Goal: Task Accomplishment & Management: Use online tool/utility

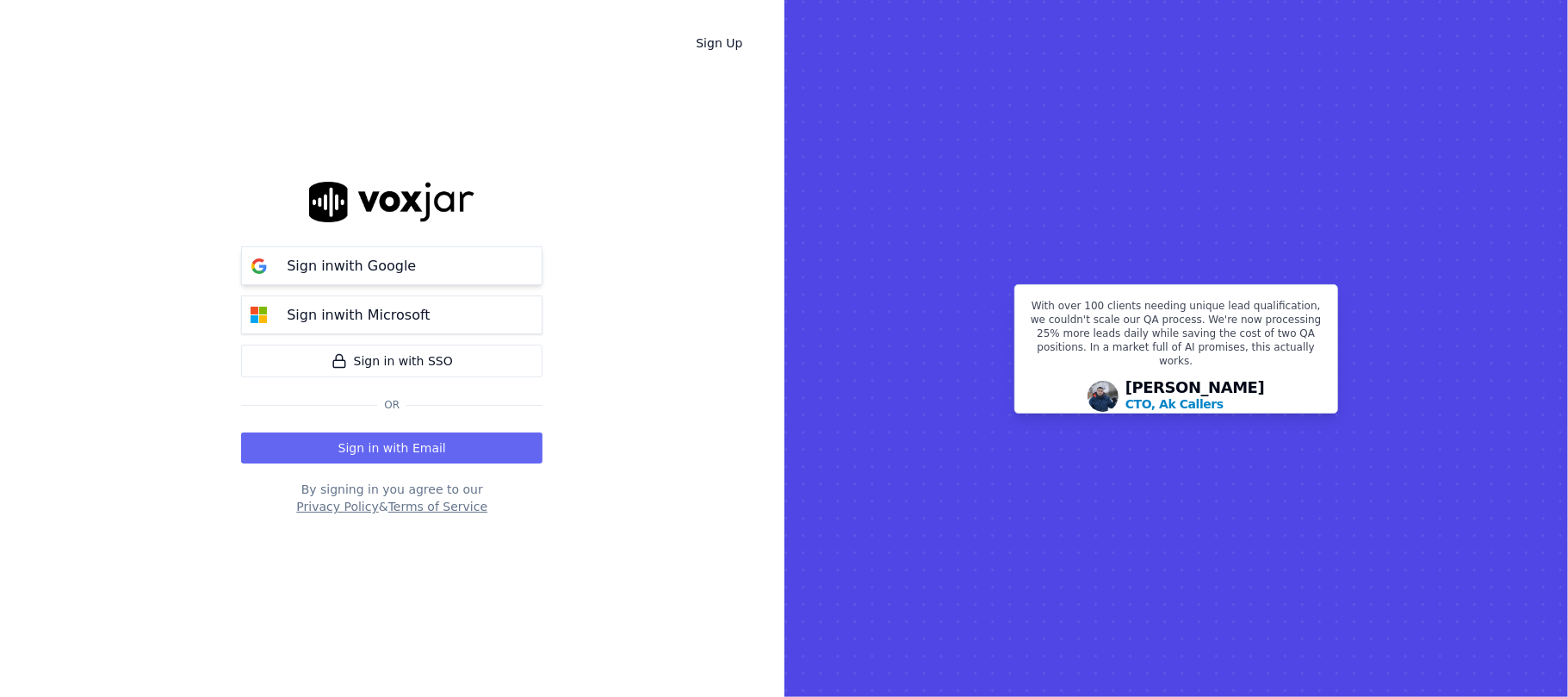
click at [309, 264] on p "Sign in with Google" at bounding box center [351, 266] width 129 height 20
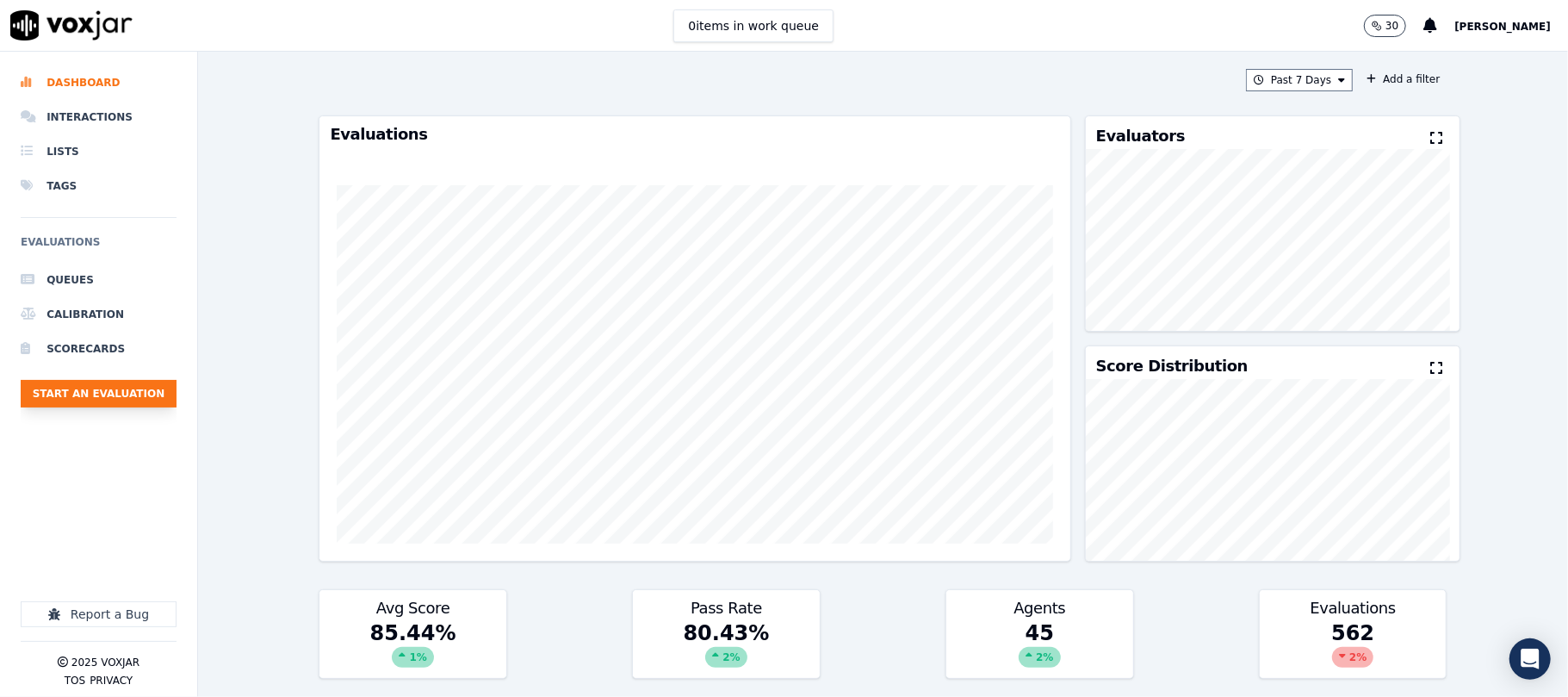
click at [148, 401] on button "Start an Evaluation" at bounding box center [98, 393] width 156 height 27
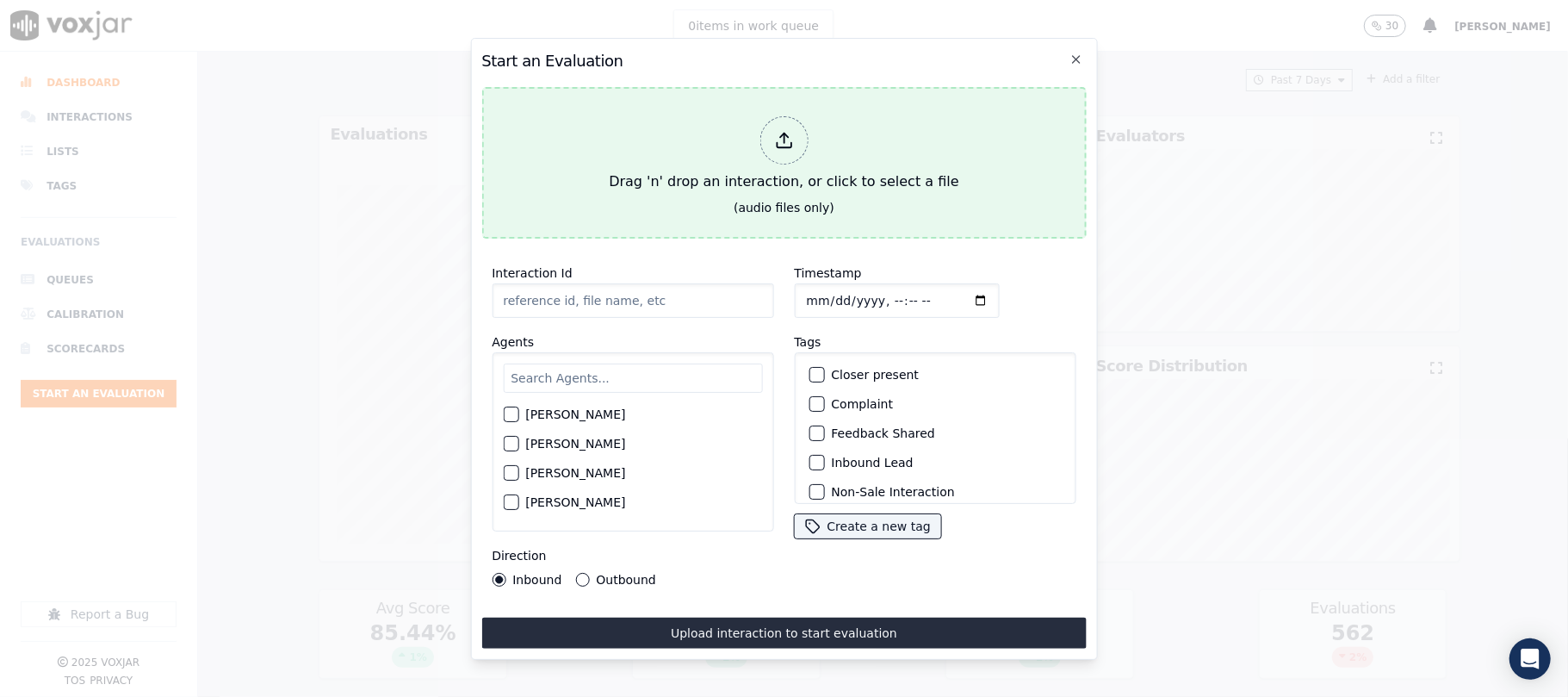
click at [785, 142] on icon at bounding box center [784, 144] width 15 height 5
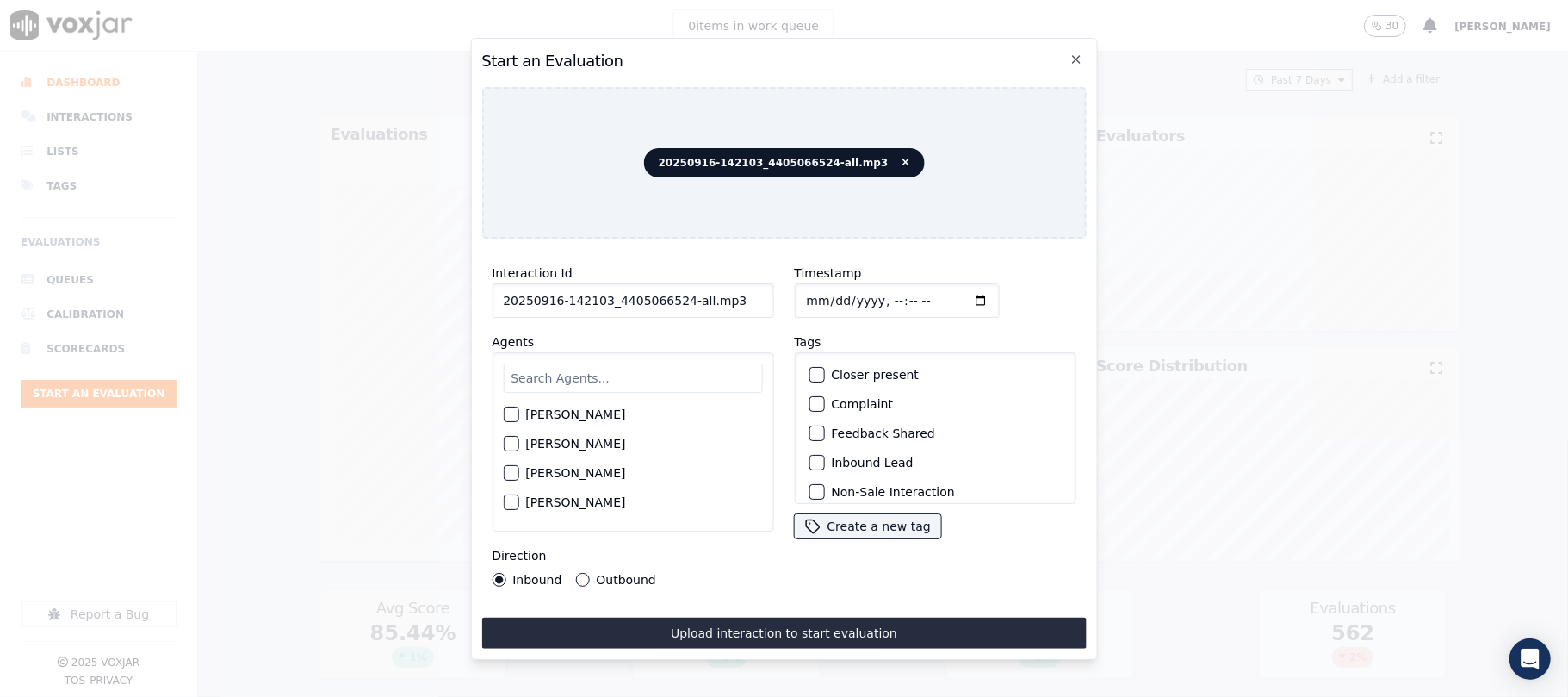
drag, startPoint x: 674, startPoint y: 295, endPoint x: 808, endPoint y: 310, distance: 134.8
click at [808, 310] on div "Interaction Id 20250916-142103_4405066524-all.mp3 Agents Harry Roy Aaron Biswas…" at bounding box center [784, 424] width 604 height 345
type input "20250916-142103_4405066524-C1"
click at [824, 293] on input "Timestamp" at bounding box center [896, 300] width 205 height 34
type input "2025-09-16T14:24"
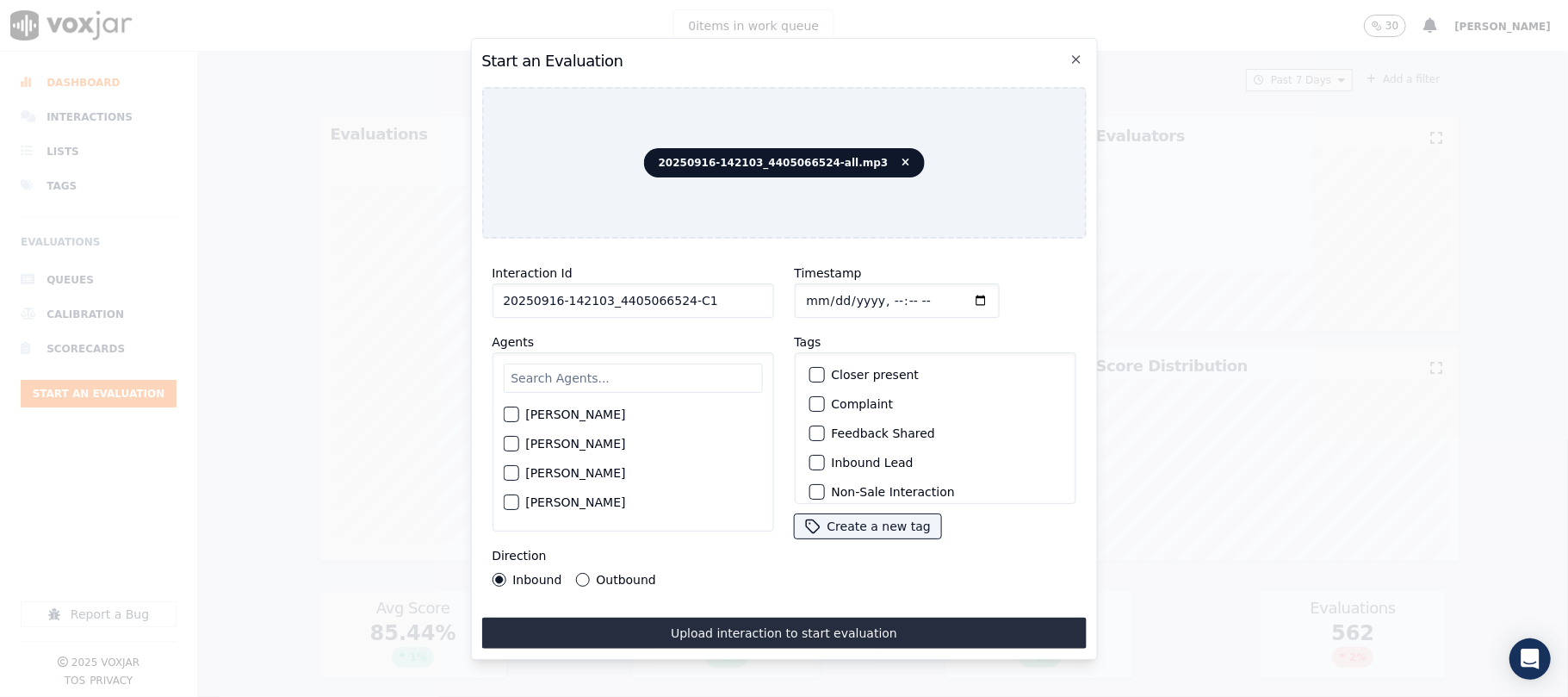
click at [647, 363] on input "text" at bounding box center [633, 378] width 259 height 29
type input "ches"
click at [511, 417] on div "button" at bounding box center [510, 420] width 12 height 12
click at [810, 457] on div "button" at bounding box center [816, 462] width 12 height 12
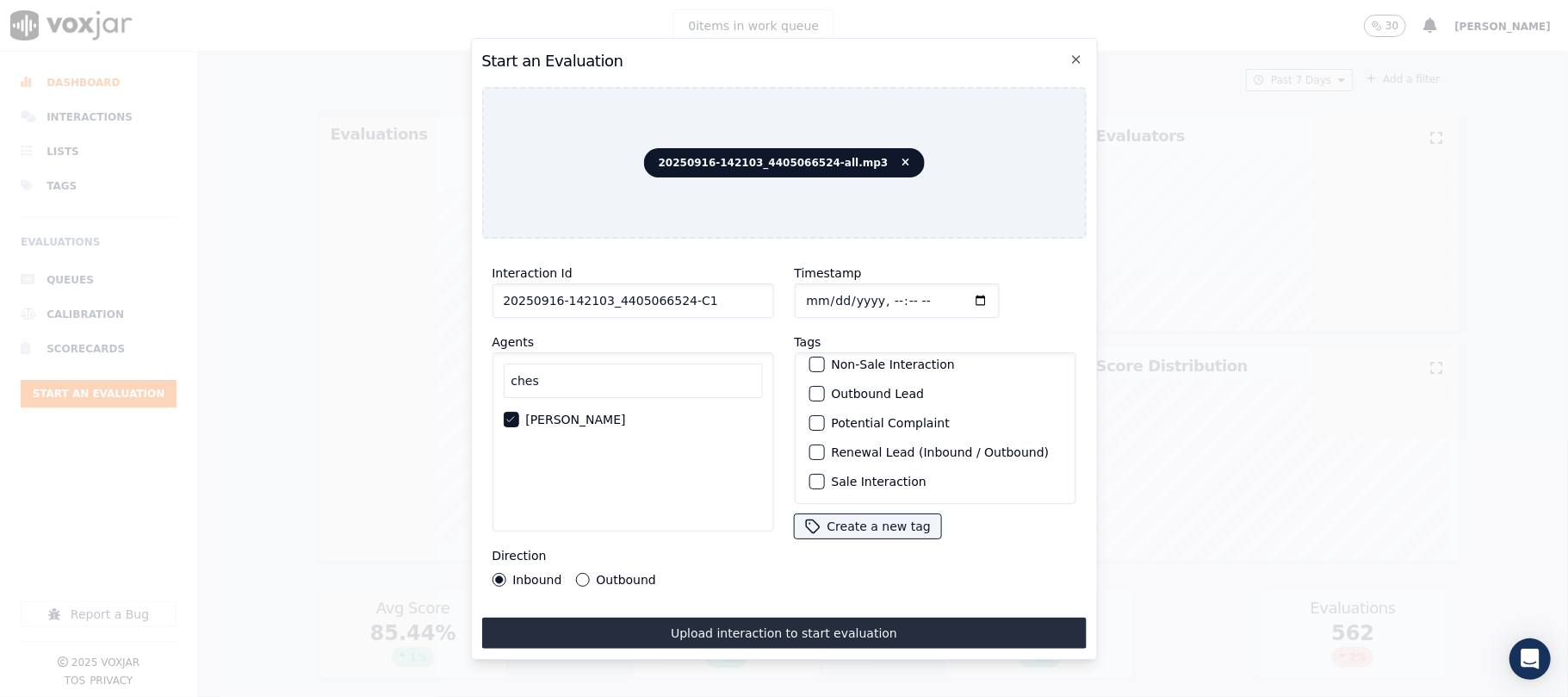
scroll to position [150, 0]
click at [811, 475] on div "button" at bounding box center [816, 481] width 12 height 12
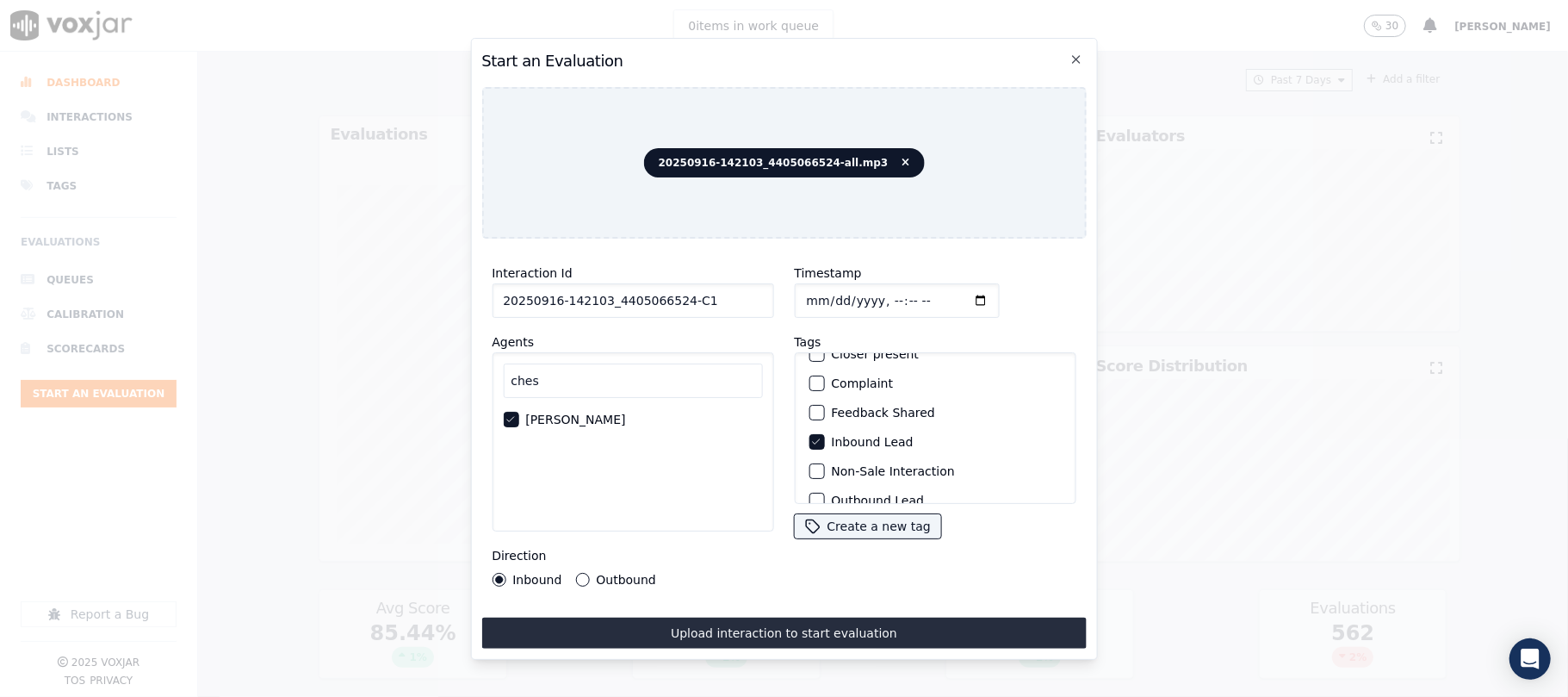
scroll to position [0, 0]
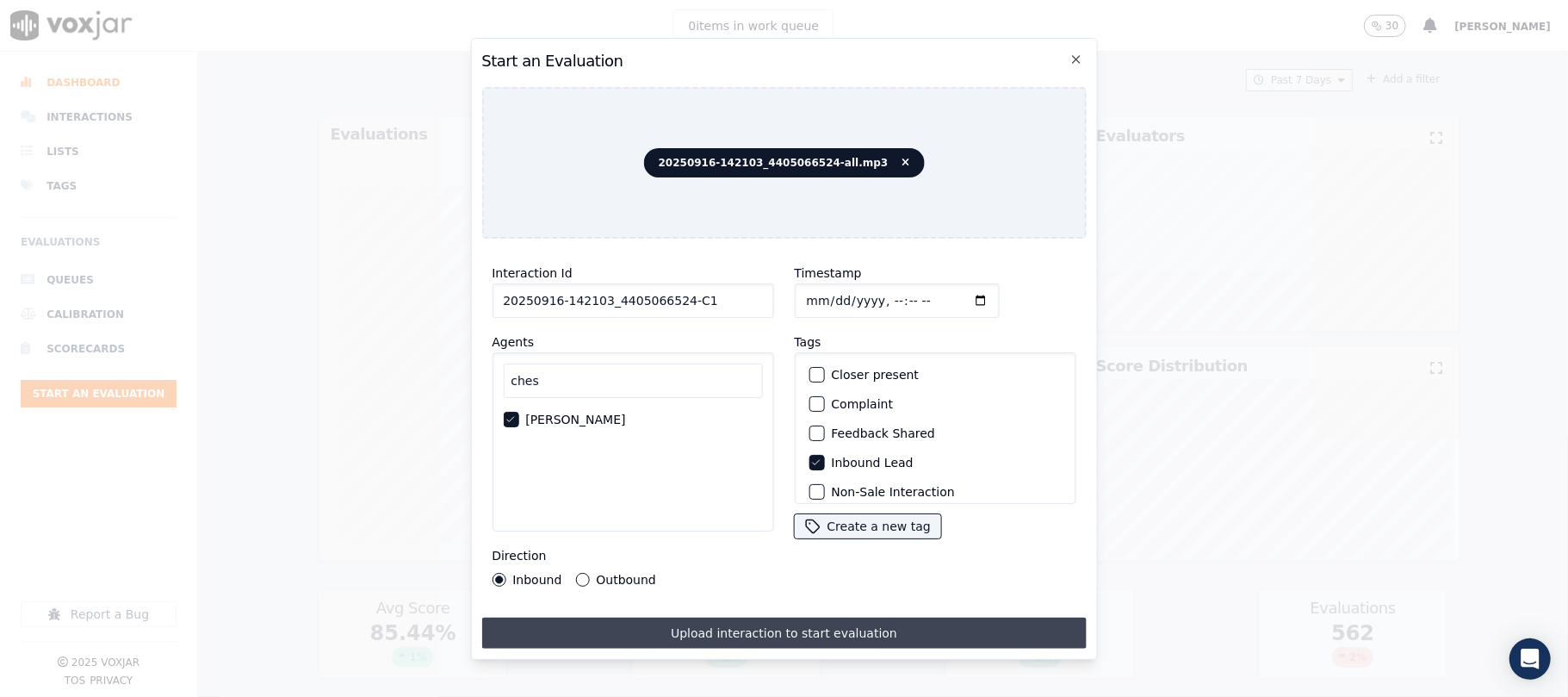
click at [810, 623] on button "Upload interaction to start evaluation" at bounding box center [784, 633] width 604 height 31
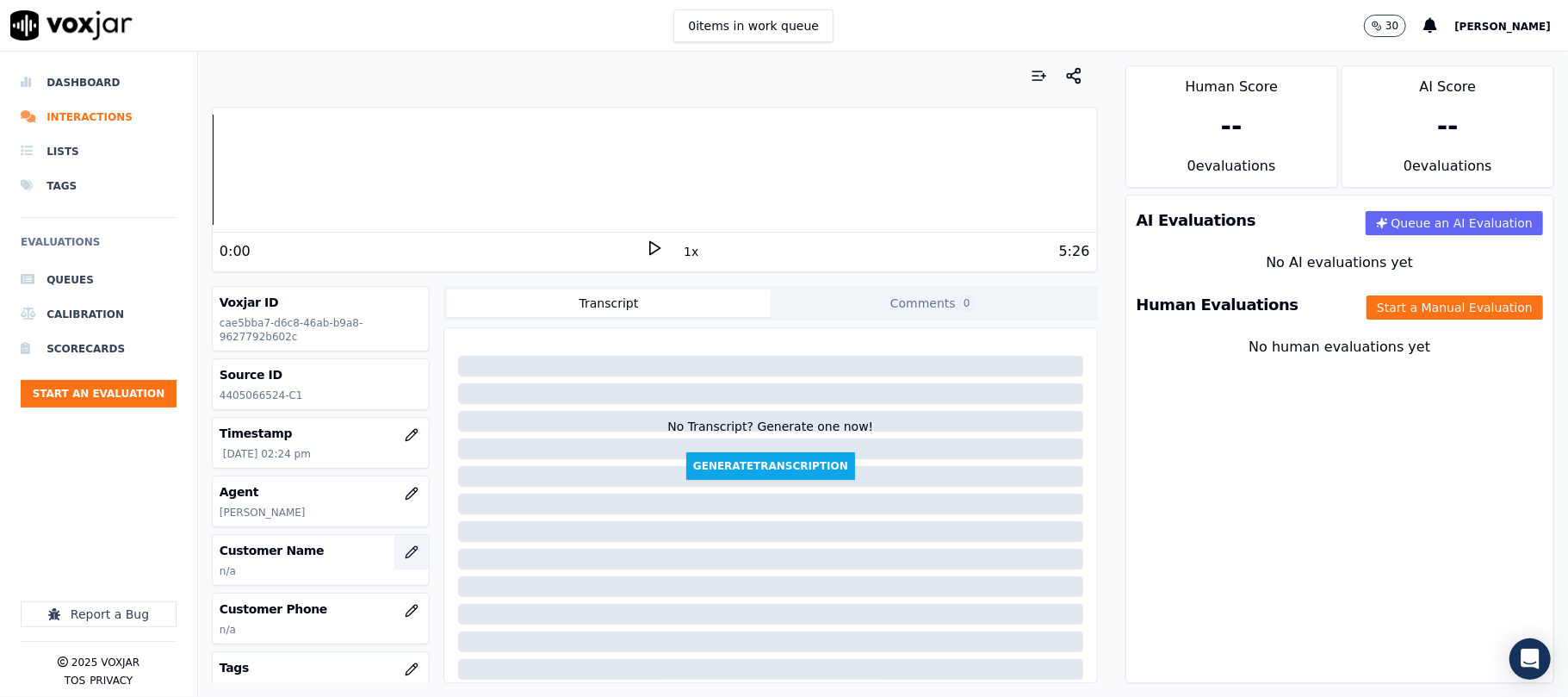
click at [405, 551] on icon "button" at bounding box center [412, 552] width 14 height 14
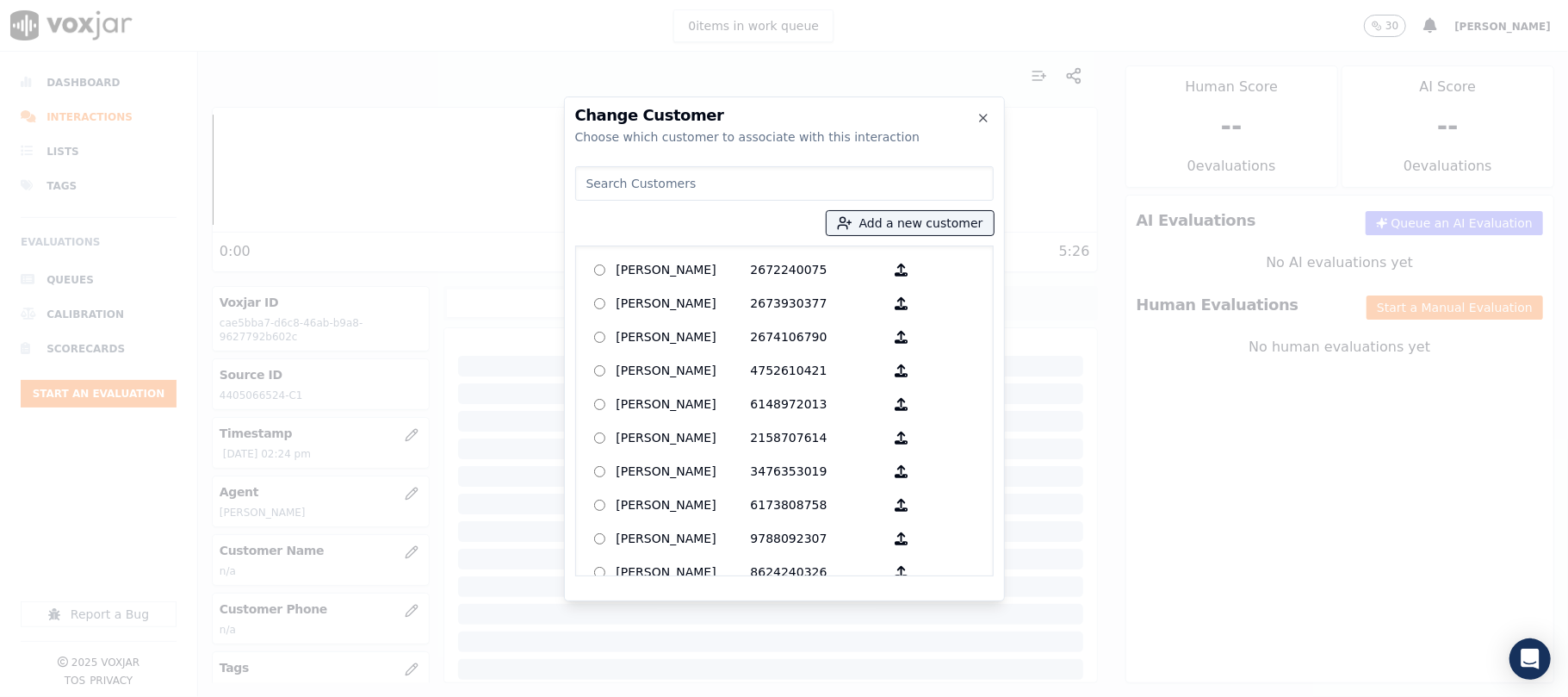
type input "DEBORAH TWISHIME"
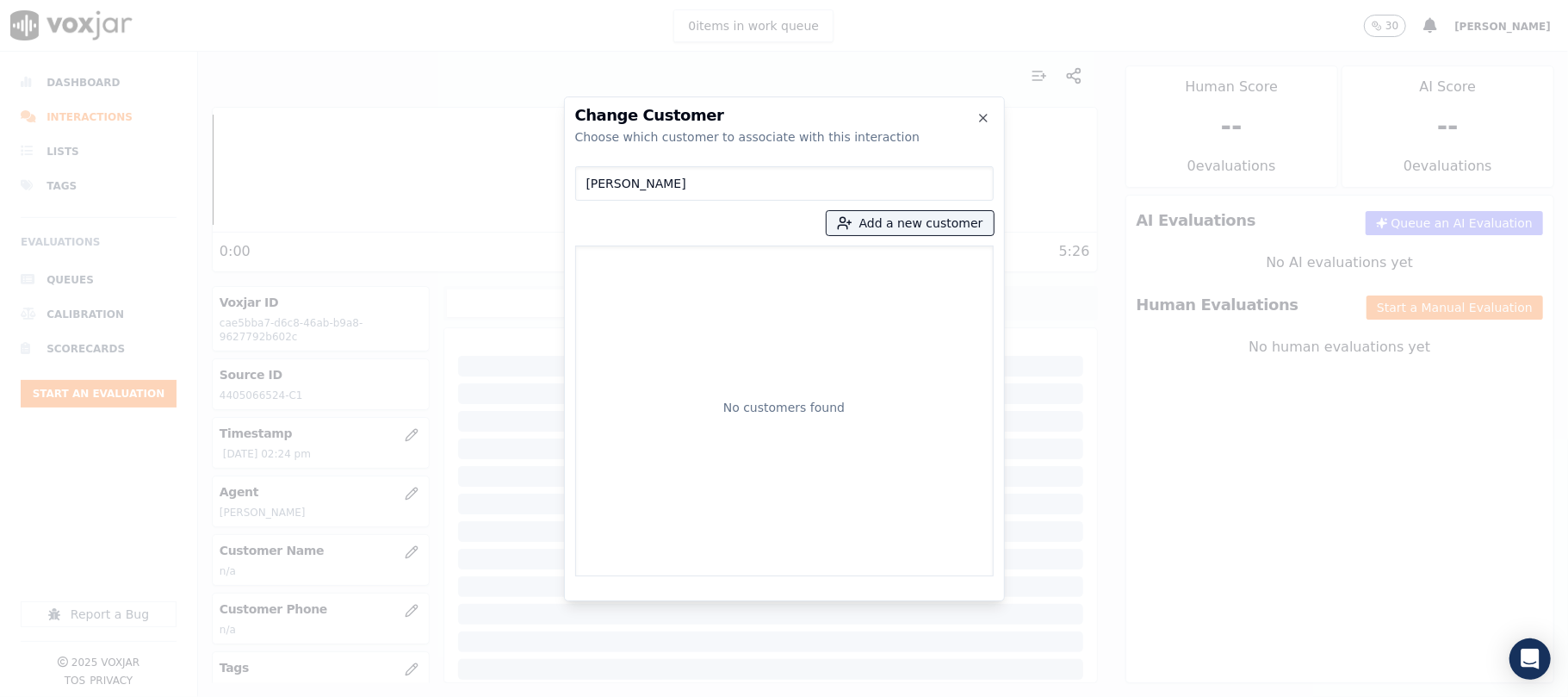
drag, startPoint x: 544, startPoint y: 183, endPoint x: 436, endPoint y: 187, distance: 108.1
click at [438, 696] on div "Change Customer Choose which customer to associate with this interaction DEBORA…" at bounding box center [784, 697] width 1568 height 0
click at [906, 226] on button "Add a new customer" at bounding box center [910, 223] width 167 height 24
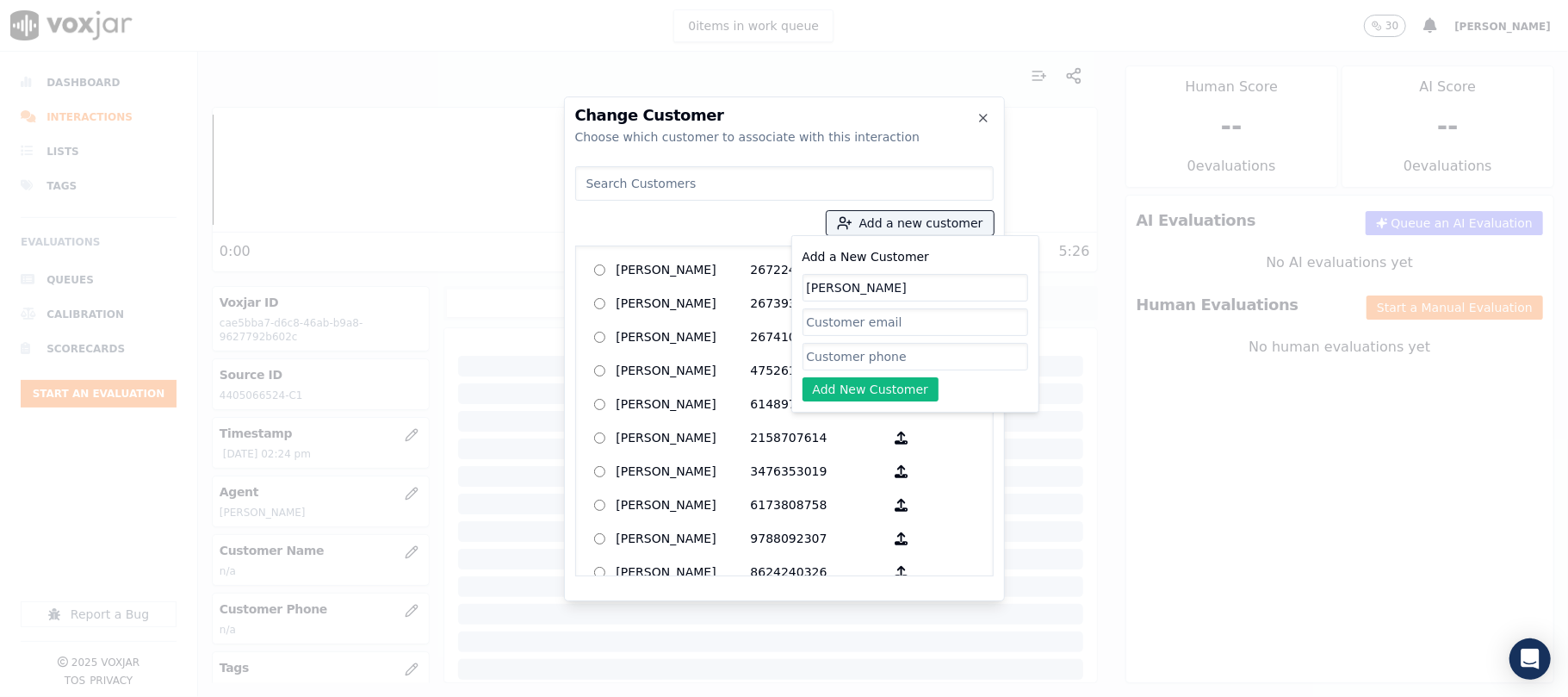
type input "DEBORAH TWISHIME"
click at [883, 362] on input "Add a New Customer" at bounding box center [915, 356] width 226 height 27
paste input "4405066524"
type input "4405066524"
click at [818, 394] on button "Add New Customer" at bounding box center [870, 388] width 137 height 24
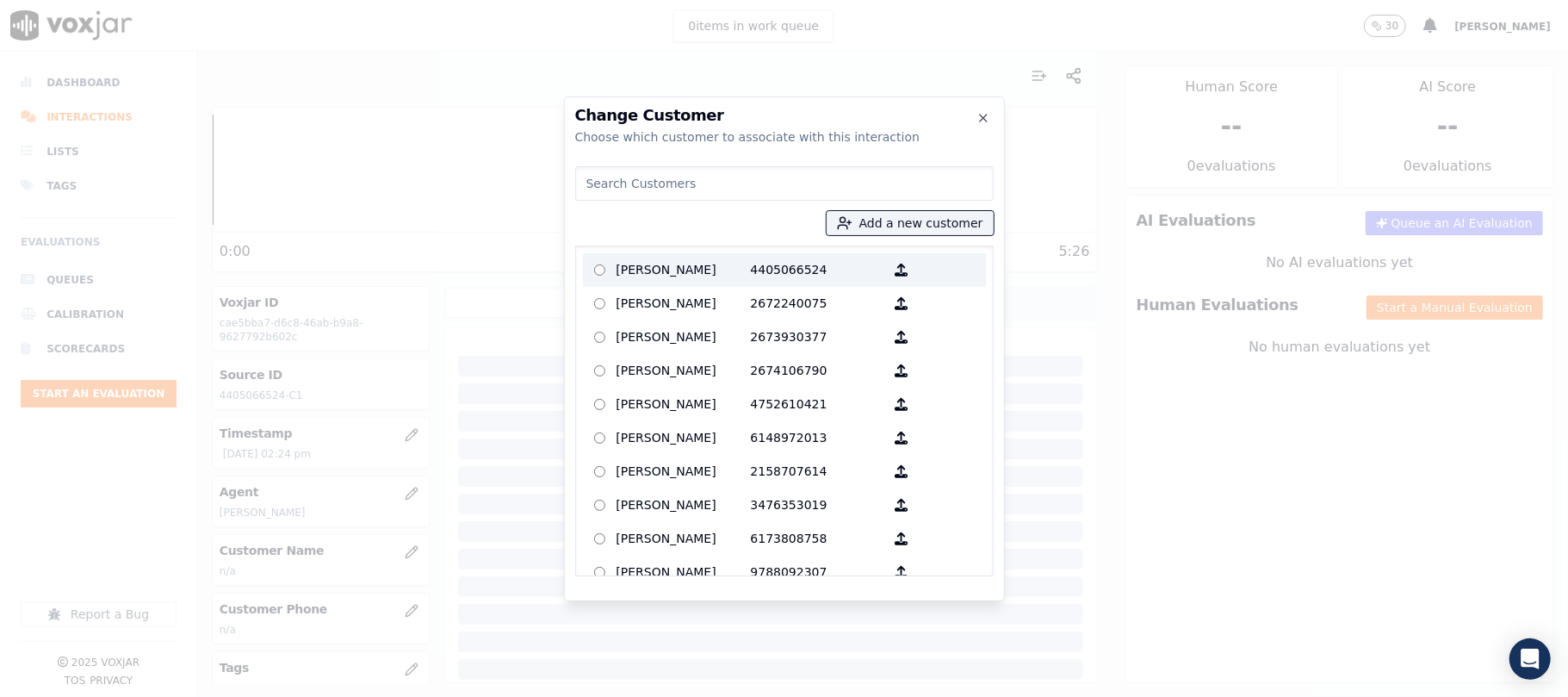
click at [666, 276] on p "DEBORAH TWISHIME" at bounding box center [683, 270] width 134 height 26
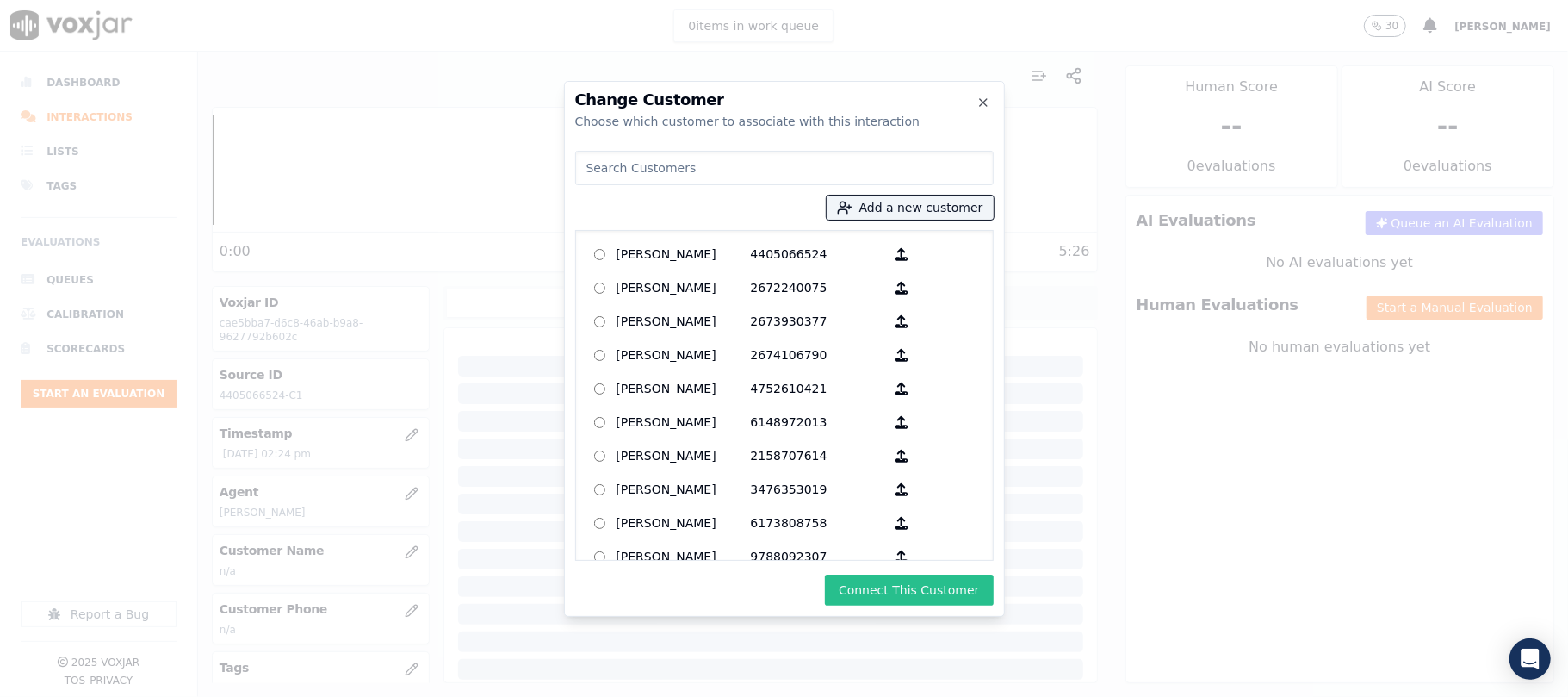
click at [871, 582] on button "Connect This Customer" at bounding box center [908, 590] width 168 height 31
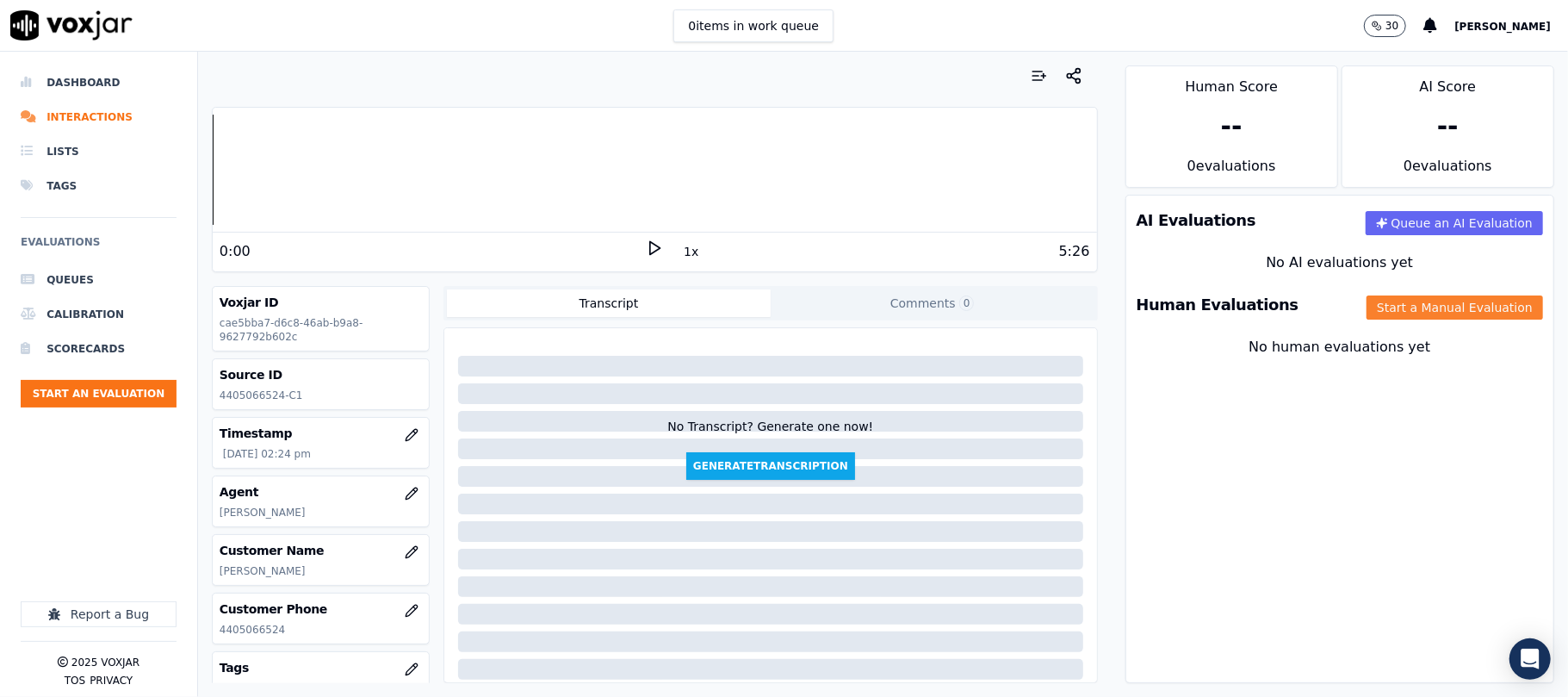
click at [1403, 300] on button "Start a Manual Evaluation" at bounding box center [1454, 307] width 176 height 24
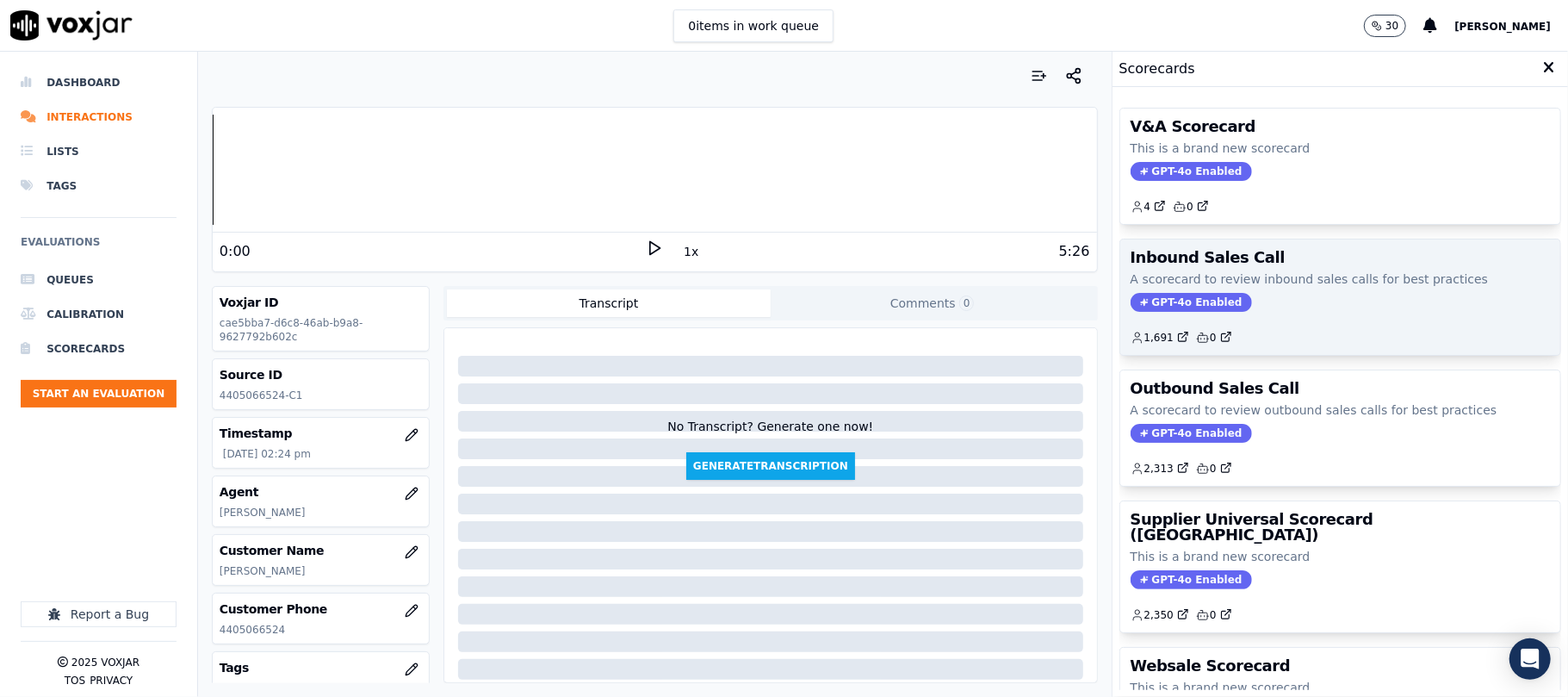
click at [1168, 305] on span "GPT-4o Enabled" at bounding box center [1191, 302] width 122 height 18
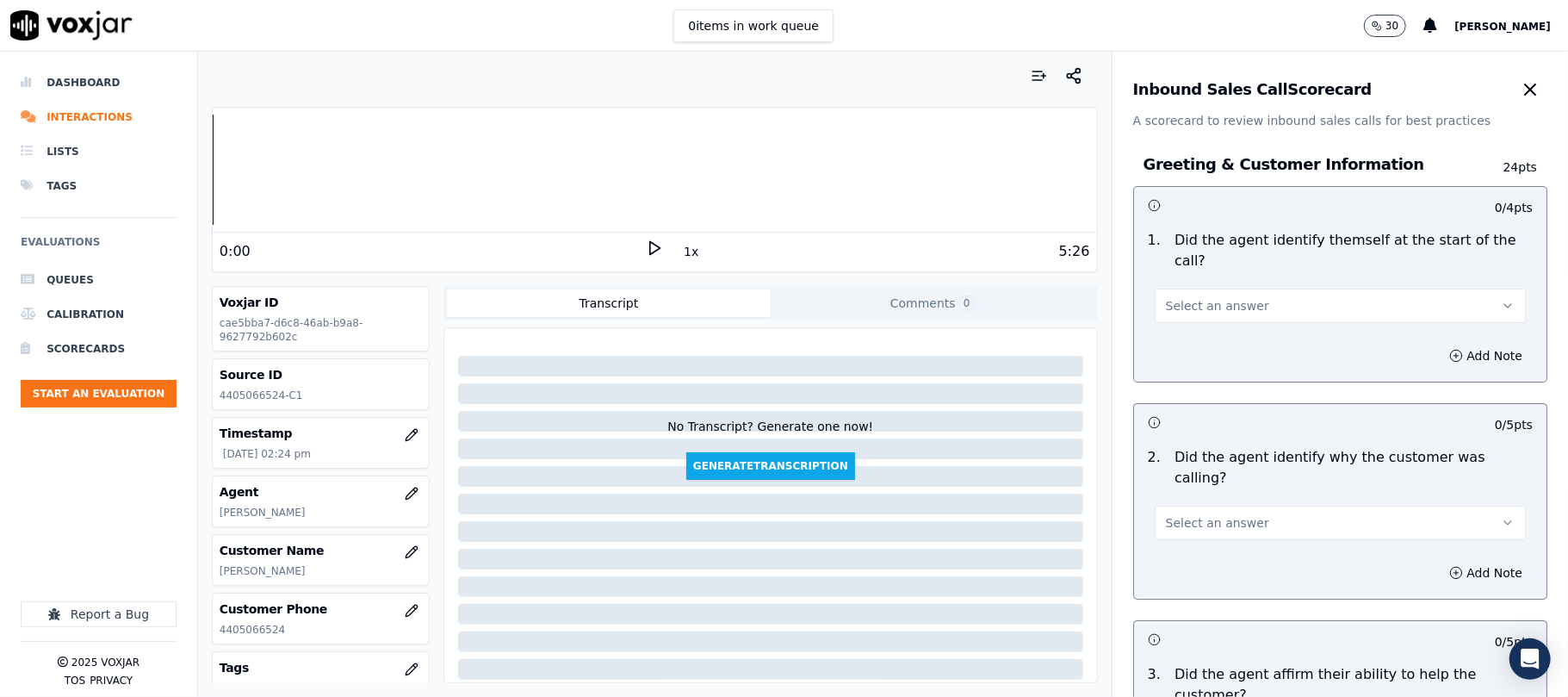
click at [1226, 297] on span "Select an answer" at bounding box center [1218, 306] width 103 height 18
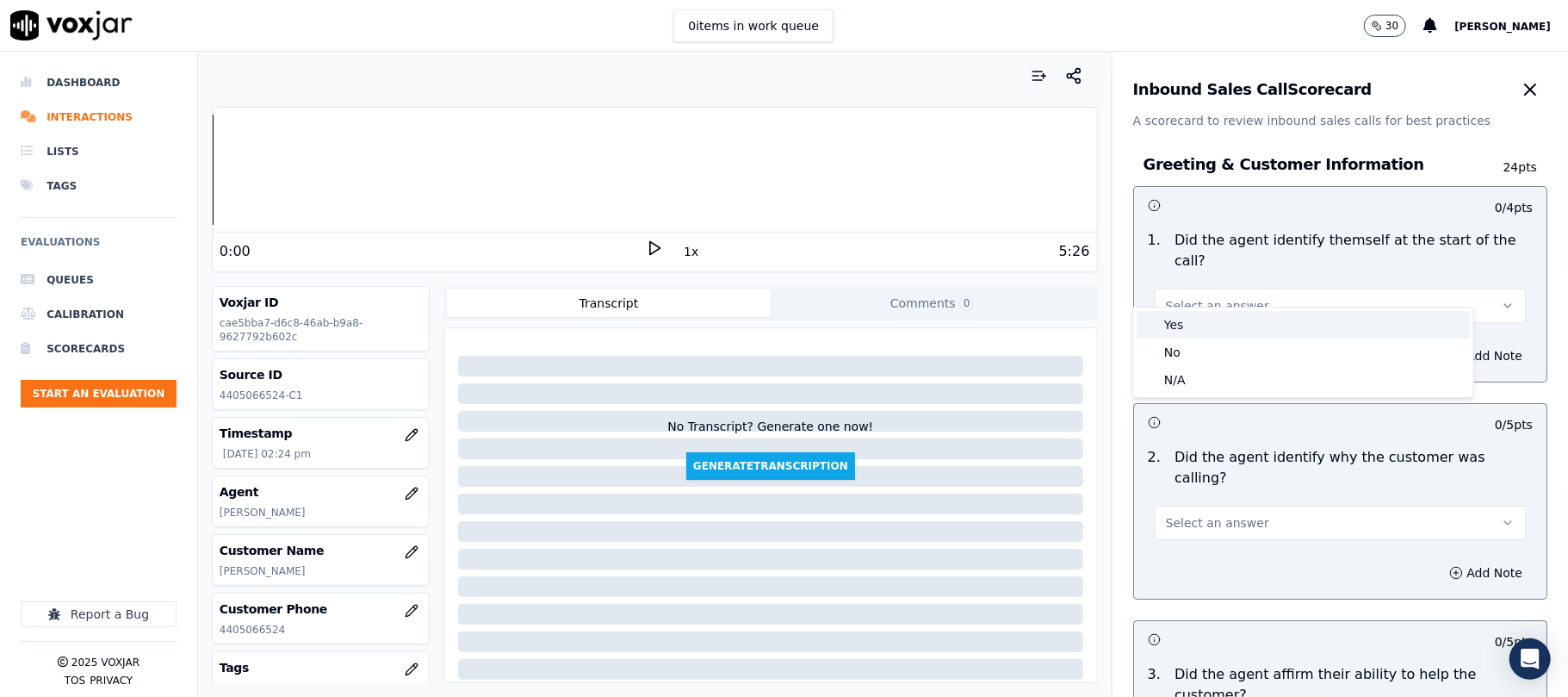
click at [1191, 325] on div "Yes" at bounding box center [1303, 324] width 333 height 27
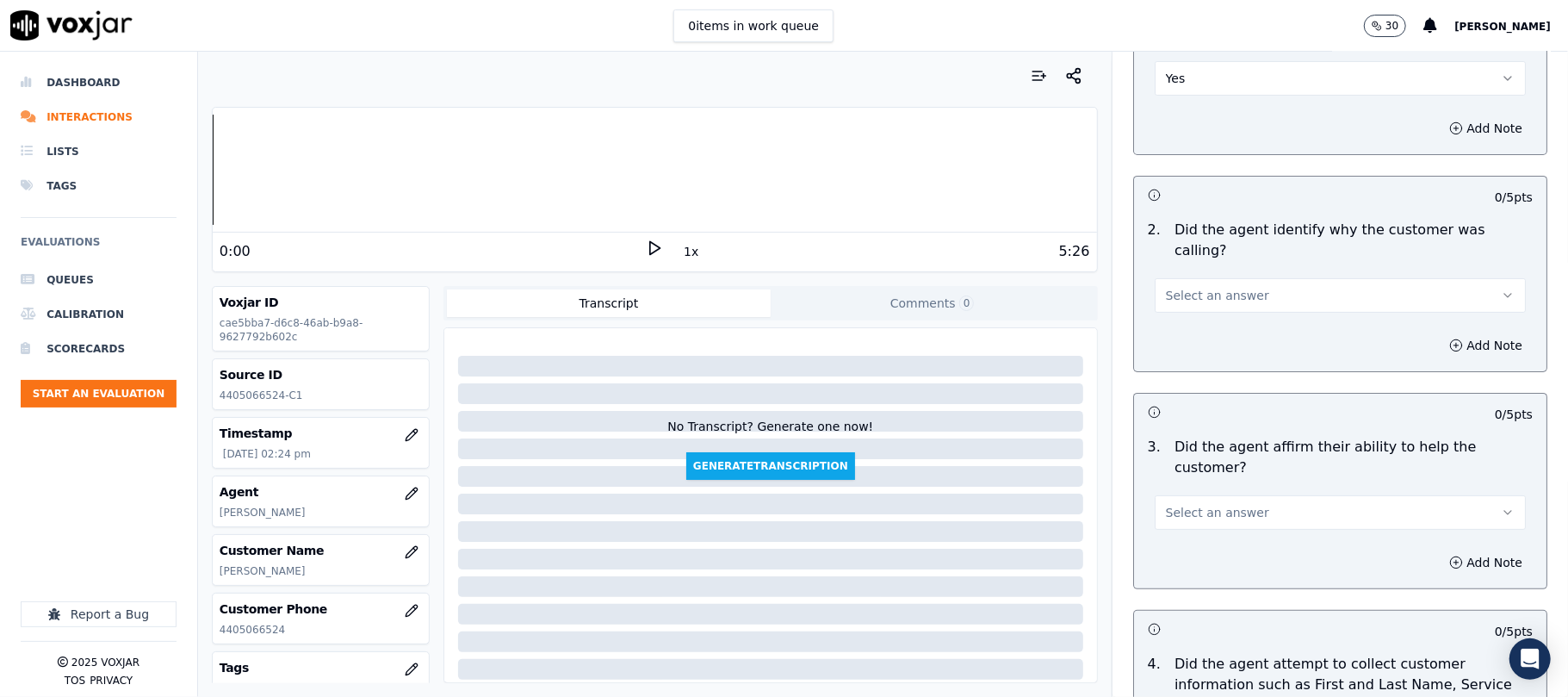
scroll to position [229, 0]
click at [1209, 276] on button "Select an answer" at bounding box center [1339, 293] width 371 height 34
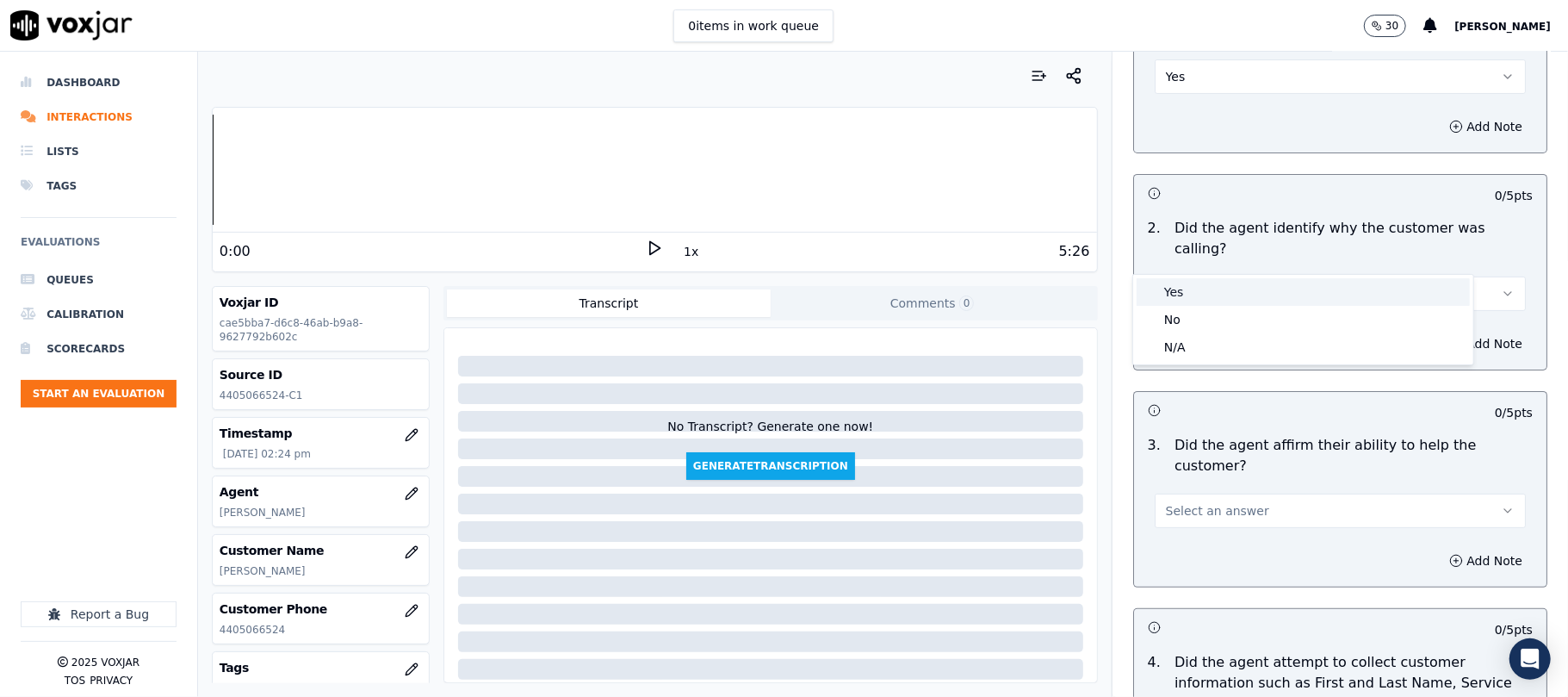
click at [1204, 295] on div "Yes" at bounding box center [1303, 292] width 333 height 27
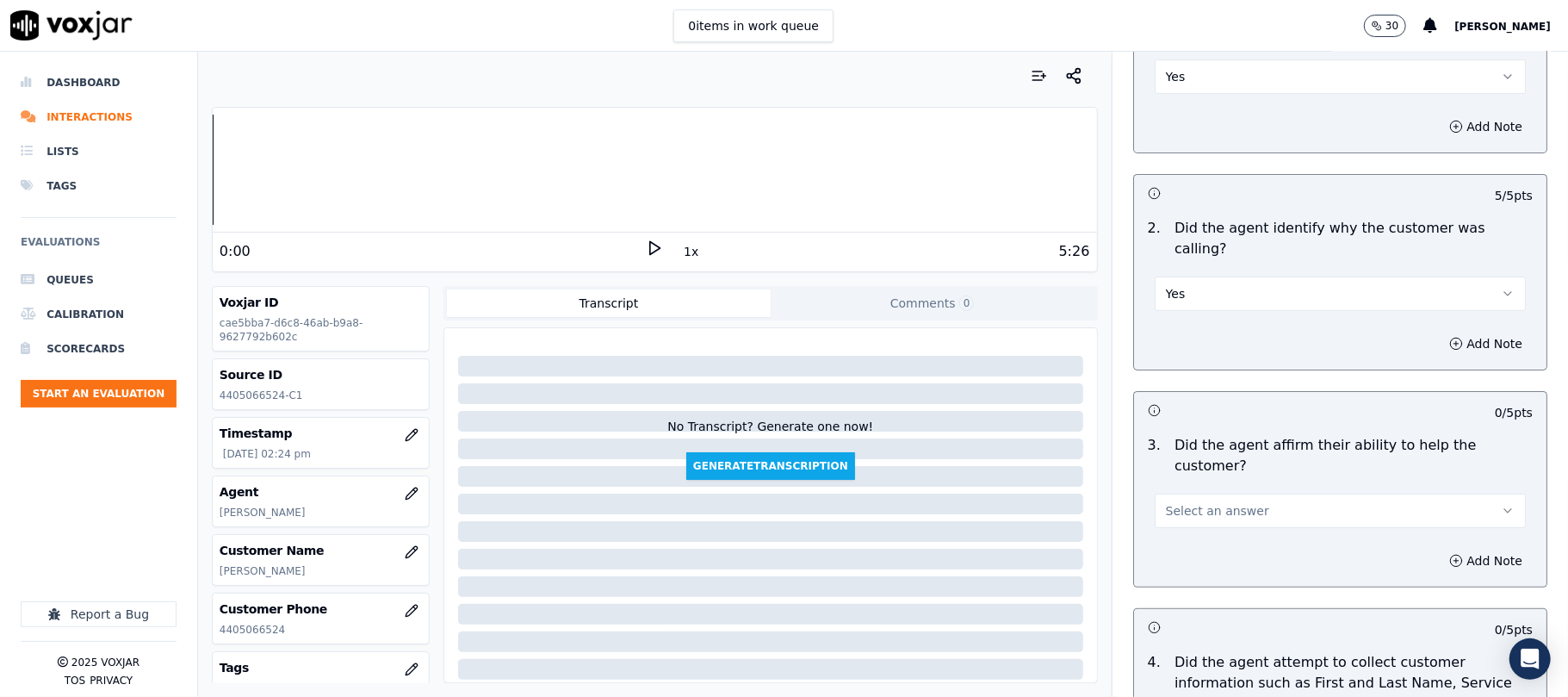
click at [1227, 502] on span "Select an answer" at bounding box center [1218, 511] width 103 height 18
click at [1209, 484] on div "Yes" at bounding box center [1303, 488] width 333 height 27
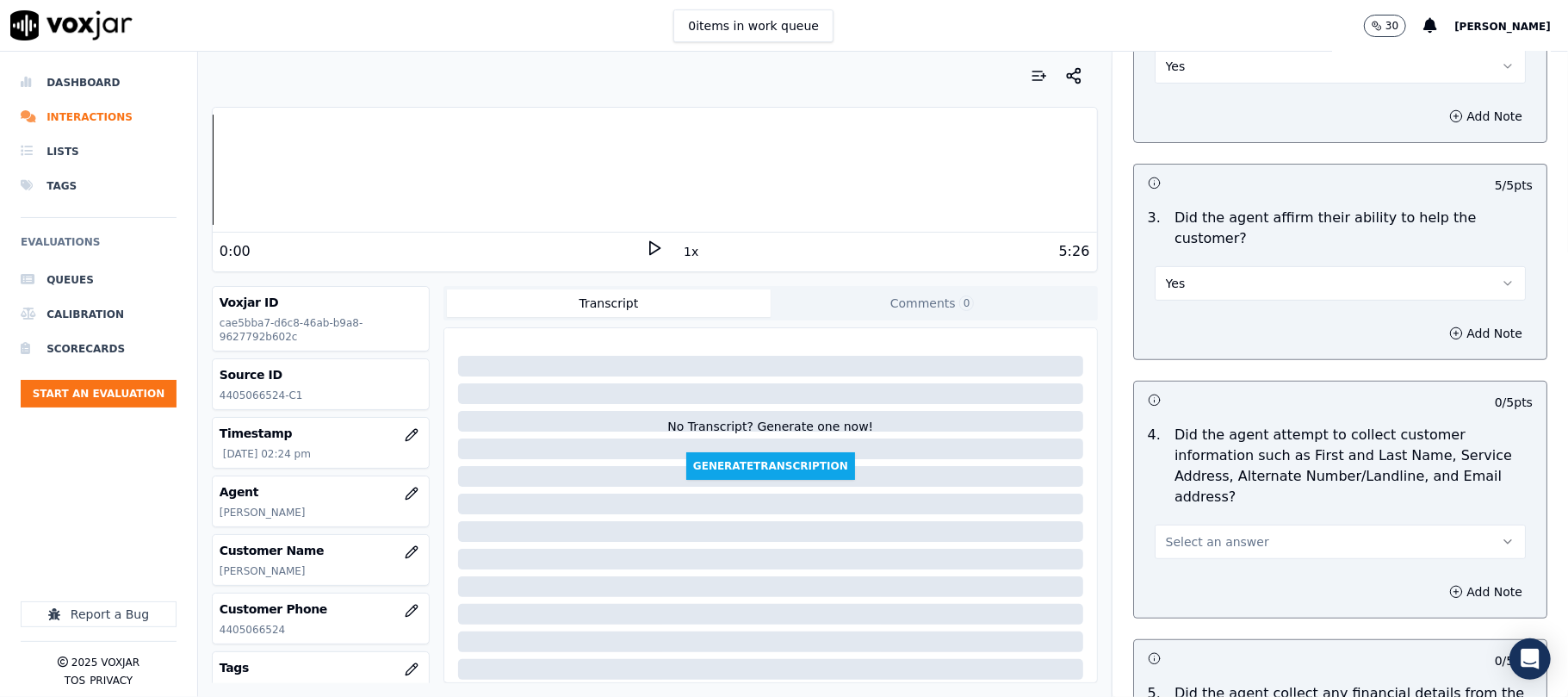
scroll to position [459, 0]
click at [1224, 531] on span "Select an answer" at bounding box center [1218, 539] width 103 height 18
click at [1195, 504] on div "Yes" at bounding box center [1303, 496] width 333 height 27
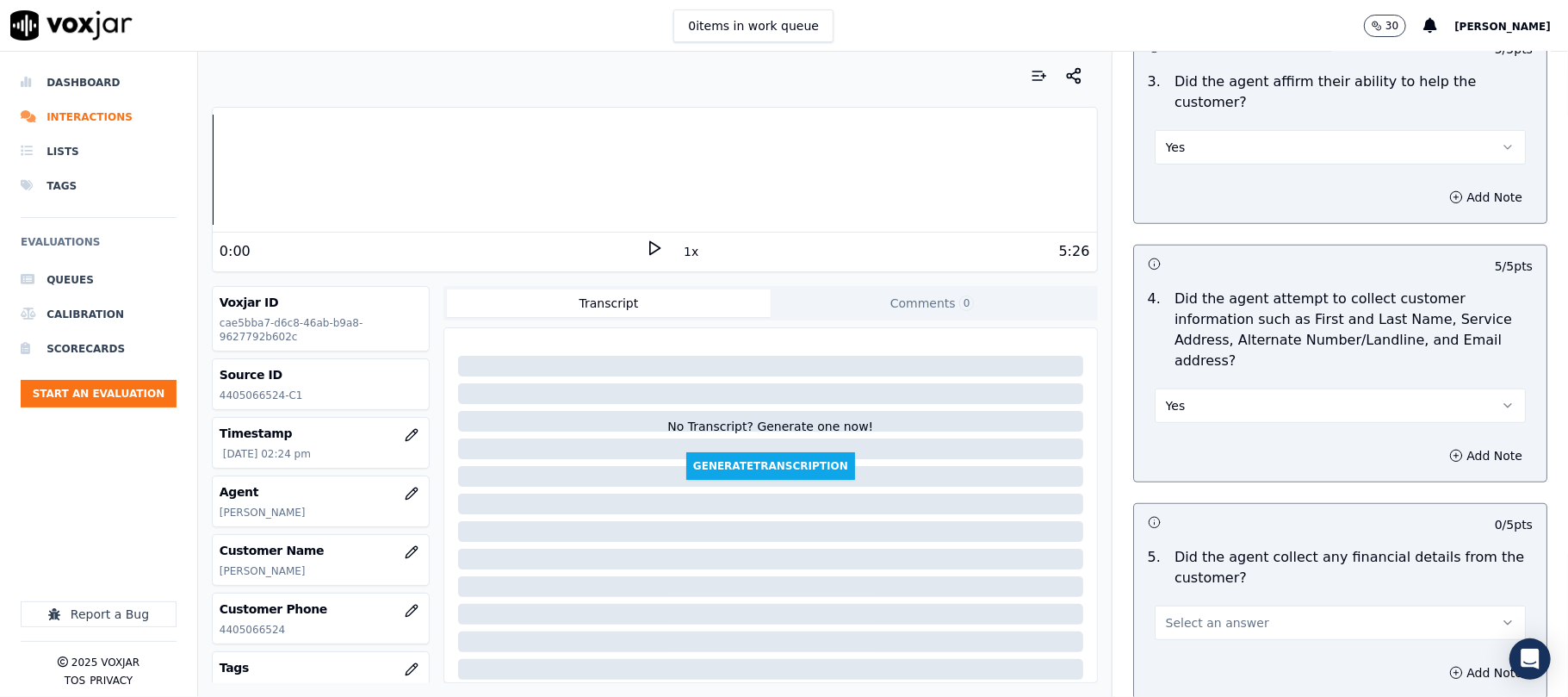
scroll to position [803, 0]
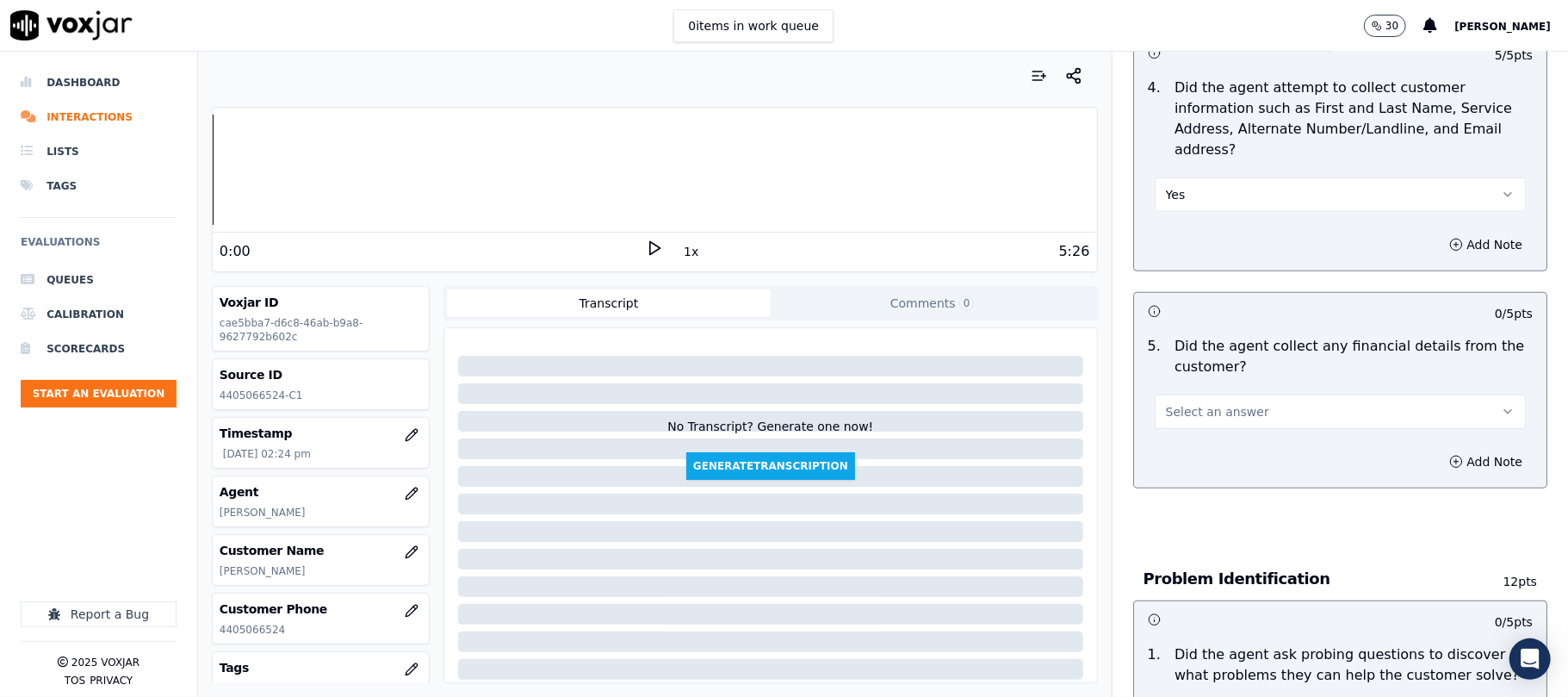
click at [1166, 403] on span "Select an answer" at bounding box center [1218, 412] width 103 height 18
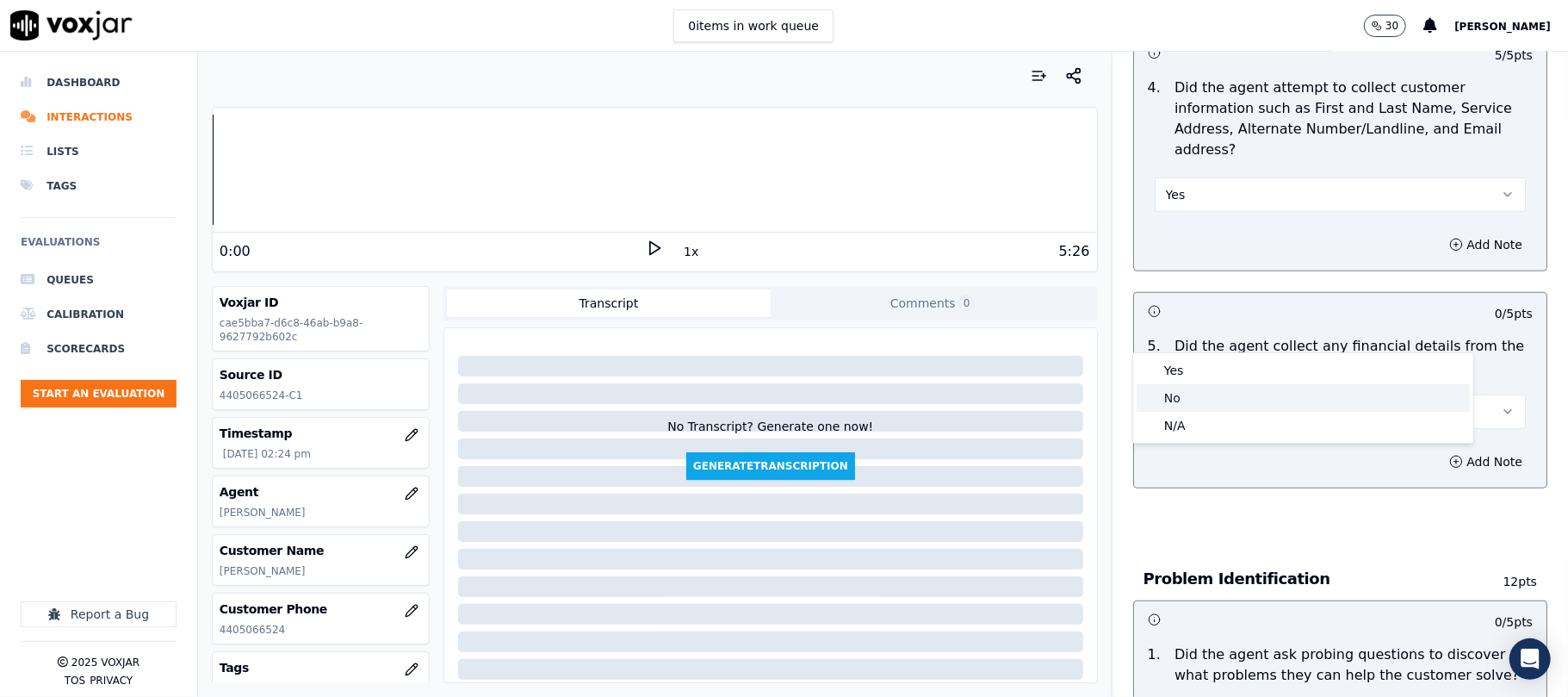
click at [1185, 394] on div "No" at bounding box center [1303, 398] width 333 height 27
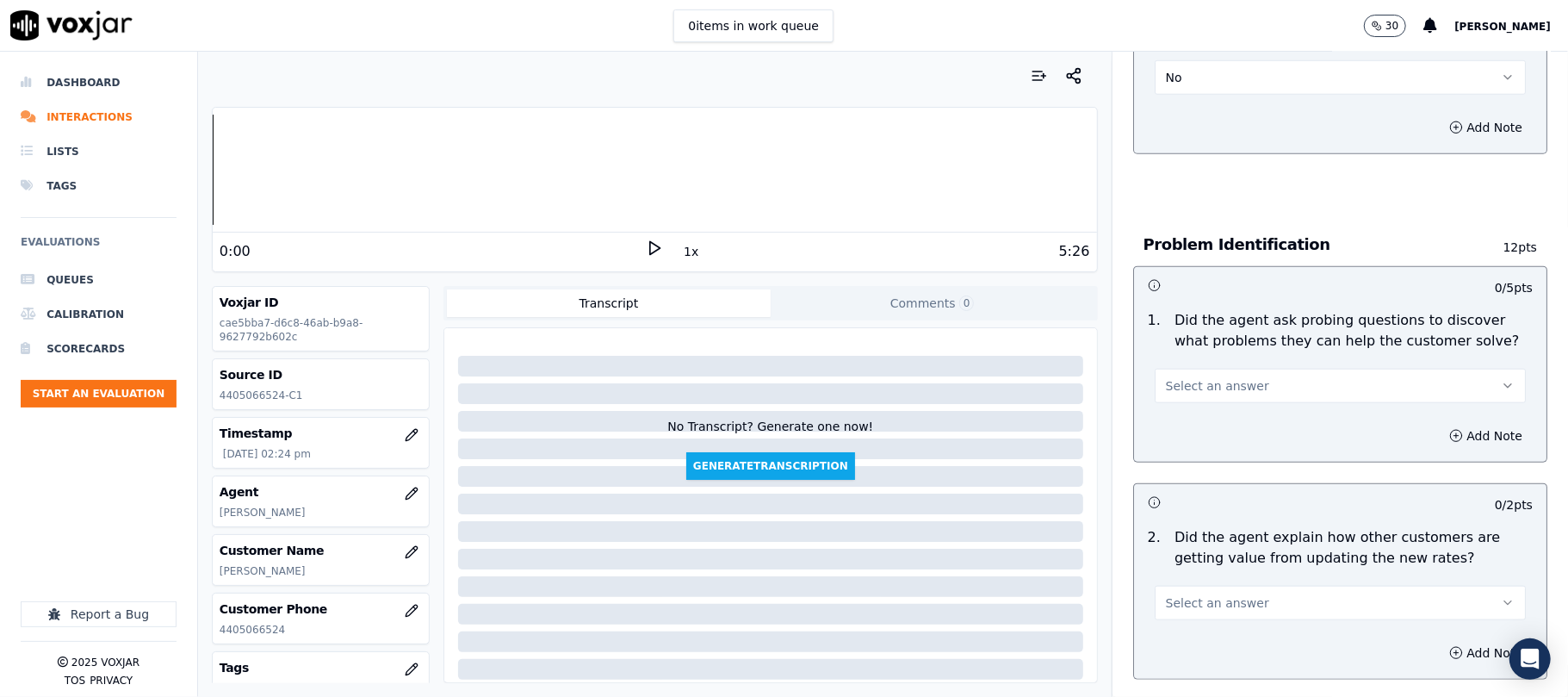
scroll to position [1148, 0]
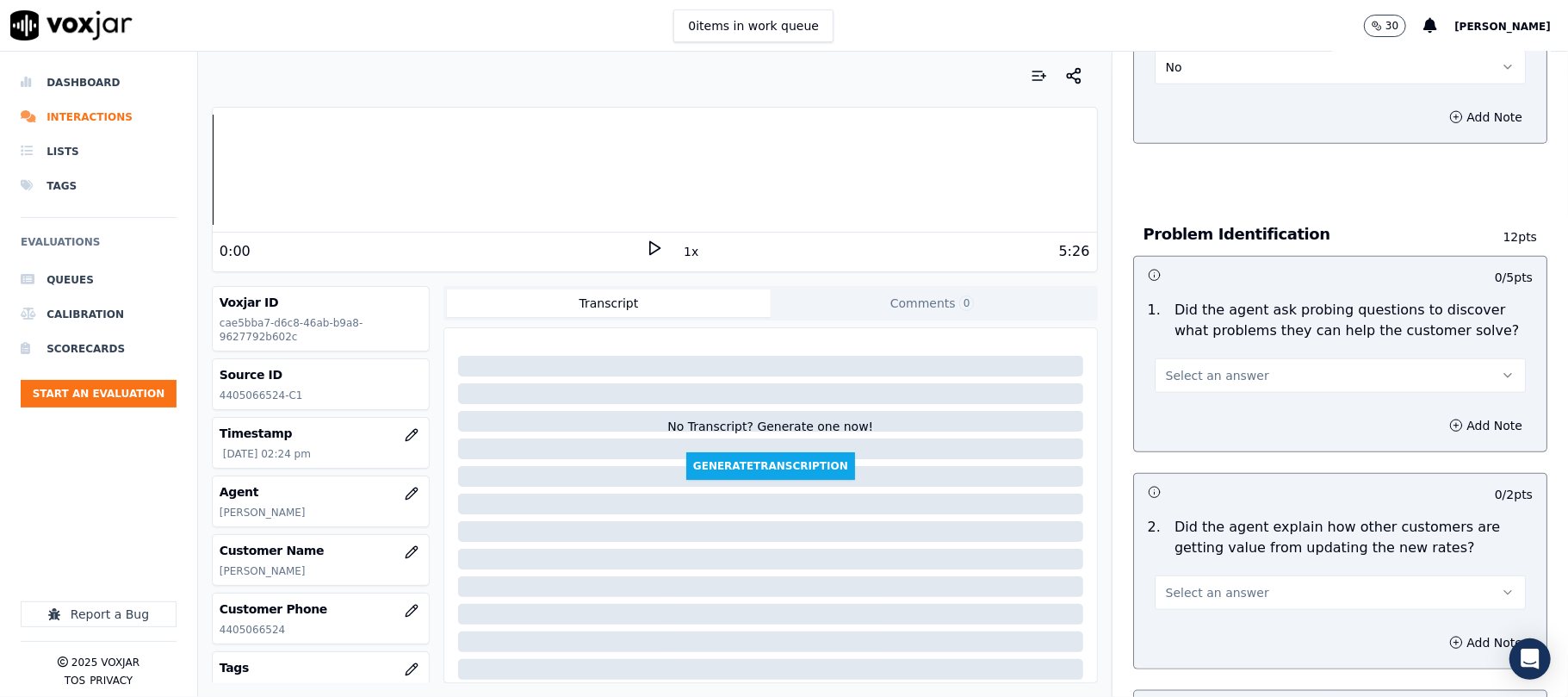
click at [1173, 367] on span "Select an answer" at bounding box center [1218, 376] width 103 height 18
click at [1178, 321] on div "Yes" at bounding box center [1303, 335] width 333 height 27
click at [1178, 399] on div "Add Note" at bounding box center [1340, 424] width 413 height 52
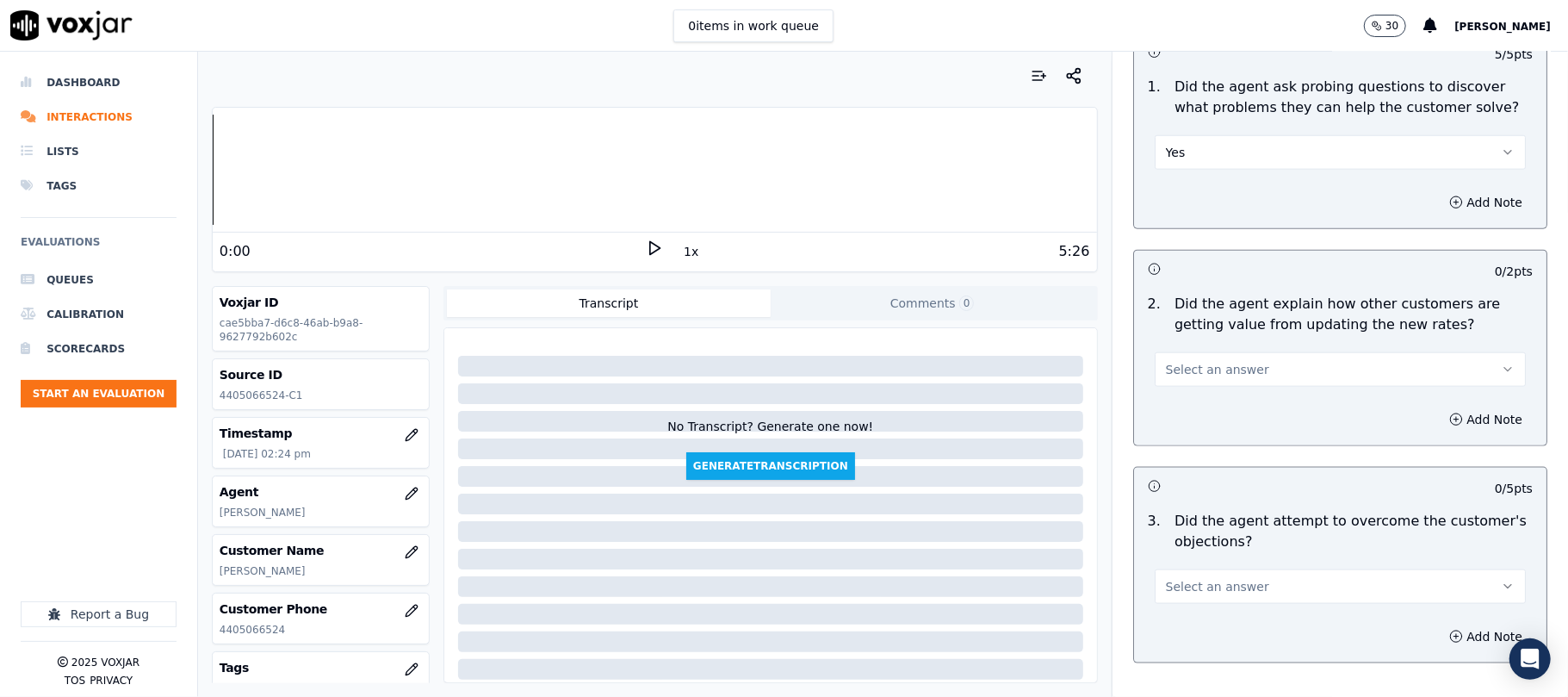
scroll to position [1377, 0]
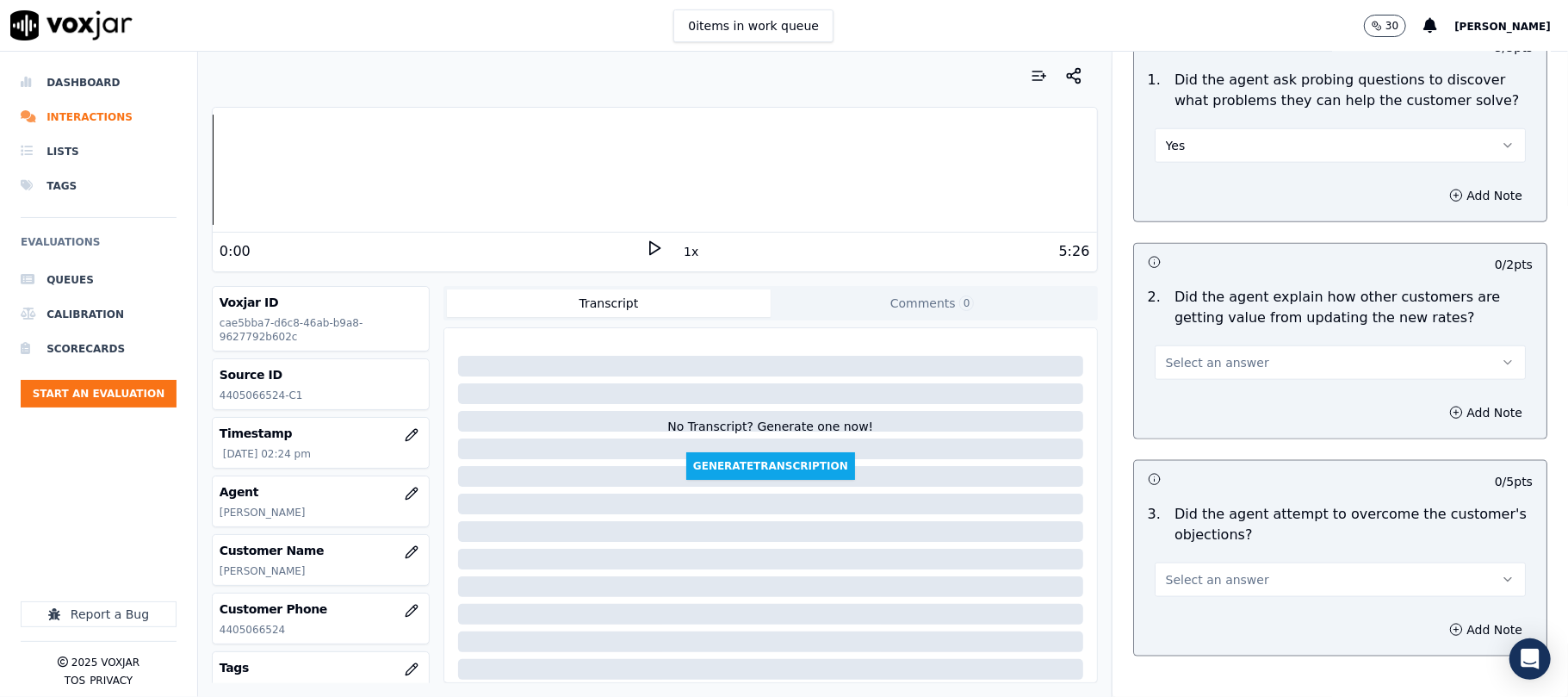
click at [1183, 346] on button "Select an answer" at bounding box center [1339, 362] width 371 height 34
click at [1179, 370] on div "N/A" at bounding box center [1303, 378] width 333 height 27
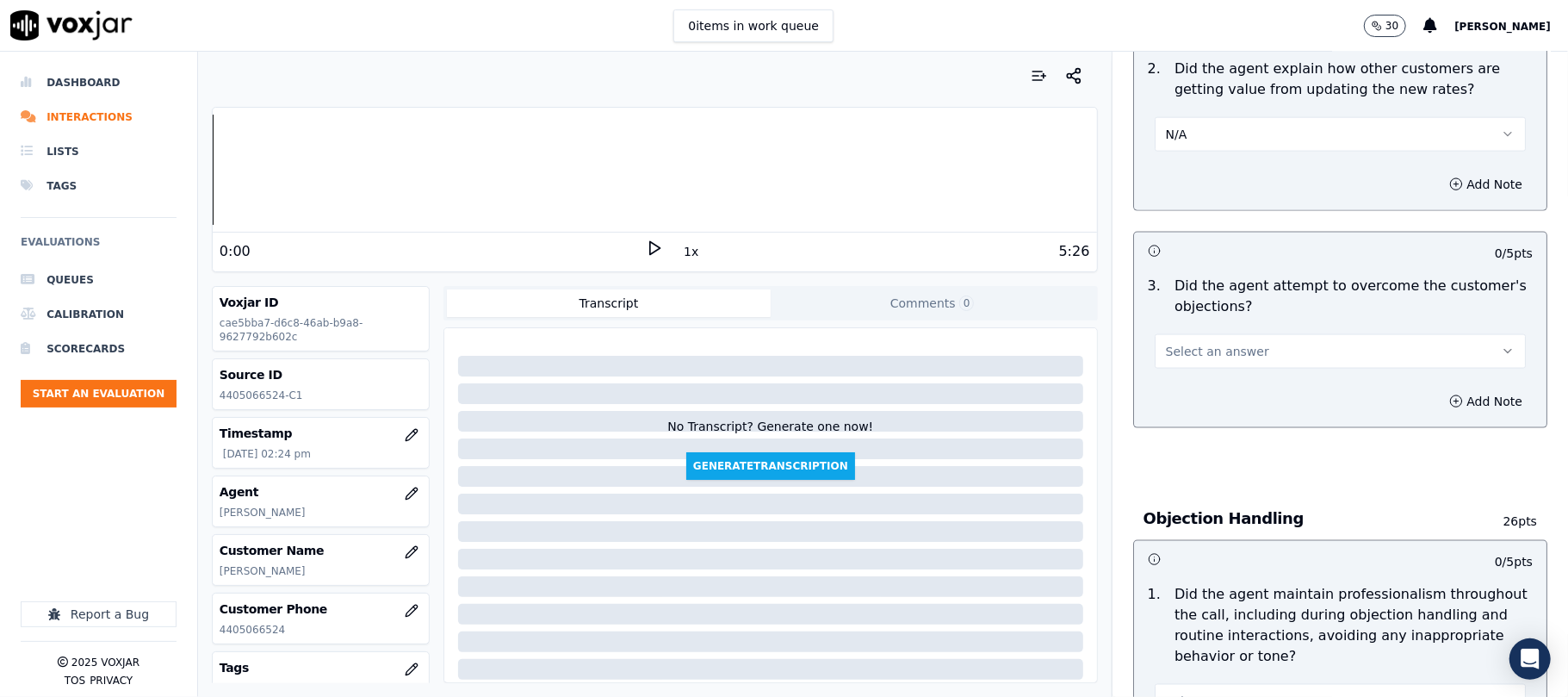
scroll to position [1607, 0]
click at [1185, 342] on span "Select an answer" at bounding box center [1218, 350] width 103 height 18
click at [1175, 318] on div "Yes" at bounding box center [1303, 311] width 333 height 27
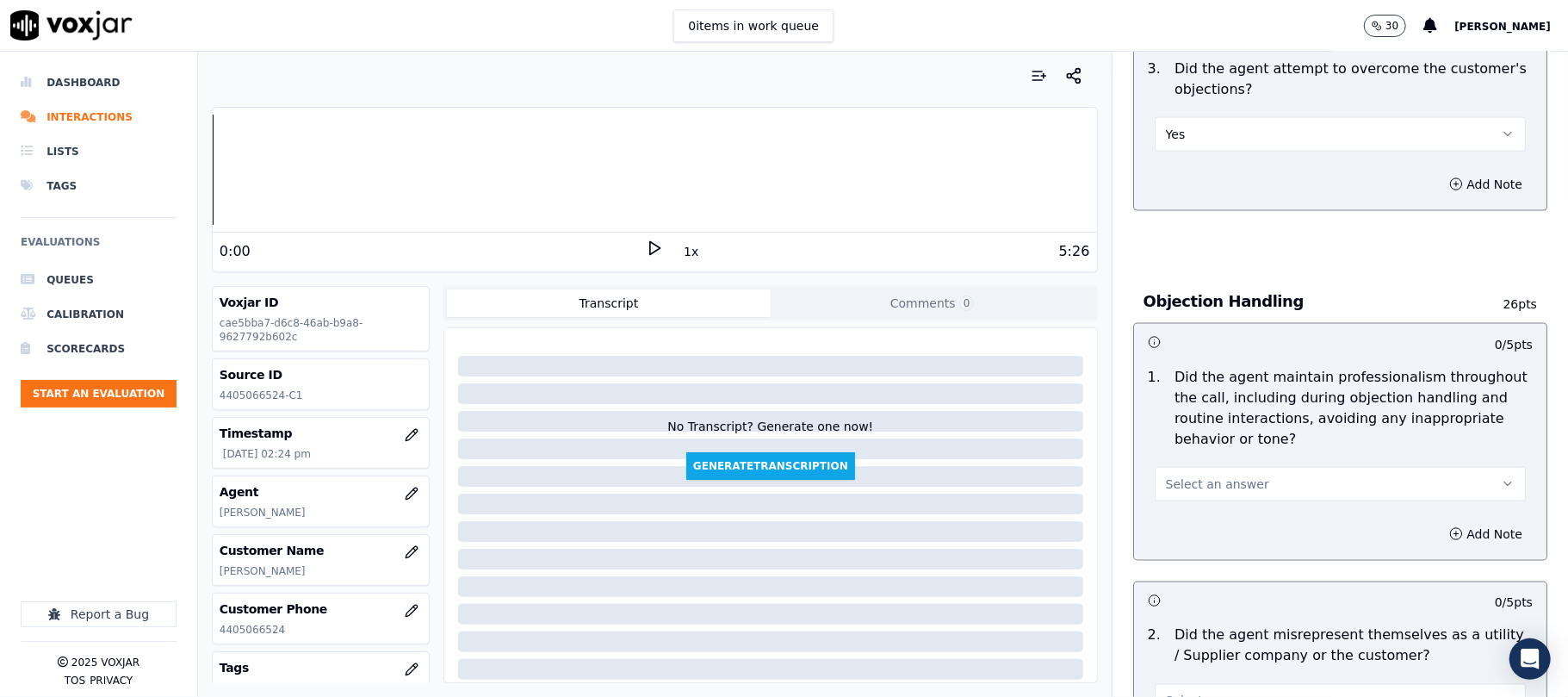
scroll to position [1837, 0]
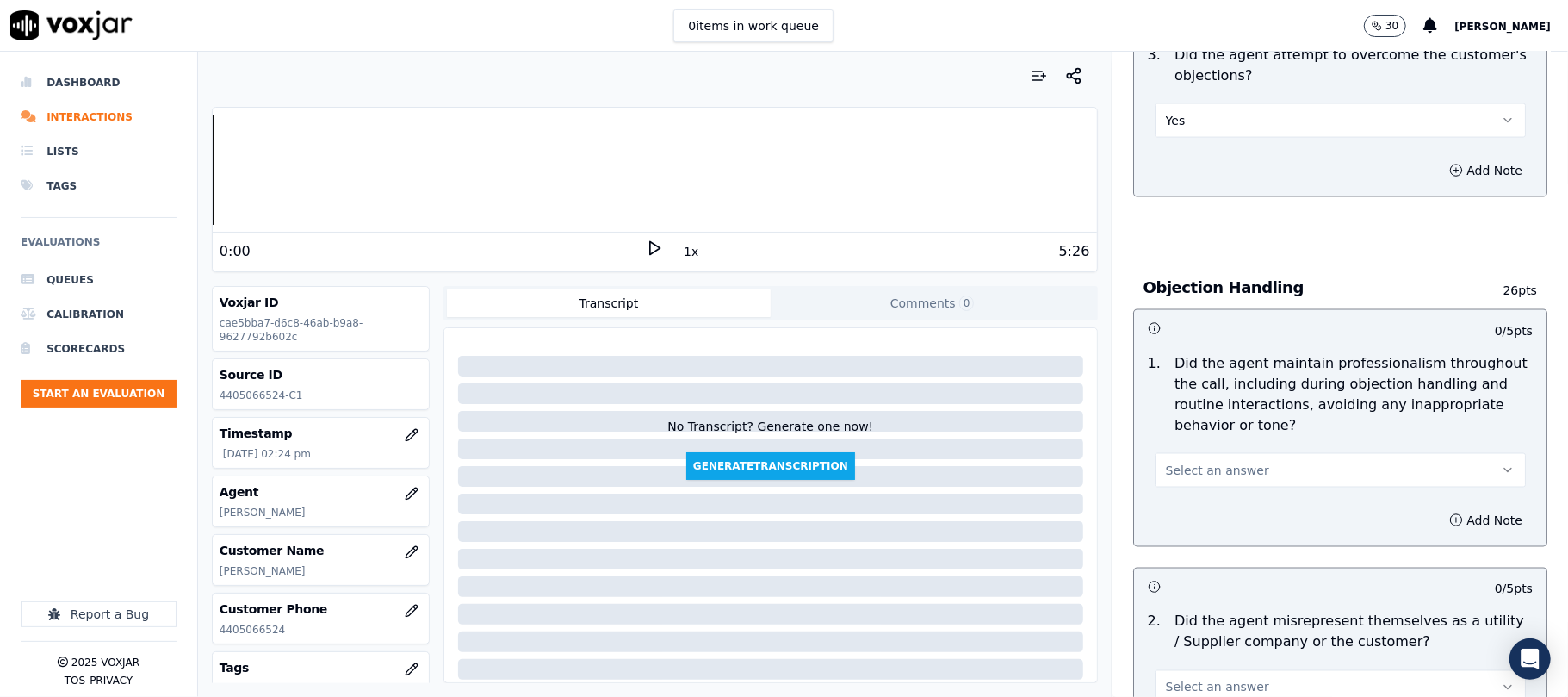
click at [1214, 461] on span "Select an answer" at bounding box center [1218, 470] width 103 height 18
click at [1185, 435] on div "Yes" at bounding box center [1303, 431] width 333 height 27
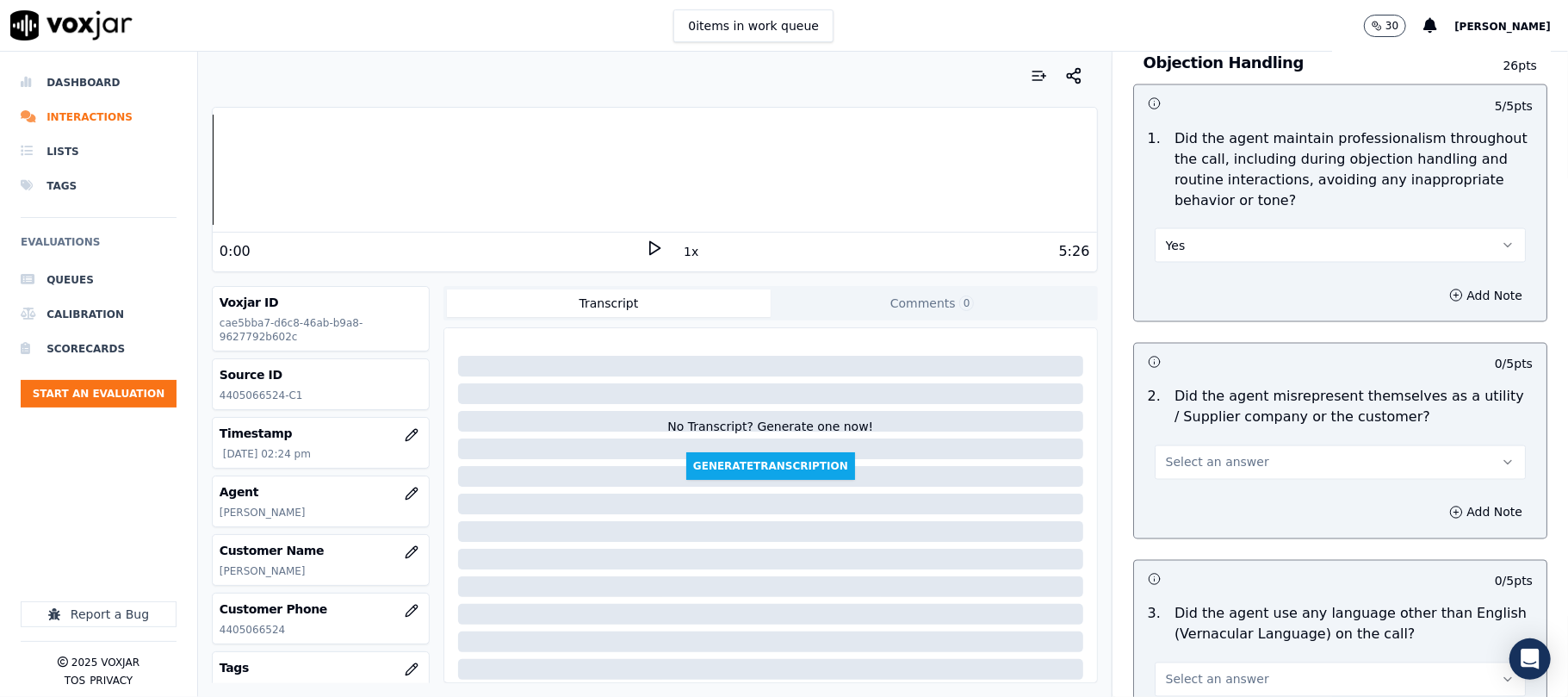
scroll to position [2067, 0]
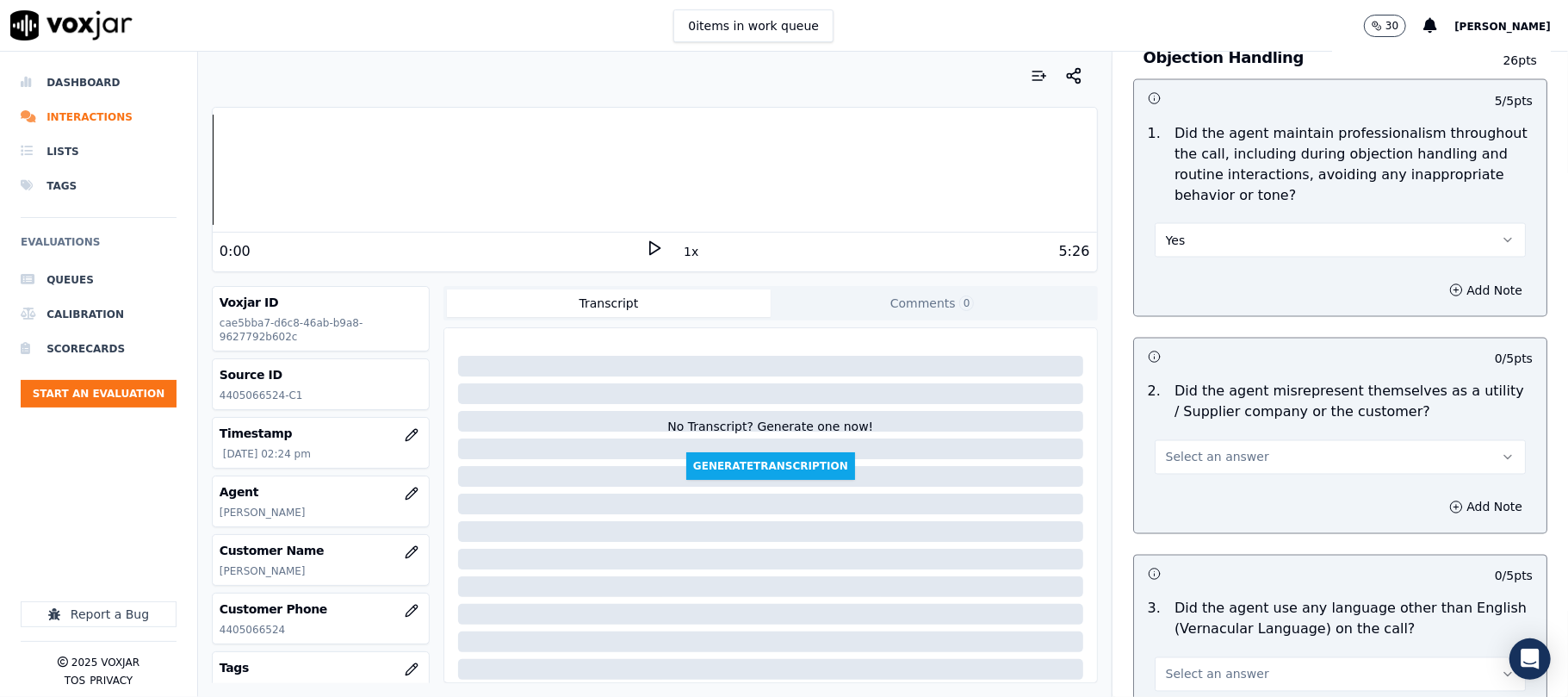
click at [1205, 449] on span "Select an answer" at bounding box center [1218, 458] width 103 height 18
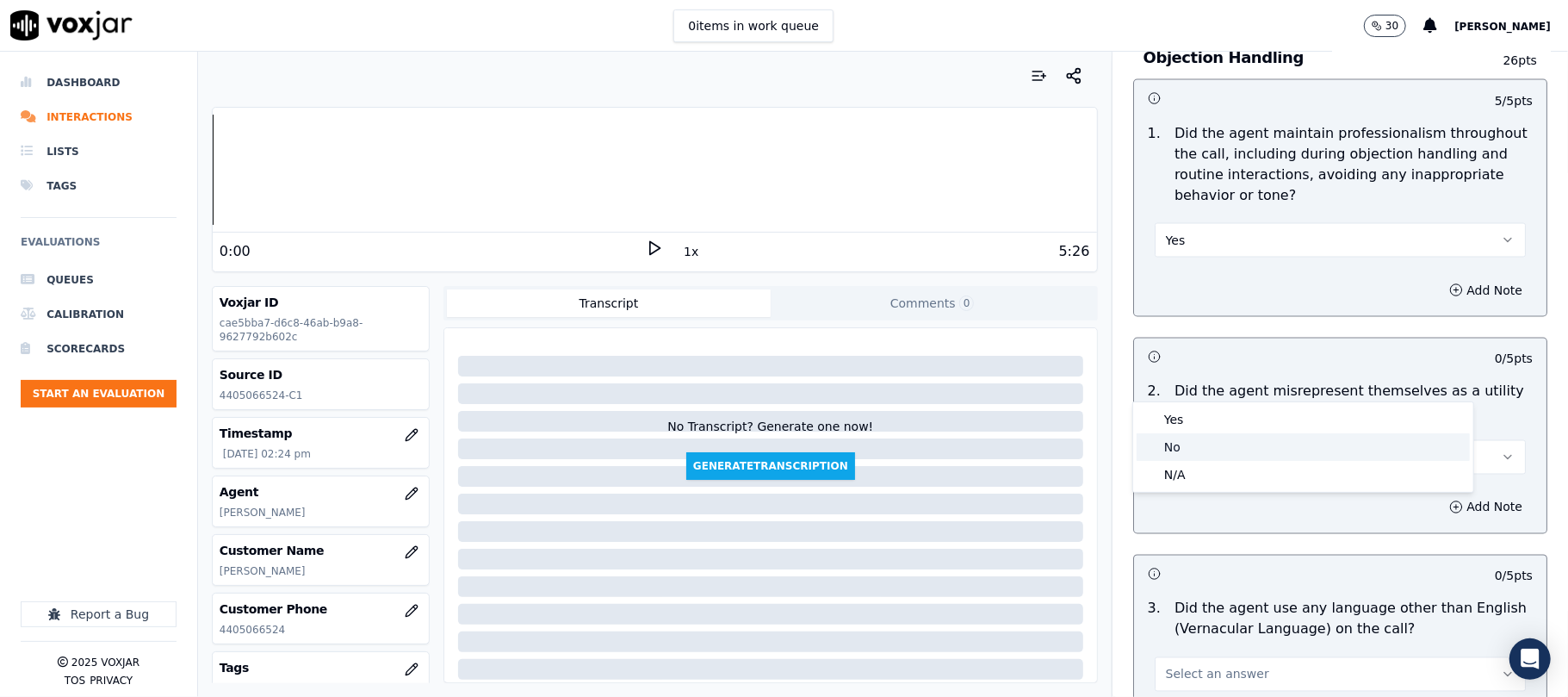
click at [1186, 446] on div "No" at bounding box center [1303, 447] width 333 height 27
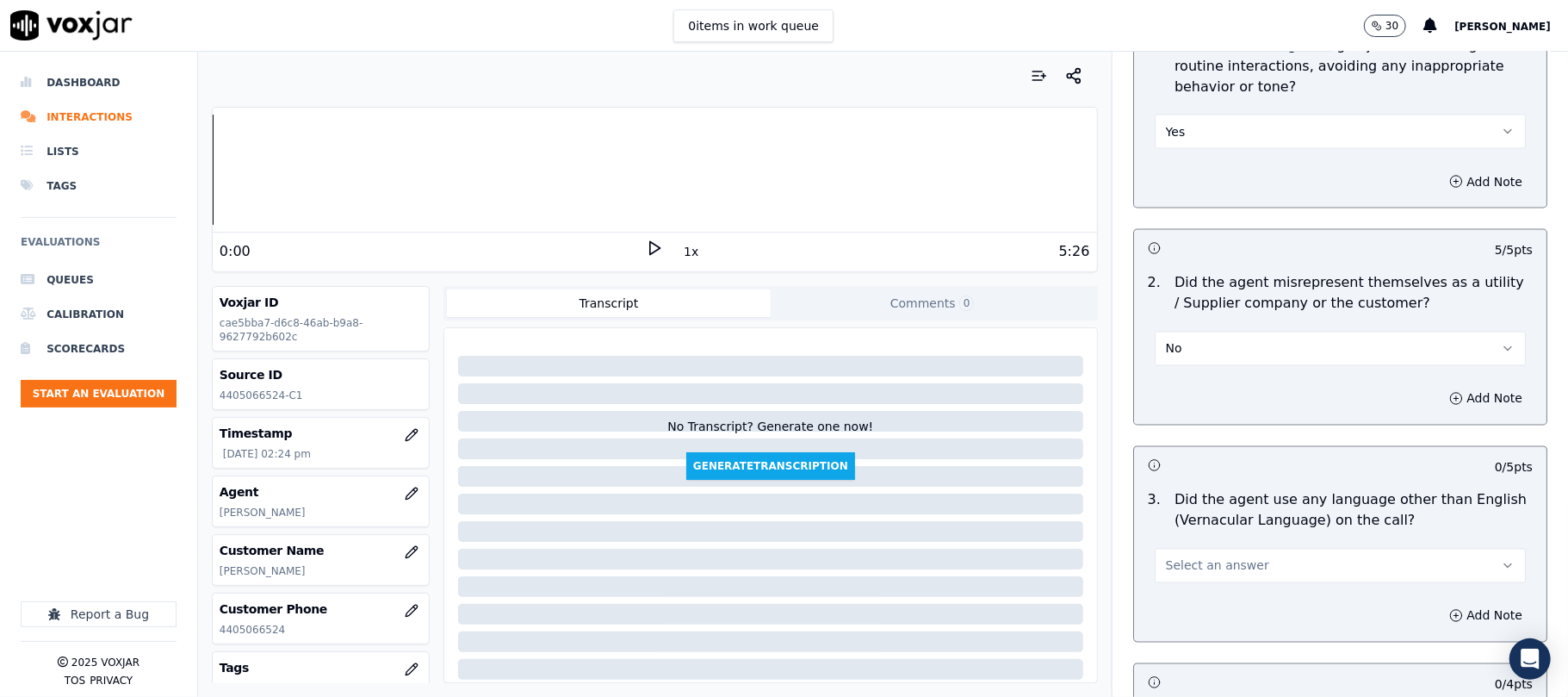
scroll to position [2295, 0]
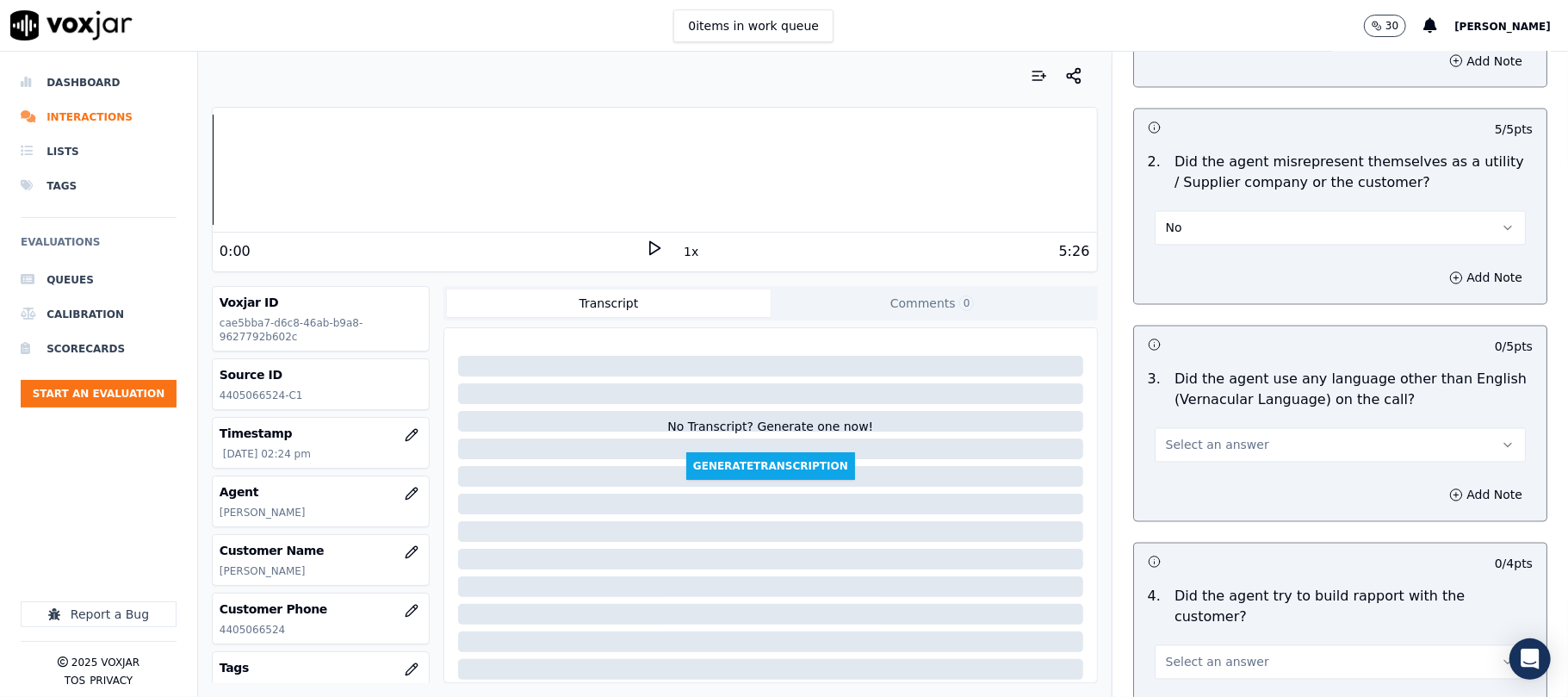
click at [1210, 428] on button "Select an answer" at bounding box center [1339, 445] width 371 height 34
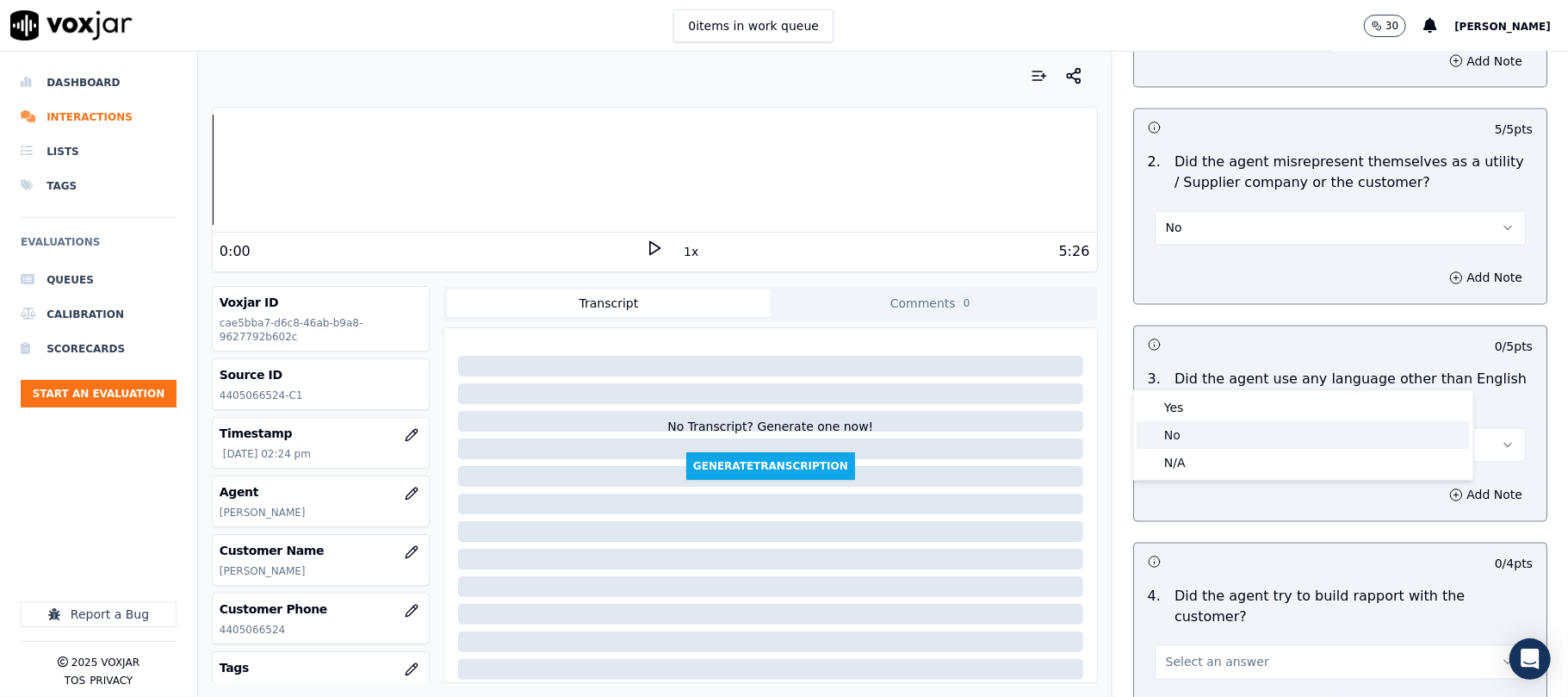
click at [1185, 429] on div "No" at bounding box center [1303, 435] width 333 height 27
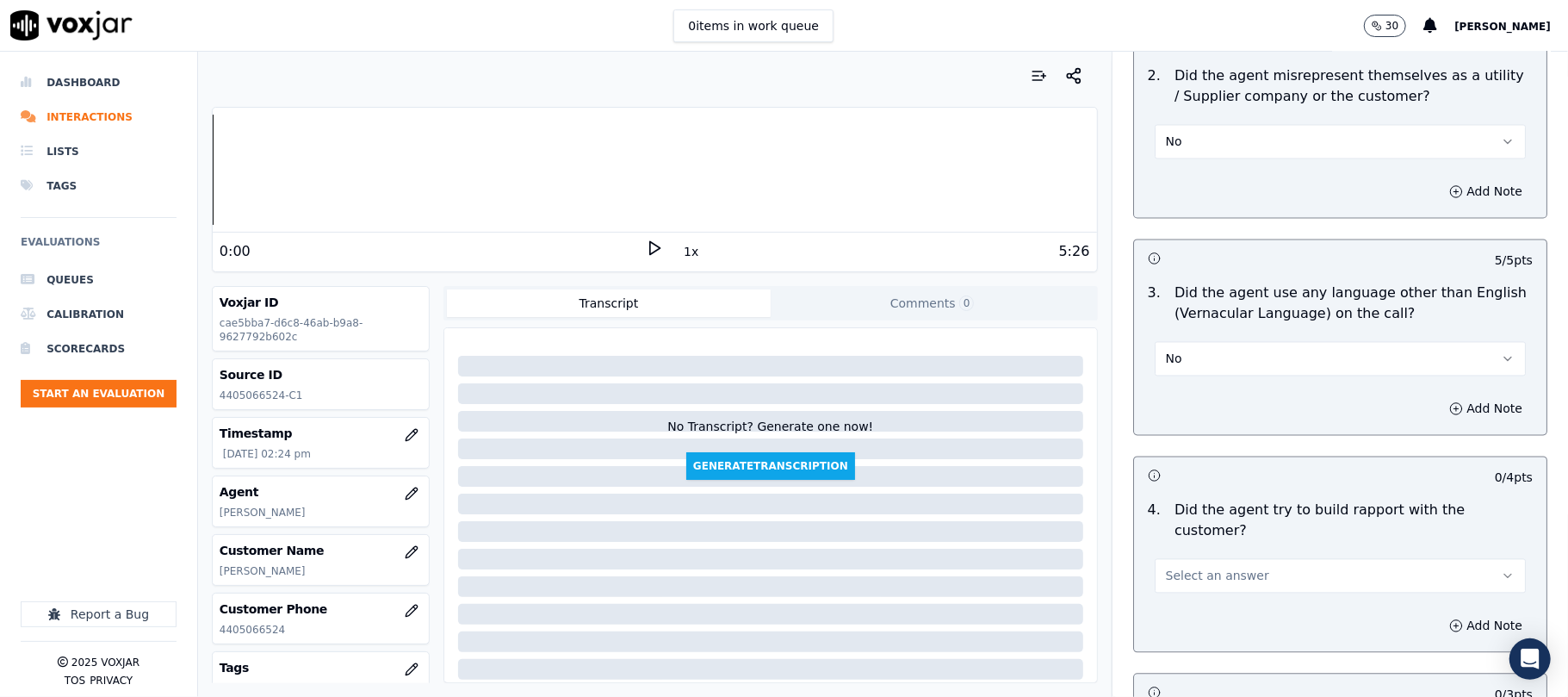
scroll to position [2526, 0]
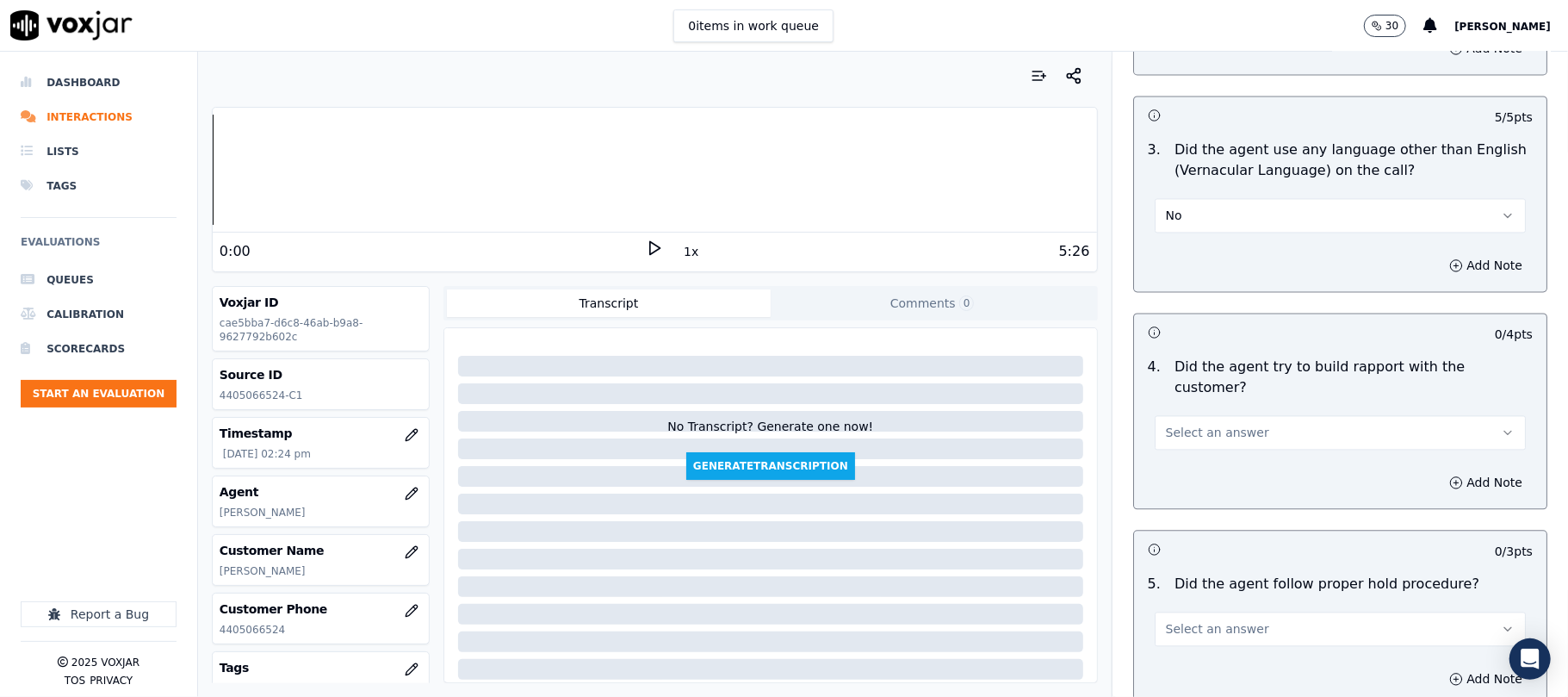
click at [1200, 415] on button "Select an answer" at bounding box center [1339, 431] width 371 height 34
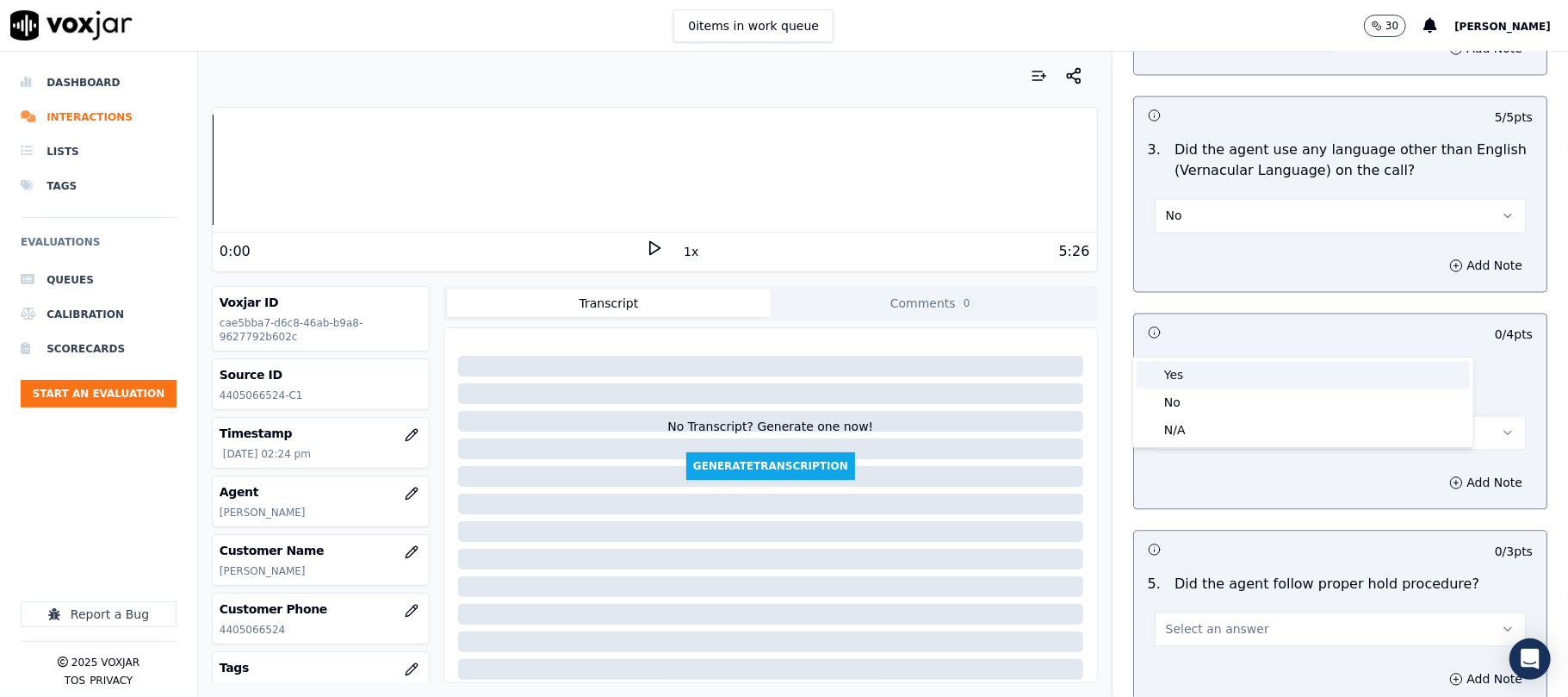
click at [1198, 369] on div "Yes" at bounding box center [1303, 375] width 333 height 27
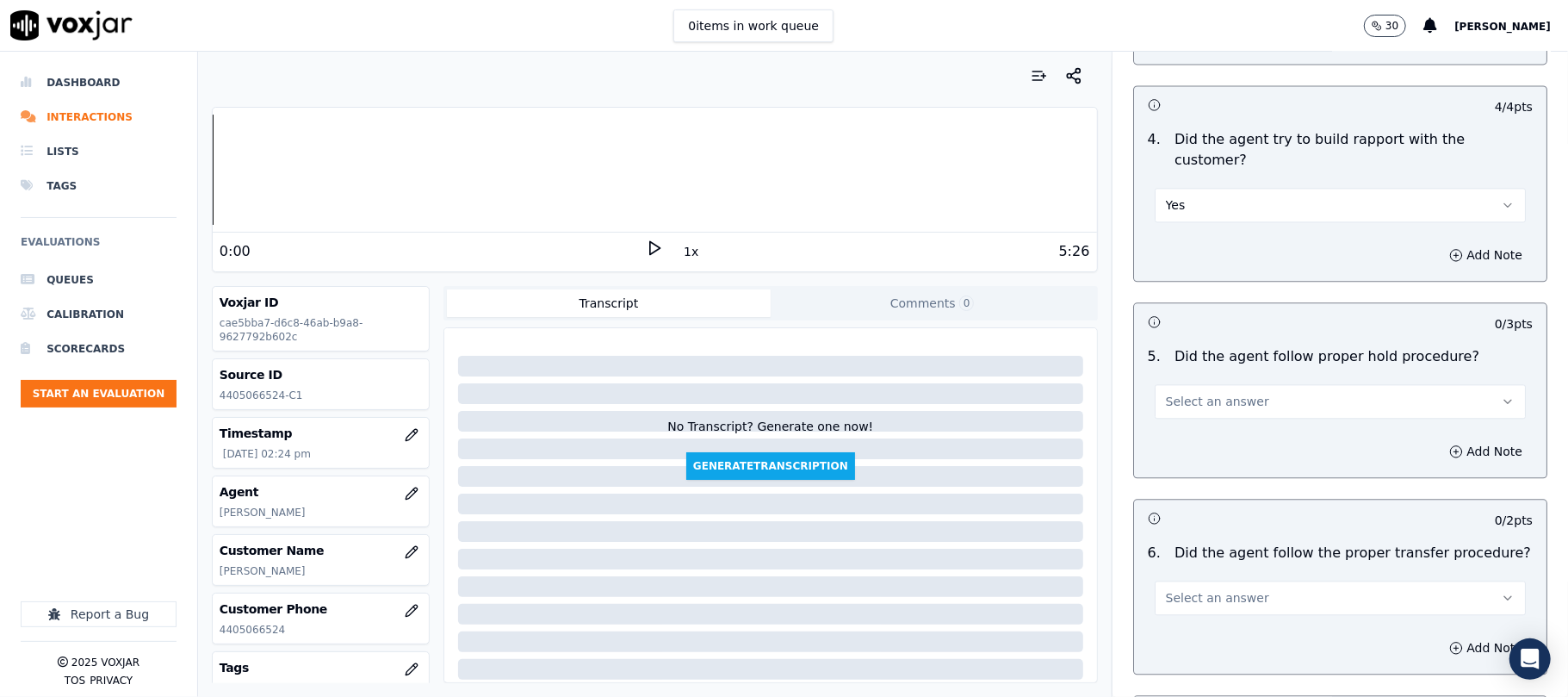
scroll to position [2756, 0]
click at [1202, 185] on button "Yes" at bounding box center [1339, 202] width 371 height 34
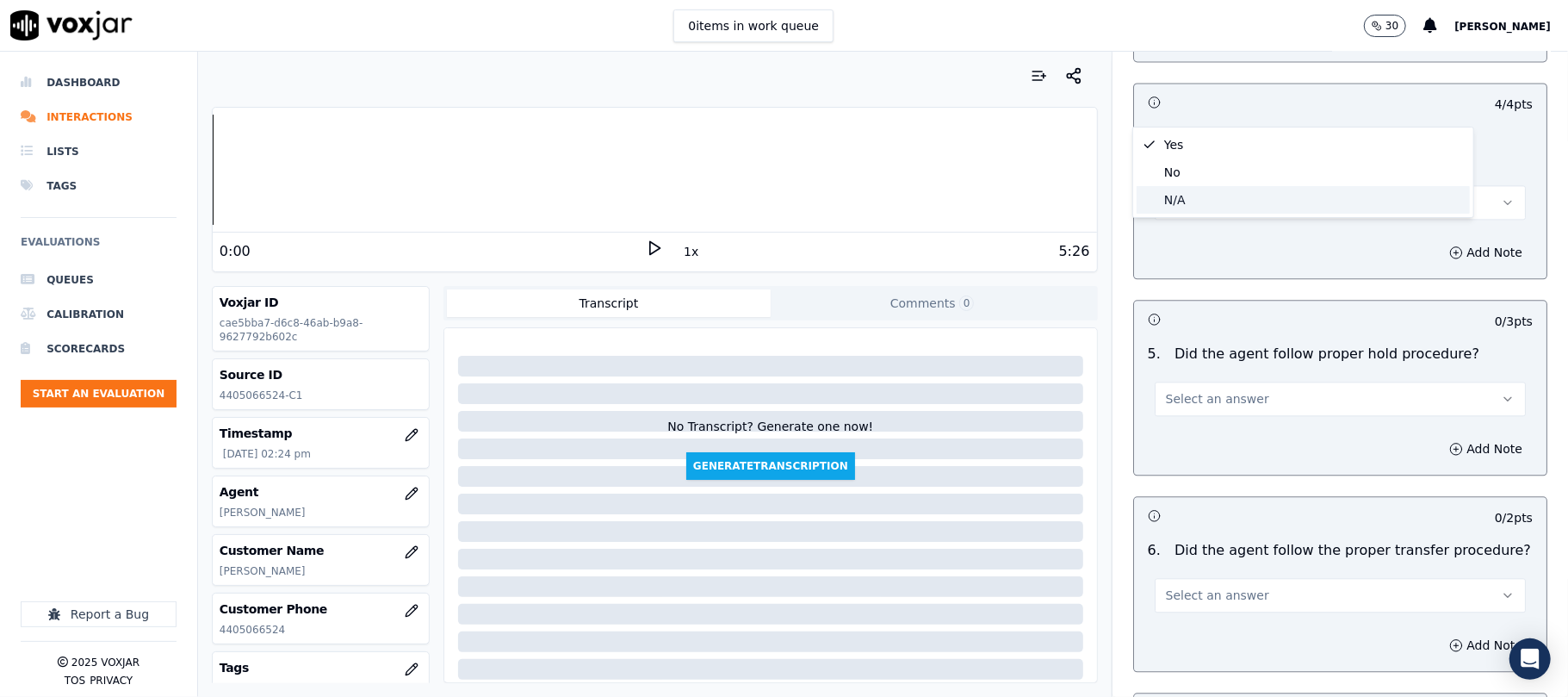
click at [1190, 193] on div "N/A" at bounding box center [1303, 200] width 333 height 27
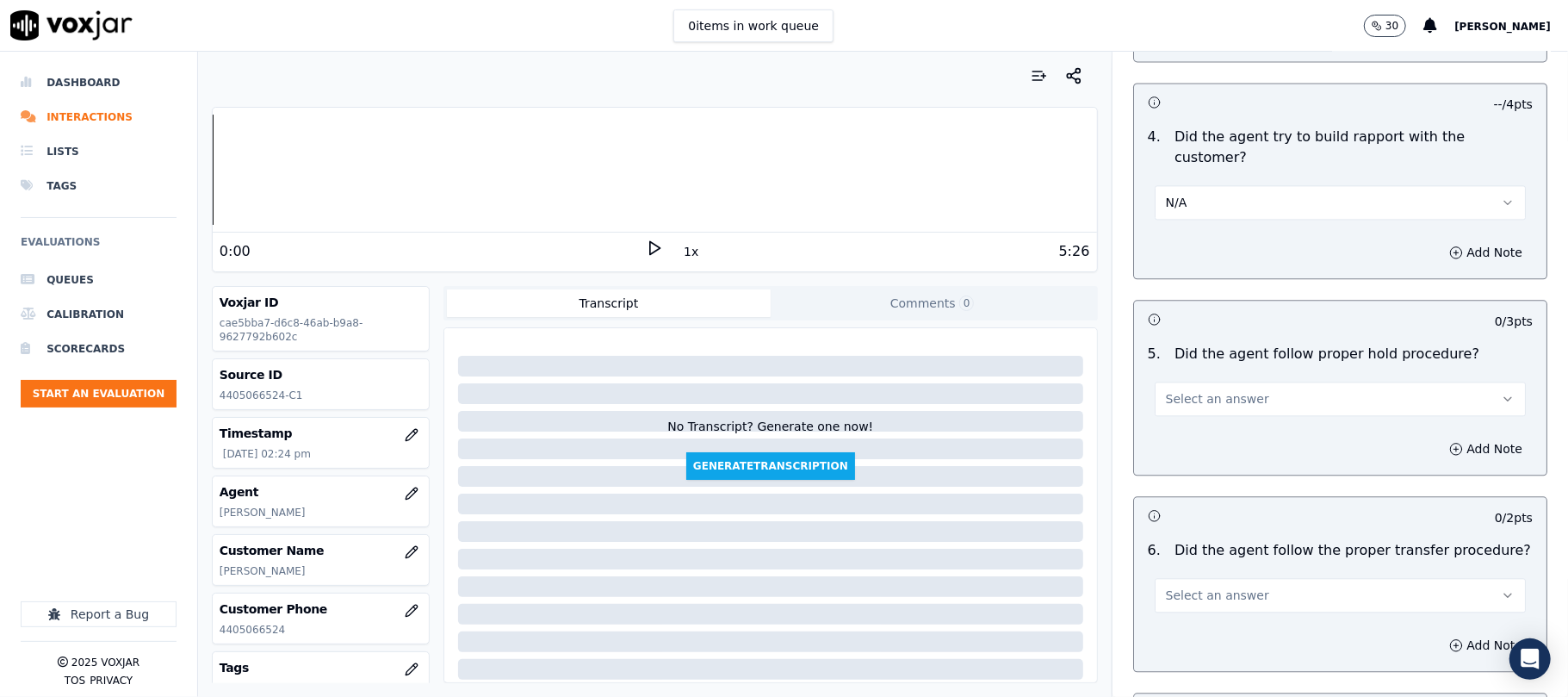
click at [1197, 390] on span "Select an answer" at bounding box center [1218, 399] width 103 height 18
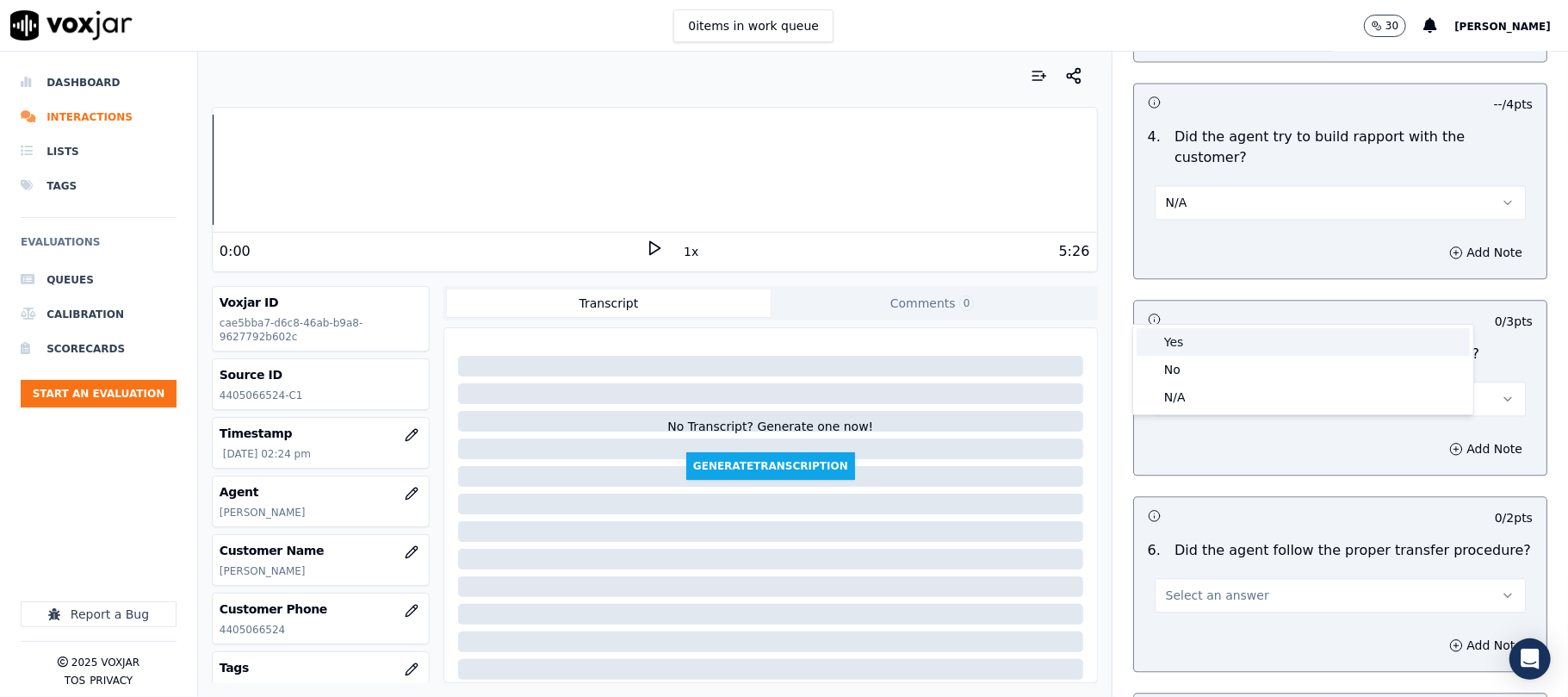
click at [1190, 338] on div "Yes" at bounding box center [1303, 342] width 333 height 27
click at [1195, 586] on span "Select an answer" at bounding box center [1218, 595] width 103 height 18
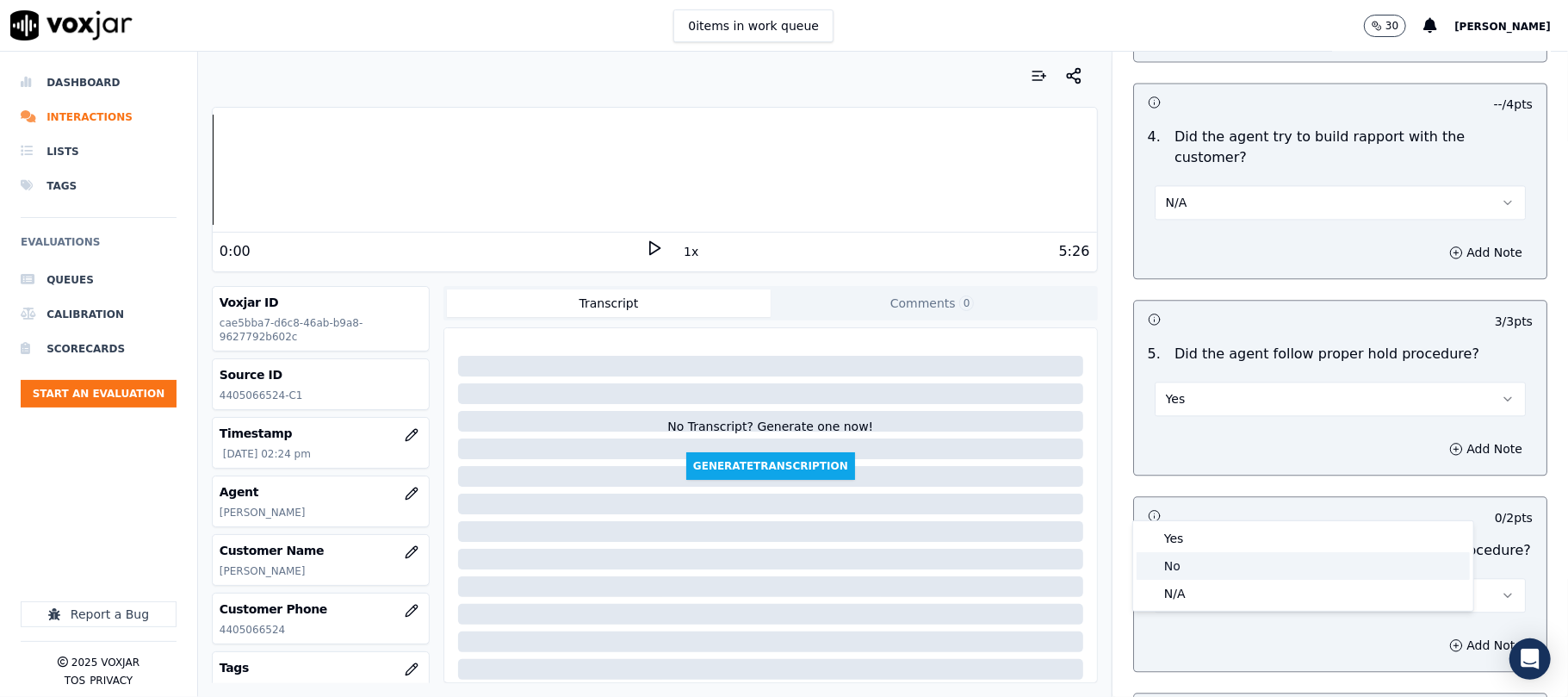
click at [1185, 566] on div "No" at bounding box center [1303, 566] width 333 height 27
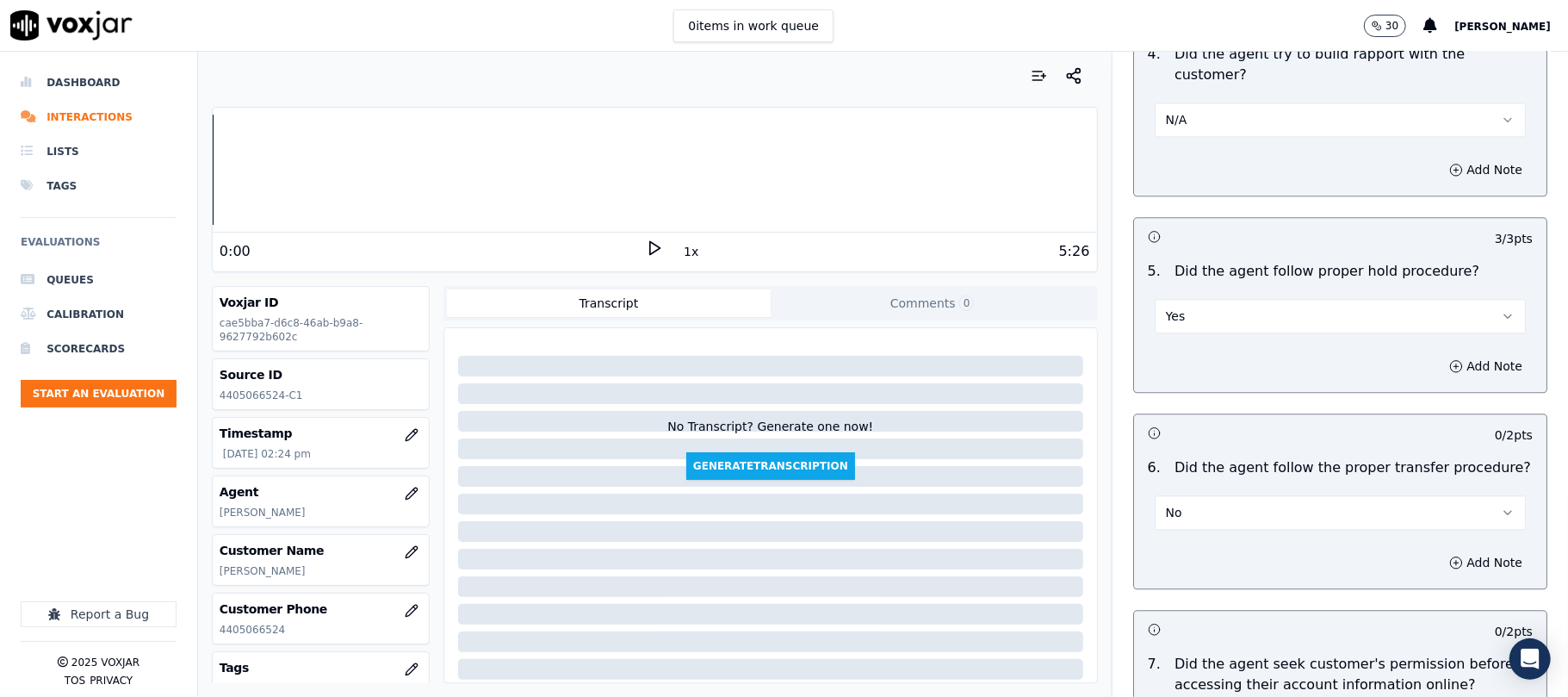
scroll to position [2985, 0]
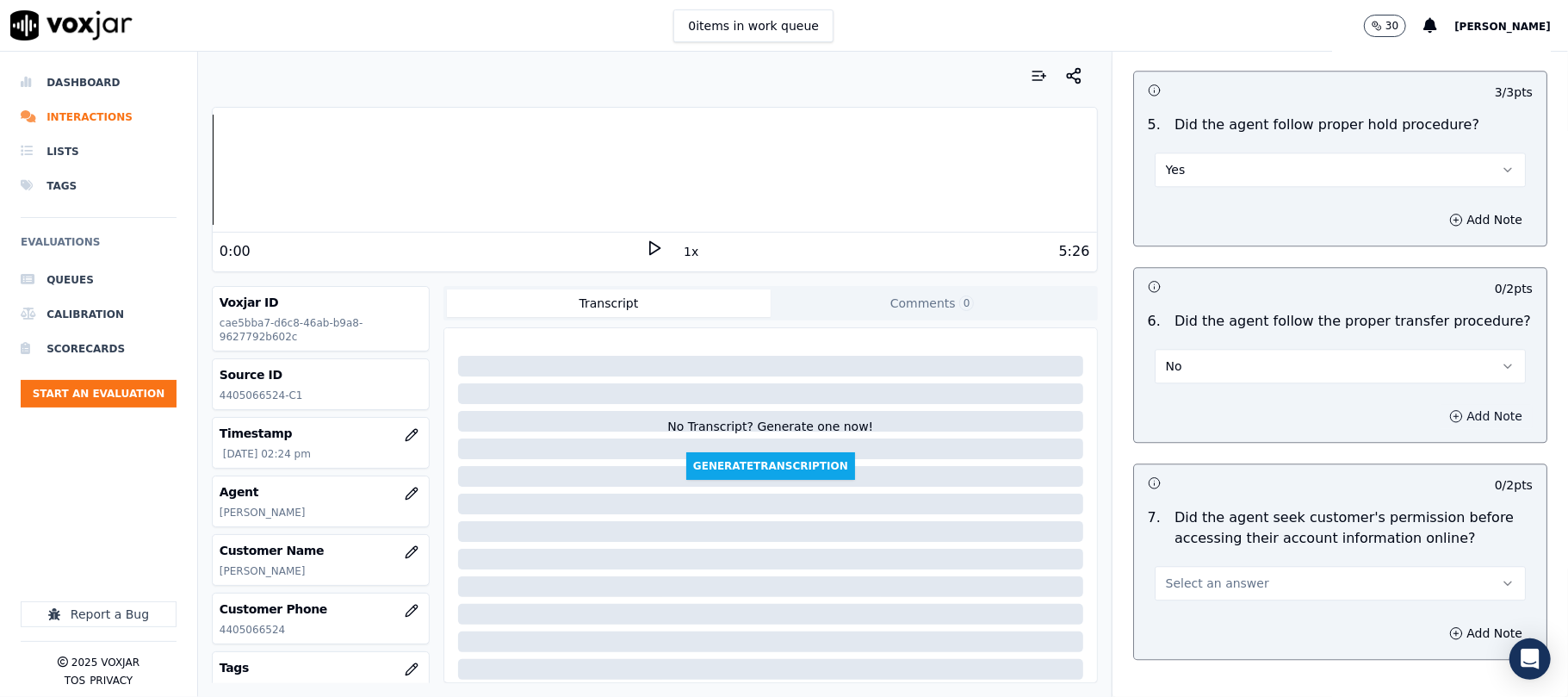
click at [1439, 404] on button "Add Note" at bounding box center [1485, 416] width 93 height 24
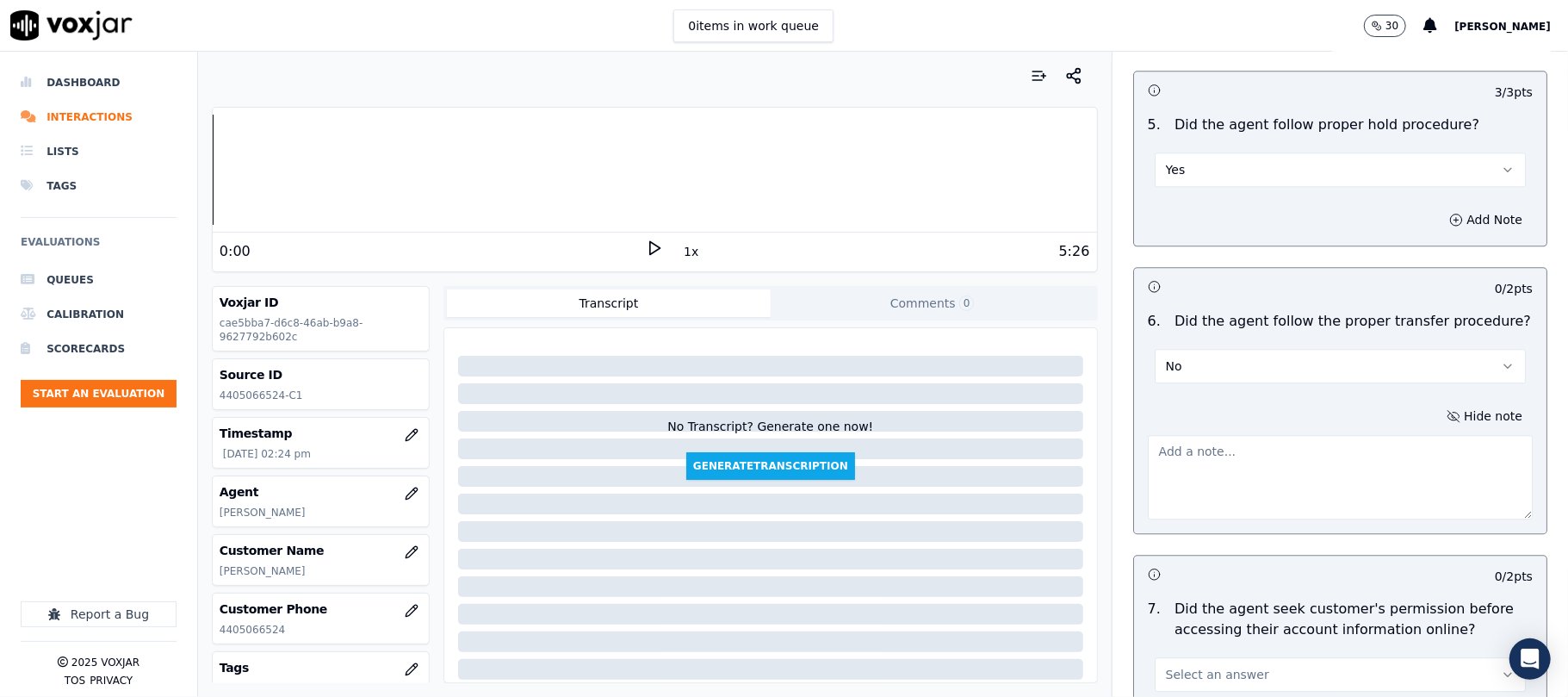
click at [1316, 435] on textarea at bounding box center [1339, 477] width 384 height 85
paste textarea "@10:15 - Without informing the customer, the call was transferred to another ag…"
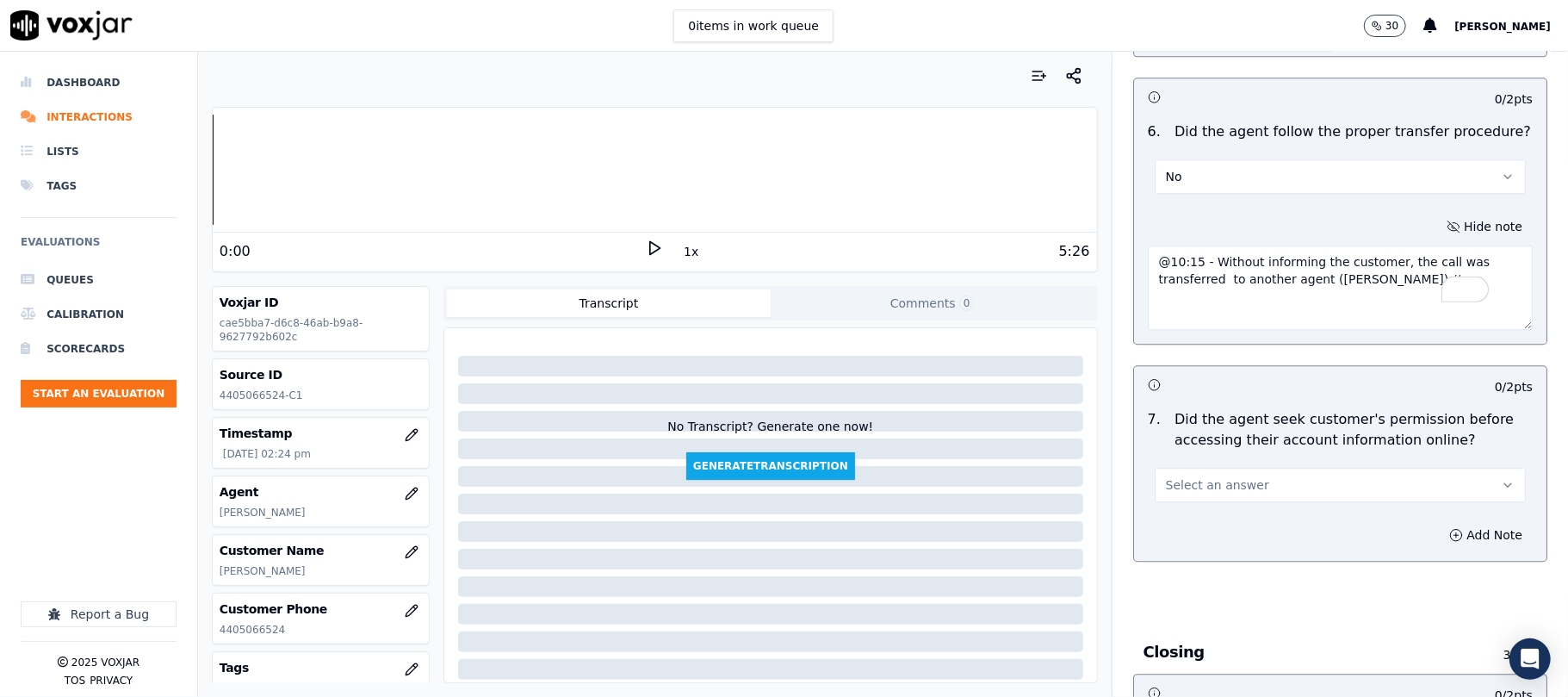
scroll to position [3214, 0]
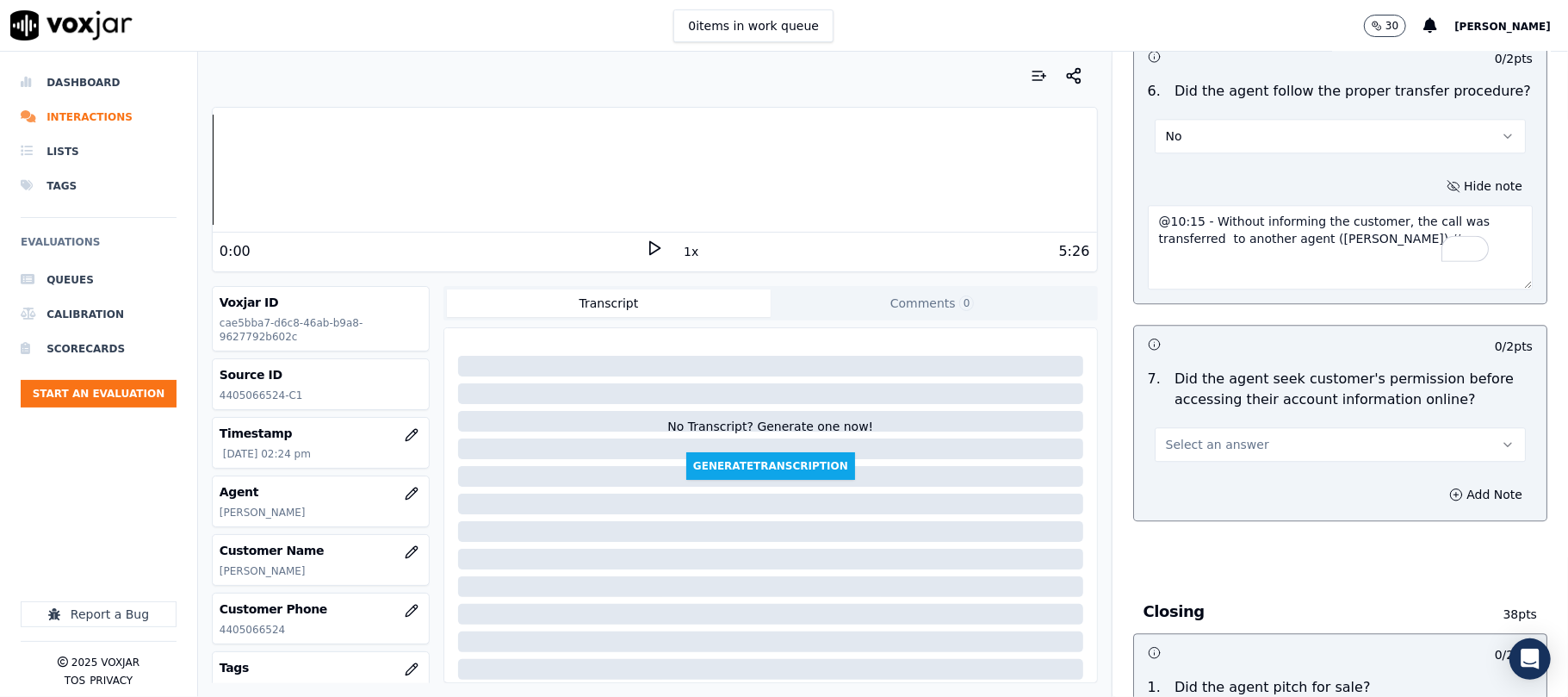
type textarea "@10:15 - Without informing the customer, the call was transferred to another ag…"
click at [1218, 436] on span "Select an answer" at bounding box center [1218, 445] width 103 height 18
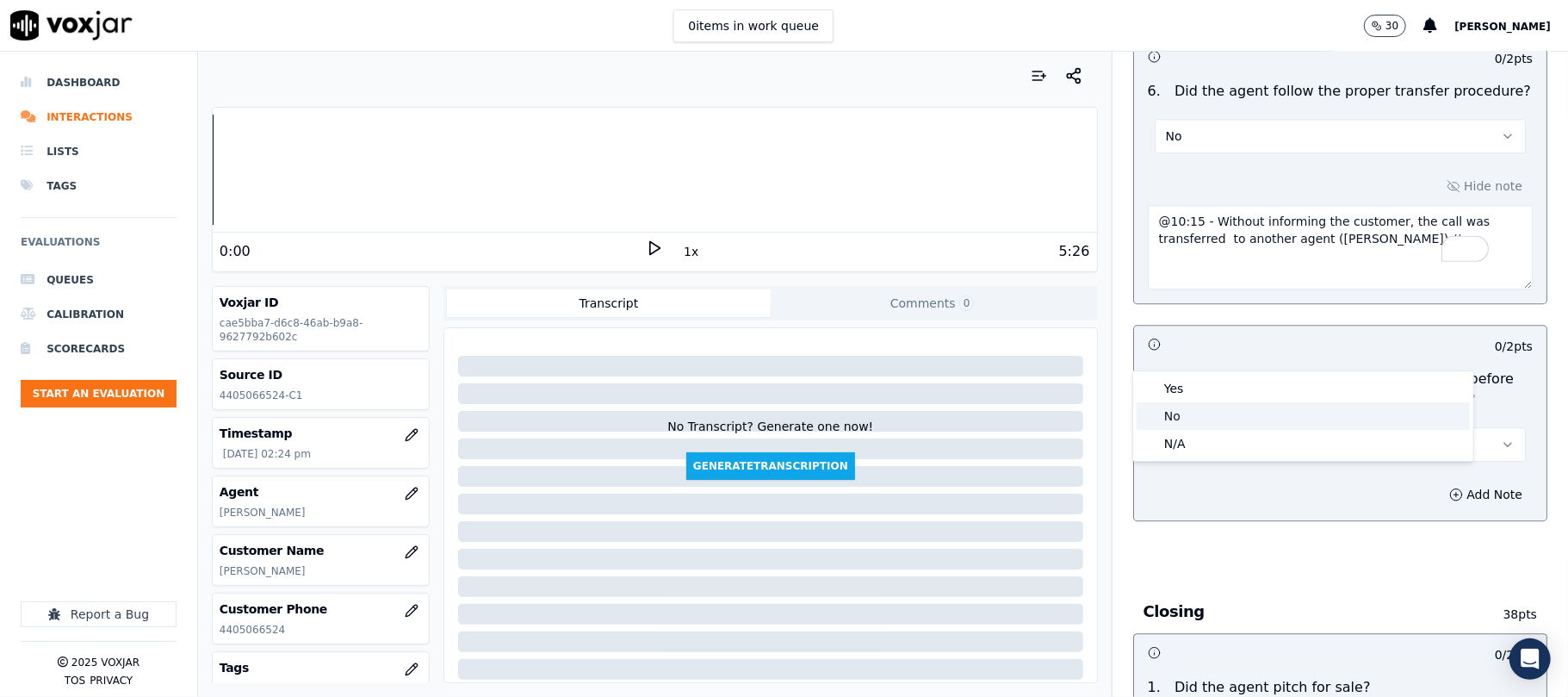
click at [1191, 408] on div "No" at bounding box center [1303, 416] width 333 height 27
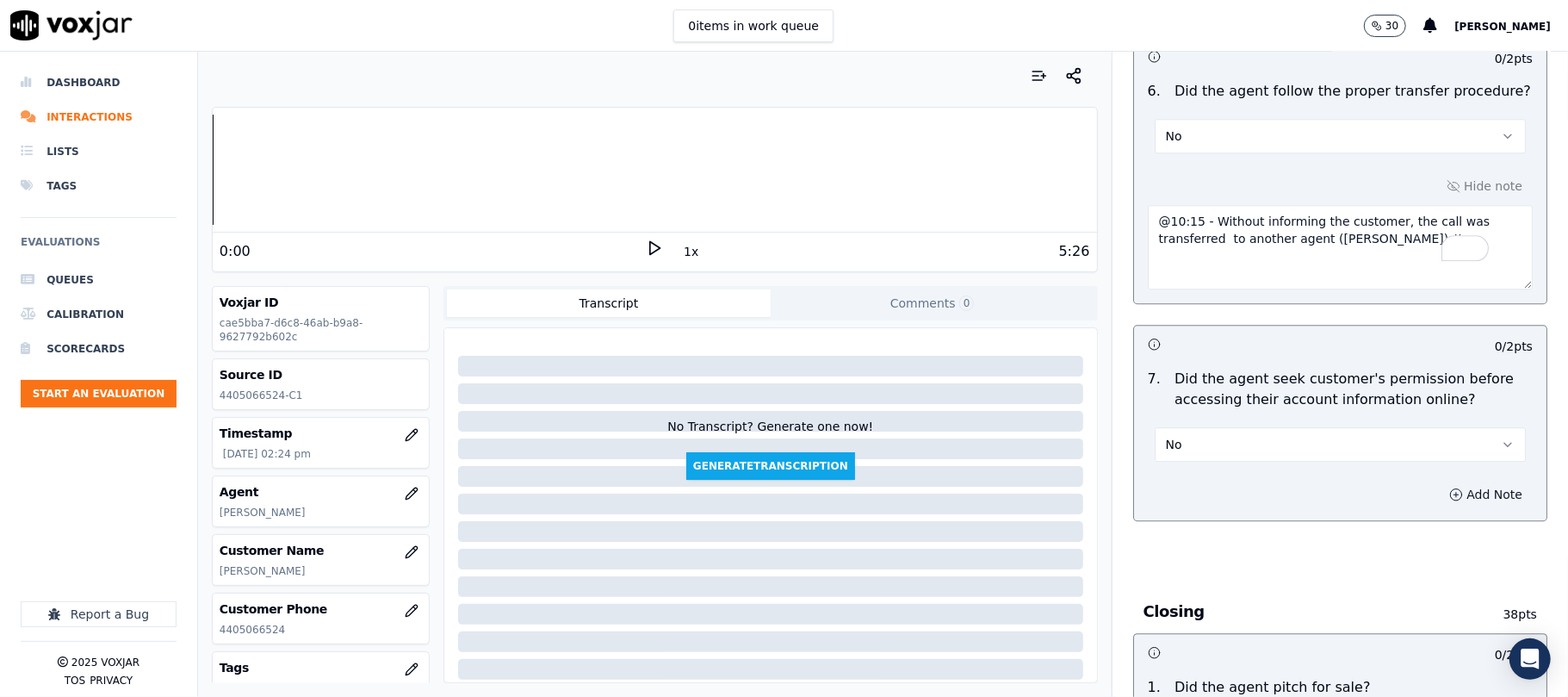
click at [1439, 482] on button "Add Note" at bounding box center [1485, 494] width 93 height 24
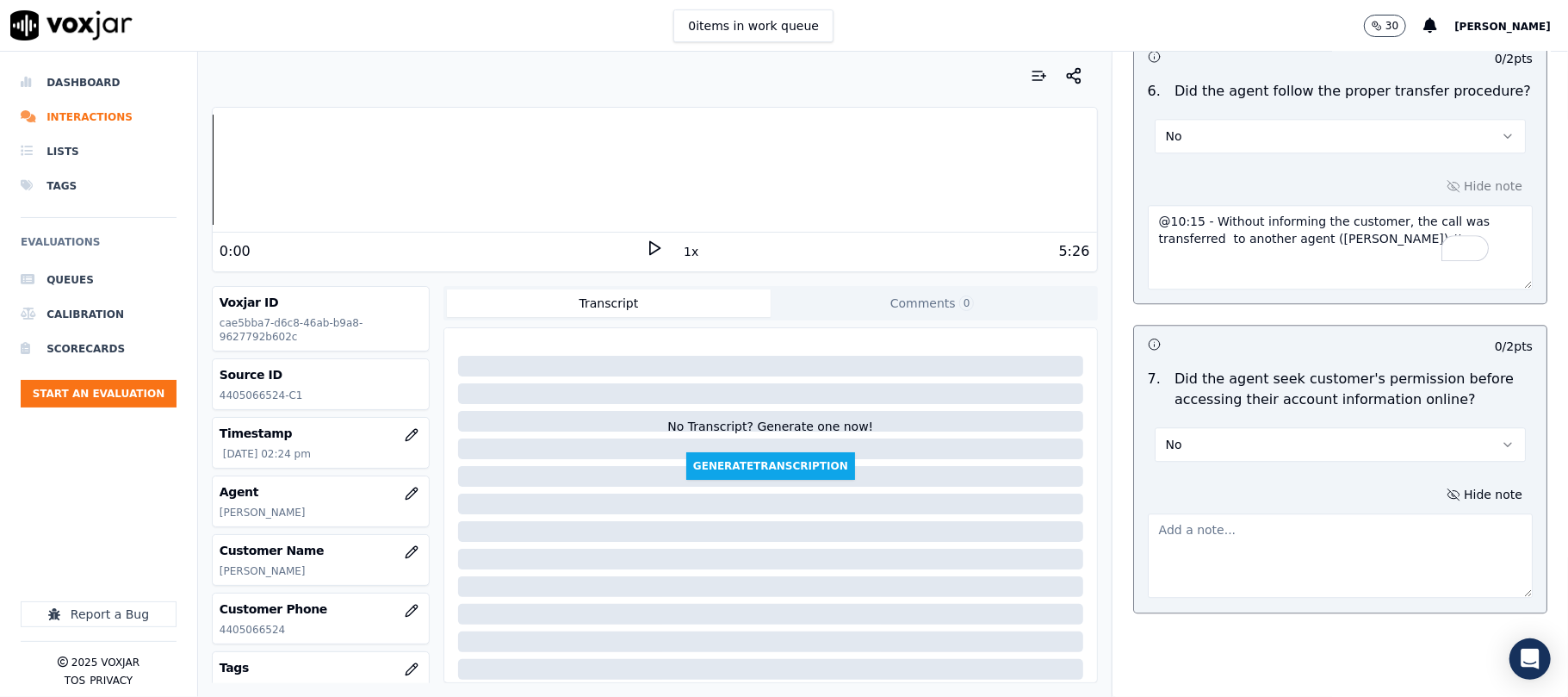
click at [1278, 513] on textarea at bounding box center [1339, 555] width 384 height 85
paste textarea "@3:36 Chester informed - so the due balance on the account is $170.53.<> The ag…"
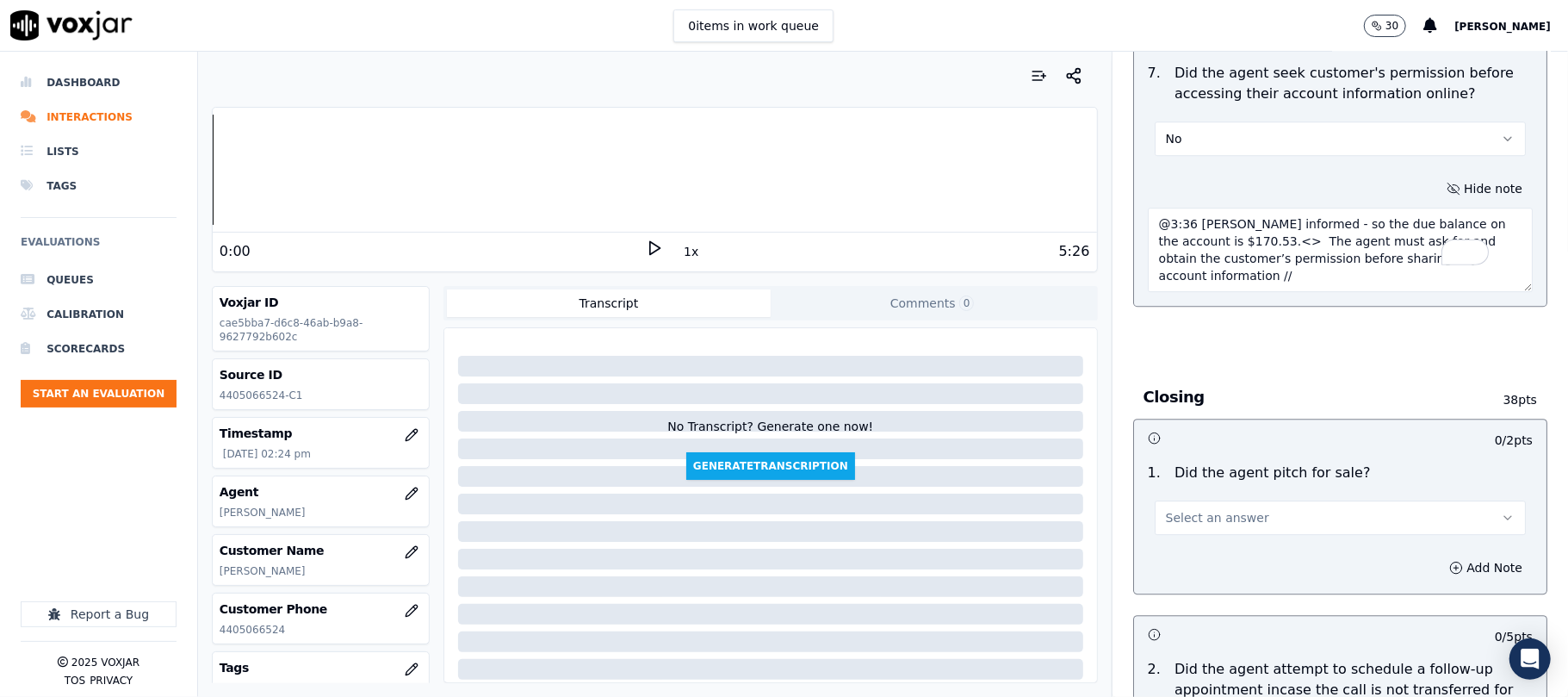
scroll to position [3559, 0]
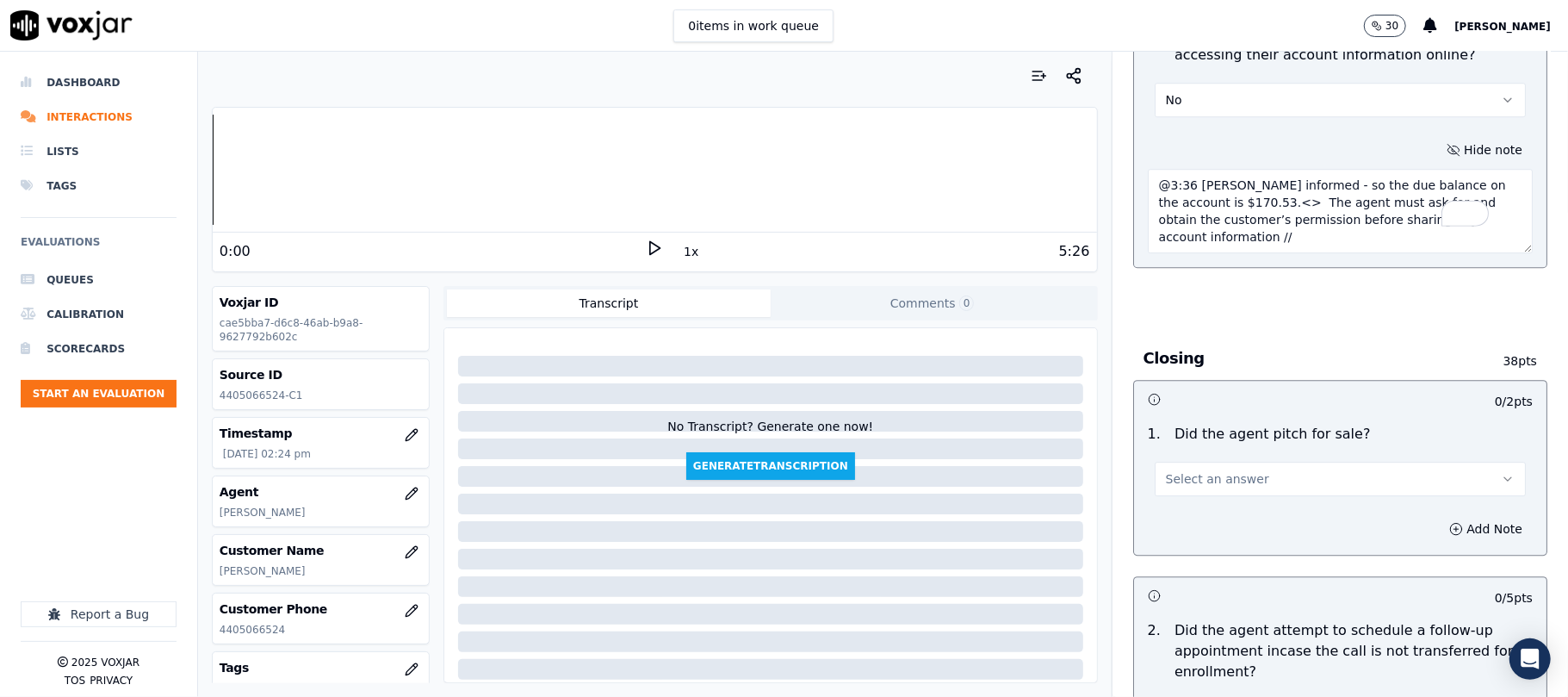
type textarea "@3:36 Chester informed - so the due balance on the account is $170.53.<> The ag…"
click at [1221, 470] on span "Select an answer" at bounding box center [1218, 479] width 103 height 18
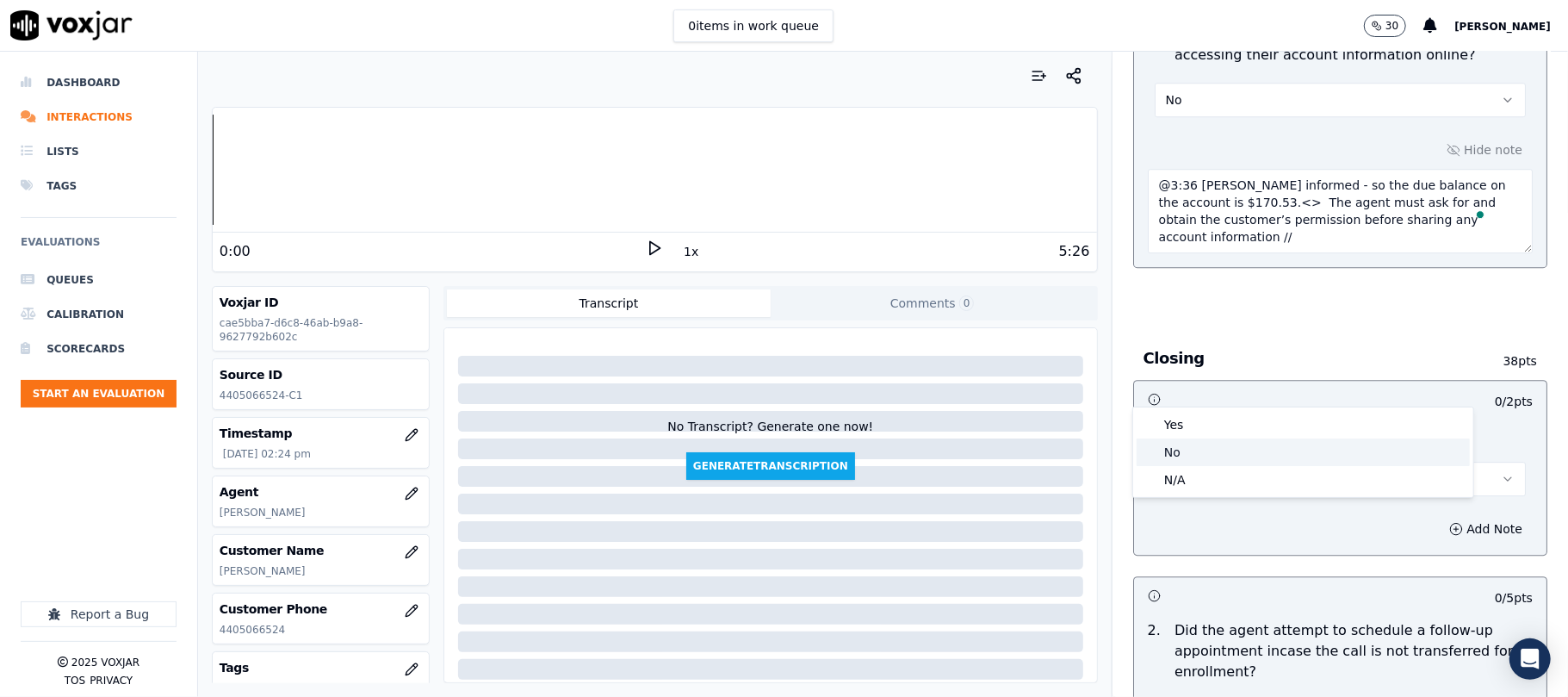
click at [1195, 445] on div "No" at bounding box center [1303, 452] width 333 height 27
click at [1191, 461] on button "No" at bounding box center [1339, 478] width 371 height 34
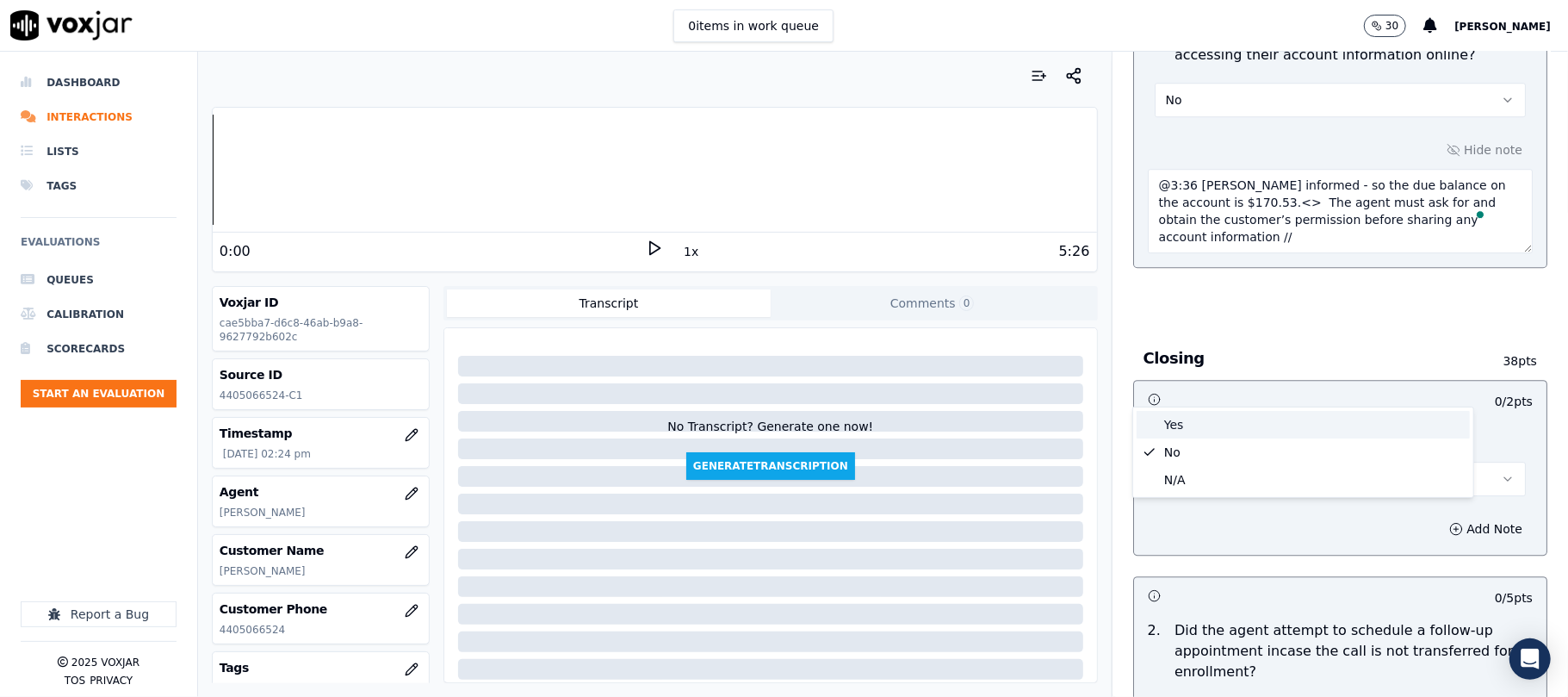
click at [1186, 421] on div "Yes" at bounding box center [1303, 424] width 333 height 27
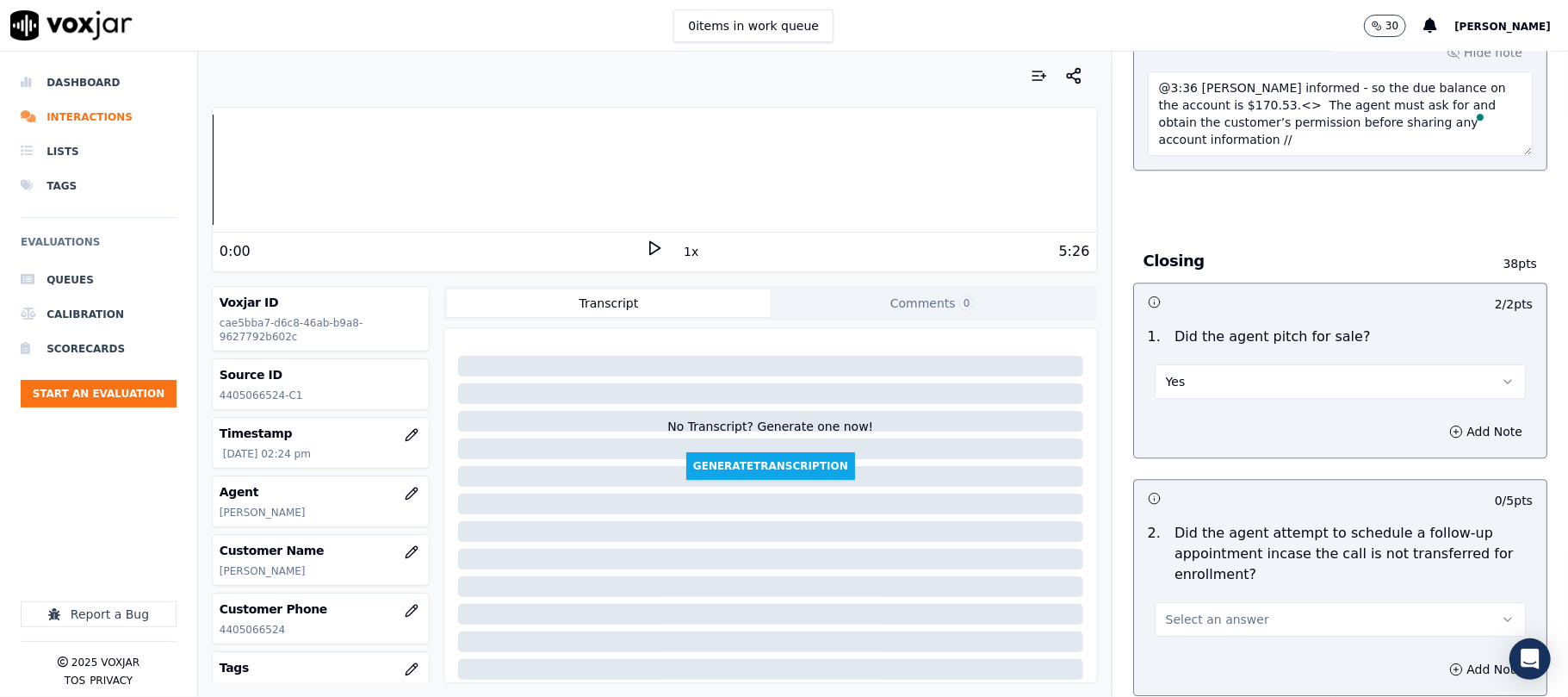
scroll to position [3789, 0]
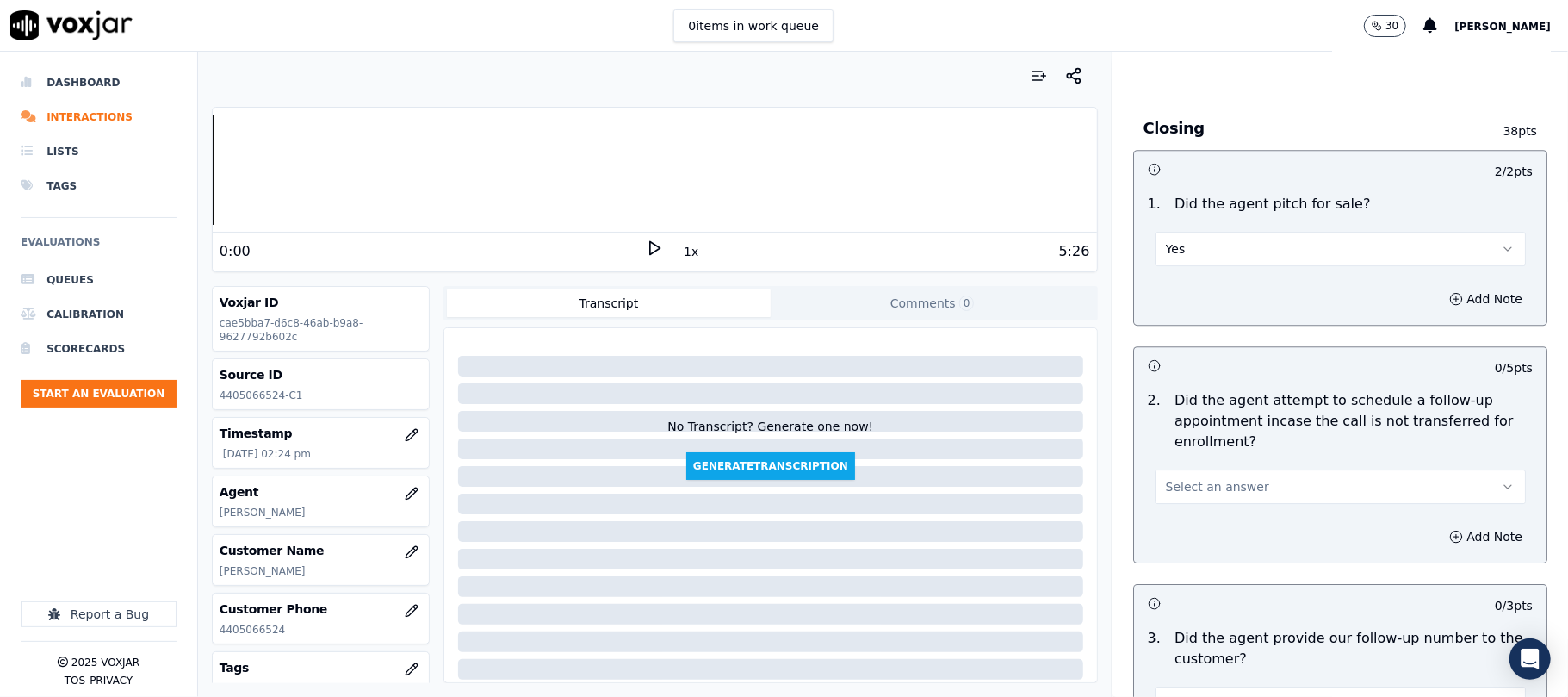
click at [1234, 469] on button "Select an answer" at bounding box center [1339, 486] width 371 height 34
click at [1188, 459] on div "No" at bounding box center [1303, 460] width 333 height 27
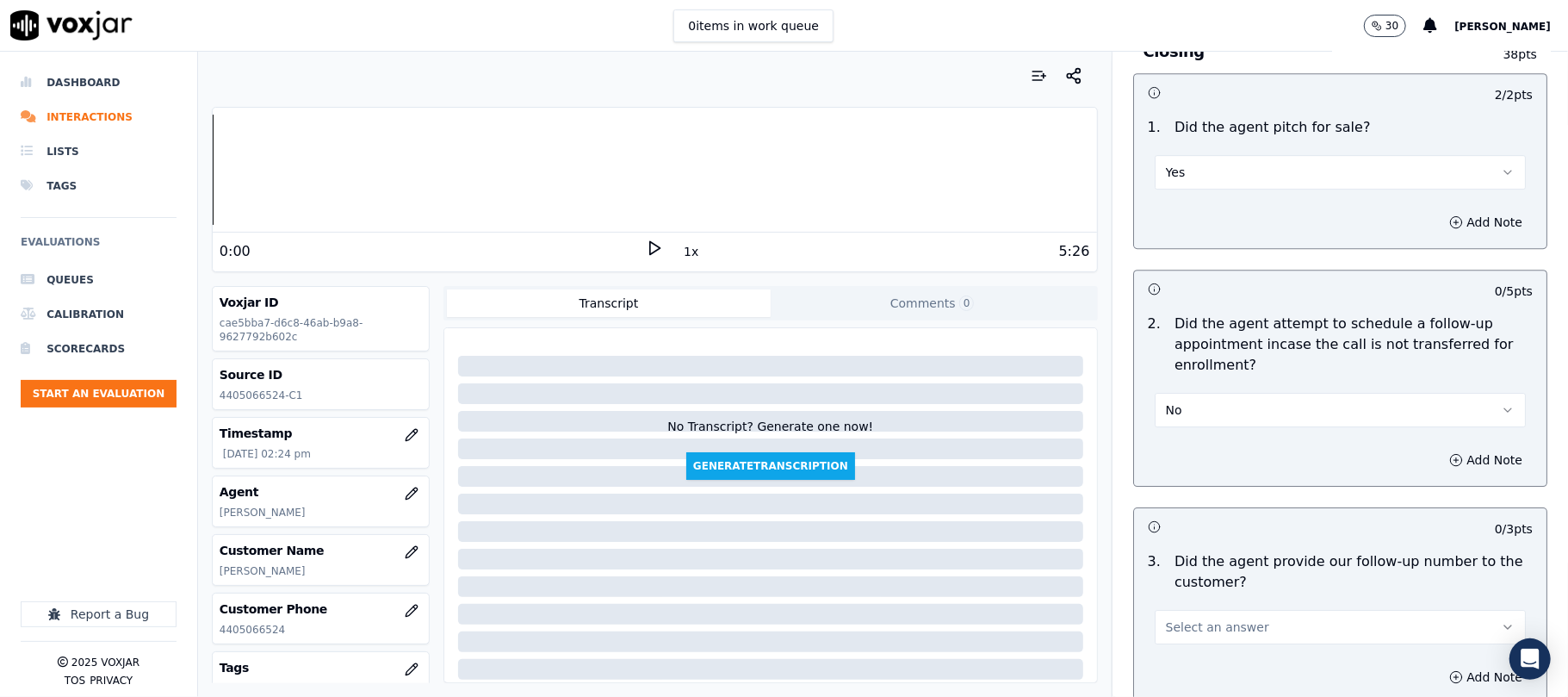
scroll to position [3904, 0]
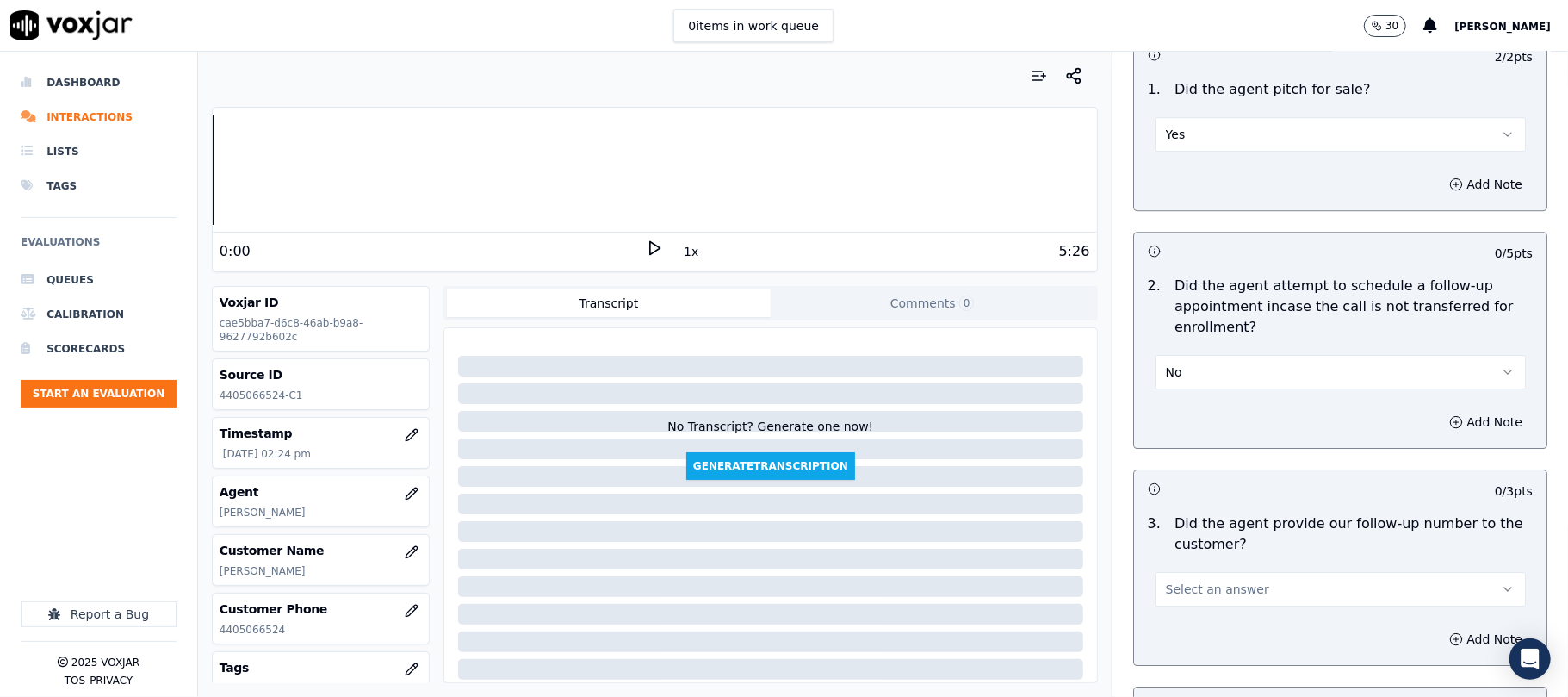
click at [1207, 354] on button "No" at bounding box center [1339, 371] width 371 height 34
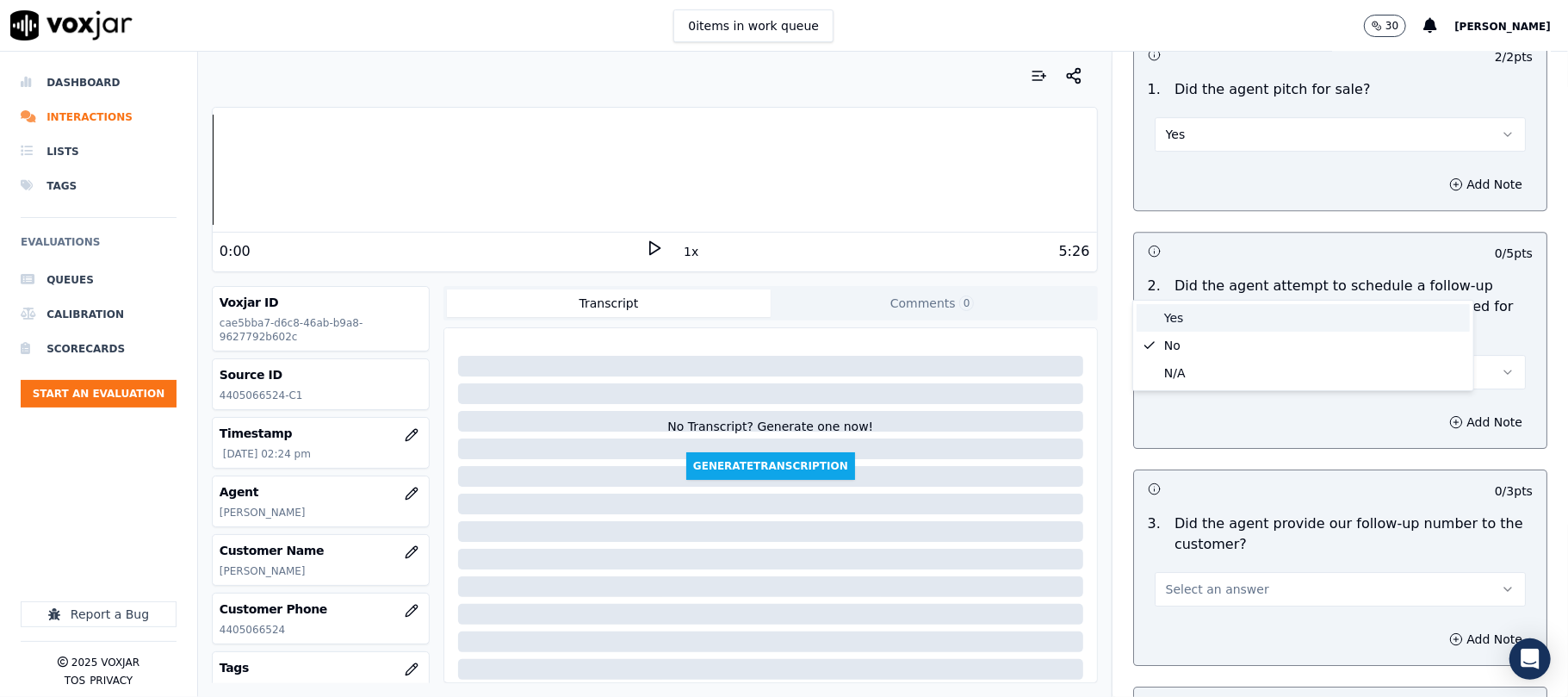
click at [1182, 315] on div "Yes" at bounding box center [1303, 317] width 333 height 27
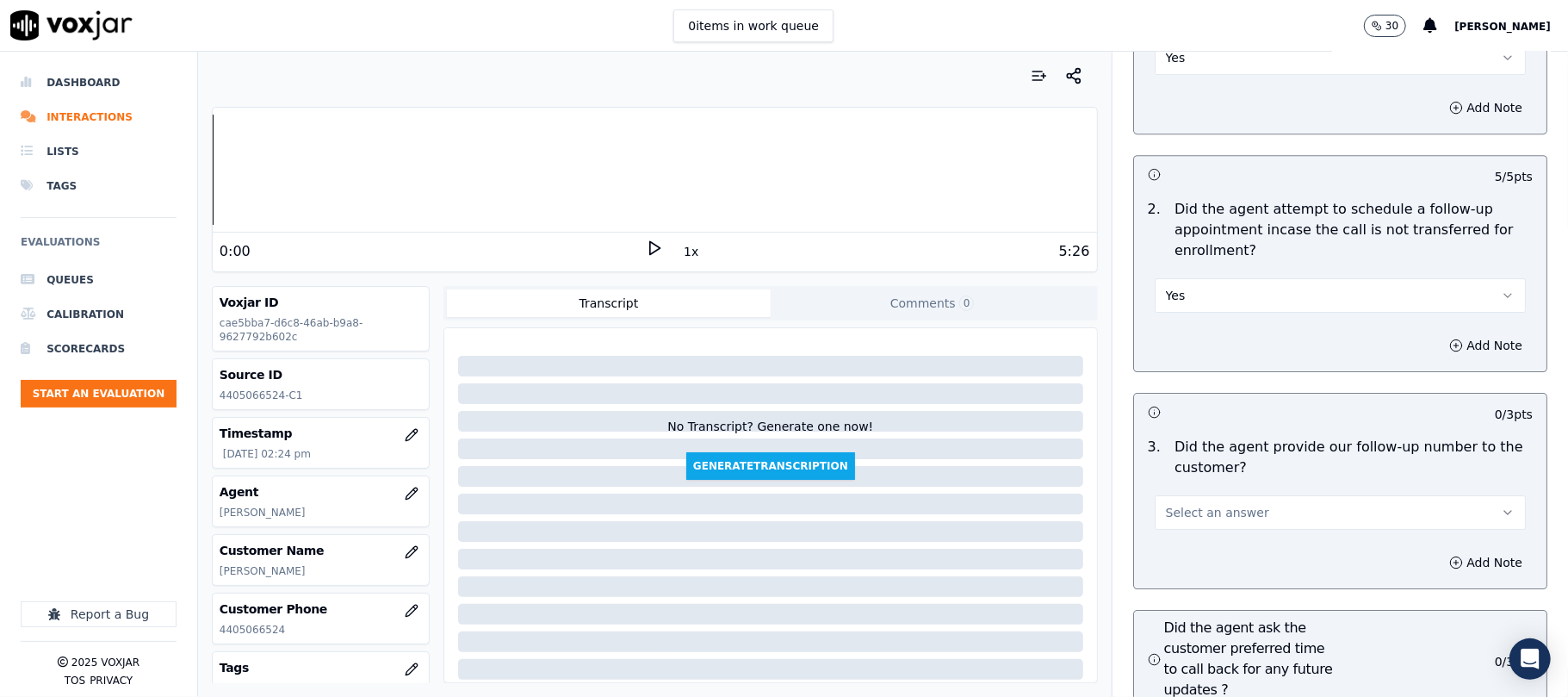
scroll to position [4018, 0]
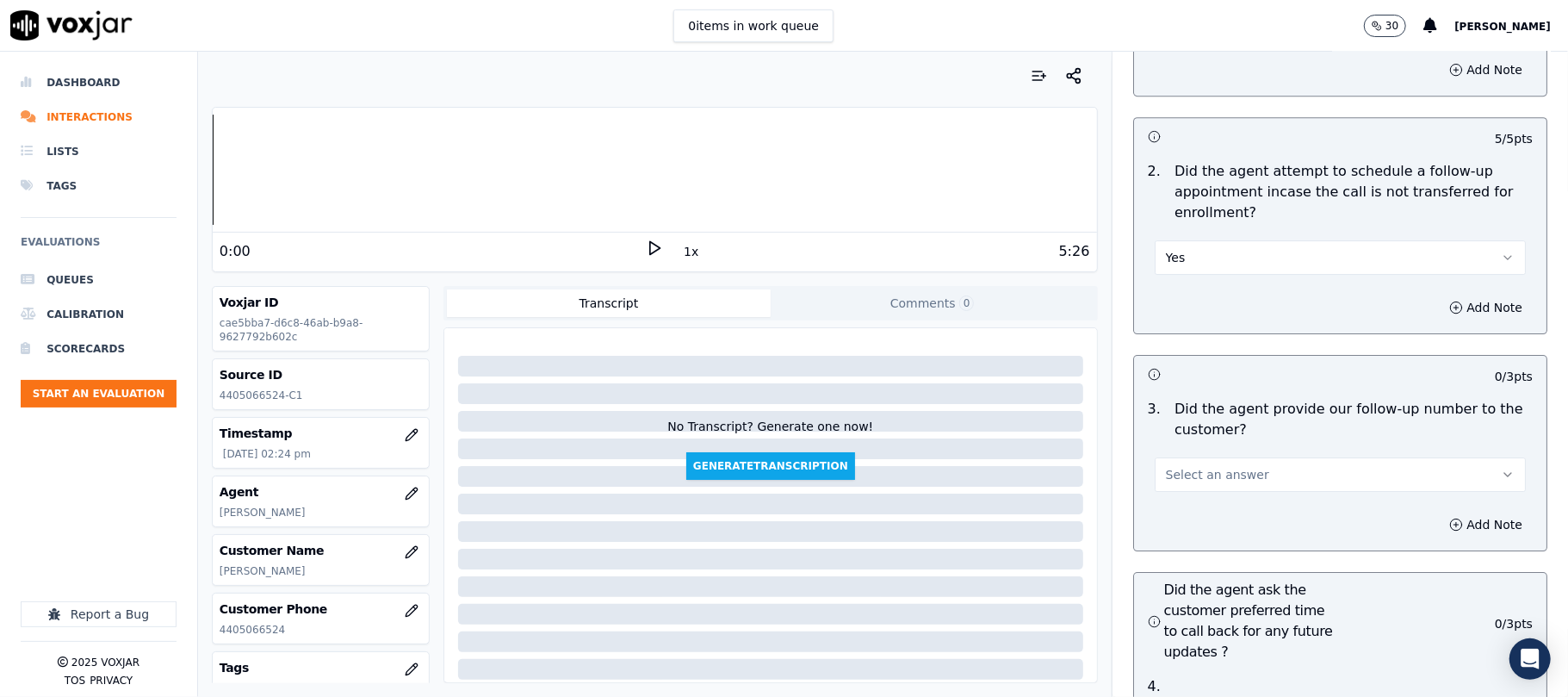
click at [1211, 466] on span "Select an answer" at bounding box center [1218, 475] width 103 height 18
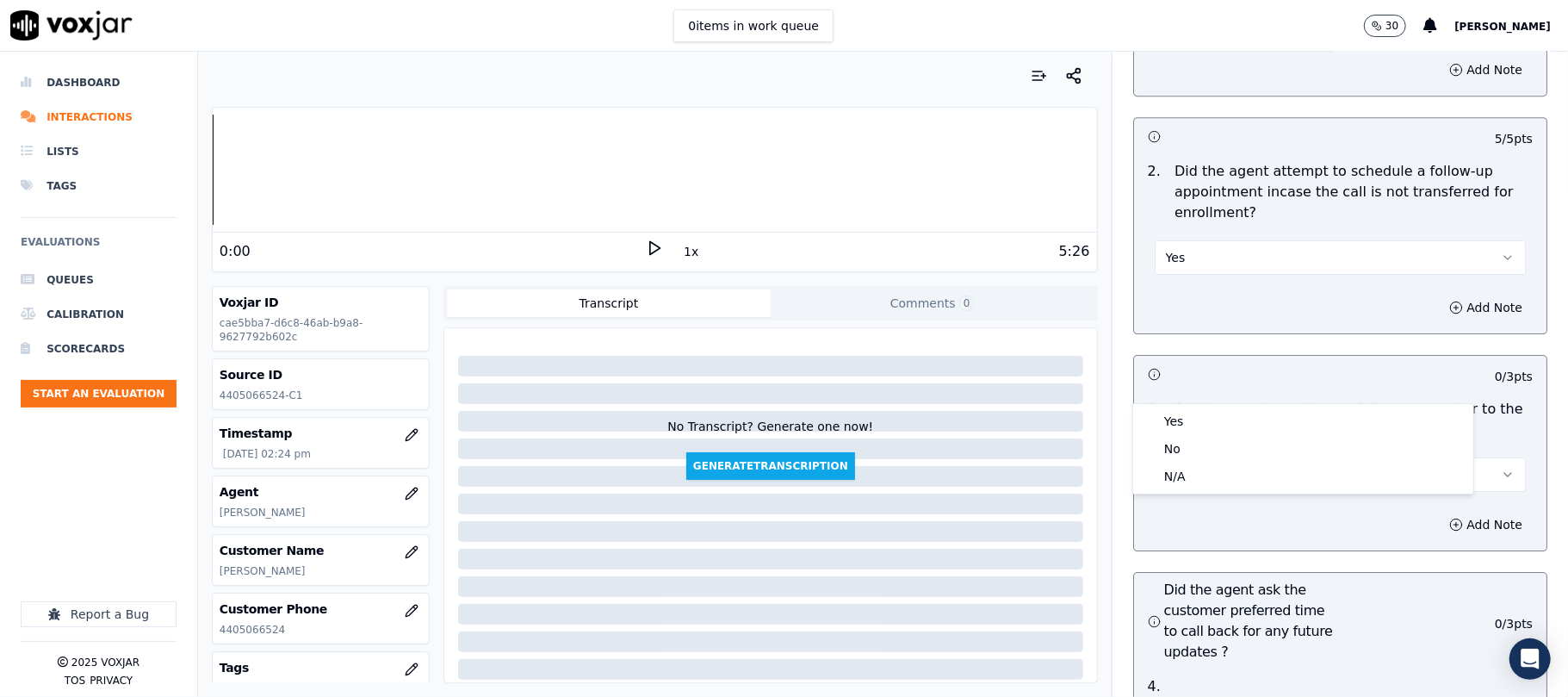
click at [1183, 415] on div "Yes" at bounding box center [1303, 421] width 333 height 27
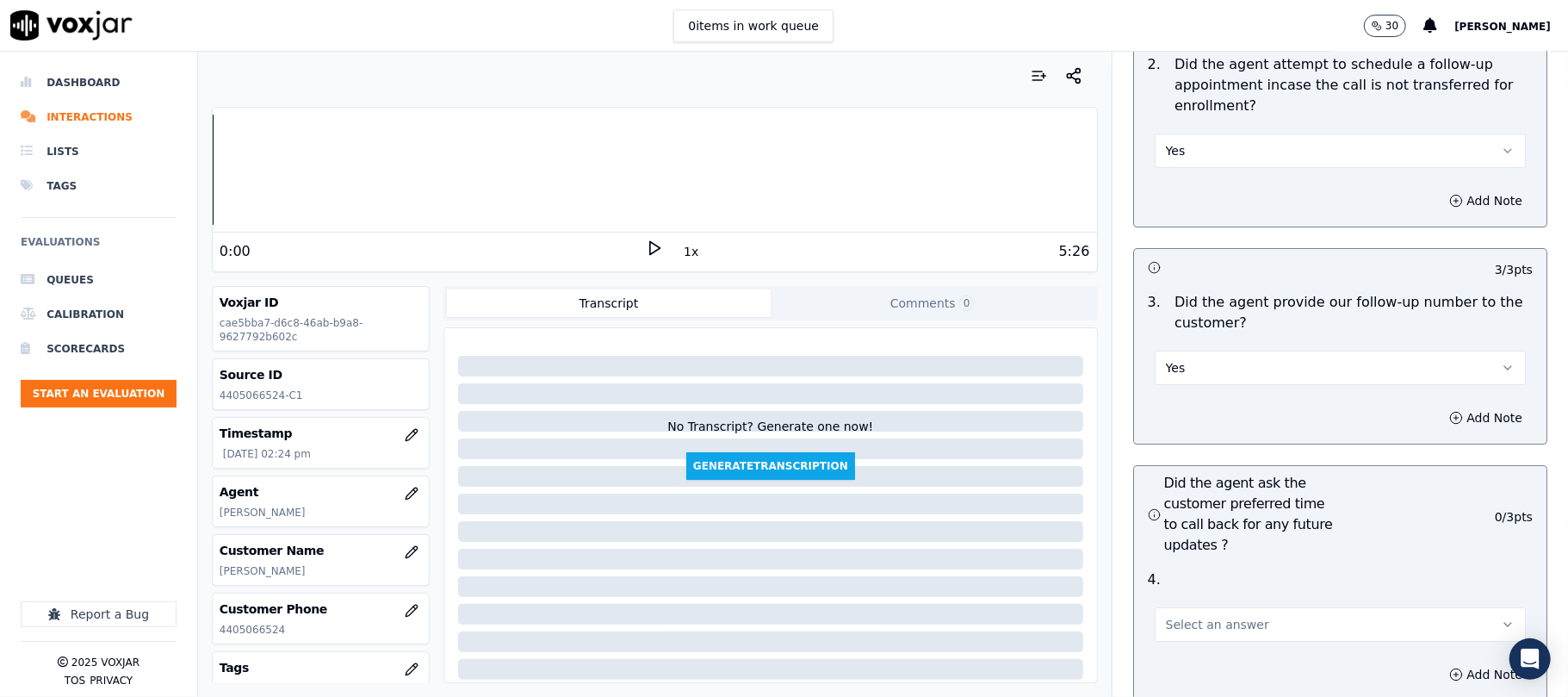
scroll to position [4248, 0]
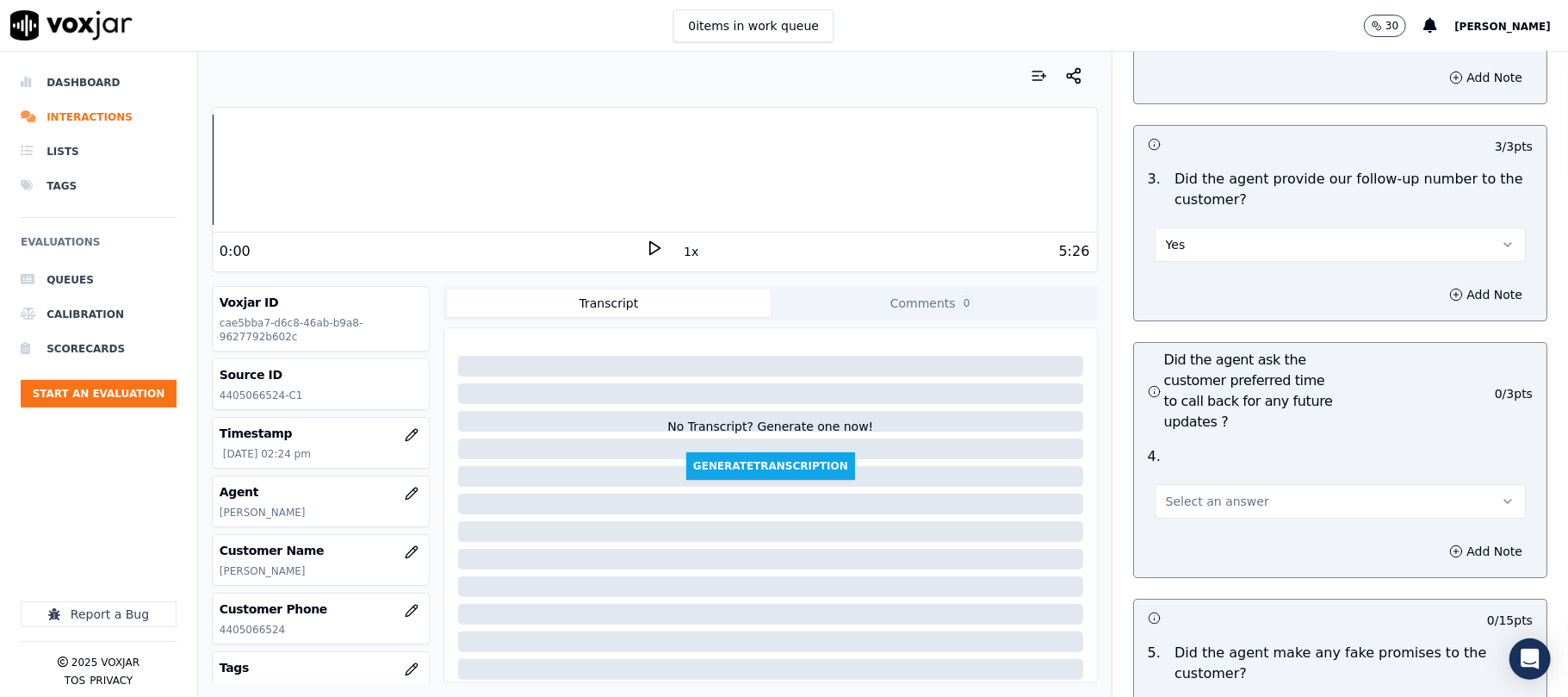
click at [1197, 484] on button "Select an answer" at bounding box center [1339, 500] width 371 height 34
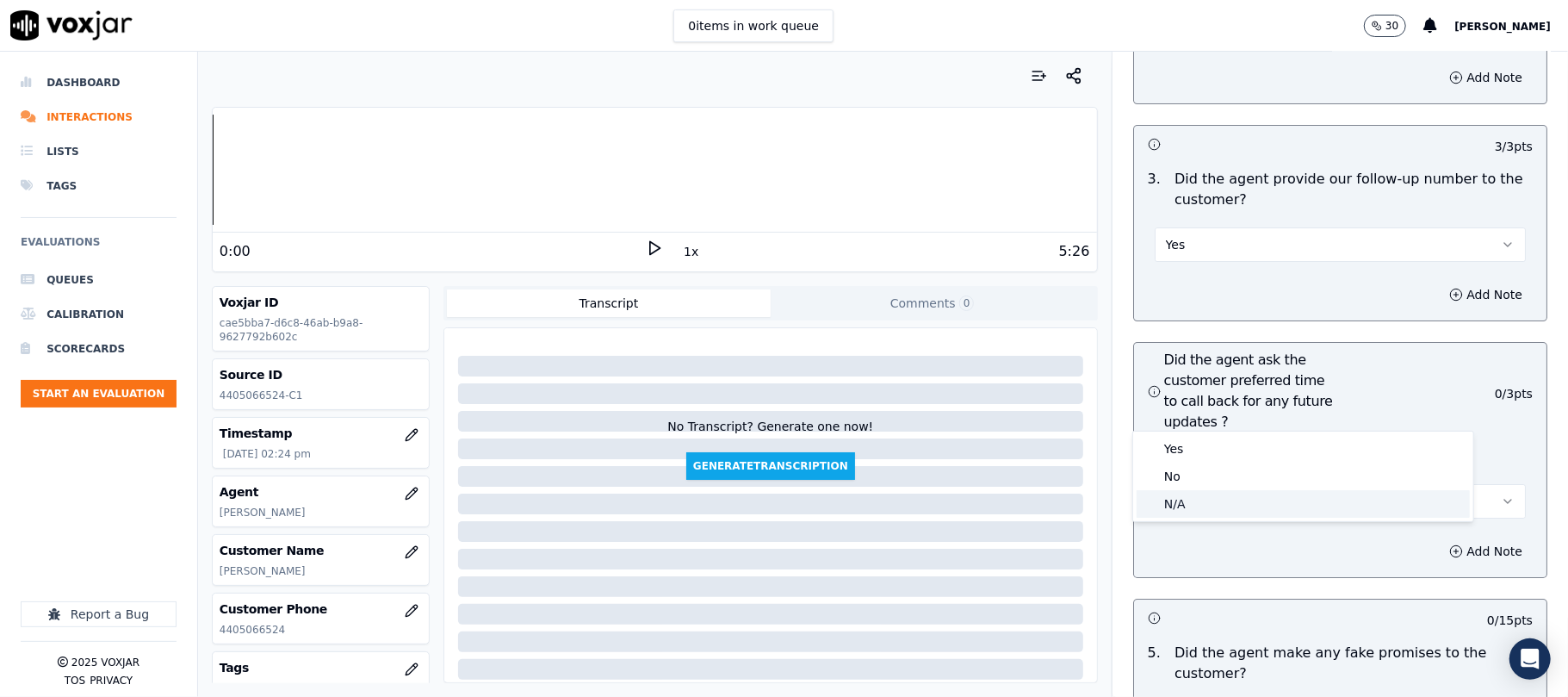
click at [1198, 499] on div "N/A" at bounding box center [1303, 503] width 333 height 27
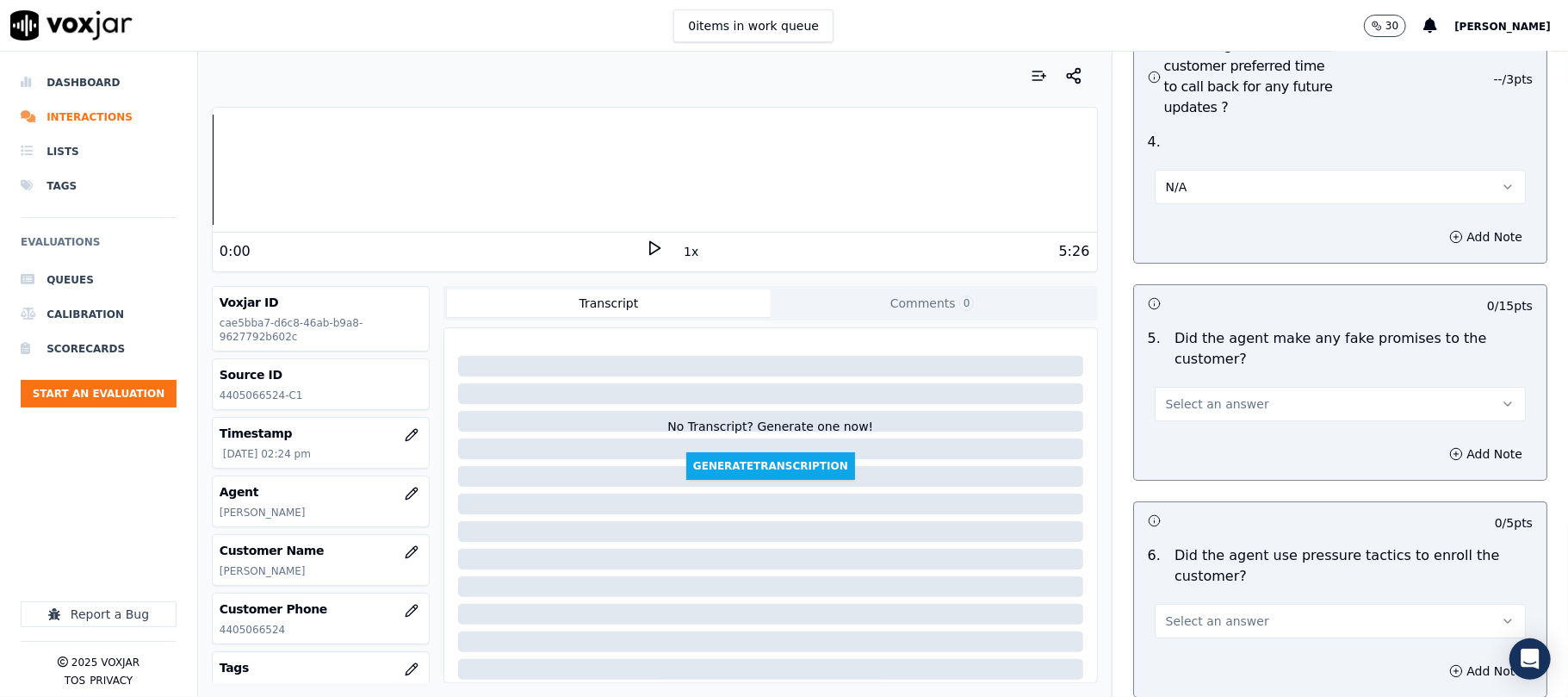
scroll to position [4593, 0]
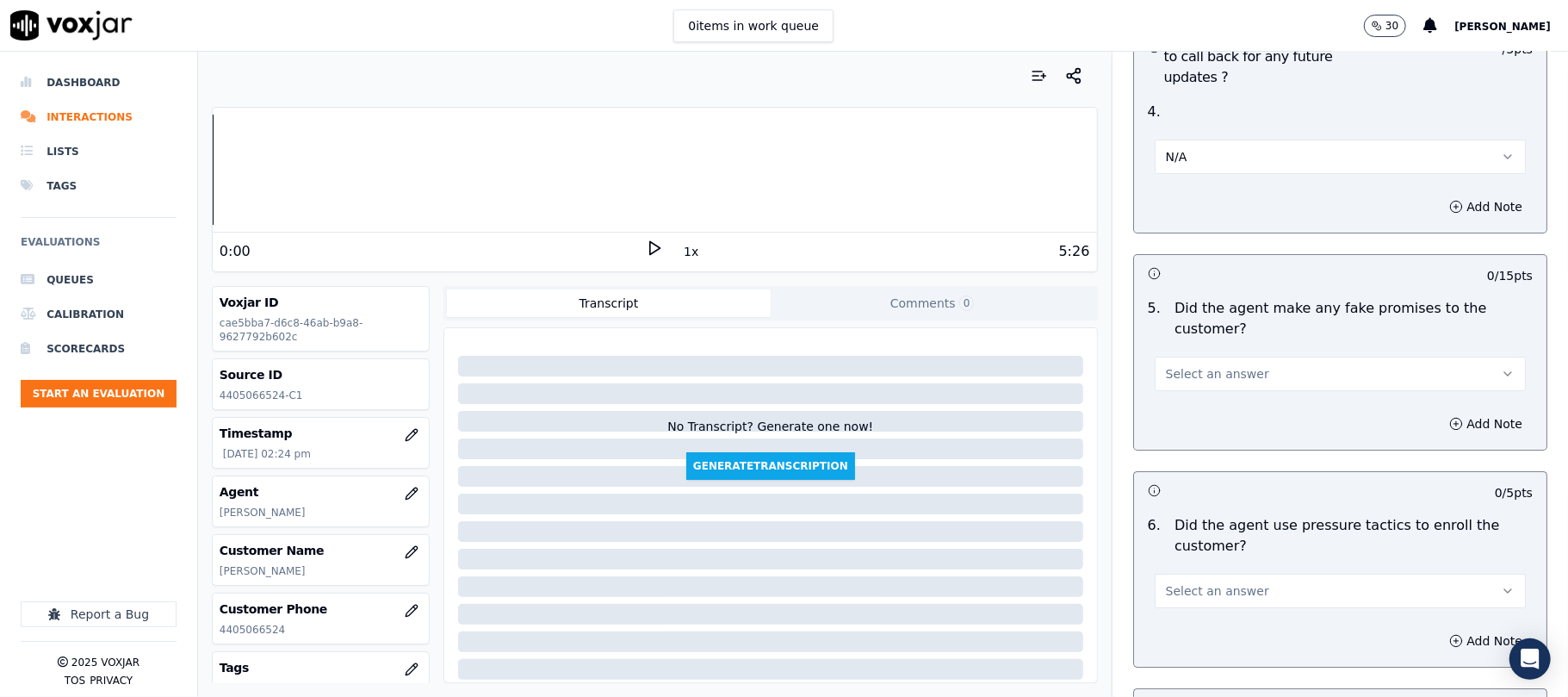
click at [1214, 365] on span "Select an answer" at bounding box center [1218, 374] width 103 height 18
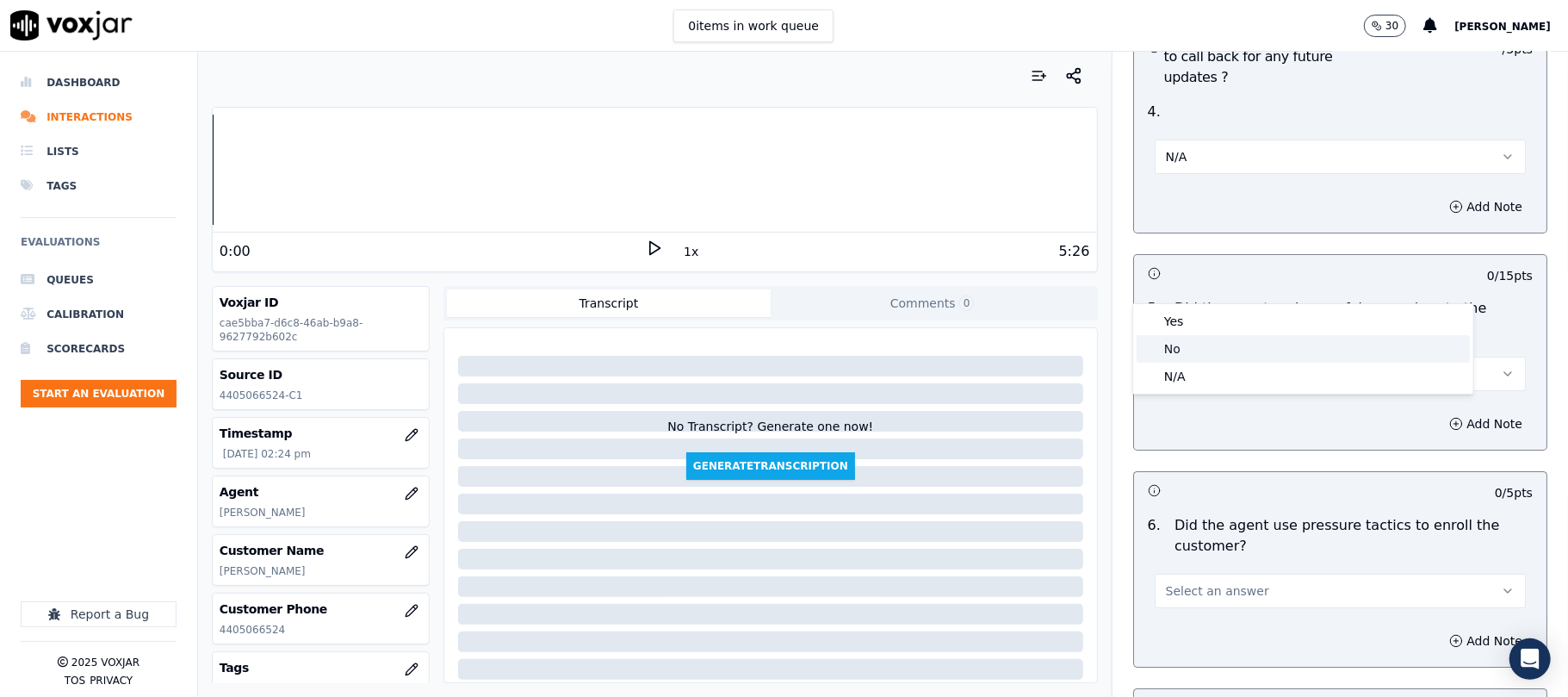
click at [1190, 348] on div "No" at bounding box center [1303, 348] width 333 height 27
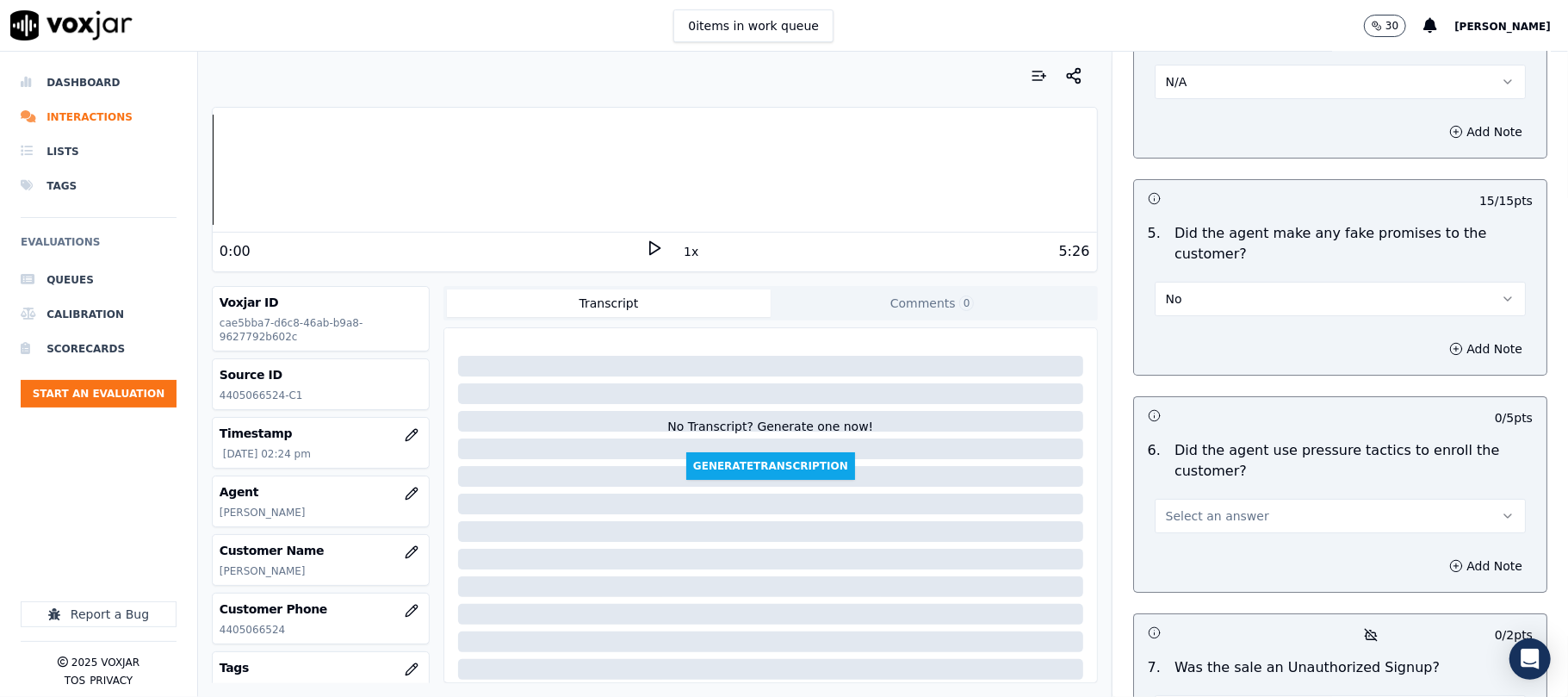
scroll to position [4707, 0]
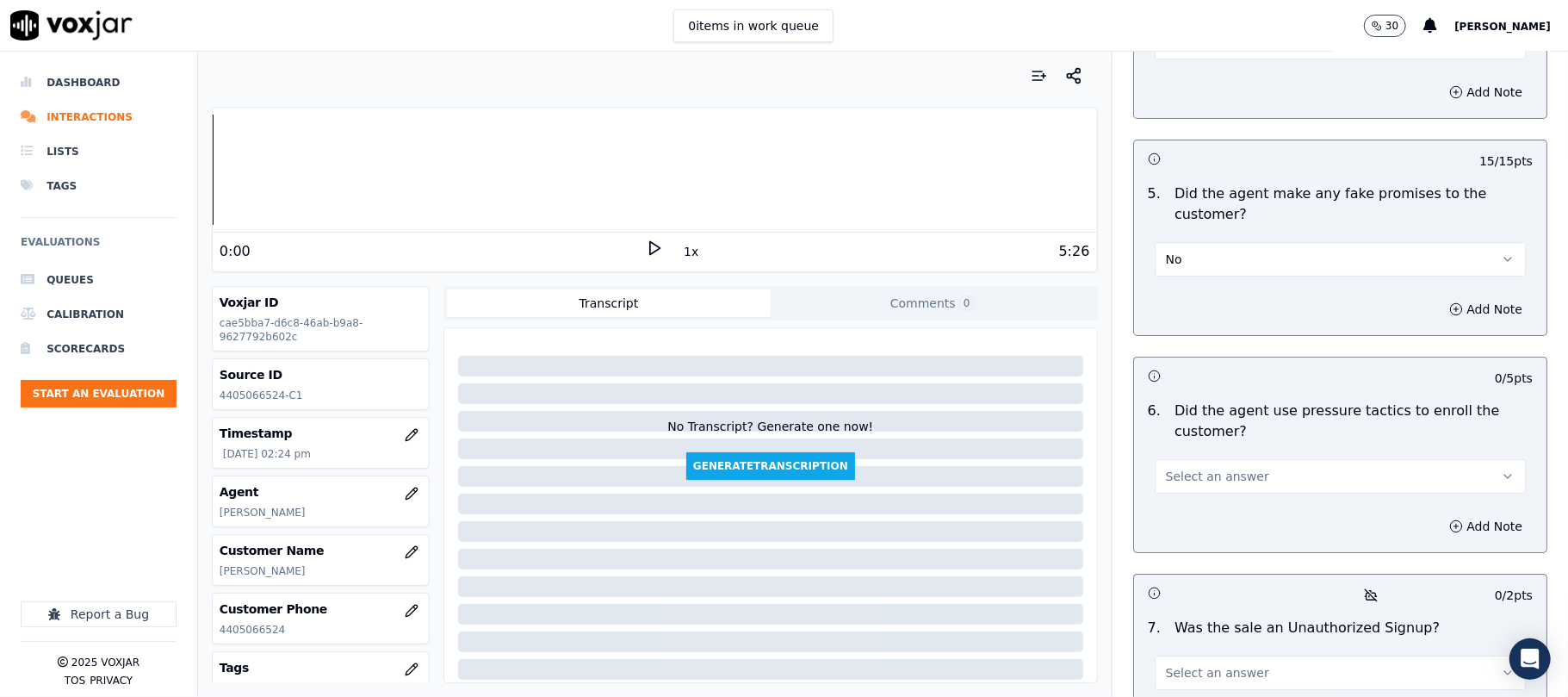
click at [1180, 467] on span "Select an answer" at bounding box center [1218, 476] width 103 height 18
click at [1179, 427] on div "Yes" at bounding box center [1303, 424] width 333 height 27
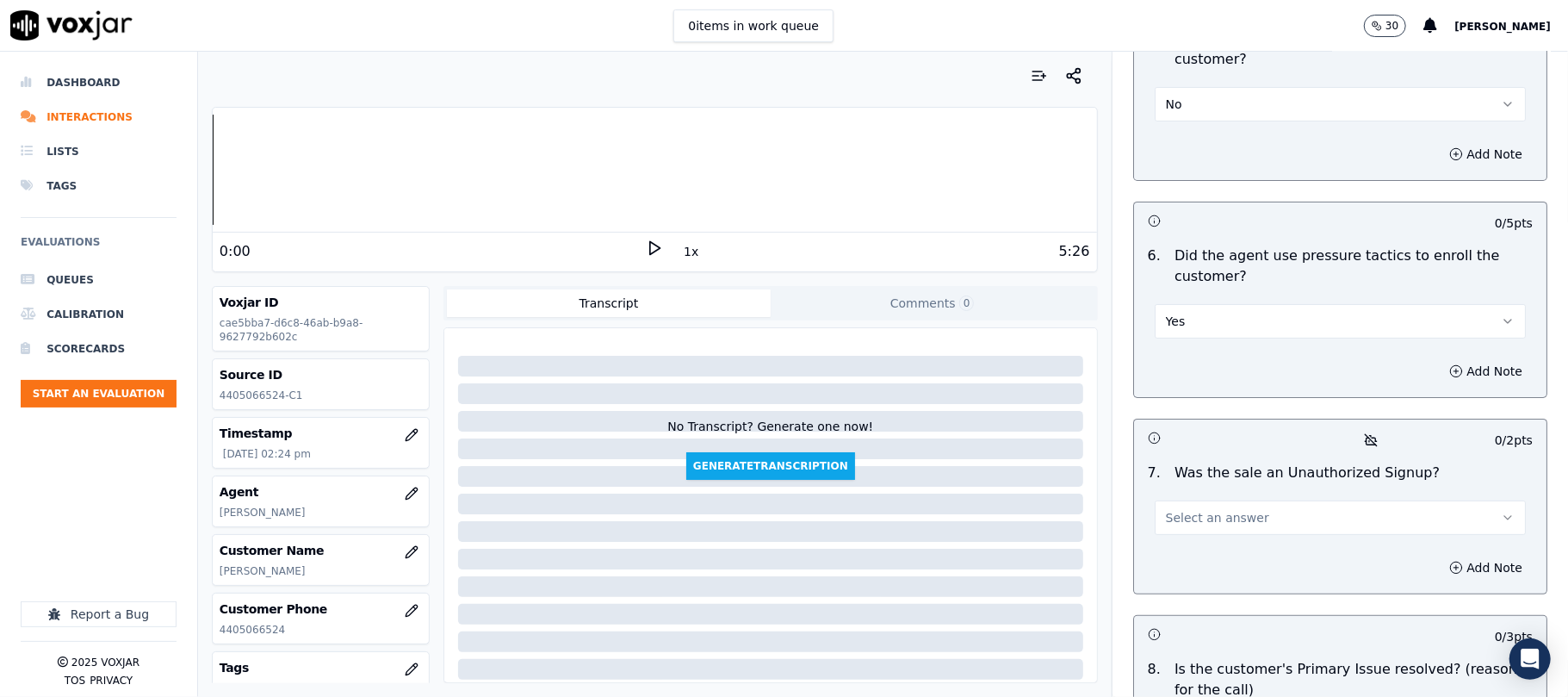
scroll to position [4823, 0]
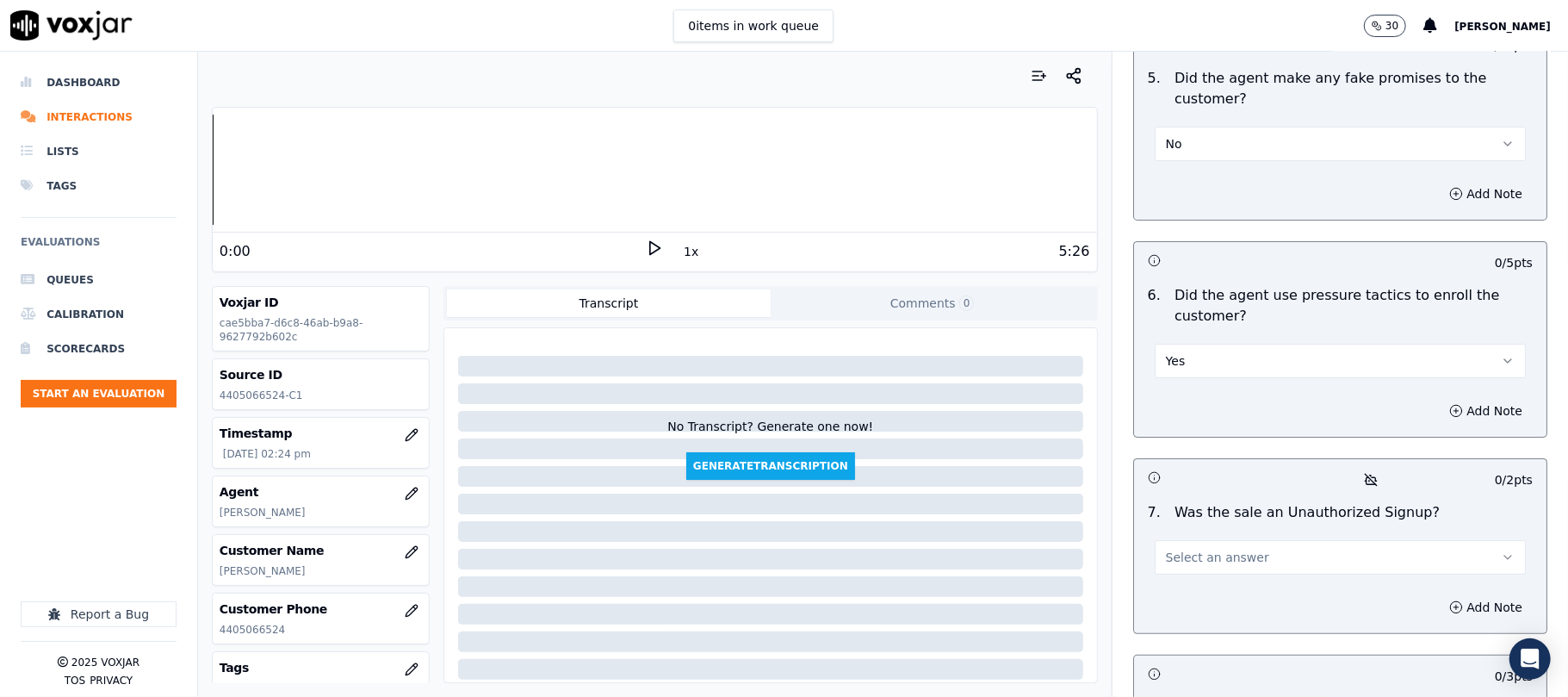
click at [1224, 344] on button "Yes" at bounding box center [1339, 360] width 371 height 34
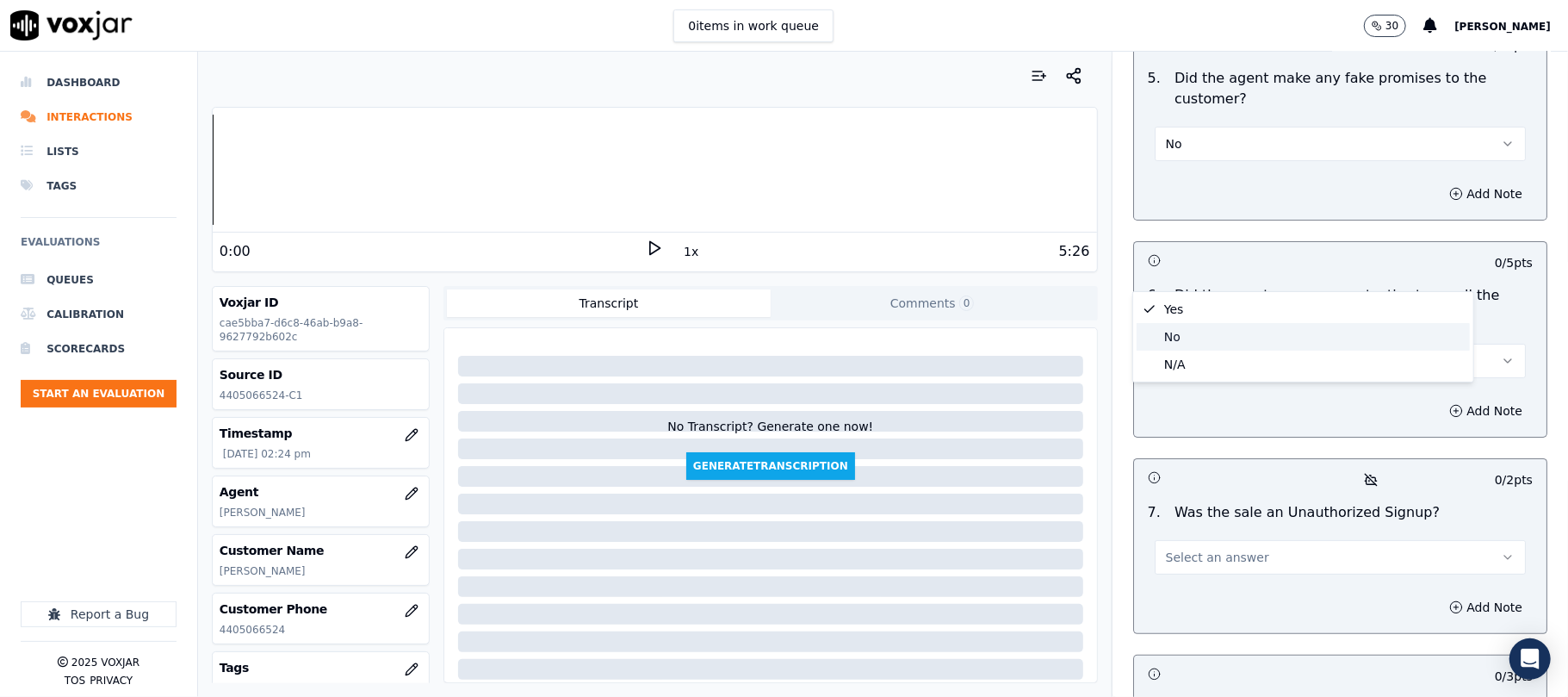
click at [1195, 327] on div "No" at bounding box center [1303, 337] width 333 height 27
click at [1183, 549] on span "Select an answer" at bounding box center [1218, 558] width 103 height 18
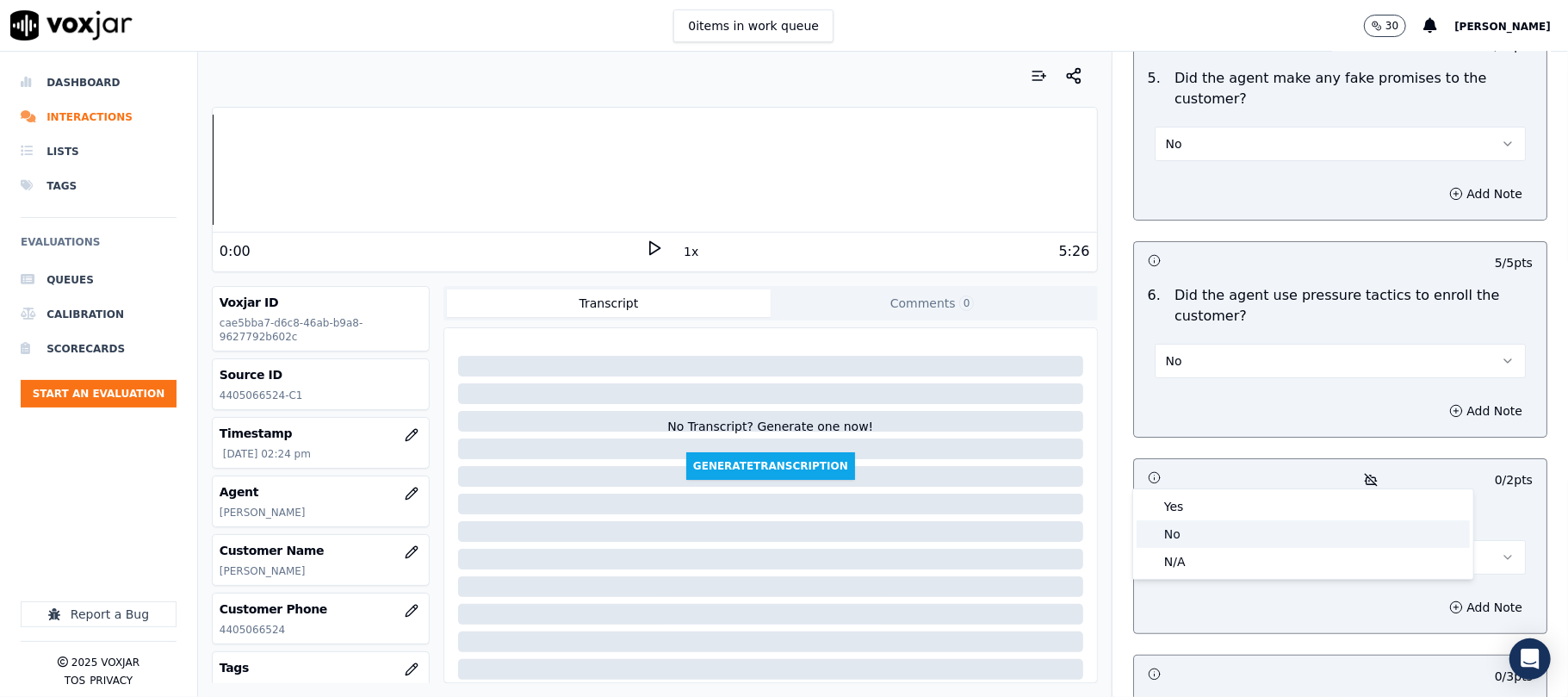
click at [1171, 528] on div "No" at bounding box center [1303, 533] width 333 height 27
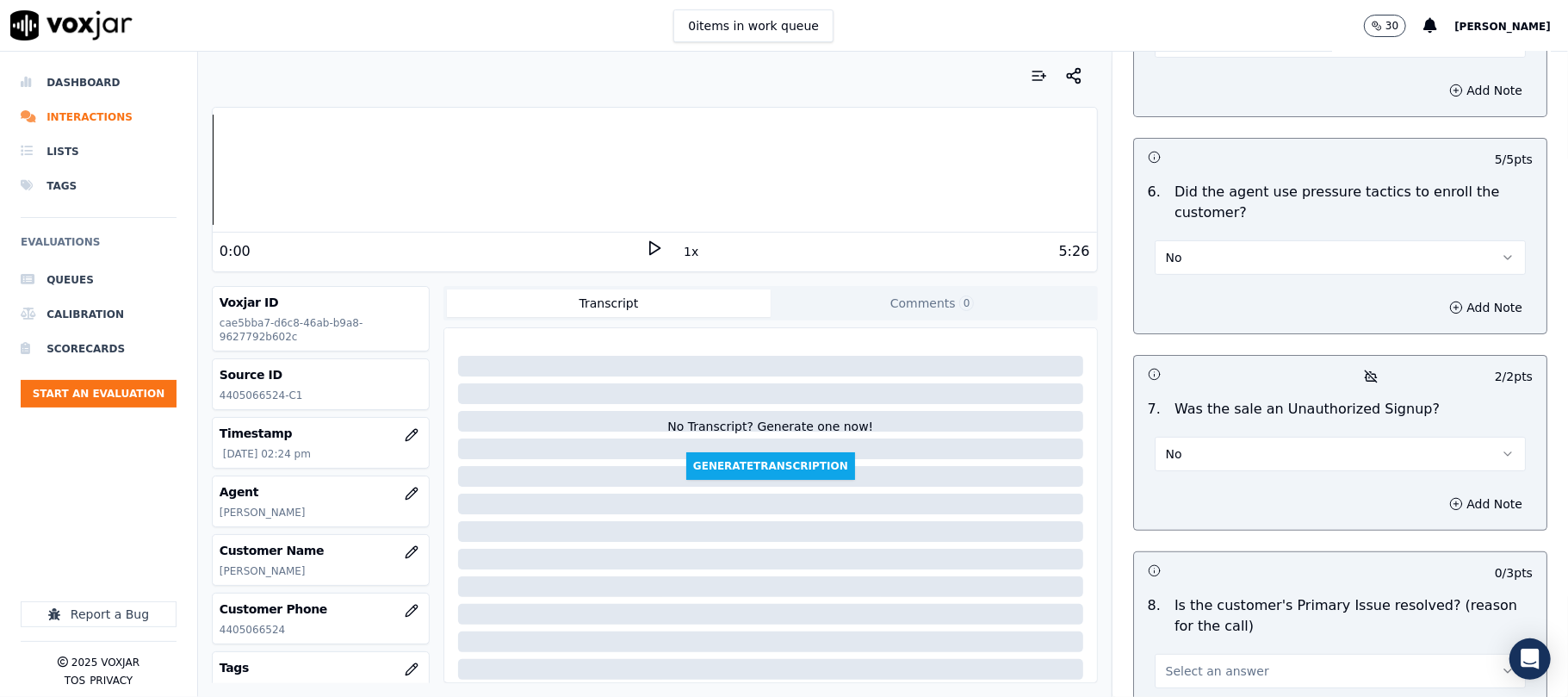
scroll to position [5043, 0]
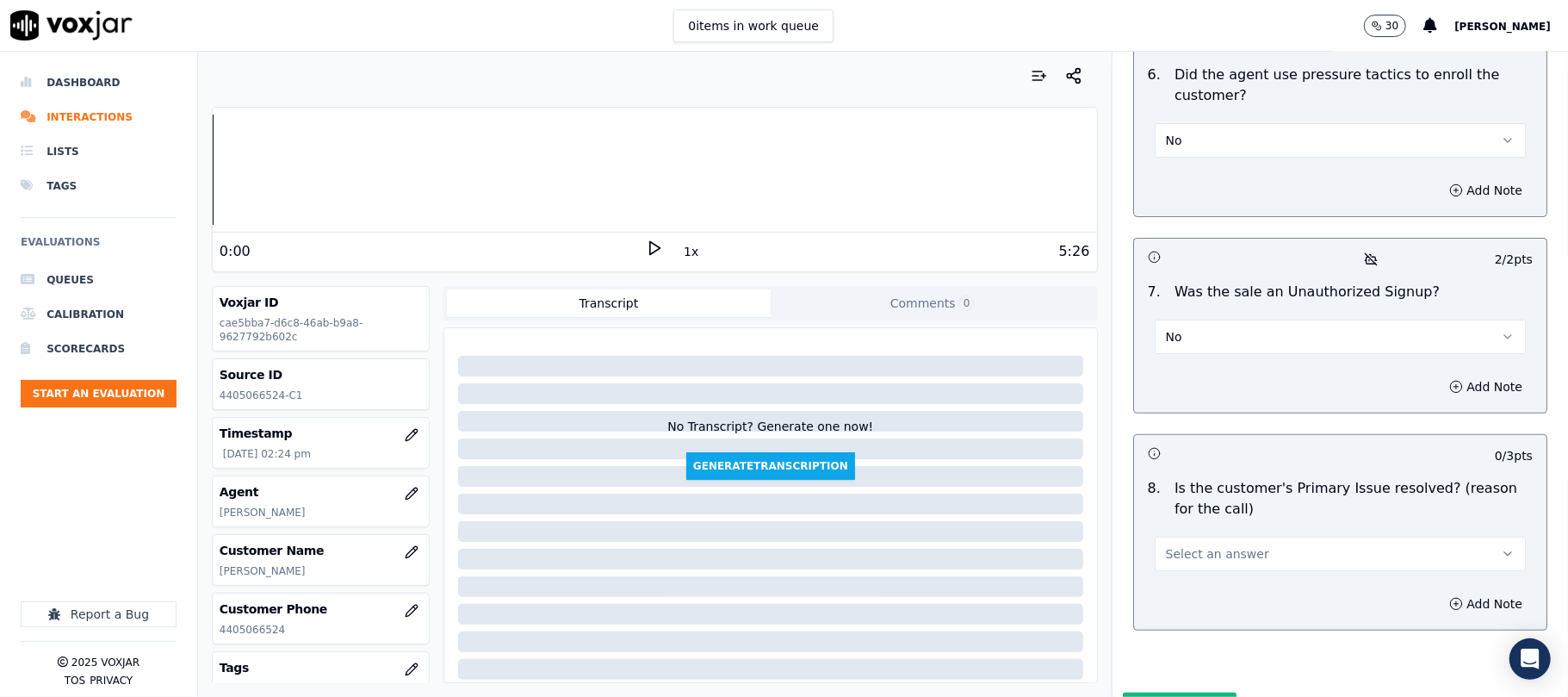
click at [1193, 545] on span "Select an answer" at bounding box center [1218, 554] width 103 height 18
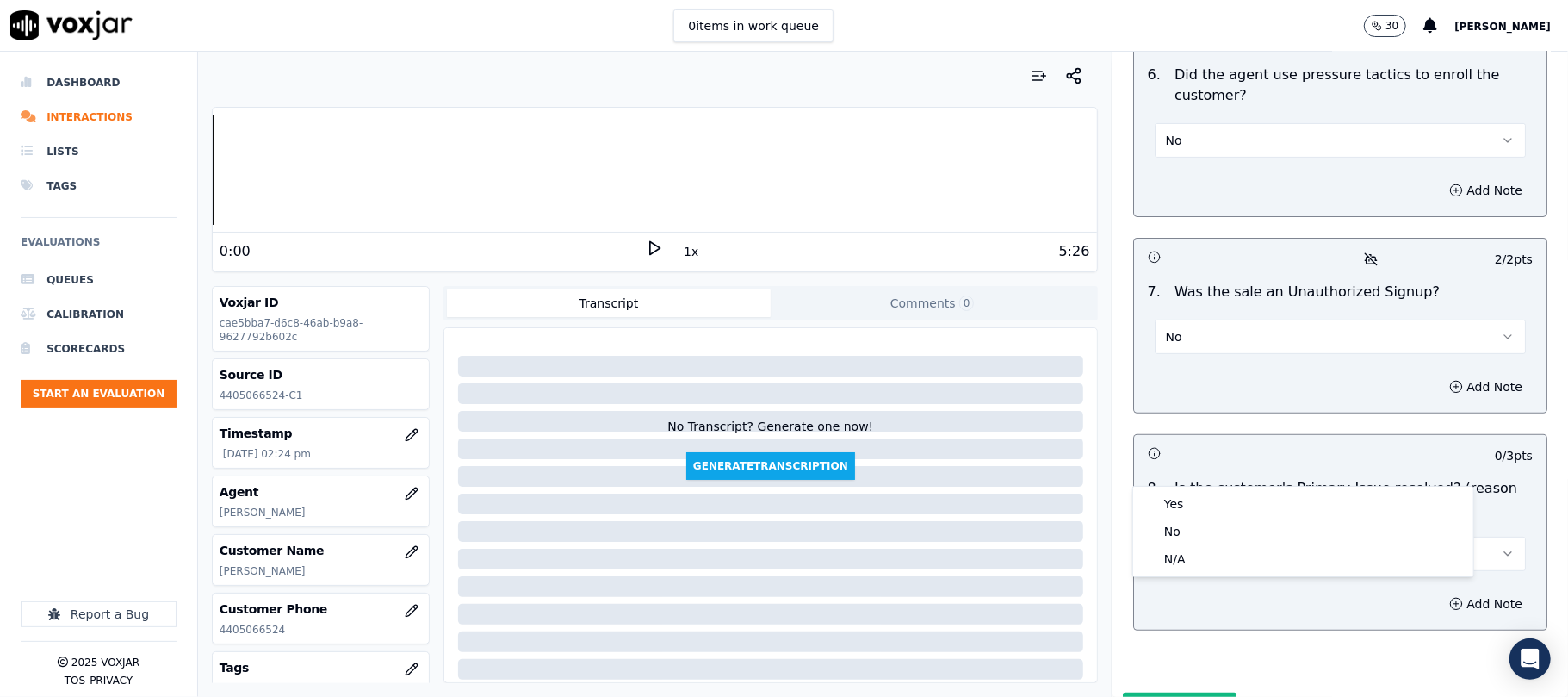
click at [1185, 507] on div "Yes" at bounding box center [1303, 503] width 333 height 27
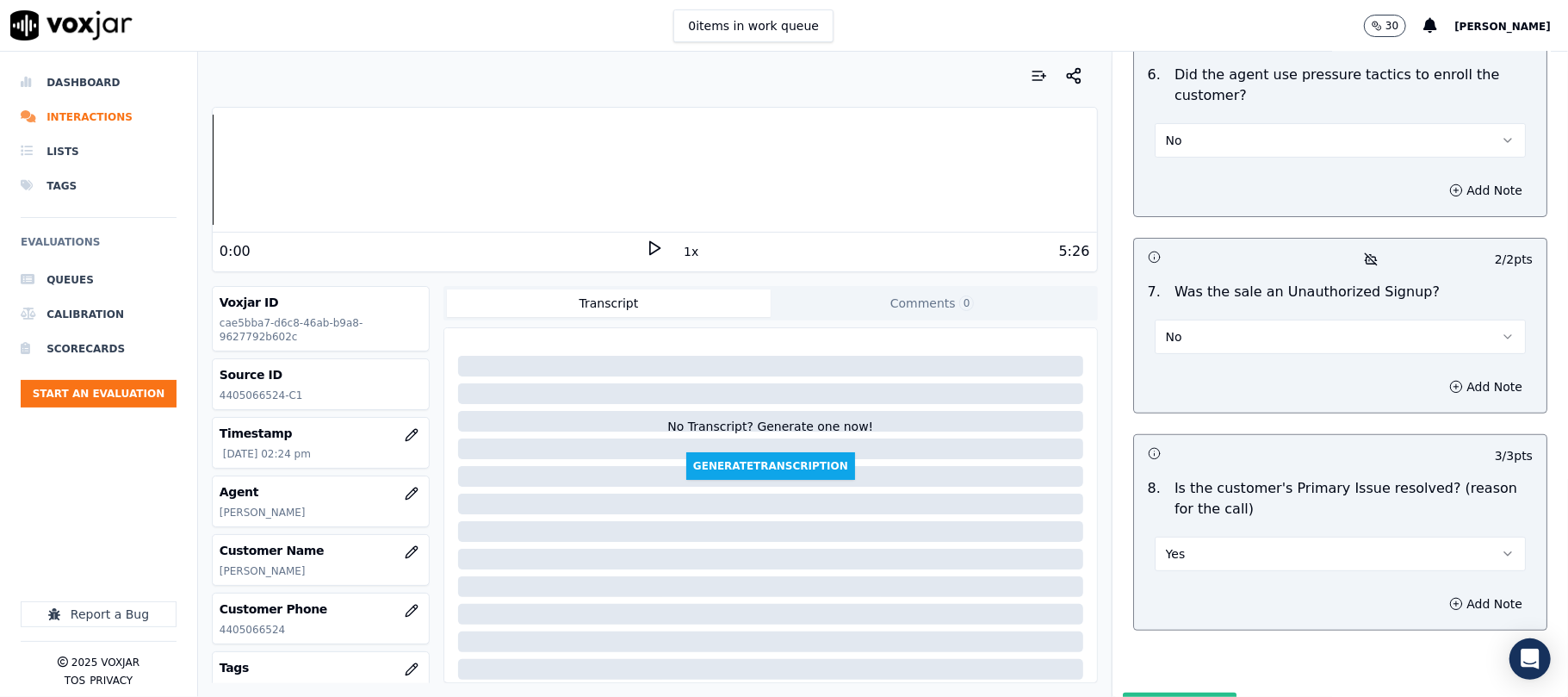
click at [1142, 692] on button "Submit Scores" at bounding box center [1181, 708] width 115 height 31
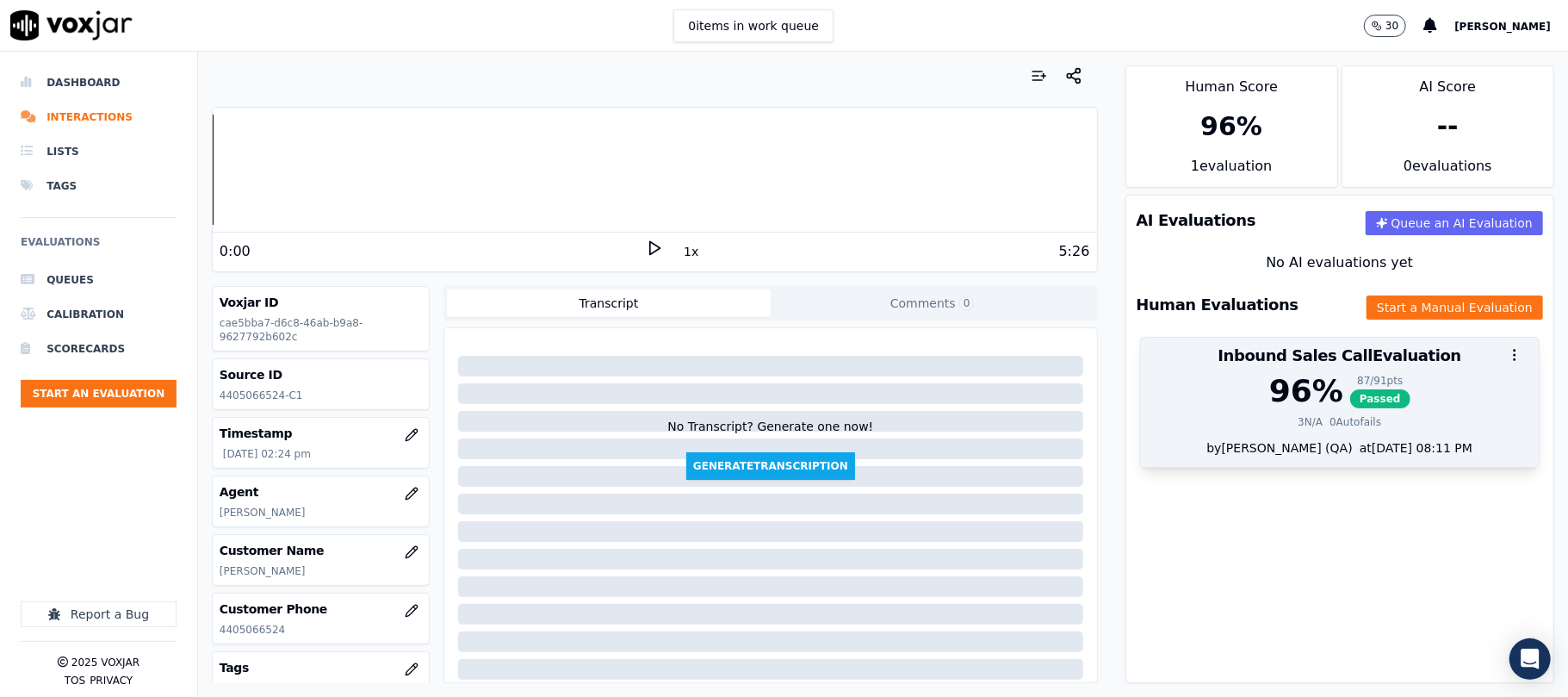
click at [1350, 403] on span "Passed" at bounding box center [1380, 398] width 60 height 18
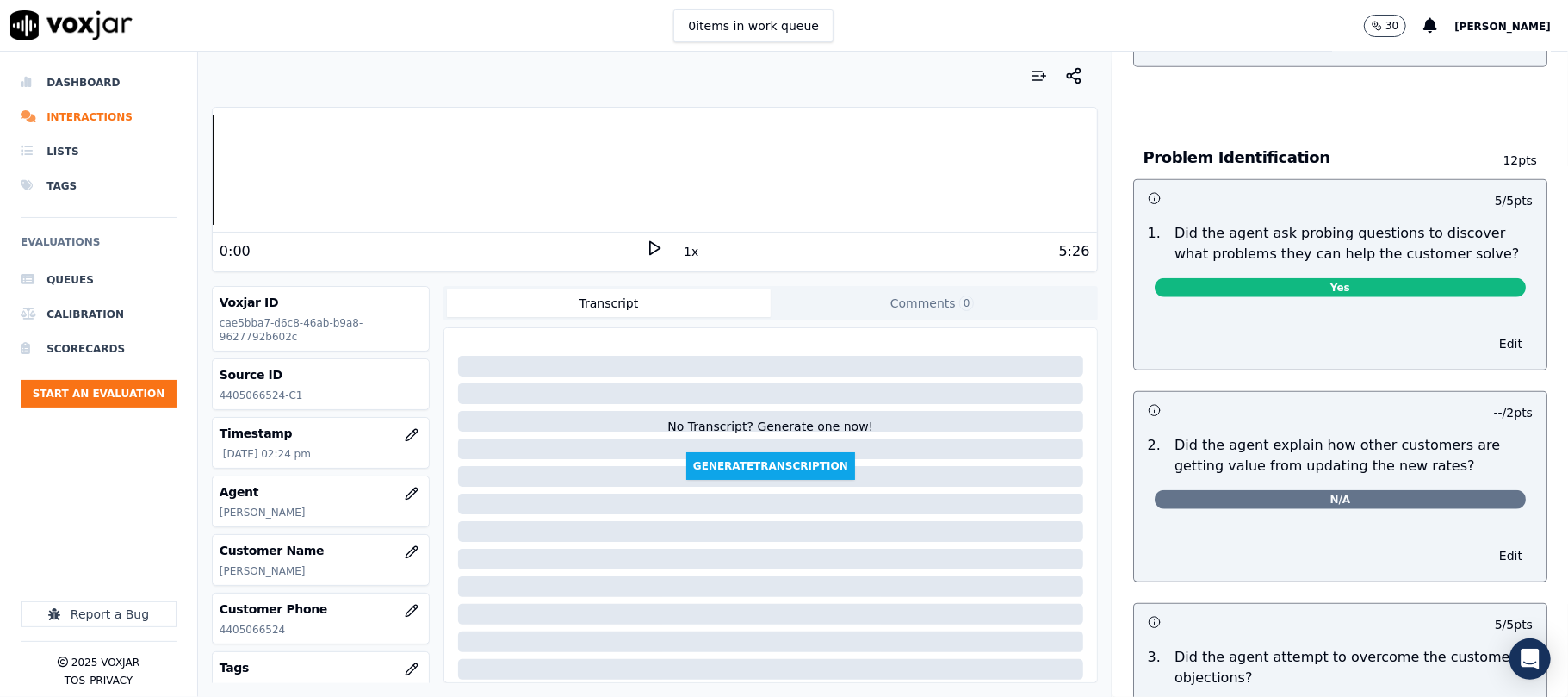
scroll to position [0, 0]
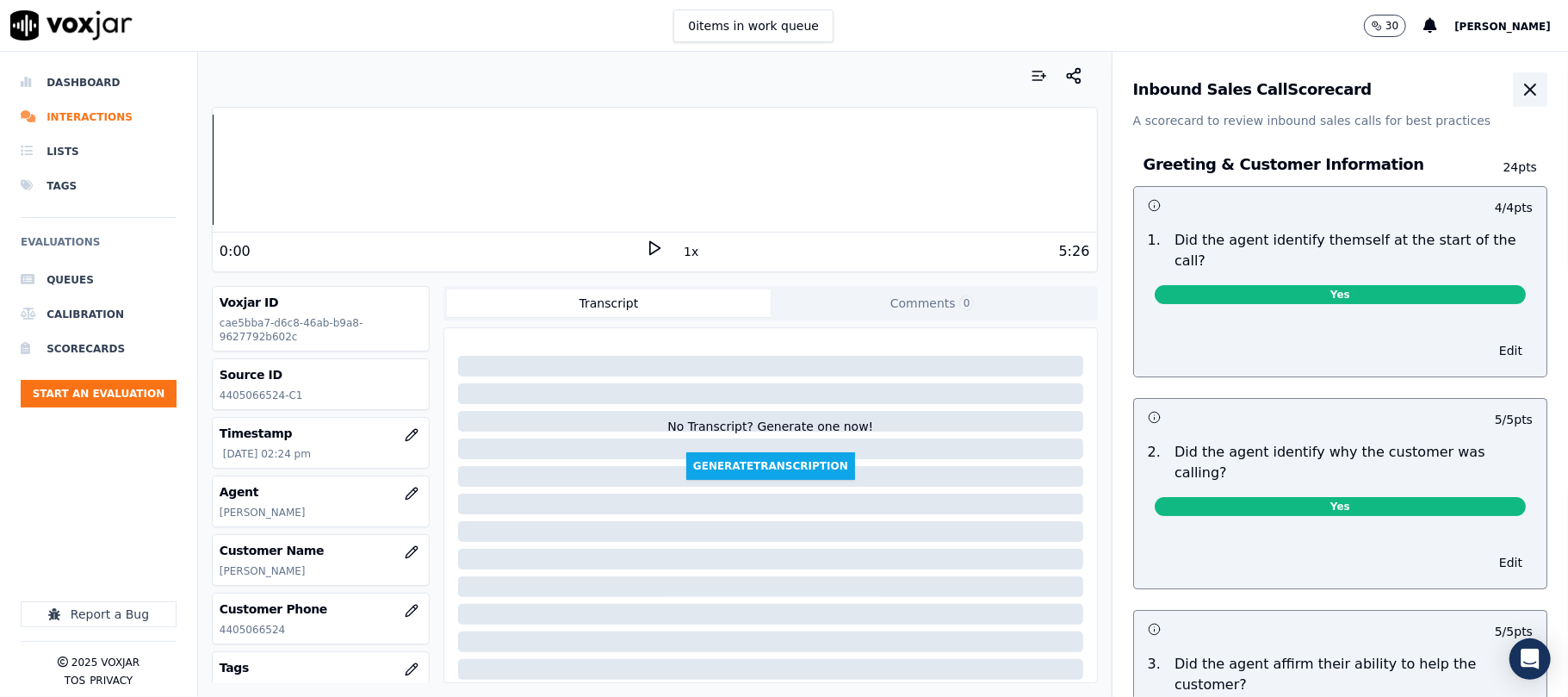
click at [1519, 84] on icon "button" at bounding box center [1529, 89] width 20 height 20
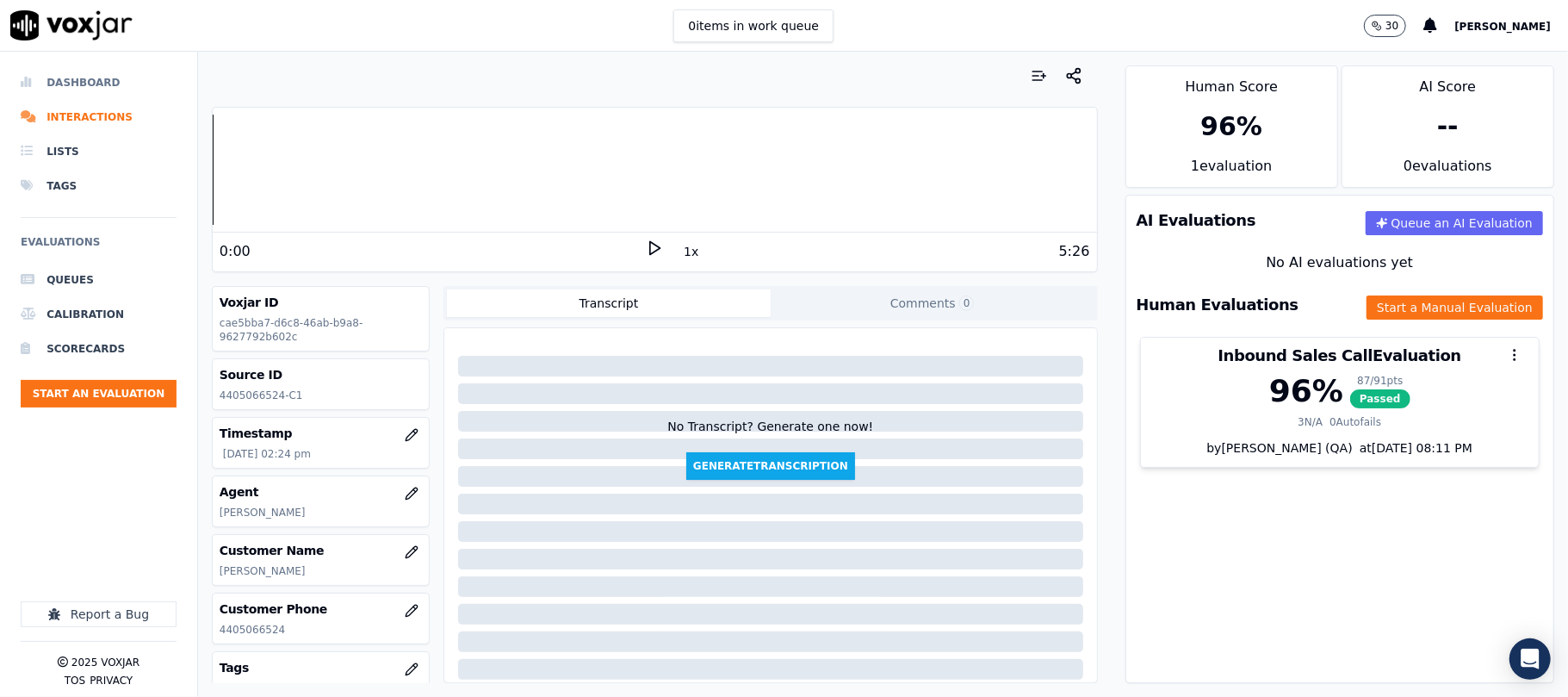
click at [73, 79] on li "Dashboard" at bounding box center [98, 82] width 156 height 34
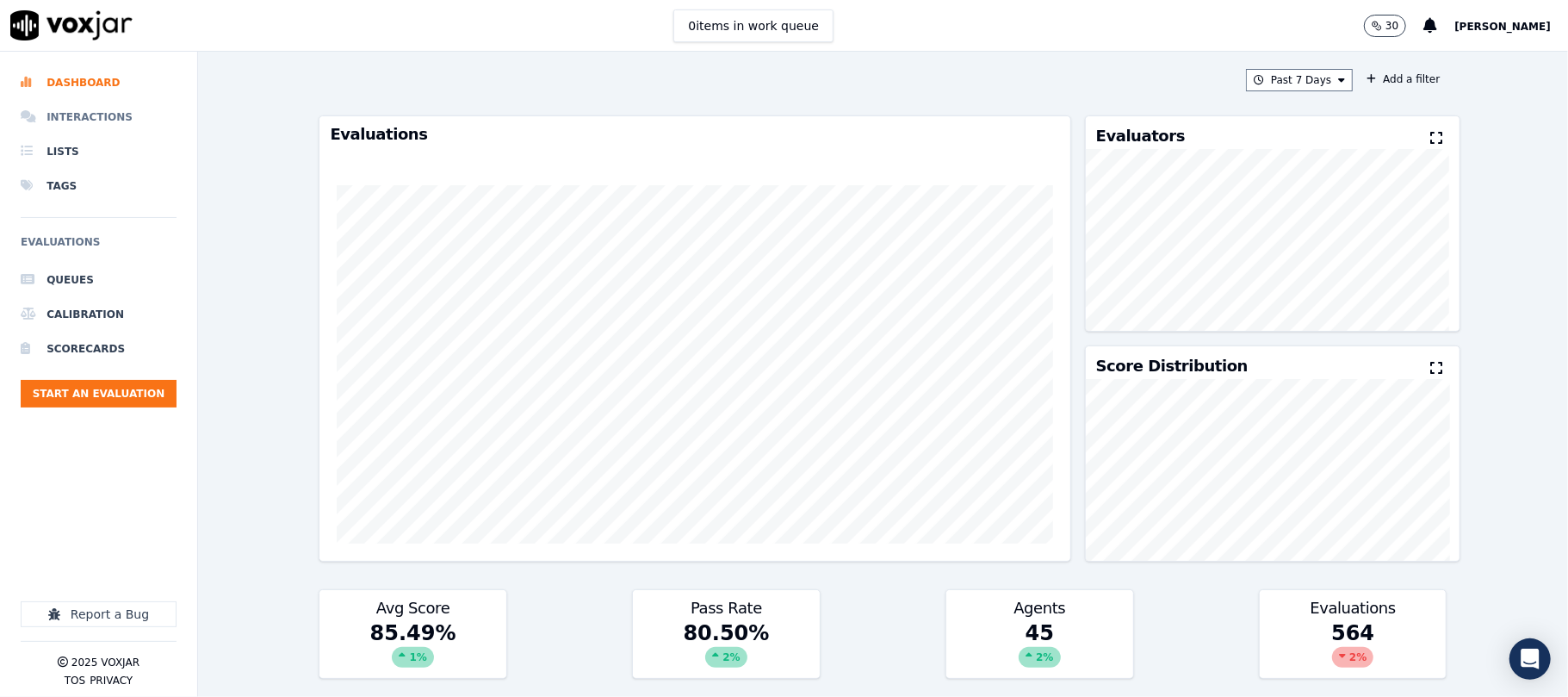
click at [114, 123] on li "Interactions" at bounding box center [98, 117] width 156 height 34
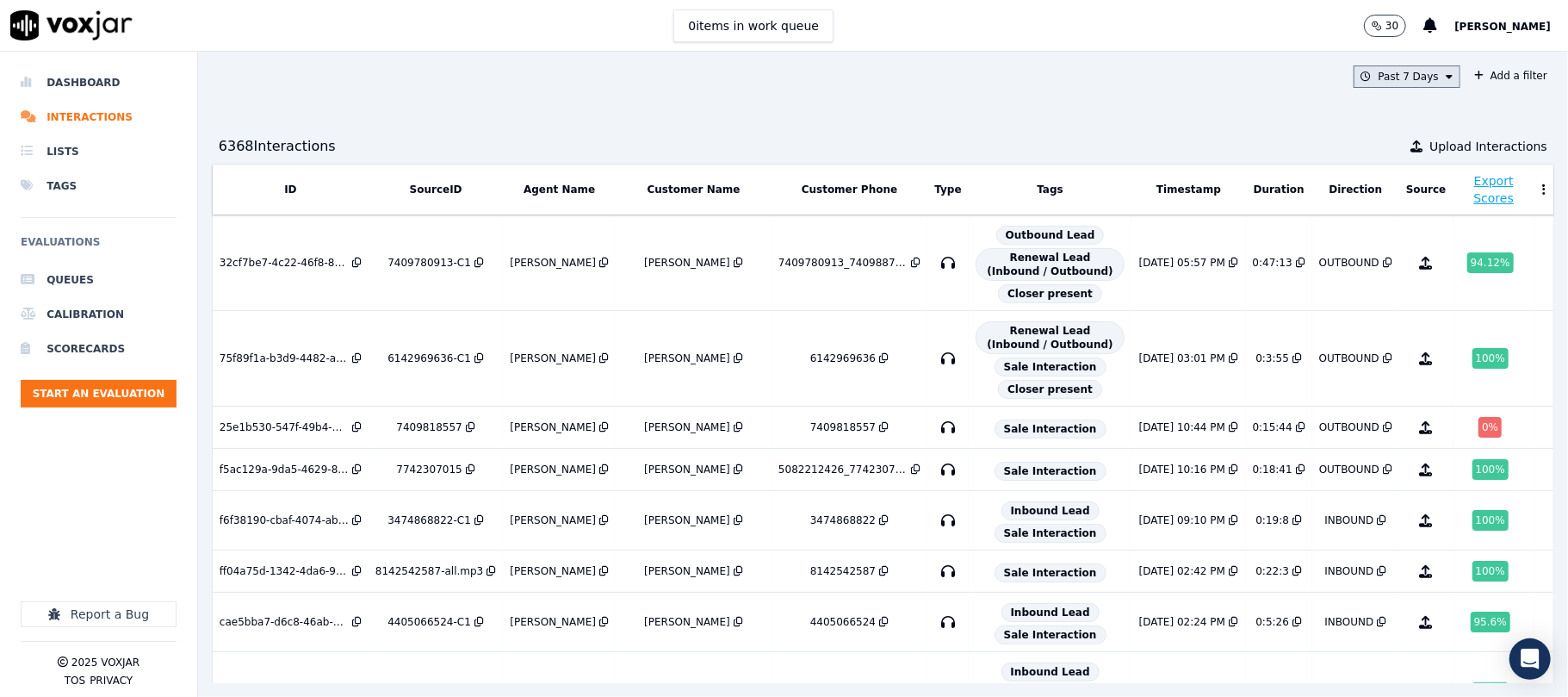
click at [1445, 74] on icon at bounding box center [1448, 76] width 7 height 11
click at [1385, 170] on div "Past 7 Days" at bounding box center [1411, 170] width 60 height 14
click at [1418, 288] on button "Add" at bounding box center [1435, 275] width 34 height 27
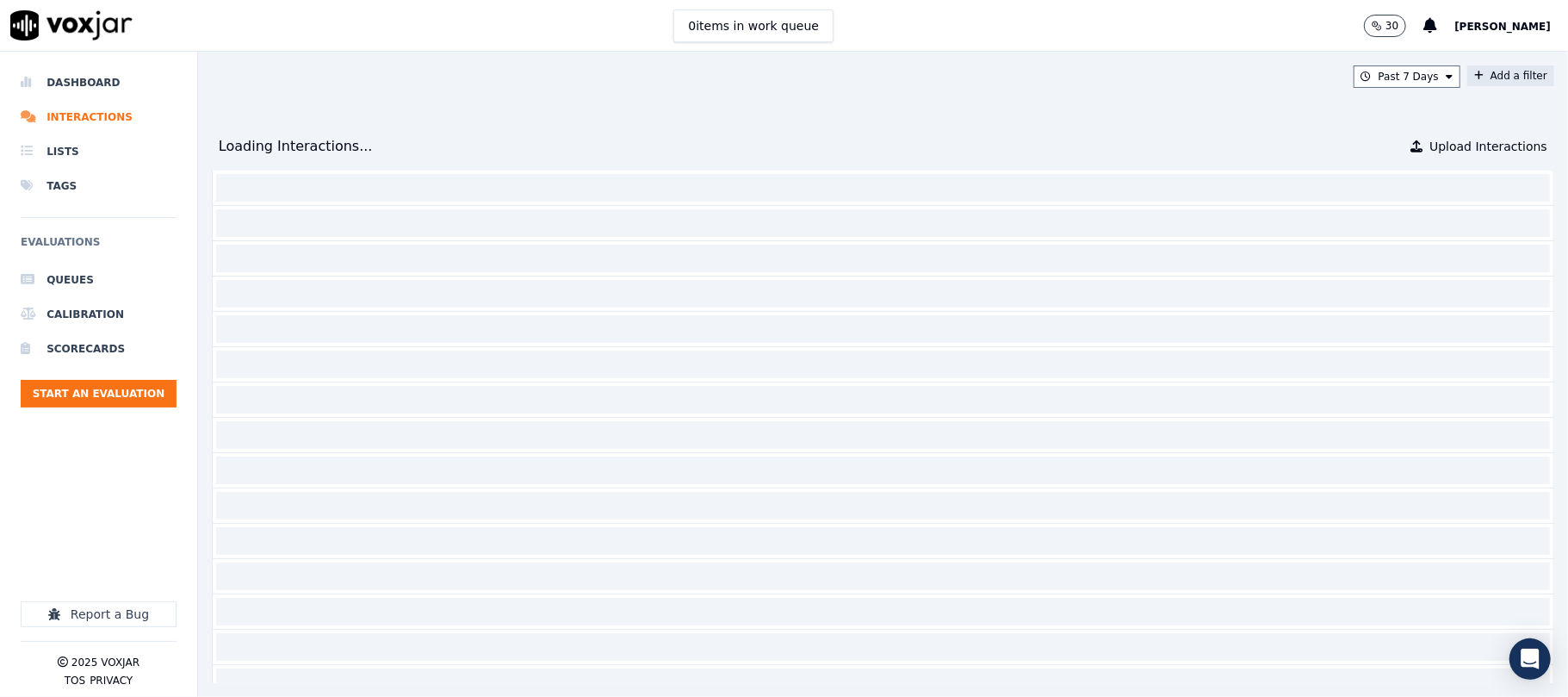
click at [1467, 72] on button "Add a filter" at bounding box center [1510, 75] width 87 height 20
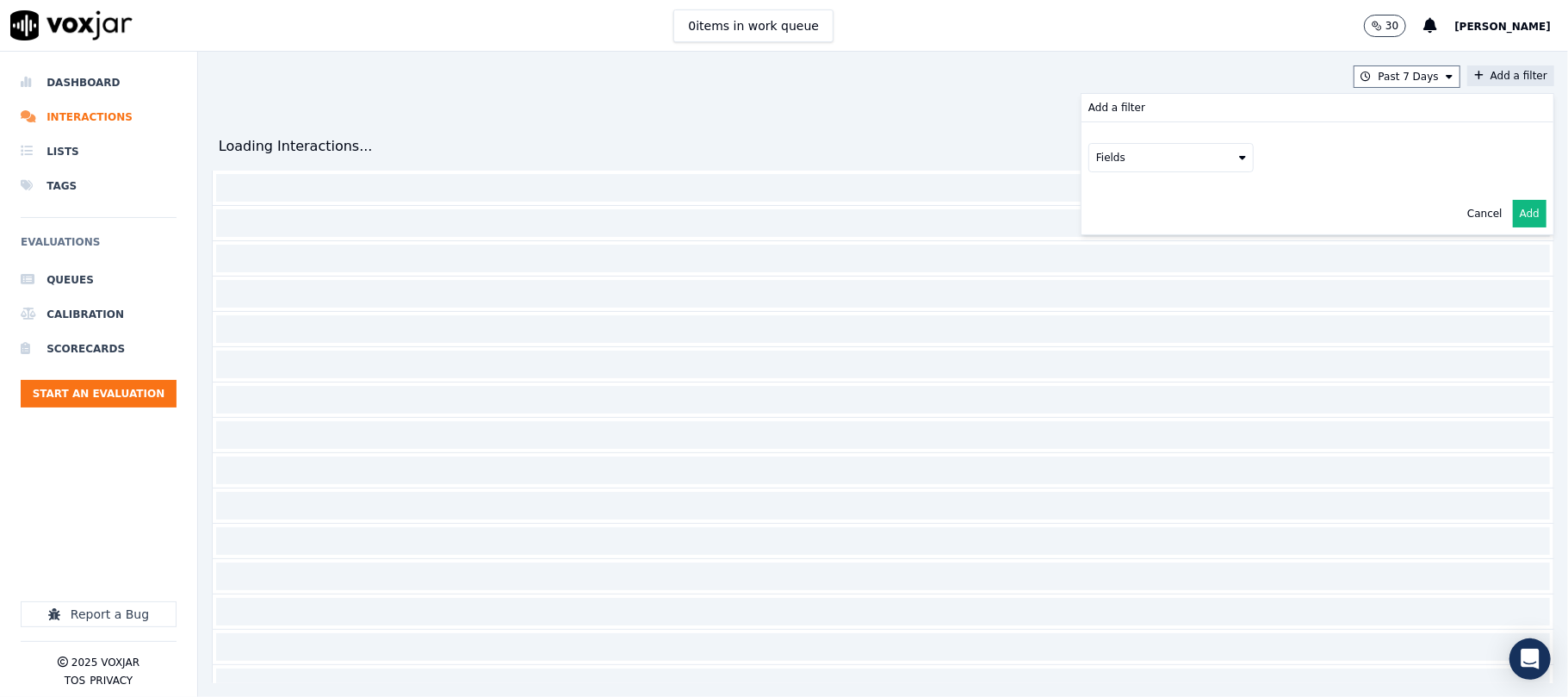
click at [1239, 160] on icon at bounding box center [1242, 158] width 7 height 11
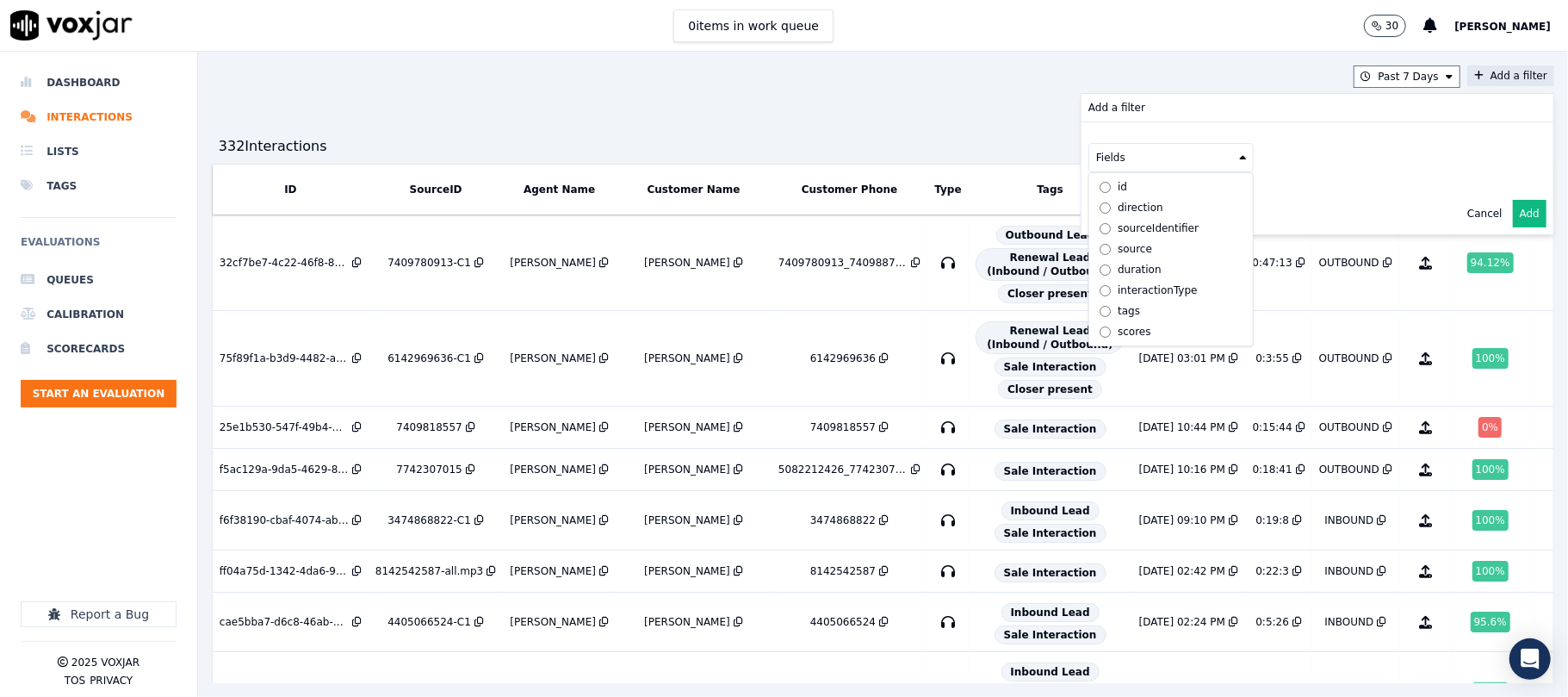
scroll to position [58, 0]
click at [1093, 321] on label "customers" at bounding box center [1171, 331] width 157 height 20
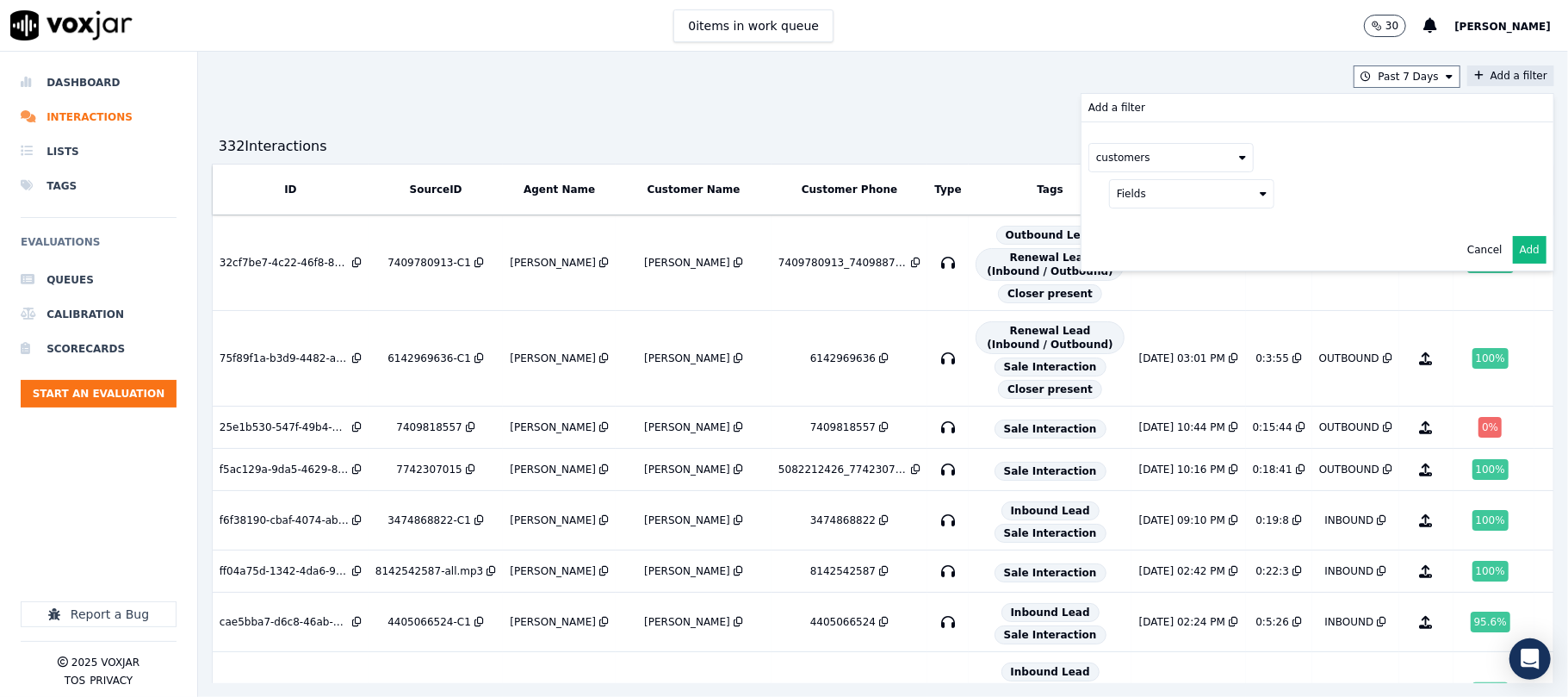
click at [1259, 197] on icon at bounding box center [1262, 194] width 7 height 11
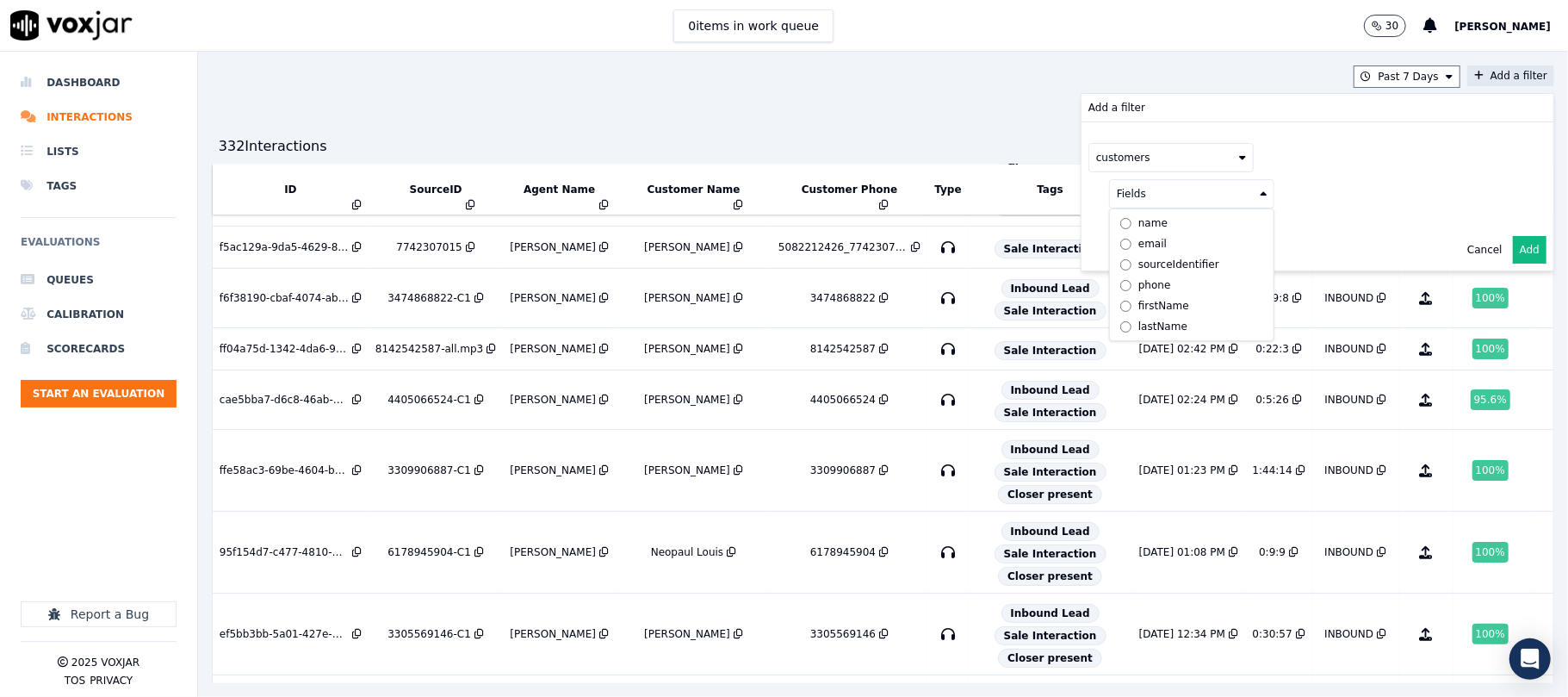
scroll to position [229, 0]
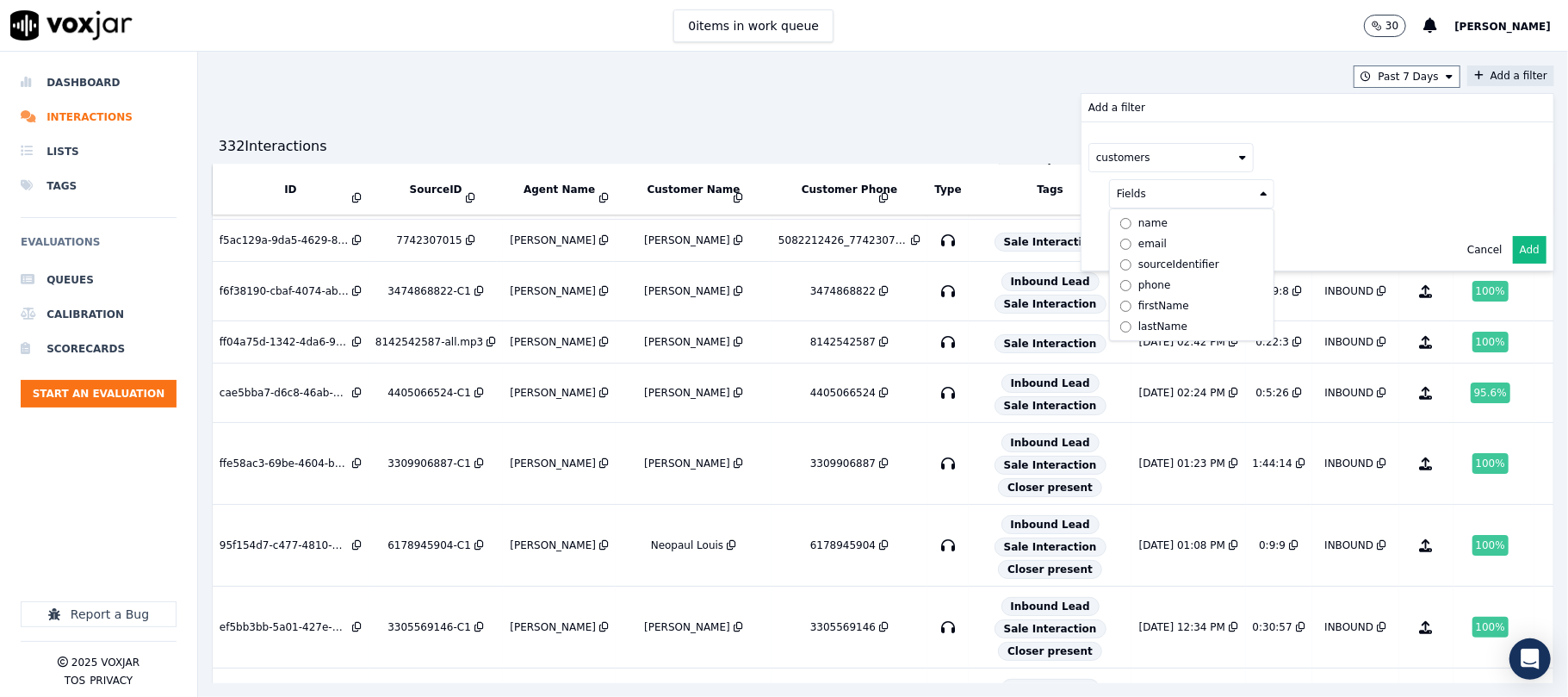
drag, startPoint x: 1090, startPoint y: 286, endPoint x: 1134, endPoint y: 273, distance: 45.9
click at [1138, 284] on div "phone" at bounding box center [1154, 285] width 33 height 14
click at [1341, 190] on button at bounding box center [1404, 192] width 248 height 26
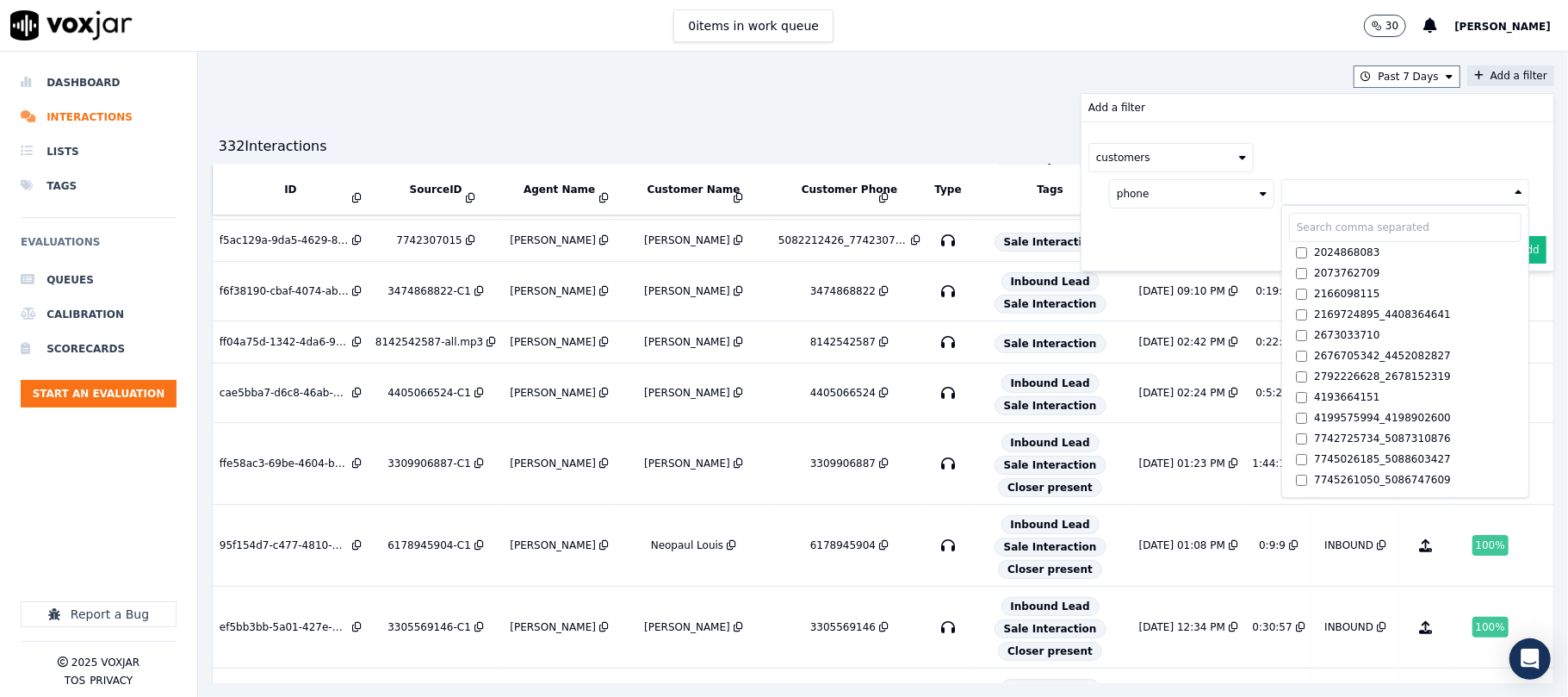
click at [1319, 228] on input "text" at bounding box center [1404, 228] width 233 height 29
paste input "6142827097"
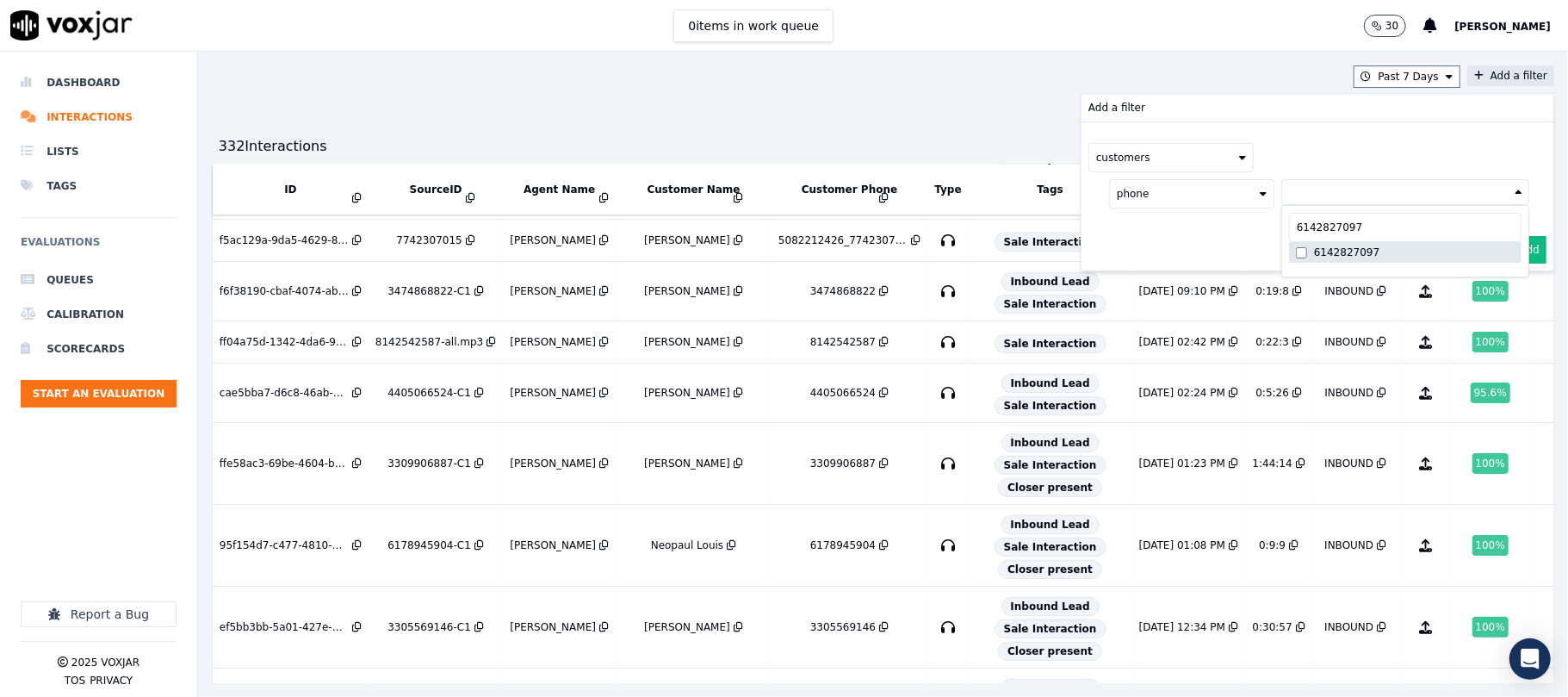
type input "6142827097"
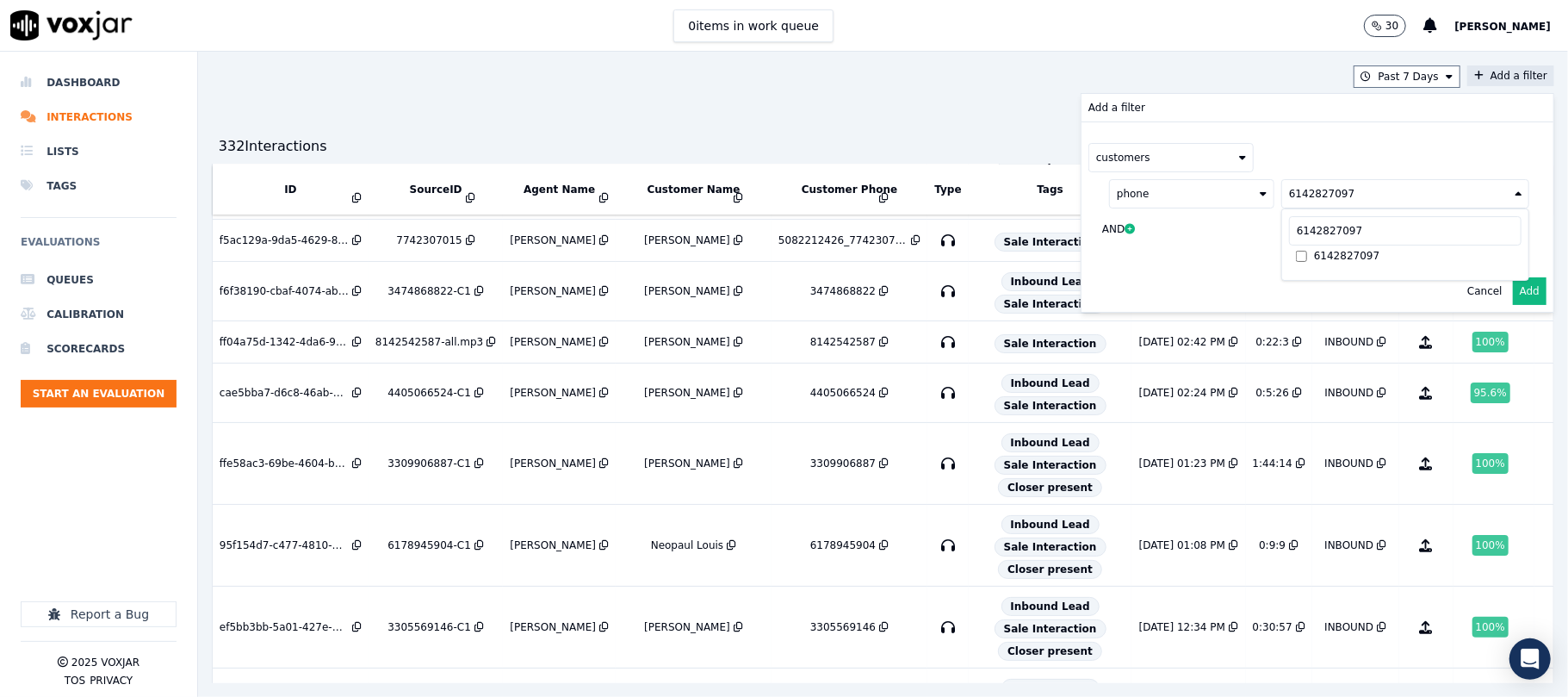
click at [1513, 287] on button "Add" at bounding box center [1529, 291] width 34 height 27
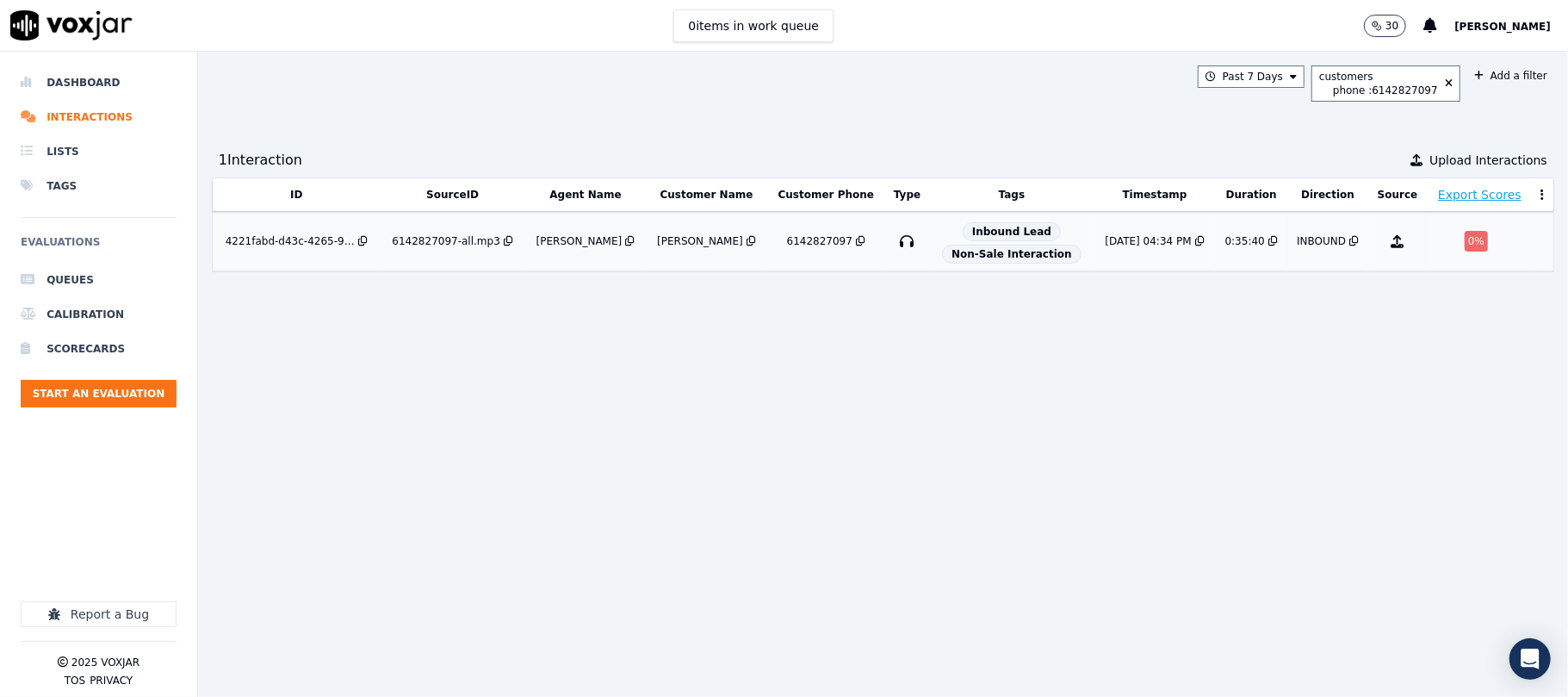
click at [1434, 244] on div "0 %" at bounding box center [1479, 240] width 92 height 20
click at [86, 66] on li "Dashboard" at bounding box center [98, 82] width 156 height 34
click at [86, 71] on li "Dashboard" at bounding box center [98, 82] width 156 height 34
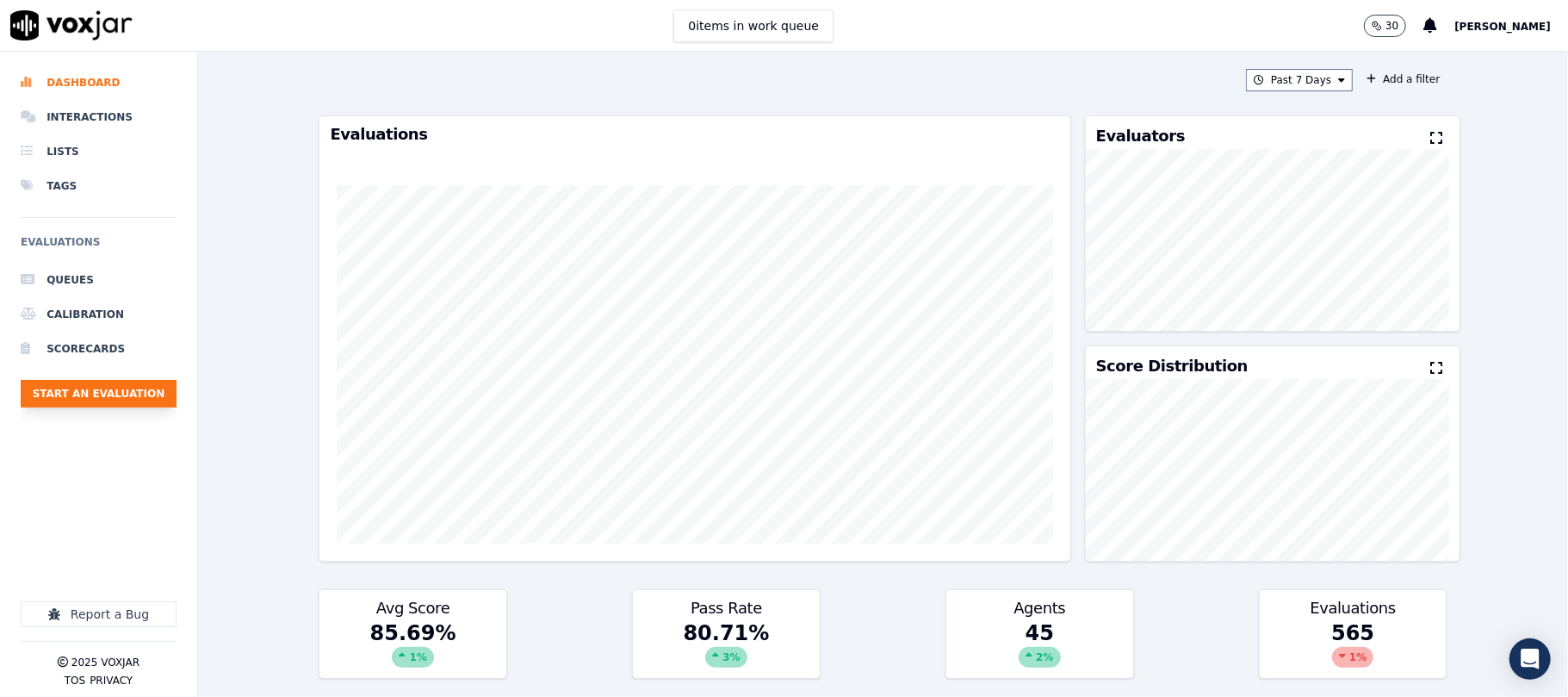
click at [166, 386] on button "Start an Evaluation" at bounding box center [98, 393] width 156 height 27
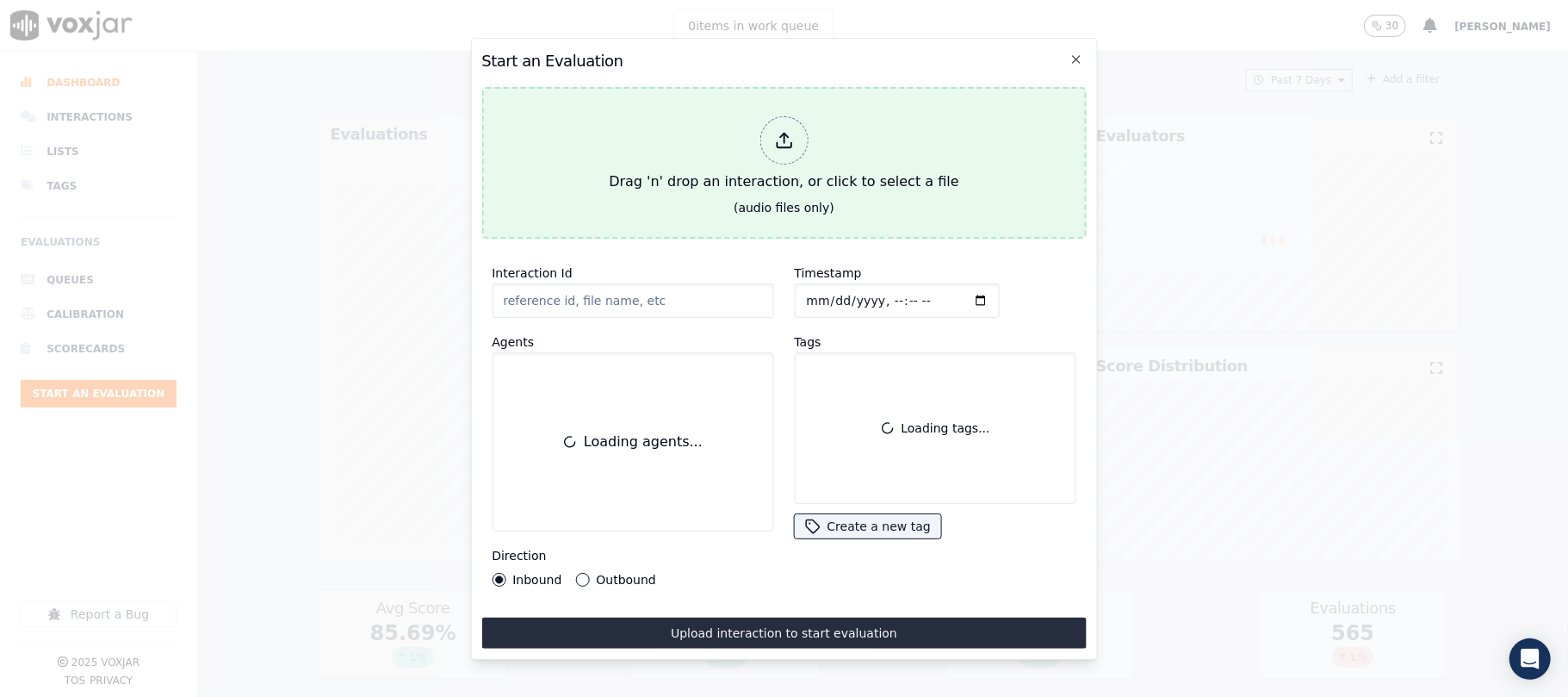
click at [802, 123] on div at bounding box center [784, 140] width 49 height 49
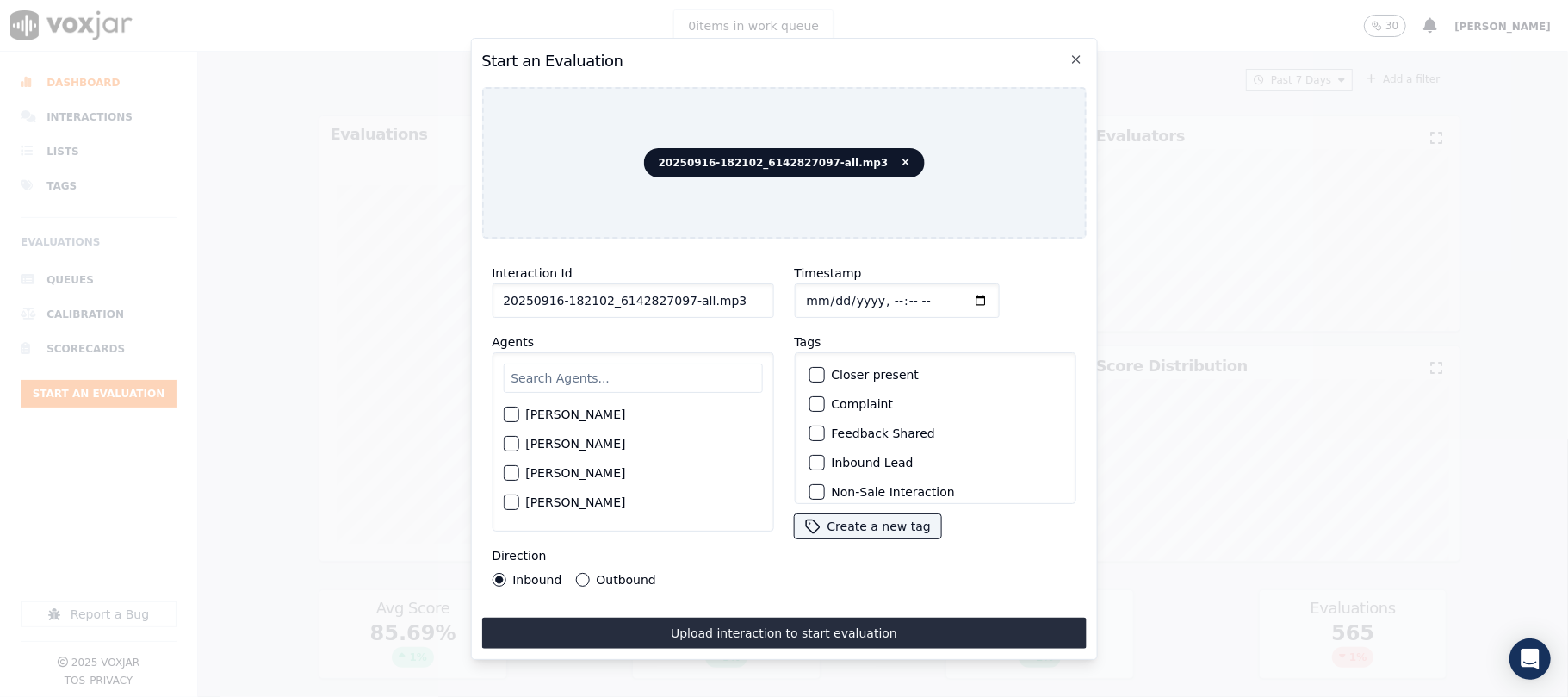
drag, startPoint x: 679, startPoint y: 287, endPoint x: 826, endPoint y: 291, distance: 147.1
click at [826, 291] on div "Interaction Id 20250916-182102_6142827097-all.mp3 Agents Harry Roy Aaron Biswas…" at bounding box center [784, 424] width 604 height 345
type input "20250916-182102_6142827097-C1"
click at [820, 289] on input "Timestamp" at bounding box center [896, 300] width 205 height 34
type input "2025-09-16T14:58"
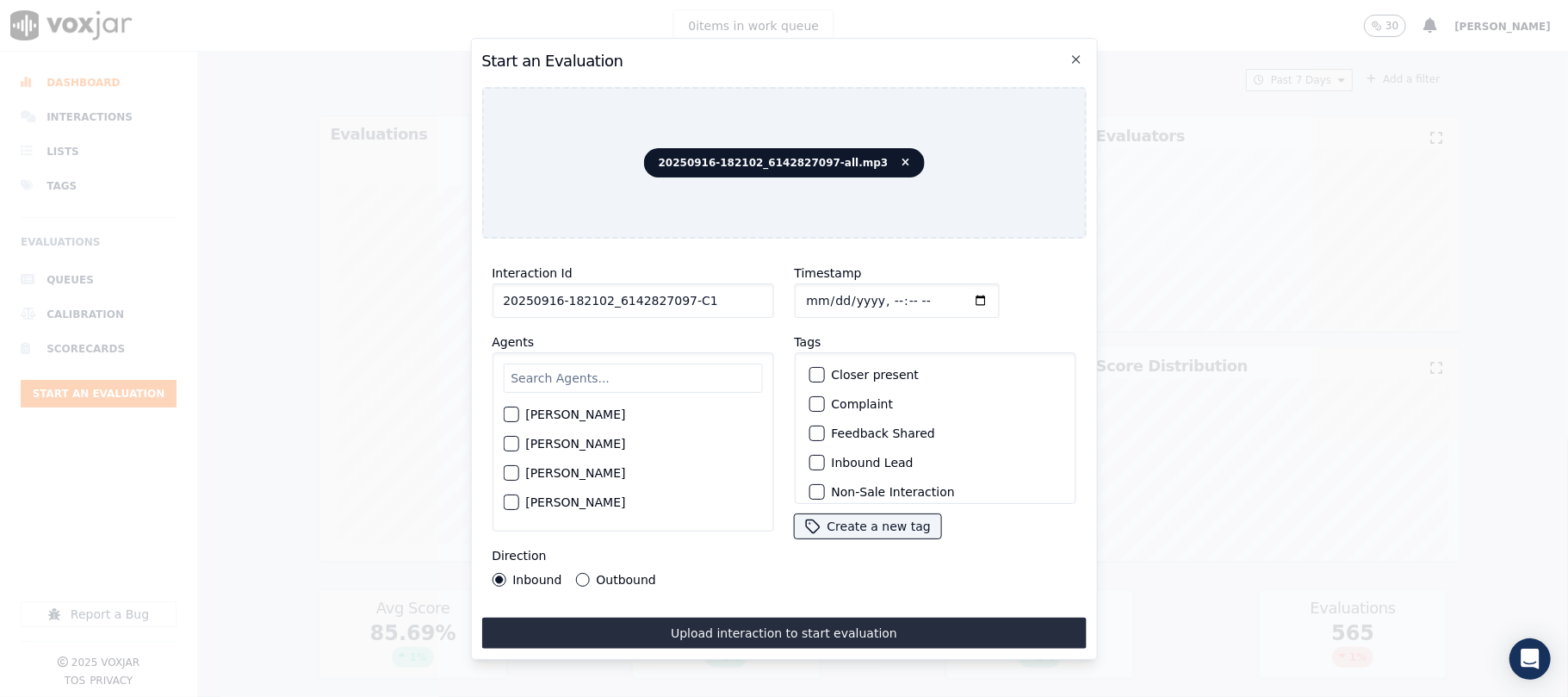
click at [596, 381] on input "text" at bounding box center [633, 378] width 259 height 29
type input "sam"
click at [508, 443] on div "button" at bounding box center [510, 449] width 12 height 12
click at [582, 572] on button "Outbound" at bounding box center [582, 579] width 14 height 14
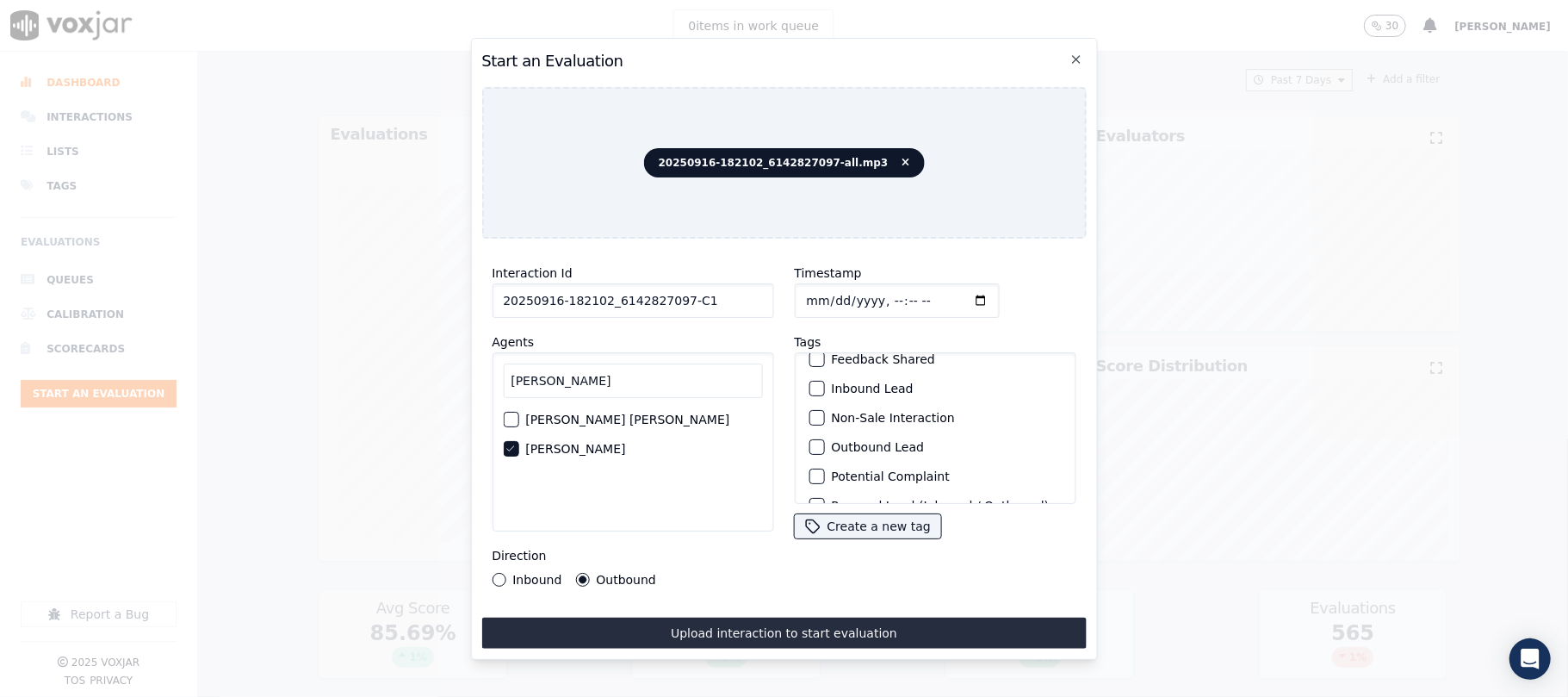
scroll to position [115, 0]
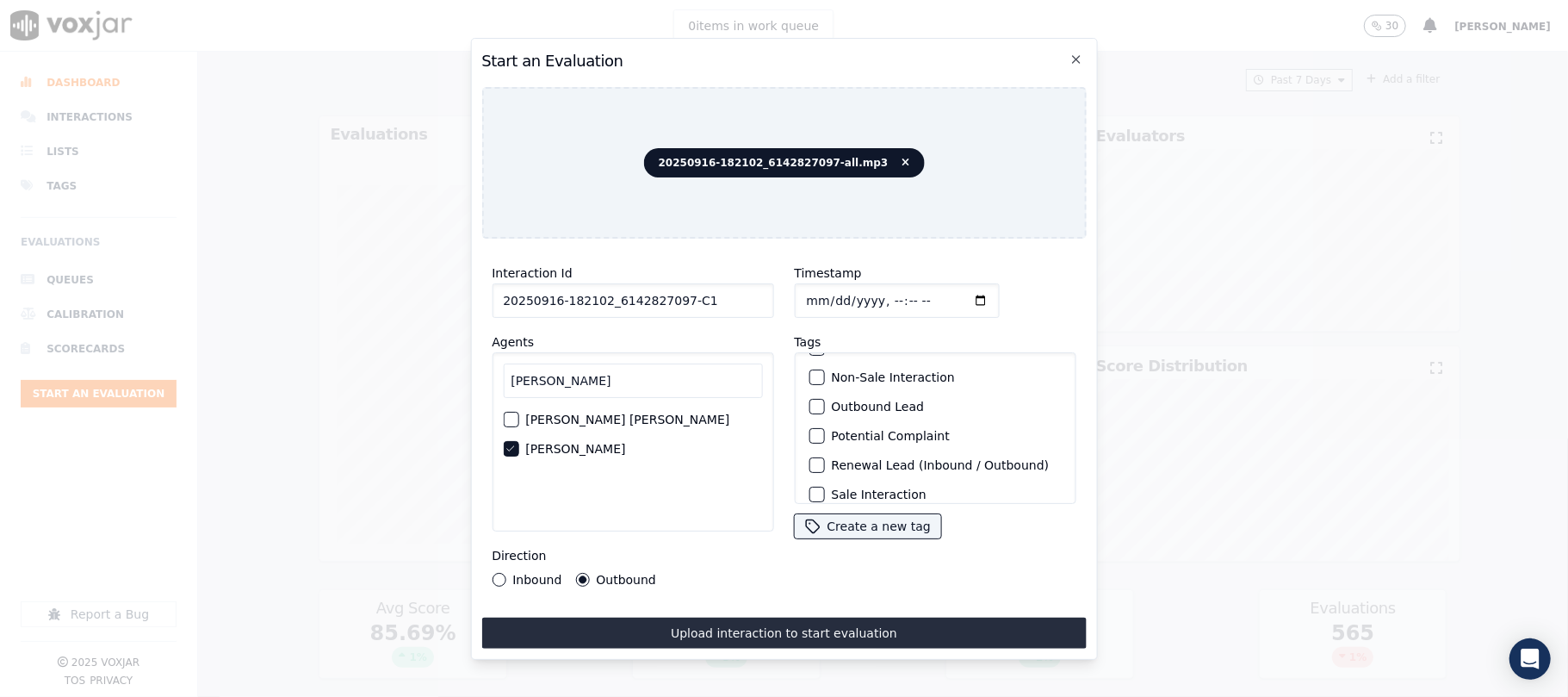
click at [809, 399] on button "Outbound Lead" at bounding box center [817, 407] width 16 height 16
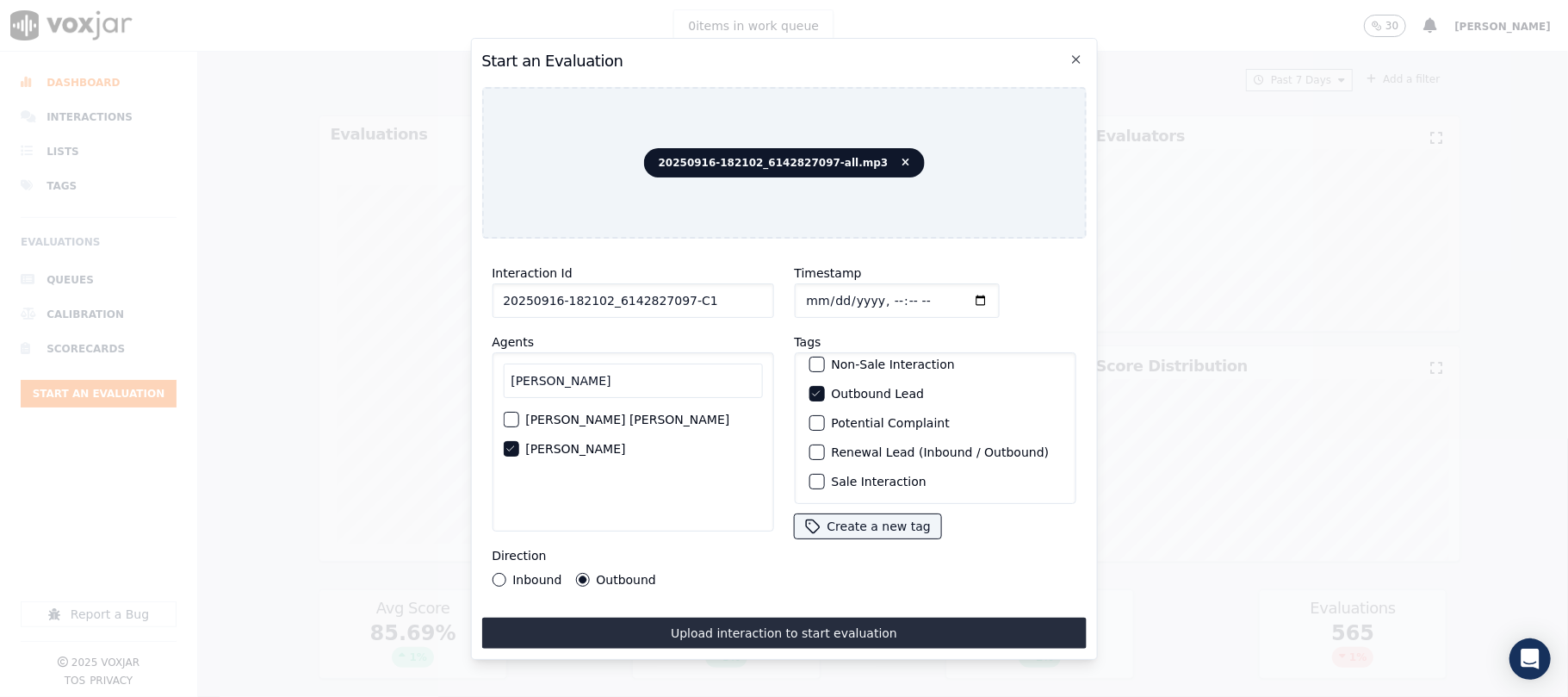
scroll to position [150, 0]
click at [811, 475] on div "button" at bounding box center [816, 481] width 12 height 12
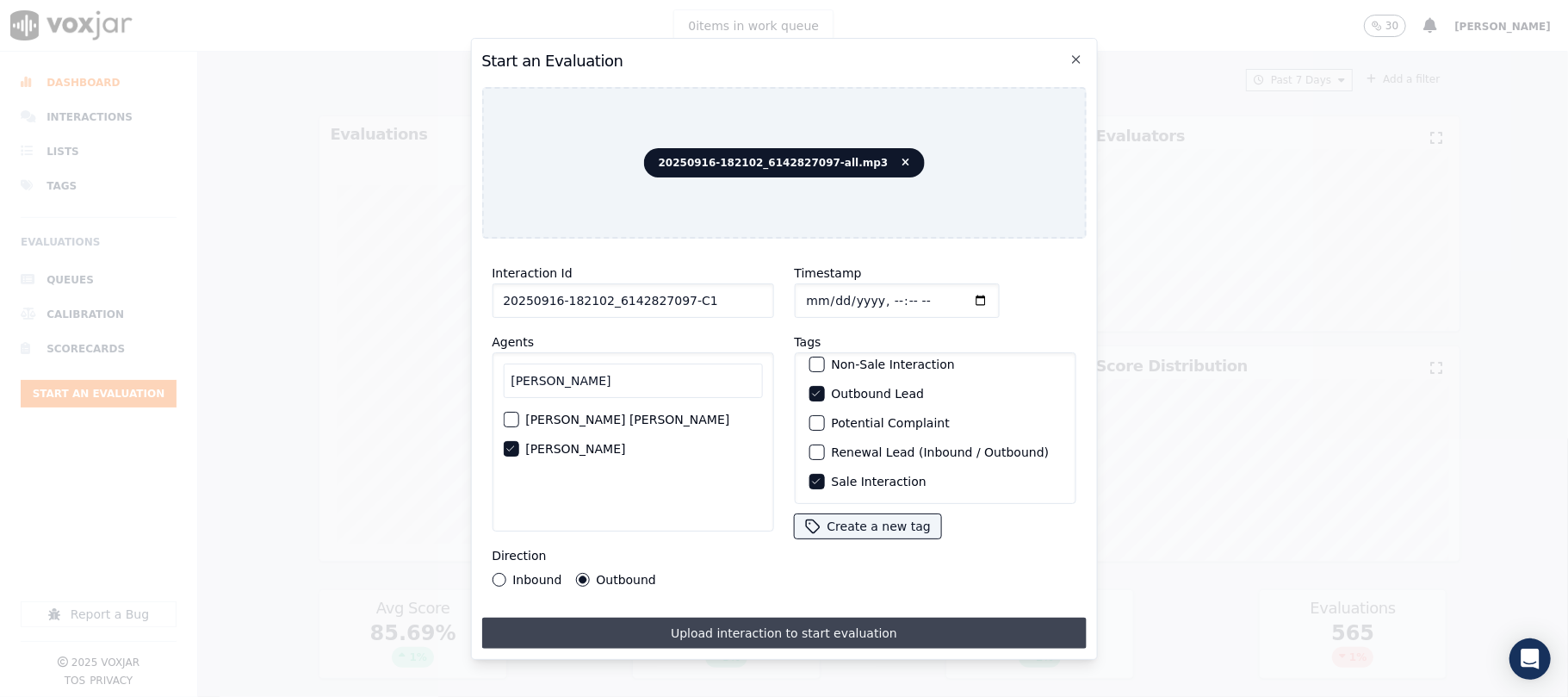
click at [675, 625] on button "Upload interaction to start evaluation" at bounding box center [784, 633] width 604 height 31
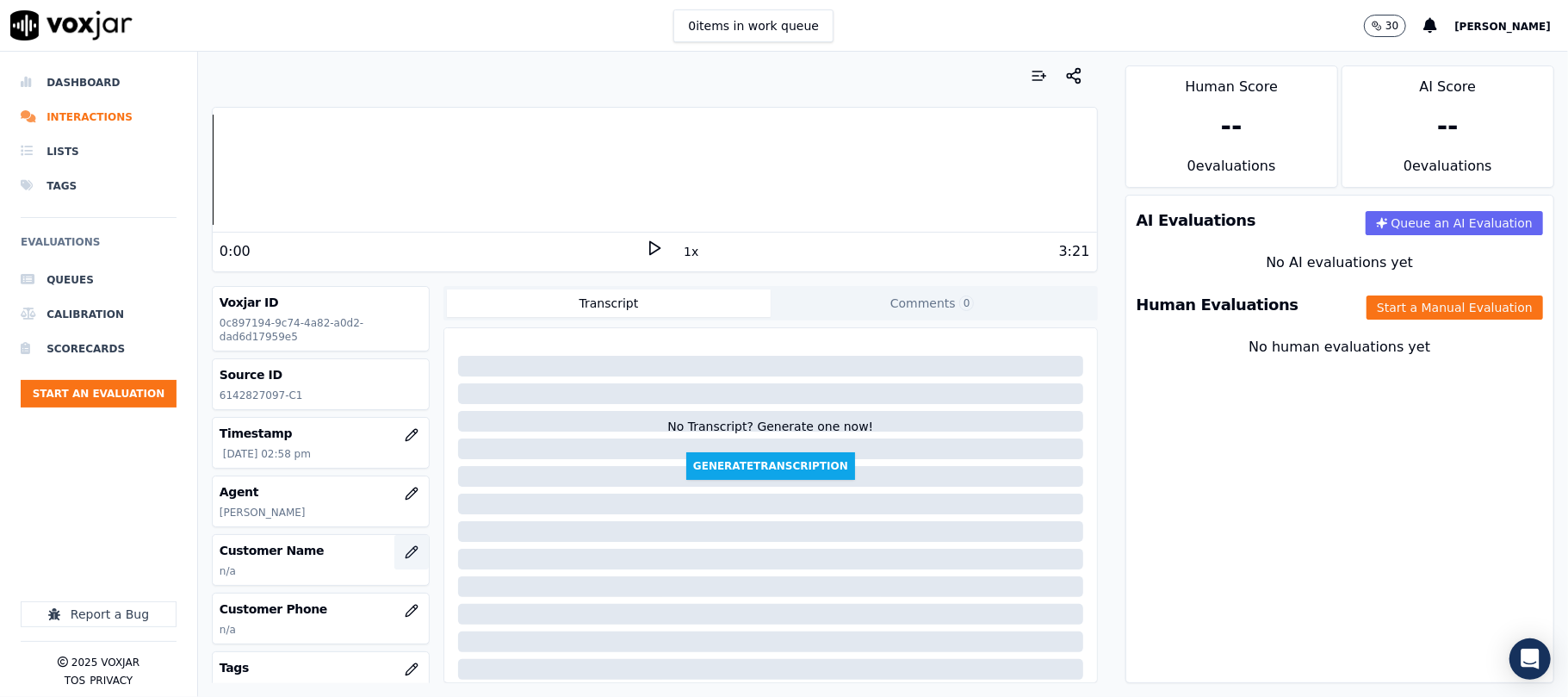
click at [405, 549] on icon "button" at bounding box center [412, 552] width 14 height 14
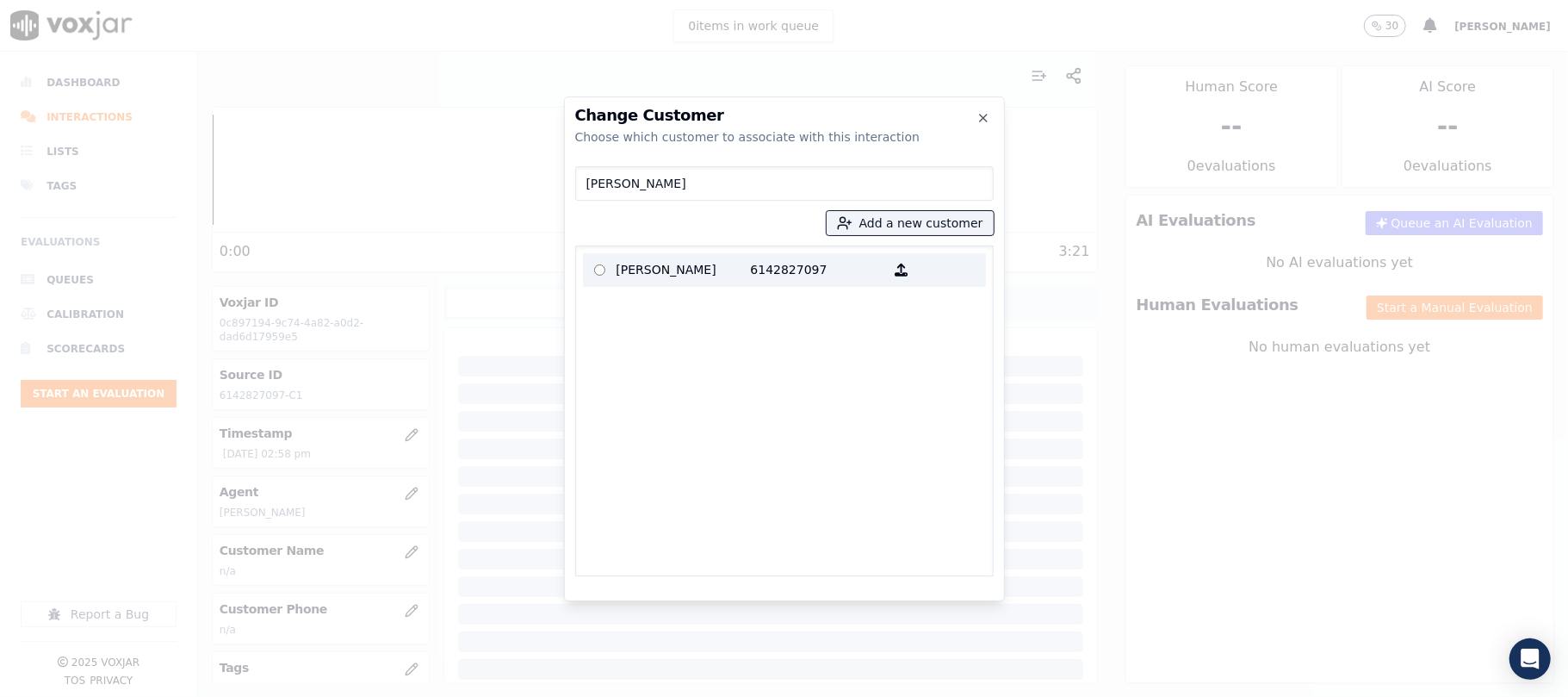
type input "[PERSON_NAME]"
click at [673, 258] on p "[PERSON_NAME]" at bounding box center [683, 270] width 134 height 26
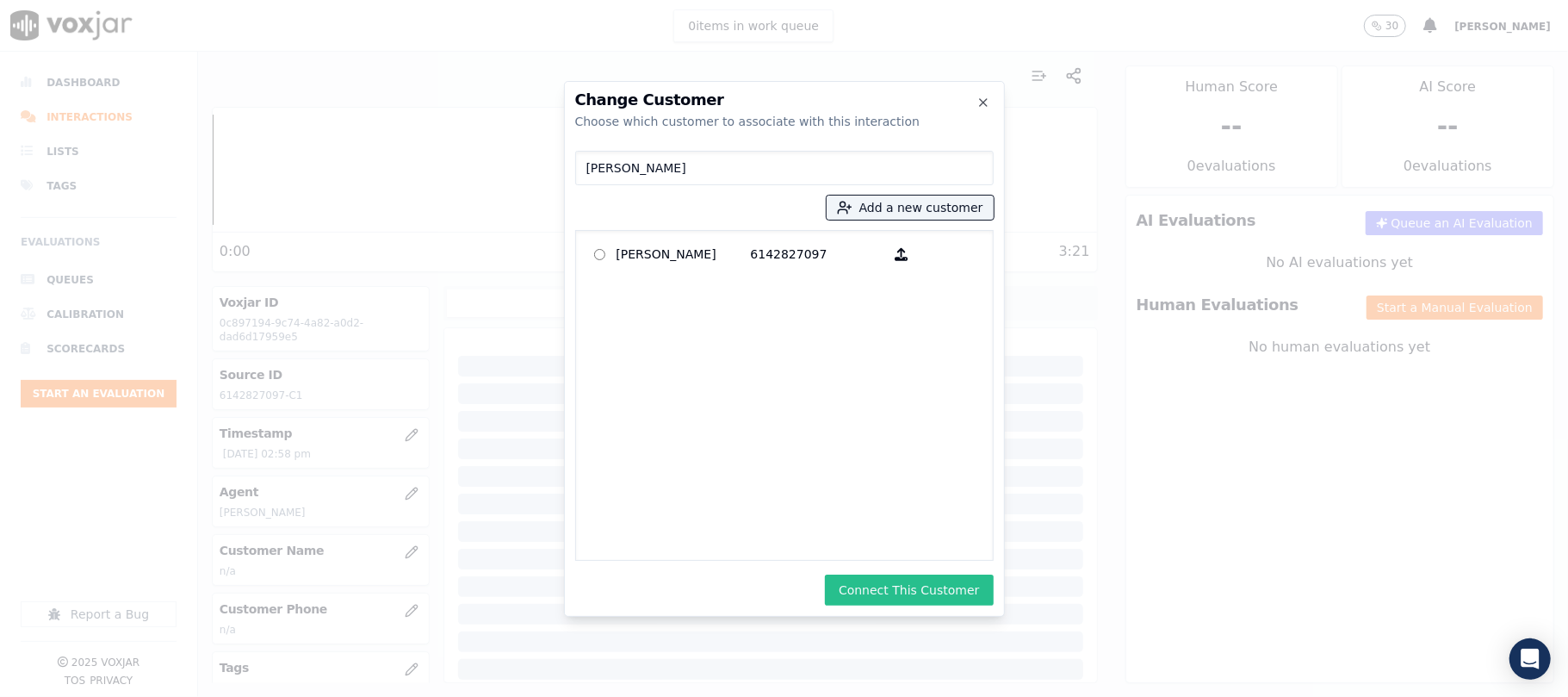
click at [879, 586] on button "Connect This Customer" at bounding box center [908, 590] width 168 height 31
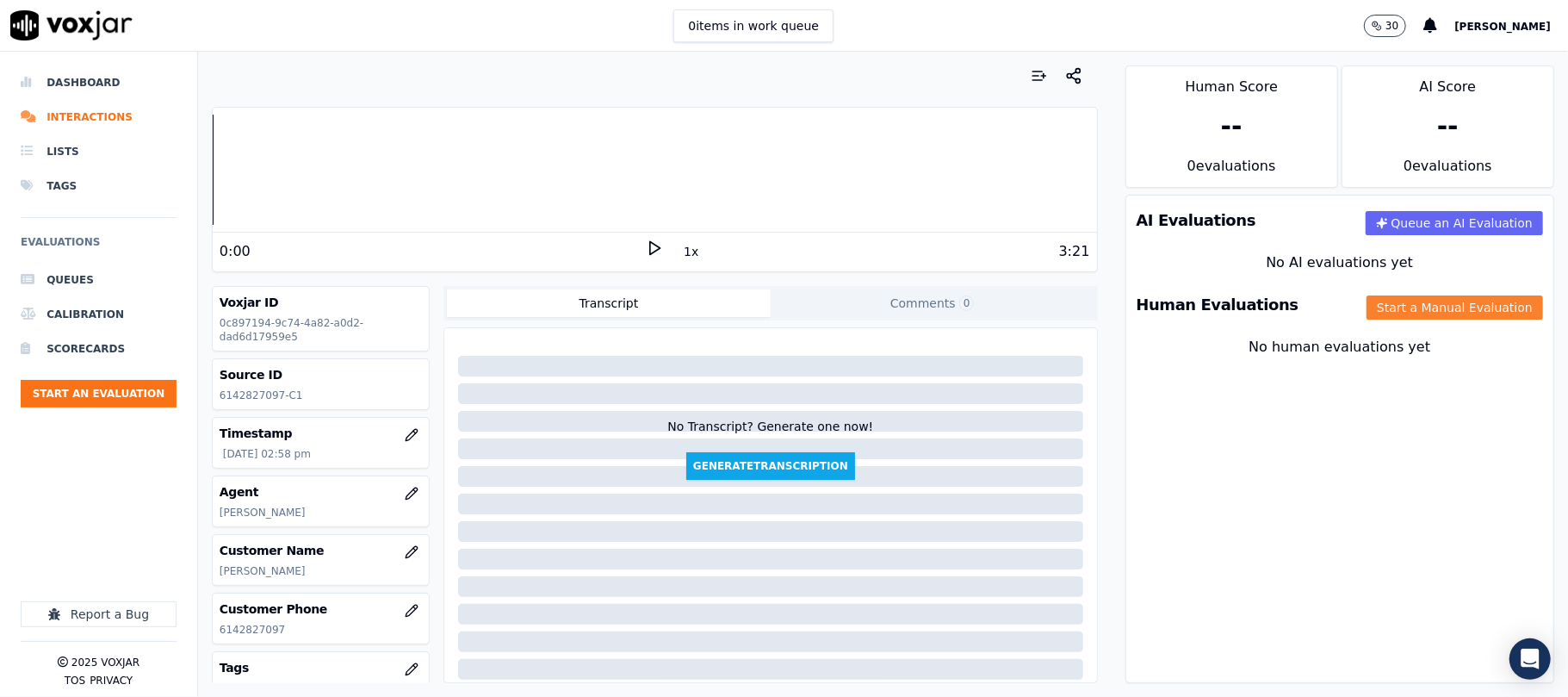
click at [1403, 310] on button "Start a Manual Evaluation" at bounding box center [1454, 307] width 176 height 24
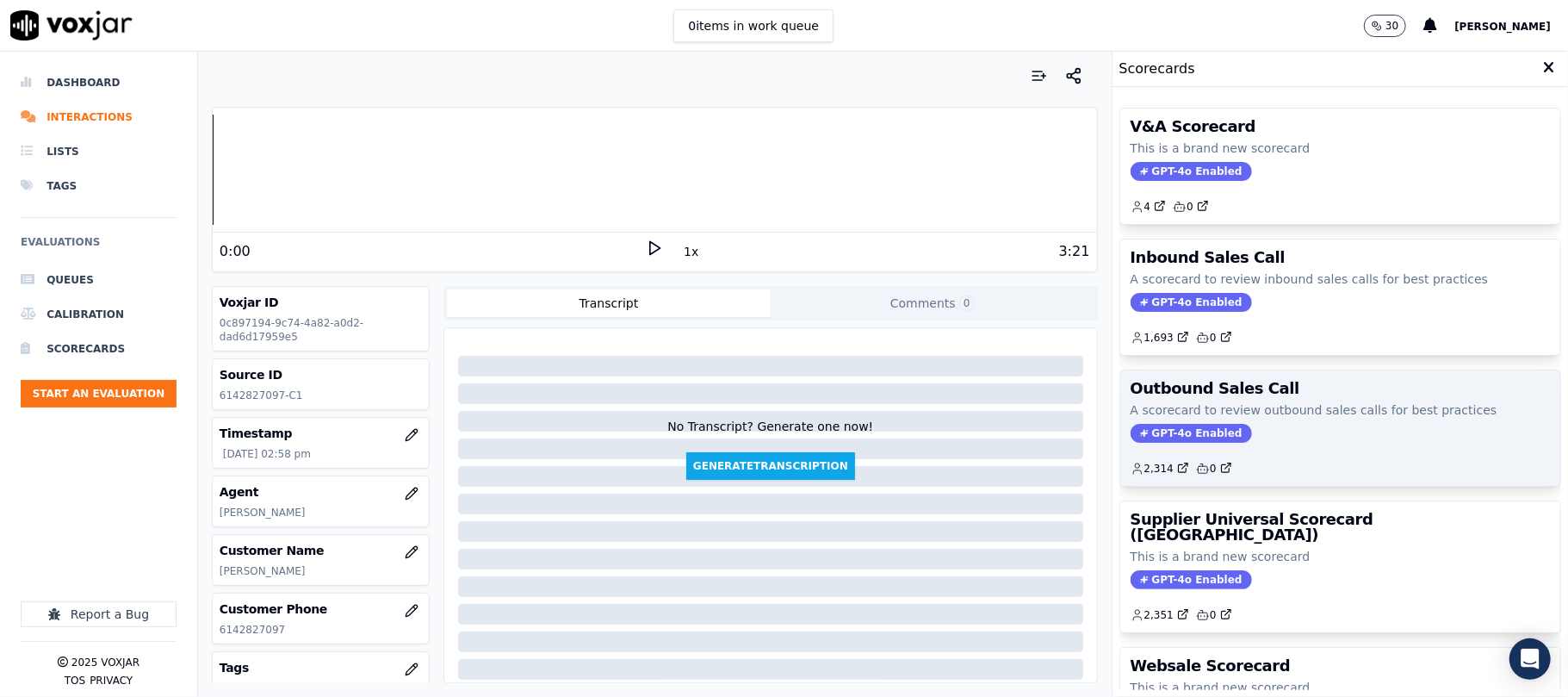
click at [1157, 427] on span "GPT-4o Enabled" at bounding box center [1191, 432] width 122 height 18
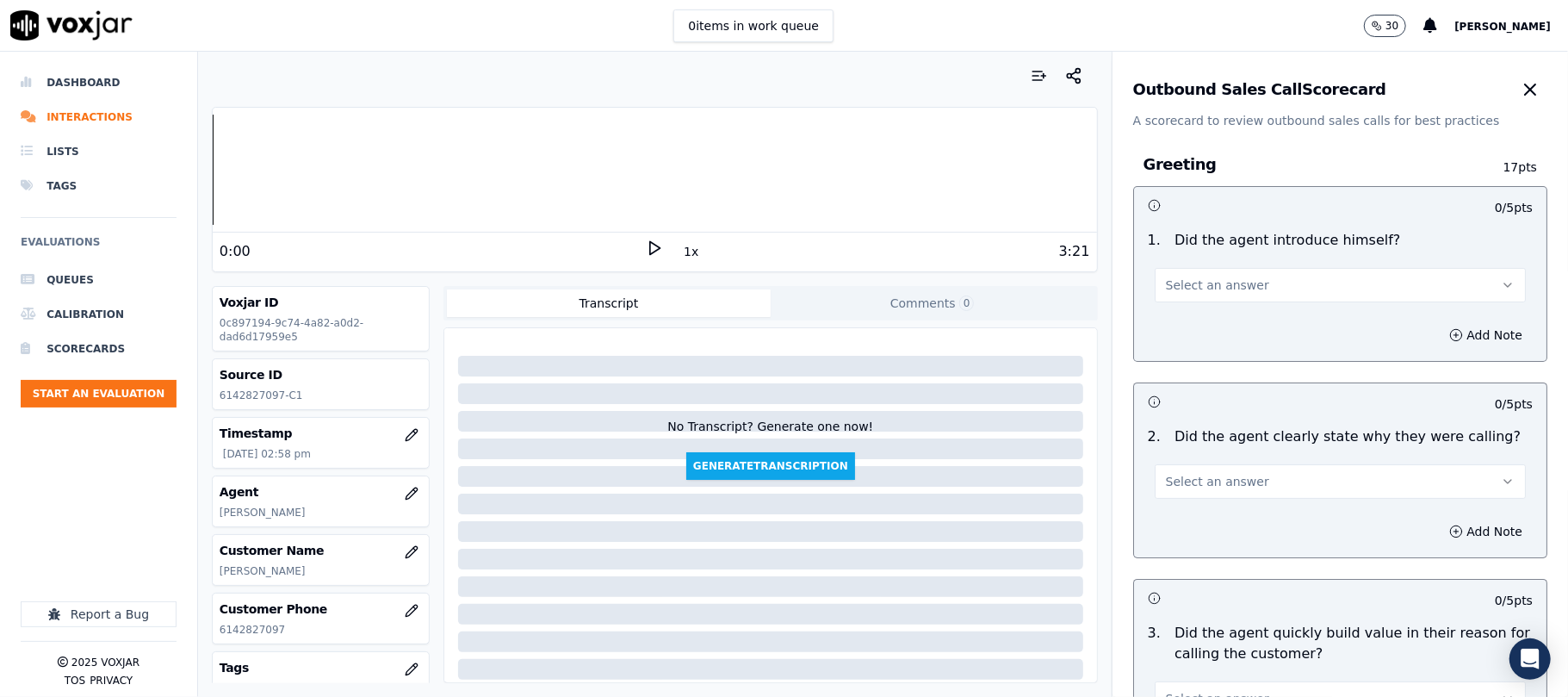
click at [1234, 286] on button "Select an answer" at bounding box center [1339, 284] width 371 height 34
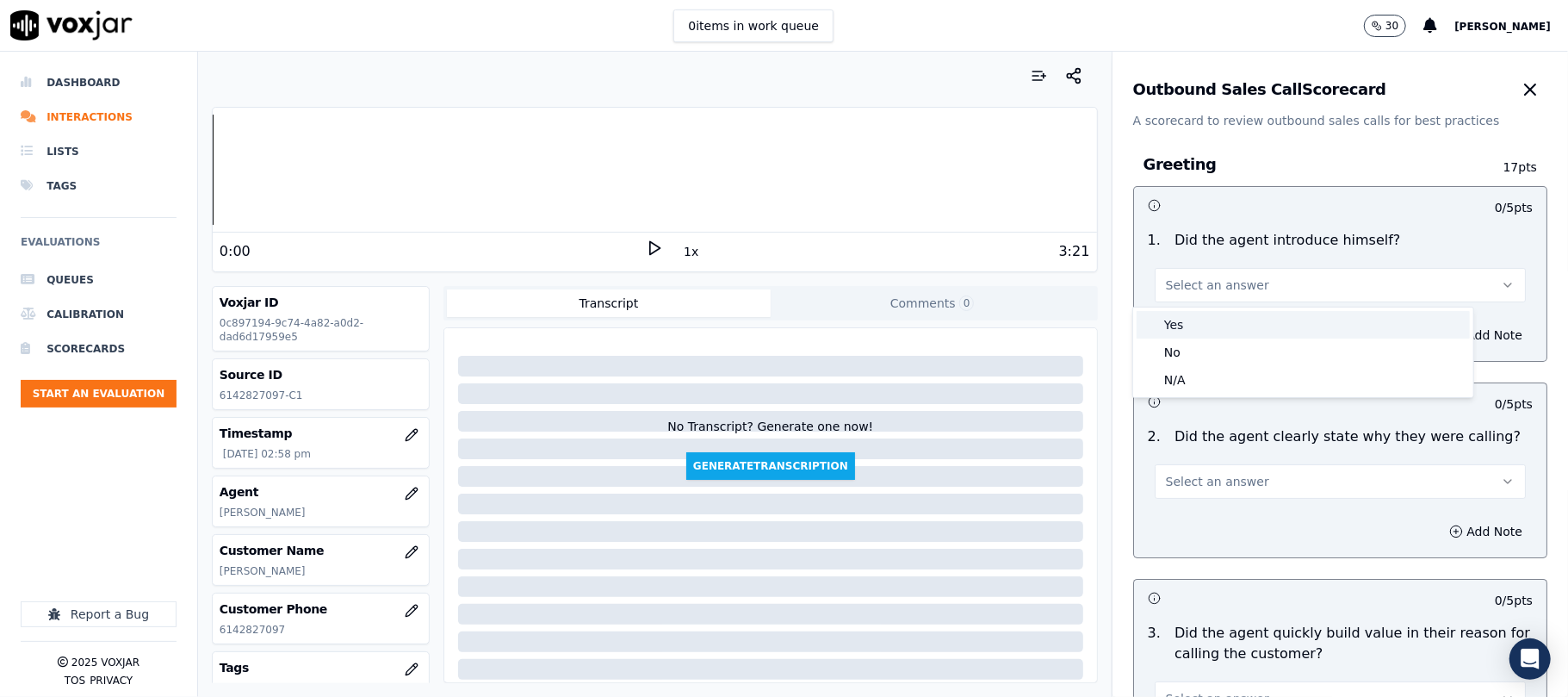
click at [1214, 321] on div "Yes" at bounding box center [1303, 324] width 333 height 27
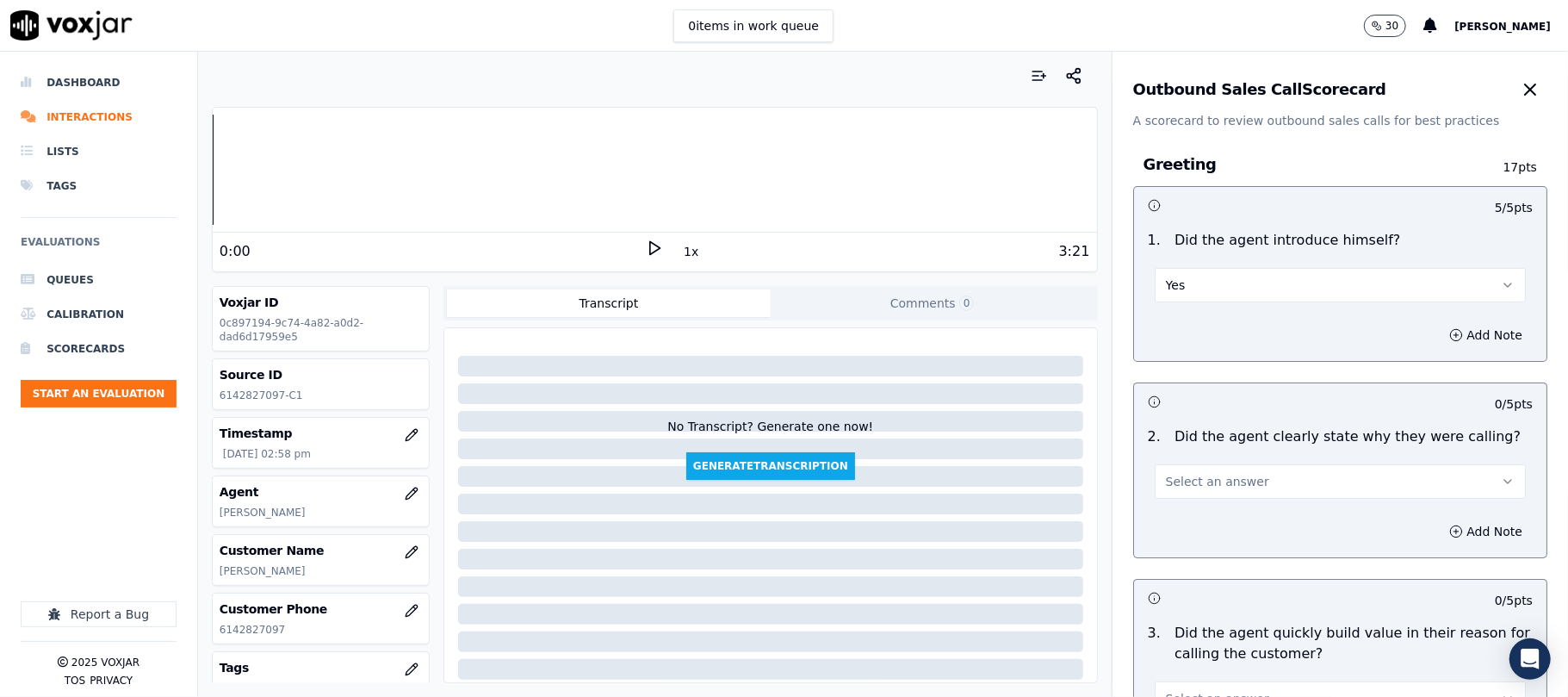
click at [1190, 487] on span "Select an answer" at bounding box center [1218, 482] width 103 height 18
click at [1185, 511] on div "Yes" at bounding box center [1303, 521] width 333 height 27
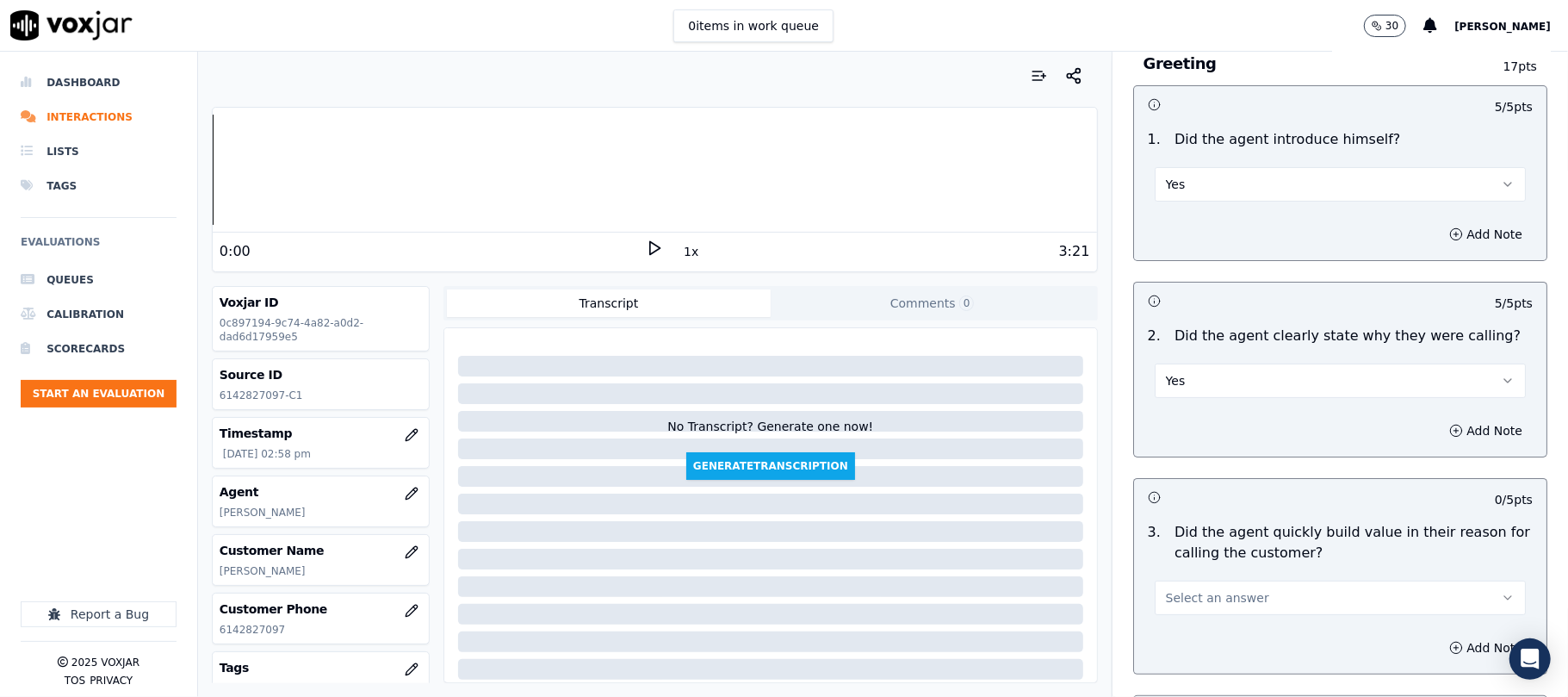
scroll to position [229, 0]
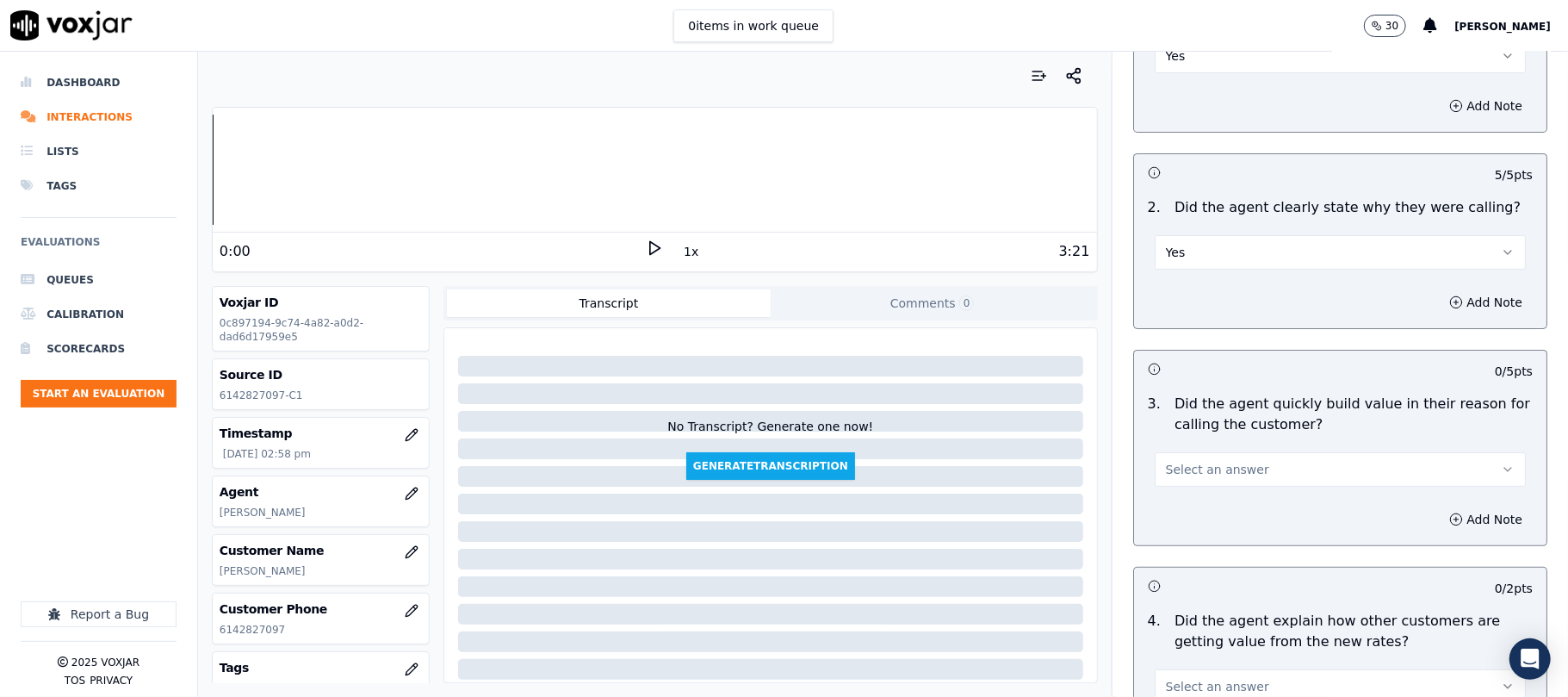
click at [1191, 473] on span "Select an answer" at bounding box center [1218, 469] width 103 height 18
click at [1178, 562] on div "N/A" at bounding box center [1303, 564] width 333 height 27
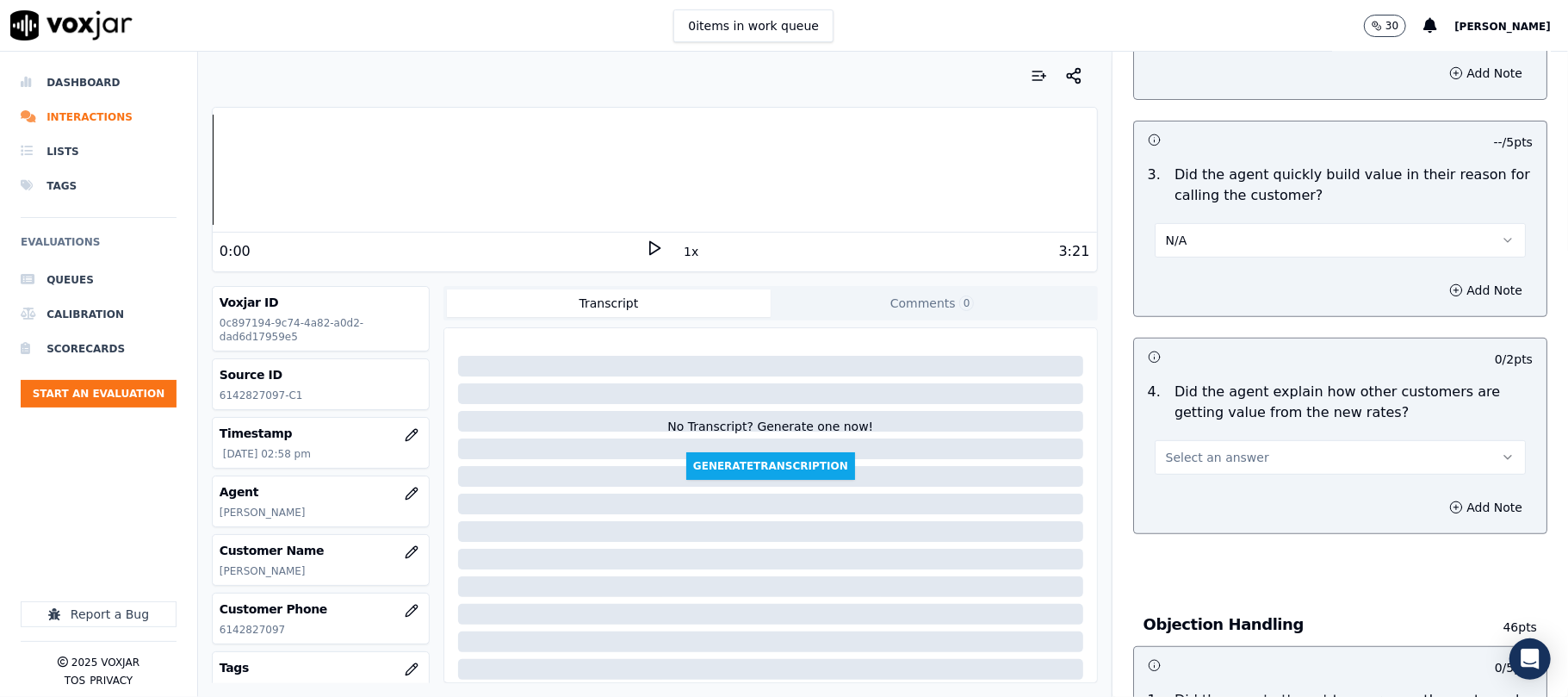
scroll to position [459, 0]
click at [1190, 461] on span "Select an answer" at bounding box center [1218, 457] width 103 height 18
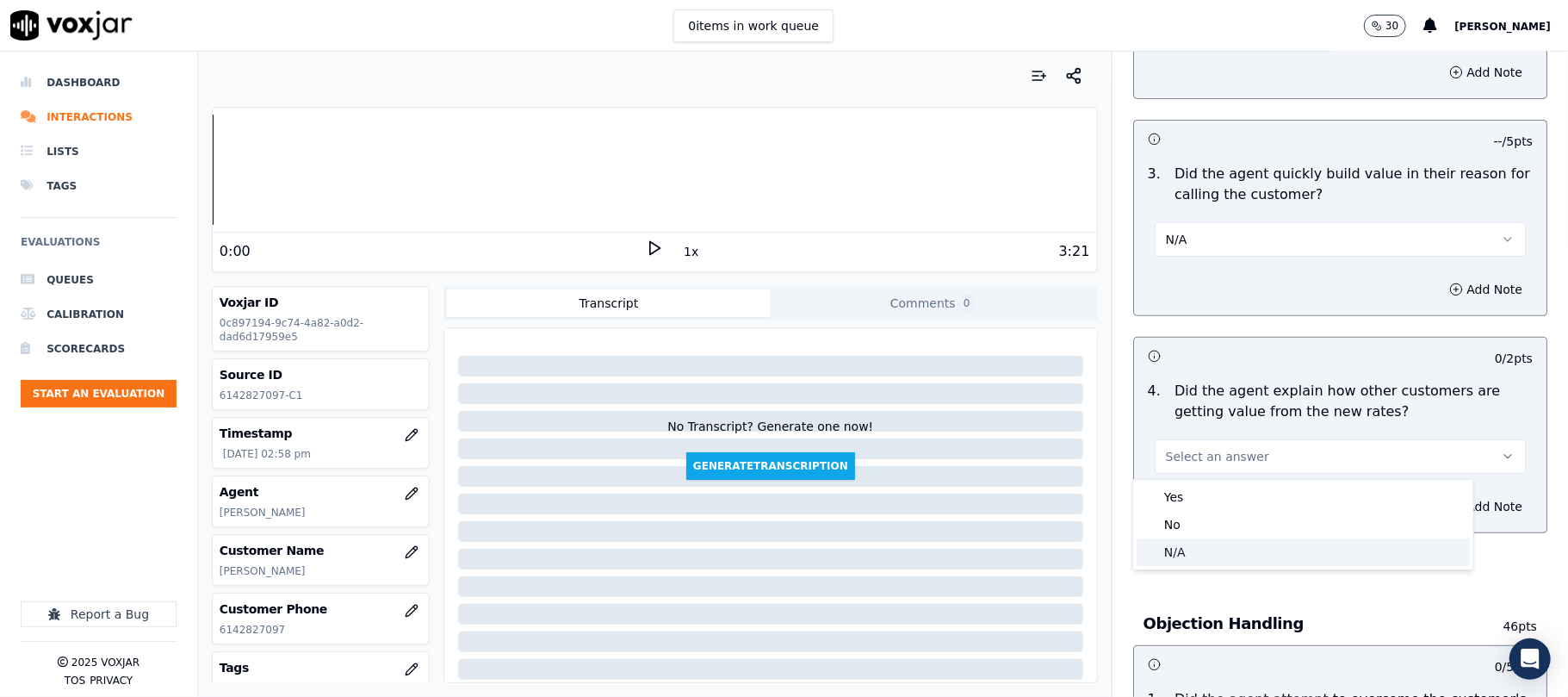
drag, startPoint x: 1179, startPoint y: 549, endPoint x: 1172, endPoint y: 522, distance: 27.9
click at [1178, 549] on div "N/A" at bounding box center [1303, 552] width 333 height 27
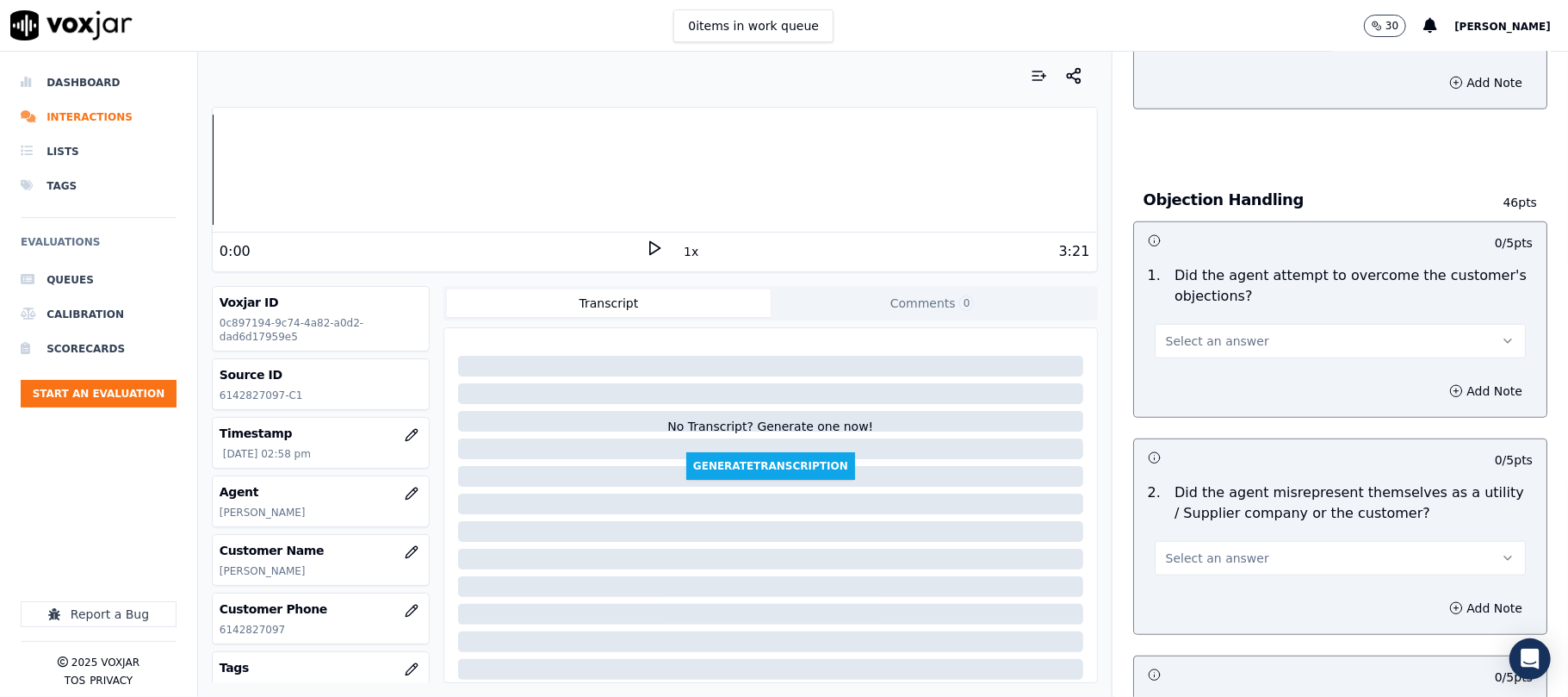
scroll to position [918, 0]
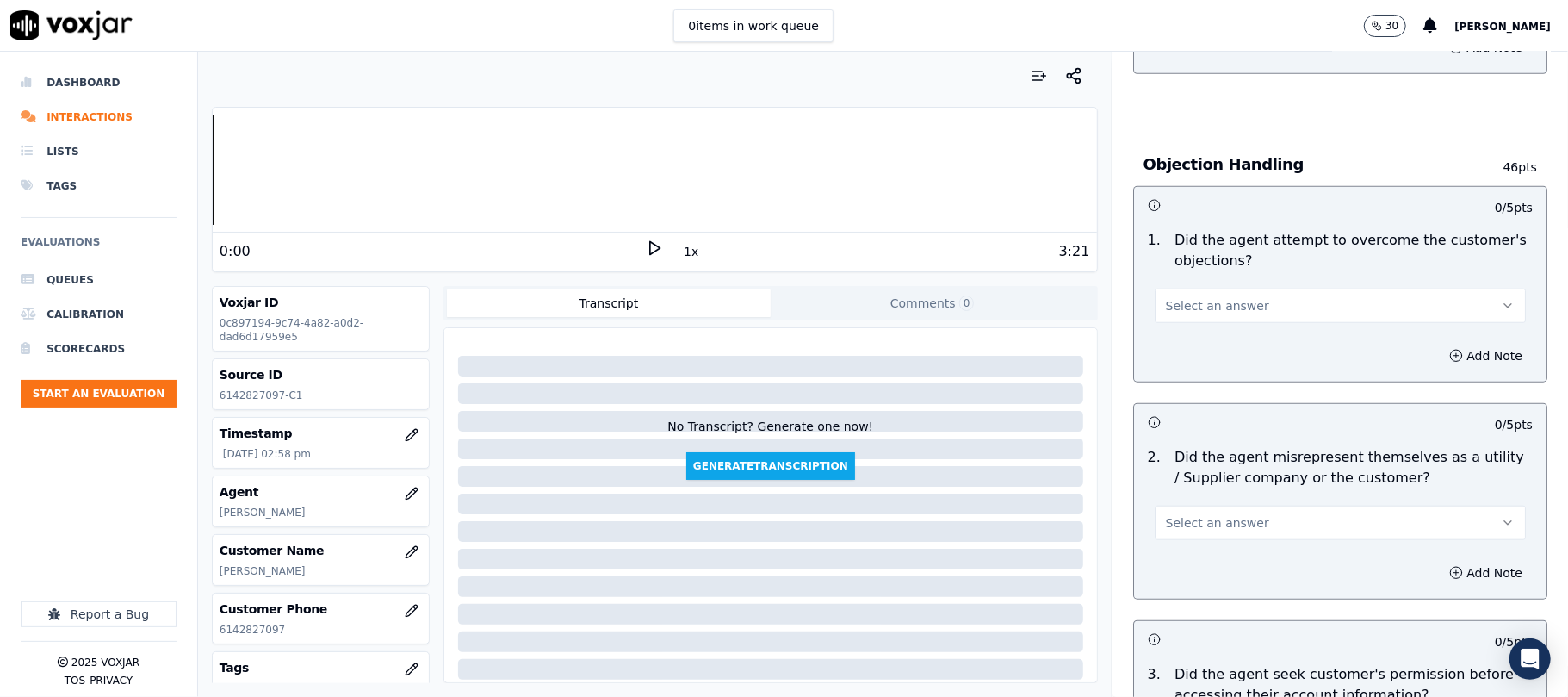
drag, startPoint x: 1213, startPoint y: 305, endPoint x: 1213, endPoint y: 320, distance: 15.0
click at [1213, 307] on span "Select an answer" at bounding box center [1218, 306] width 103 height 18
click at [1172, 343] on div "Yes" at bounding box center [1303, 347] width 333 height 27
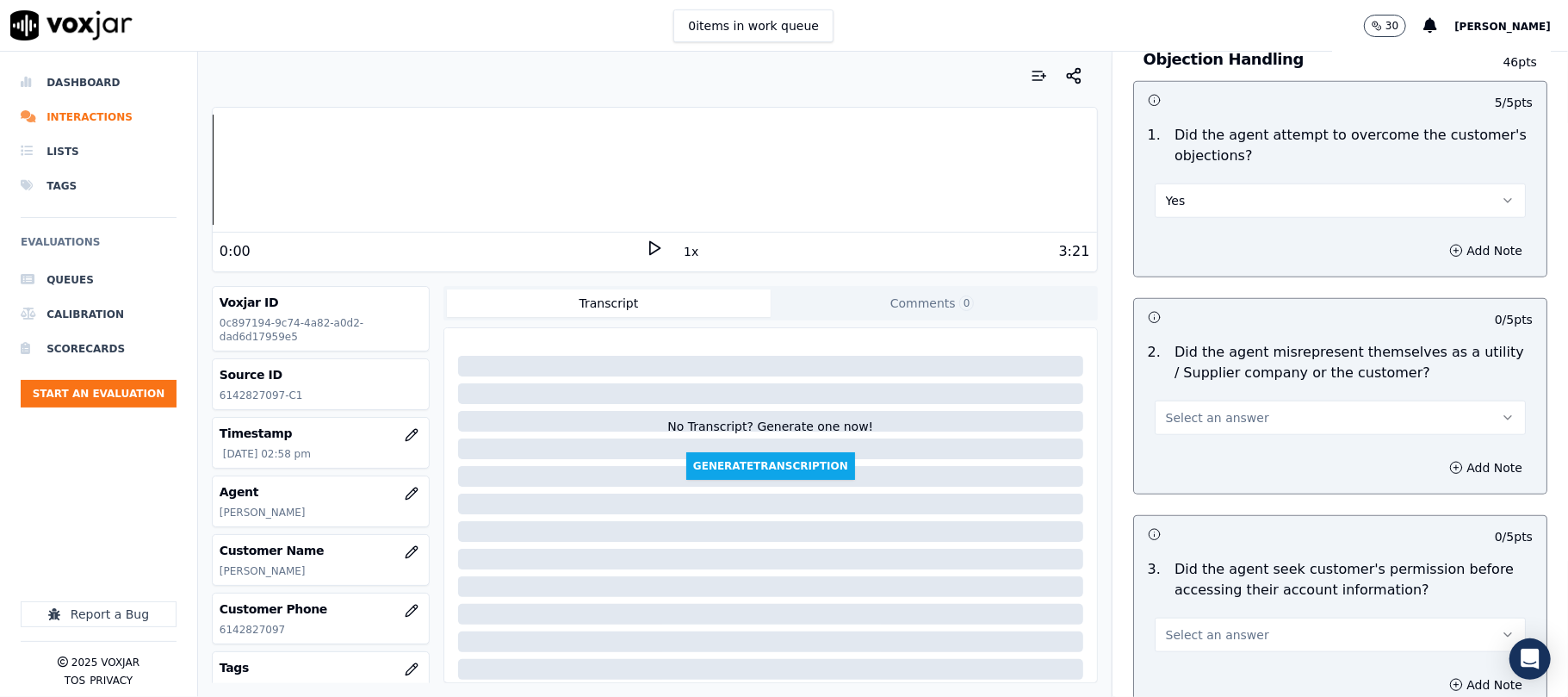
scroll to position [1148, 0]
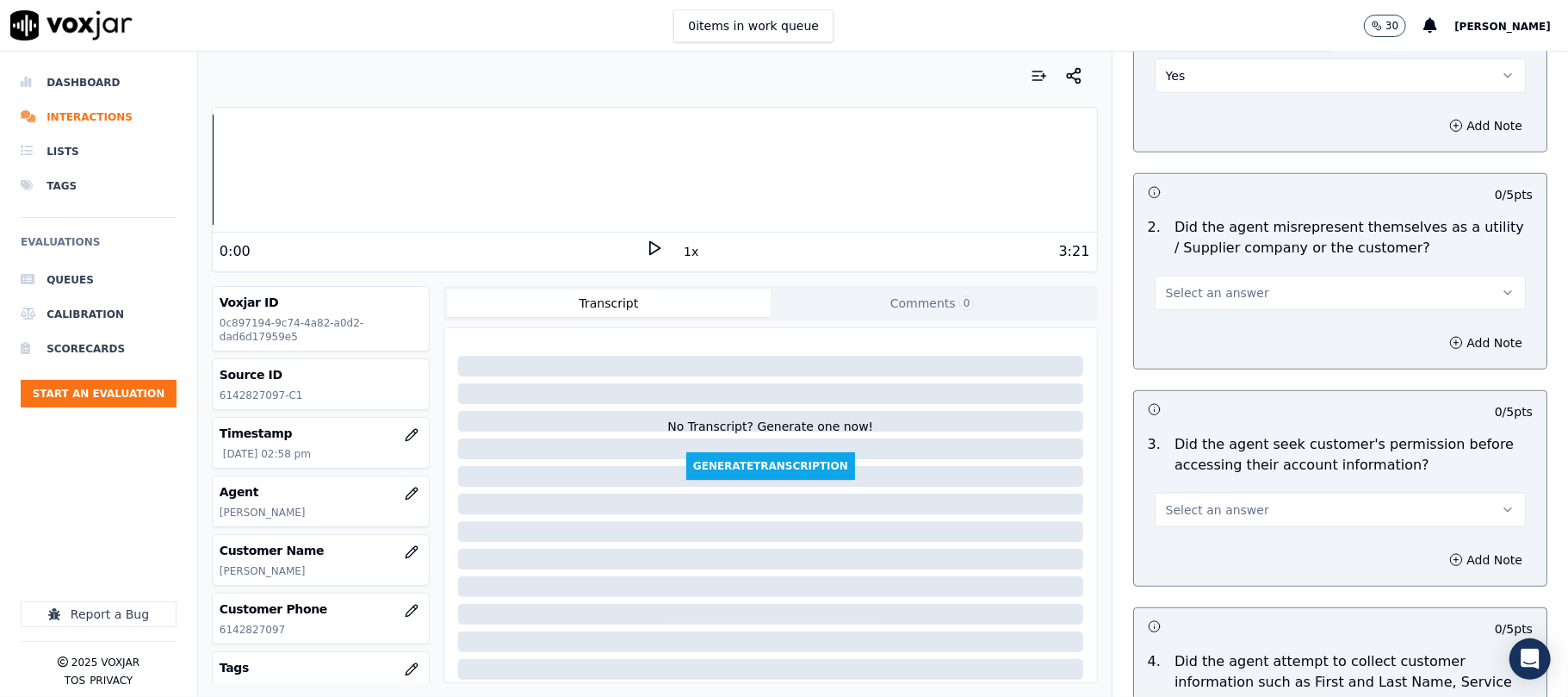
click at [1186, 295] on span "Select an answer" at bounding box center [1218, 293] width 103 height 18
click at [1180, 356] on div "No" at bounding box center [1303, 362] width 333 height 27
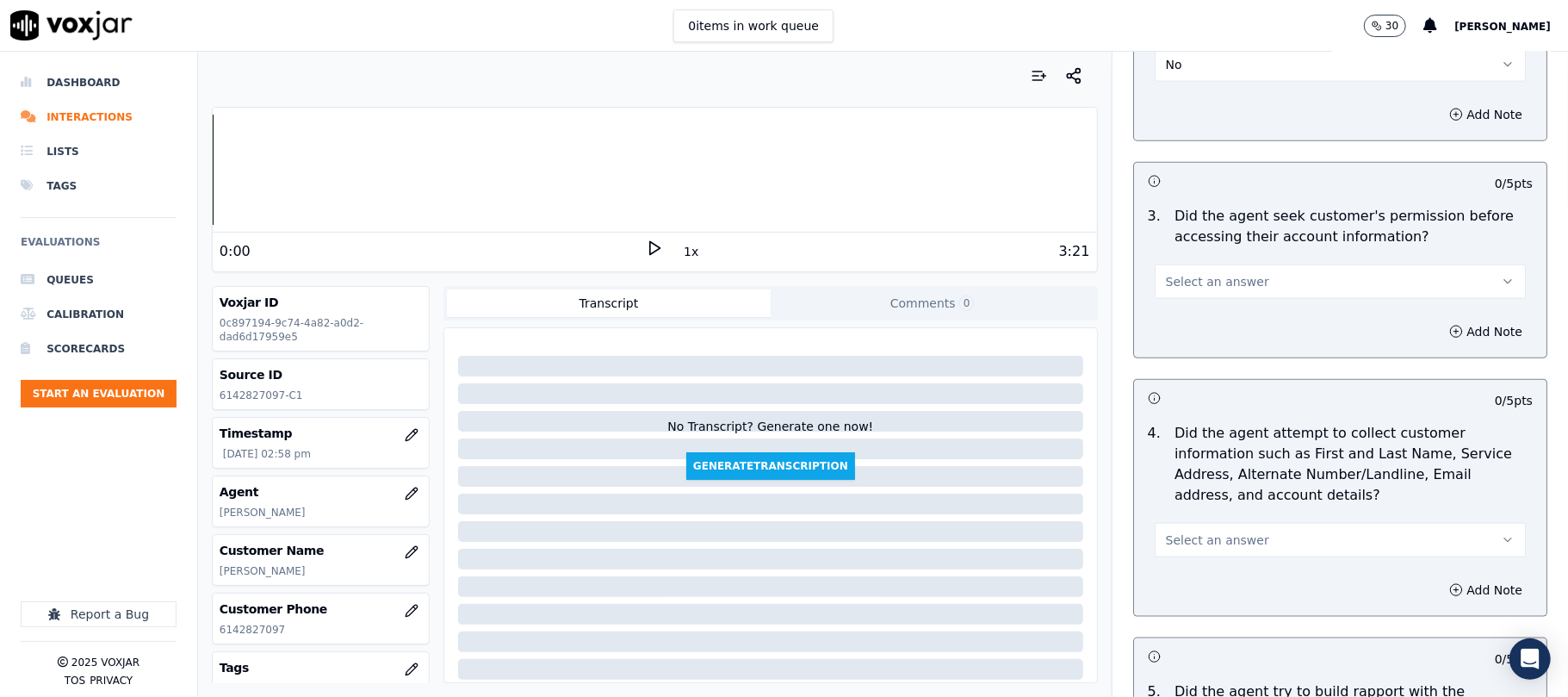
scroll to position [1377, 0]
click at [1183, 277] on span "Select an answer" at bounding box center [1218, 280] width 103 height 18
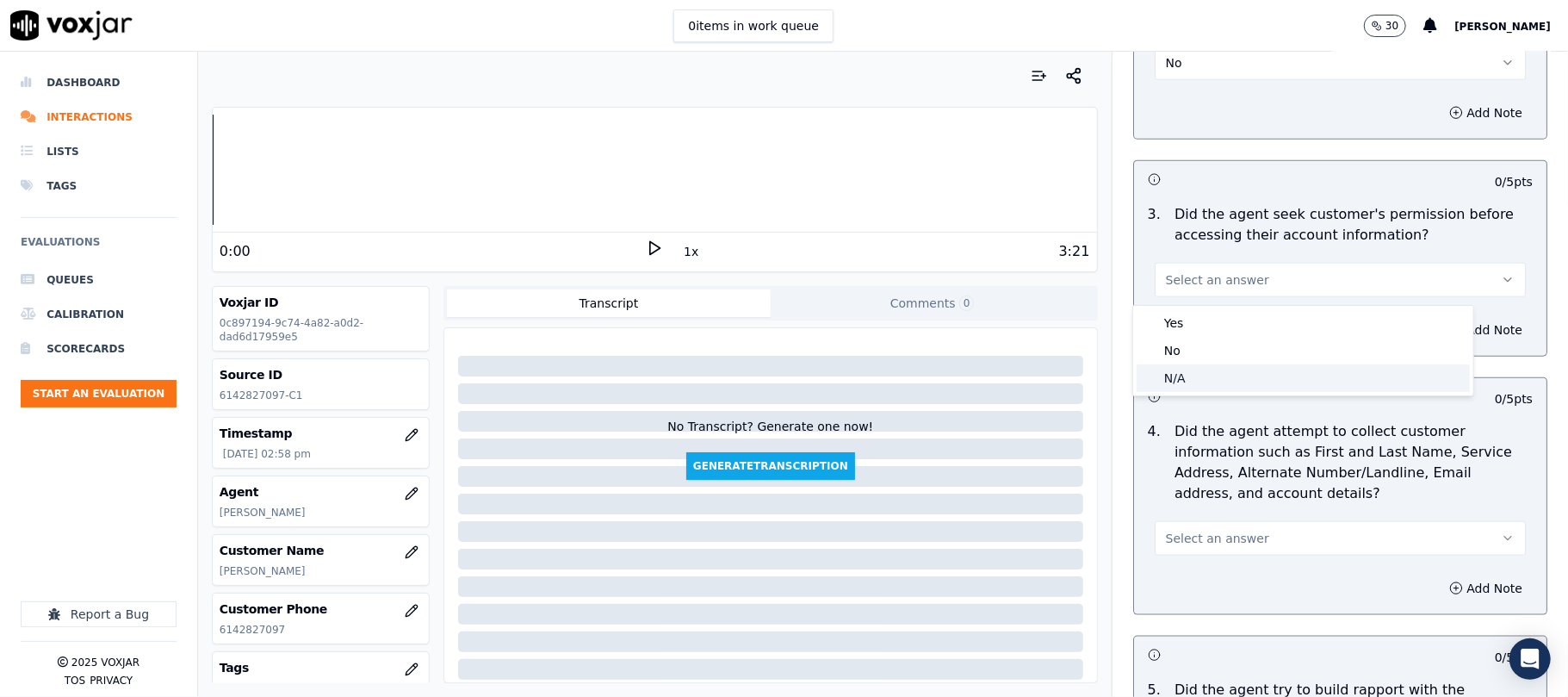
click at [1179, 370] on div "N/A" at bounding box center [1303, 378] width 333 height 27
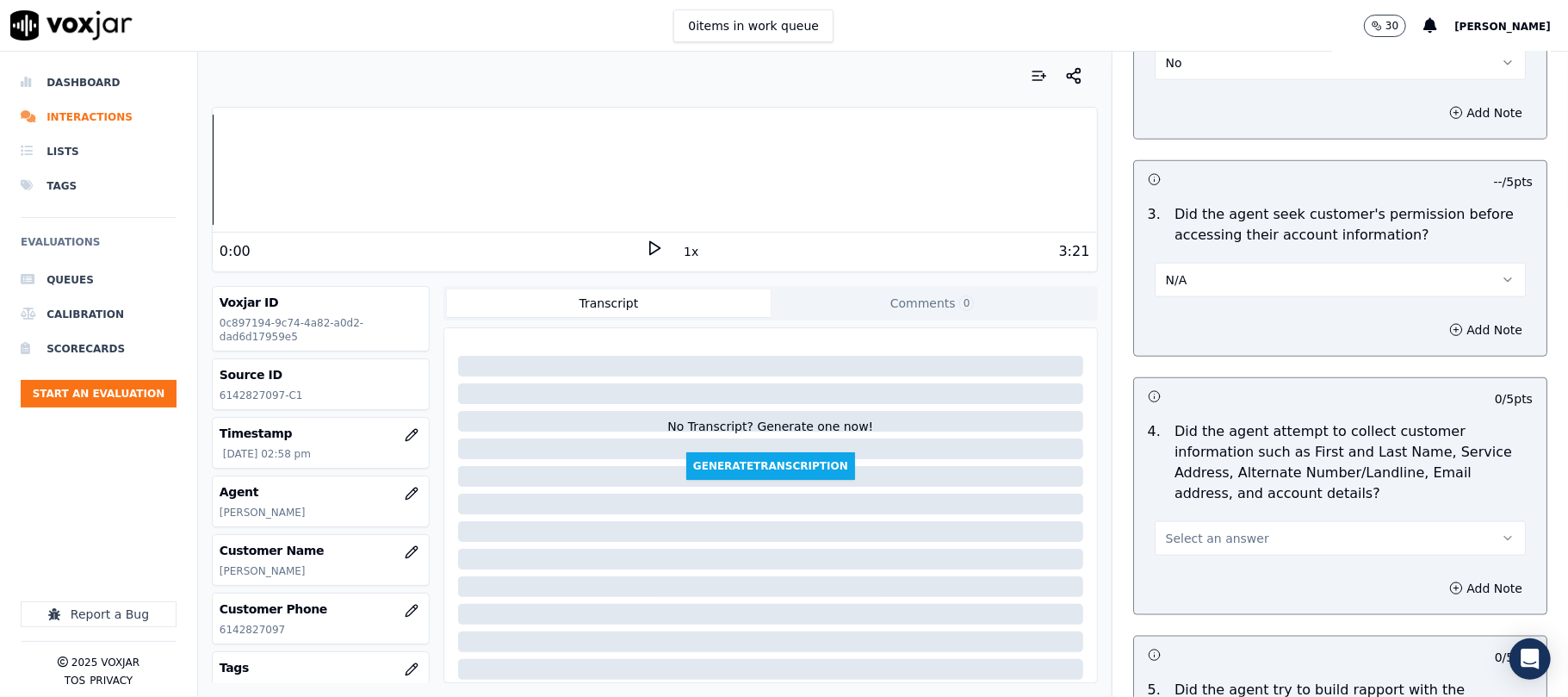
scroll to position [1607, 0]
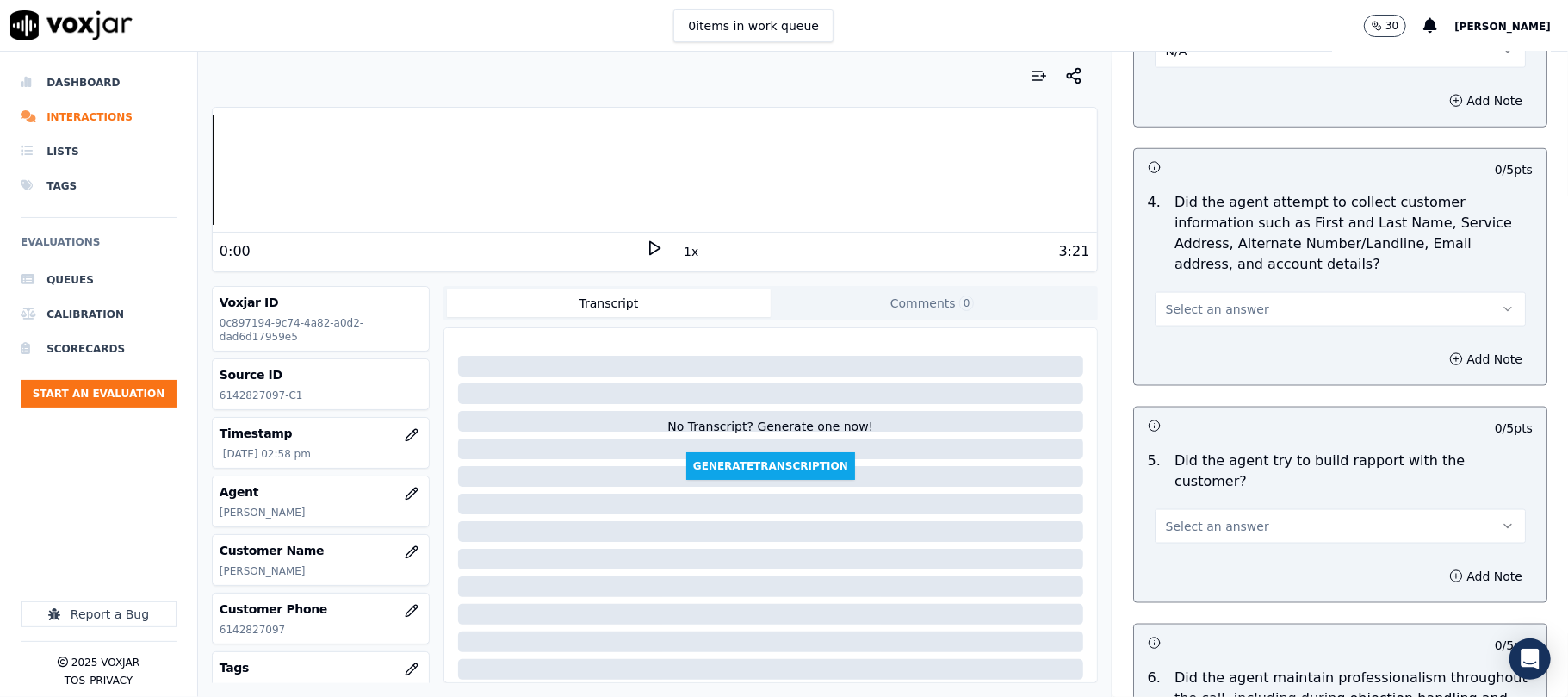
click at [1178, 317] on span "Select an answer" at bounding box center [1218, 310] width 103 height 18
click at [1169, 397] on div "N/A" at bounding box center [1303, 407] width 333 height 27
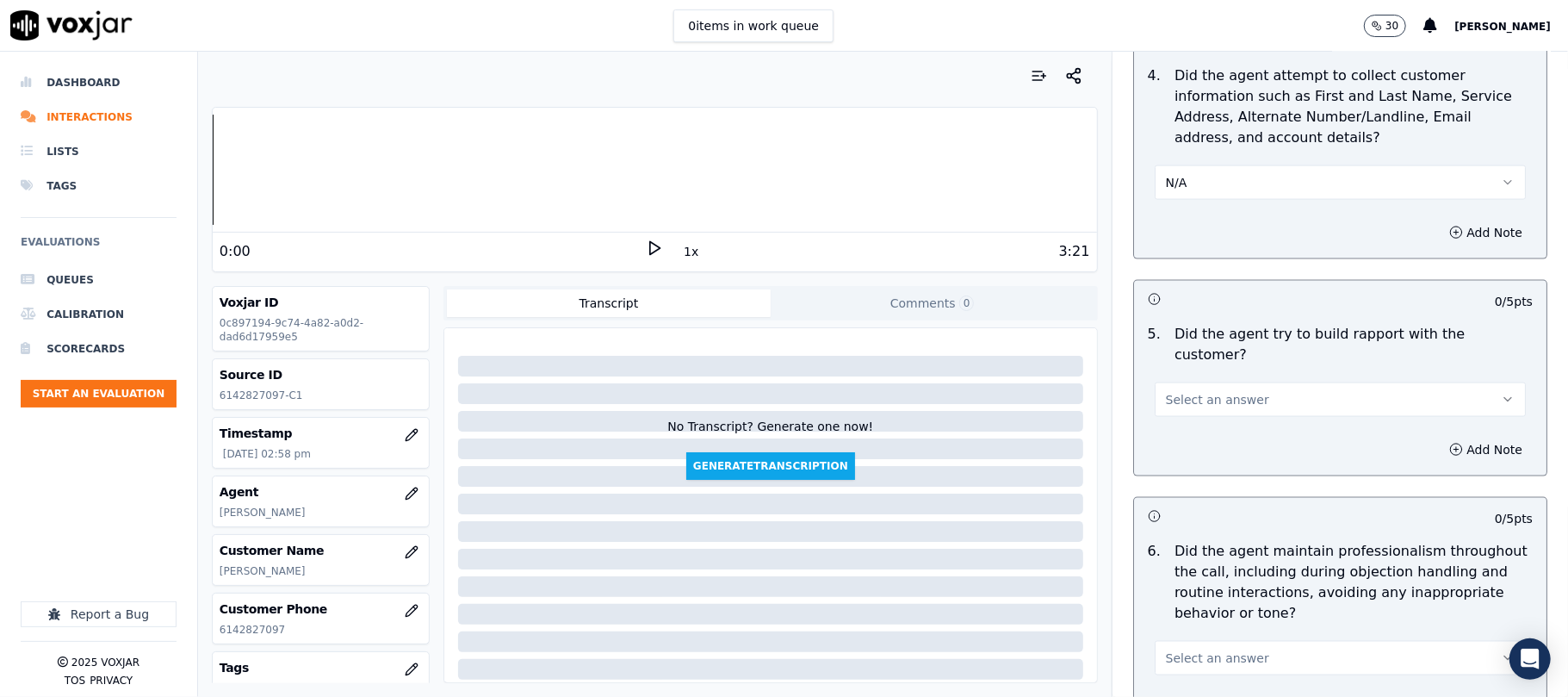
scroll to position [1837, 0]
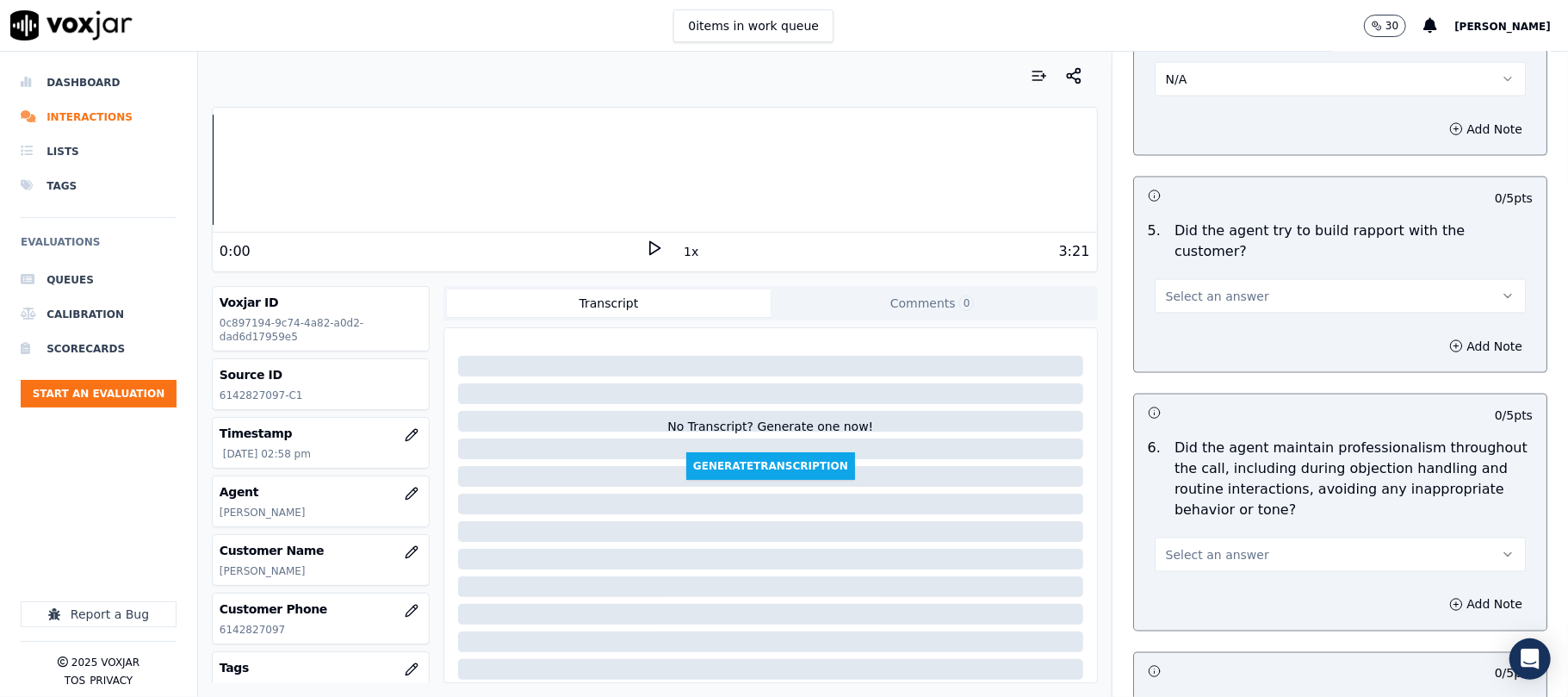
click at [1231, 287] on span "Select an answer" at bounding box center [1218, 296] width 103 height 18
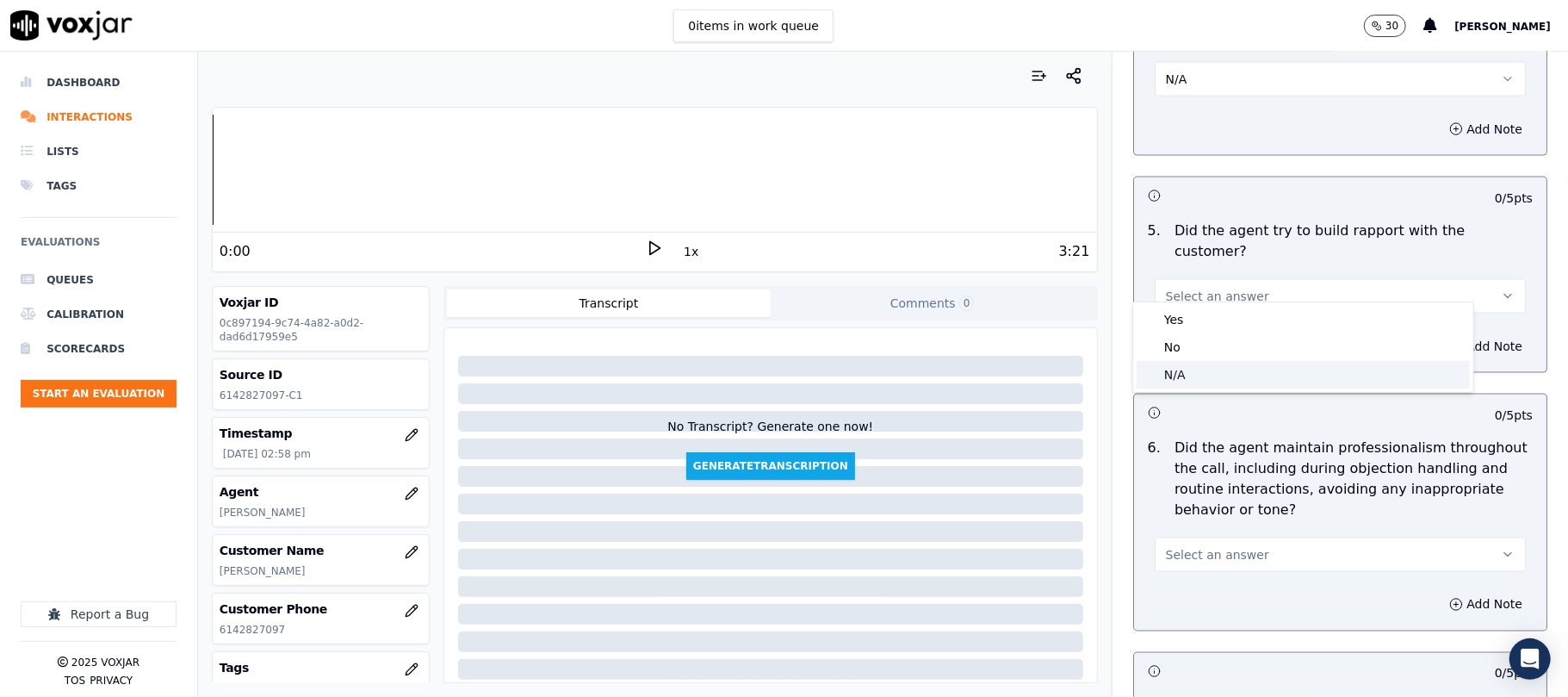
click at [1198, 377] on div "N/A" at bounding box center [1303, 375] width 333 height 27
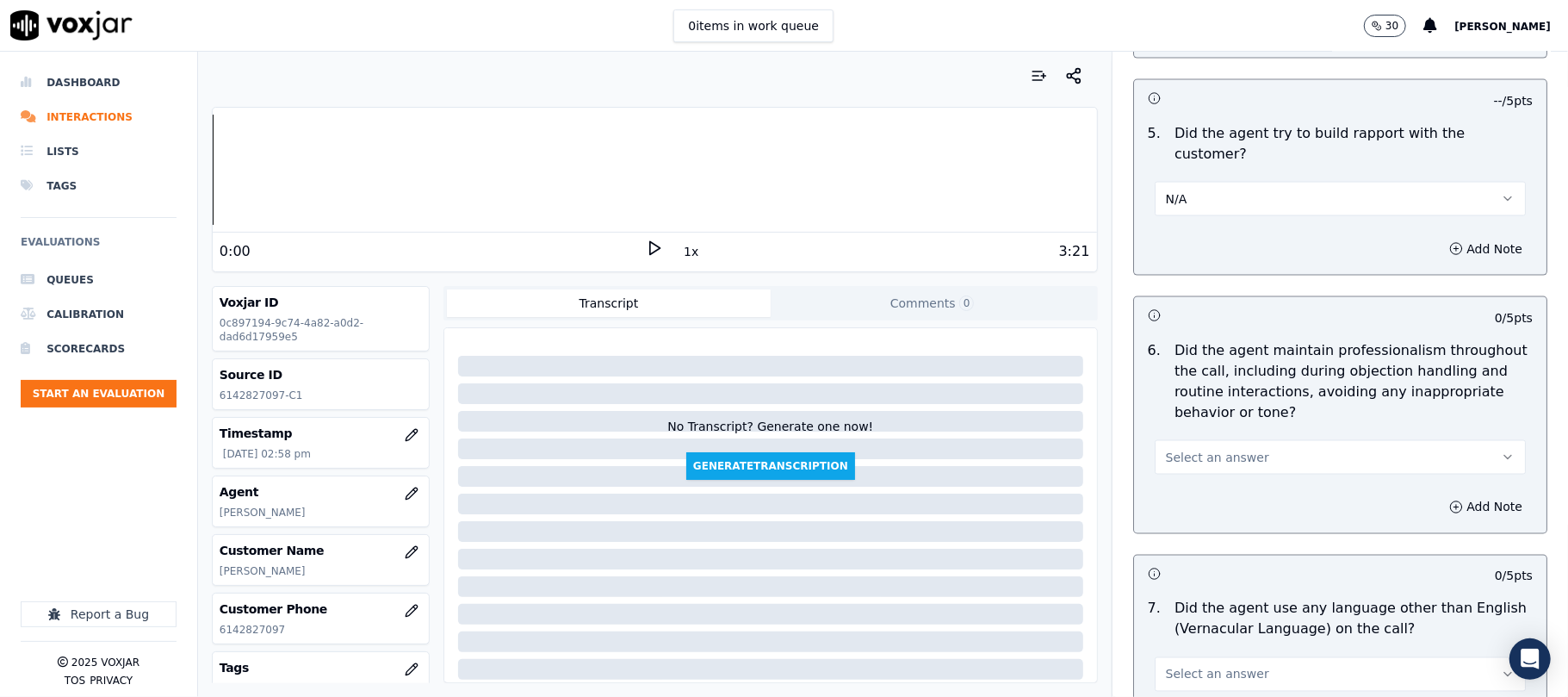
scroll to position [2067, 0]
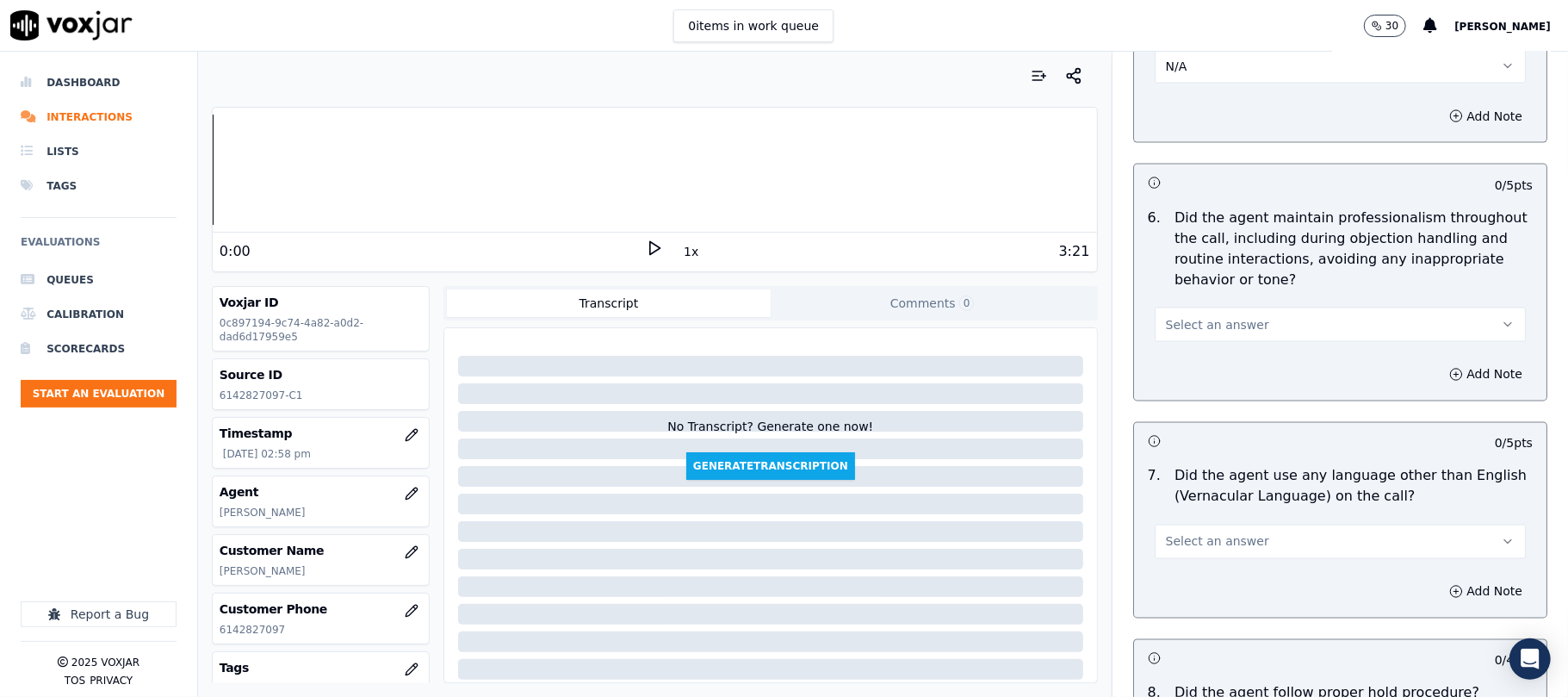
click at [1197, 308] on button "Select an answer" at bounding box center [1339, 324] width 371 height 34
click at [1185, 346] on div "Yes" at bounding box center [1303, 348] width 333 height 27
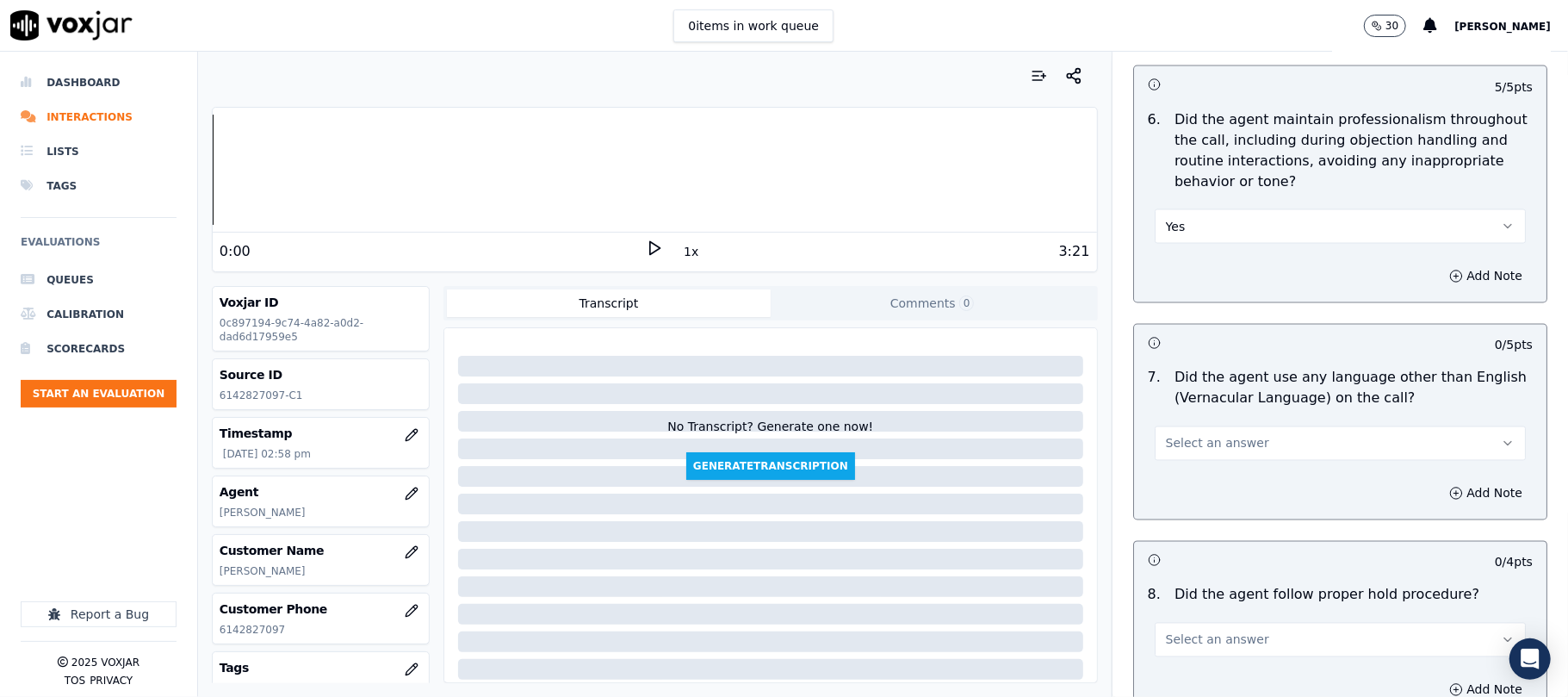
scroll to position [2295, 0]
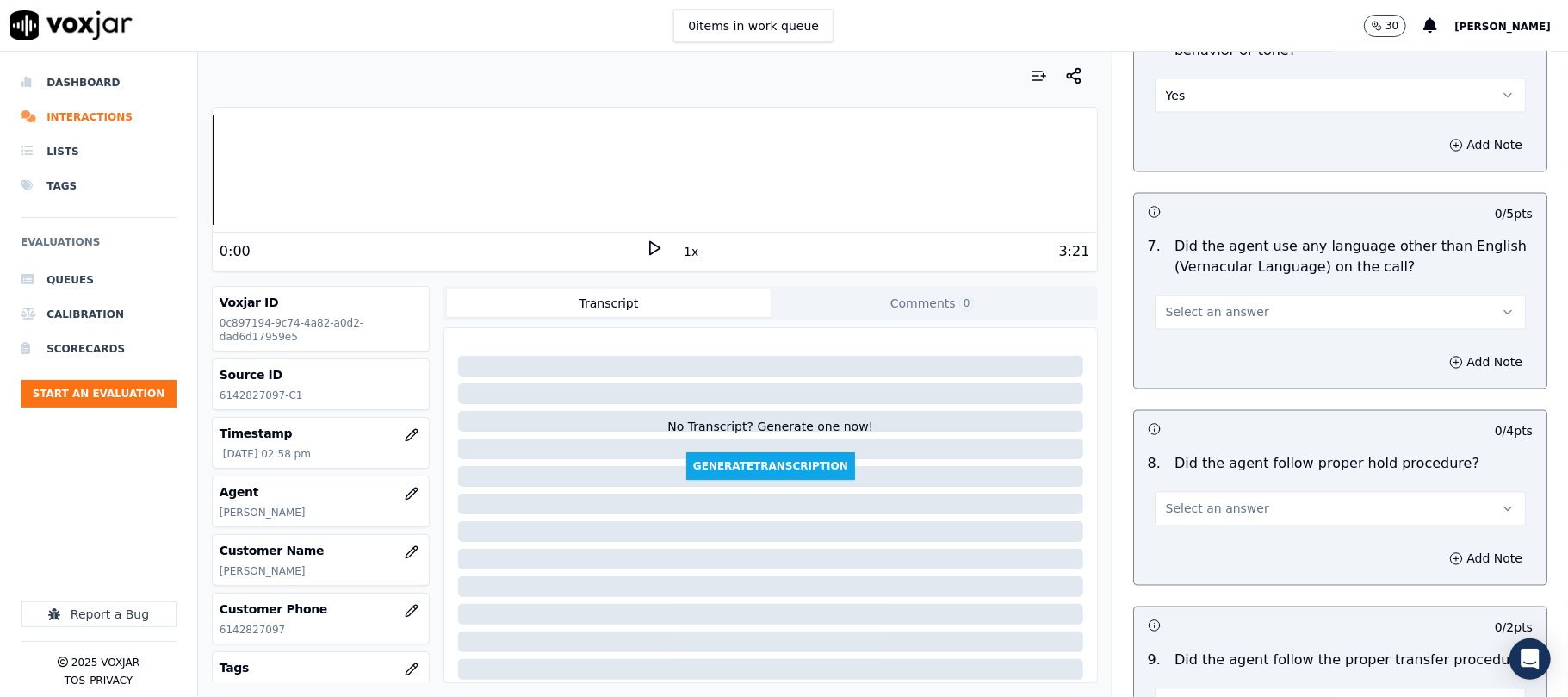
click at [1220, 304] on span "Select an answer" at bounding box center [1218, 312] width 103 height 18
click at [1206, 359] on div "No" at bounding box center [1303, 364] width 333 height 27
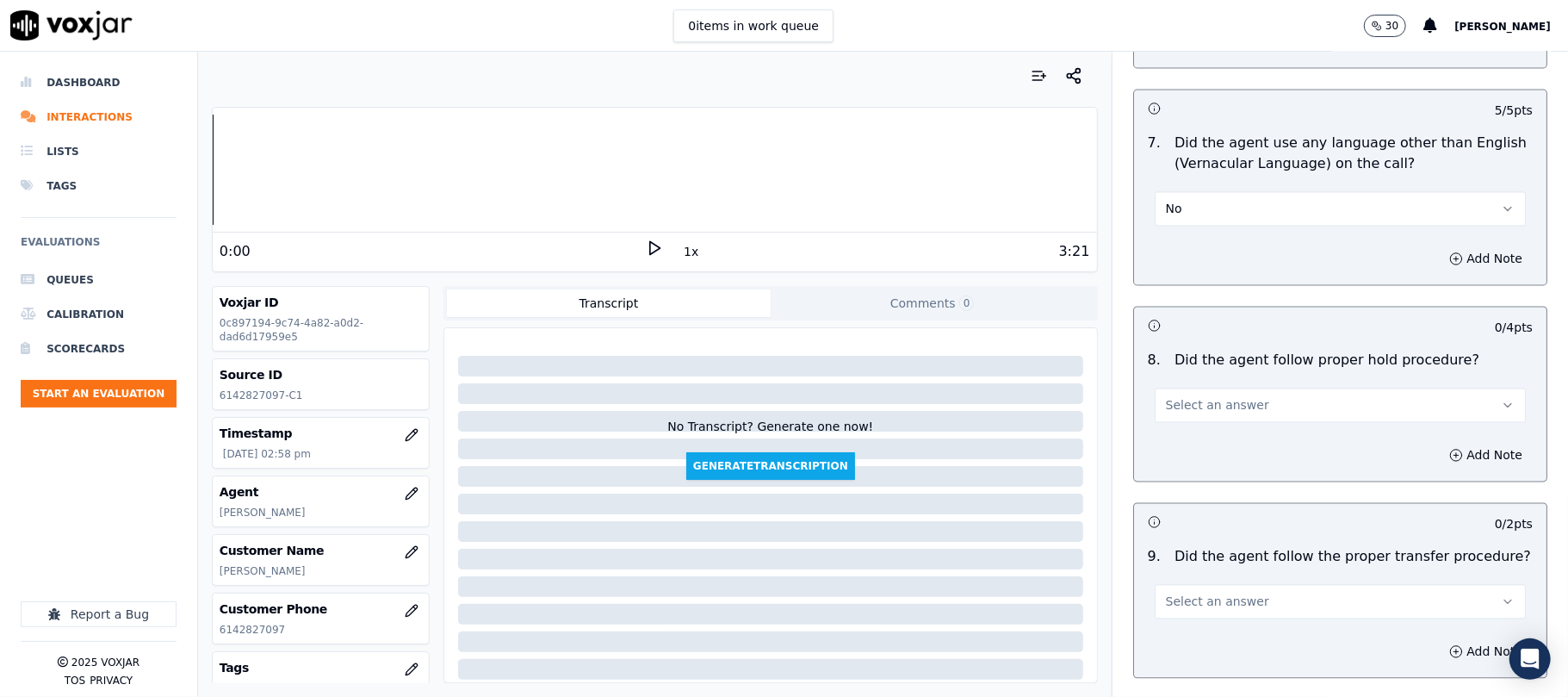
scroll to position [2526, 0]
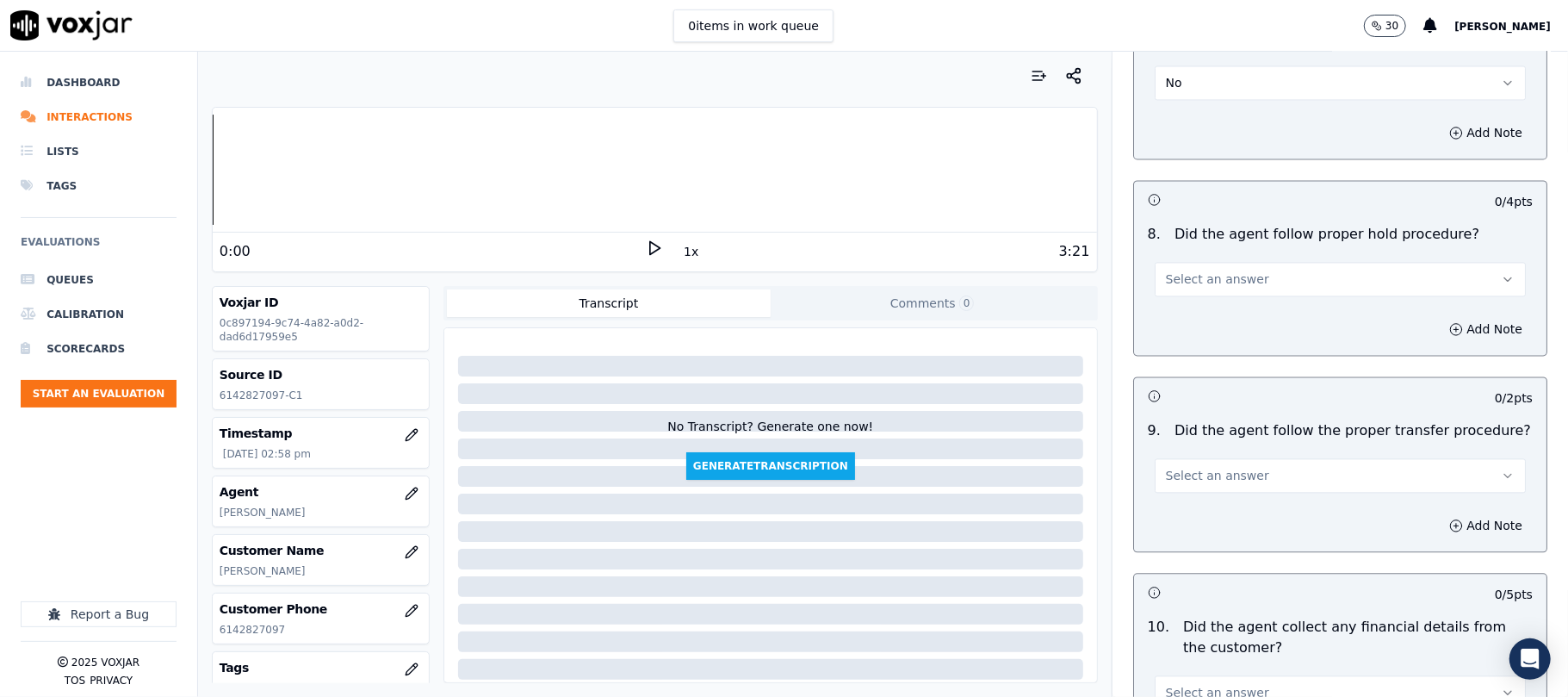
click at [1204, 275] on button "Select an answer" at bounding box center [1339, 278] width 371 height 34
click at [1188, 302] on div "Yes" at bounding box center [1303, 304] width 333 height 27
drag, startPoint x: 1189, startPoint y: 452, endPoint x: 1185, endPoint y: 480, distance: 28.3
click at [1189, 466] on span "Select an answer" at bounding box center [1218, 475] width 103 height 18
click at [1180, 487] on div "Yes" at bounding box center [1303, 500] width 333 height 27
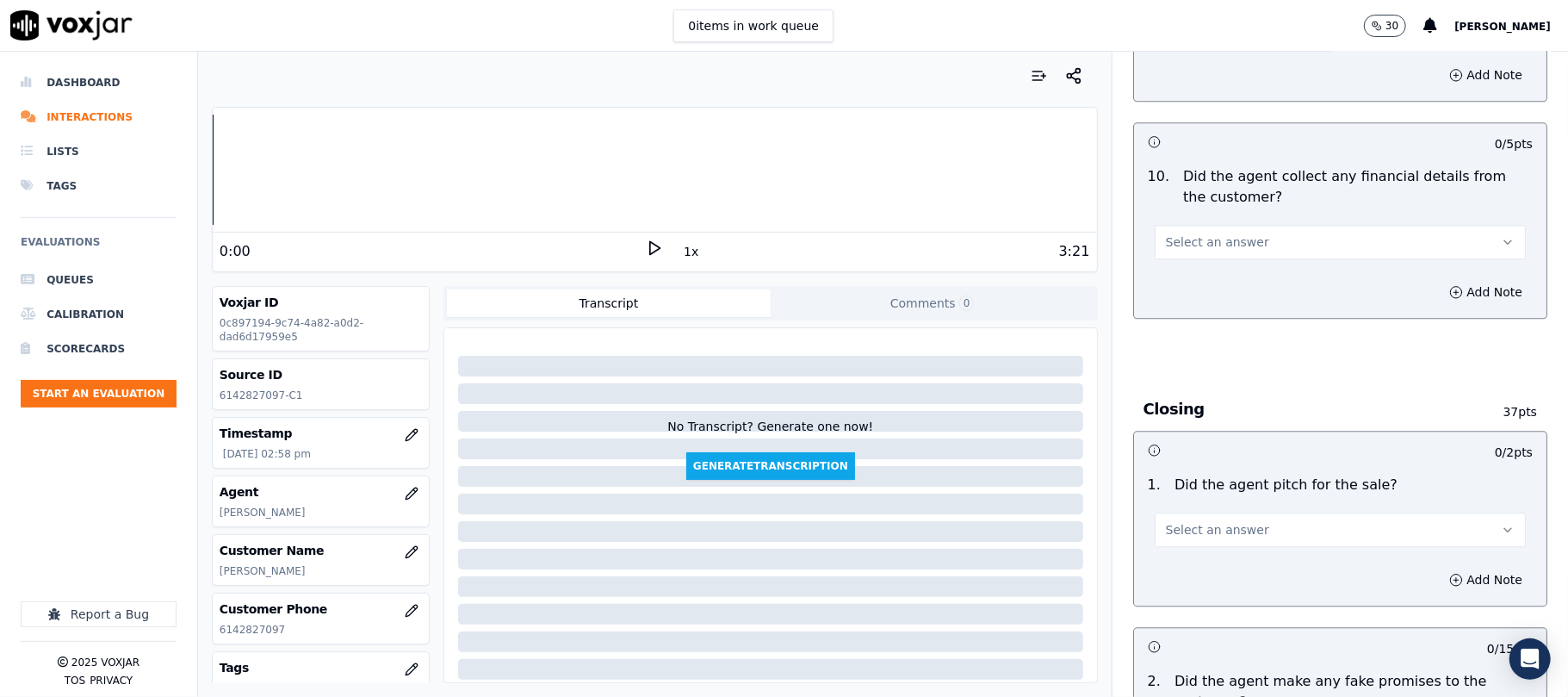
scroll to position [2985, 0]
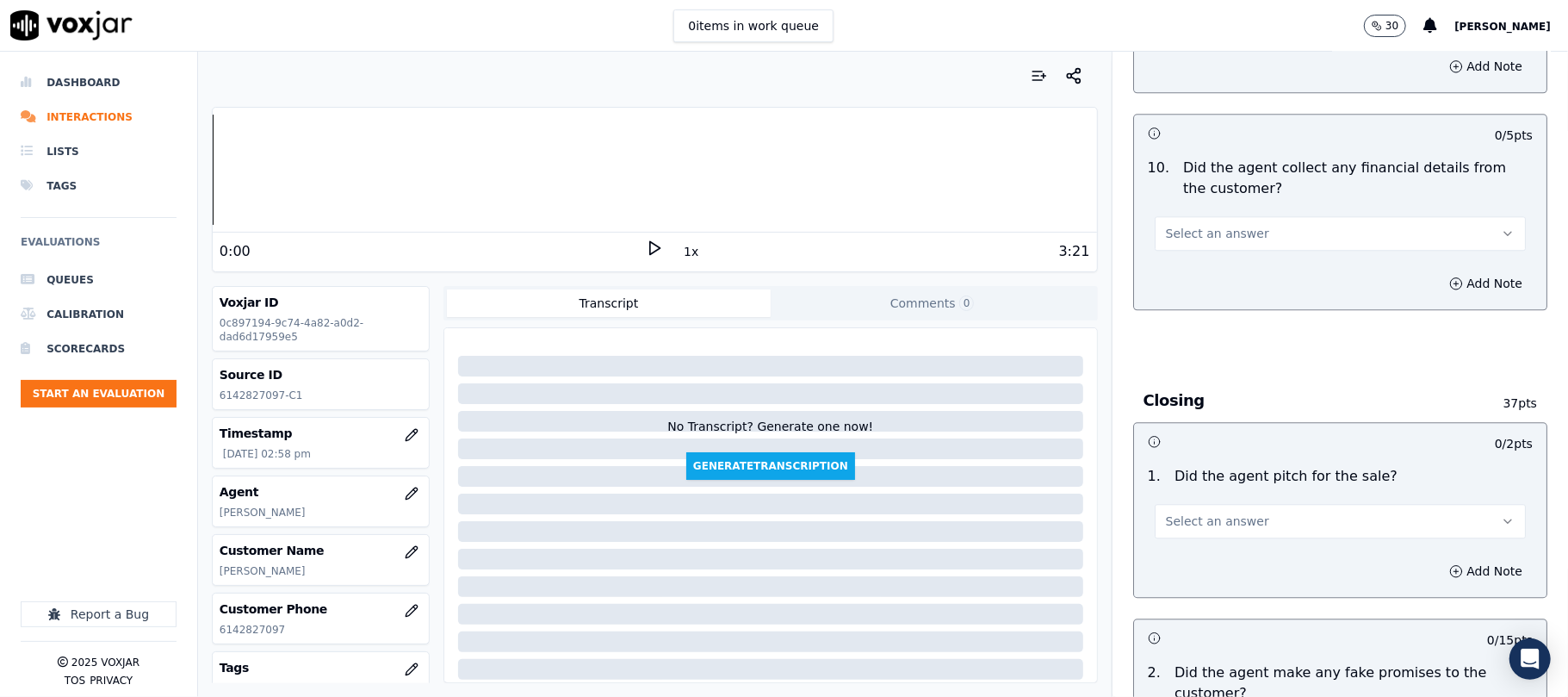
click at [1189, 232] on button "Select an answer" at bounding box center [1339, 233] width 371 height 34
click at [1189, 284] on div "No" at bounding box center [1303, 286] width 333 height 27
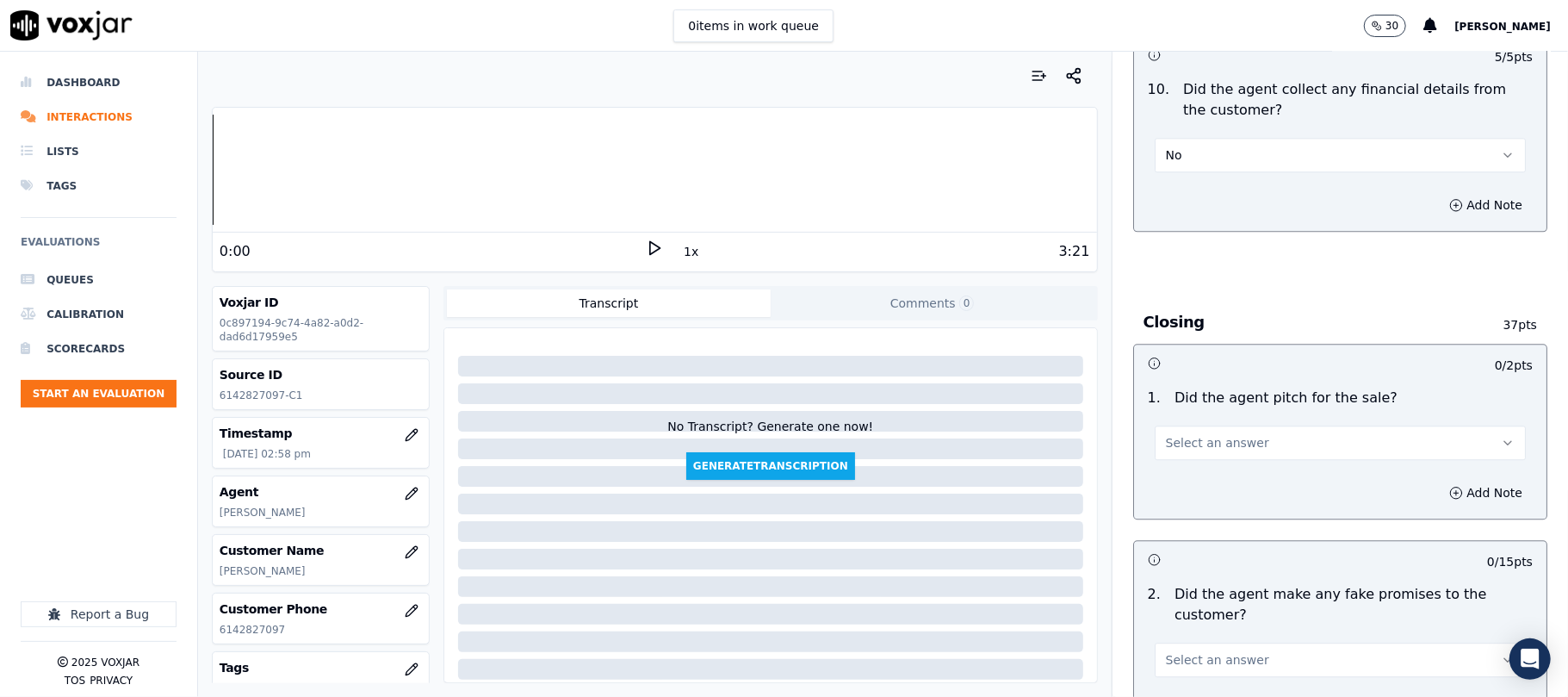
scroll to position [3100, 0]
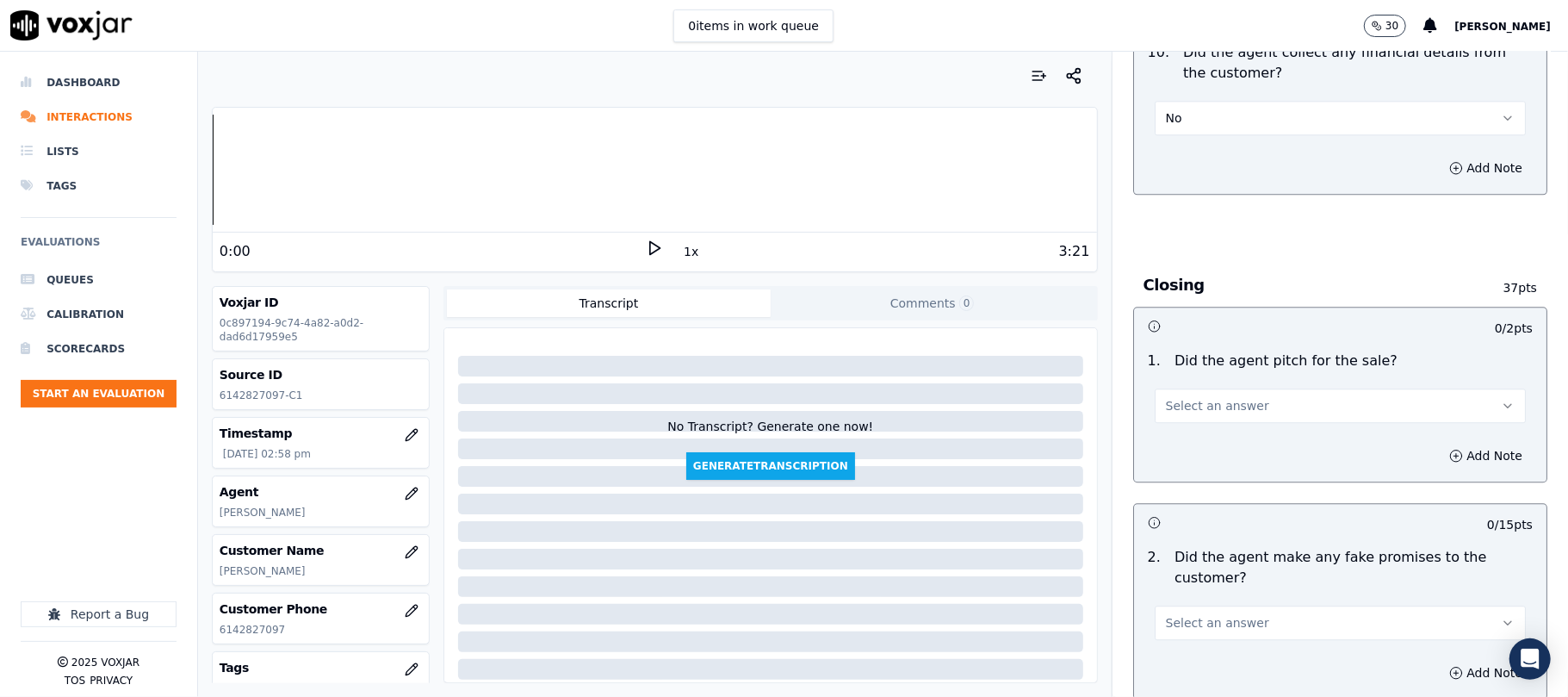
click at [1210, 397] on span "Select an answer" at bounding box center [1218, 406] width 103 height 18
click at [1183, 419] on div "Yes" at bounding box center [1303, 432] width 333 height 27
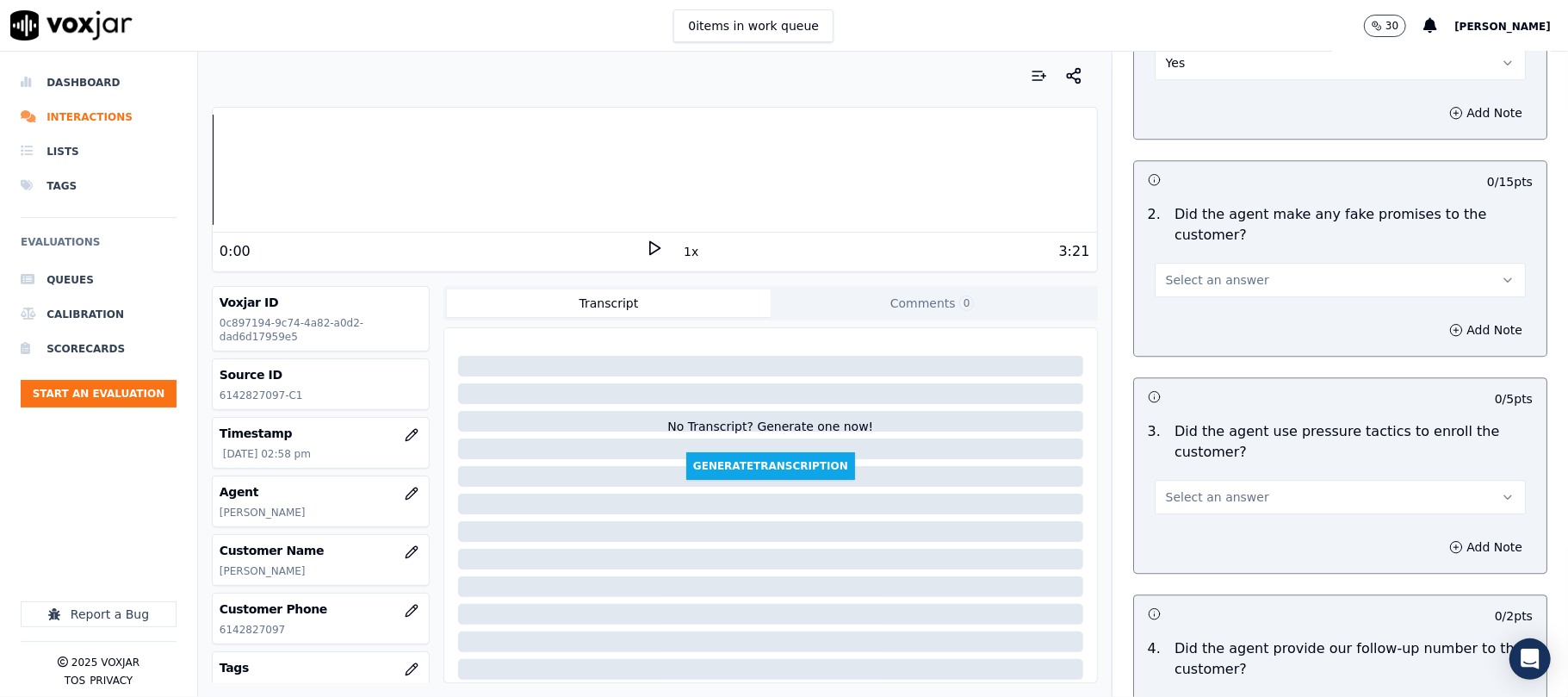
scroll to position [3444, 0]
click at [1230, 286] on div "2 . Did the agent make any fake promises to the customer? Select an answer" at bounding box center [1340, 249] width 413 height 107
click at [1179, 270] on span "Select an answer" at bounding box center [1218, 278] width 103 height 18
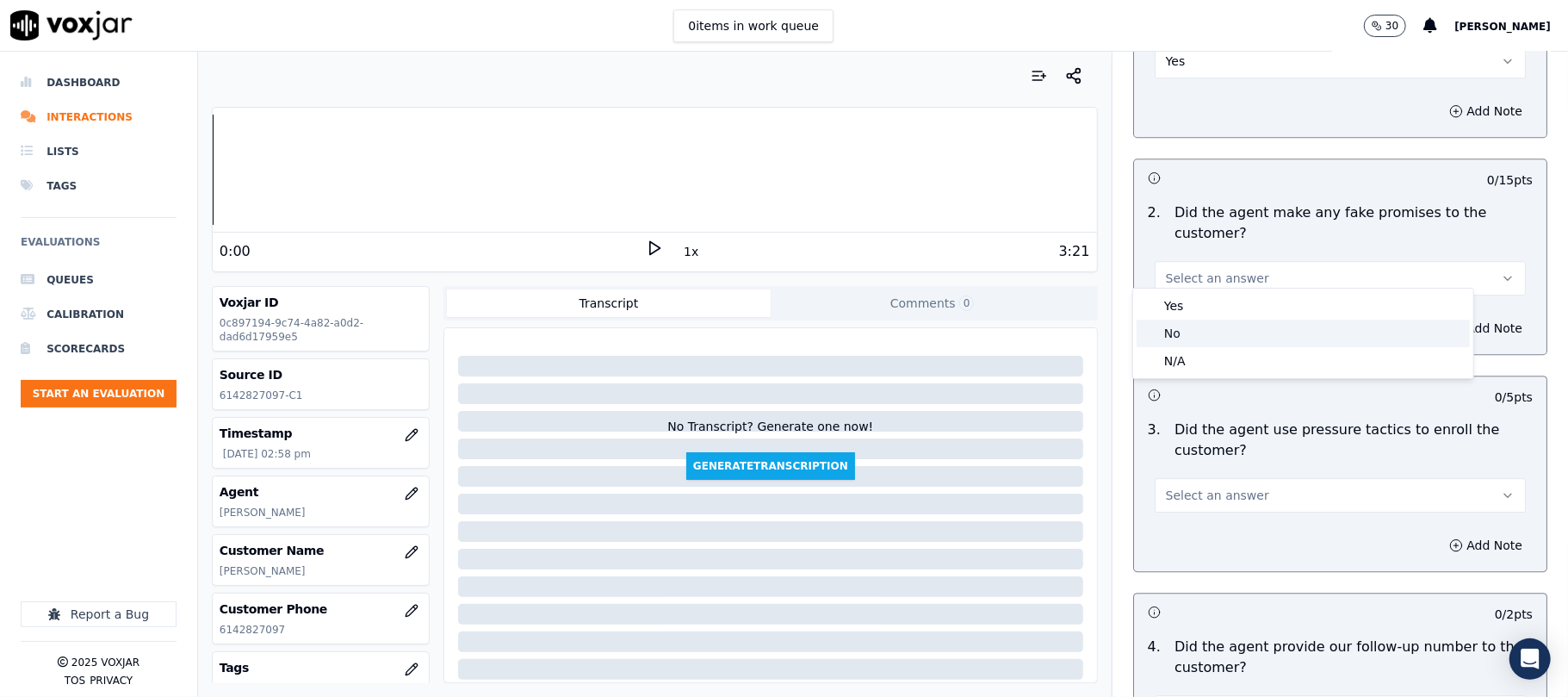
click at [1176, 331] on div "No" at bounding box center [1303, 333] width 333 height 27
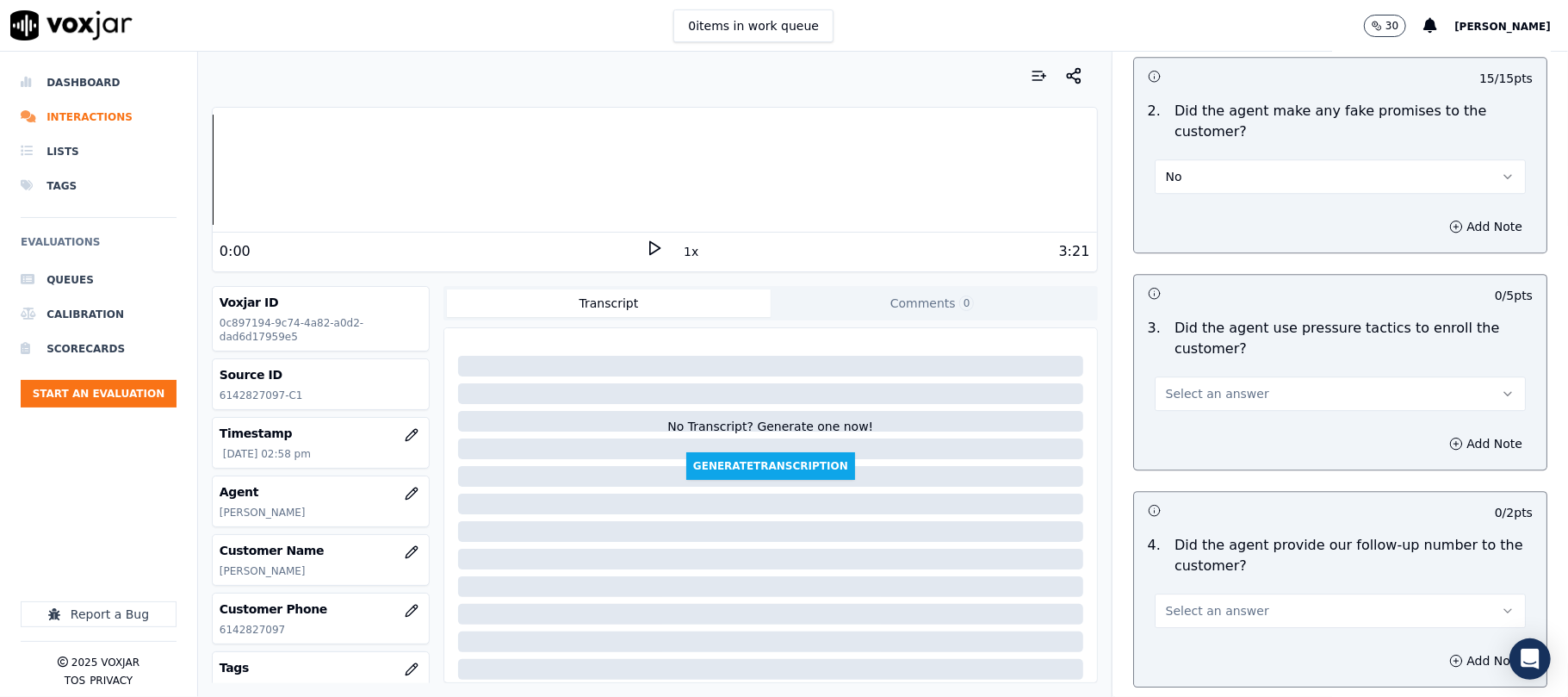
scroll to position [3674, 0]
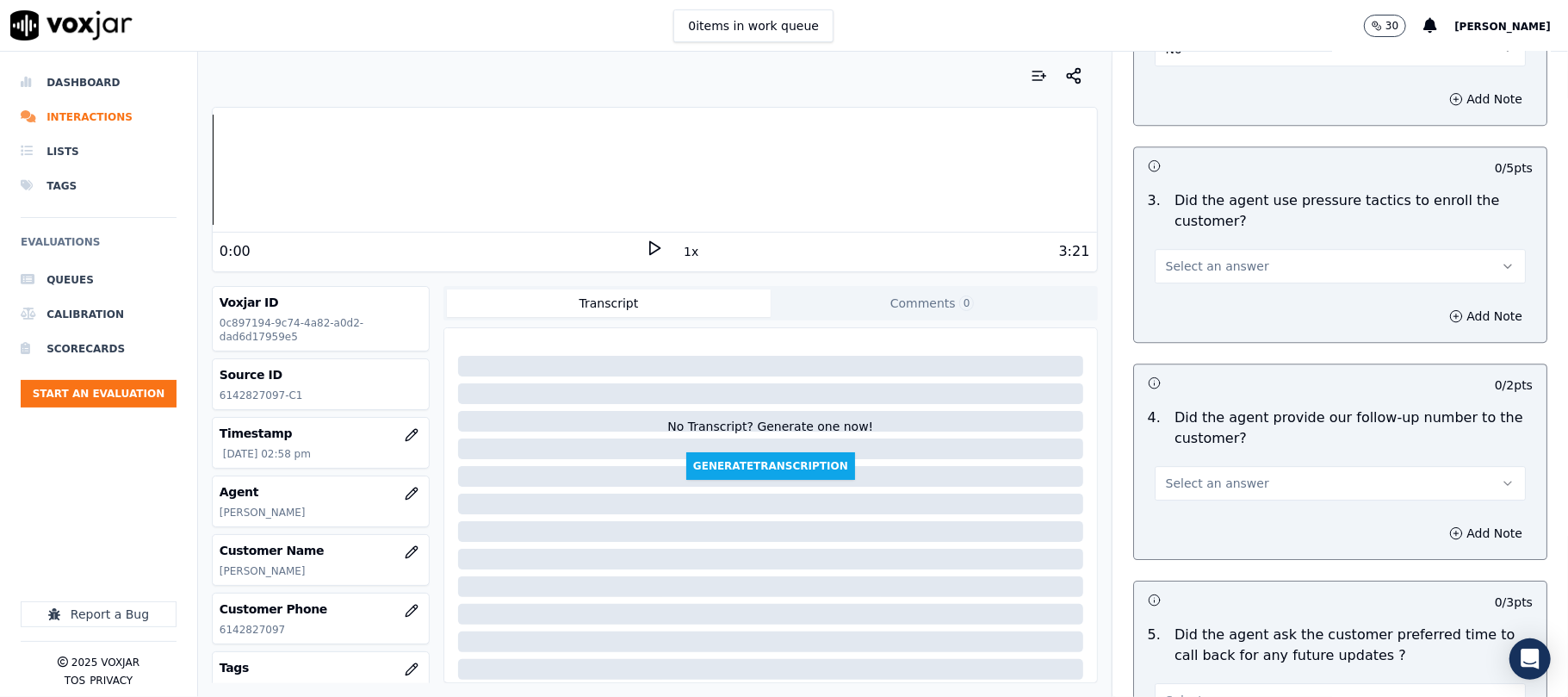
click at [1190, 249] on button "Select an answer" at bounding box center [1339, 266] width 371 height 34
click at [1176, 324] on div "No" at bounding box center [1303, 321] width 333 height 27
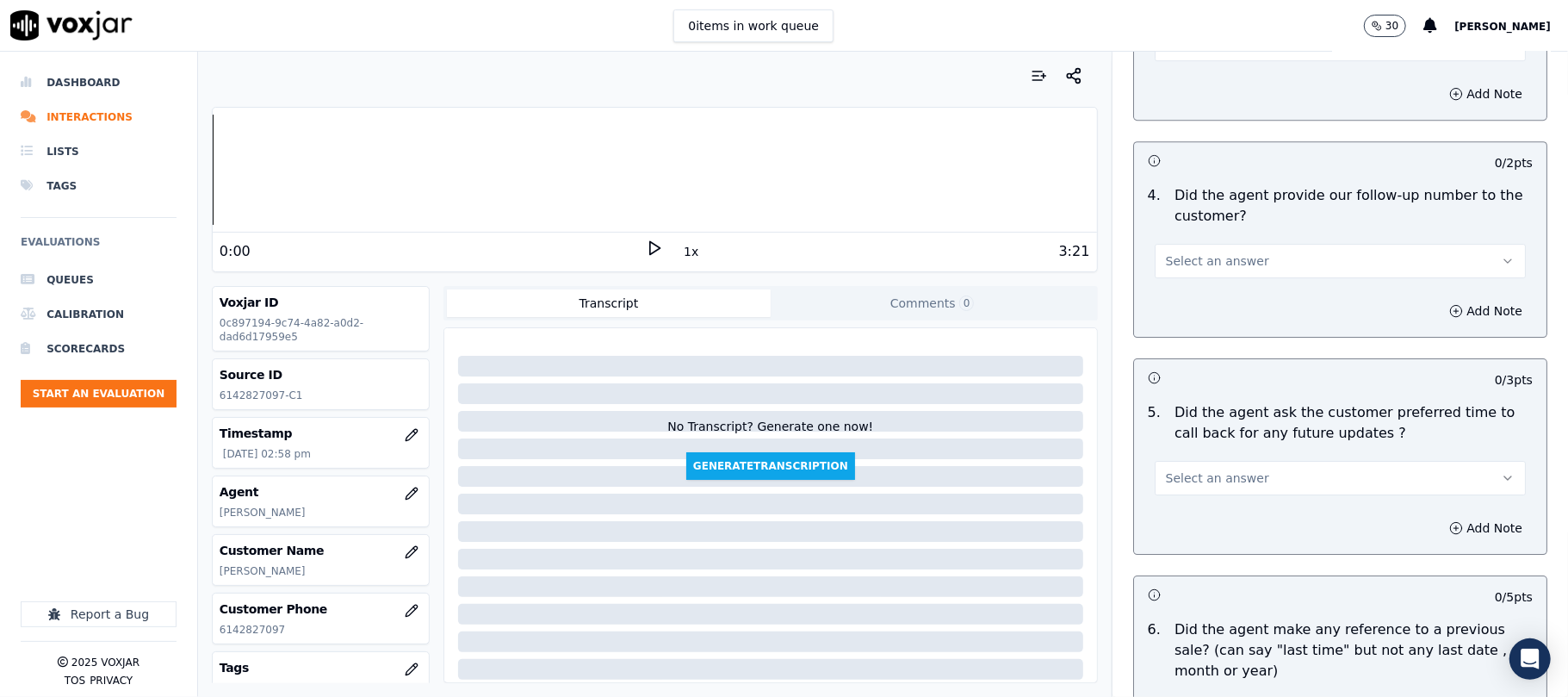
scroll to position [3904, 0]
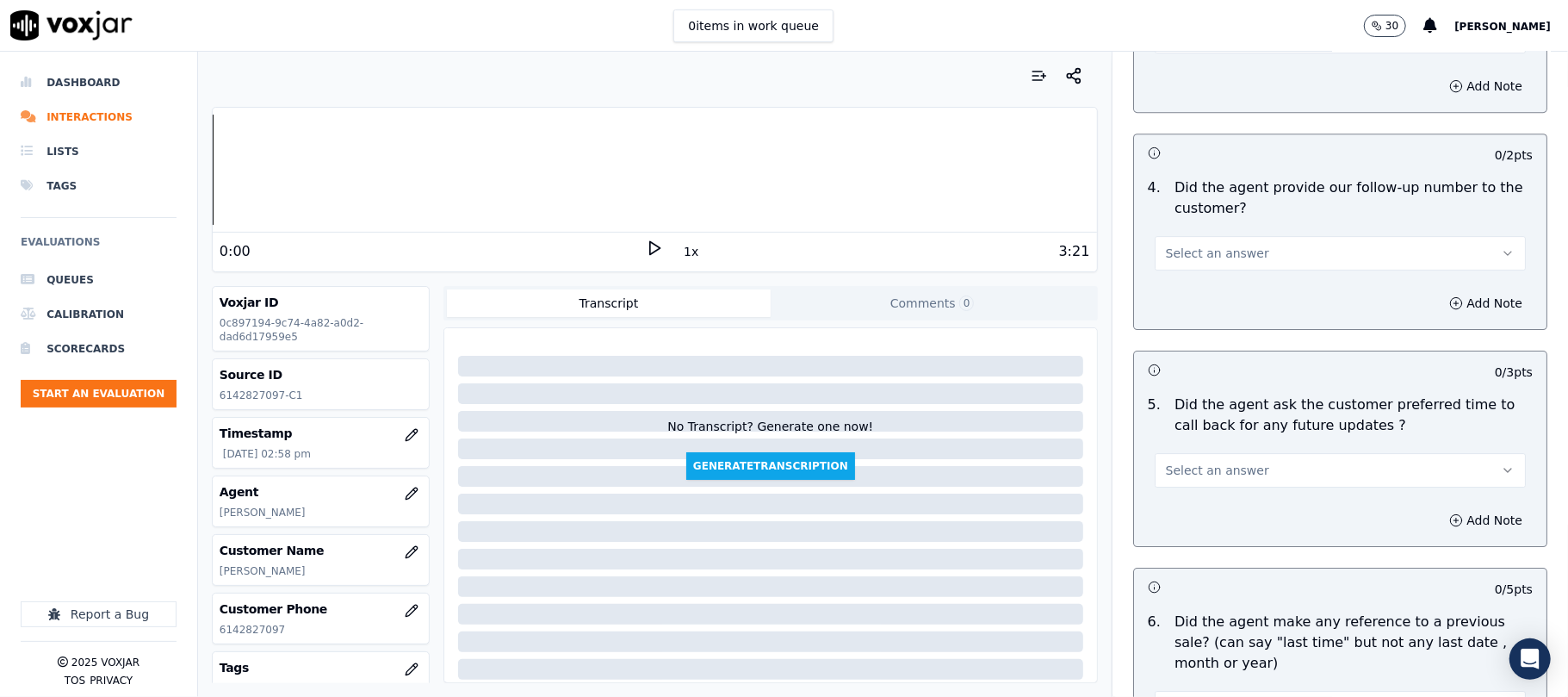
click at [1216, 248] on span "Select an answer" at bounding box center [1218, 253] width 103 height 18
click at [1183, 312] on div "No" at bounding box center [1303, 309] width 333 height 27
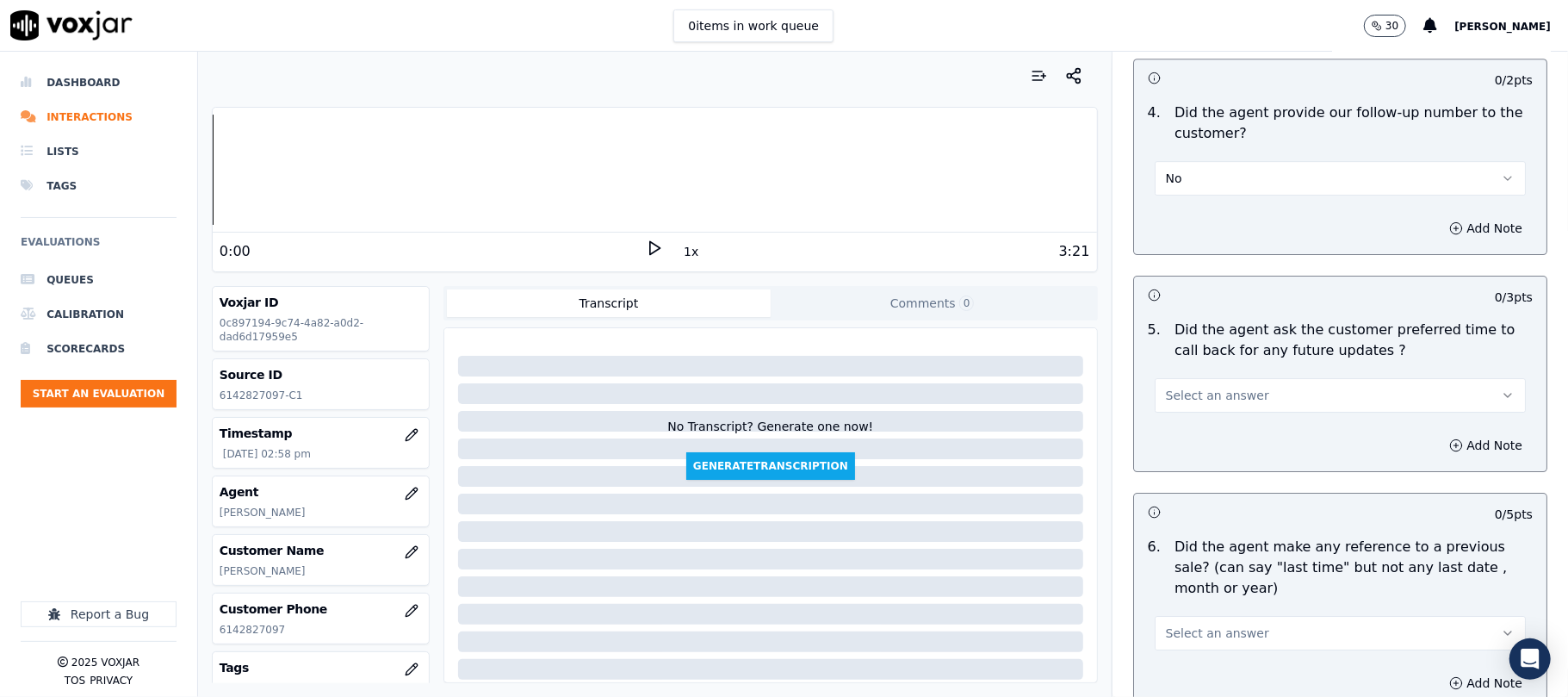
scroll to position [4018, 0]
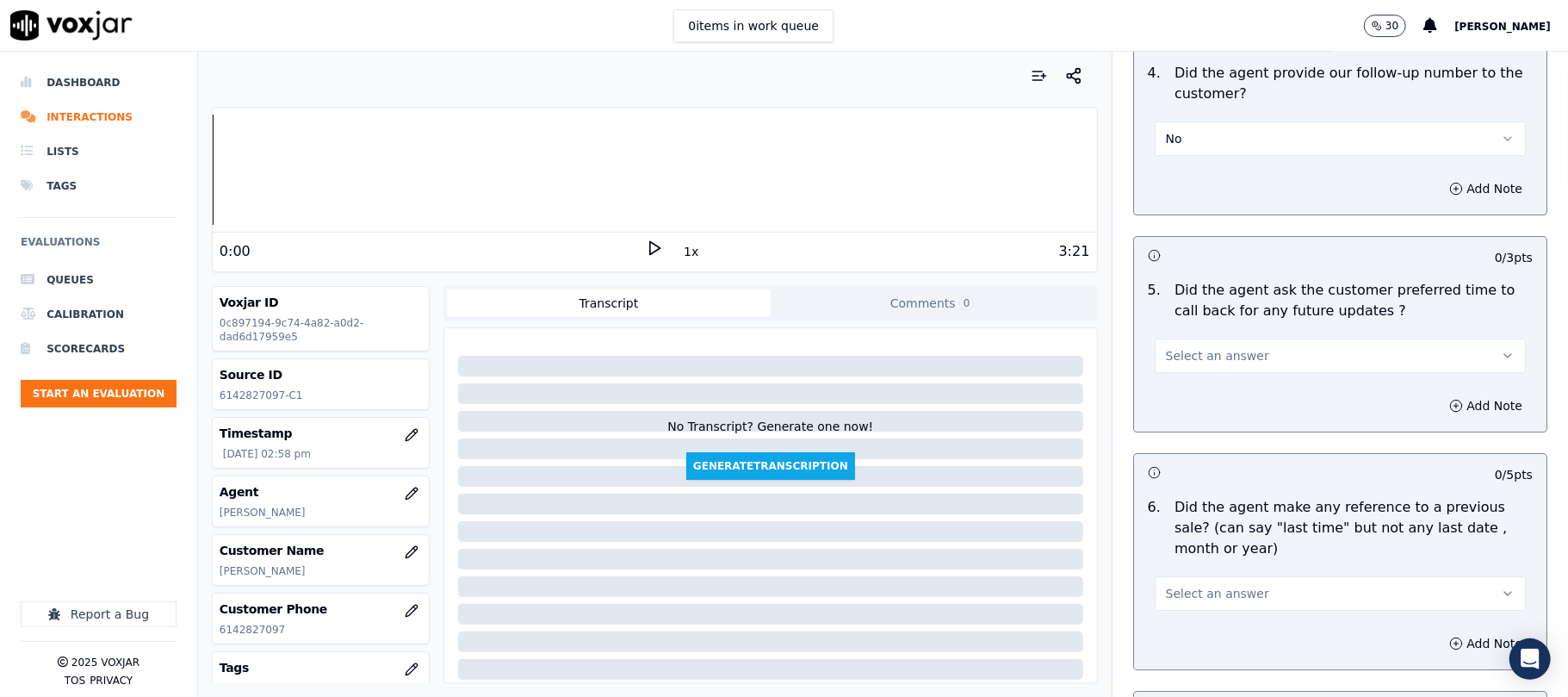
click at [1185, 349] on span "Select an answer" at bounding box center [1218, 356] width 103 height 18
click at [1176, 439] on div "N/A" at bounding box center [1303, 439] width 333 height 27
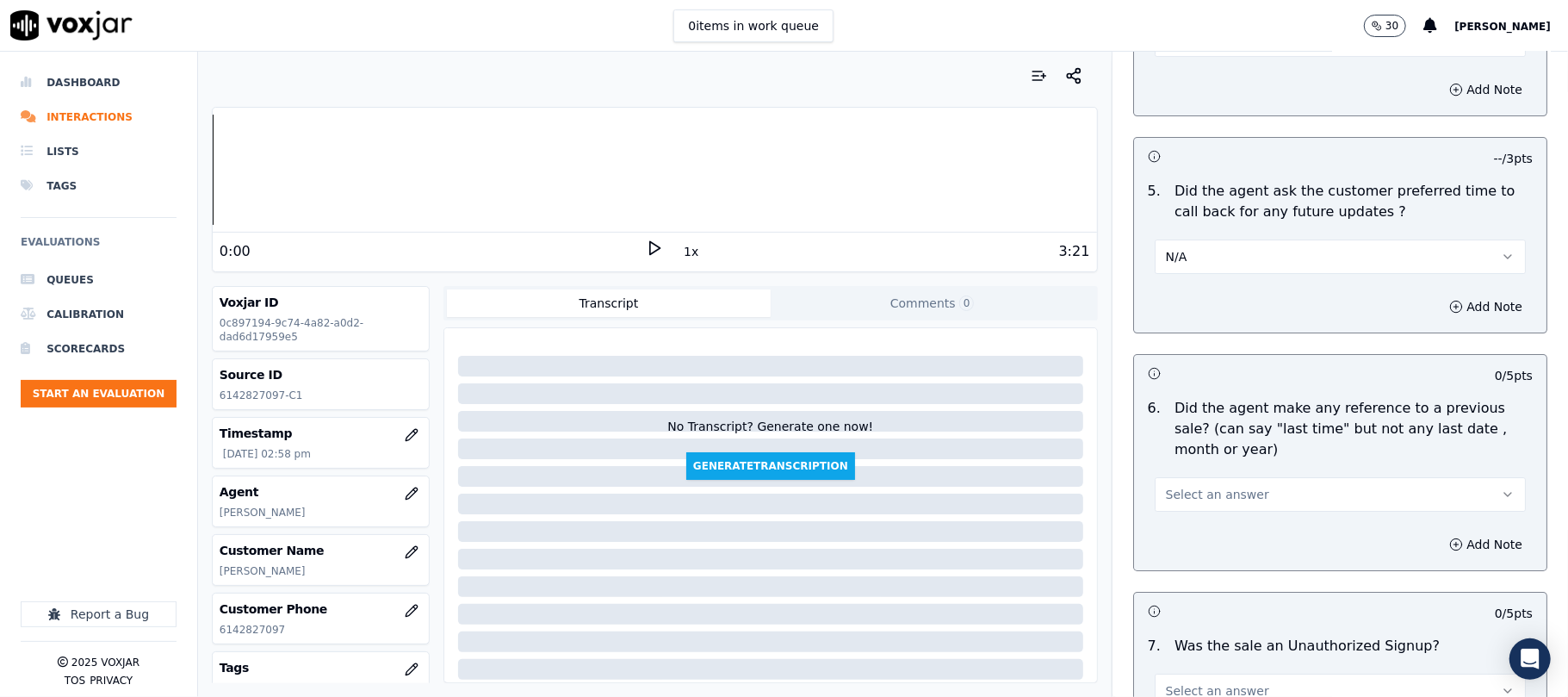
scroll to position [4248, 0]
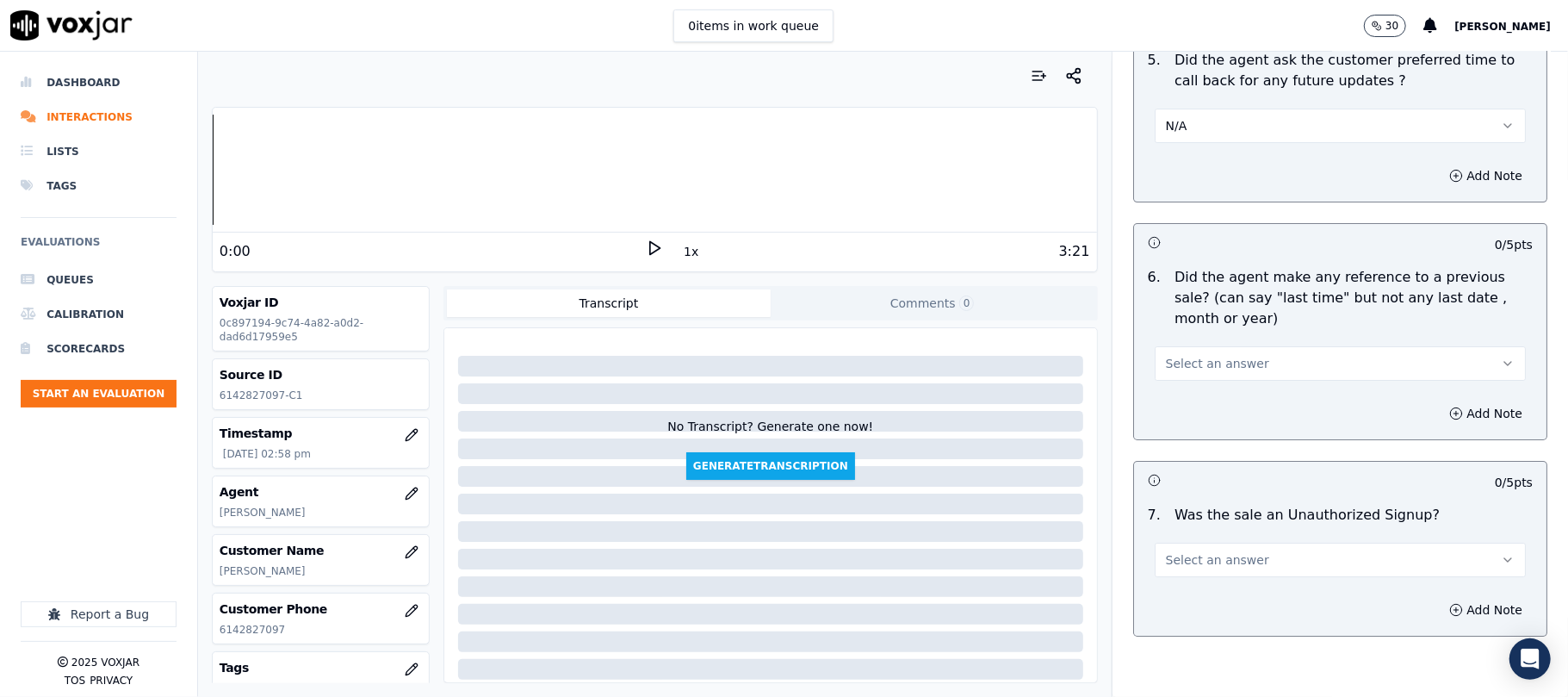
click at [1234, 351] on button "Select an answer" at bounding box center [1339, 363] width 371 height 34
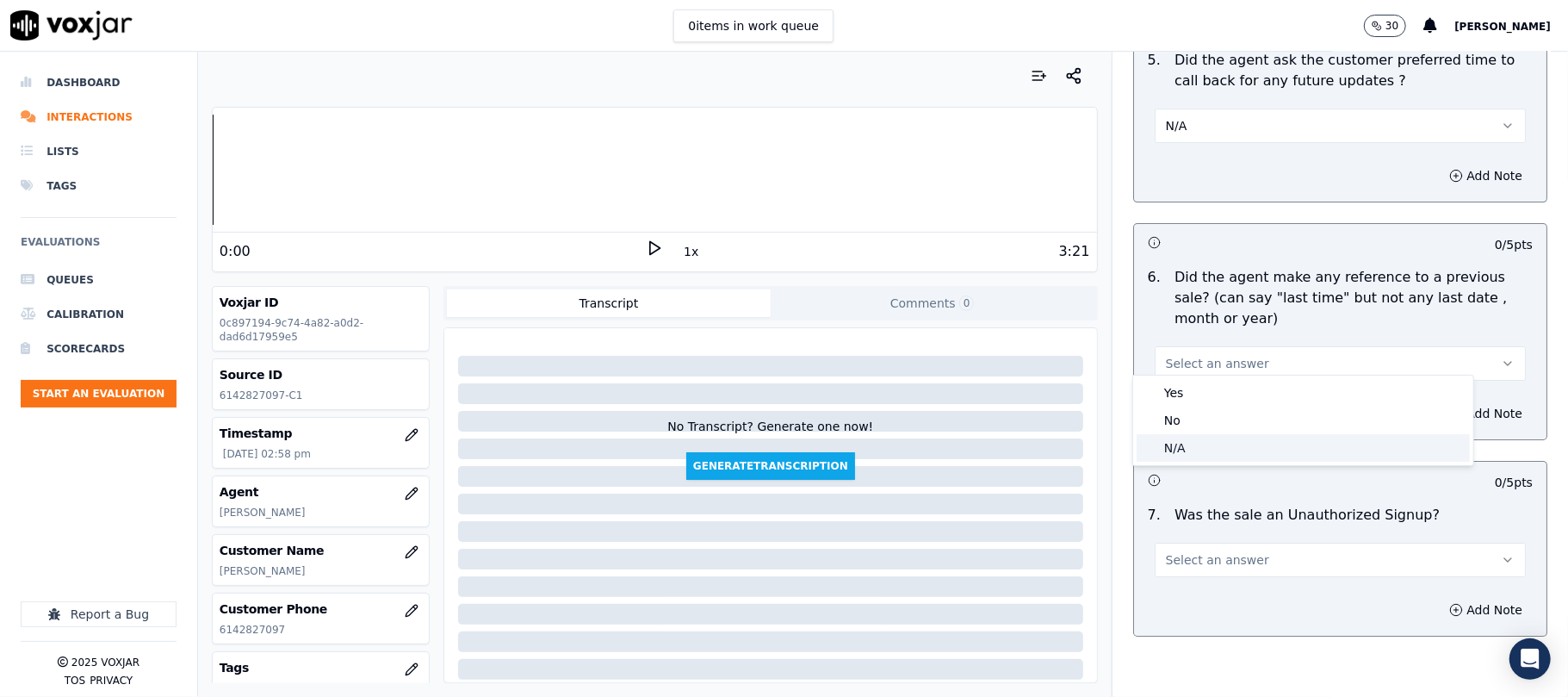
click at [1191, 444] on div "N/A" at bounding box center [1303, 448] width 333 height 27
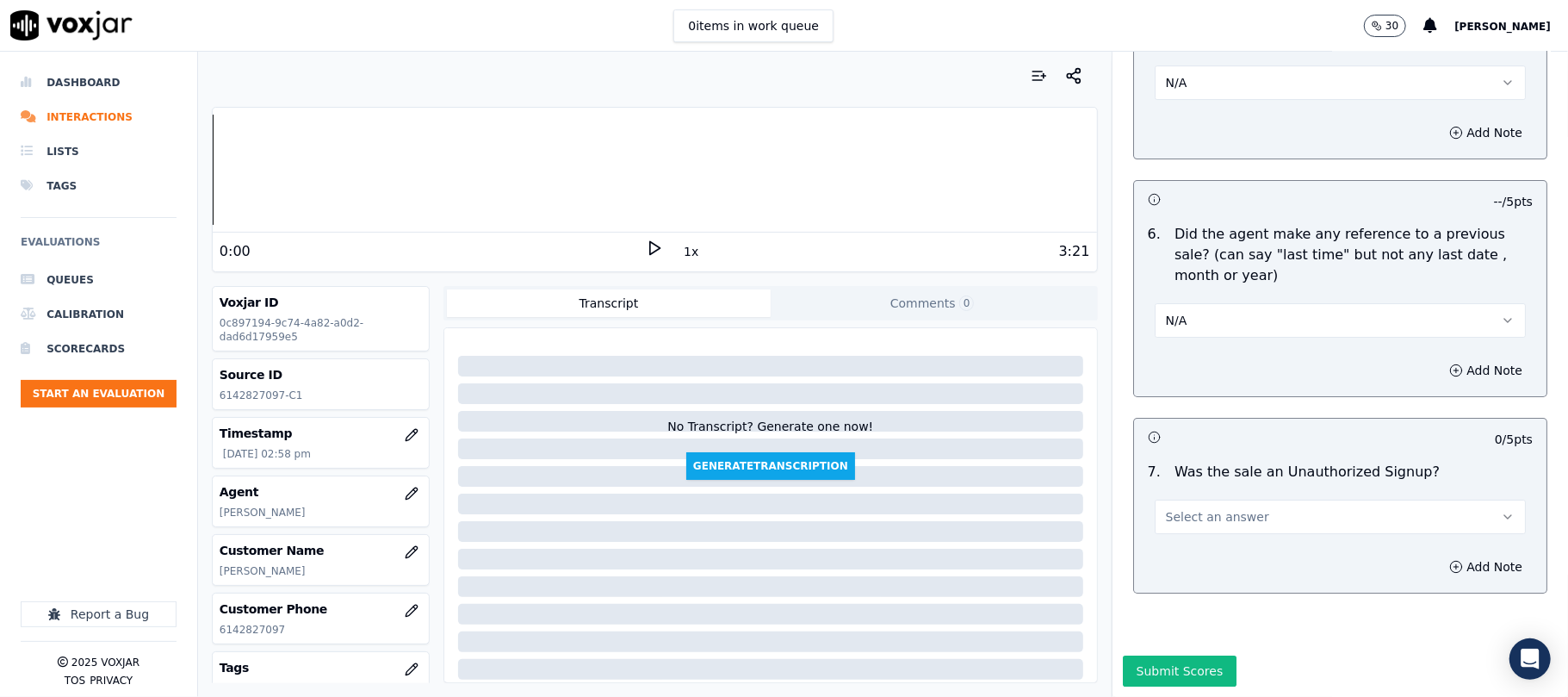
scroll to position [4334, 0]
click at [1258, 499] on button "Select an answer" at bounding box center [1339, 516] width 371 height 34
drag, startPoint x: 1191, startPoint y: 525, endPoint x: 1168, endPoint y: 571, distance: 51.4
click at [1191, 526] on div "No" at bounding box center [1303, 532] width 333 height 27
click at [1164, 655] on button "Submit Scores" at bounding box center [1181, 671] width 115 height 31
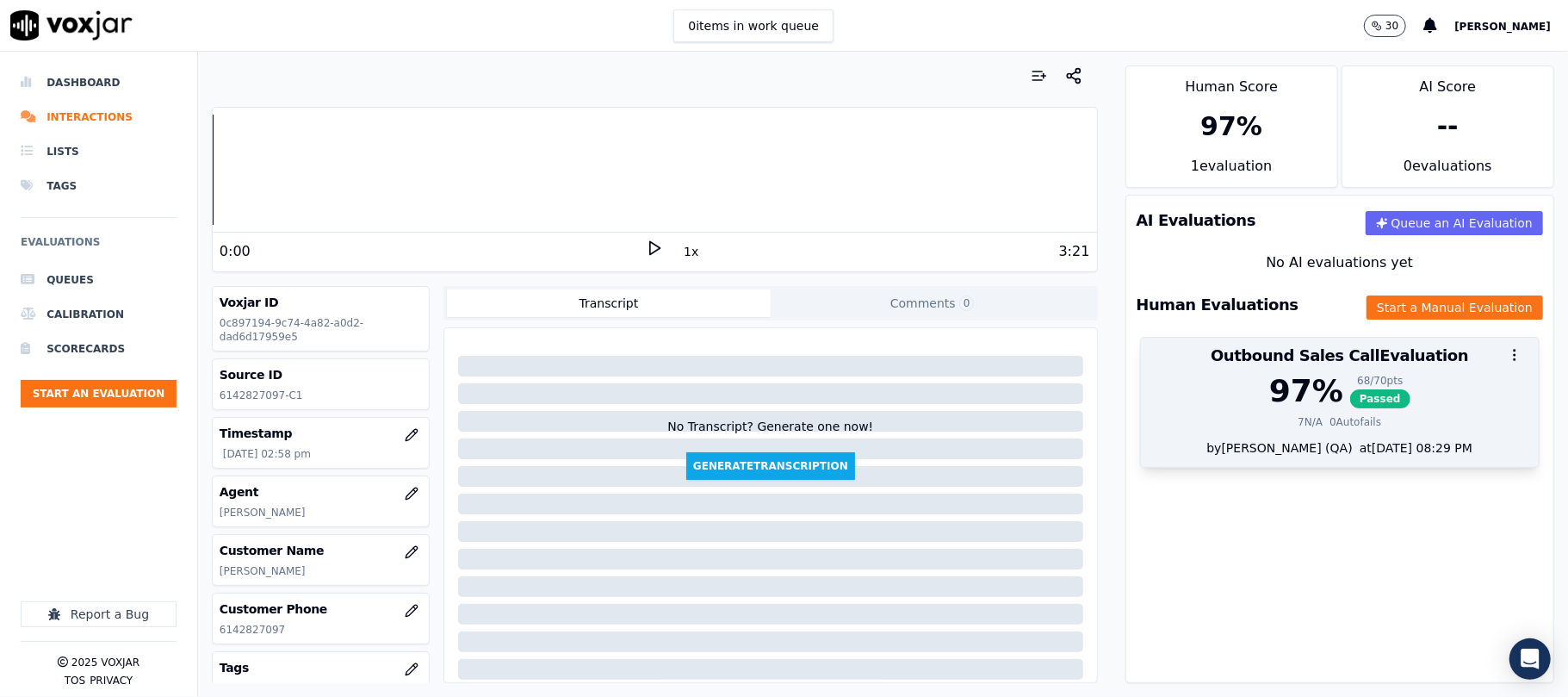
click at [1280, 408] on div "97 %" at bounding box center [1306, 390] width 74 height 34
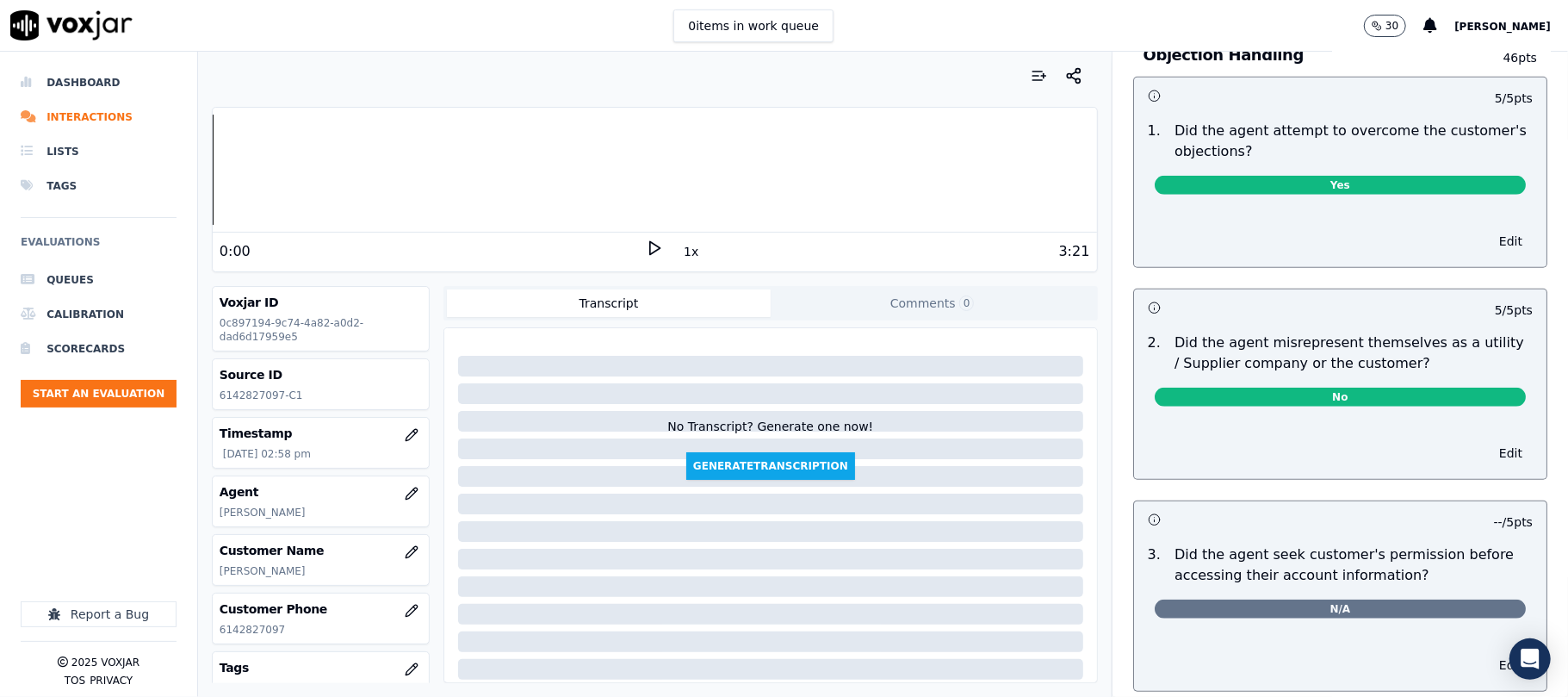
scroll to position [0, 0]
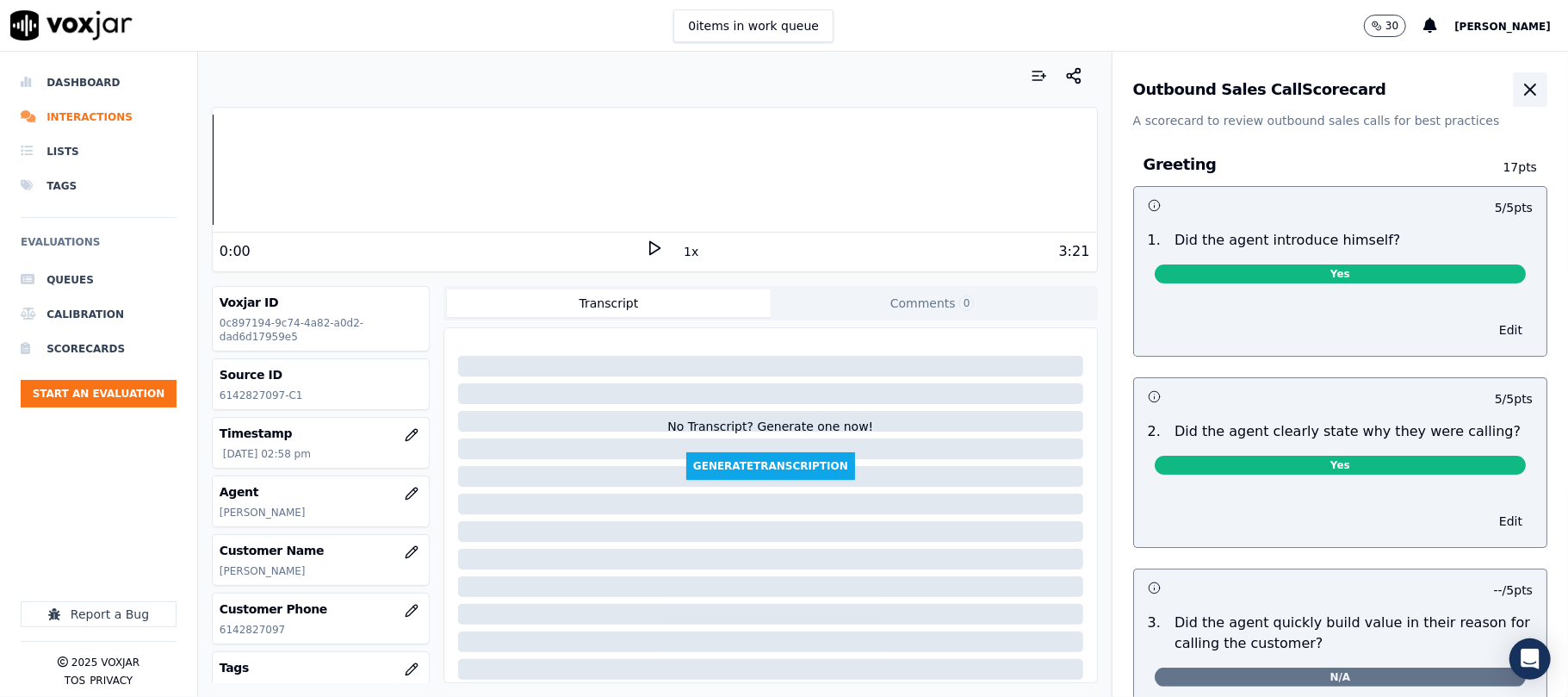
click at [1513, 83] on button "button" at bounding box center [1529, 89] width 34 height 34
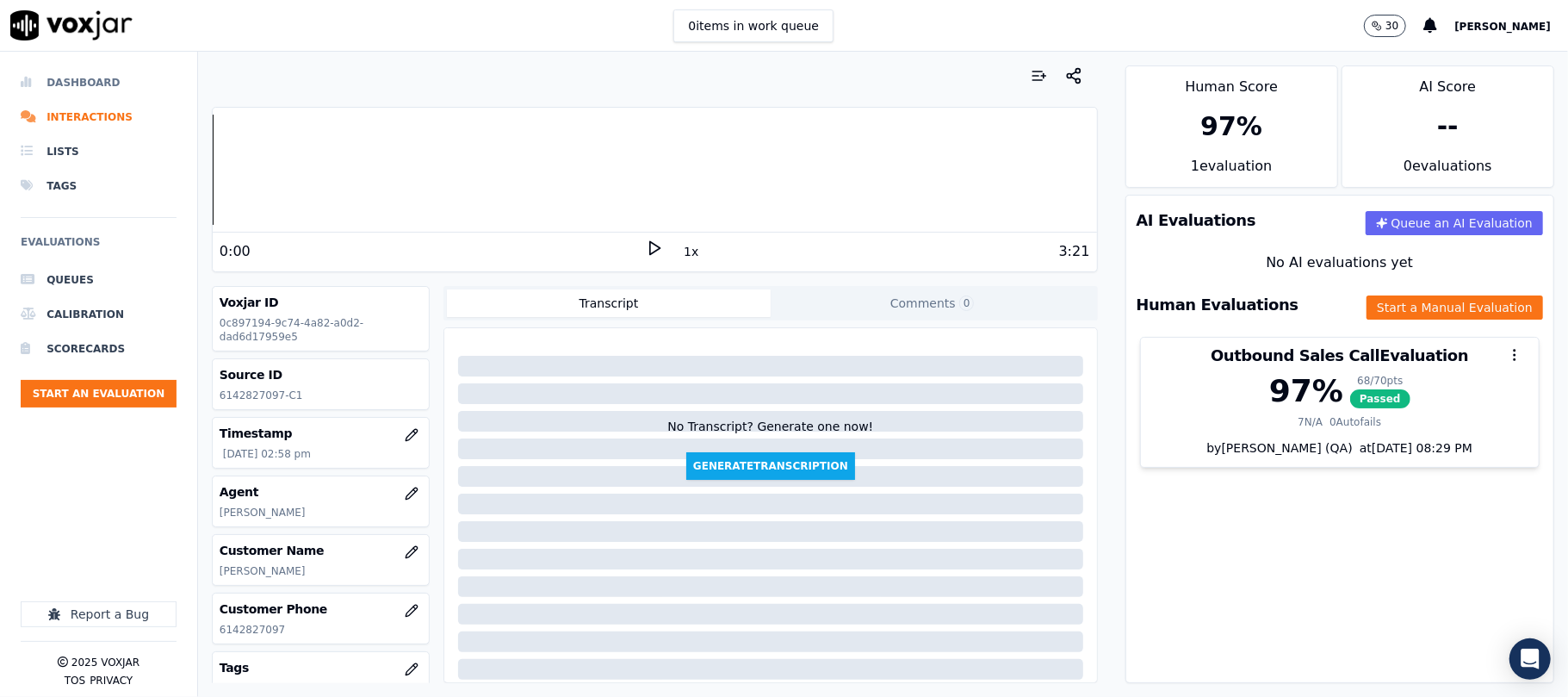
click at [69, 77] on li "Dashboard" at bounding box center [98, 82] width 156 height 34
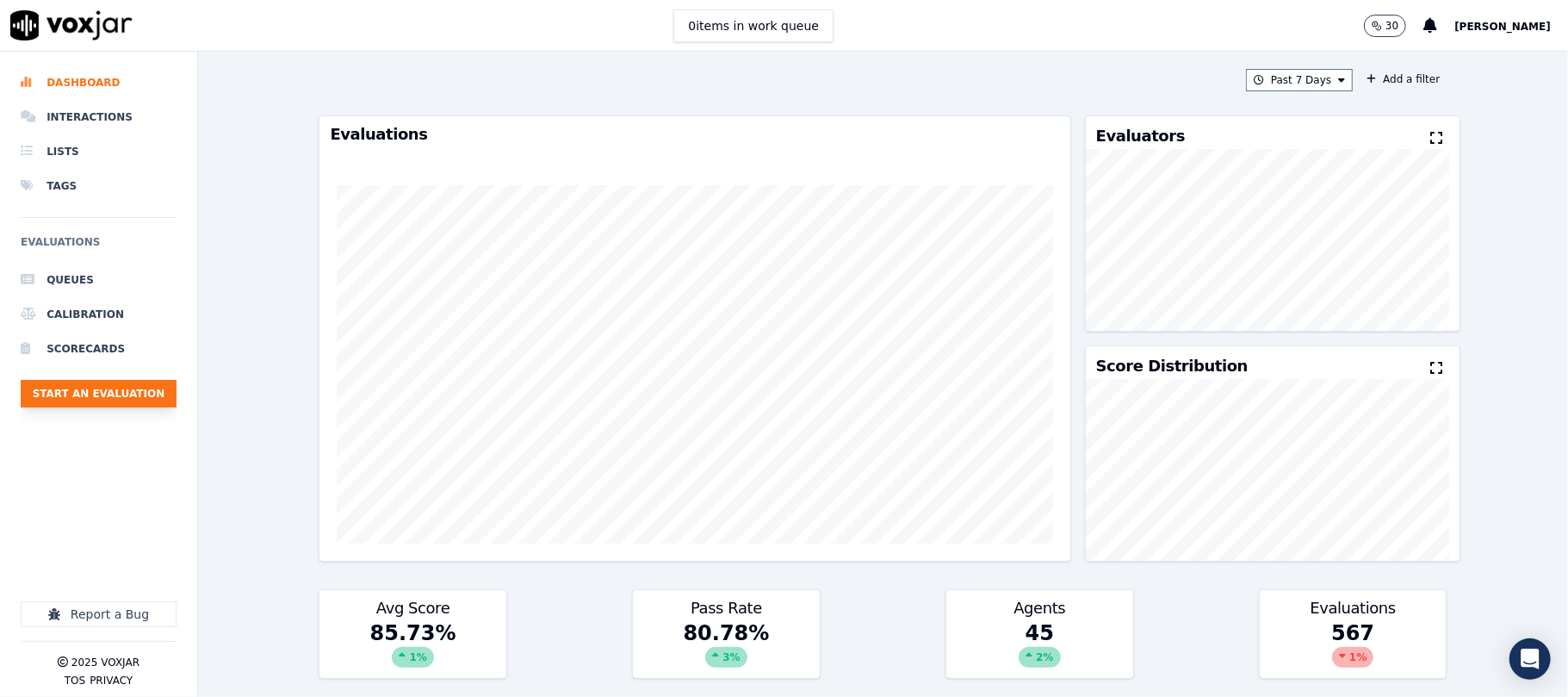
click at [118, 399] on button "Start an Evaluation" at bounding box center [98, 393] width 156 height 27
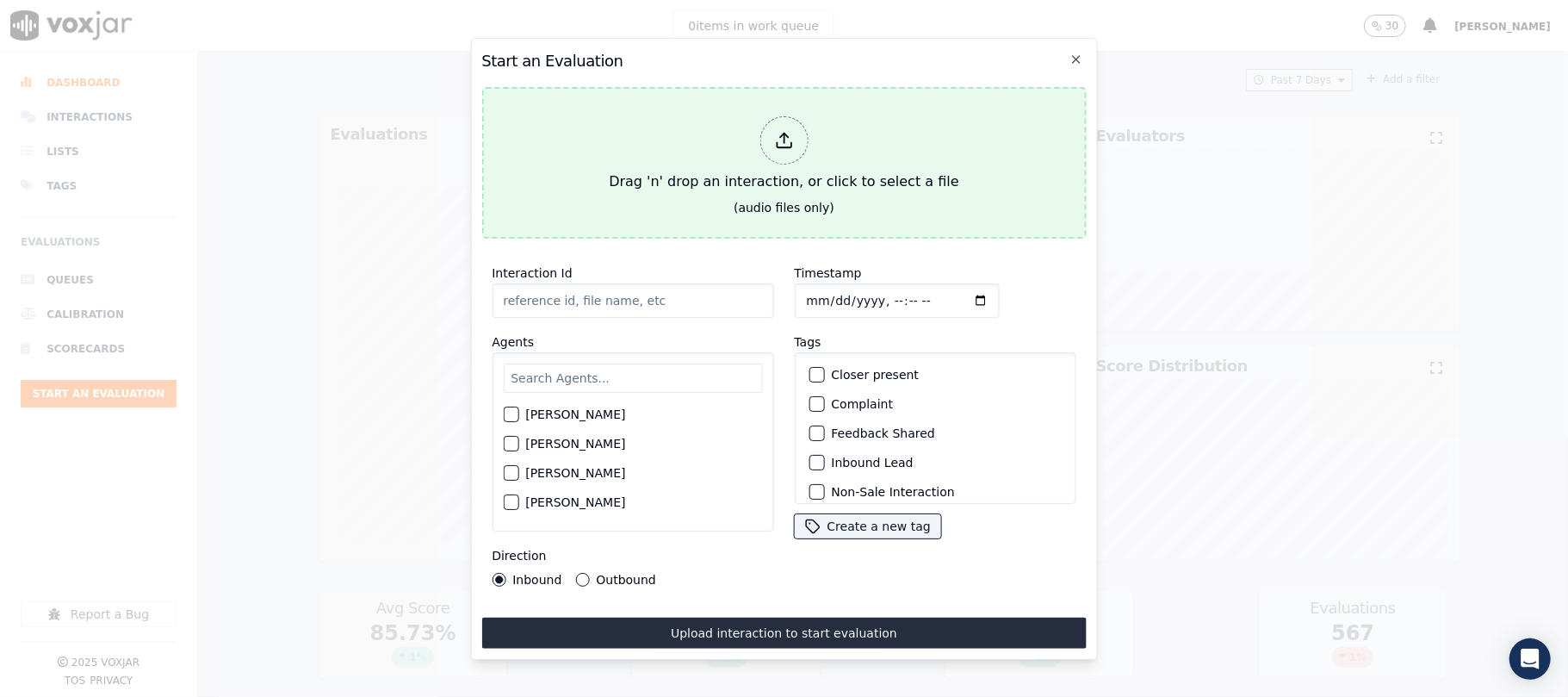
click at [780, 130] on icon at bounding box center [783, 139] width 18 height 18
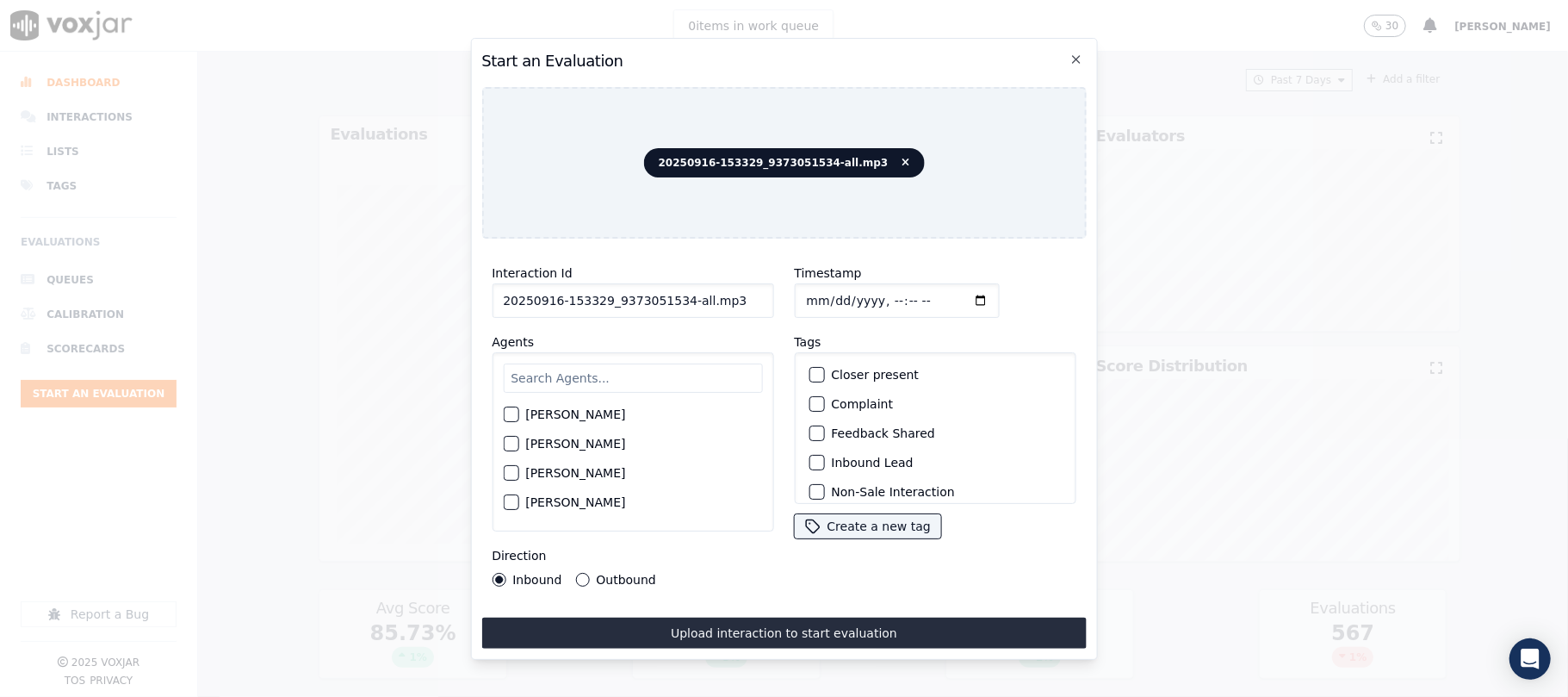
drag, startPoint x: 674, startPoint y: 297, endPoint x: 769, endPoint y: 297, distance: 95.0
click at [769, 297] on div "Interaction Id 20250916-153329_9373051534-all.mp3 Agents Harry Roy Aaron Biswas…" at bounding box center [633, 424] width 303 height 345
type input "20250916-153329_9373051534-C1"
click at [823, 294] on input "Timestamp" at bounding box center [896, 300] width 205 height 34
type input "2025-09-16T15:04"
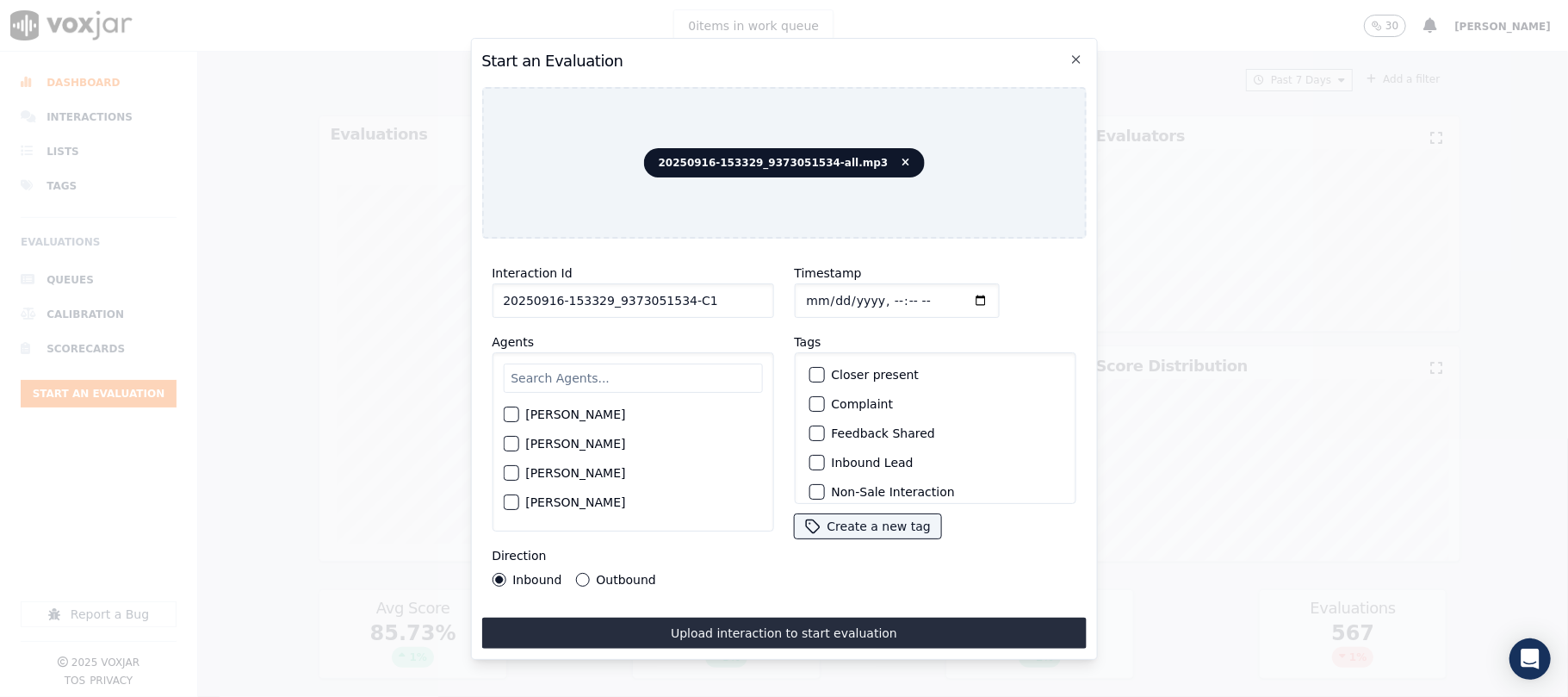
click at [621, 381] on input "text" at bounding box center [633, 378] width 259 height 29
type input "eth"
click at [511, 418] on button "[PERSON_NAME]" at bounding box center [511, 420] width 16 height 16
click at [810, 459] on div "button" at bounding box center [816, 462] width 12 height 12
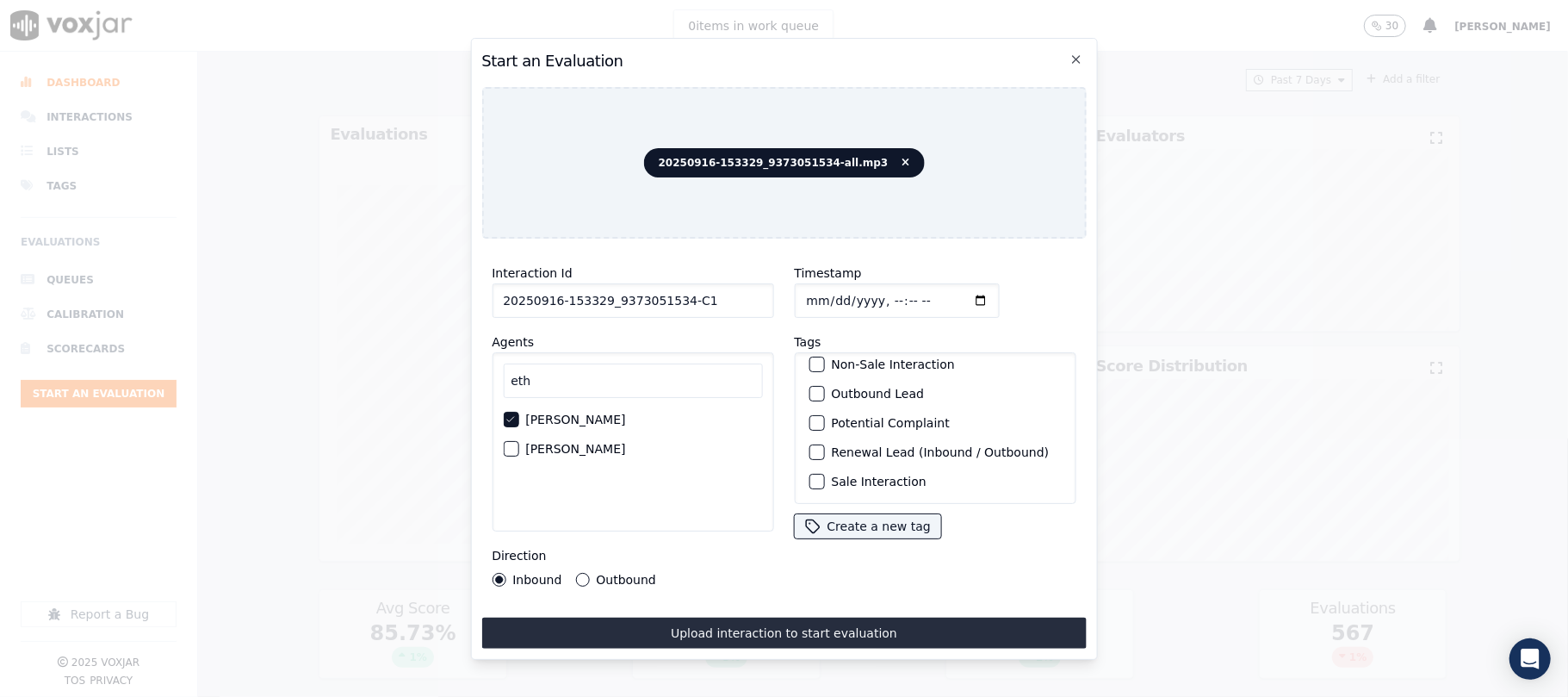
click at [813, 475] on div "button" at bounding box center [816, 481] width 12 height 12
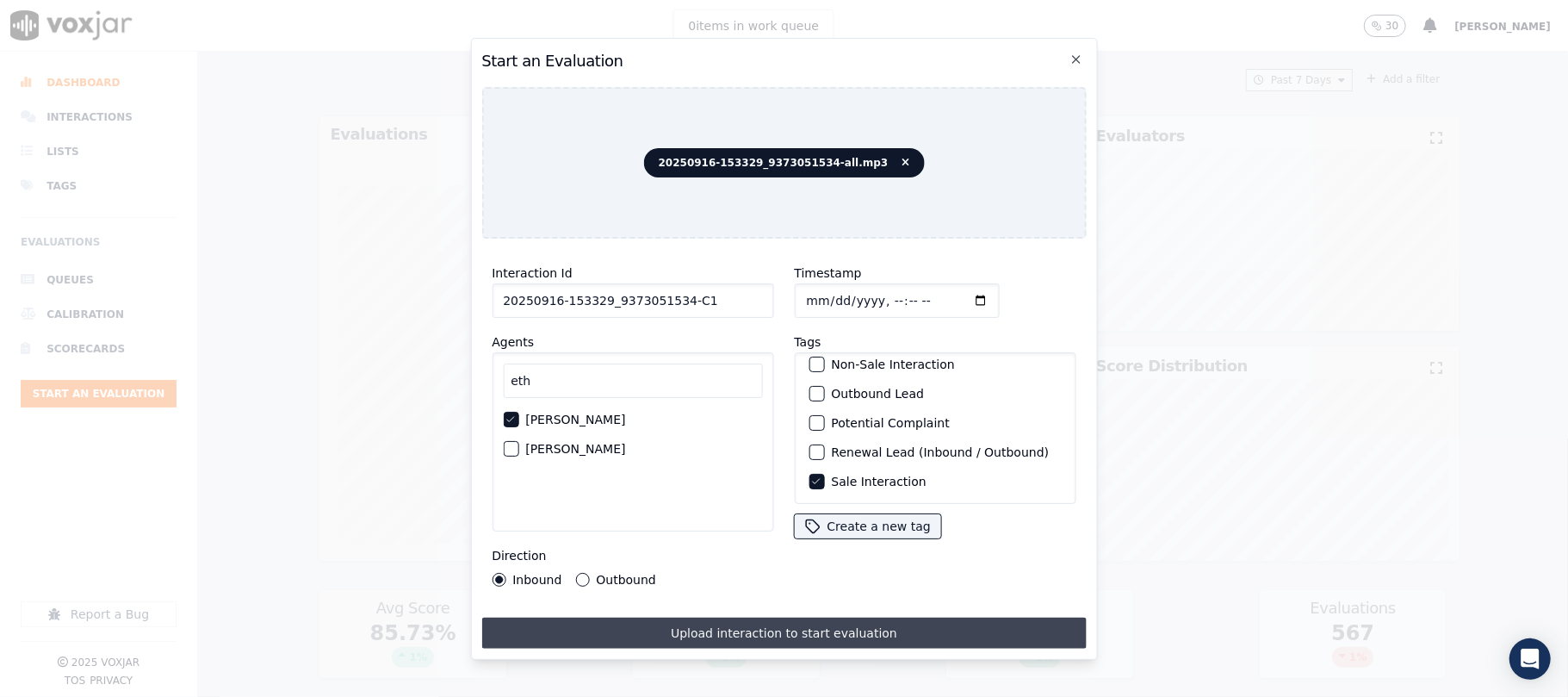
click at [769, 632] on button "Upload interaction to start evaluation" at bounding box center [784, 633] width 604 height 31
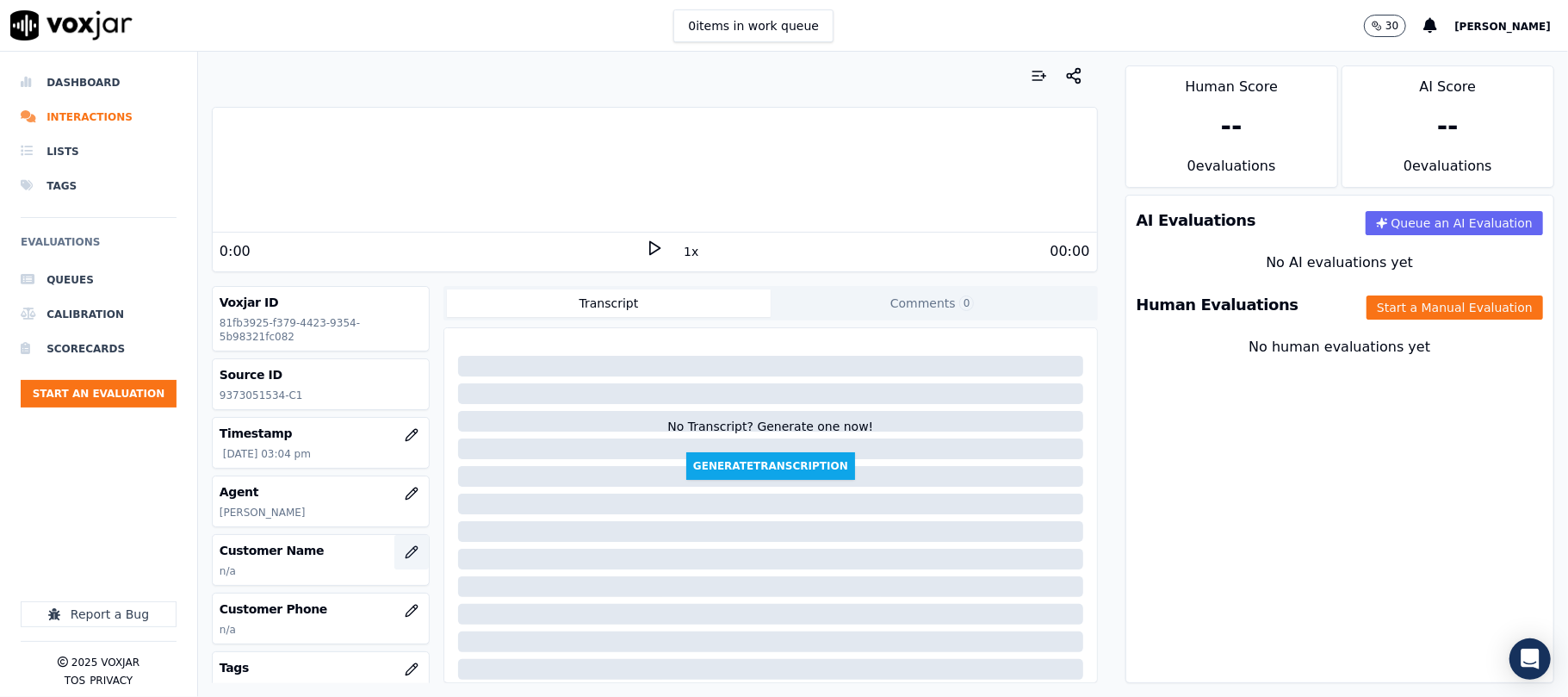
click at [405, 549] on icon "button" at bounding box center [412, 552] width 14 height 14
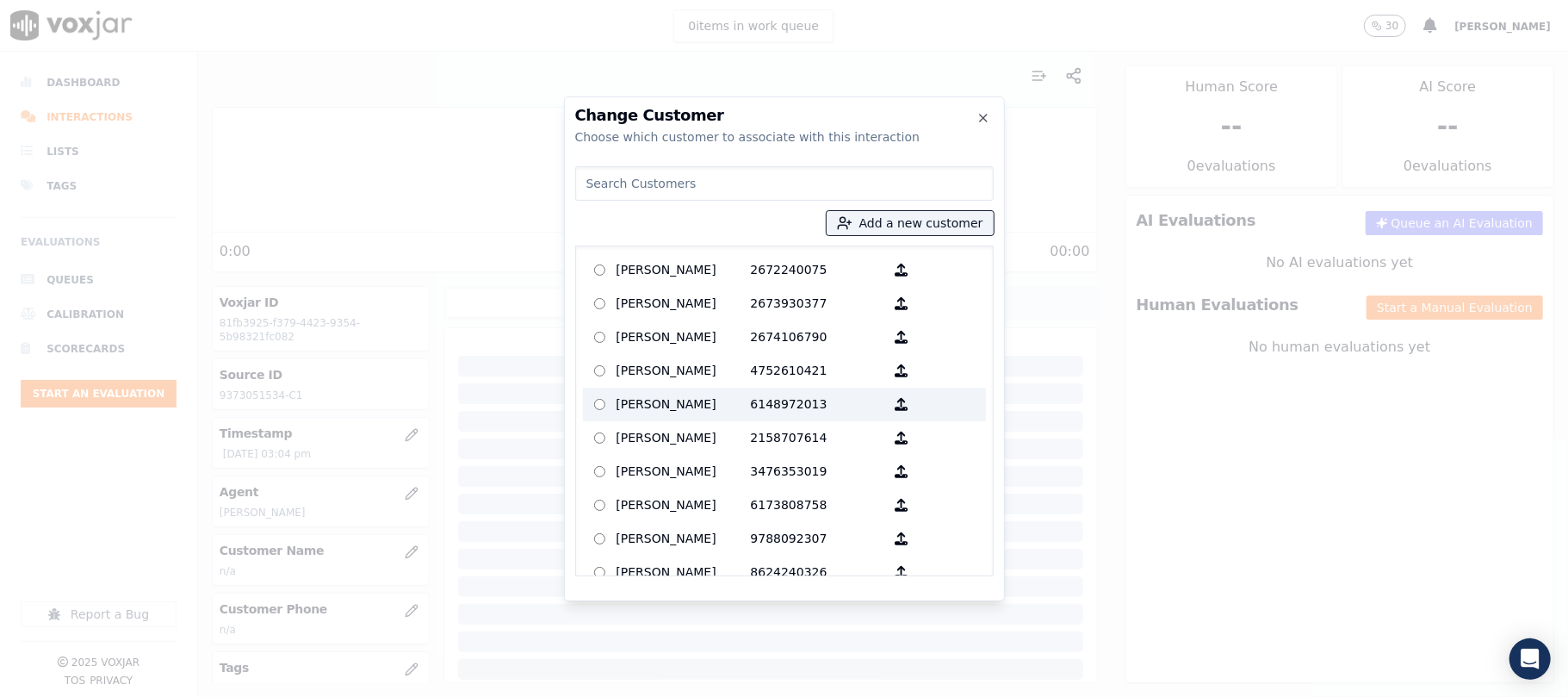
type input "[PERSON_NAME]"
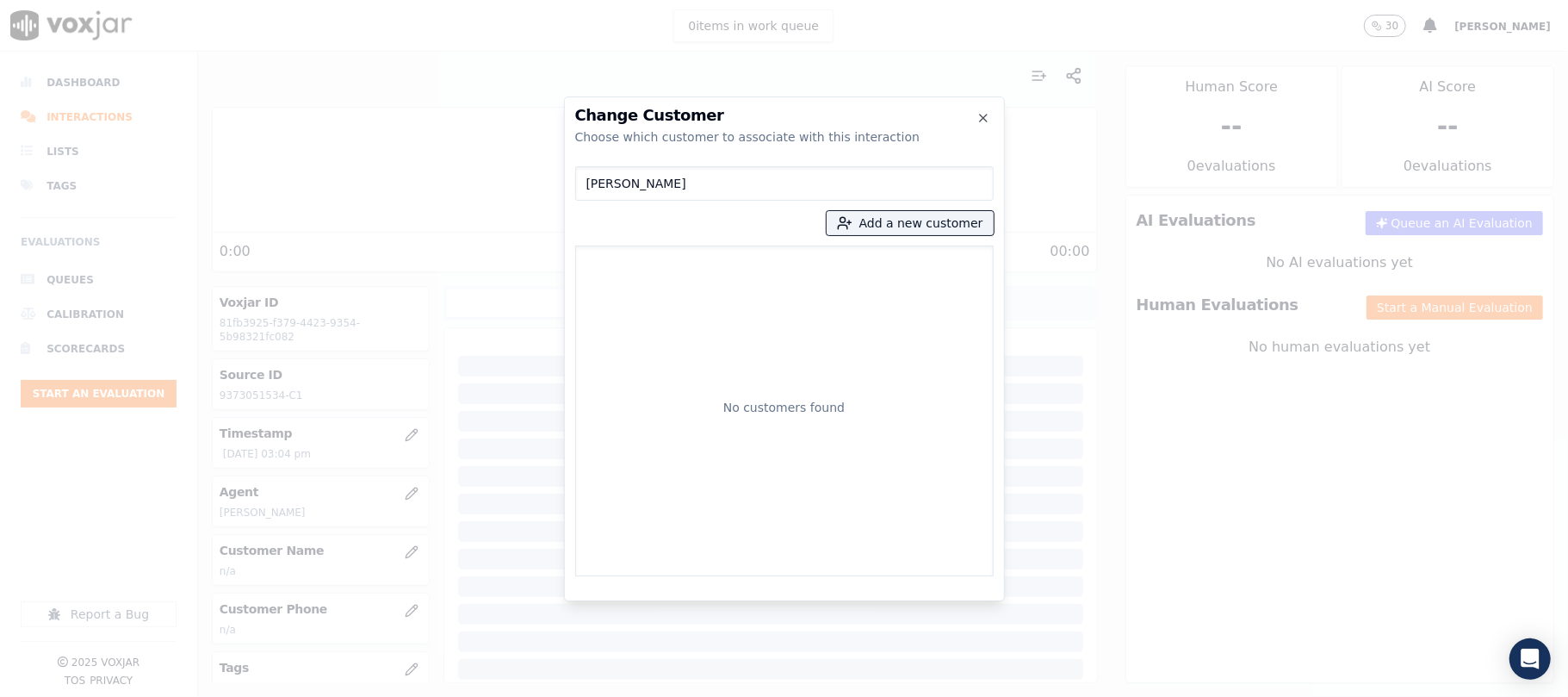
drag, startPoint x: 682, startPoint y: 183, endPoint x: 434, endPoint y: 226, distance: 251.7
click at [431, 696] on div "Change Customer Choose which customer to associate with this interaction LYTHA …" at bounding box center [784, 697] width 1568 height 0
click at [910, 219] on button "Add a new customer" at bounding box center [910, 223] width 167 height 24
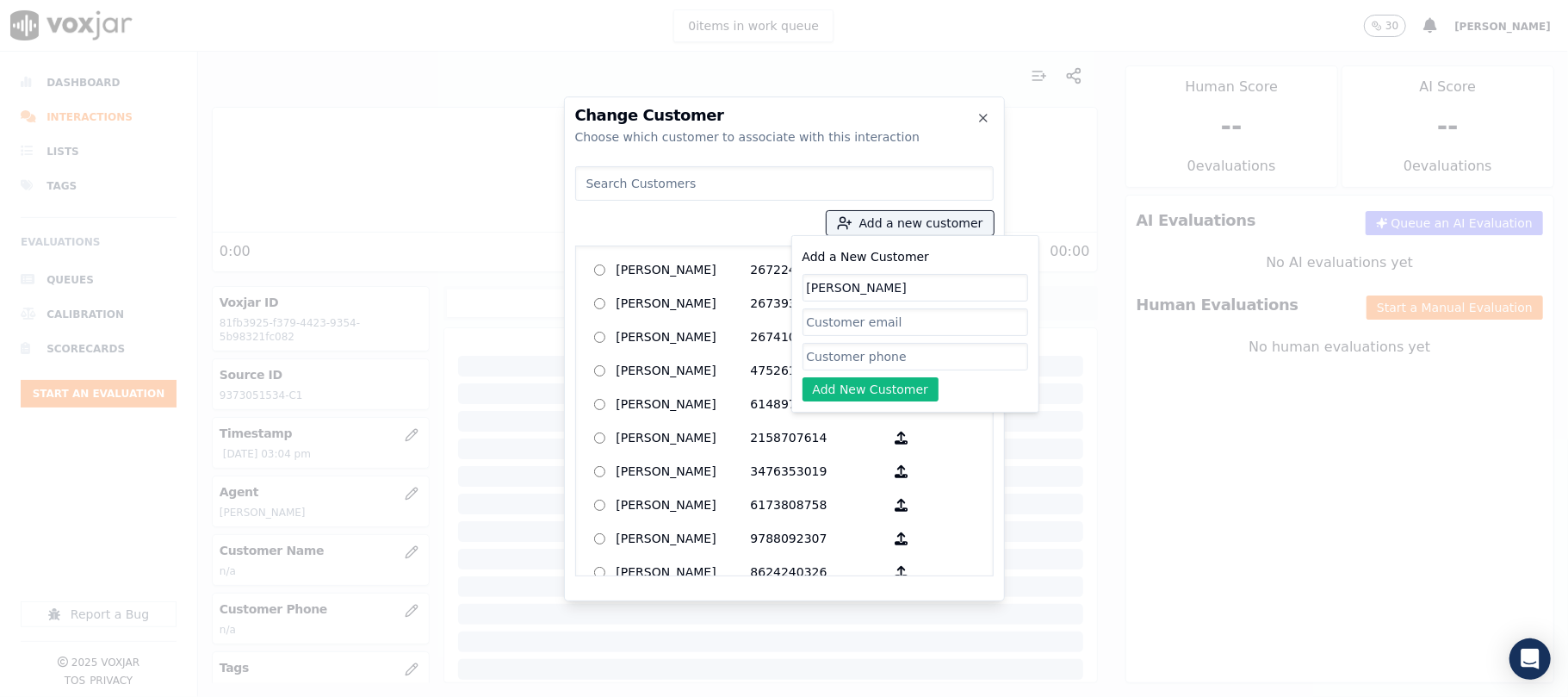
type input "[PERSON_NAME]"
click at [838, 353] on input "Add a New Customer" at bounding box center [915, 356] width 226 height 27
paste input "9373051534"
type input "9373051534"
click at [824, 389] on button "Add New Customer" at bounding box center [870, 388] width 137 height 24
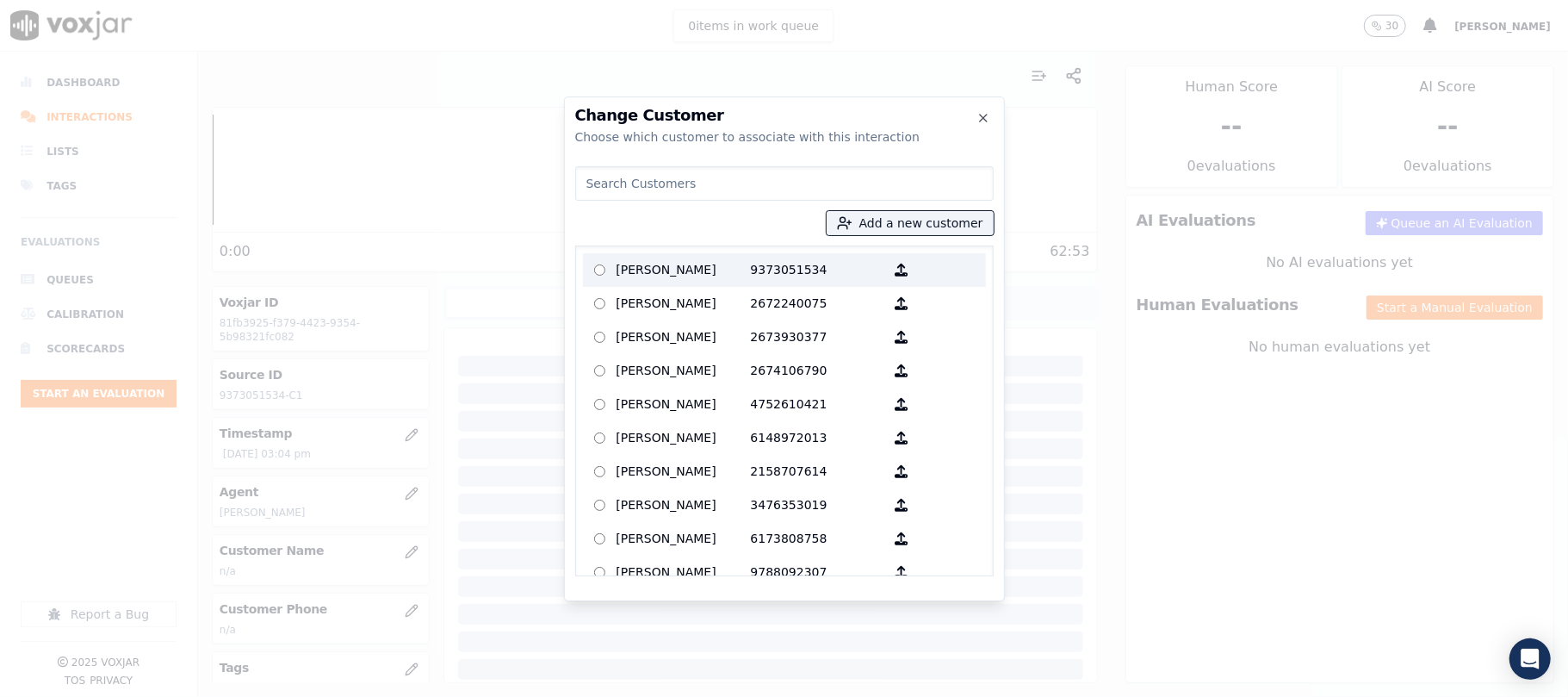
click at [694, 271] on p "[PERSON_NAME]" at bounding box center [683, 270] width 134 height 26
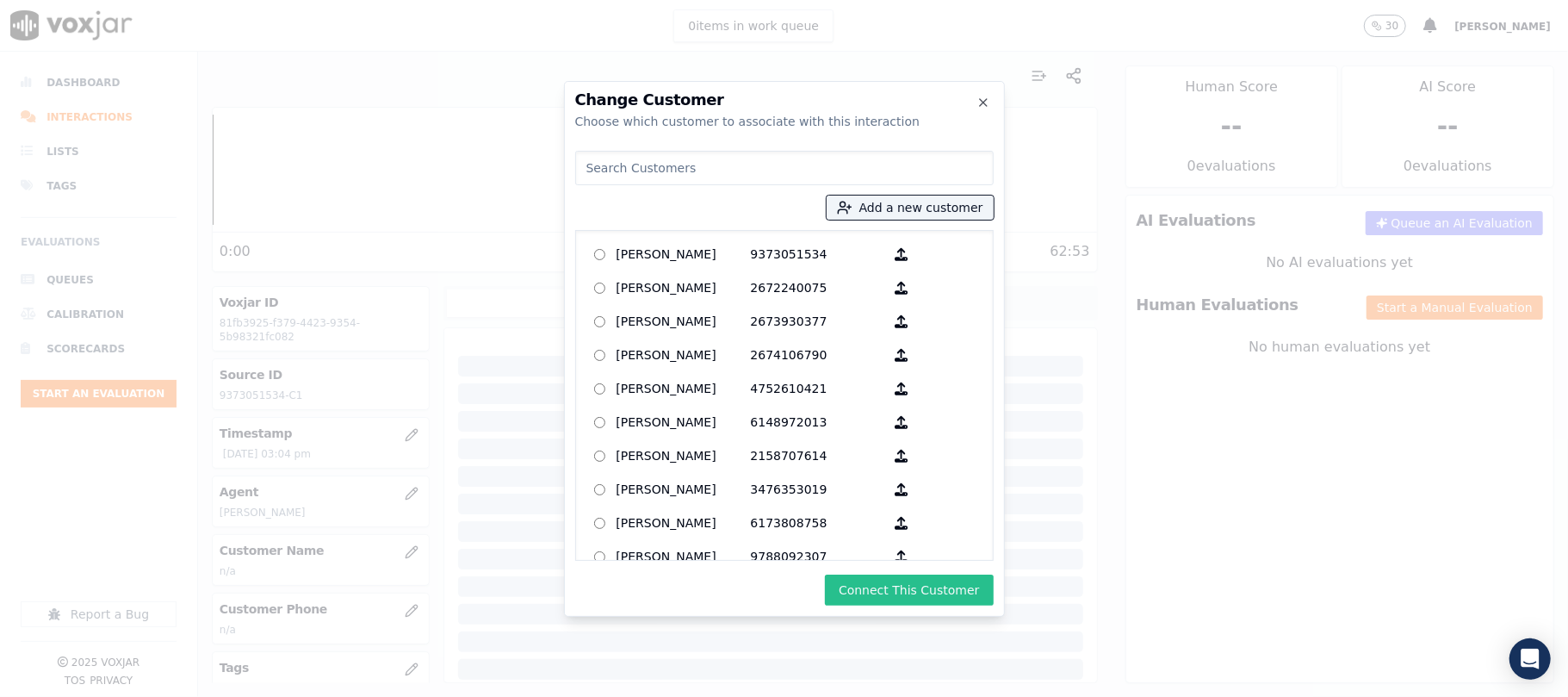
click at [862, 590] on button "Connect This Customer" at bounding box center [908, 590] width 168 height 31
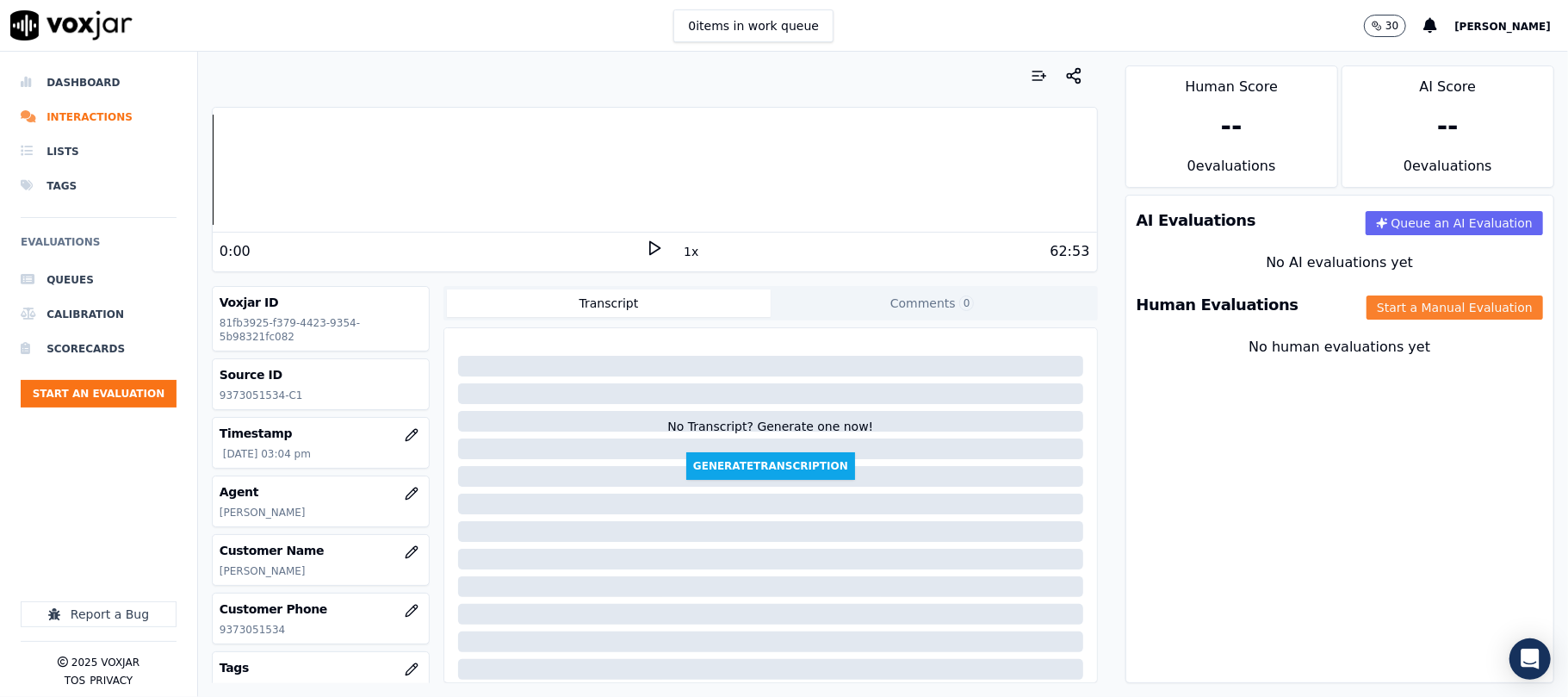
click at [1367, 304] on button "Start a Manual Evaluation" at bounding box center [1454, 307] width 176 height 24
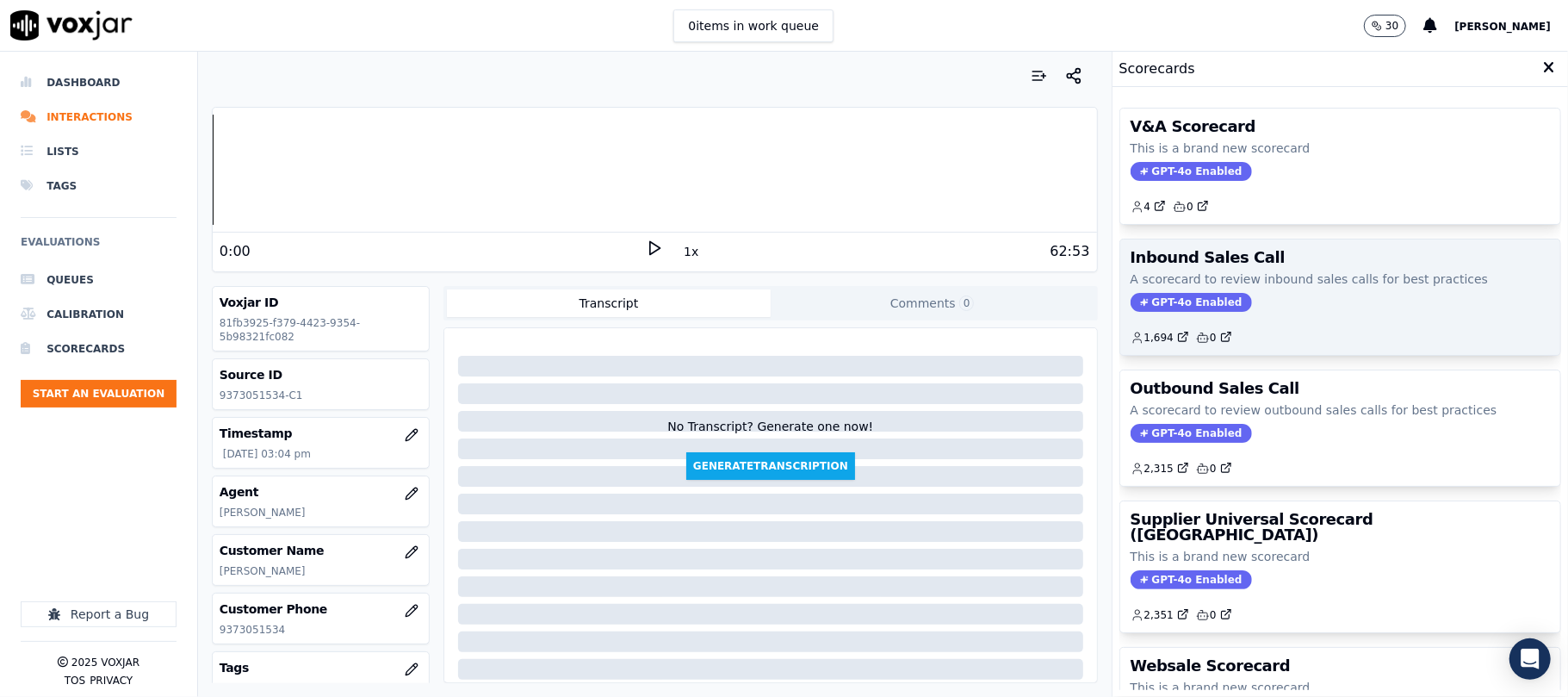
click at [1158, 304] on span "GPT-4o Enabled" at bounding box center [1191, 302] width 122 height 18
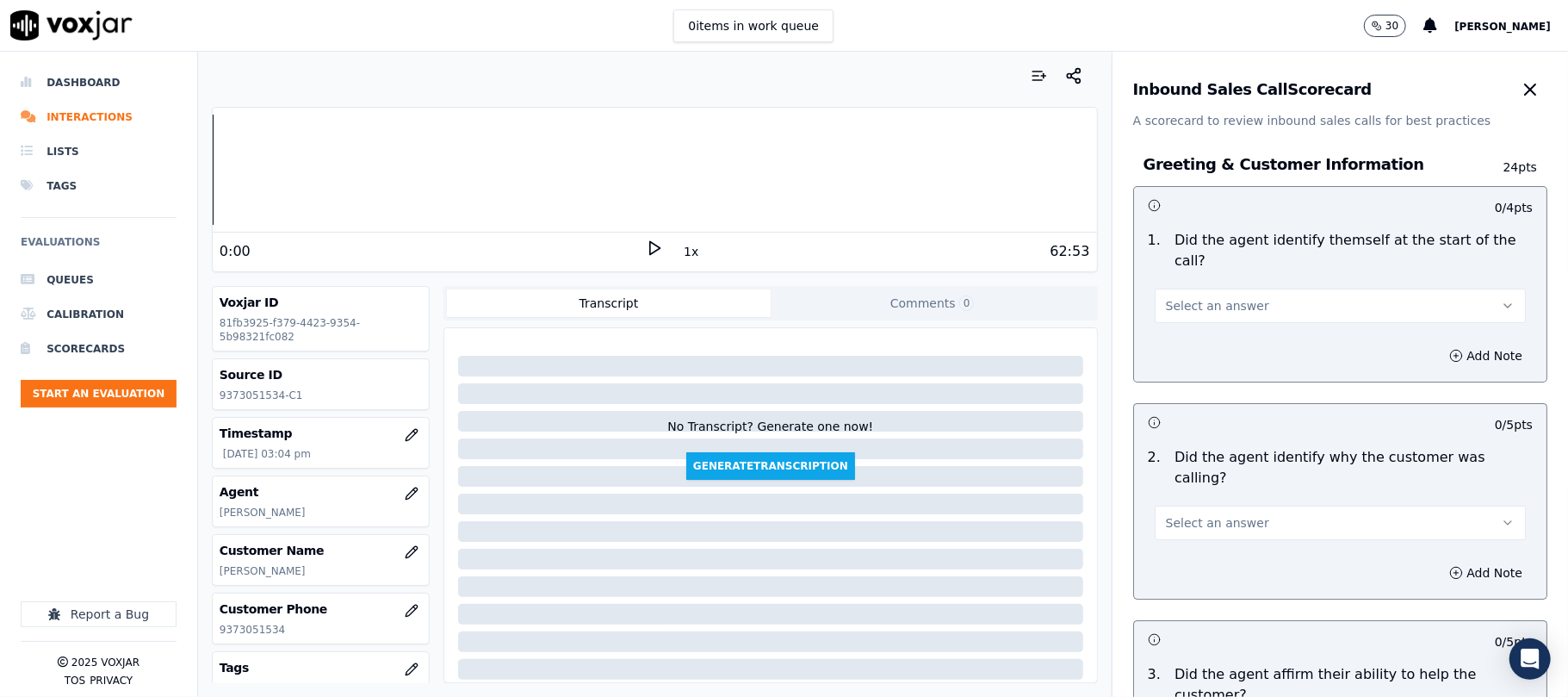
click at [1217, 297] on span "Select an answer" at bounding box center [1218, 306] width 103 height 18
click at [1205, 340] on div "No" at bounding box center [1303, 352] width 333 height 27
click at [1186, 505] on button "Select an answer" at bounding box center [1339, 522] width 371 height 34
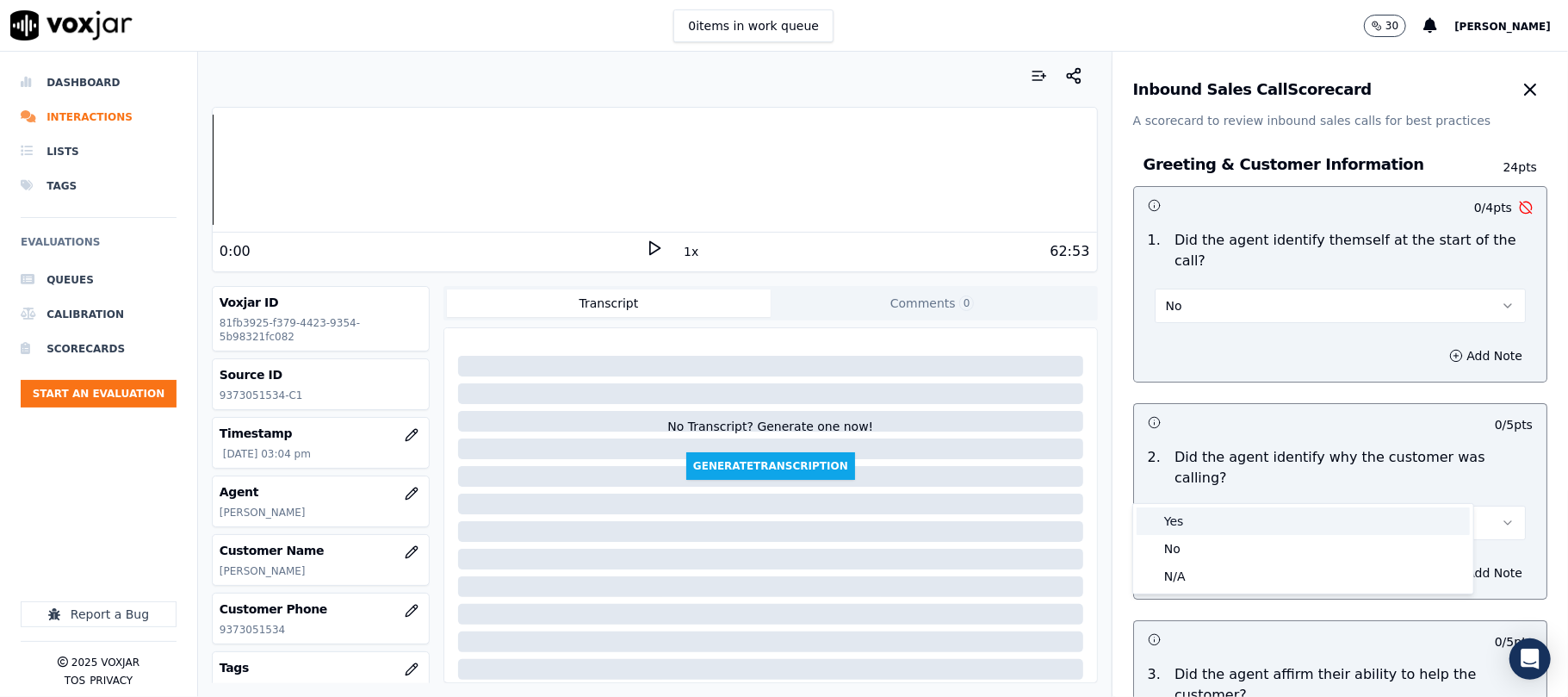
click at [1186, 519] on div "Yes" at bounding box center [1303, 521] width 333 height 27
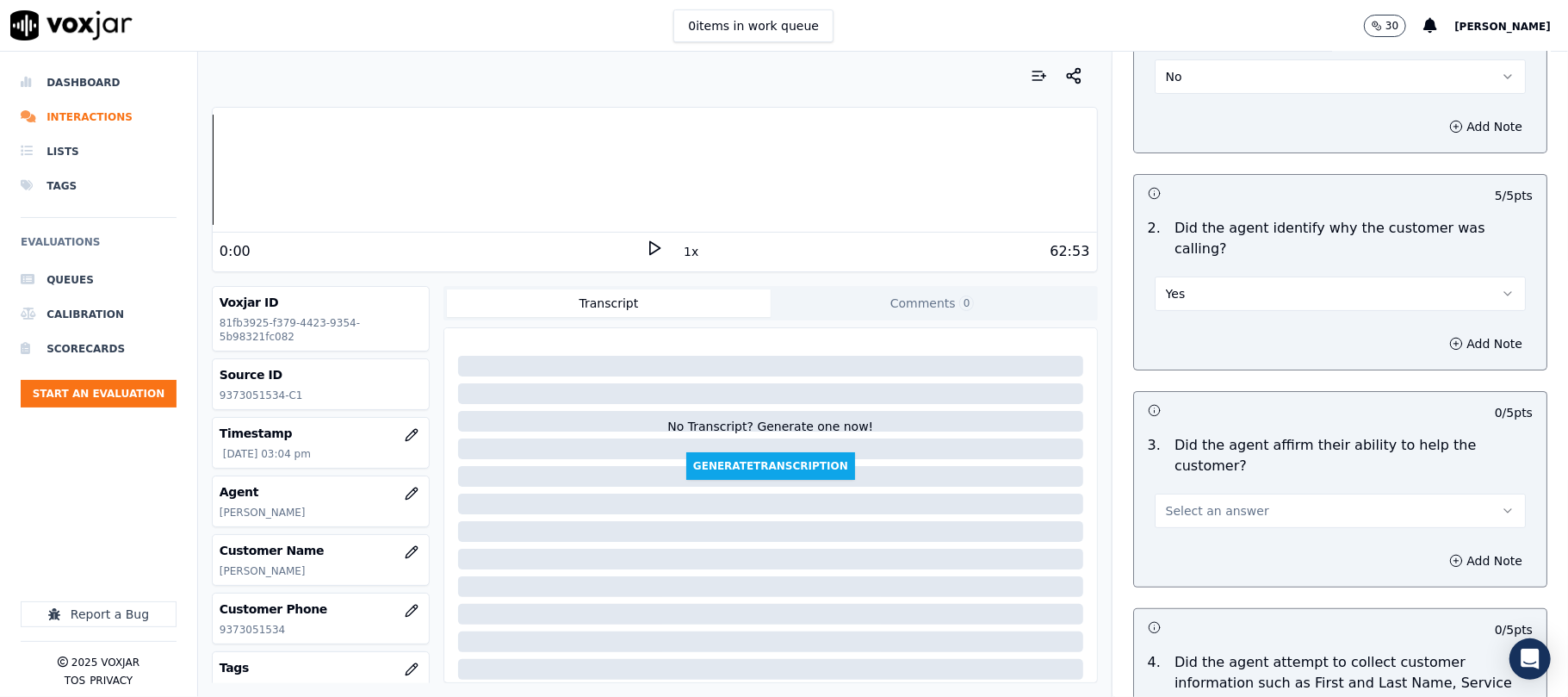
click at [1199, 502] on span "Select an answer" at bounding box center [1218, 511] width 103 height 18
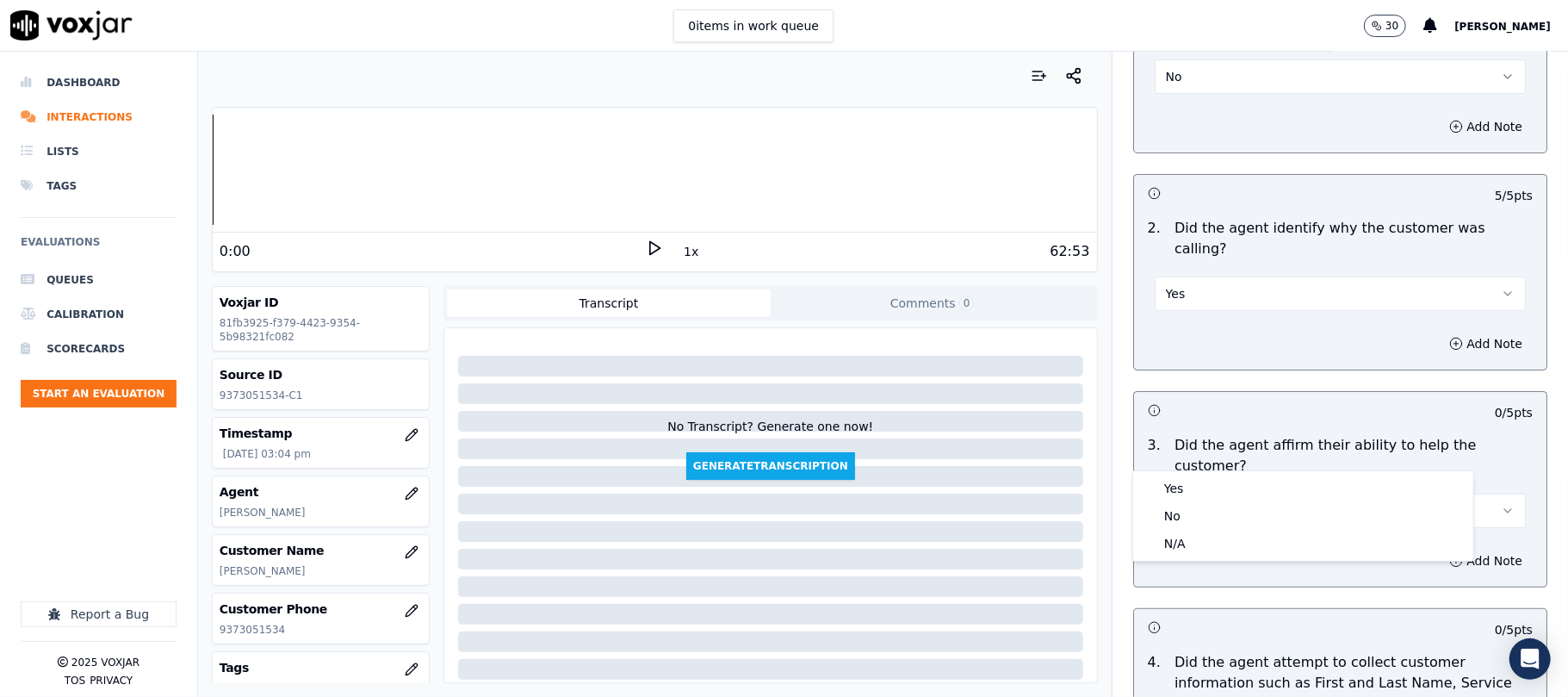
click at [1183, 495] on div "Yes" at bounding box center [1303, 488] width 333 height 27
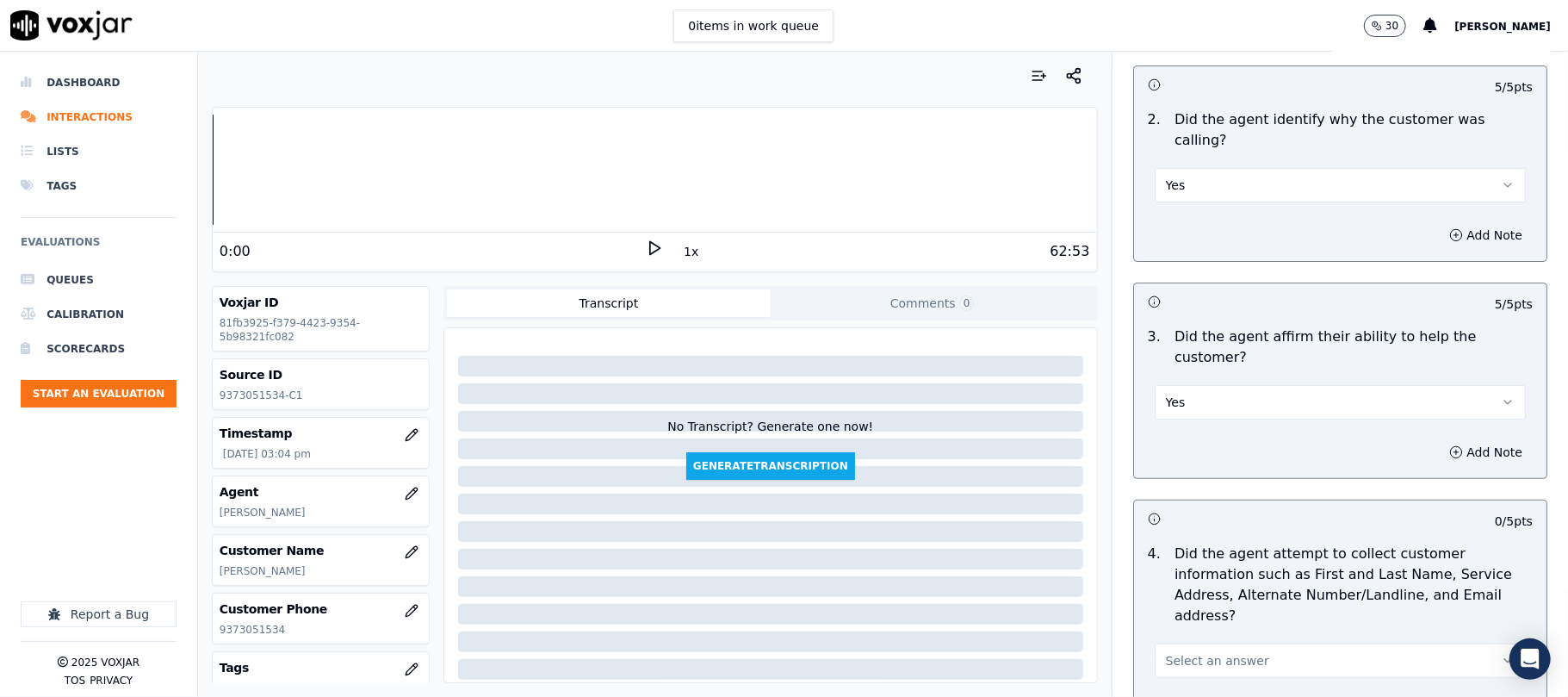
scroll to position [459, 0]
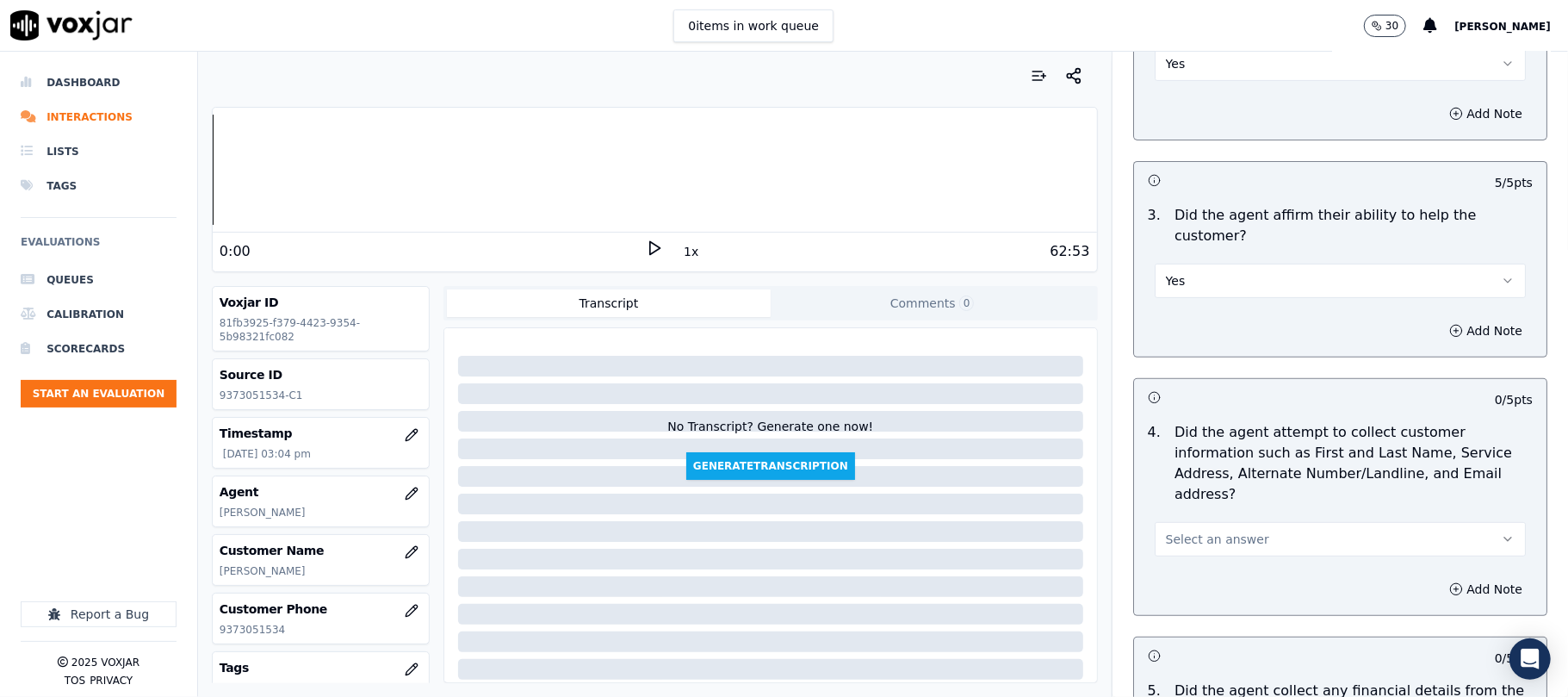
click at [1211, 531] on span "Select an answer" at bounding box center [1218, 539] width 103 height 18
click at [1204, 503] on div "Yes" at bounding box center [1303, 496] width 333 height 27
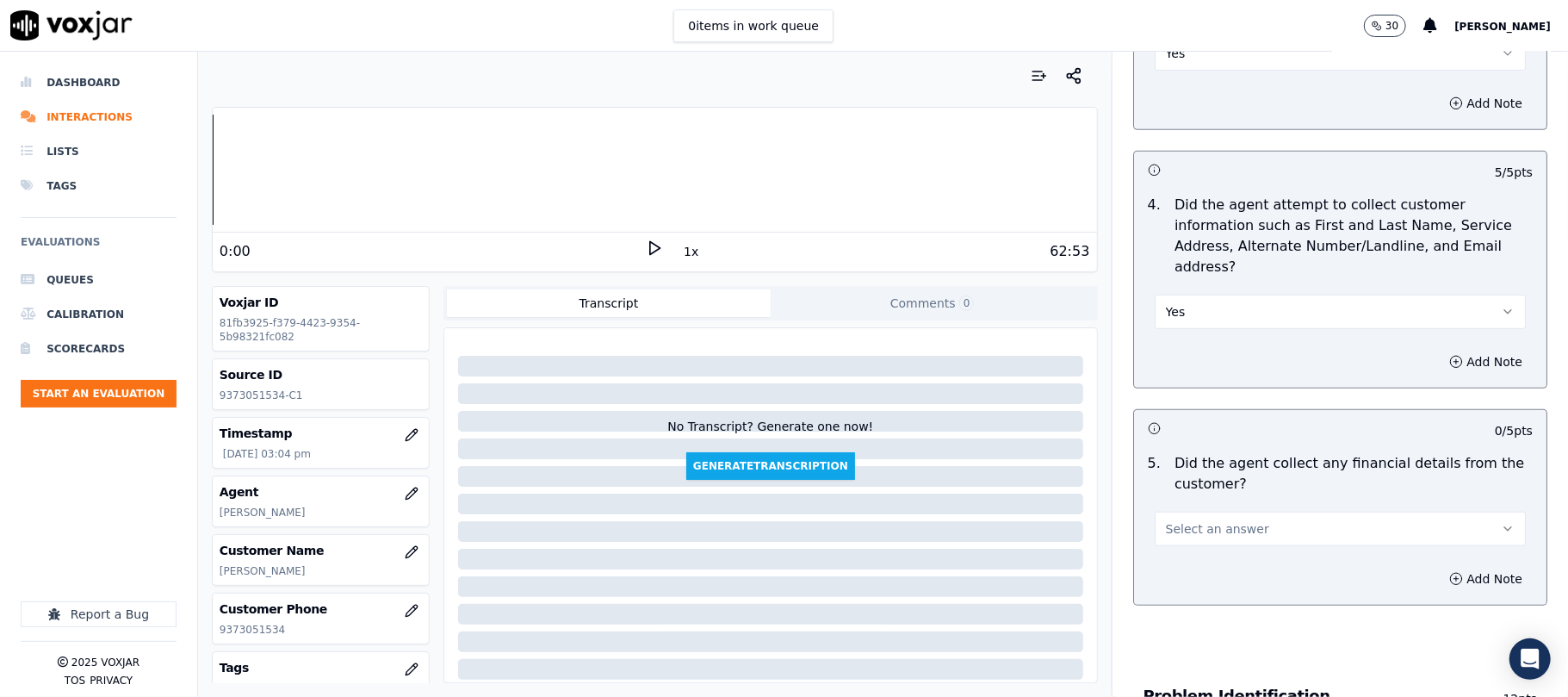
scroll to position [689, 0]
drag, startPoint x: 1197, startPoint y: 452, endPoint x: 1197, endPoint y: 461, distance: 9.0
click at [1197, 518] on span "Select an answer" at bounding box center [1218, 527] width 103 height 18
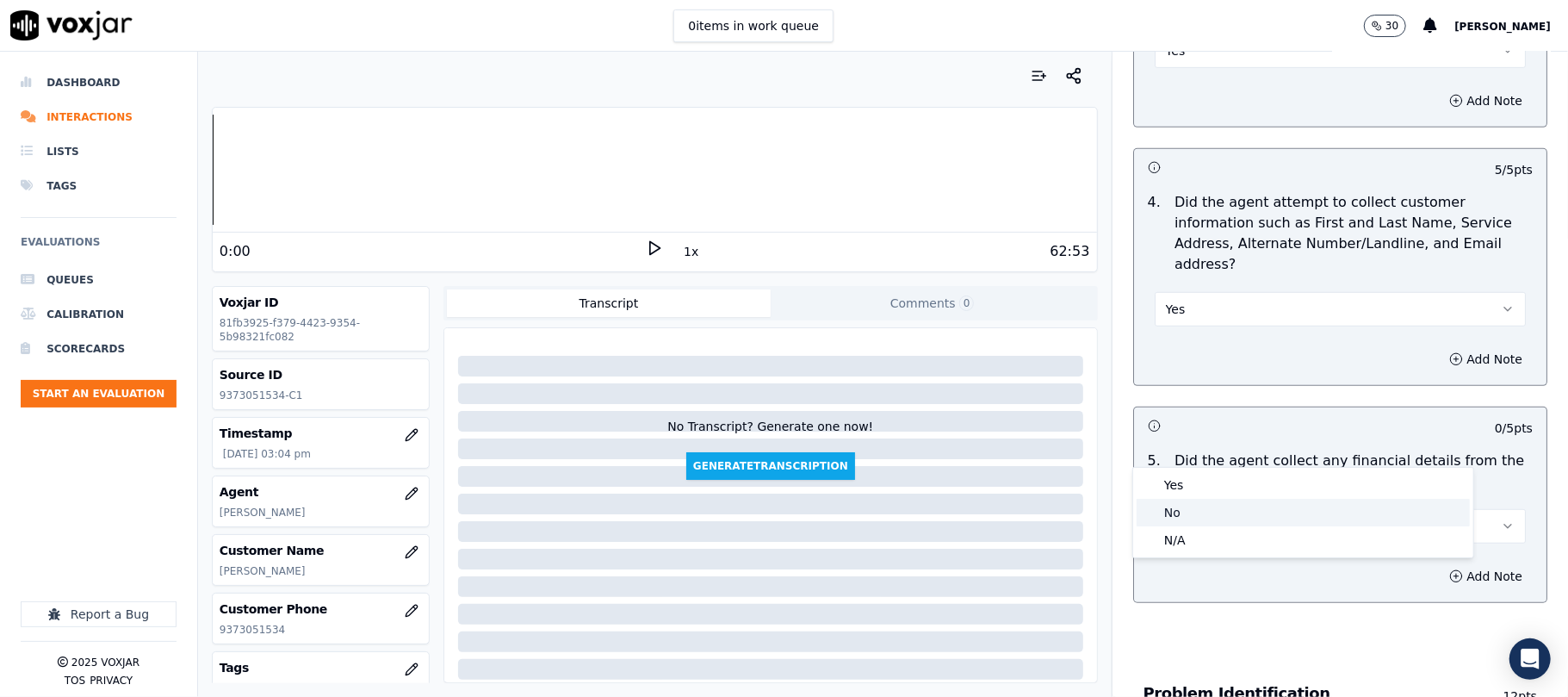
click at [1173, 511] on div "No" at bounding box center [1303, 512] width 333 height 27
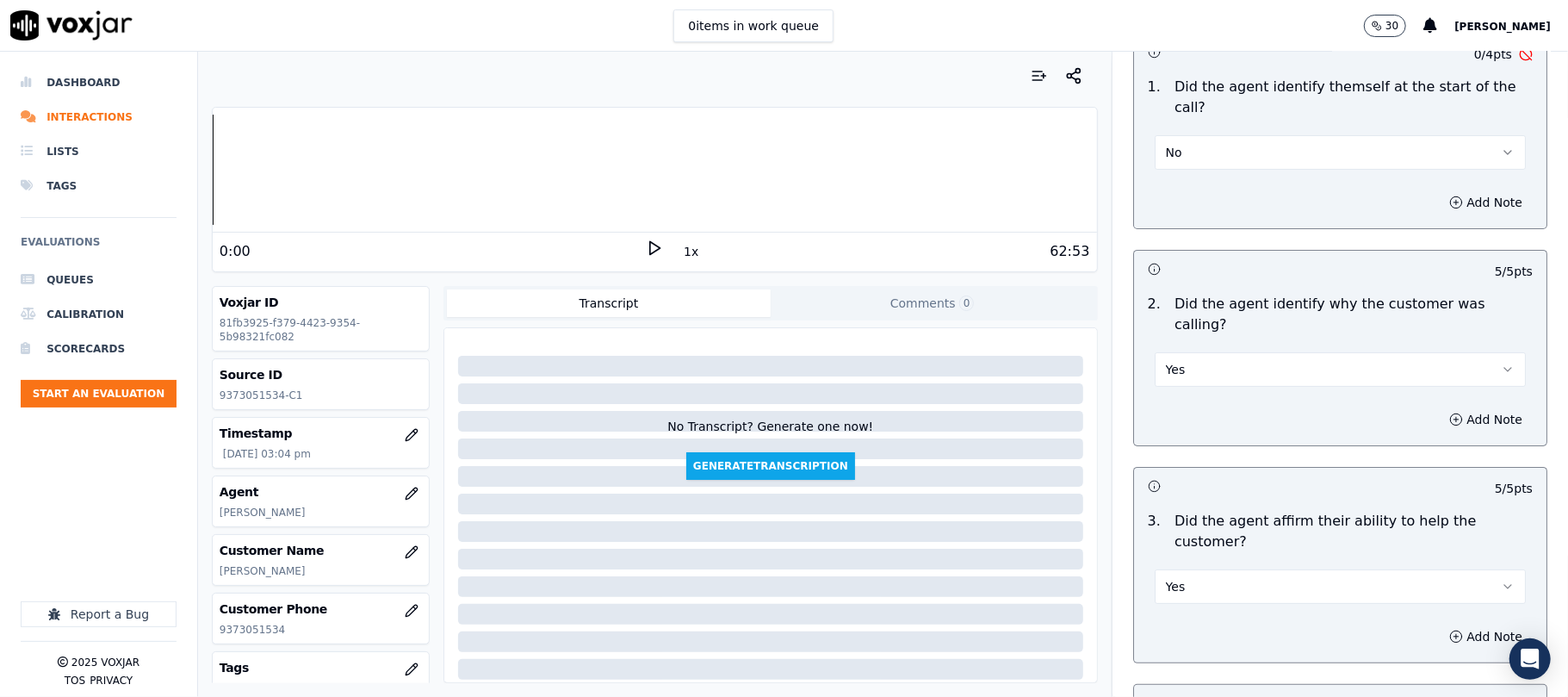
scroll to position [0, 0]
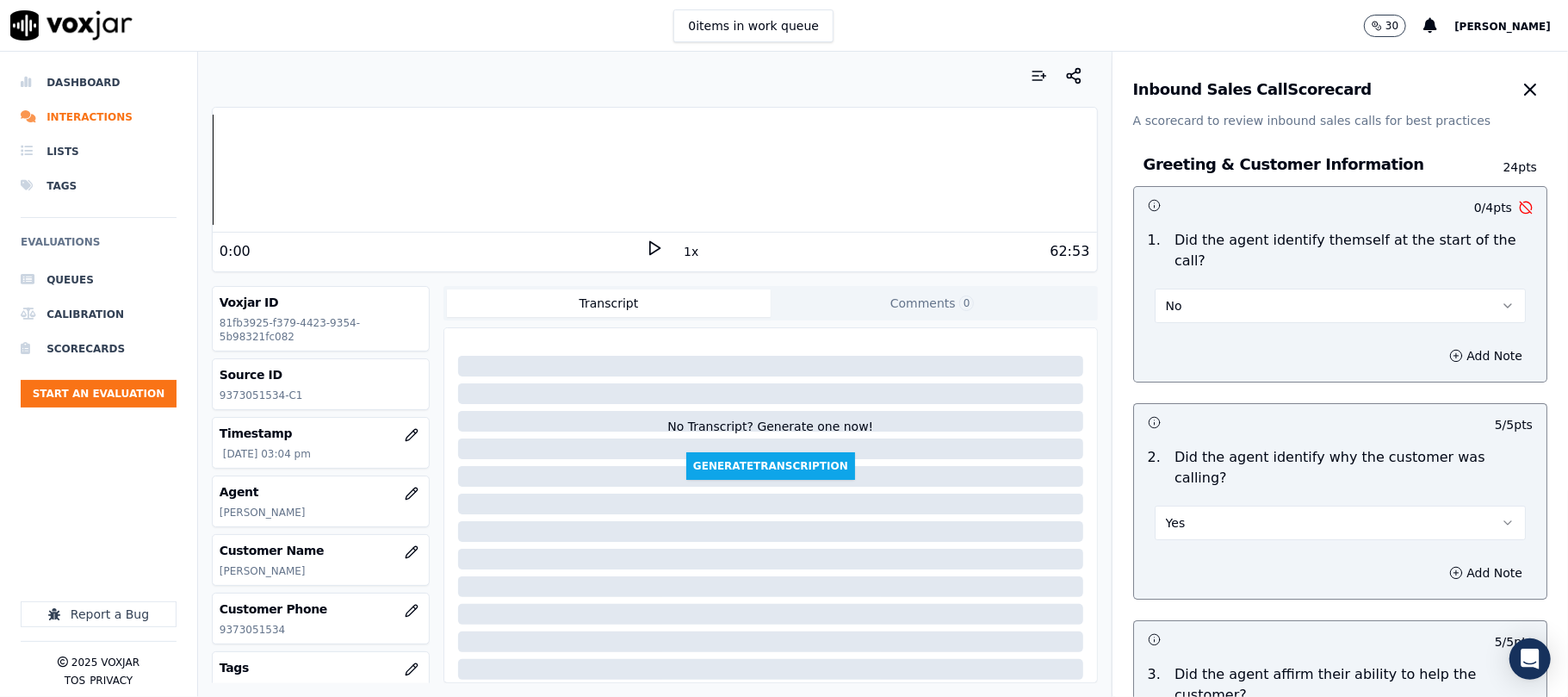
click at [1250, 288] on button "No" at bounding box center [1339, 305] width 371 height 34
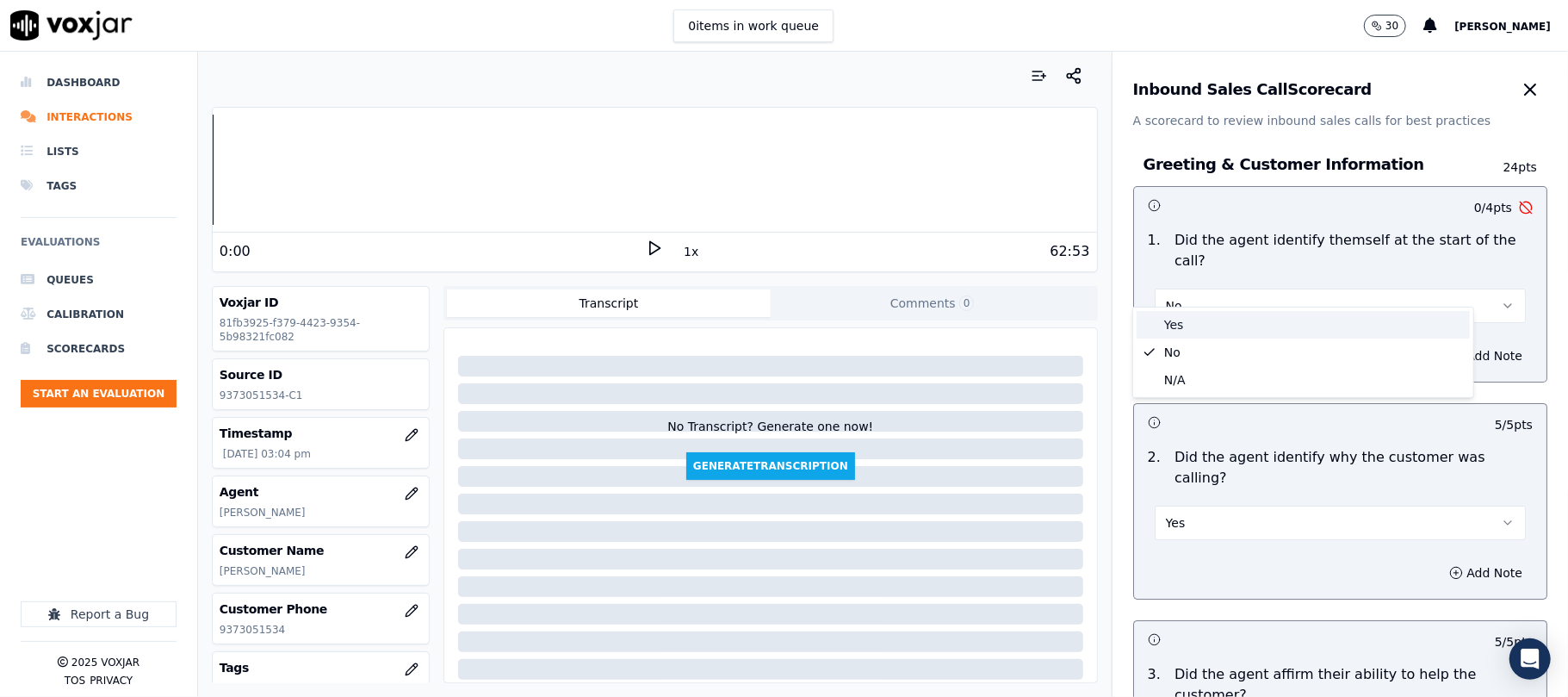
click at [1216, 314] on div "Yes" at bounding box center [1303, 324] width 333 height 27
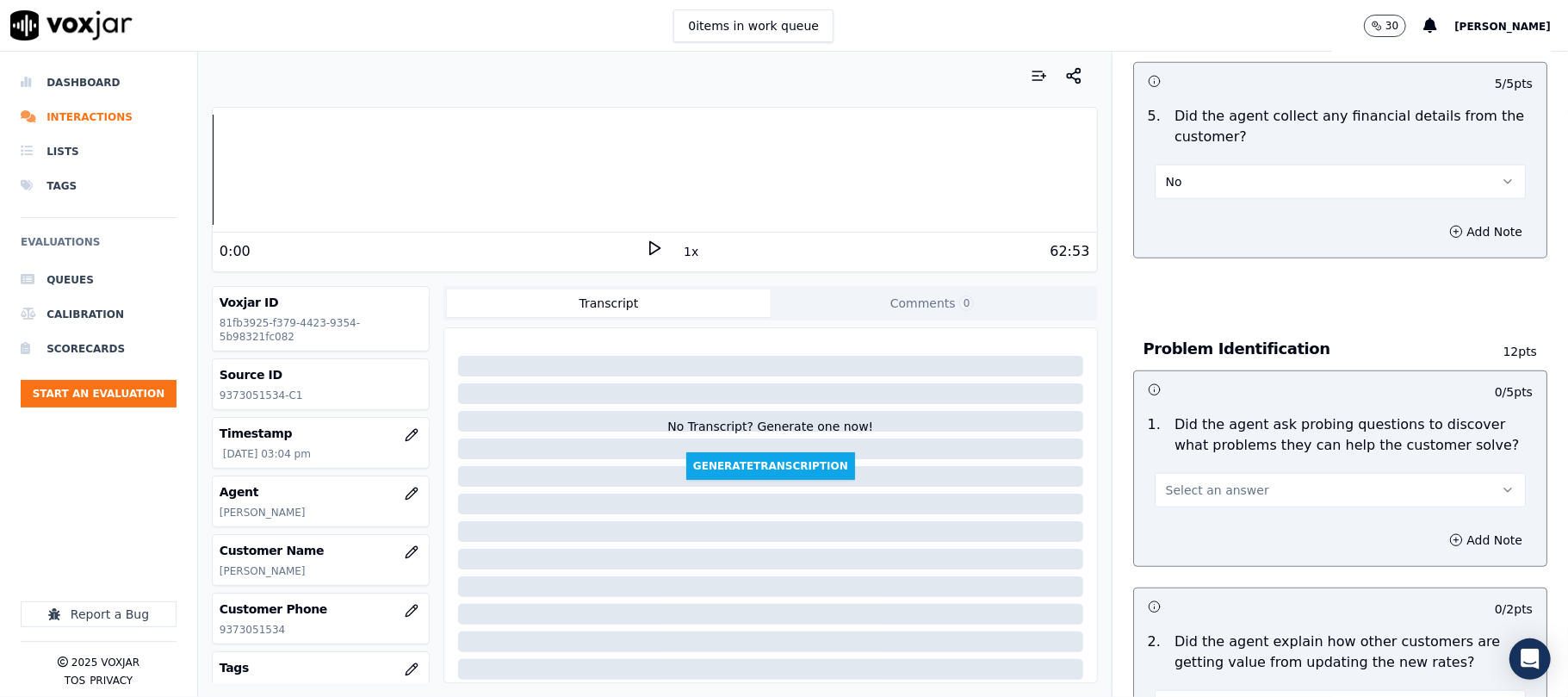
scroll to position [1148, 0]
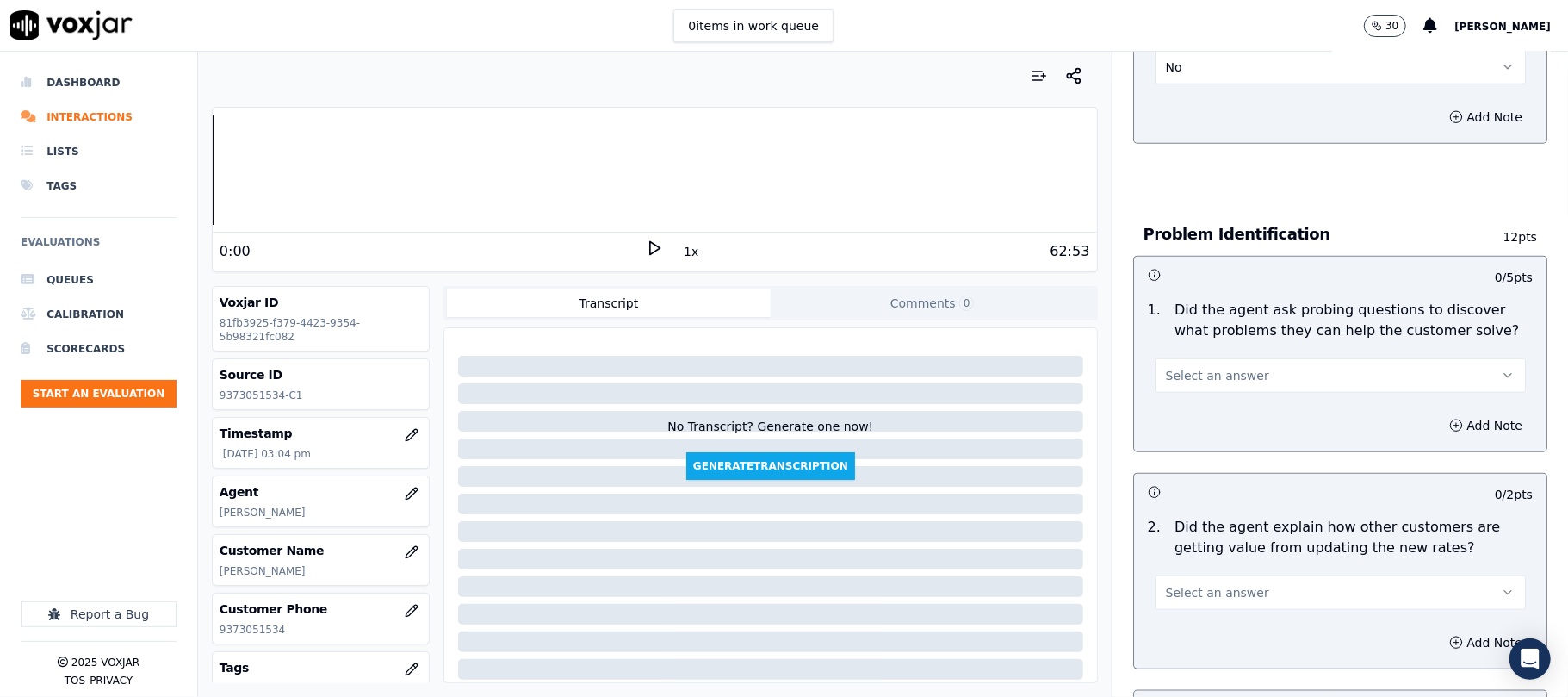
click at [1213, 367] on span "Select an answer" at bounding box center [1218, 376] width 103 height 18
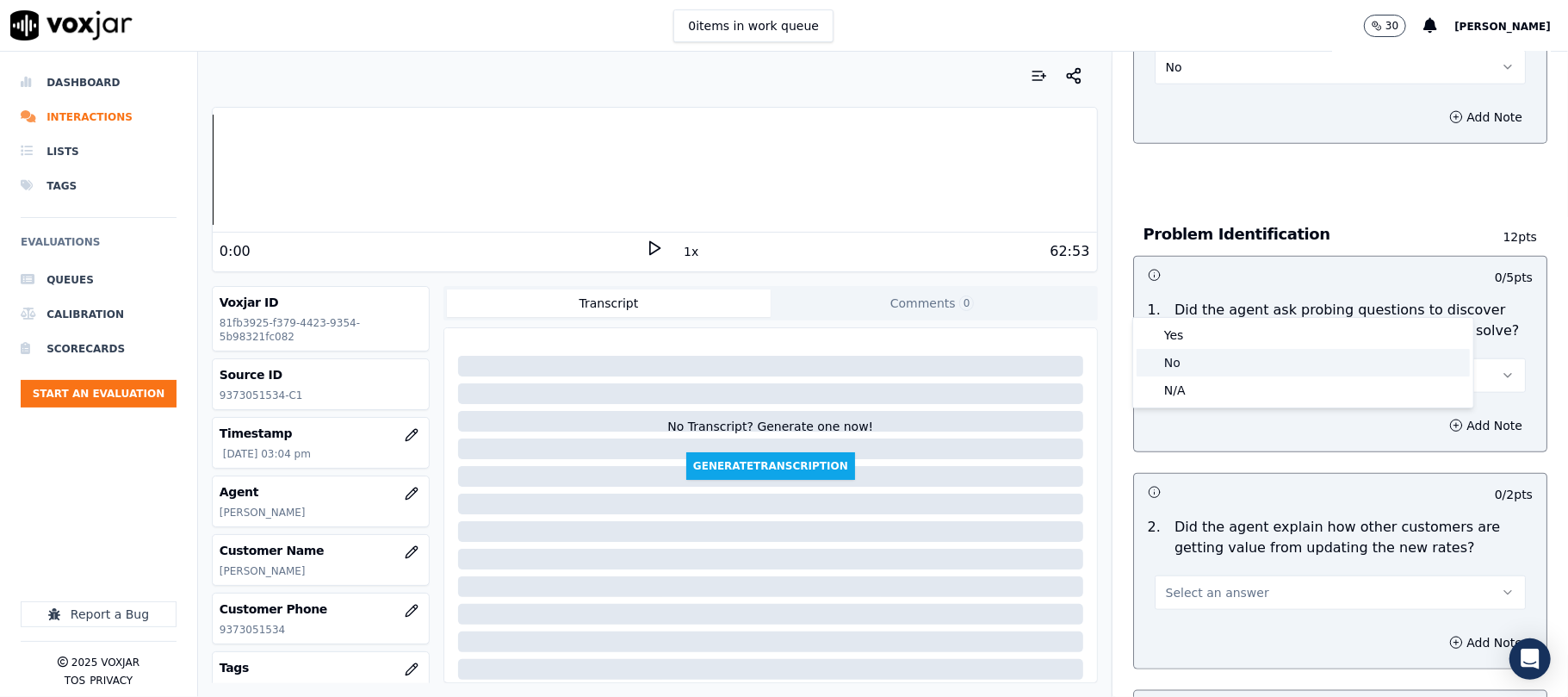
click at [1191, 362] on div "No" at bounding box center [1303, 362] width 333 height 27
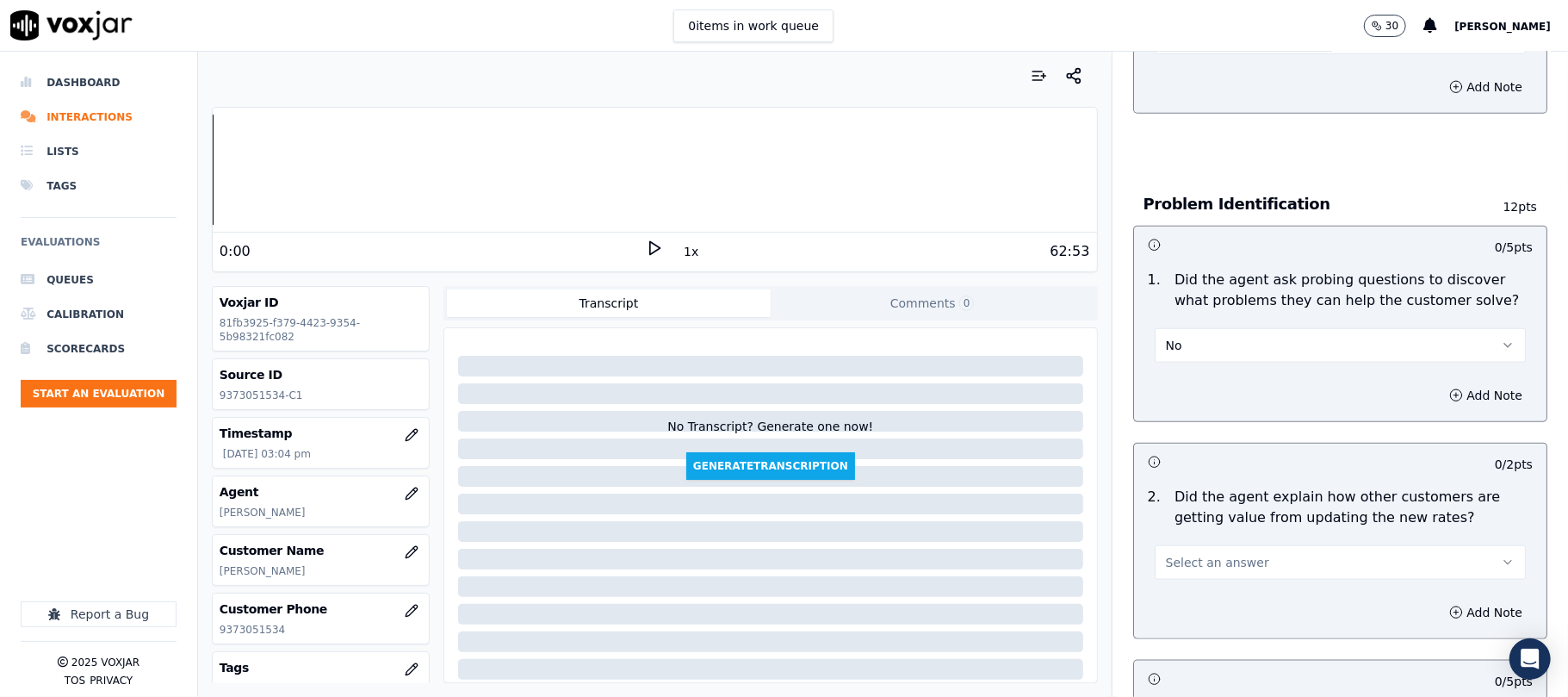
scroll to position [1263, 0]
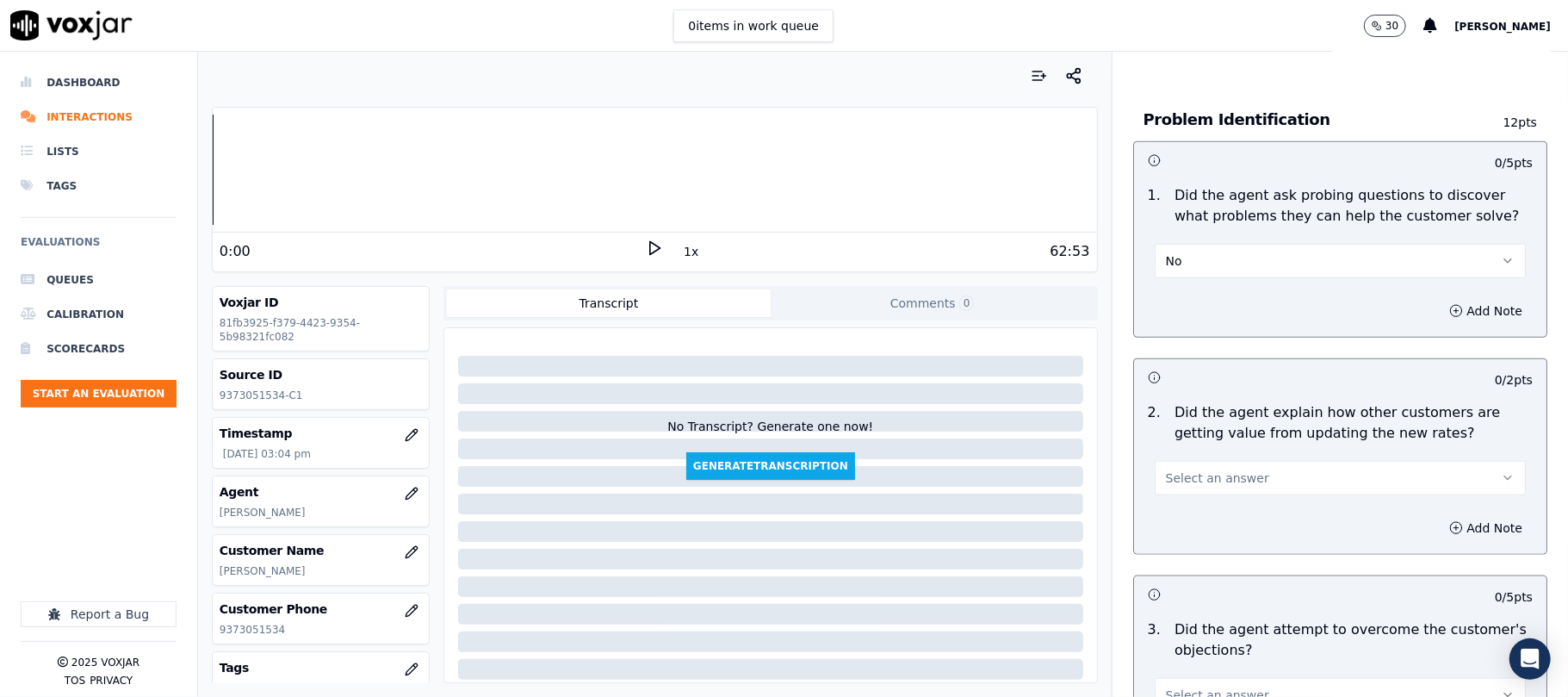
click at [1214, 243] on button "No" at bounding box center [1339, 260] width 371 height 34
click at [1198, 215] on div "Yes" at bounding box center [1303, 219] width 333 height 27
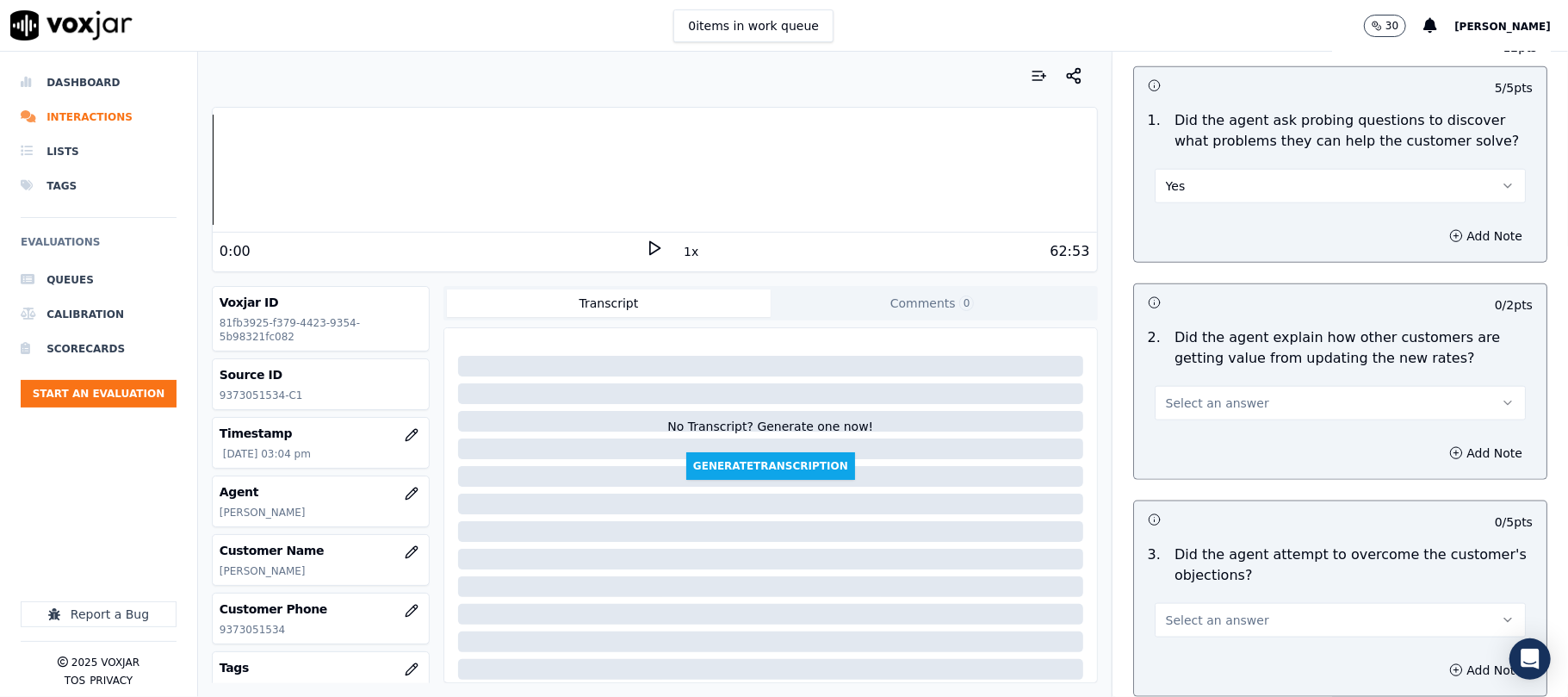
scroll to position [1377, 0]
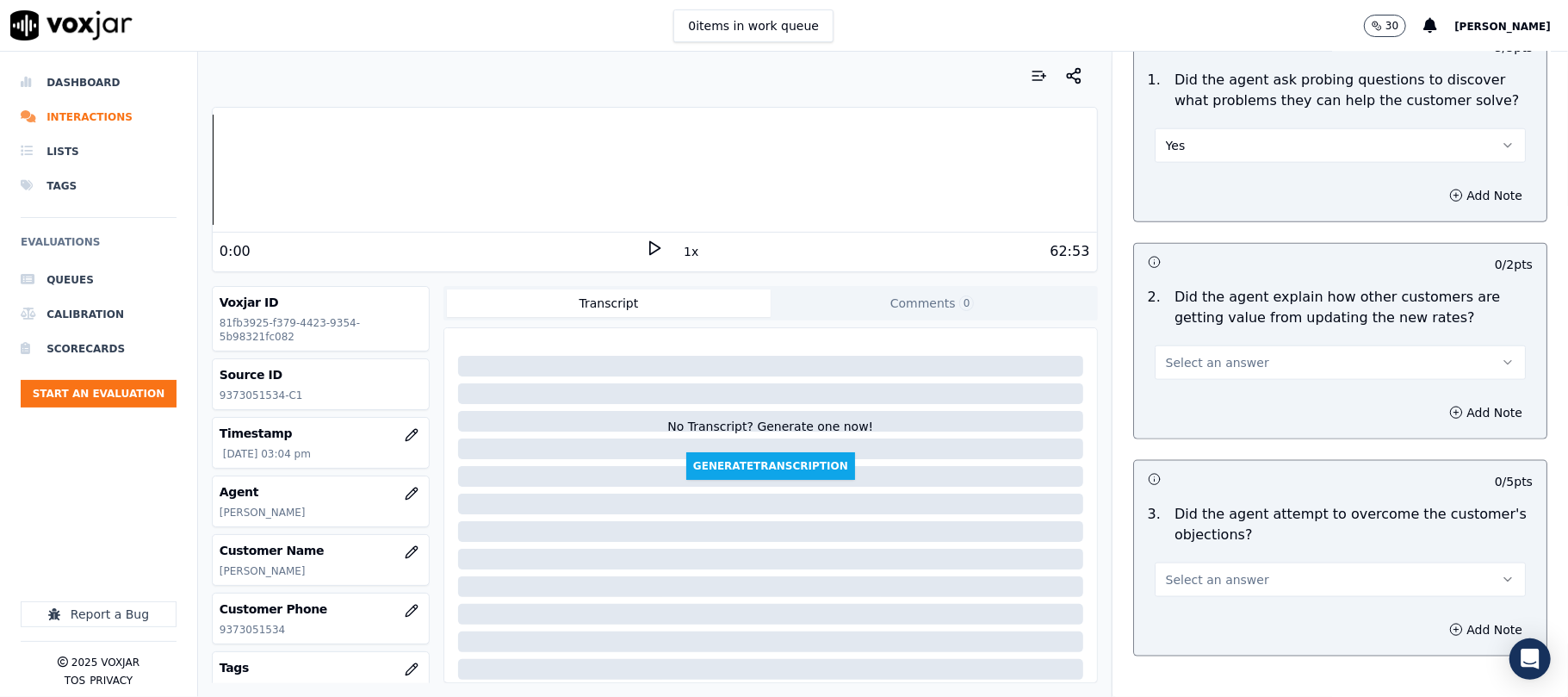
click at [1202, 354] on span "Select an answer" at bounding box center [1218, 363] width 103 height 18
click at [1178, 385] on div "N/A" at bounding box center [1303, 378] width 333 height 27
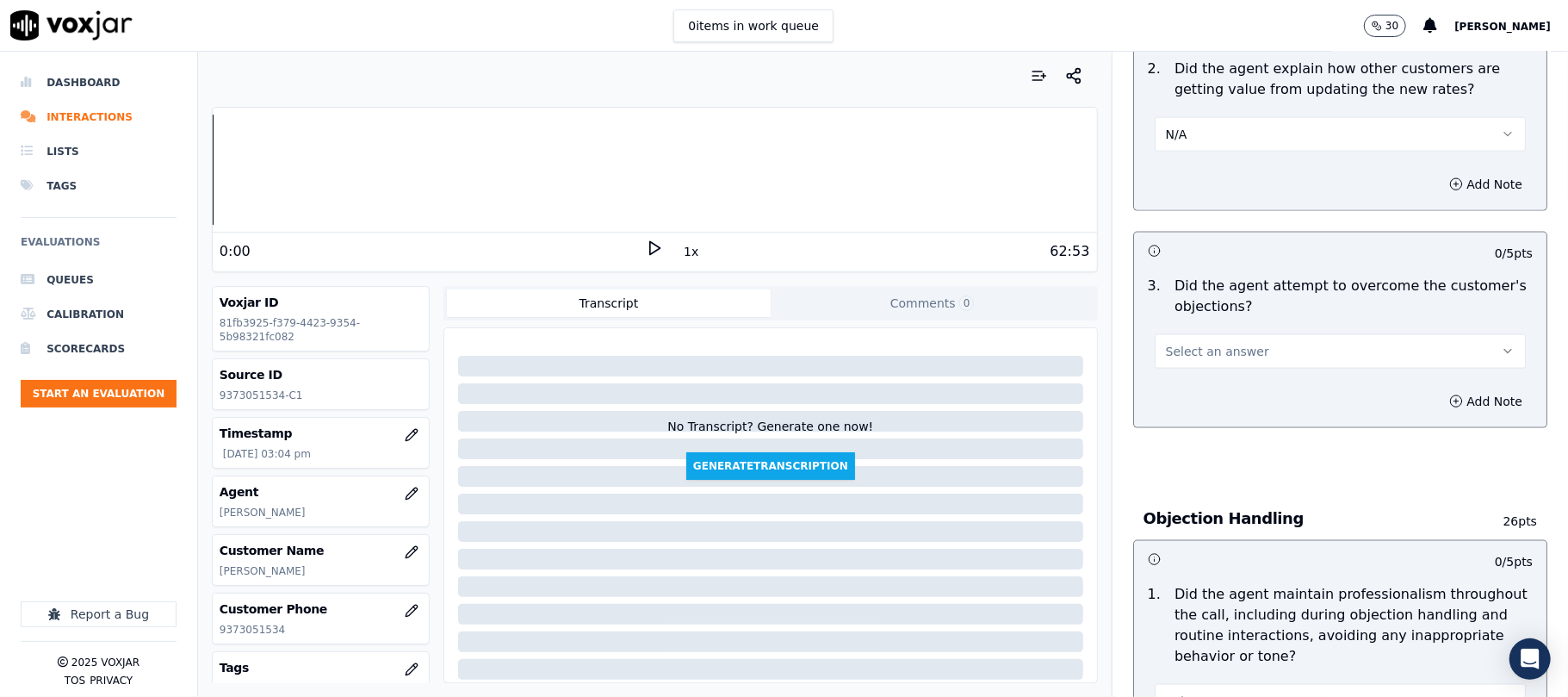
scroll to position [1607, 0]
click at [1220, 330] on div "Select an answer" at bounding box center [1339, 348] width 371 height 38
click at [1185, 375] on div "Add Note" at bounding box center [1340, 400] width 413 height 52
click at [1196, 342] on span "Select an answer" at bounding box center [1218, 350] width 103 height 18
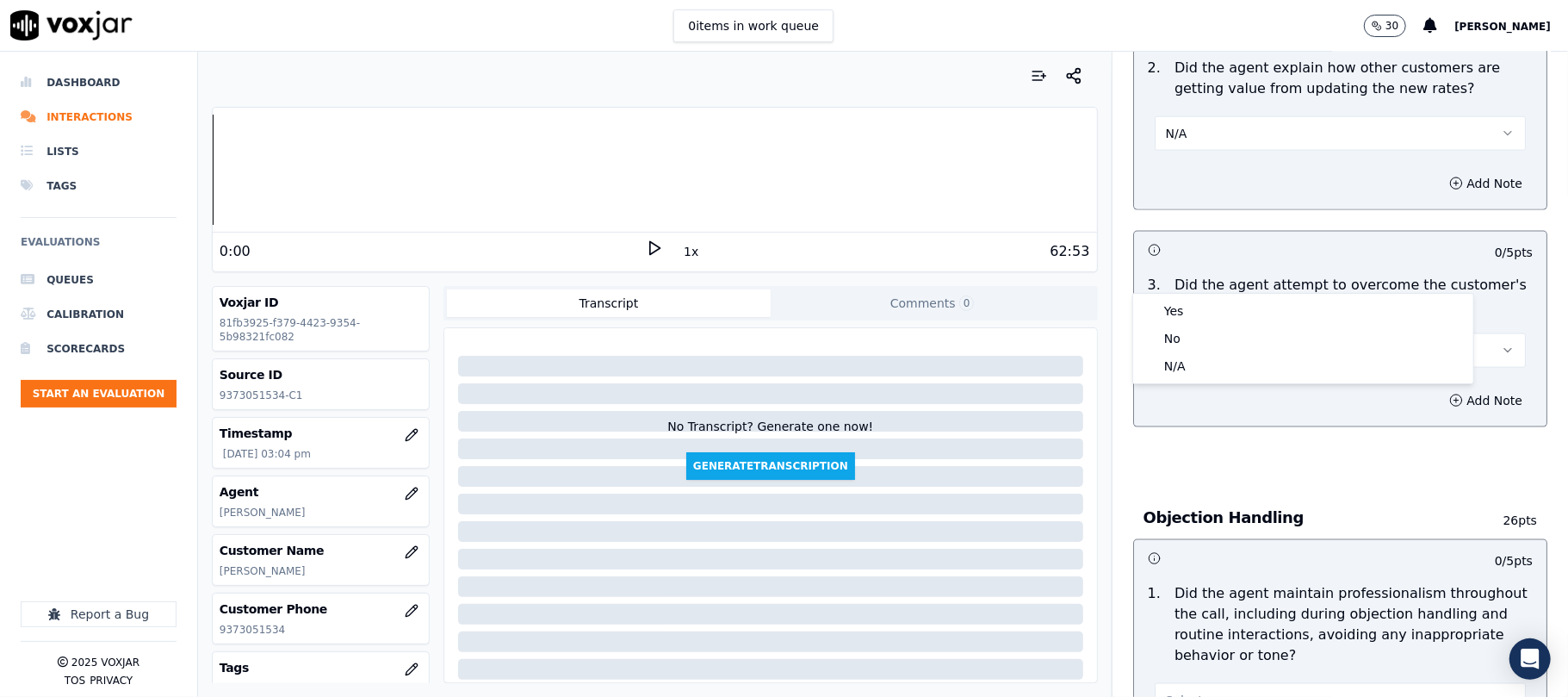
click at [1186, 303] on div "Yes" at bounding box center [1303, 311] width 333 height 27
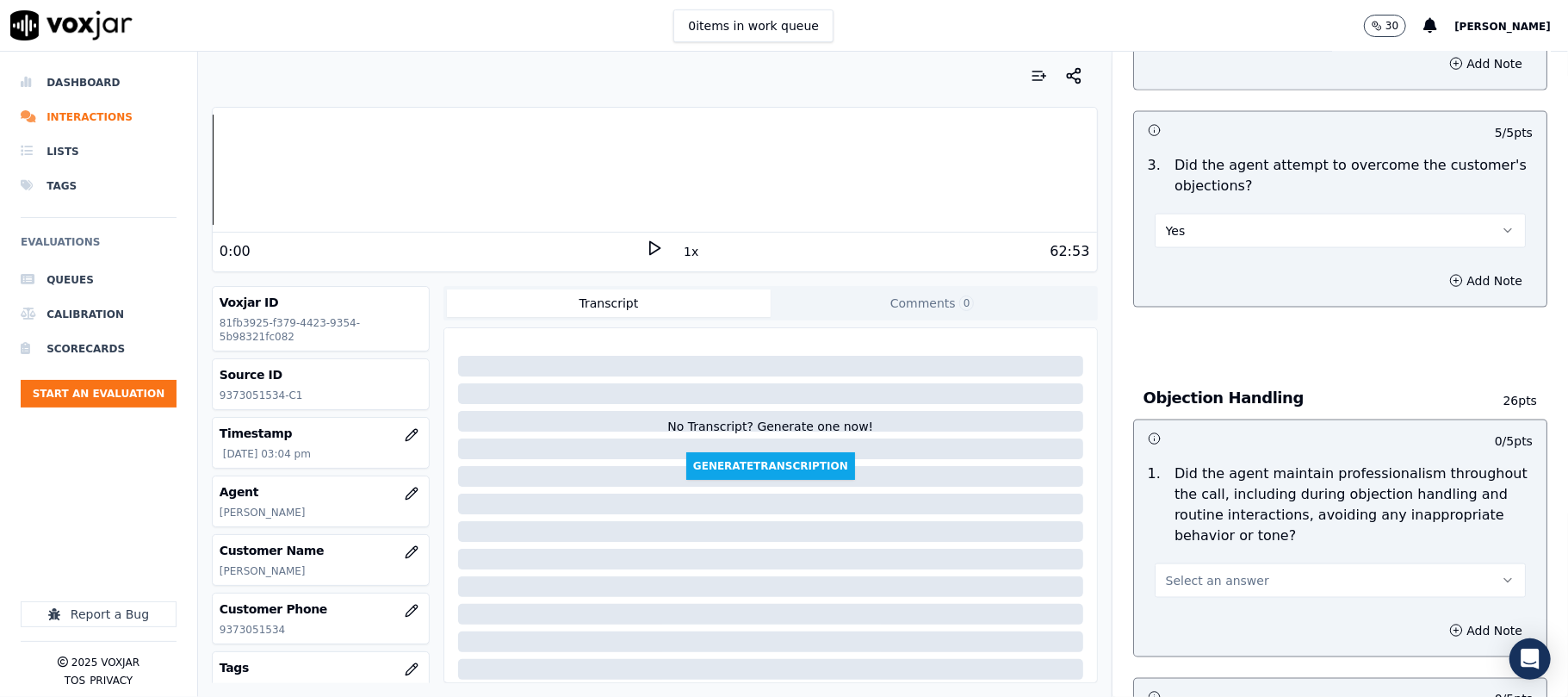
scroll to position [1837, 0]
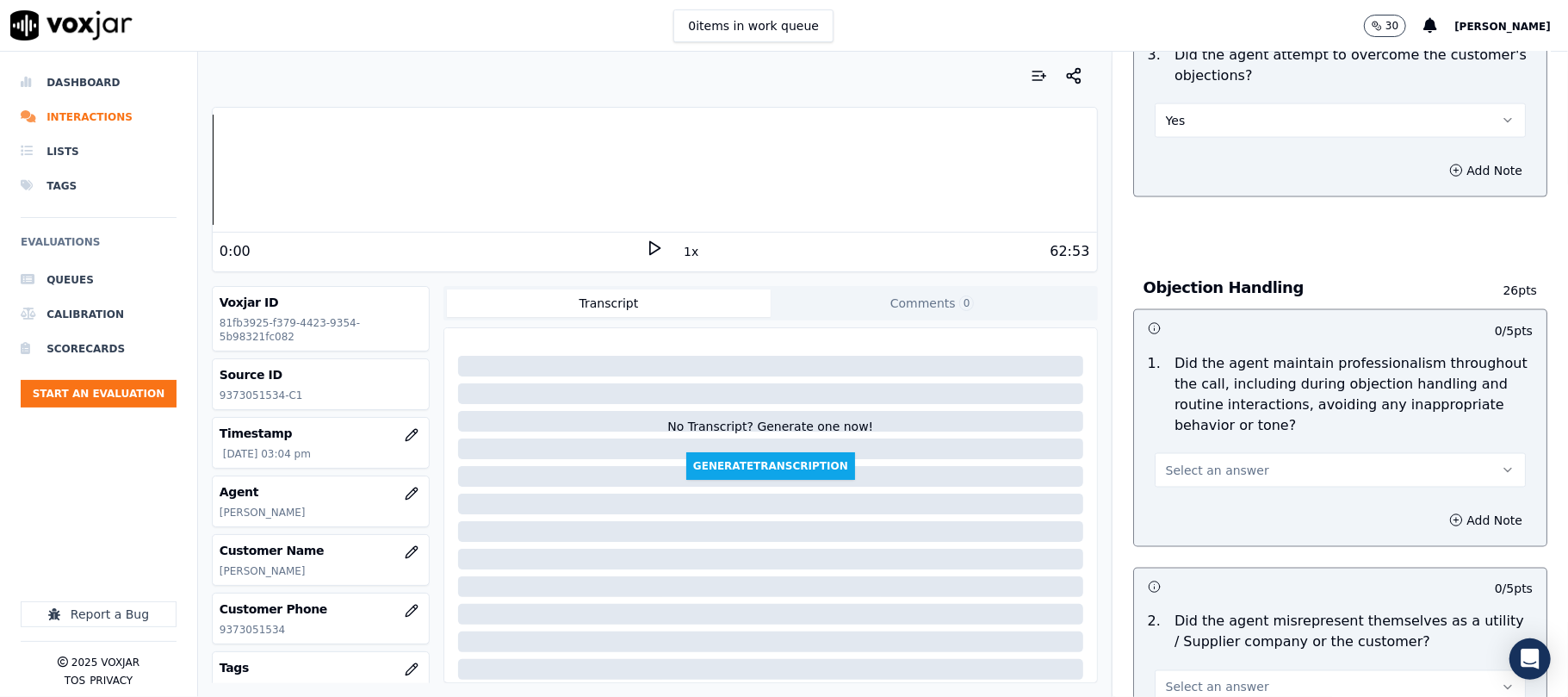
click at [1226, 461] on span "Select an answer" at bounding box center [1218, 470] width 103 height 18
click at [1204, 432] on div "Yes" at bounding box center [1303, 431] width 333 height 27
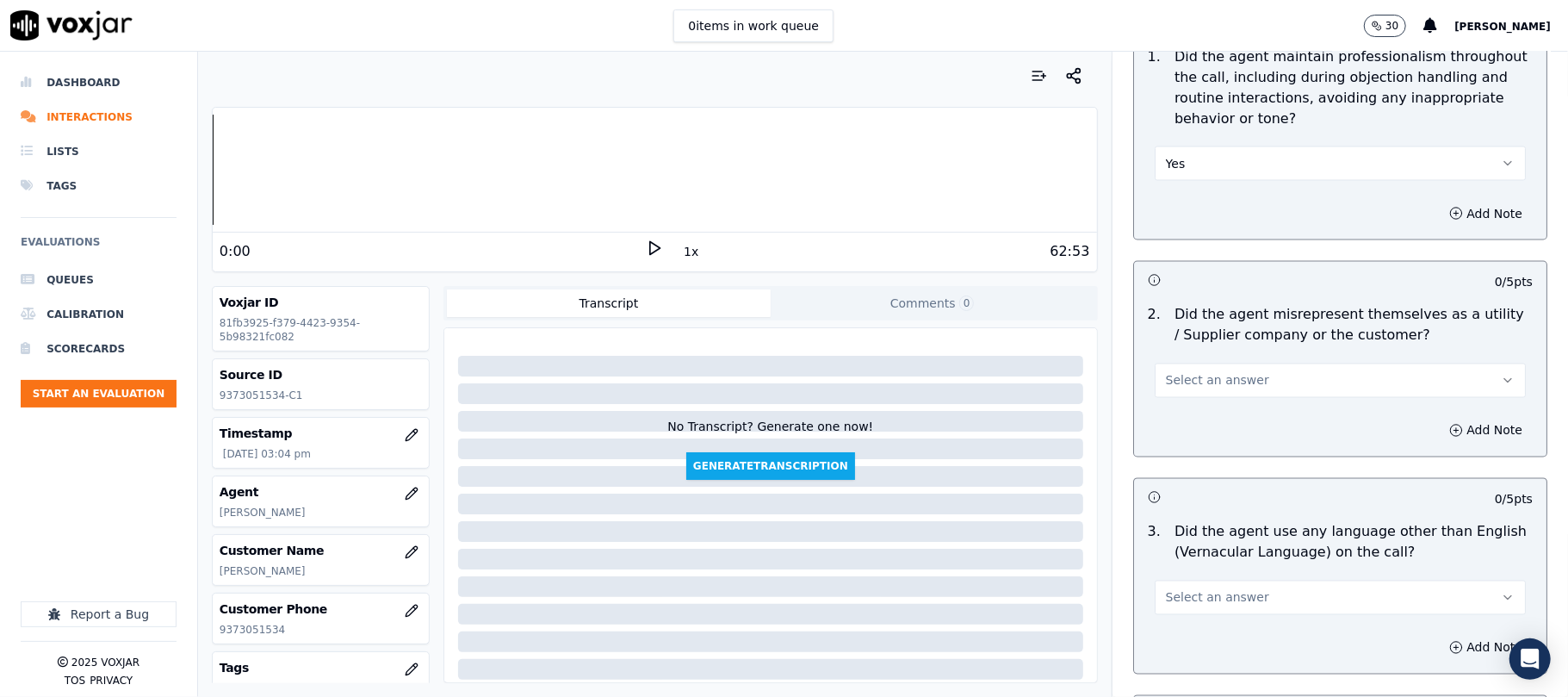
scroll to position [2182, 0]
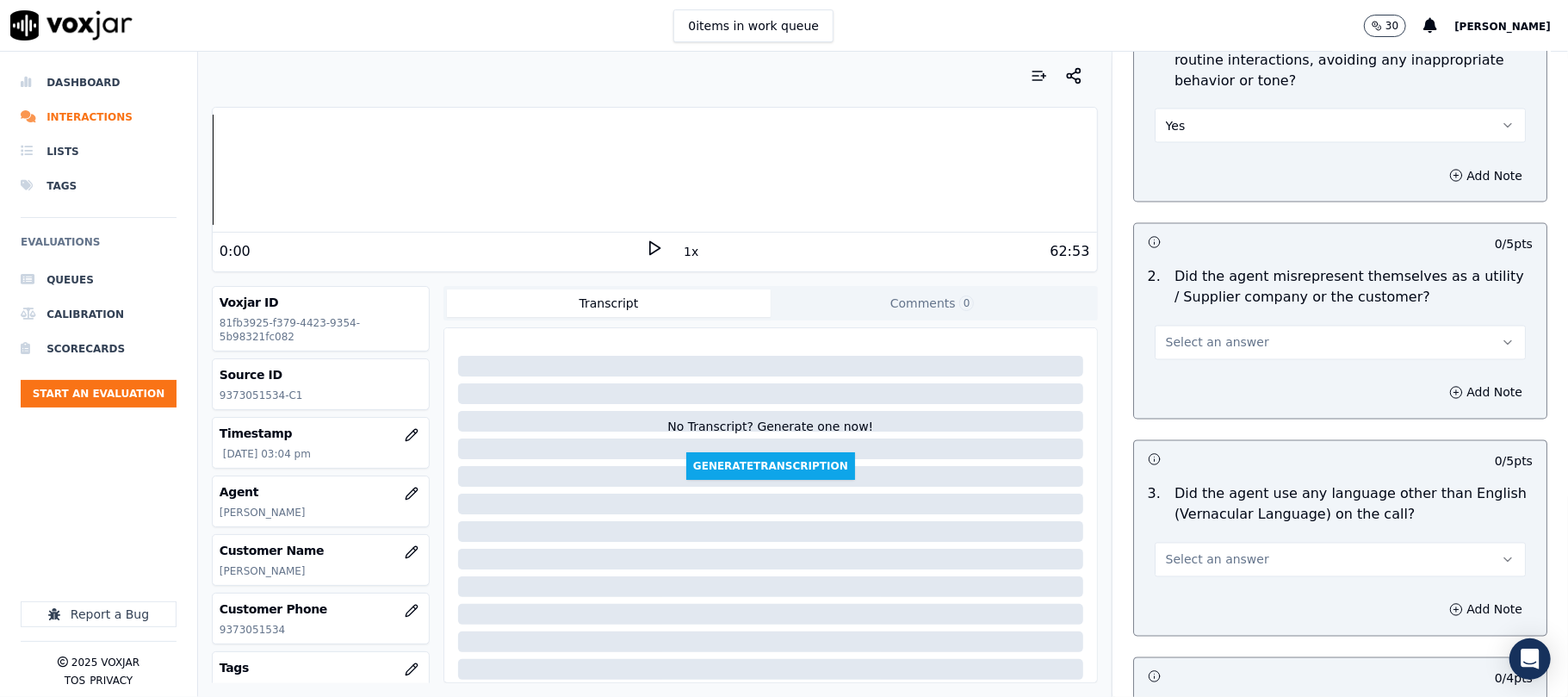
click at [1251, 325] on button "Select an answer" at bounding box center [1339, 342] width 371 height 34
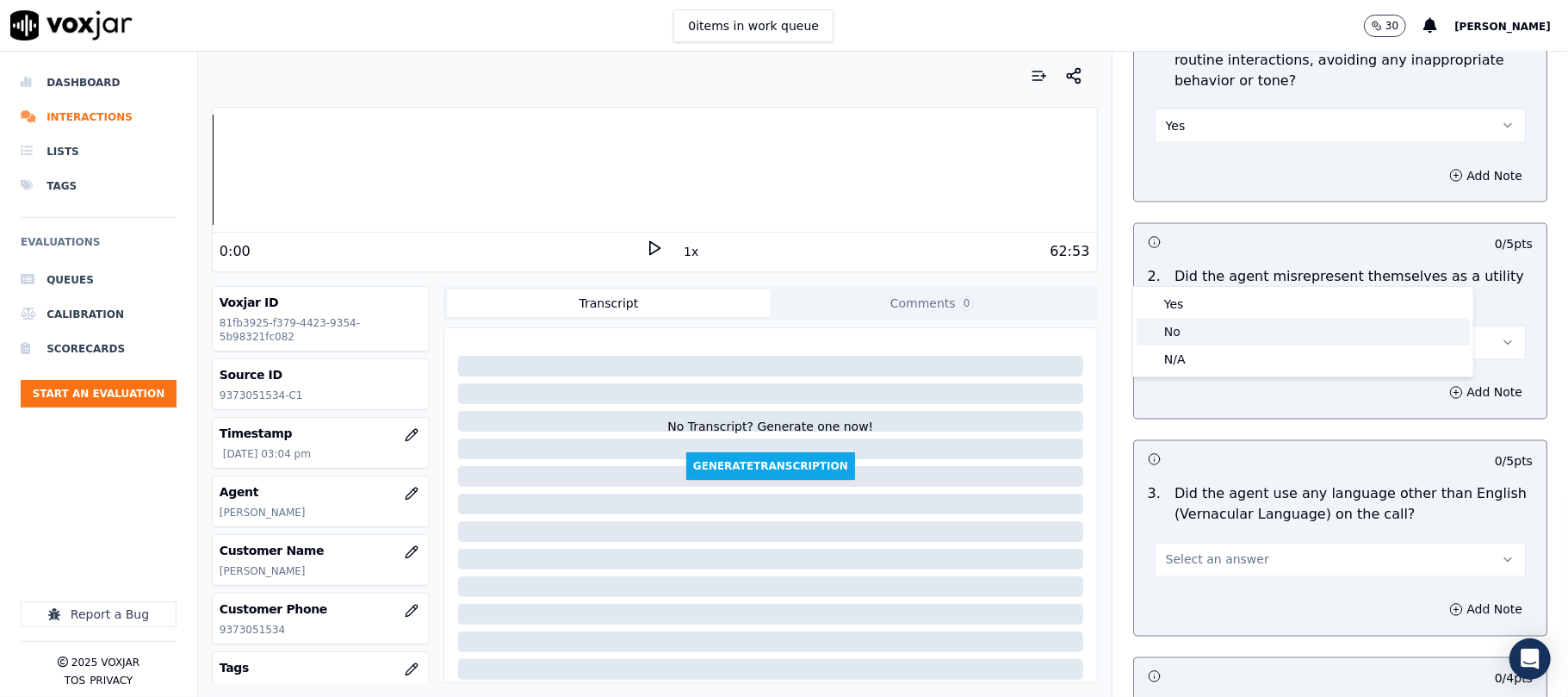
click at [1197, 325] on div "No" at bounding box center [1303, 331] width 333 height 27
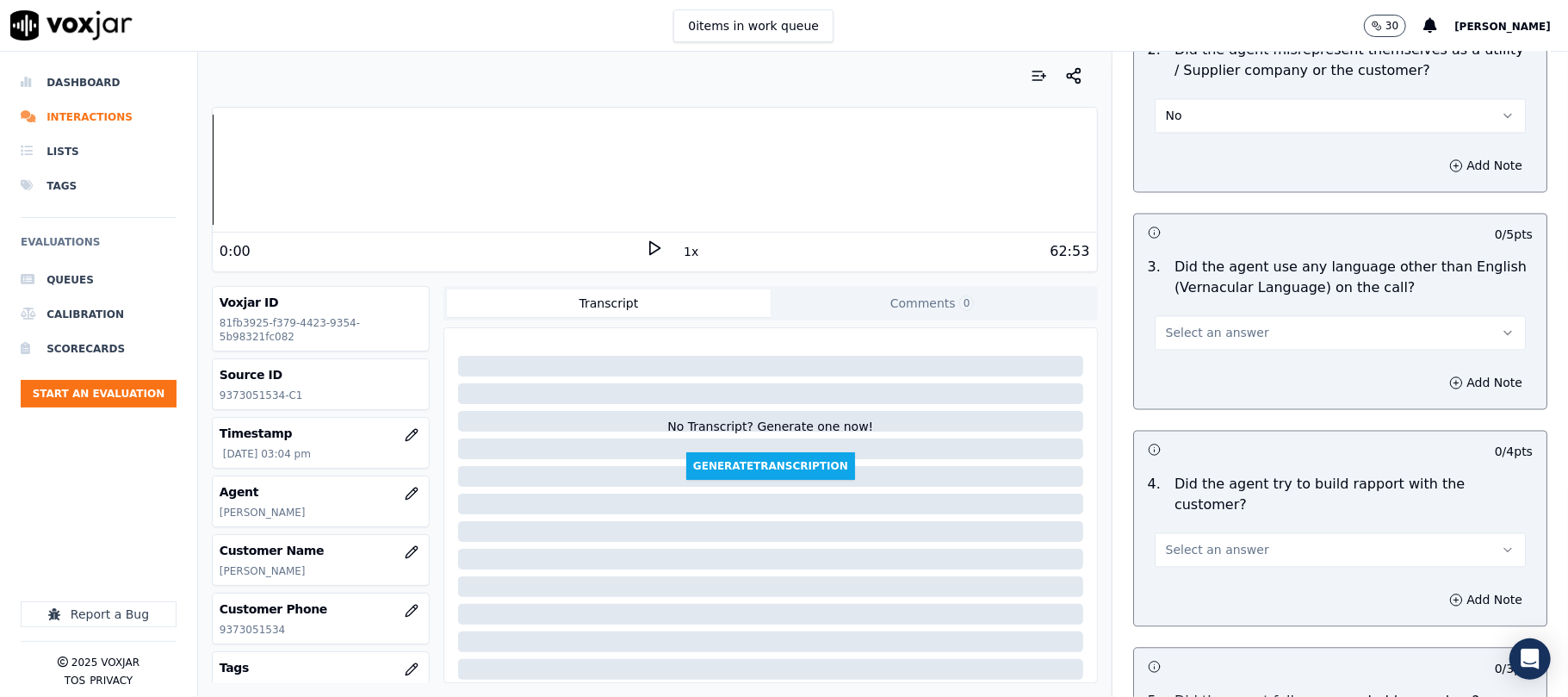
scroll to position [2411, 0]
click at [1251, 312] on button "Select an answer" at bounding box center [1339, 329] width 371 height 34
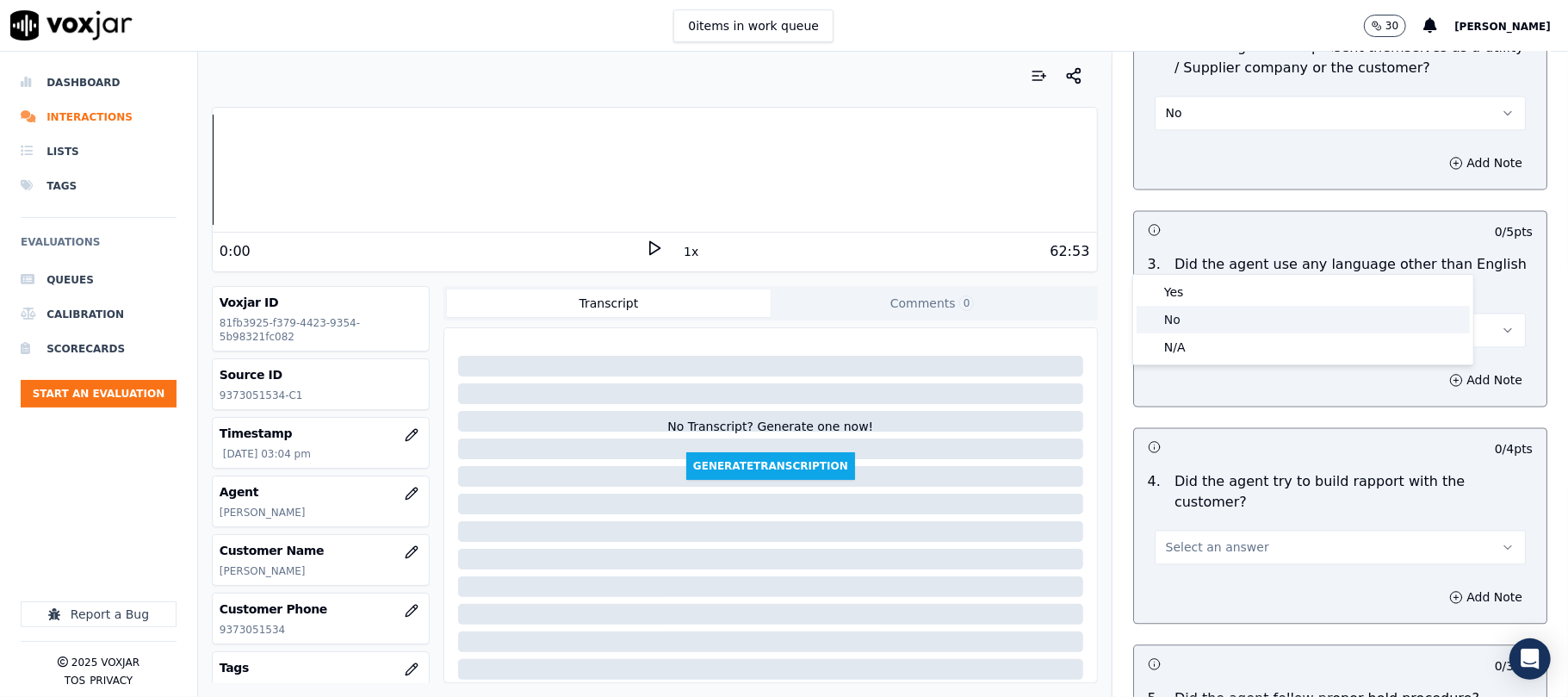
click at [1205, 322] on div "No" at bounding box center [1303, 319] width 333 height 27
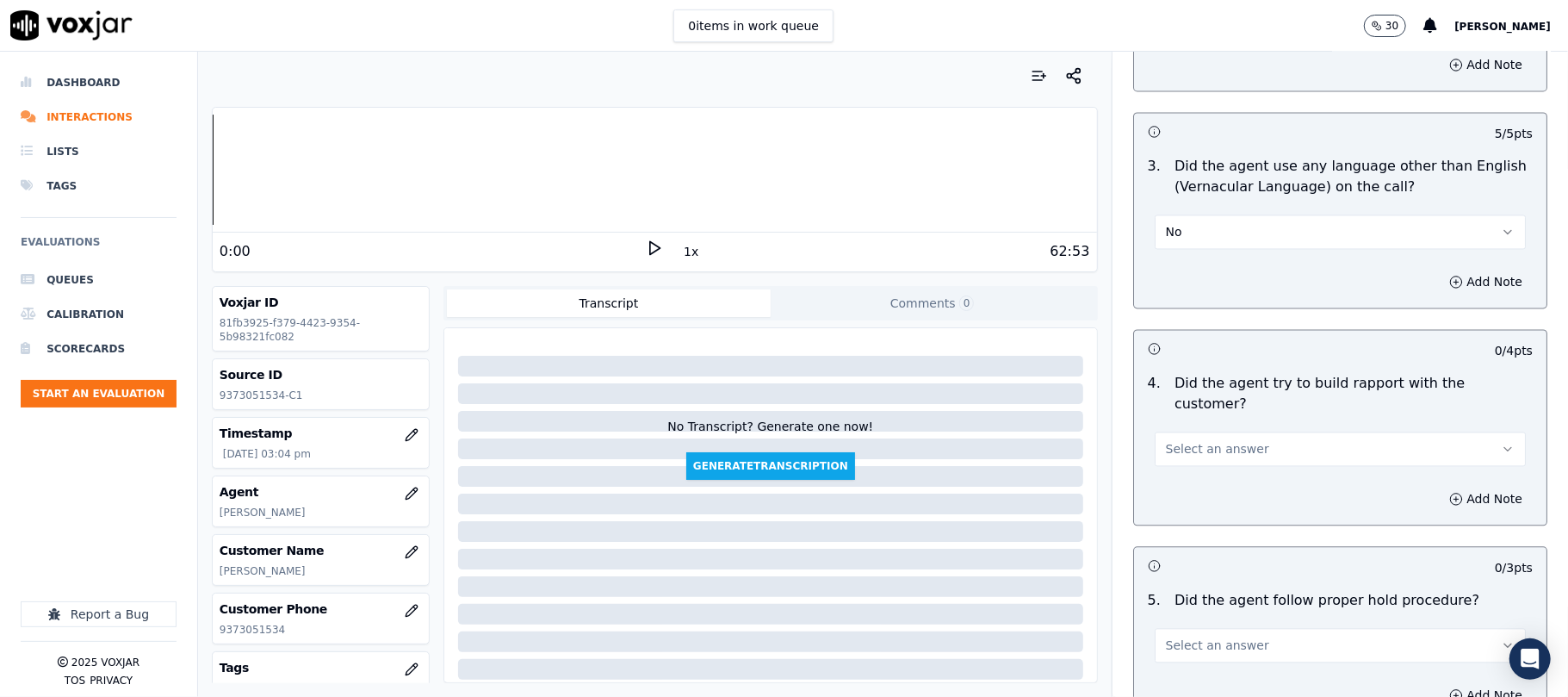
scroll to position [2640, 0]
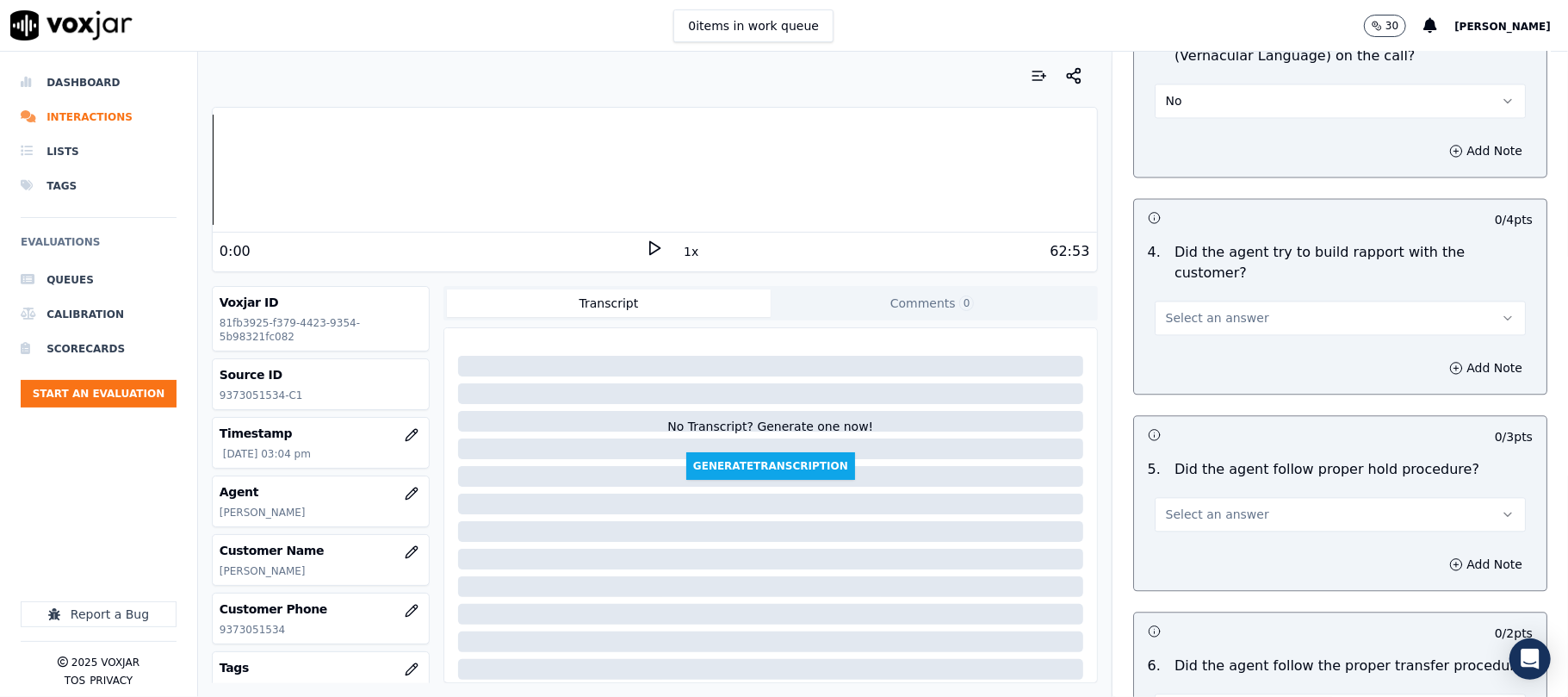
click at [1247, 301] on button "Select an answer" at bounding box center [1339, 317] width 371 height 34
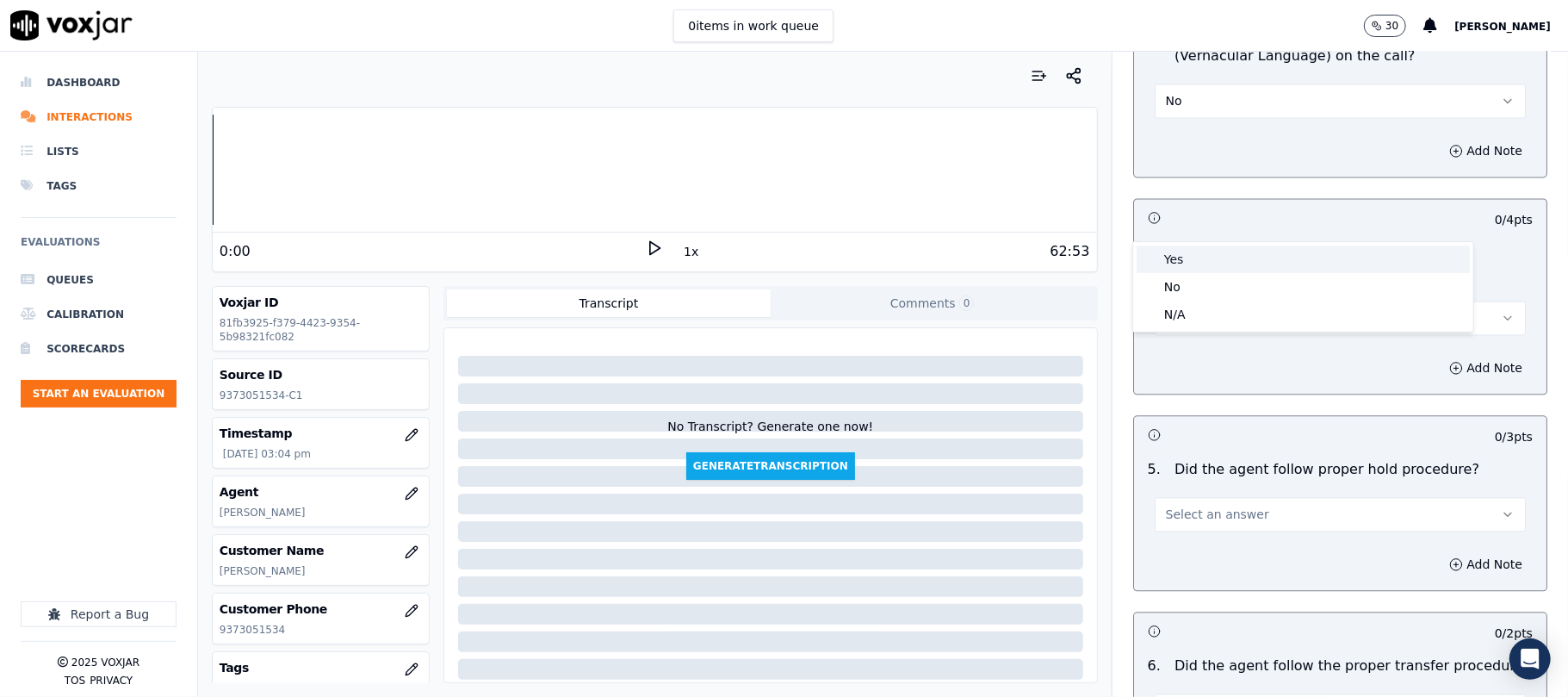
click at [1216, 260] on div "Yes" at bounding box center [1303, 259] width 333 height 27
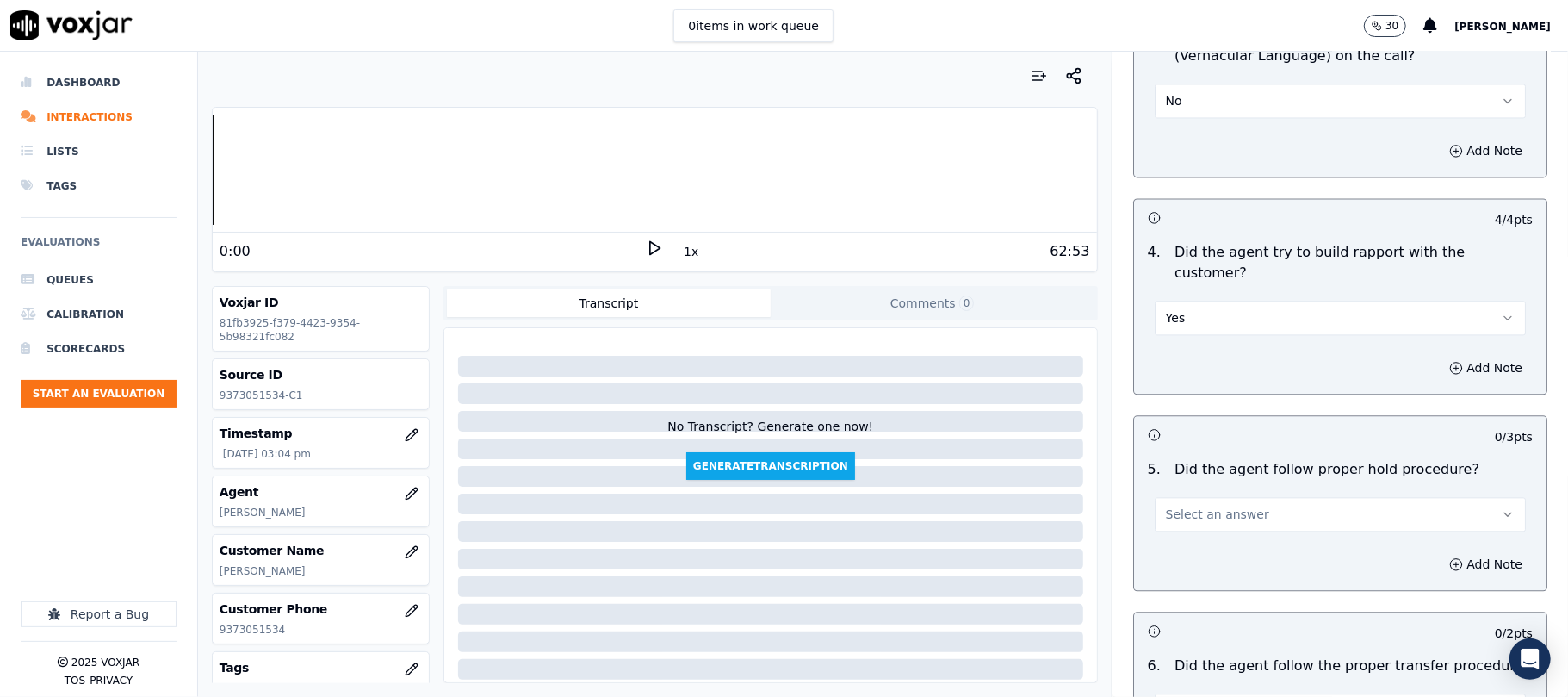
click at [1214, 505] on span "Select an answer" at bounding box center [1218, 514] width 103 height 18
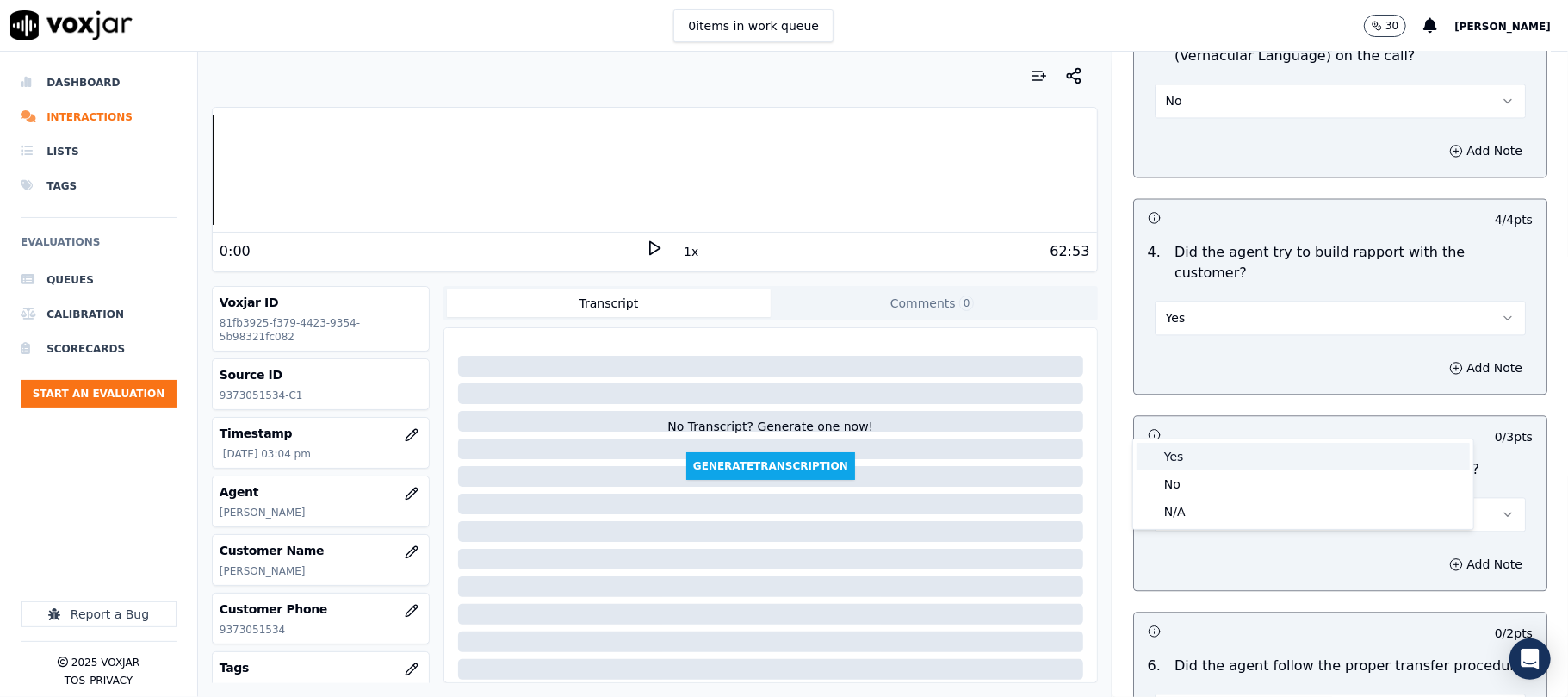
click at [1200, 450] on div "Yes" at bounding box center [1303, 457] width 333 height 27
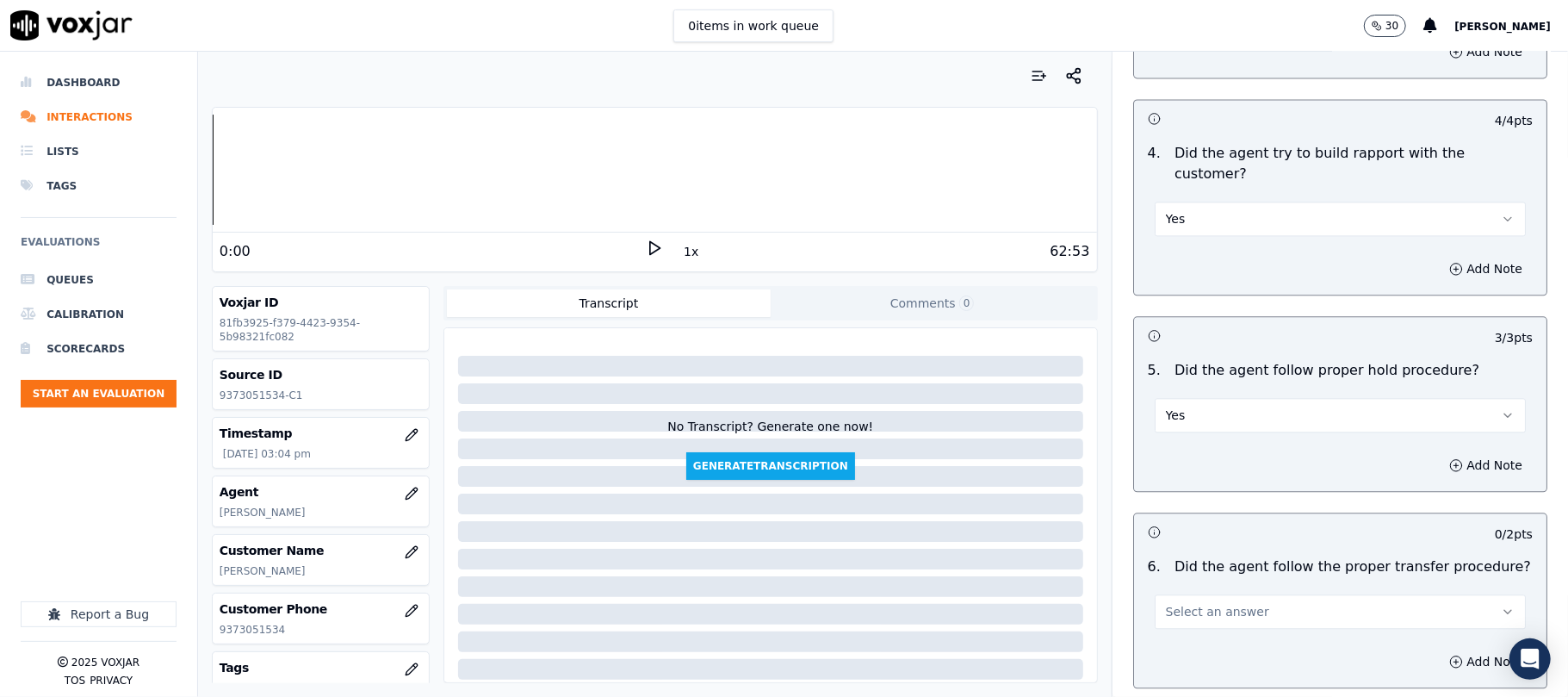
scroll to position [2870, 0]
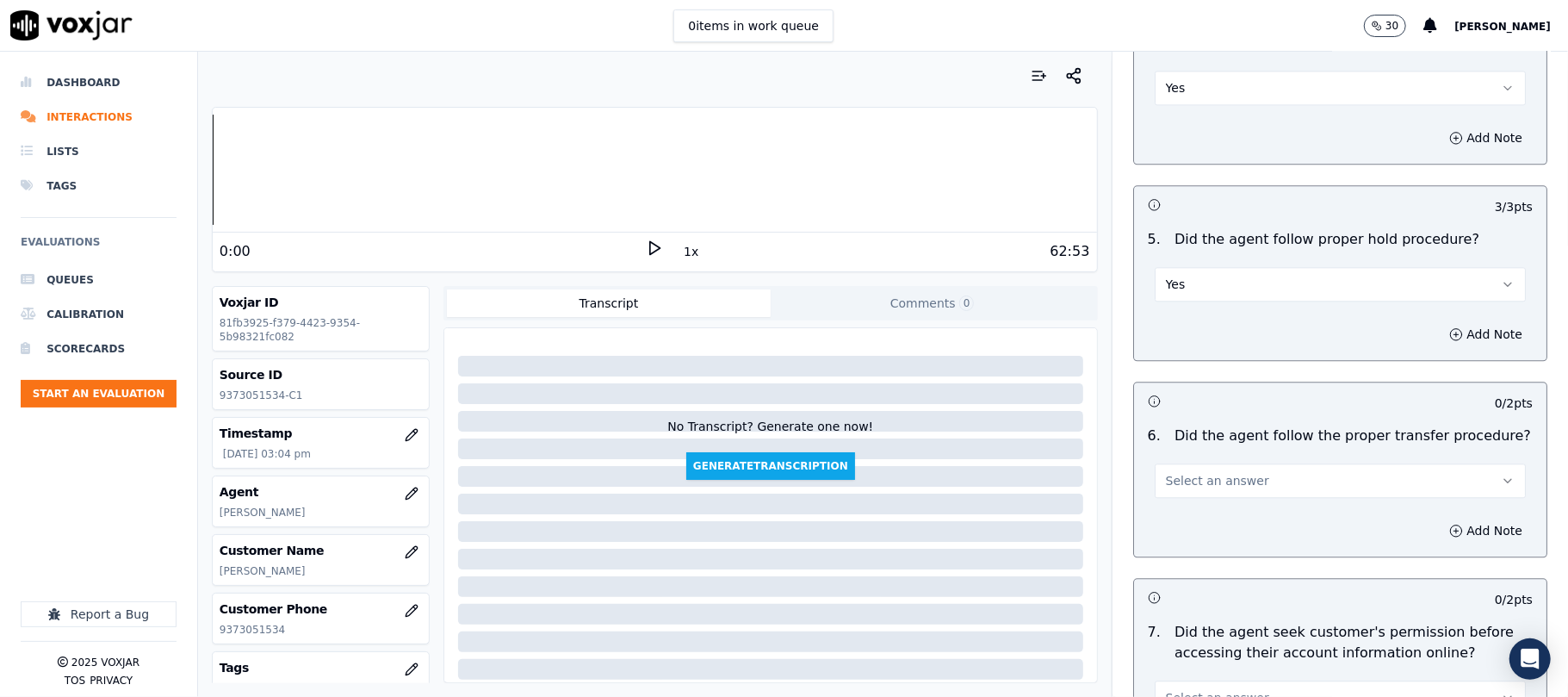
click at [1189, 472] on span "Select an answer" at bounding box center [1218, 481] width 103 height 18
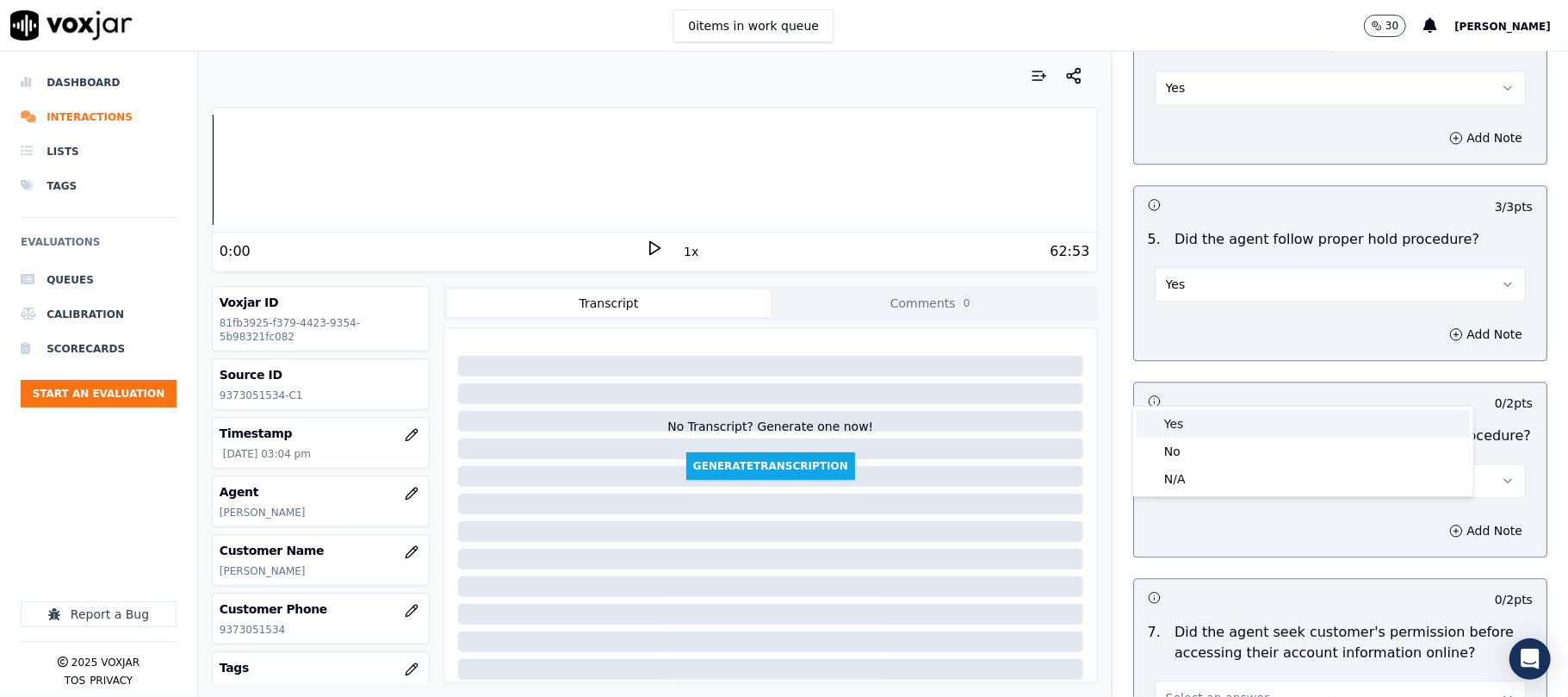
click at [1186, 415] on div "Yes" at bounding box center [1303, 423] width 333 height 27
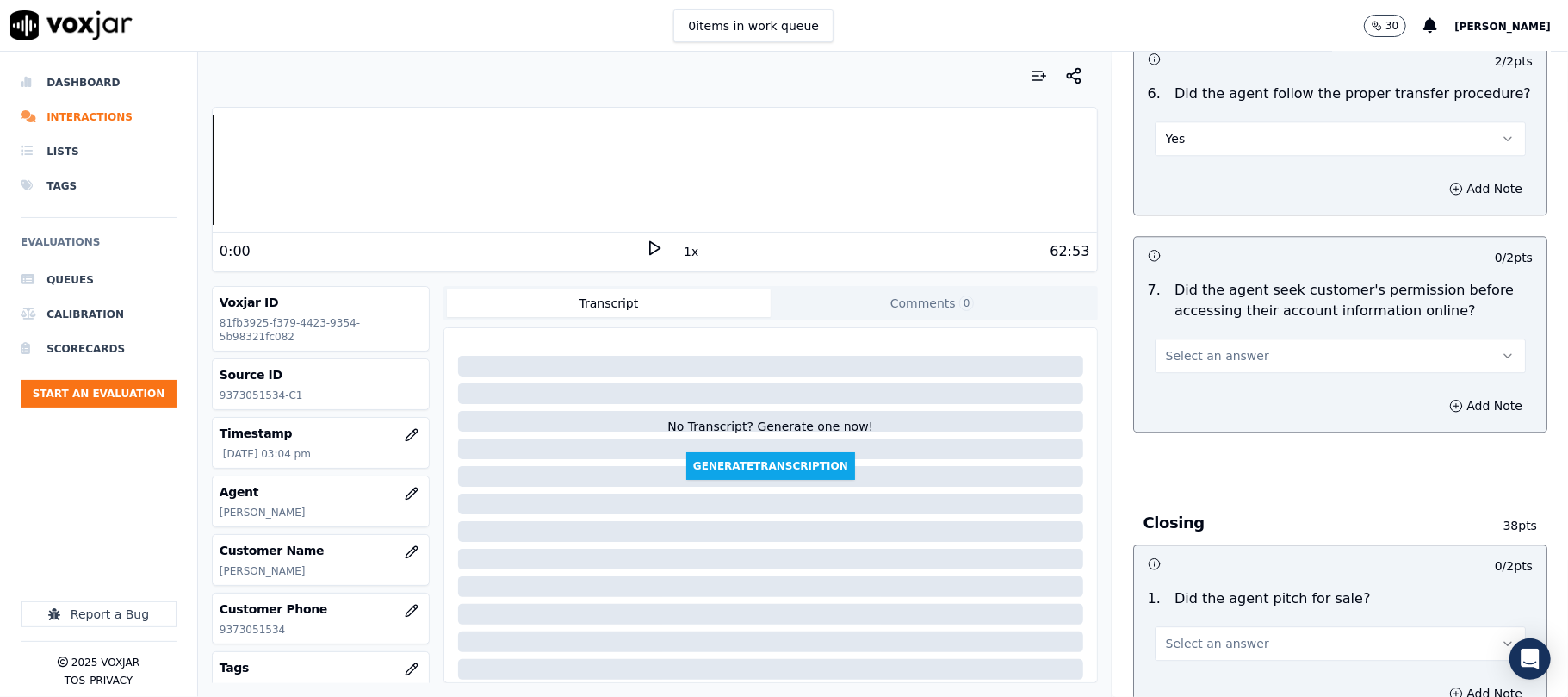
scroll to position [3214, 0]
click at [1235, 336] on button "Select an answer" at bounding box center [1339, 352] width 371 height 34
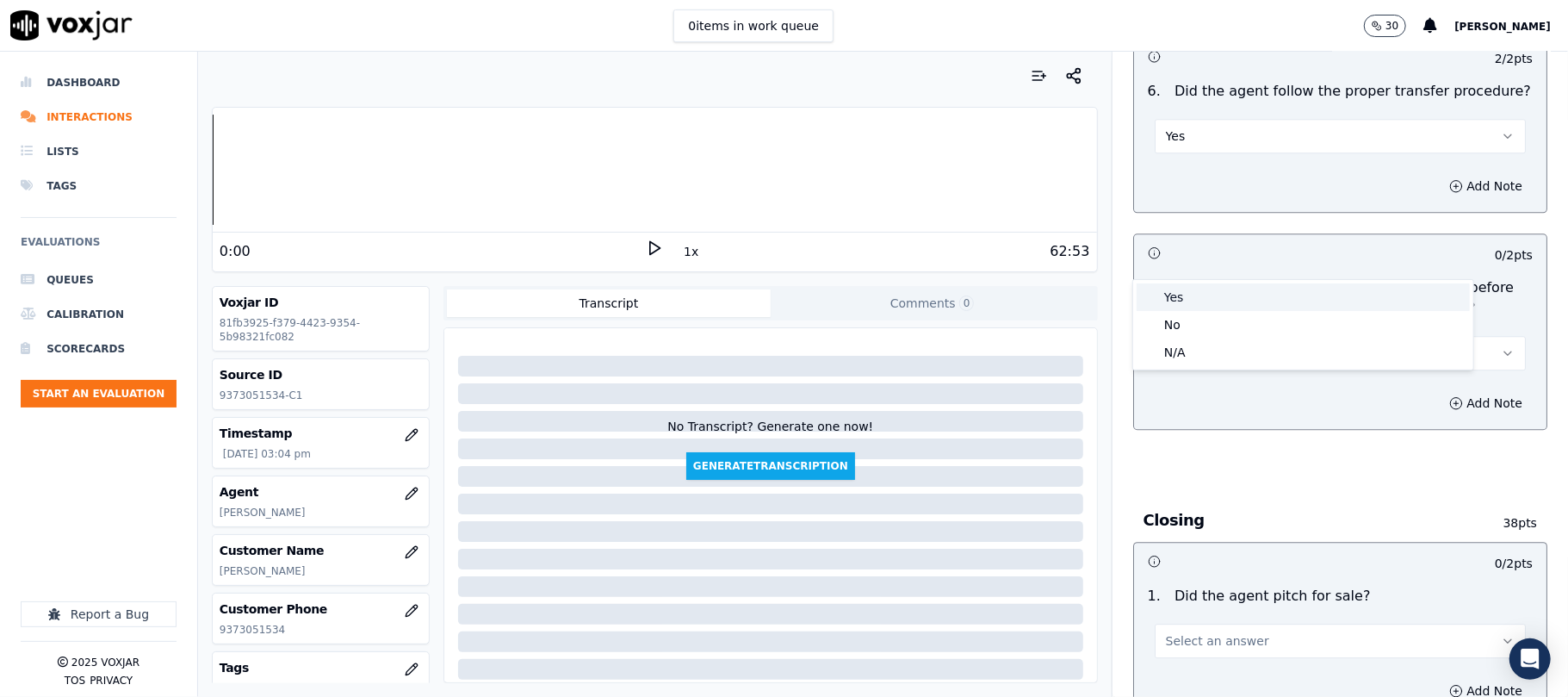
click at [1200, 295] on div "Yes" at bounding box center [1303, 297] width 333 height 27
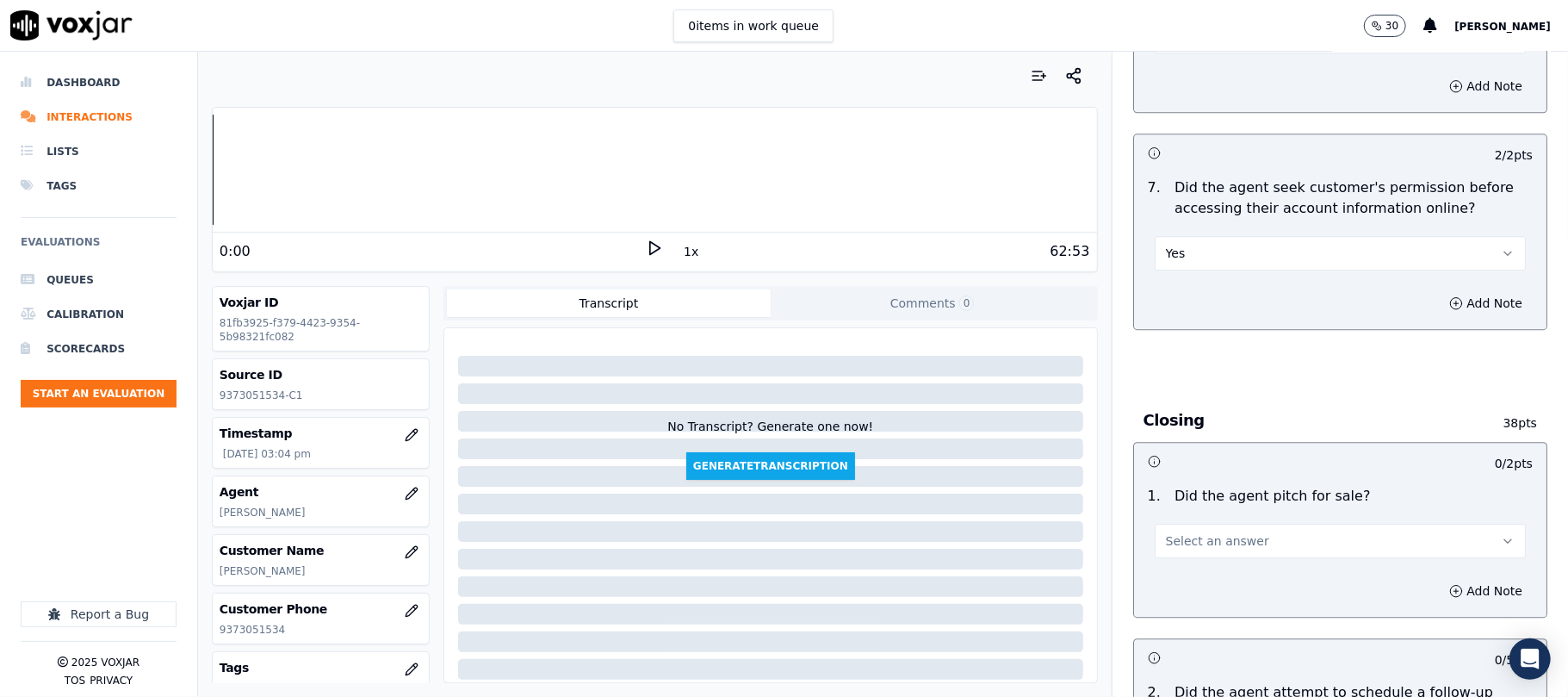
scroll to position [3444, 0]
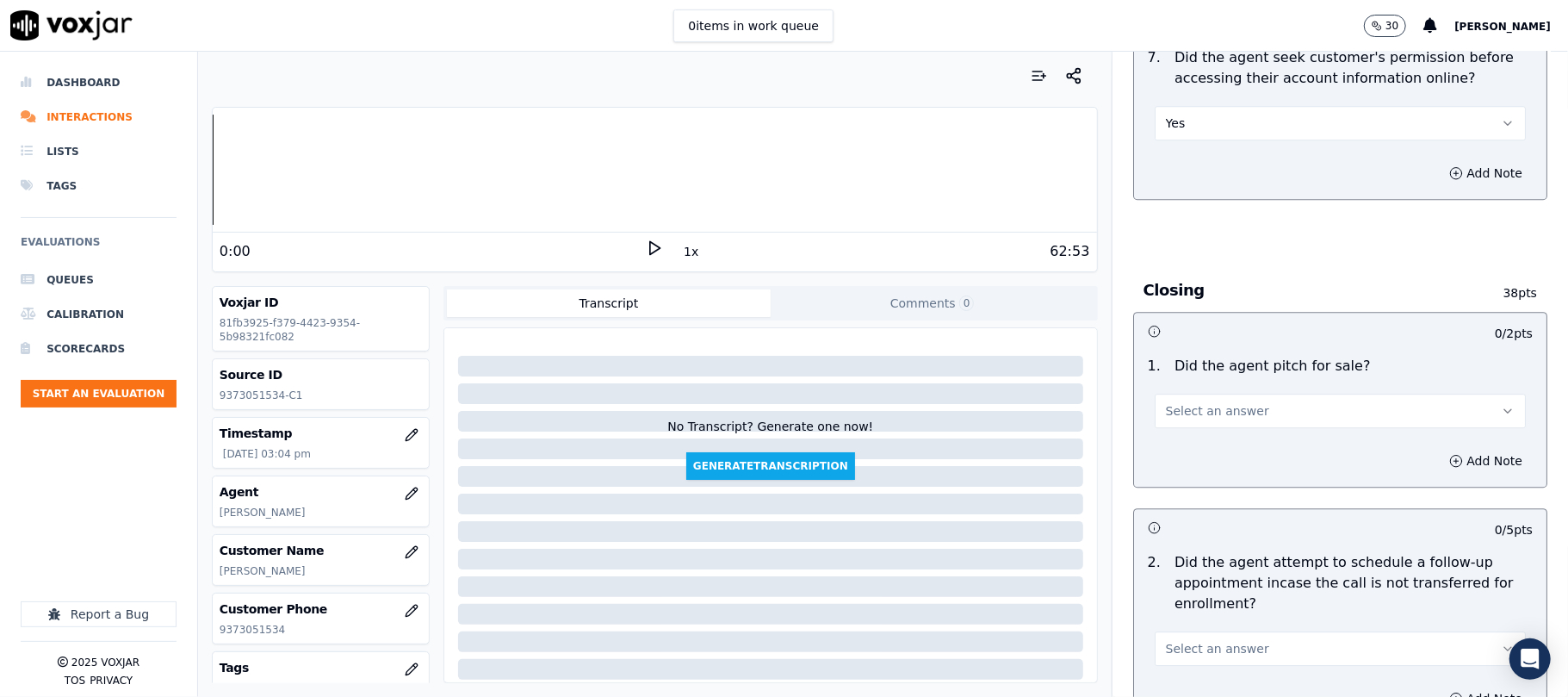
click at [1229, 348] on div "1 . Did the agent pitch for sale? Select an answer" at bounding box center [1340, 391] width 413 height 86
click at [1191, 402] on span "Select an answer" at bounding box center [1218, 411] width 103 height 18
click at [1185, 348] on div "Yes" at bounding box center [1303, 355] width 333 height 27
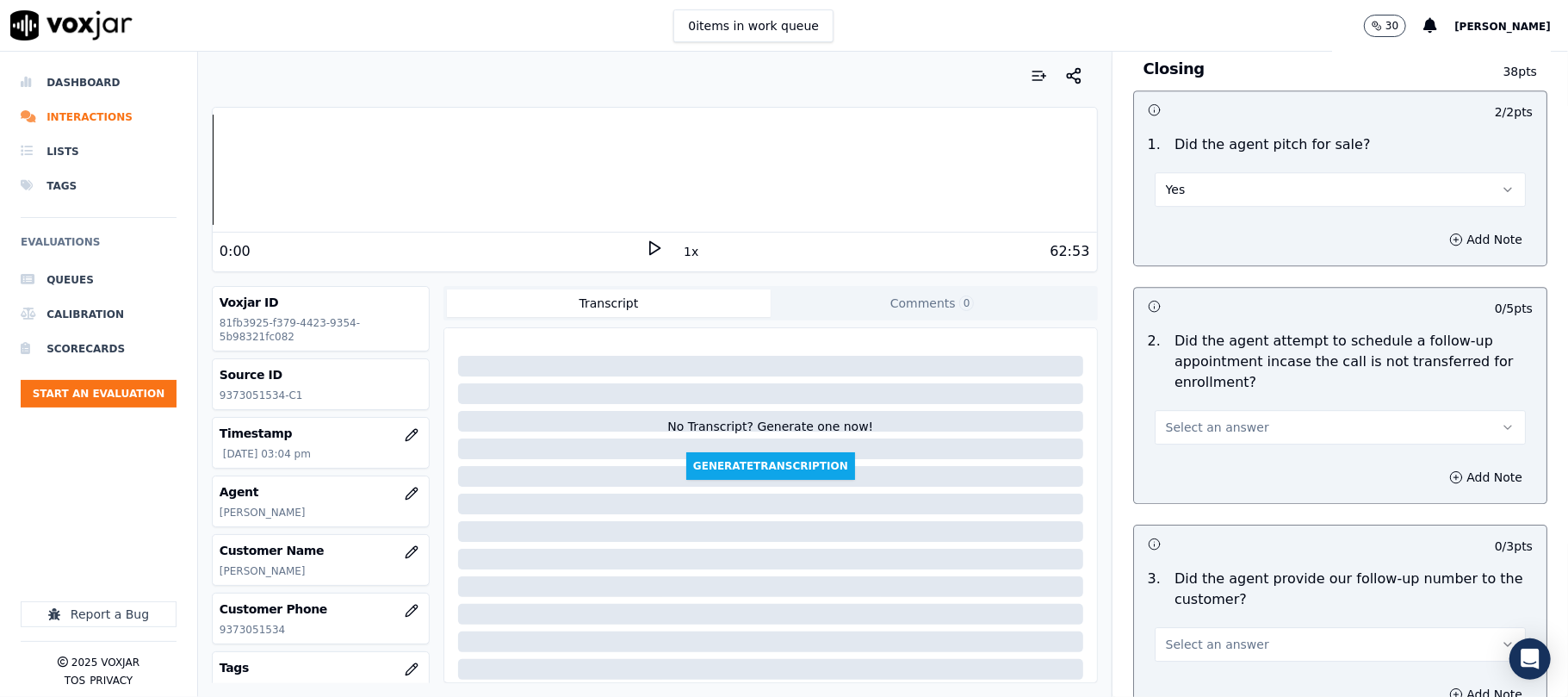
scroll to position [3674, 0]
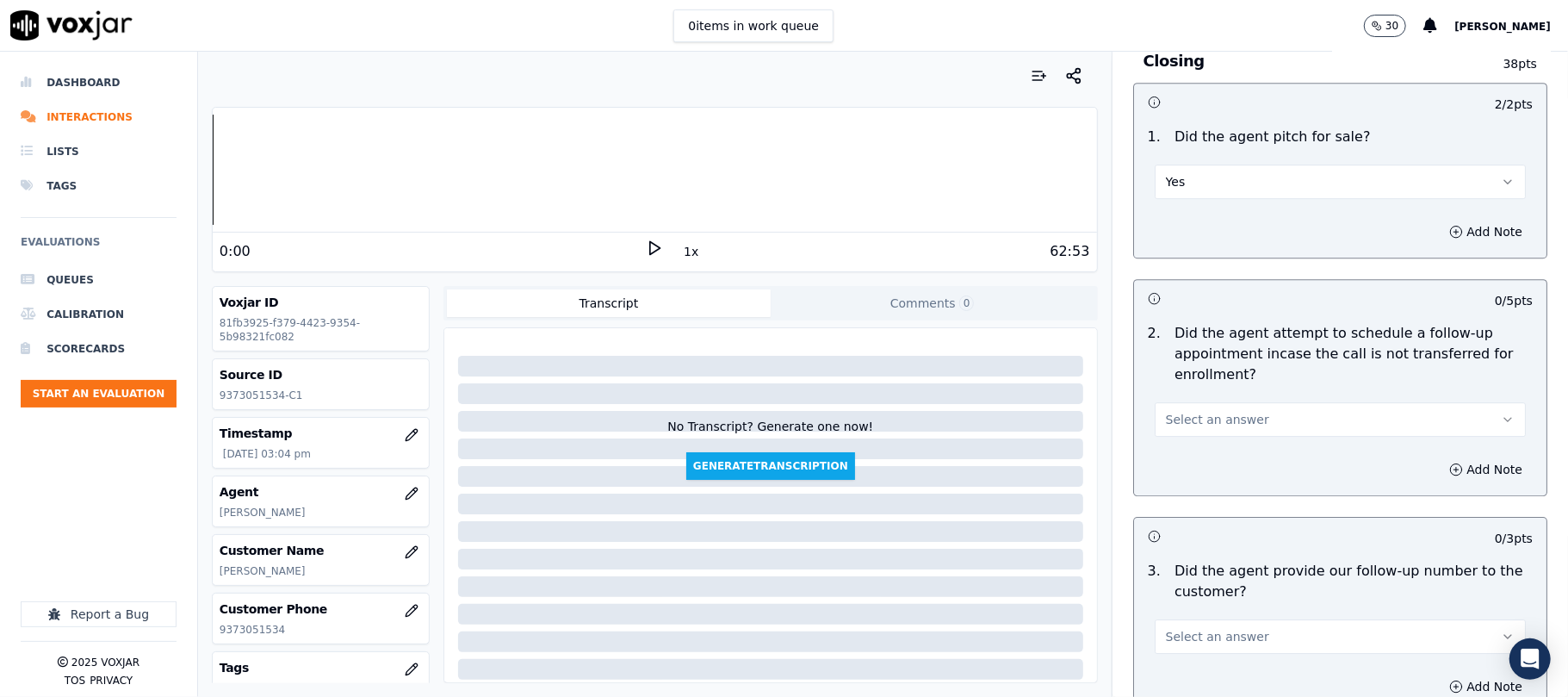
click at [1203, 411] on span "Select an answer" at bounding box center [1218, 420] width 103 height 18
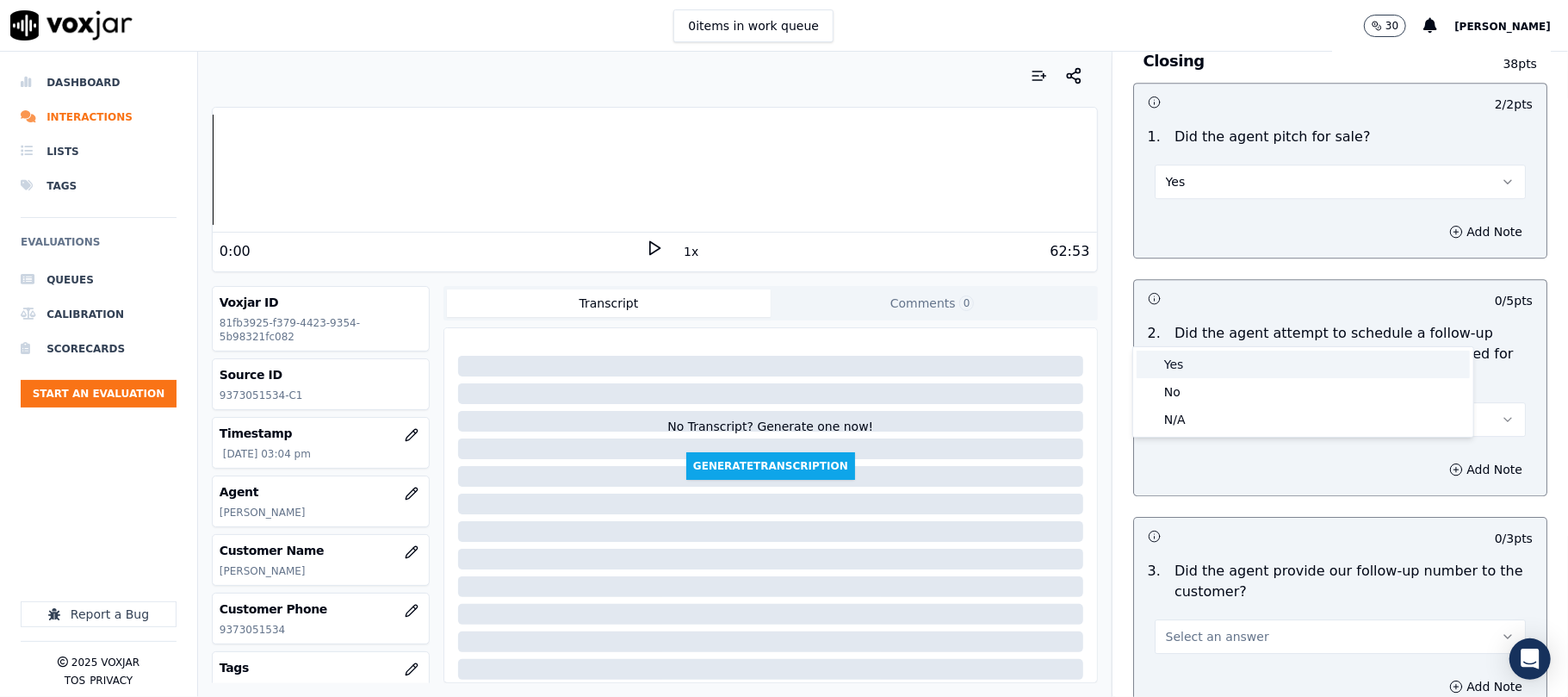
click at [1185, 358] on div "Yes" at bounding box center [1303, 364] width 333 height 27
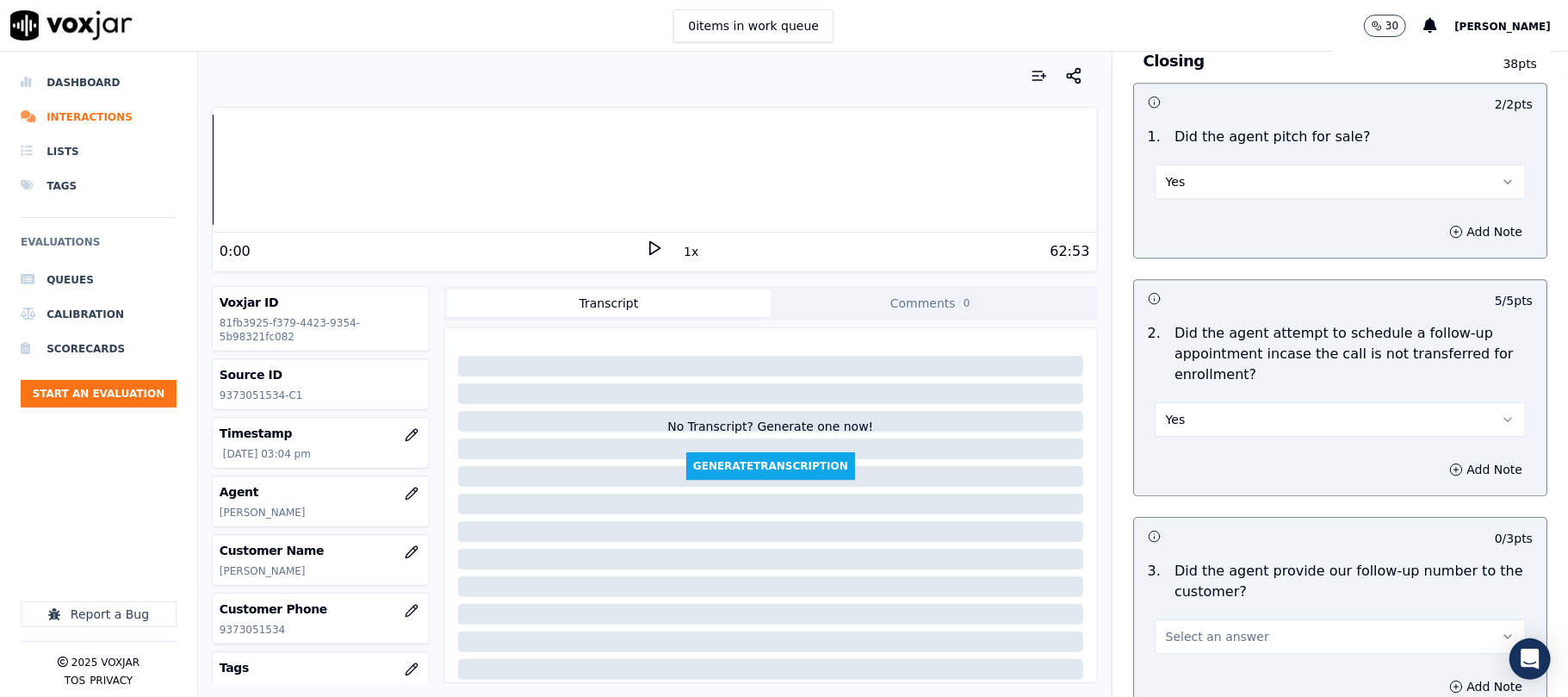
scroll to position [3904, 0]
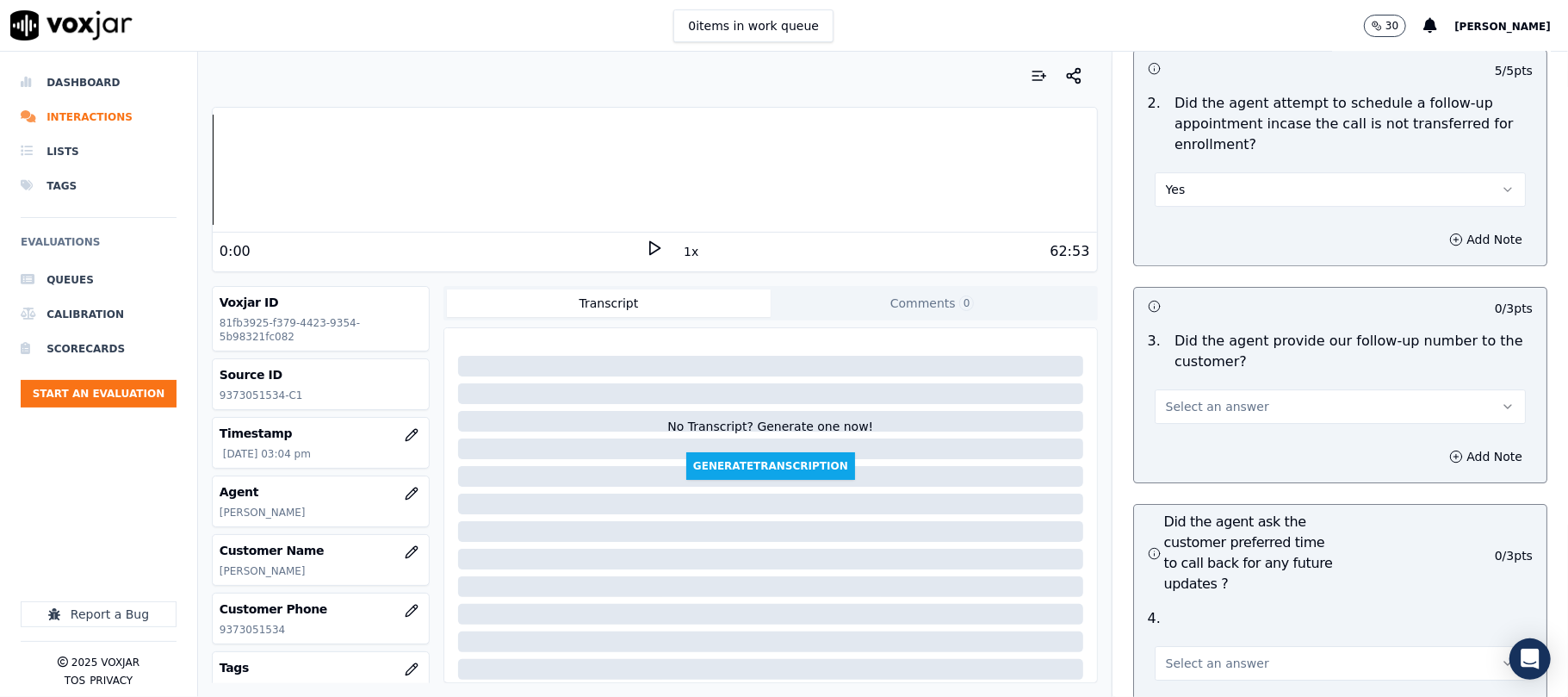
click at [1203, 398] on span "Select an answer" at bounding box center [1218, 407] width 103 height 18
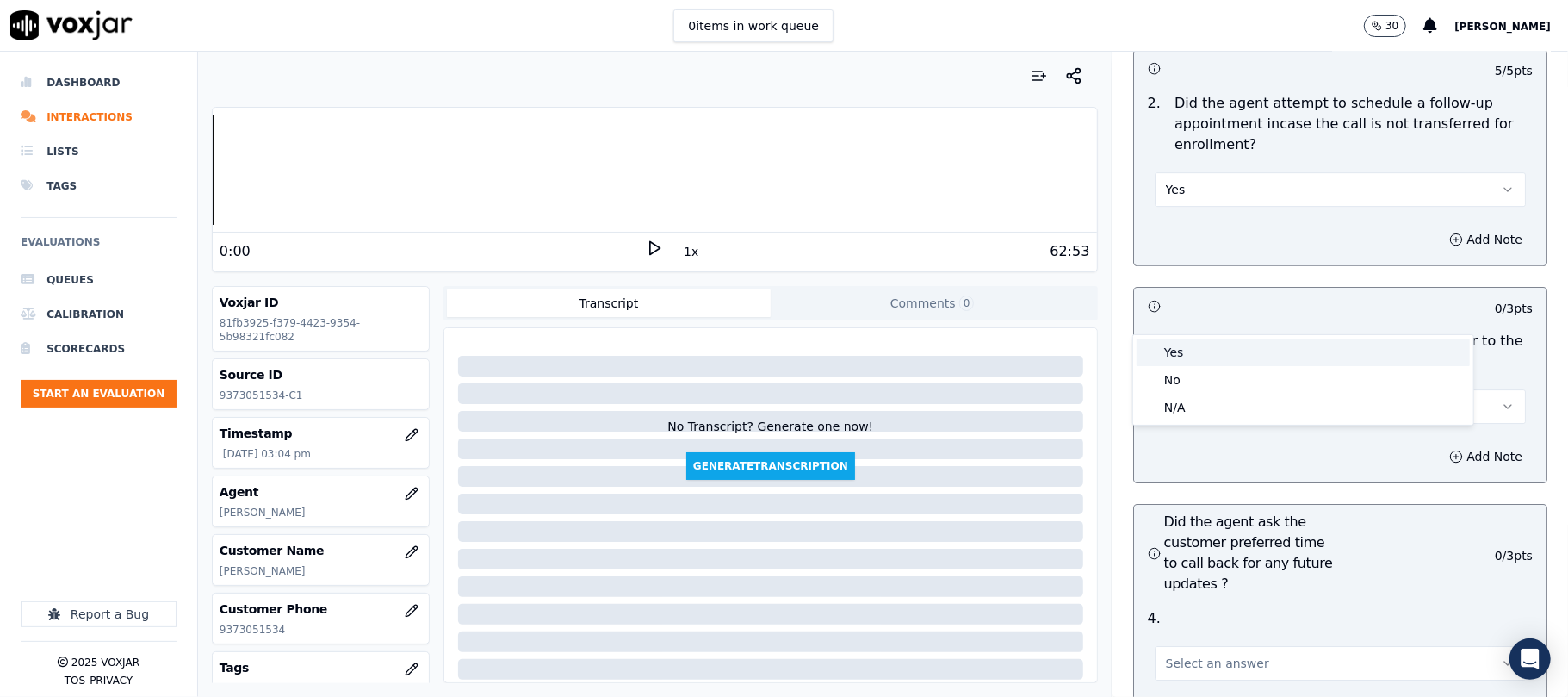
click at [1183, 351] on div "Yes" at bounding box center [1303, 352] width 333 height 27
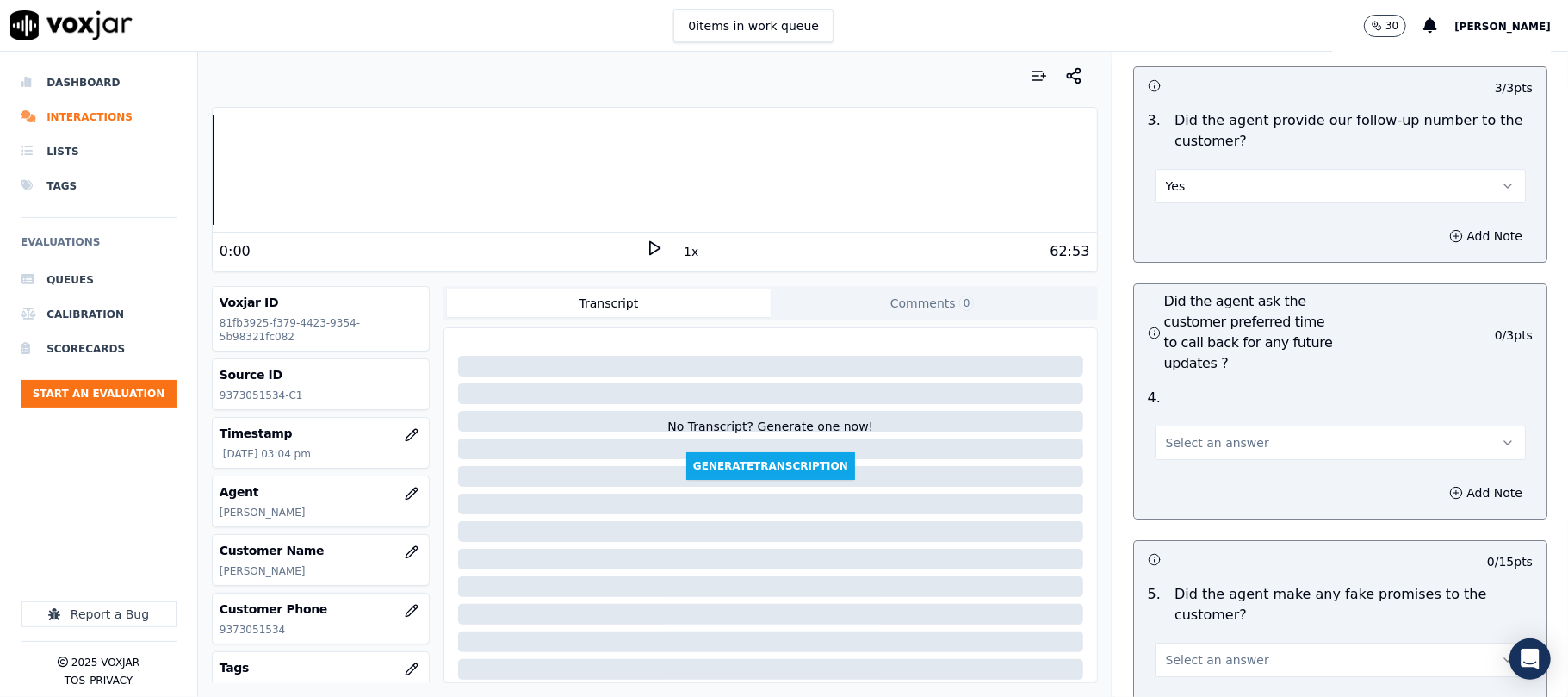
scroll to position [4133, 0]
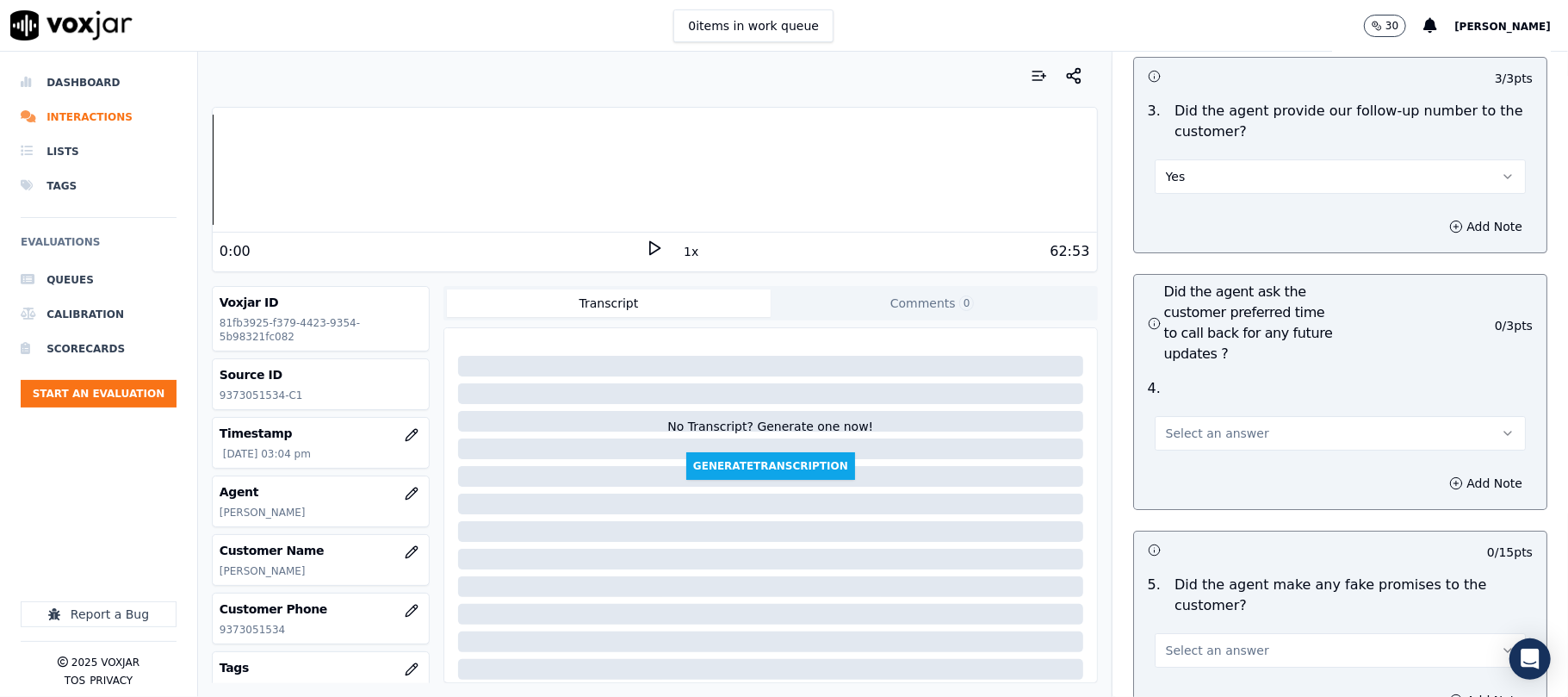
click at [1179, 424] on span "Select an answer" at bounding box center [1218, 433] width 103 height 18
click at [1175, 428] on div "N/A" at bounding box center [1303, 435] width 333 height 27
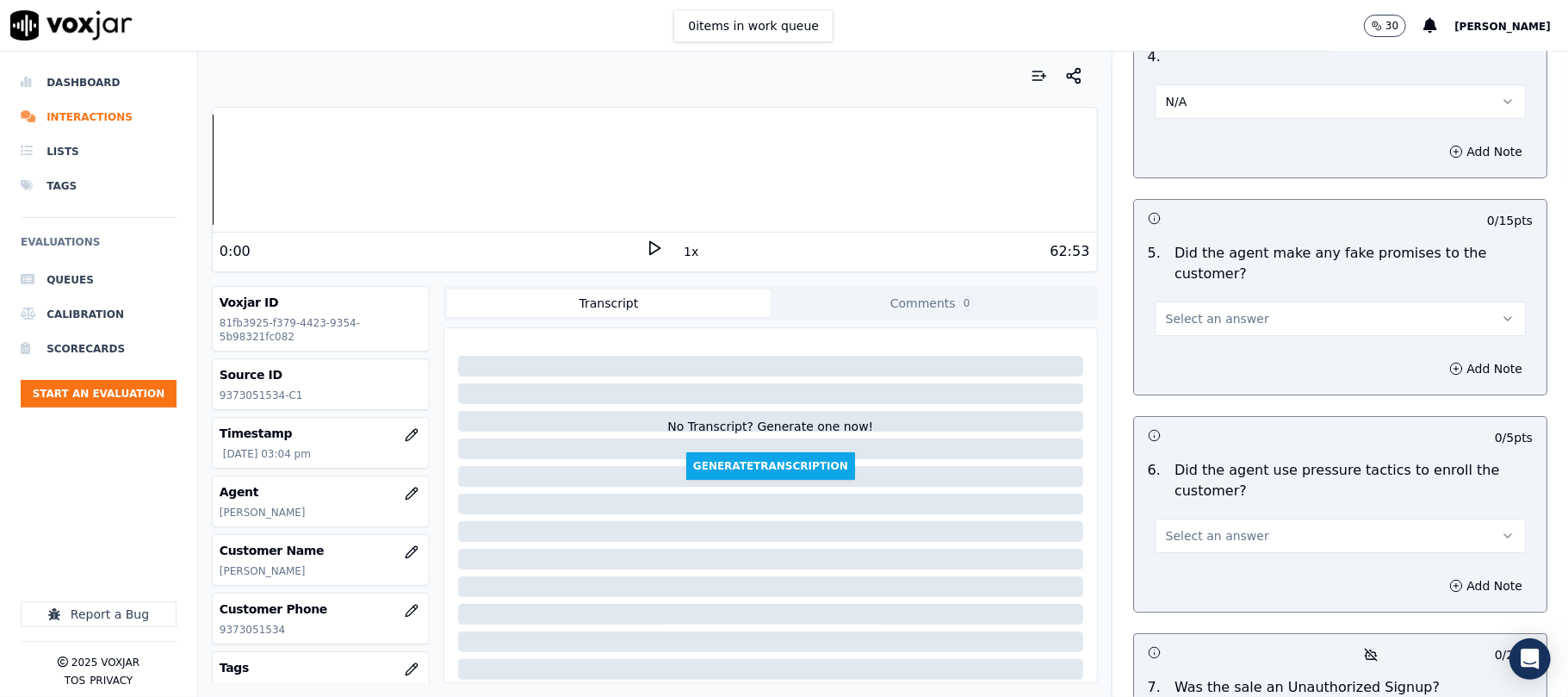
scroll to position [4478, 0]
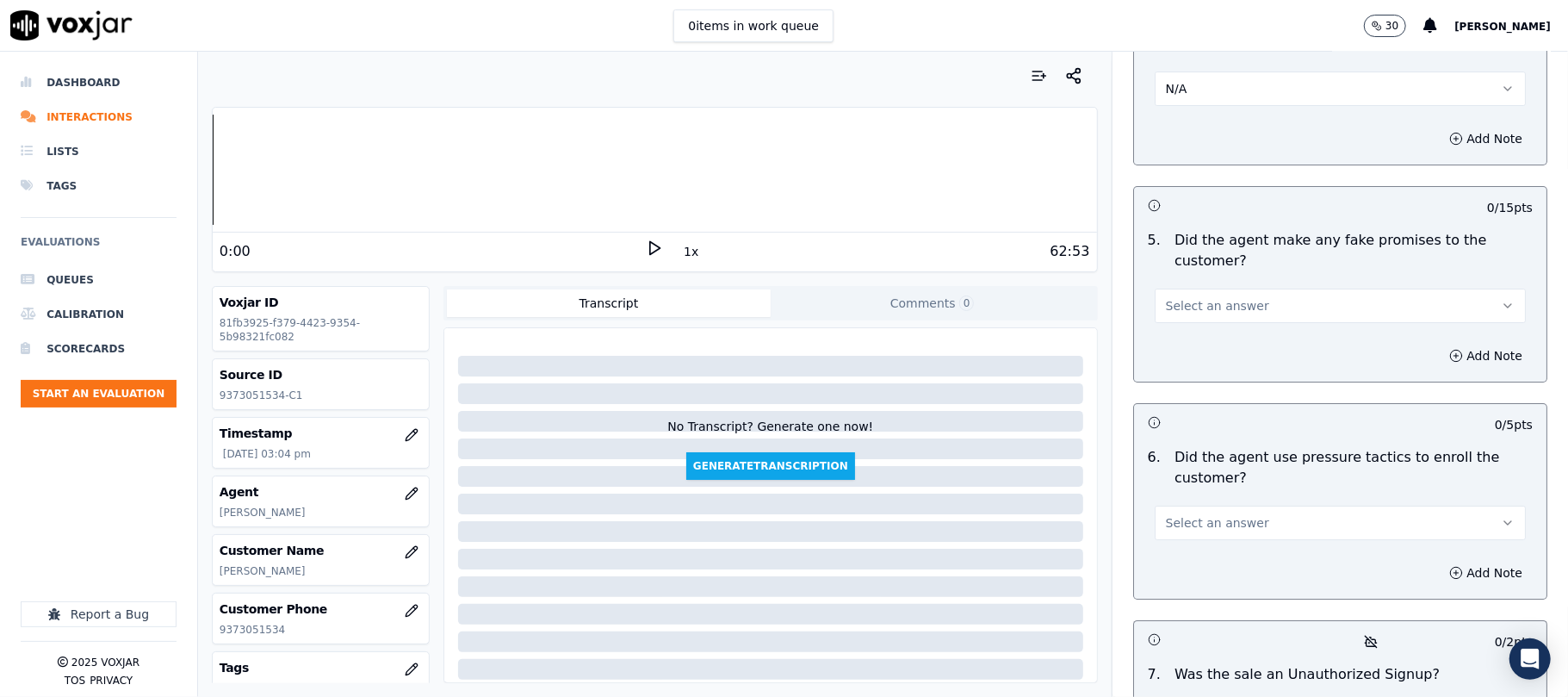
click at [1229, 288] on button "Select an answer" at bounding box center [1339, 305] width 371 height 34
click at [1195, 286] on div "No" at bounding box center [1303, 279] width 333 height 27
click at [1190, 514] on span "Select an answer" at bounding box center [1218, 523] width 103 height 18
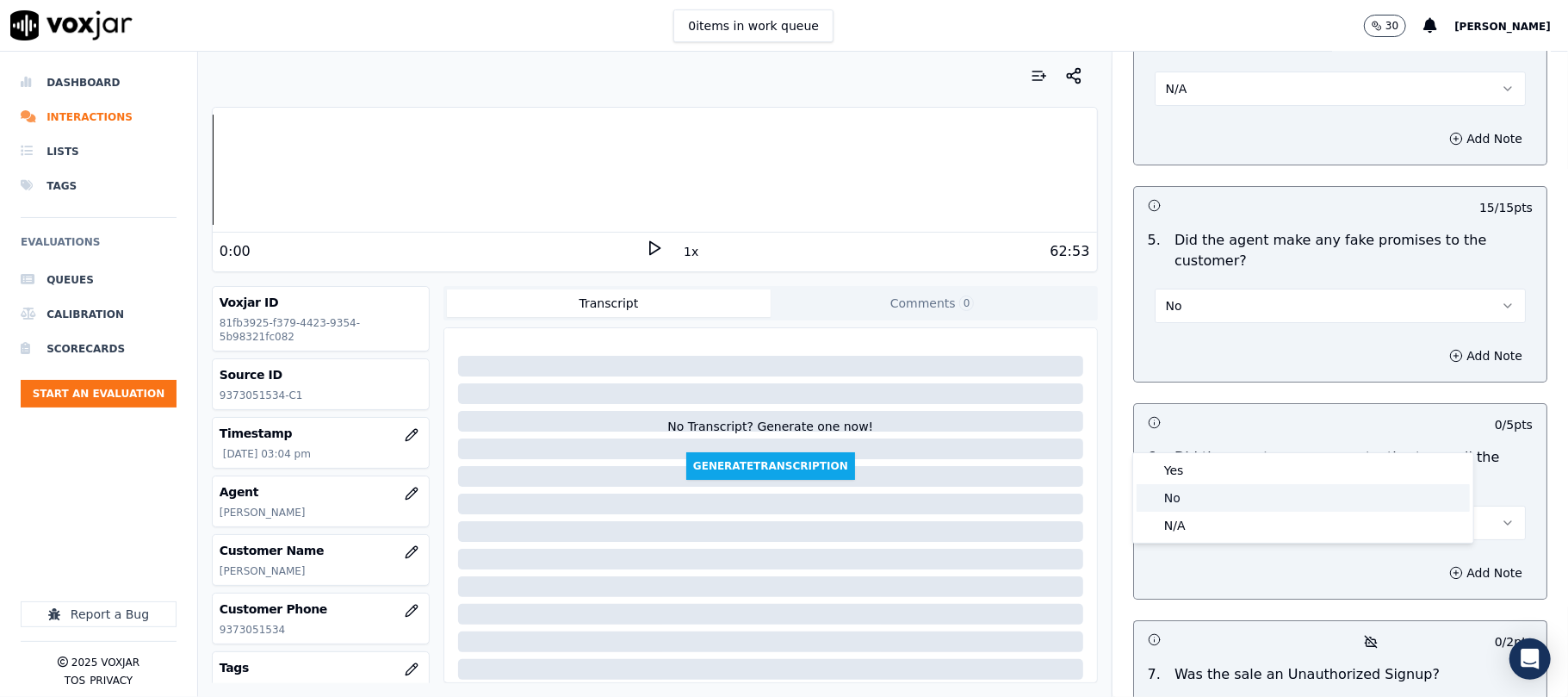
click at [1176, 493] on div "No" at bounding box center [1303, 497] width 333 height 27
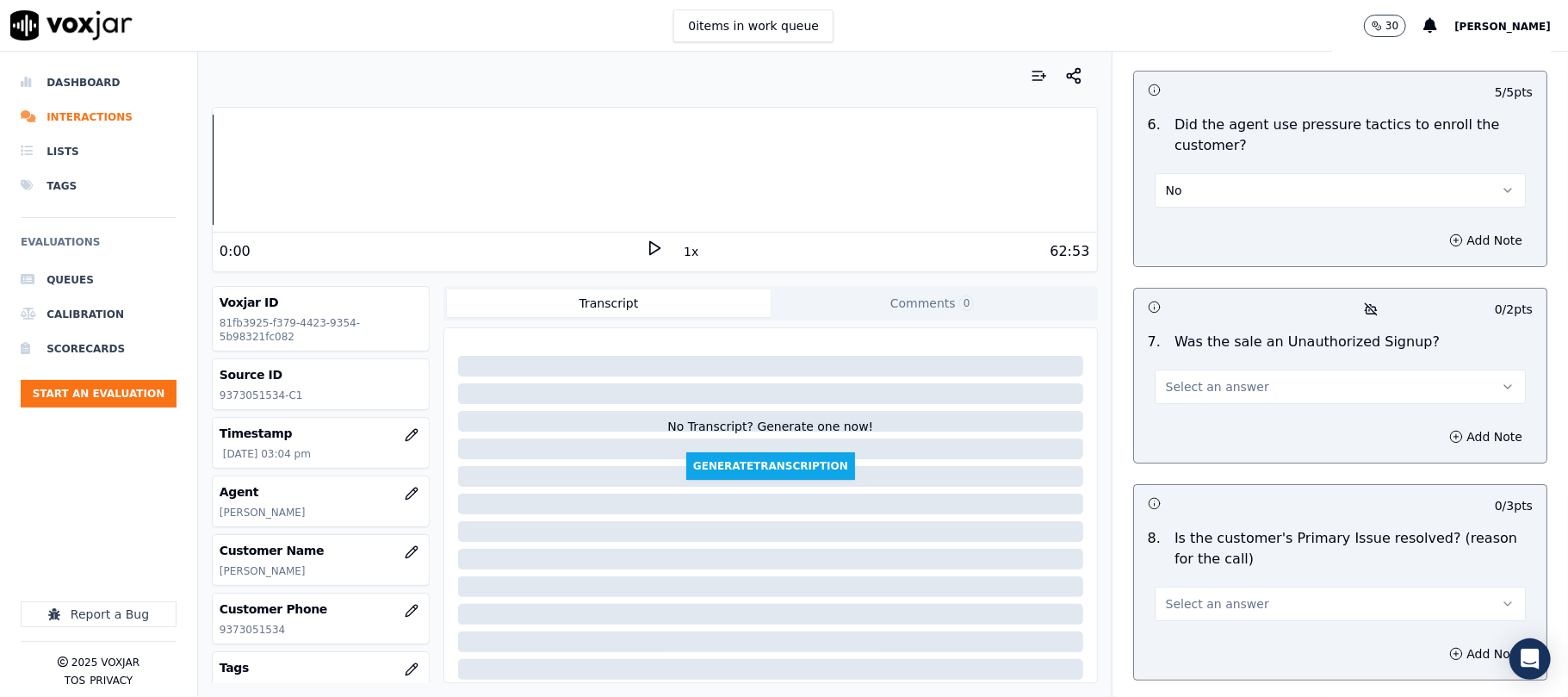
scroll to position [4823, 0]
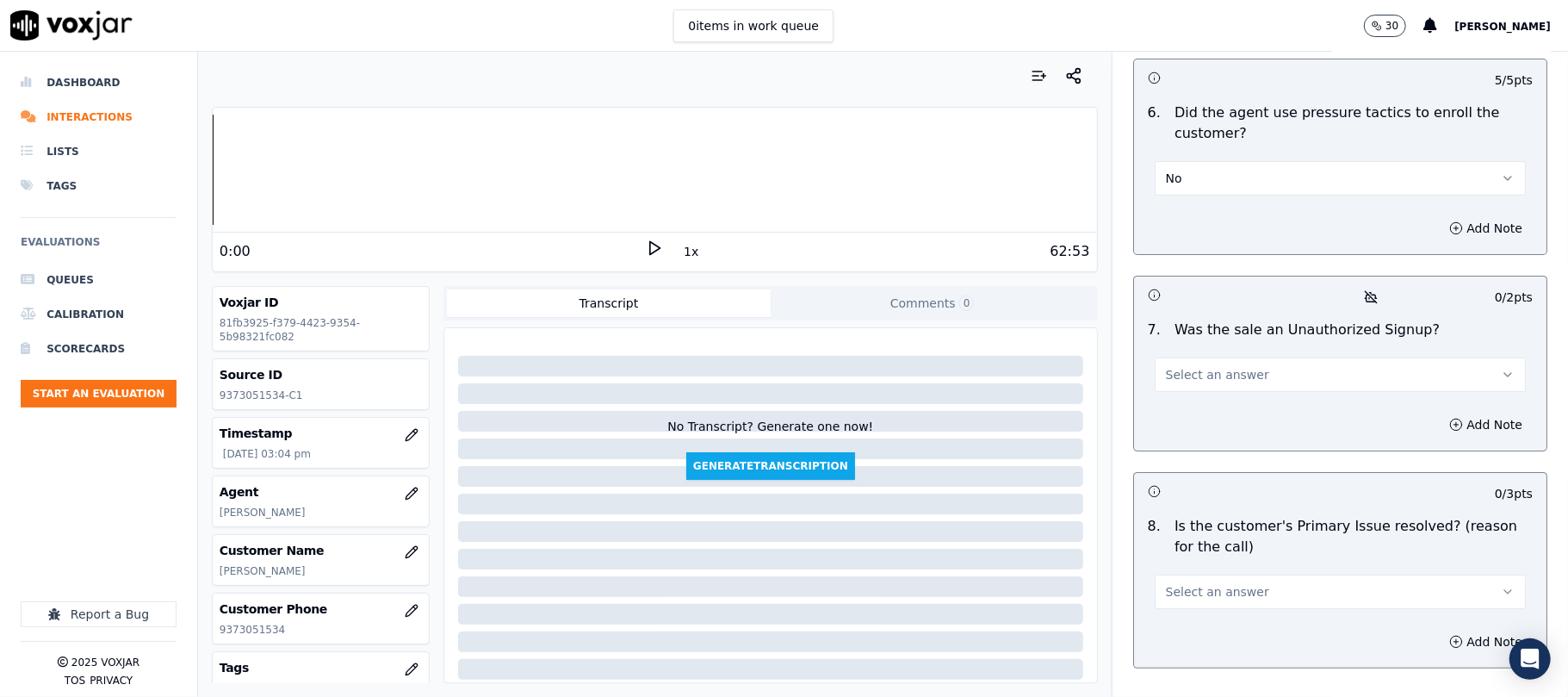
click at [1254, 357] on button "Select an answer" at bounding box center [1339, 374] width 371 height 34
click at [1199, 349] on div "No" at bounding box center [1303, 350] width 333 height 27
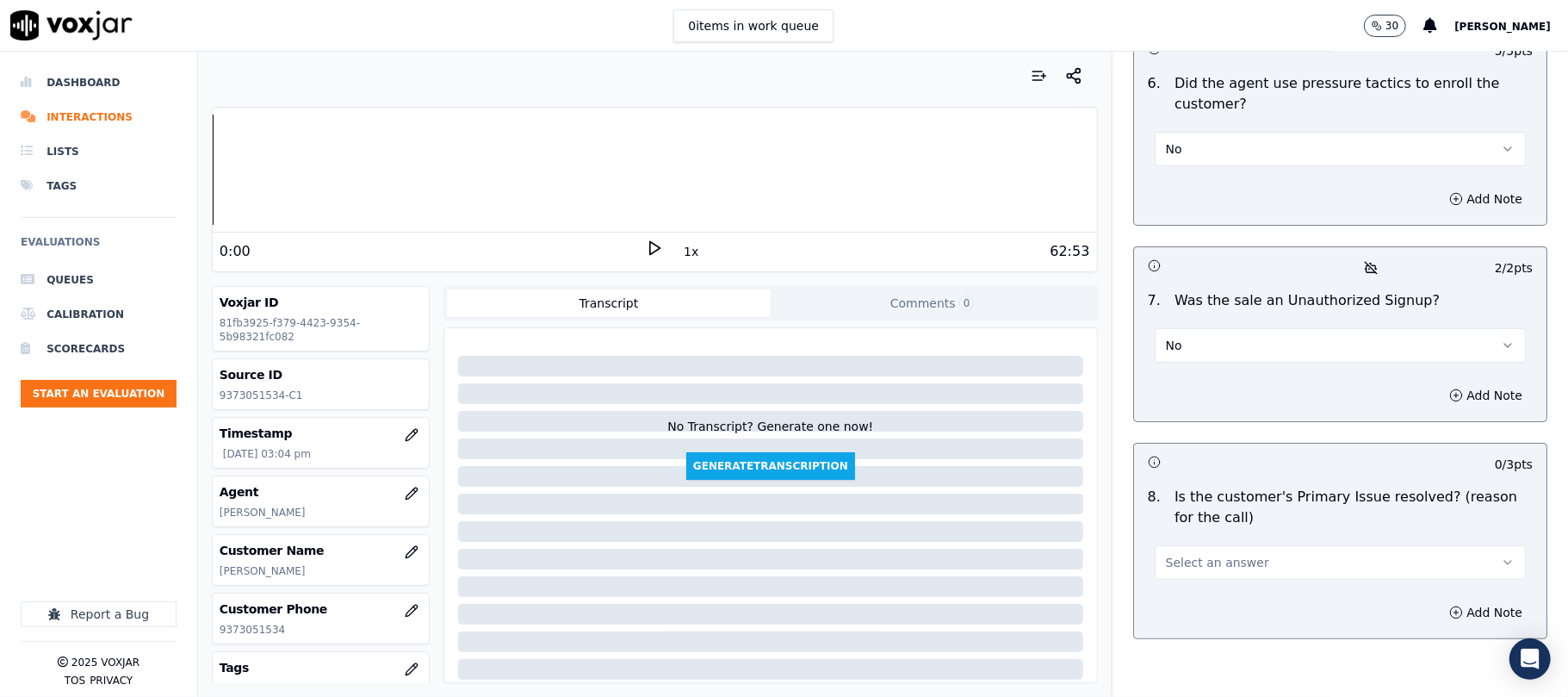
scroll to position [4859, 0]
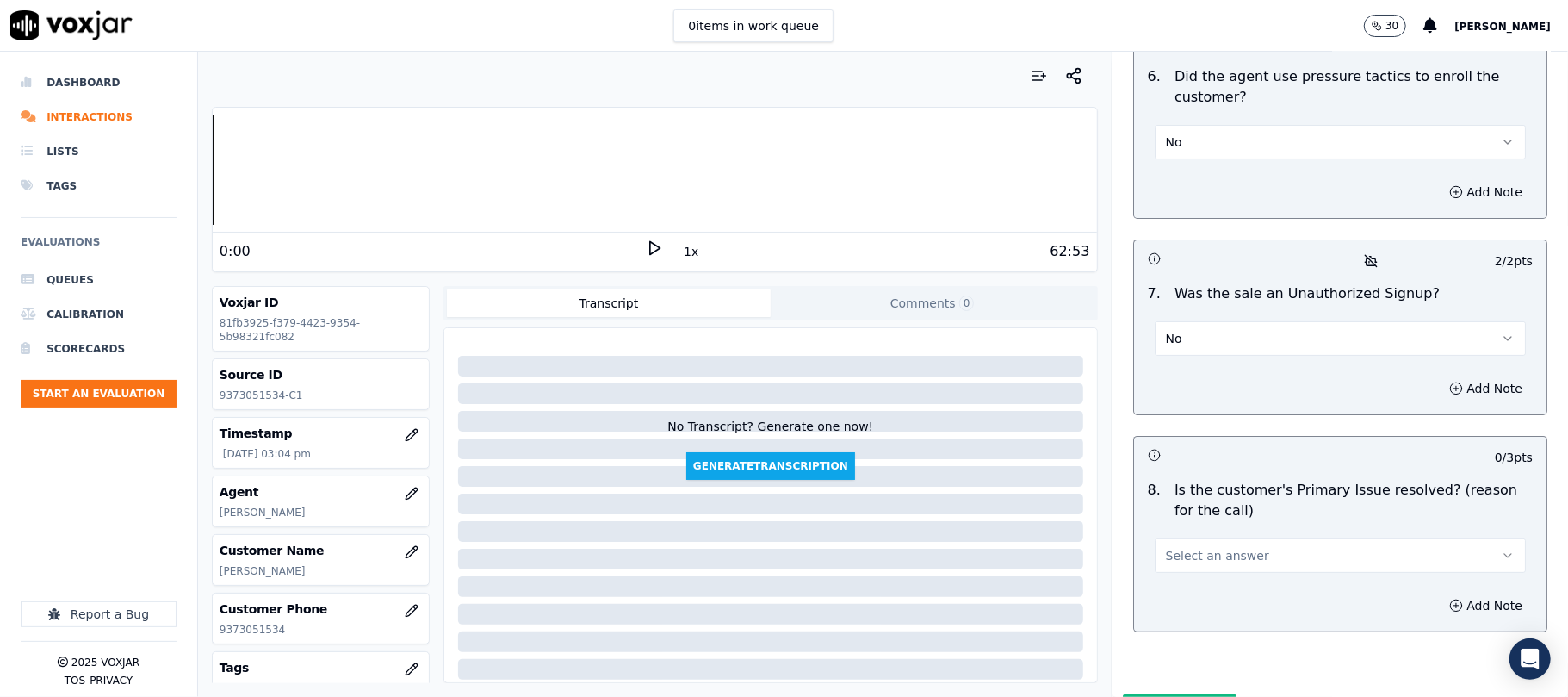
click at [1213, 547] on span "Select an answer" at bounding box center [1218, 556] width 103 height 18
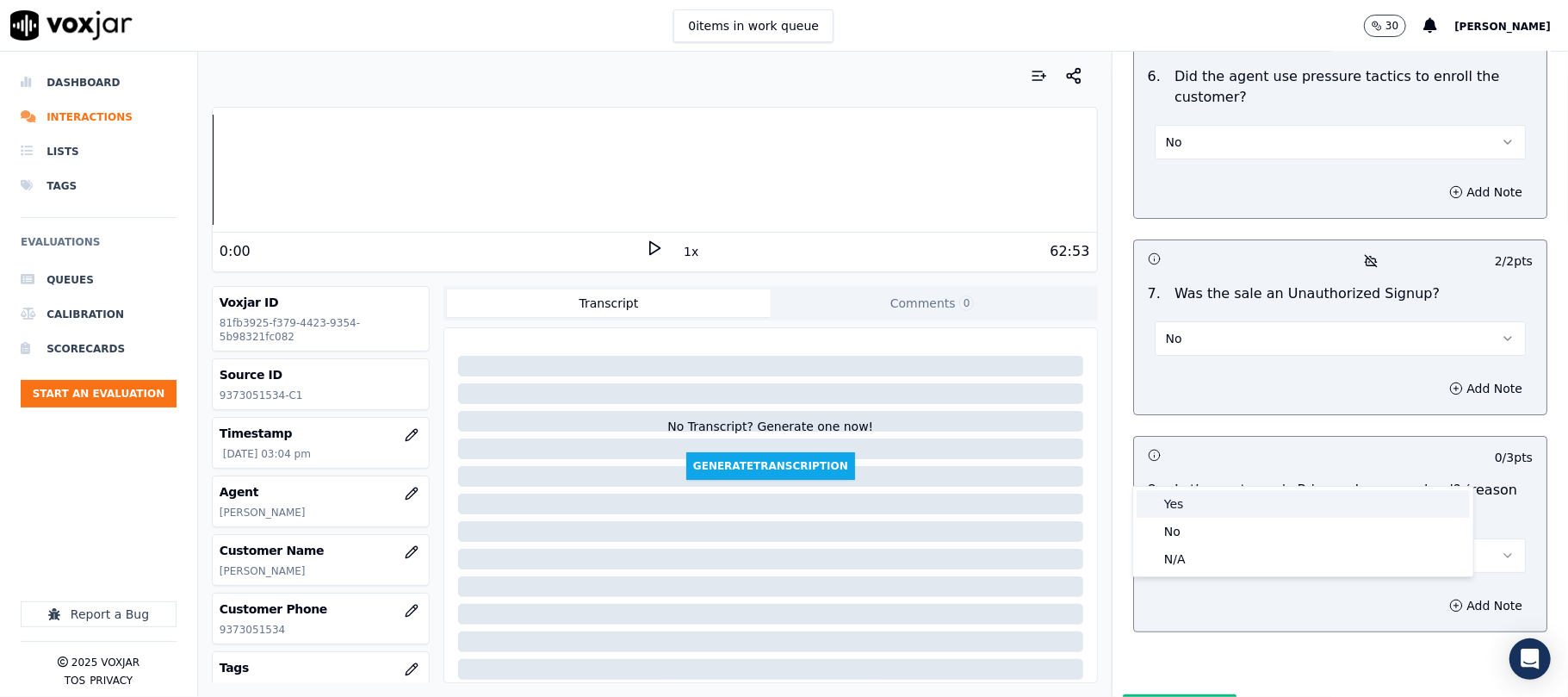
click at [1192, 494] on div "Yes" at bounding box center [1303, 503] width 333 height 27
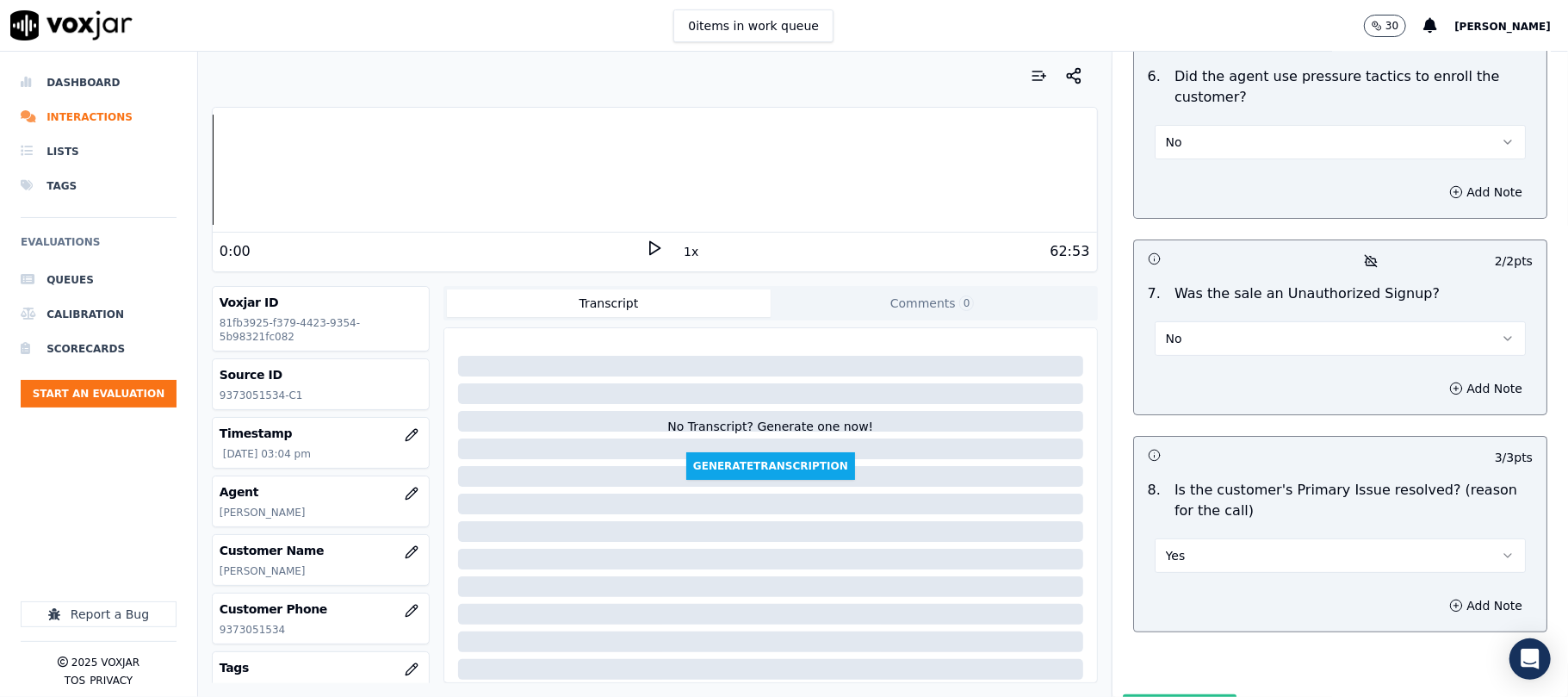
click at [1164, 694] on button "Submit Scores" at bounding box center [1181, 710] width 115 height 31
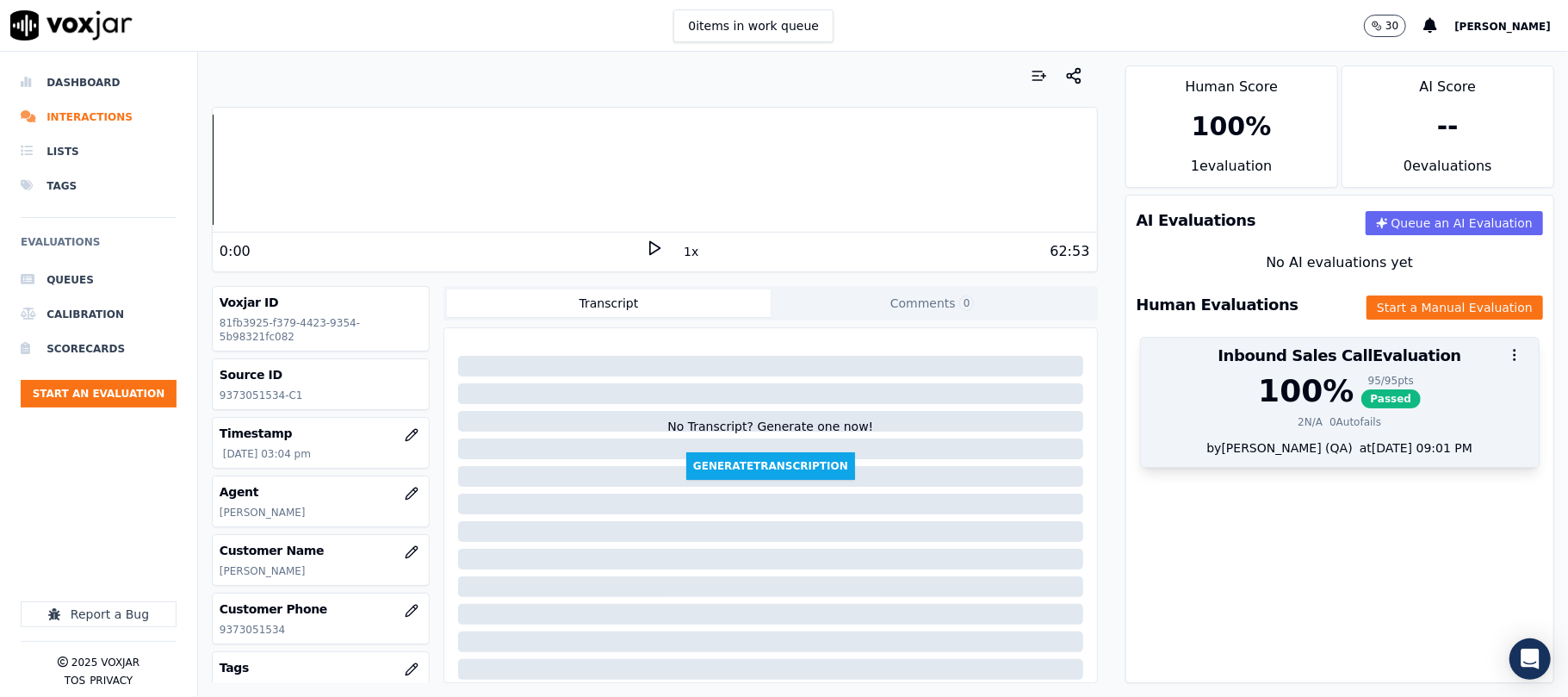
click at [1362, 390] on span "Passed" at bounding box center [1392, 398] width 60 height 18
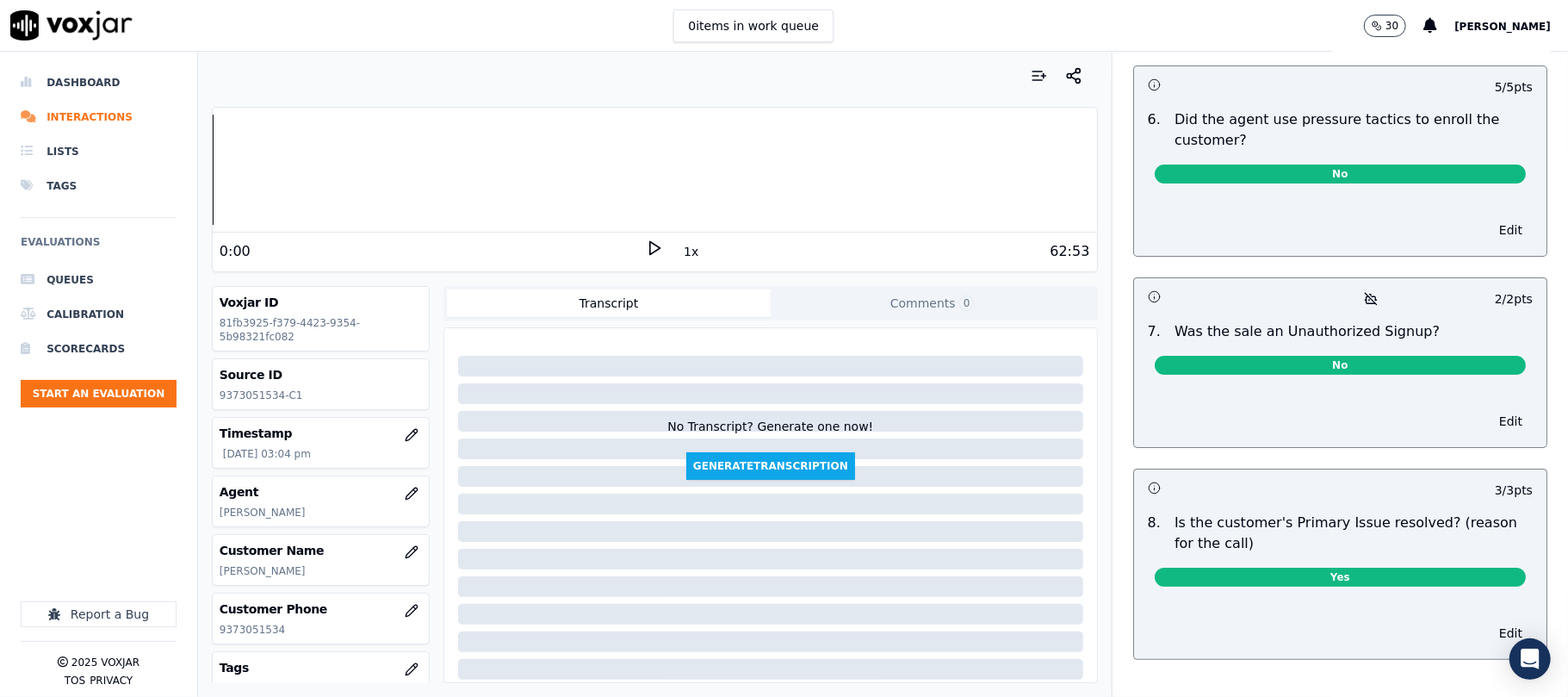
scroll to position [0, 0]
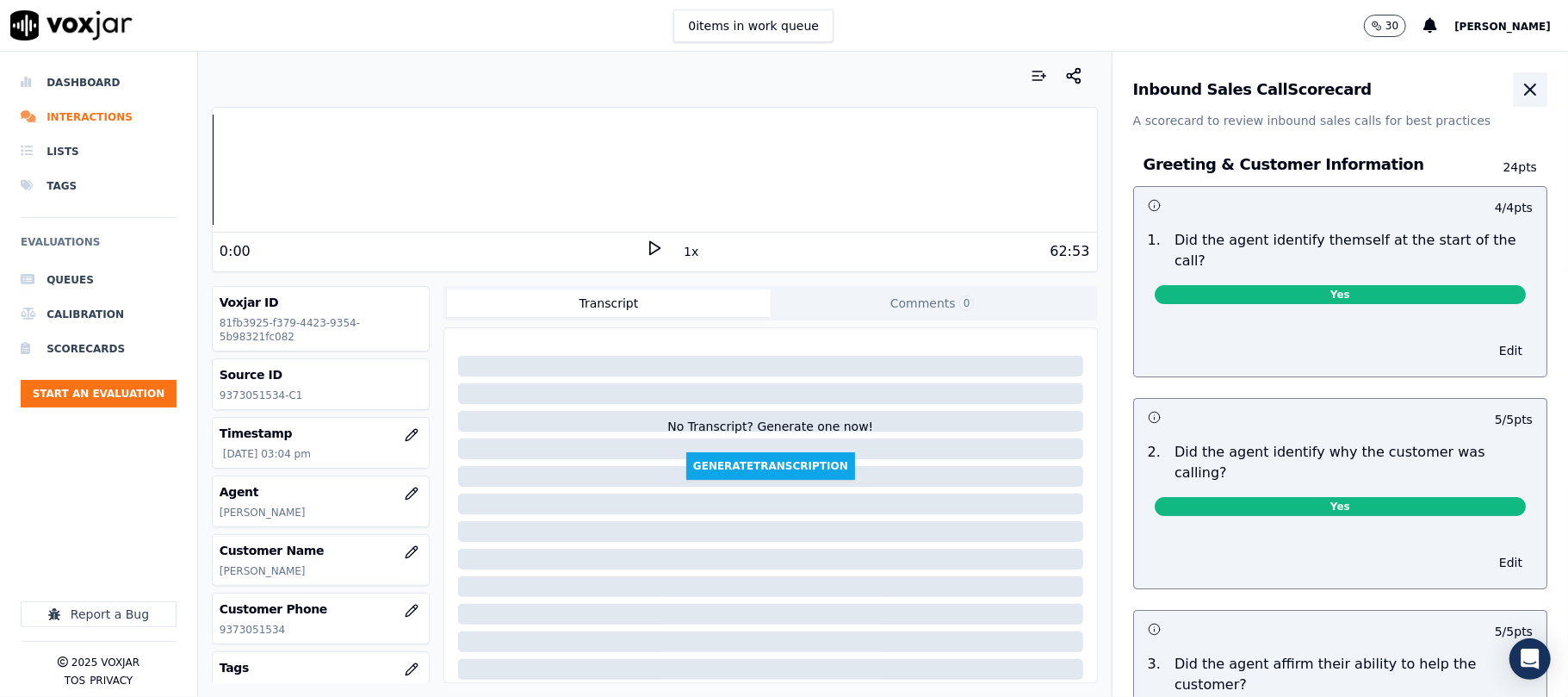
click at [1525, 90] on icon "button" at bounding box center [1530, 90] width 11 height 11
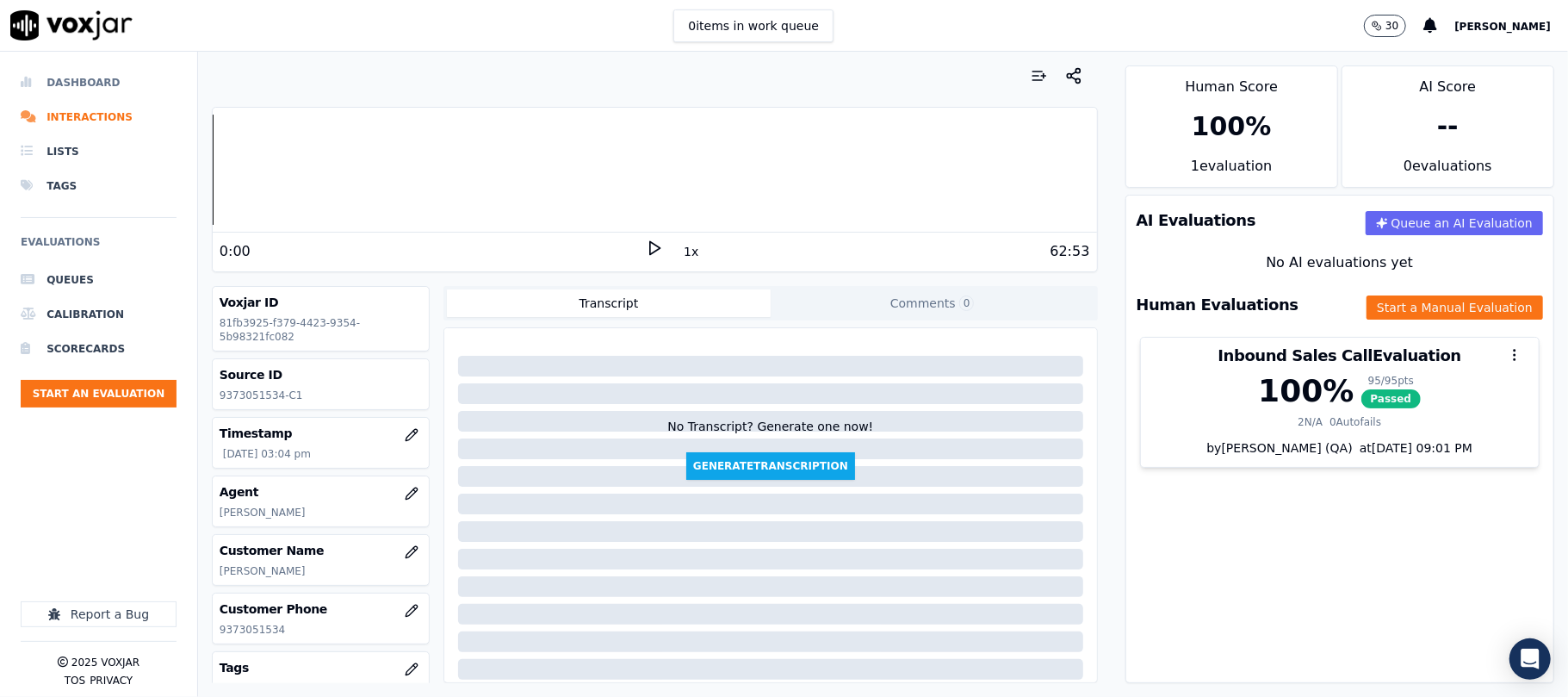
click at [108, 78] on li "Dashboard" at bounding box center [98, 82] width 156 height 34
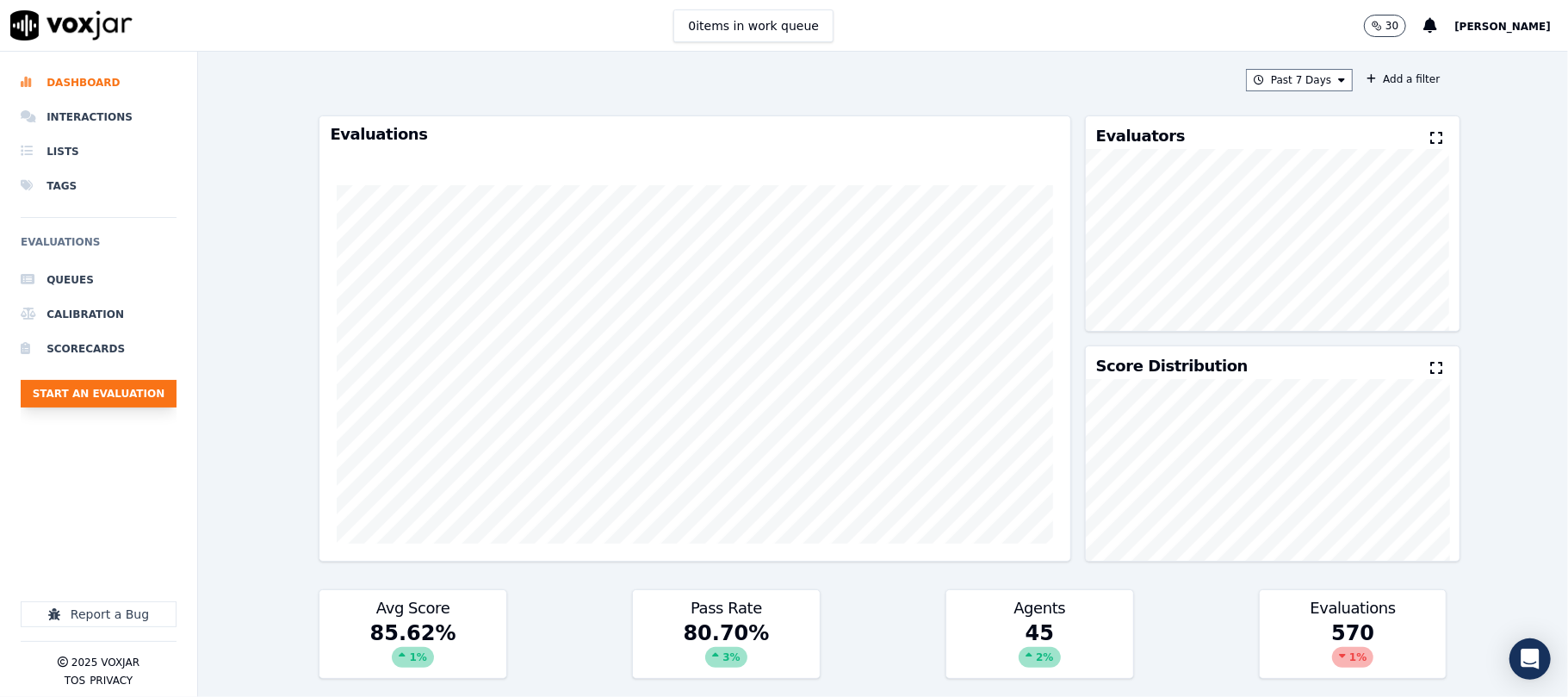
click at [116, 389] on button "Start an Evaluation" at bounding box center [98, 393] width 156 height 27
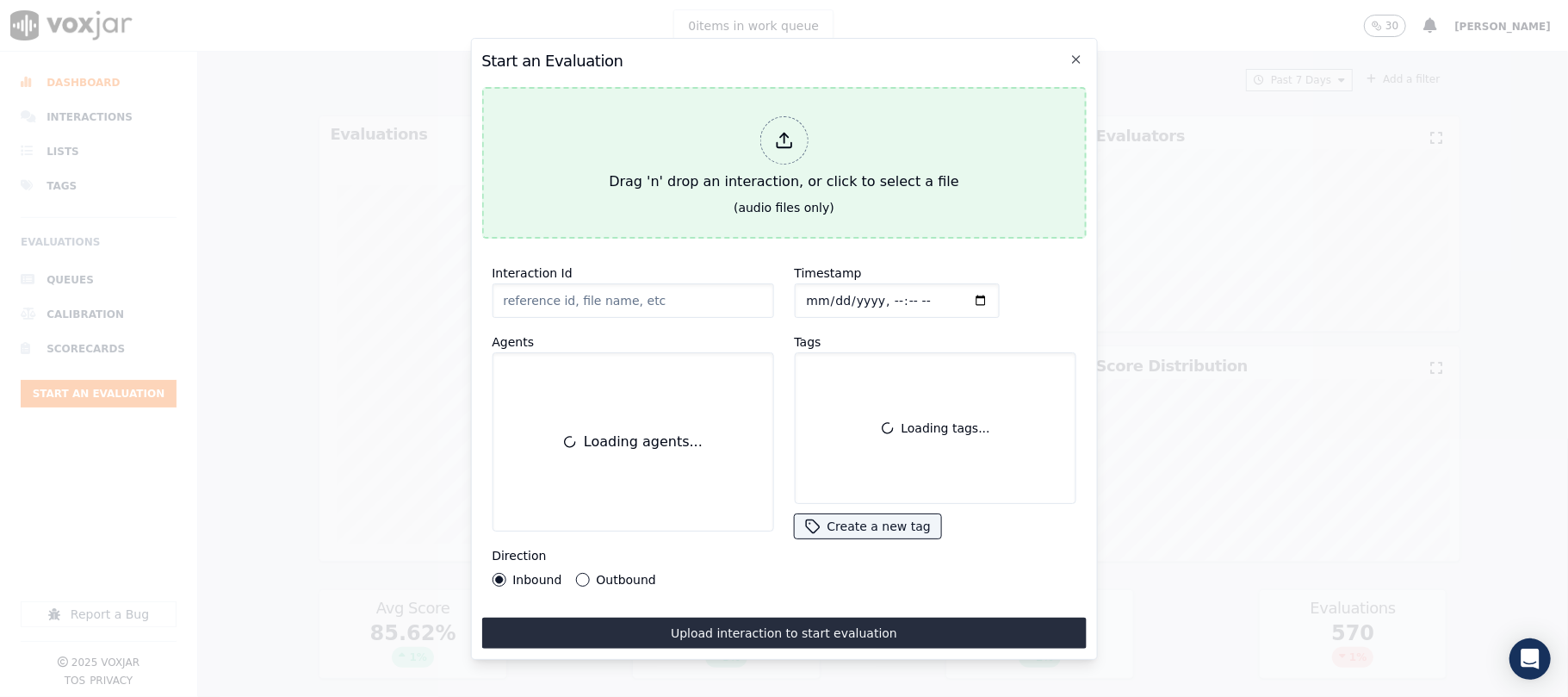
click at [796, 128] on div at bounding box center [784, 140] width 49 height 49
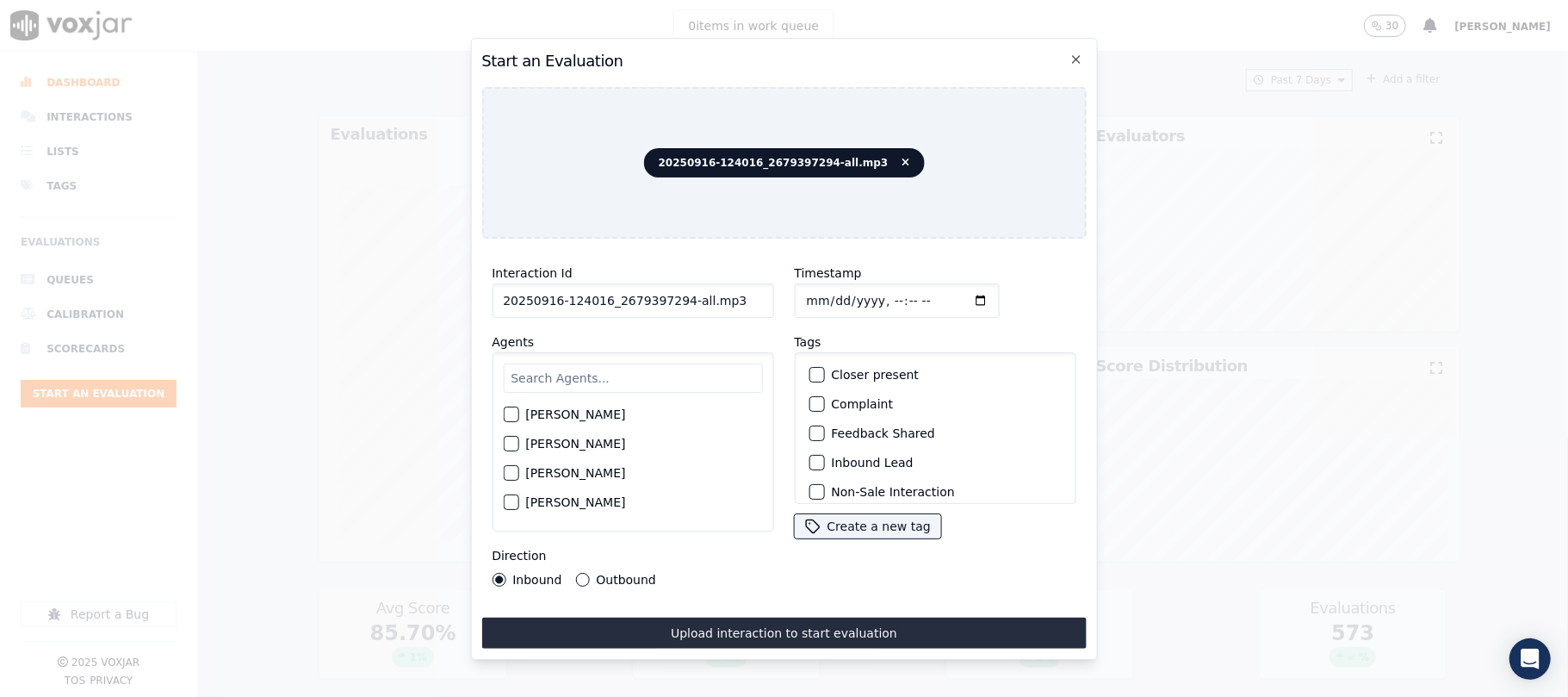
drag, startPoint x: 675, startPoint y: 297, endPoint x: 792, endPoint y: 296, distance: 117.0
click at [792, 296] on div "Interaction Id 20250916-124016_2679397294-all.mp3 Agents Harry Roy Aaron Biswas…" at bounding box center [784, 424] width 604 height 345
click at [678, 295] on input "20250916-124016_2679397294-c1" at bounding box center [632, 300] width 281 height 34
type input "20250916-124016_2679397294-C1"
click at [824, 286] on input "Timestamp" at bounding box center [896, 300] width 205 height 34
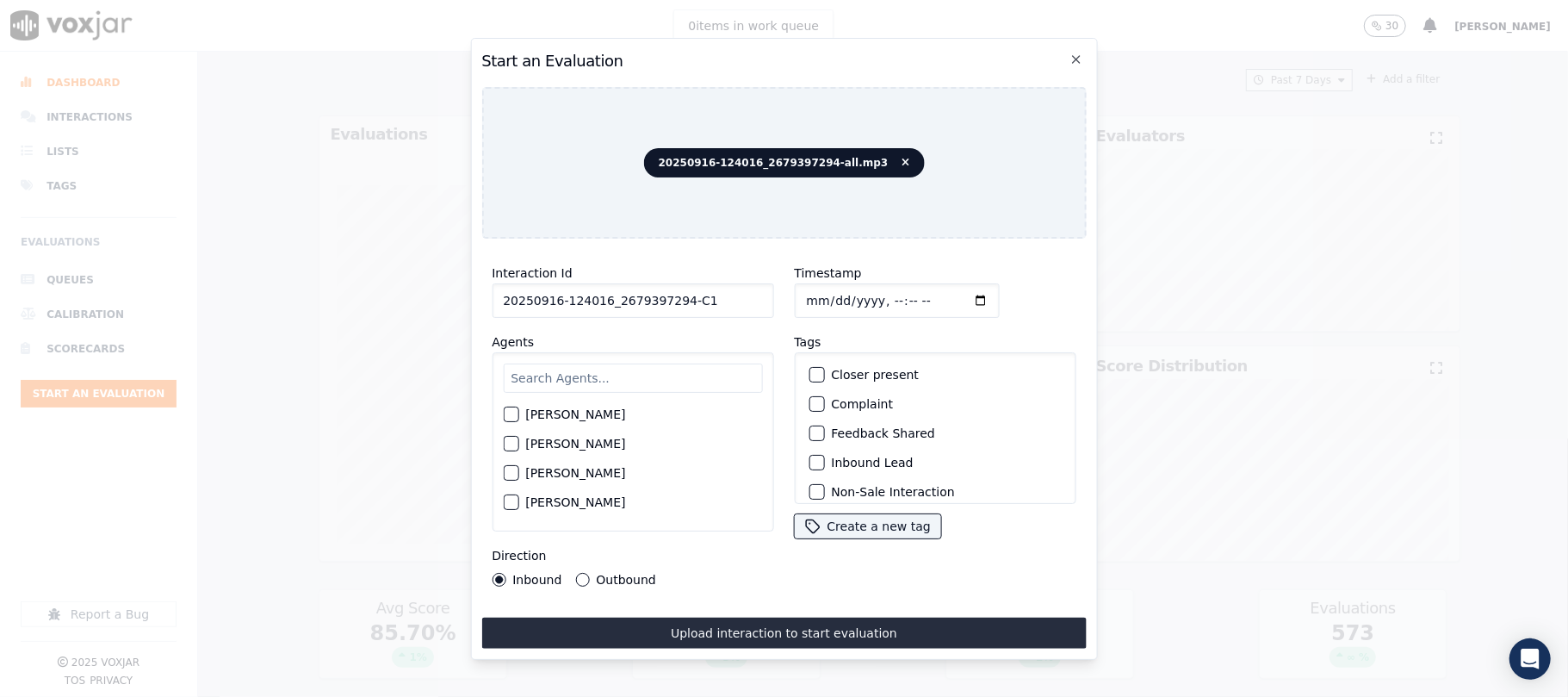
type input "2025-09-16T15:46"
click at [632, 363] on input "text" at bounding box center [633, 378] width 259 height 29
type input "jim"
drag, startPoint x: 511, startPoint y: 415, endPoint x: 563, endPoint y: 432, distance: 54.7
click at [513, 415] on div "button" at bounding box center [510, 420] width 12 height 12
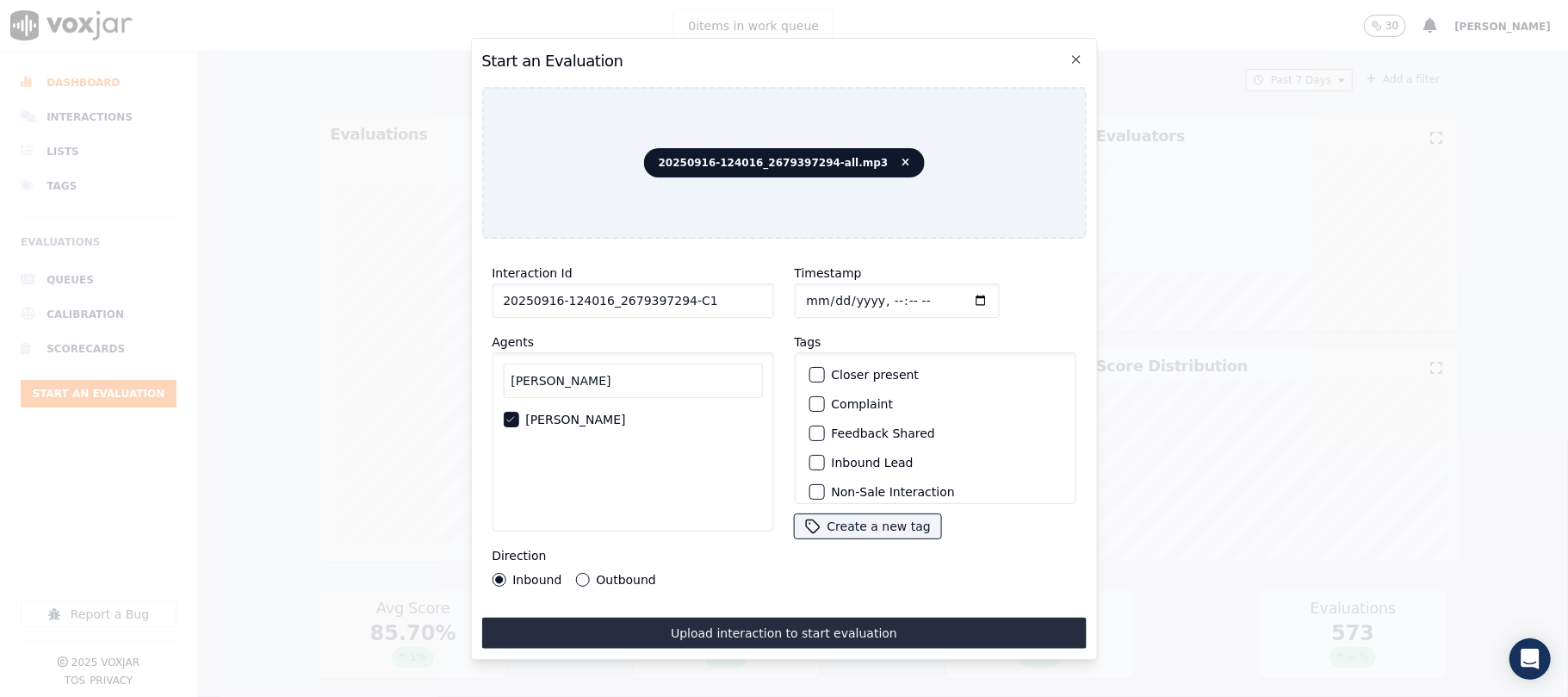
click at [810, 461] on div "button" at bounding box center [816, 462] width 12 height 12
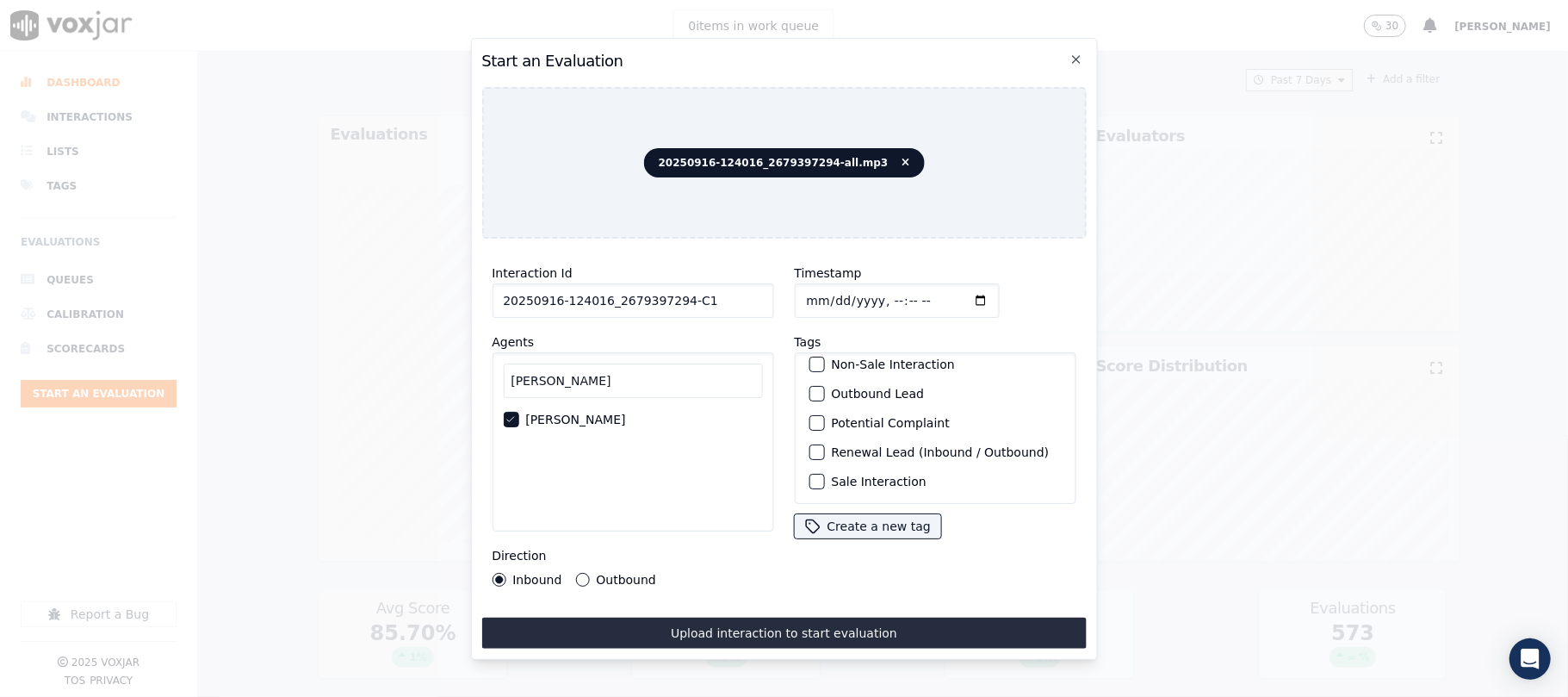
scroll to position [150, 0]
click at [811, 475] on div "button" at bounding box center [816, 481] width 12 height 12
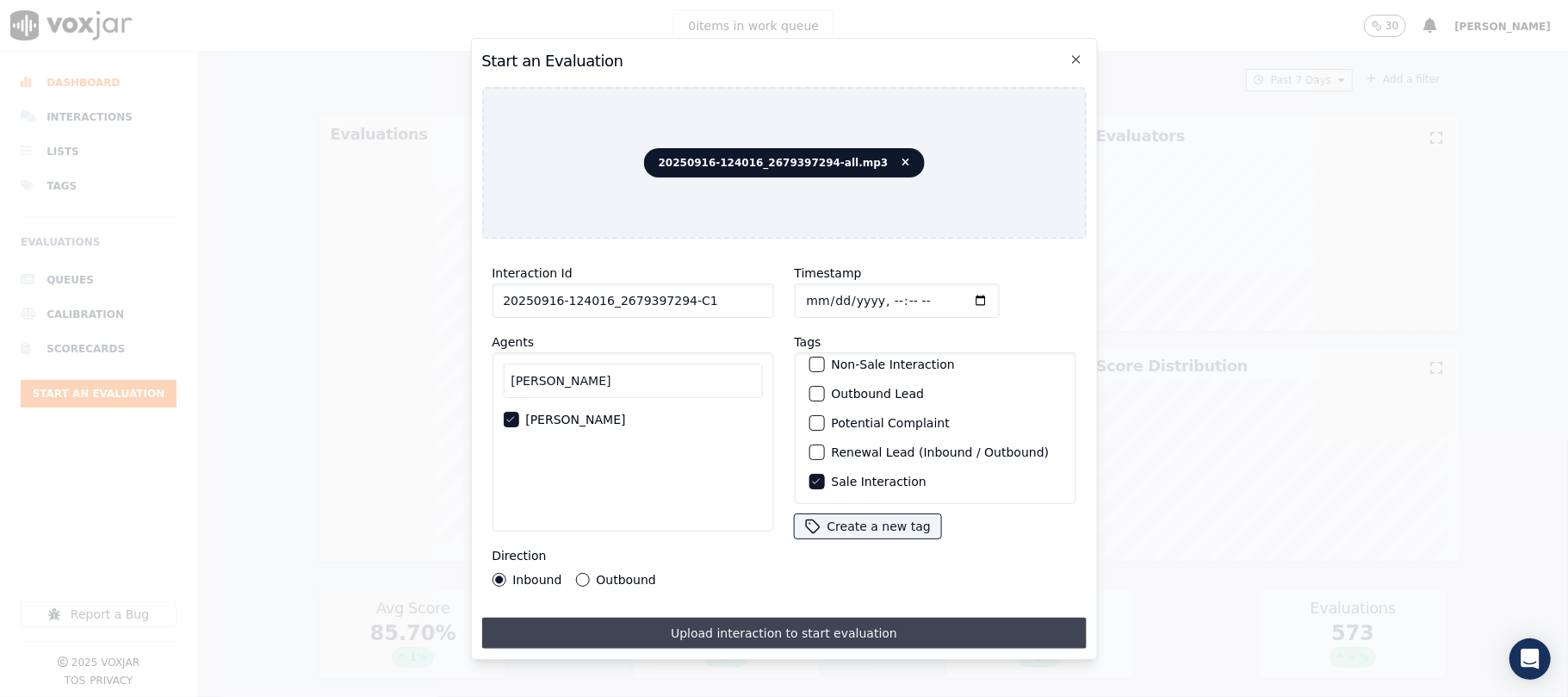
click at [800, 631] on button "Upload interaction to start evaluation" at bounding box center [784, 633] width 604 height 31
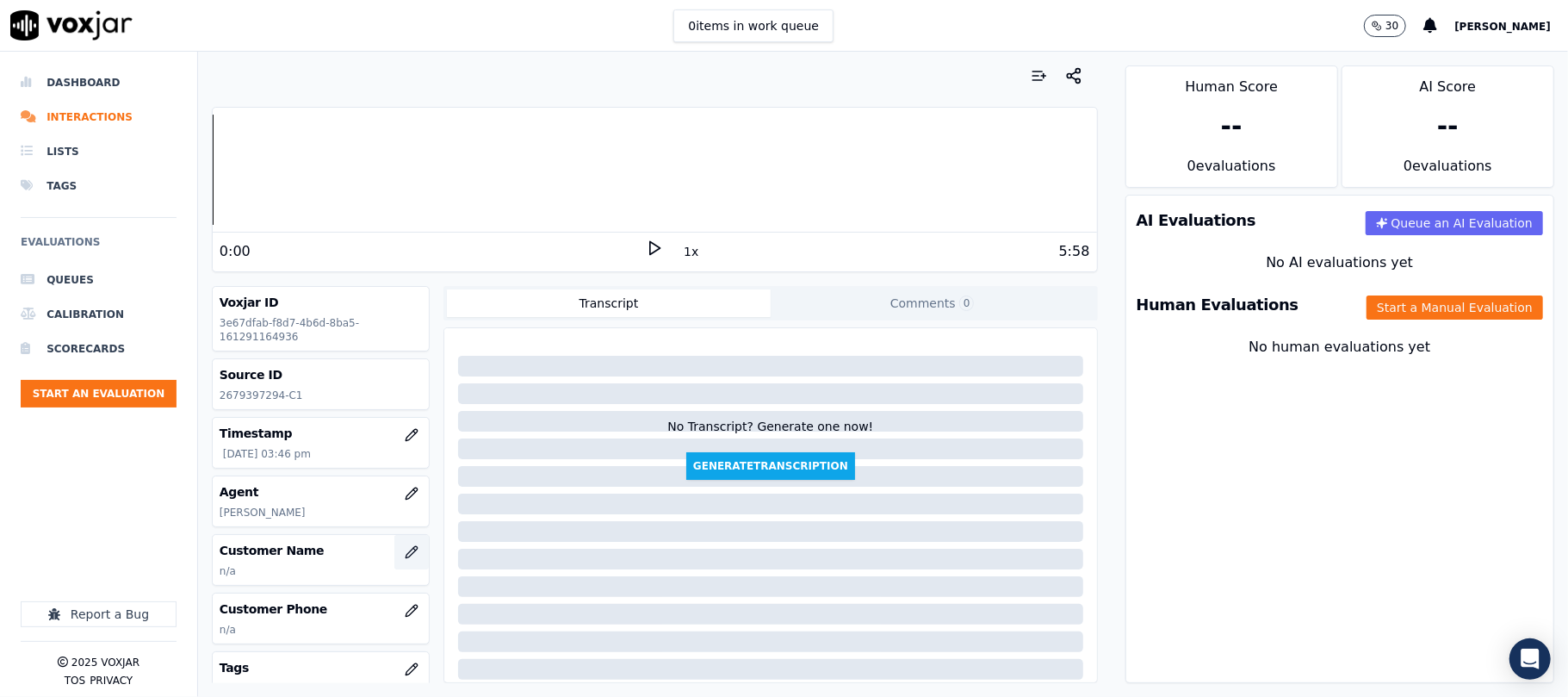
click at [406, 556] on icon "button" at bounding box center [412, 552] width 12 height 12
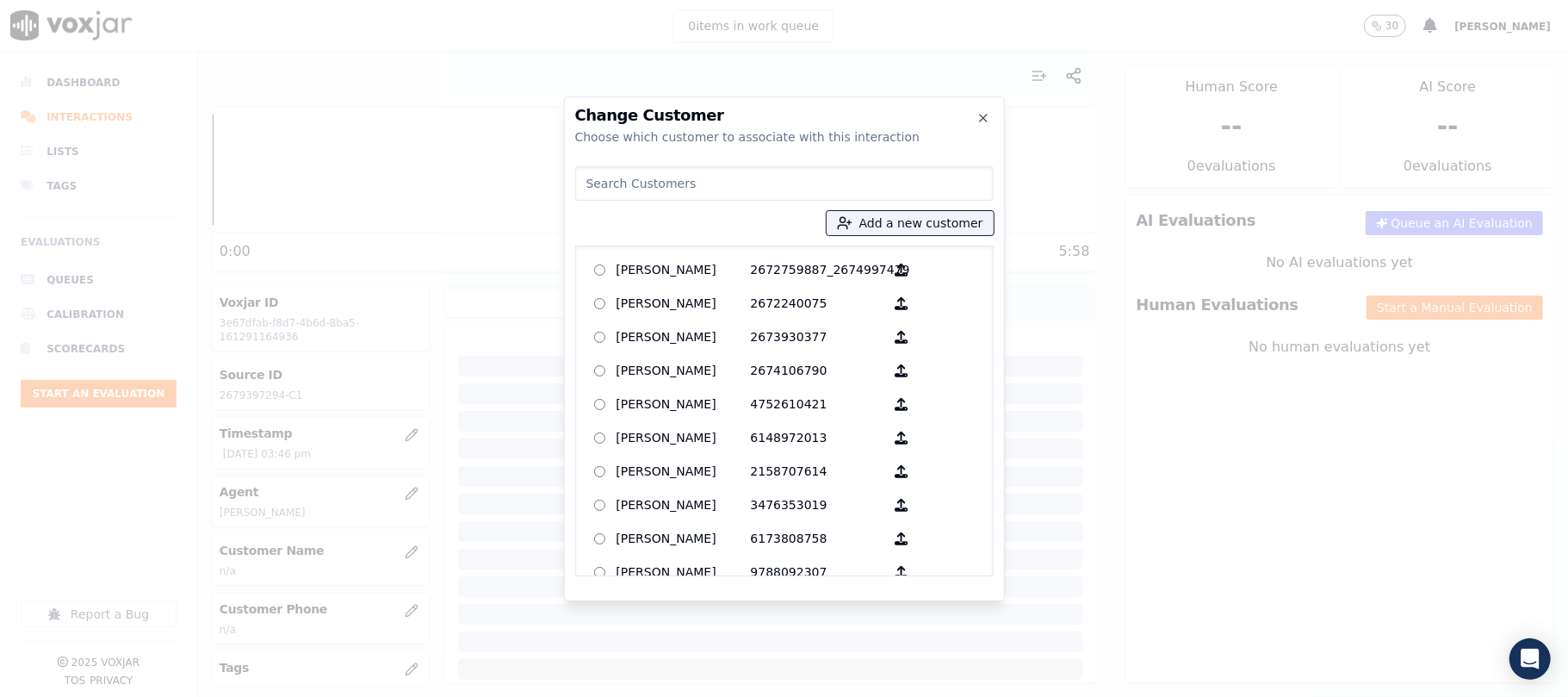
type input "[PERSON_NAME]"
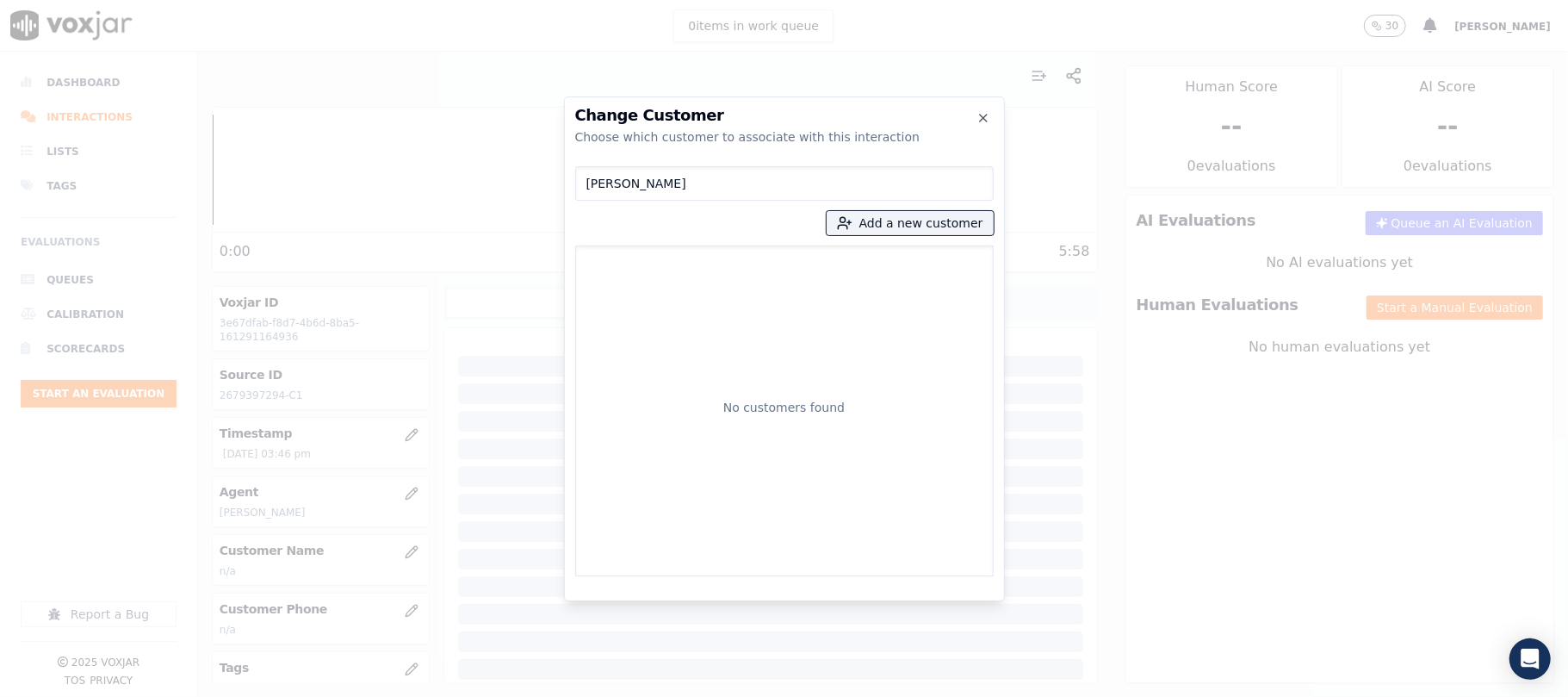
drag, startPoint x: 514, startPoint y: 186, endPoint x: 456, endPoint y: 184, distance: 58.0
click at [456, 696] on div "Change Customer Choose which customer to associate with this interaction YAMAHN…" at bounding box center [784, 697] width 1568 height 0
click at [911, 228] on button "Add a new customer" at bounding box center [910, 223] width 167 height 24
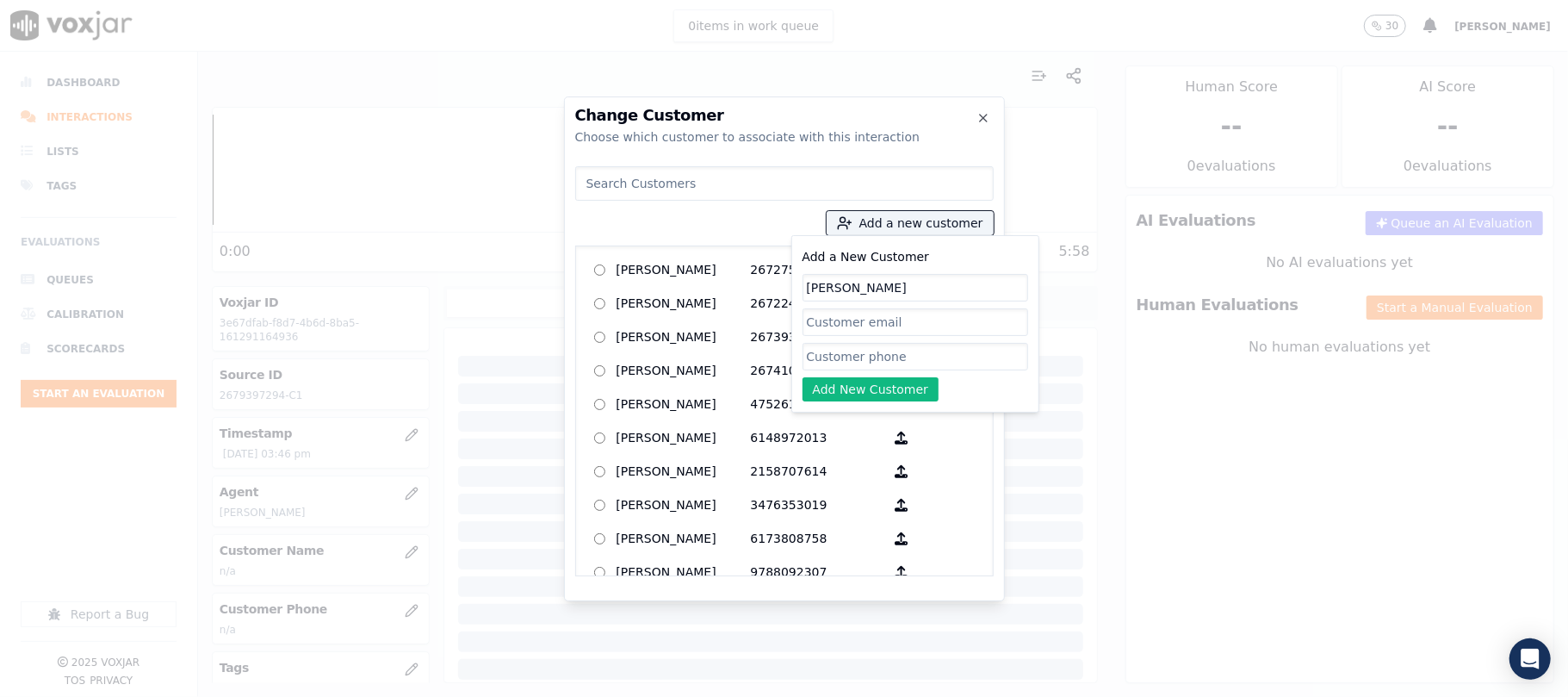
type input "[PERSON_NAME]"
click at [862, 358] on input "Add a New Customer" at bounding box center [915, 356] width 226 height 27
paste input "2679397294"
paste input "2672317372"
type input "2679397294_2672317372"
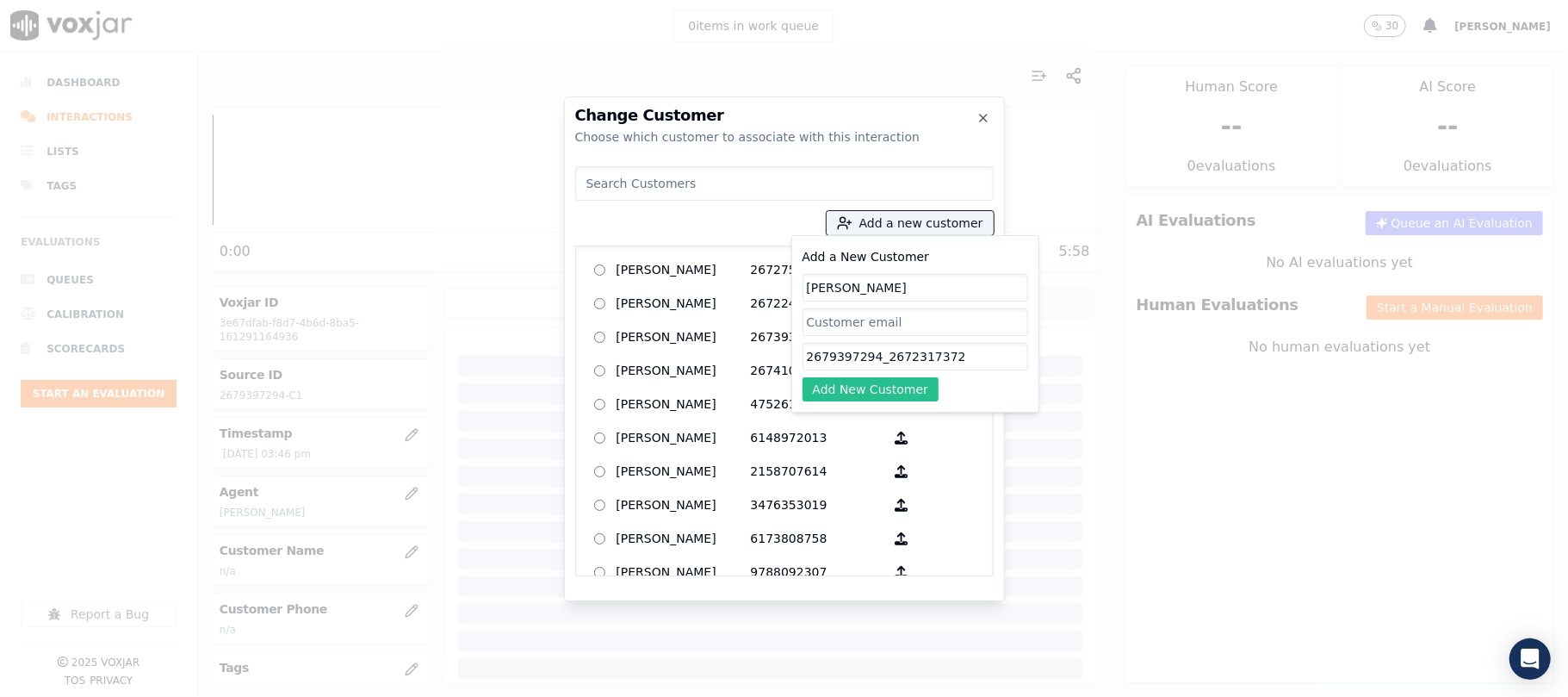
click at [895, 385] on button "Add New Customer" at bounding box center [870, 388] width 137 height 24
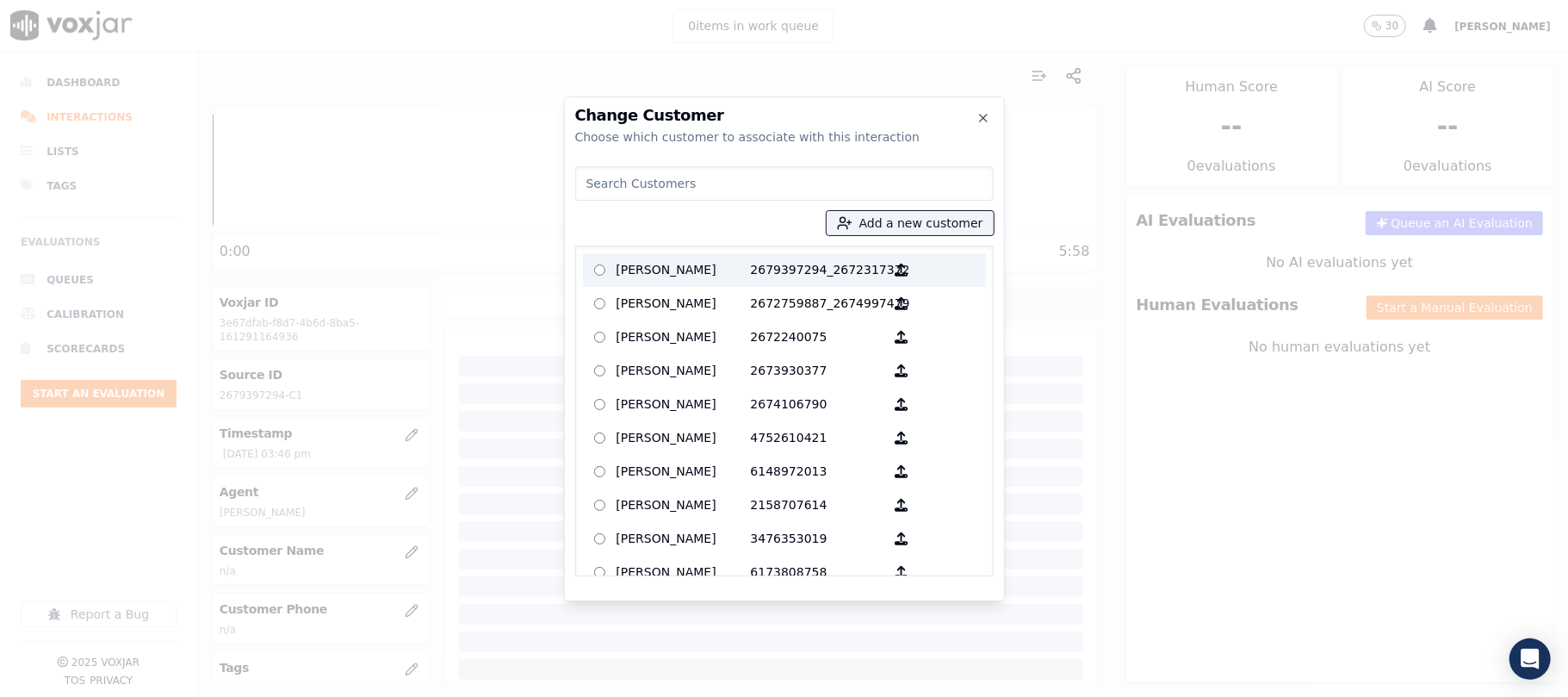
click at [666, 257] on p "[PERSON_NAME]" at bounding box center [683, 270] width 134 height 26
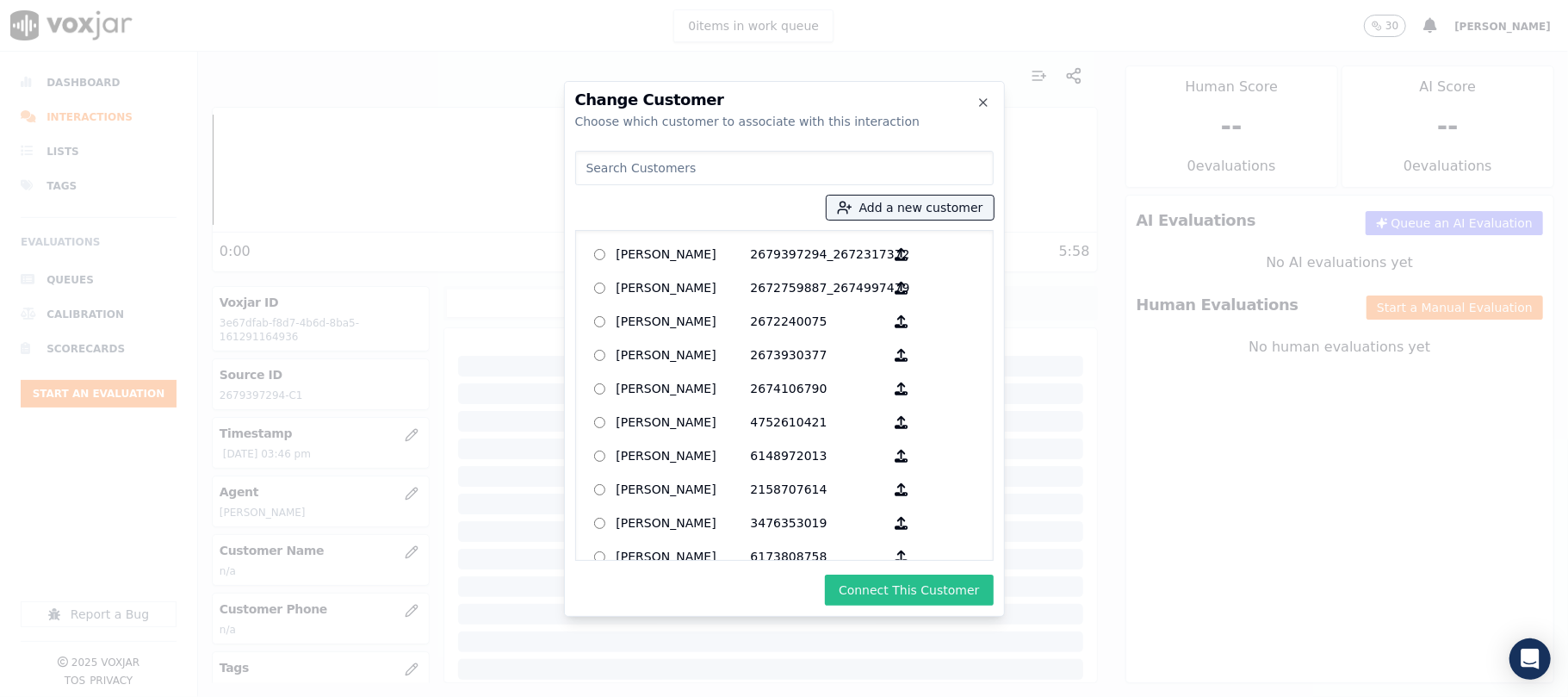
click at [891, 587] on button "Connect This Customer" at bounding box center [908, 590] width 168 height 31
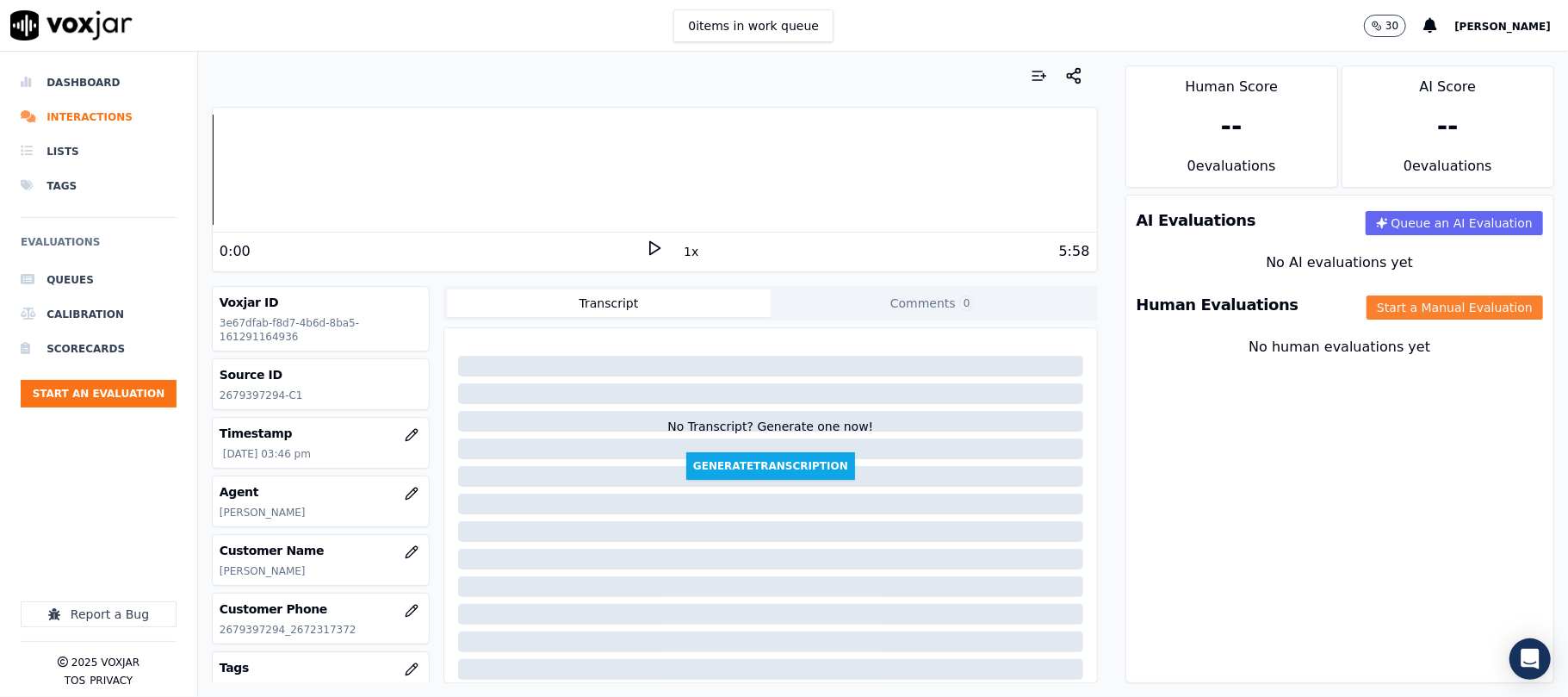
click at [1367, 307] on button "Start a Manual Evaluation" at bounding box center [1454, 307] width 176 height 24
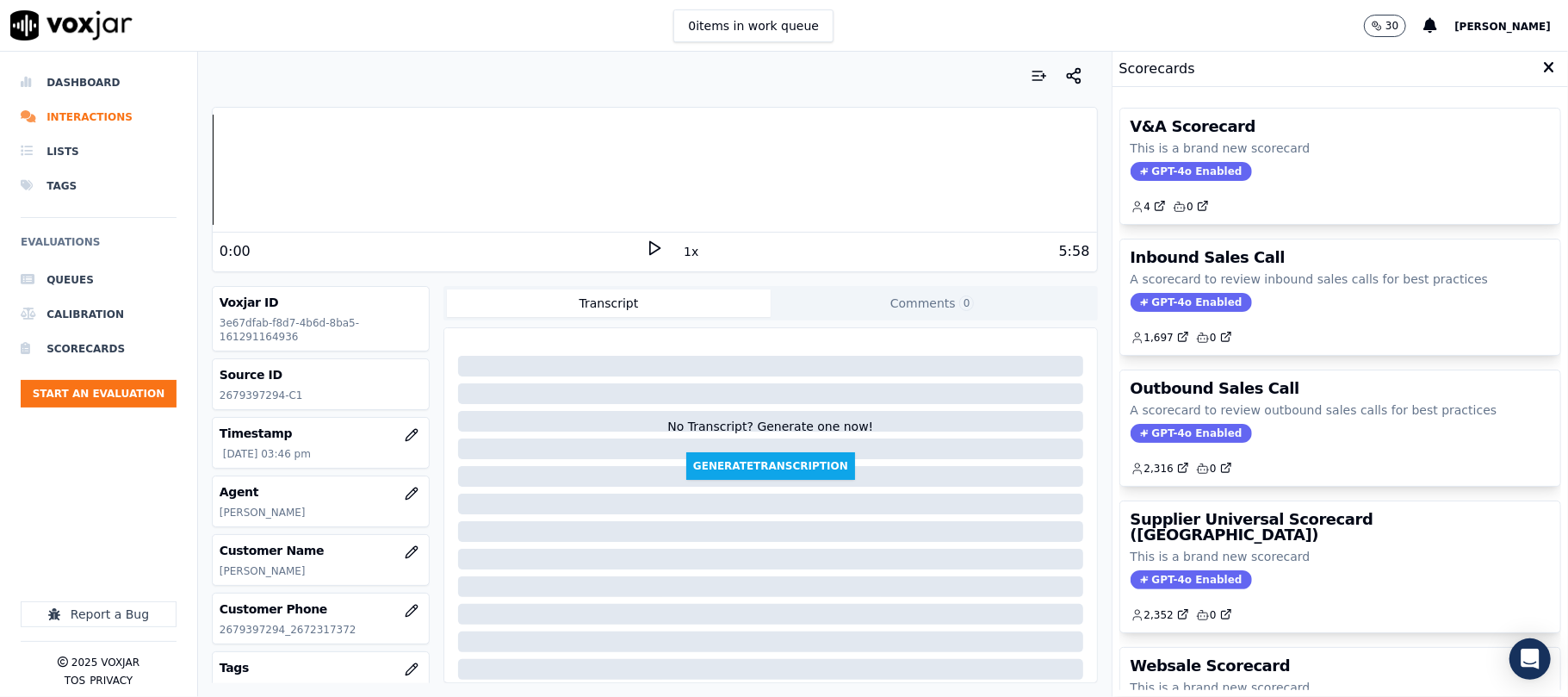
drag, startPoint x: 1173, startPoint y: 303, endPoint x: 1182, endPoint y: 294, distance: 12.7
click at [1172, 304] on span "GPT-4o Enabled" at bounding box center [1191, 302] width 122 height 18
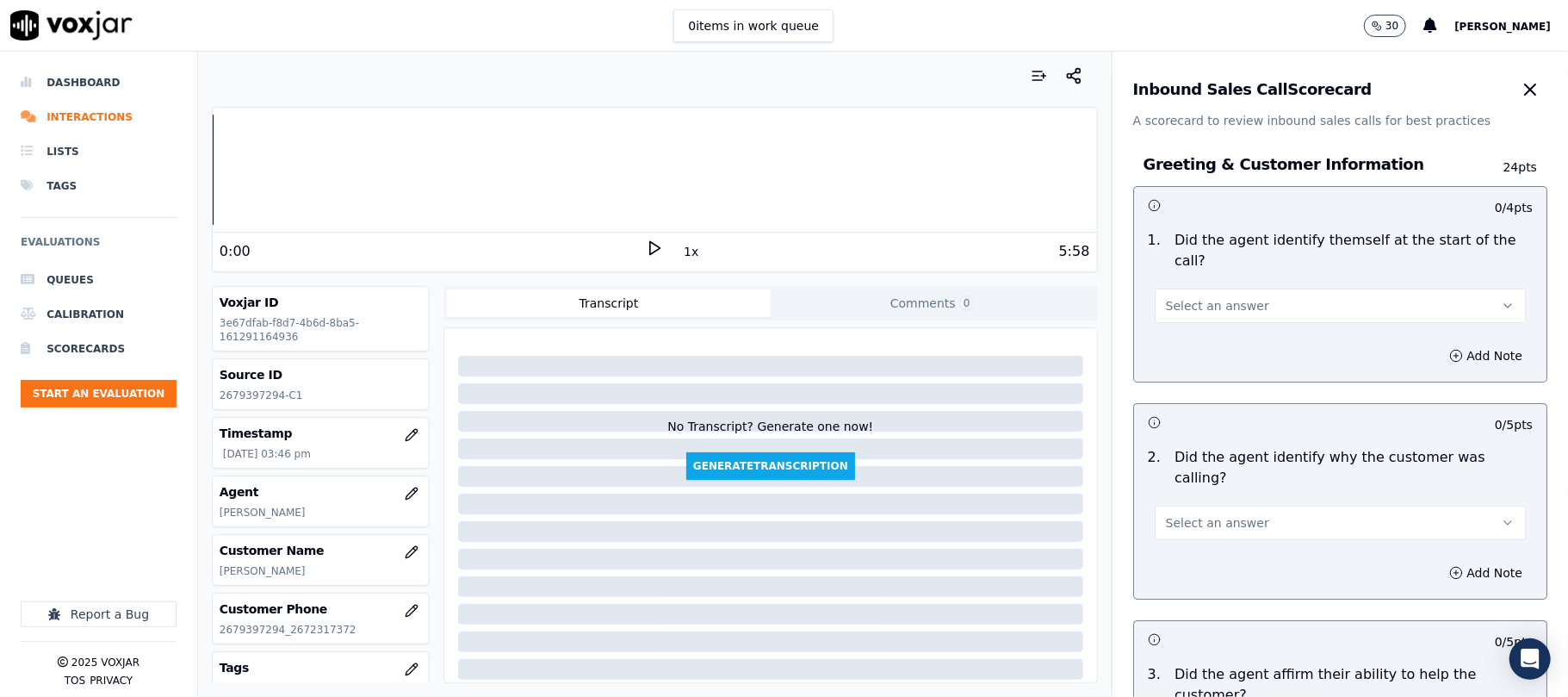
click at [1216, 297] on span "Select an answer" at bounding box center [1218, 306] width 103 height 18
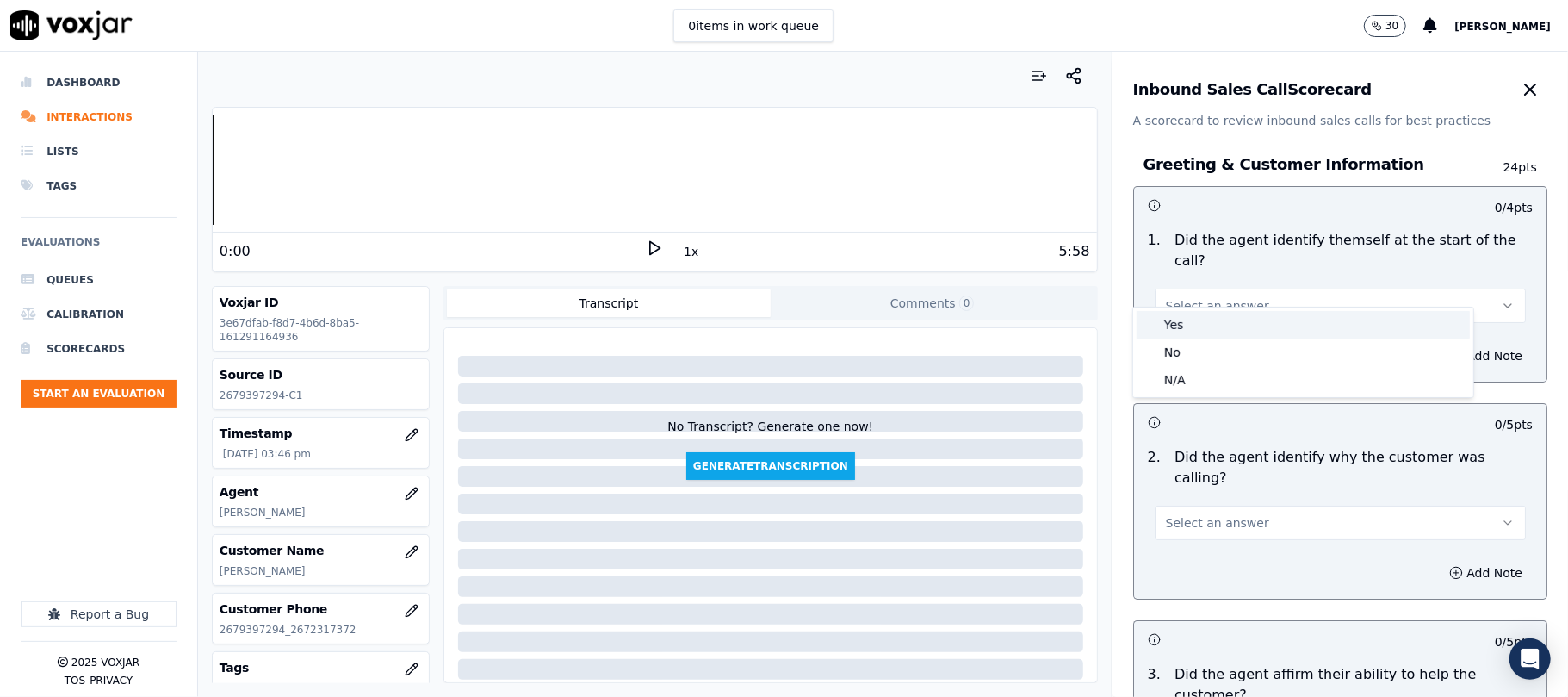
click at [1192, 318] on div "Yes" at bounding box center [1303, 324] width 333 height 27
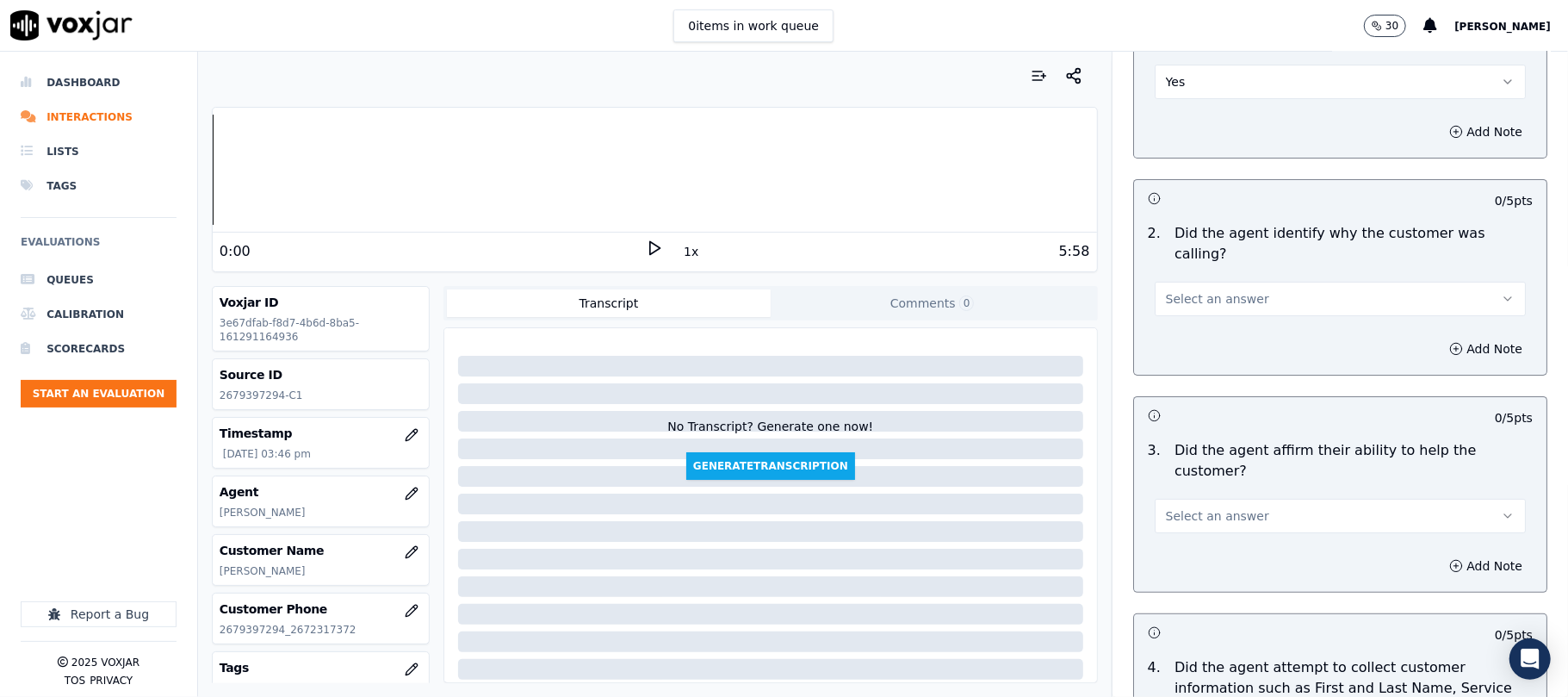
scroll to position [229, 0]
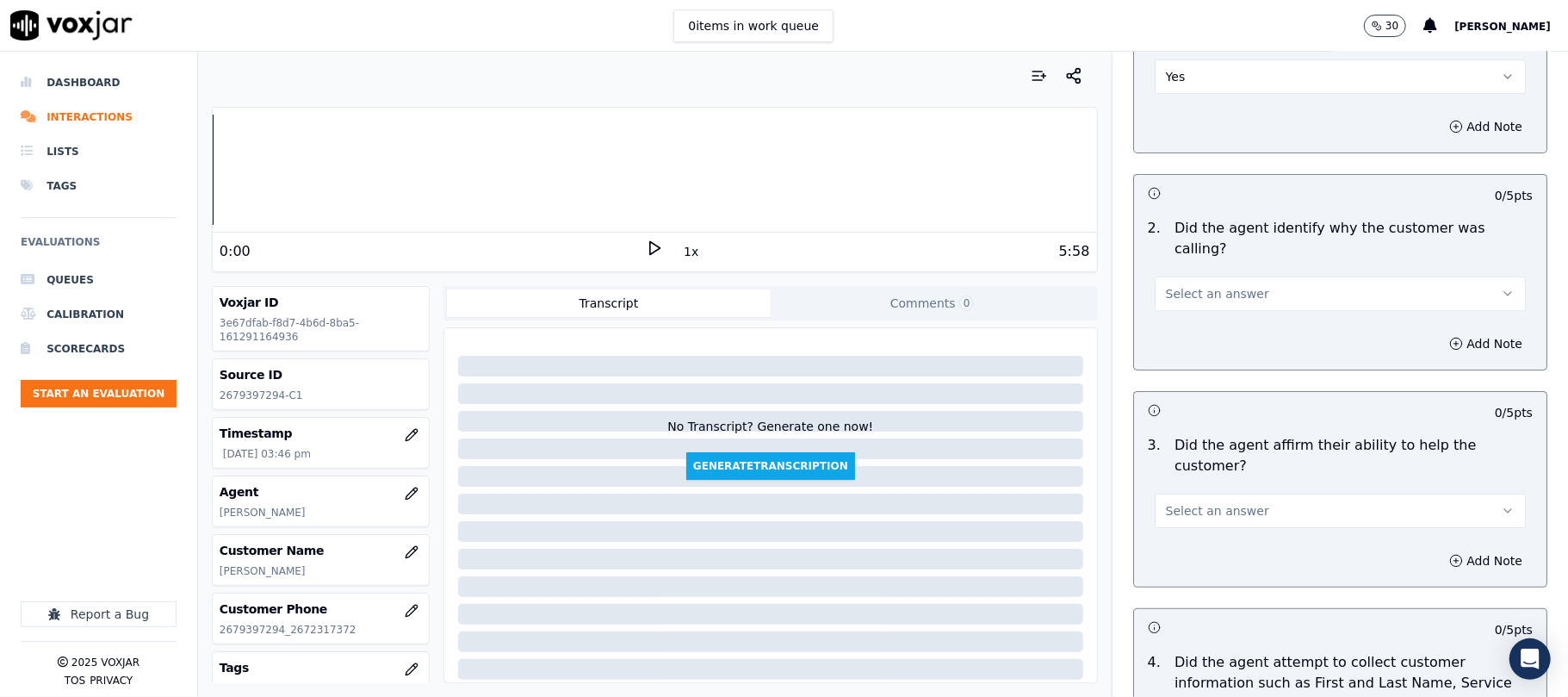
click at [1188, 285] on span "Select an answer" at bounding box center [1218, 294] width 103 height 18
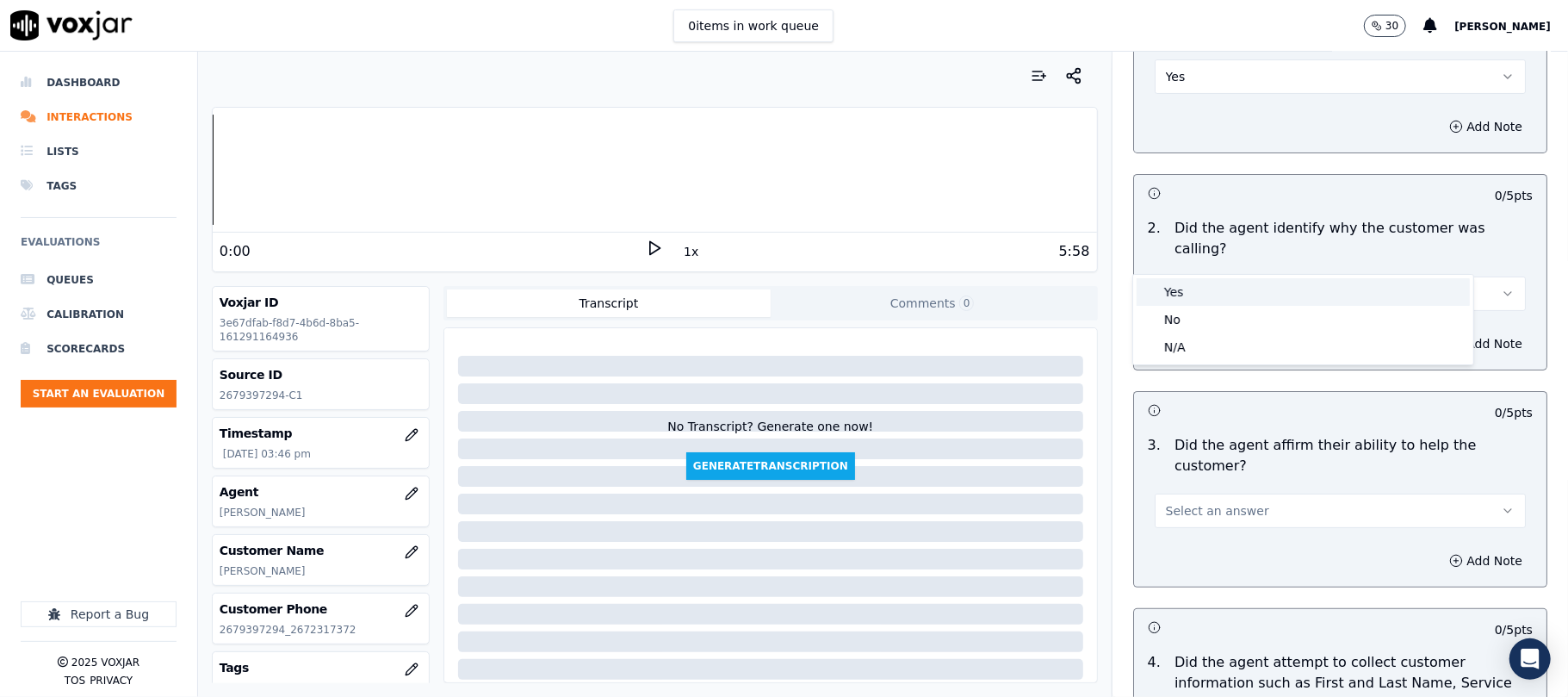
drag, startPoint x: 1185, startPoint y: 260, endPoint x: 1173, endPoint y: 327, distance: 68.1
click at [1169, 290] on div "Yes" at bounding box center [1303, 292] width 333 height 27
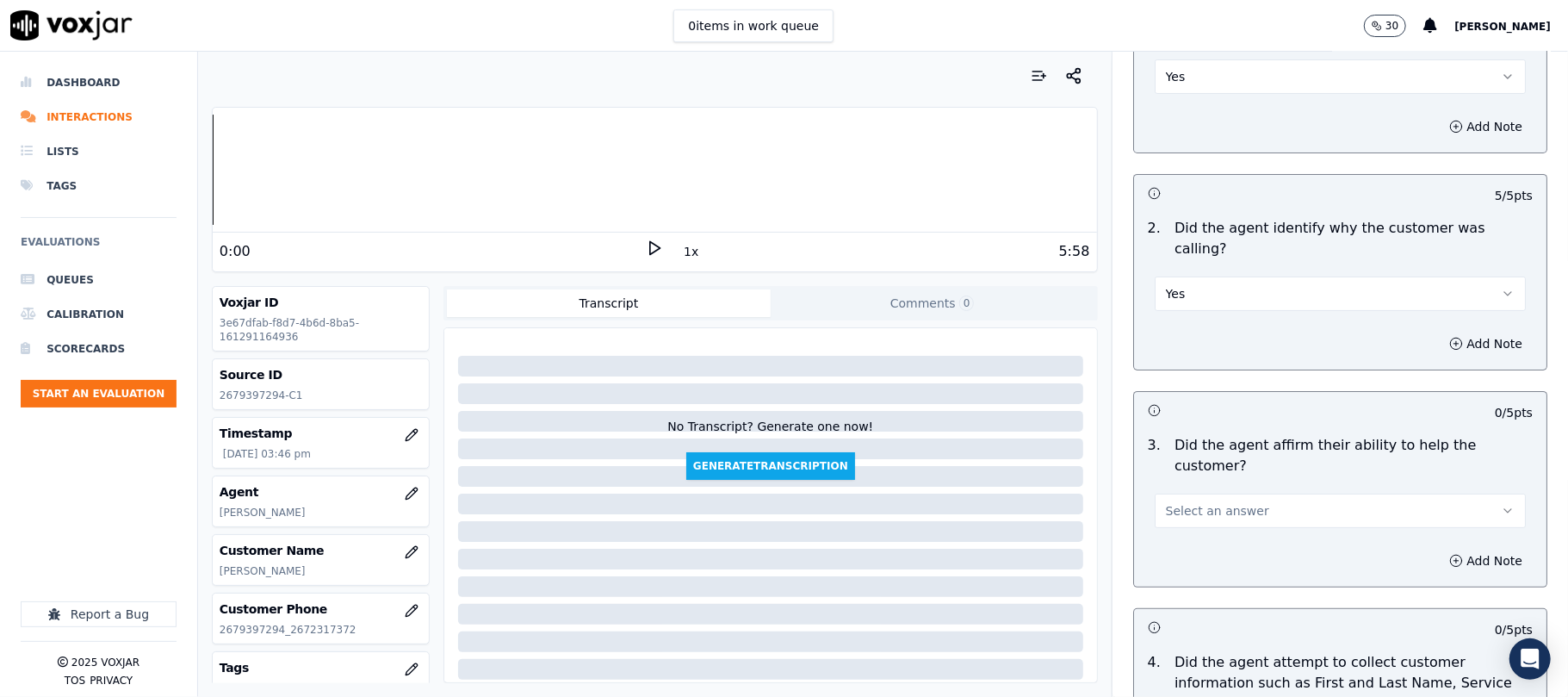
click at [1196, 494] on button "Select an answer" at bounding box center [1339, 510] width 371 height 34
click at [1189, 487] on div "Yes" at bounding box center [1303, 488] width 333 height 27
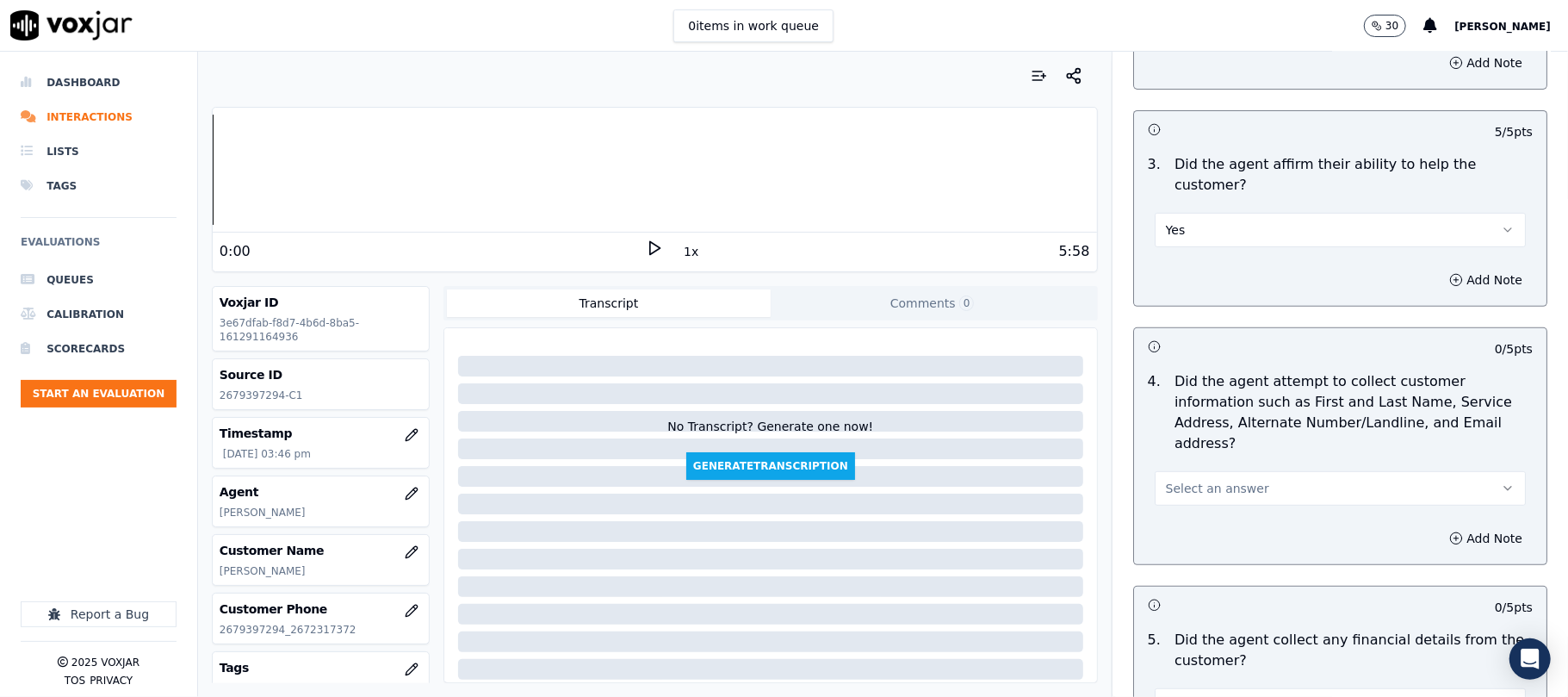
scroll to position [573, 0]
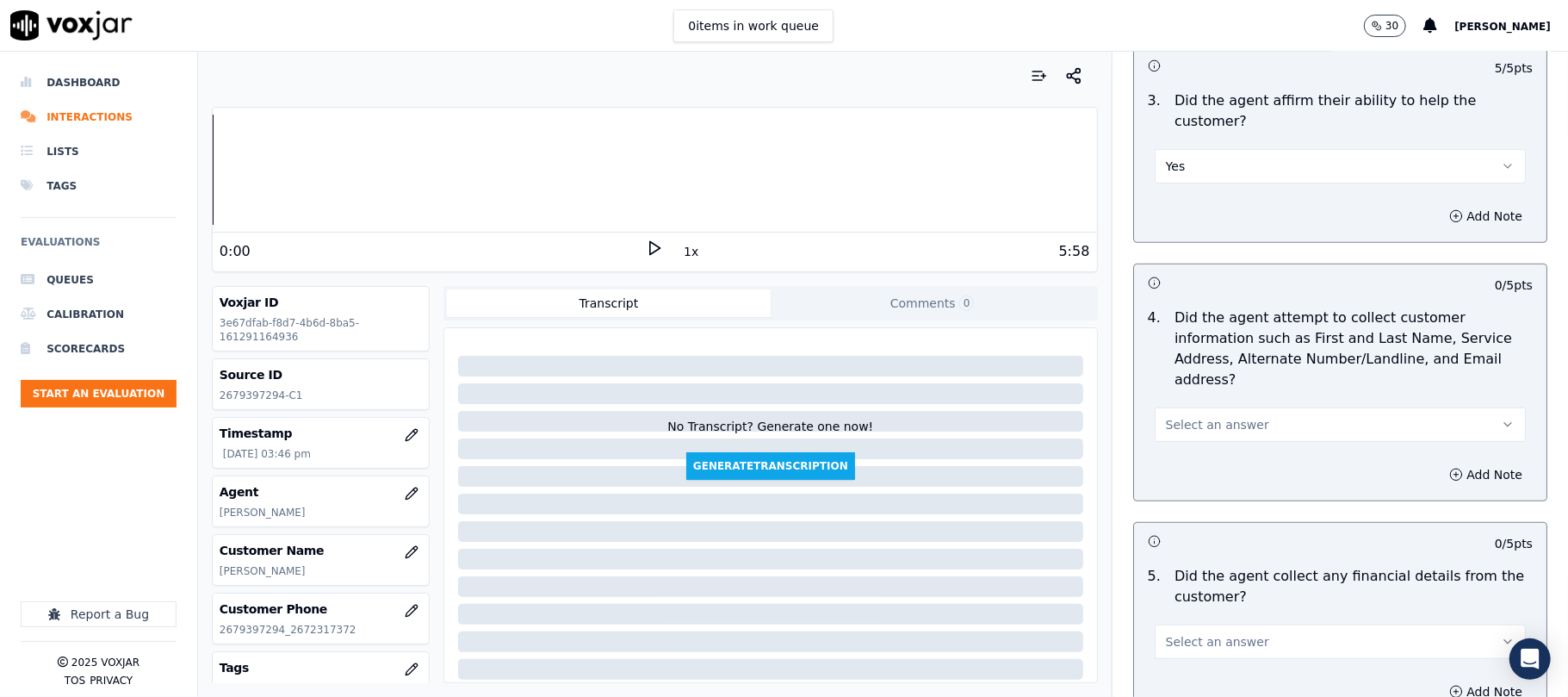
drag, startPoint x: 1241, startPoint y: 328, endPoint x: 1213, endPoint y: 354, distance: 38.2
click at [1241, 407] on button "Select an answer" at bounding box center [1339, 423] width 371 height 34
click at [1190, 387] on div "Yes" at bounding box center [1303, 383] width 333 height 27
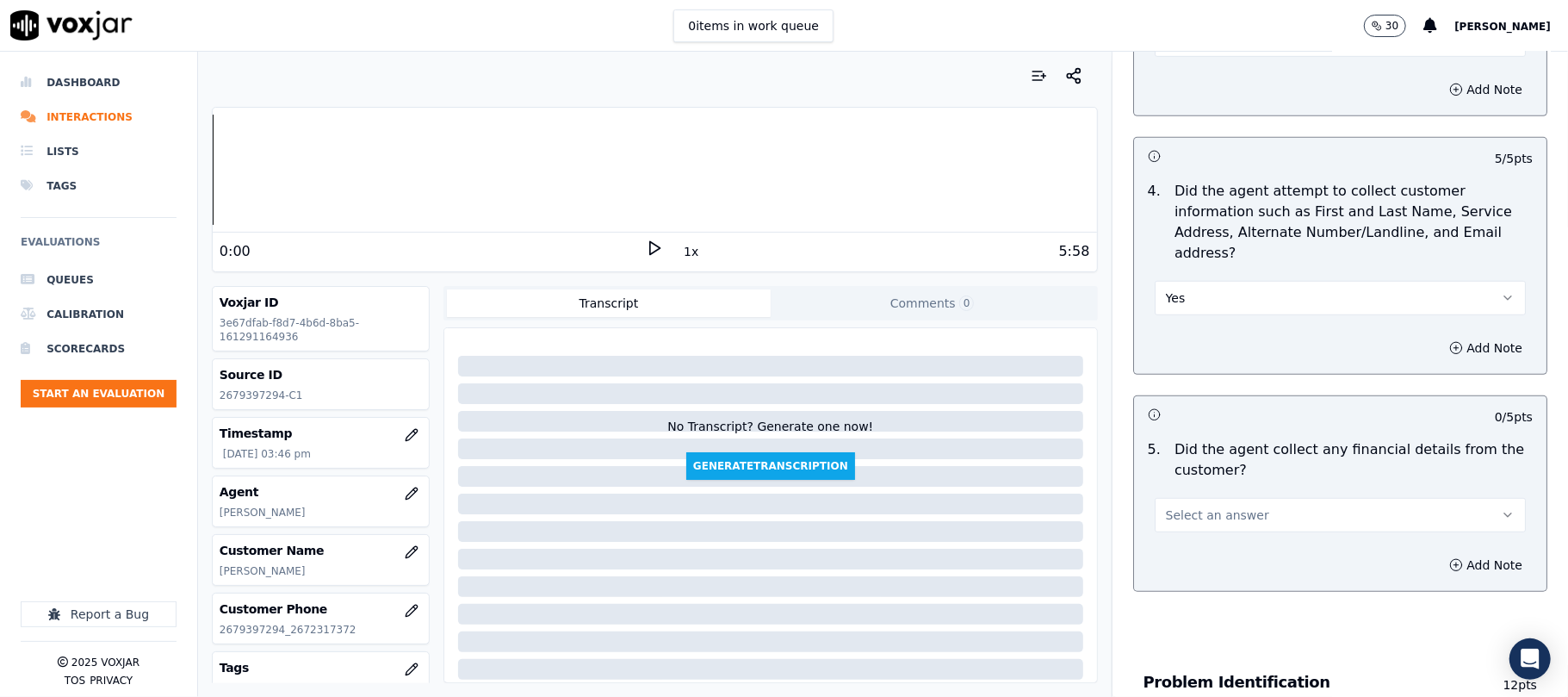
scroll to position [918, 0]
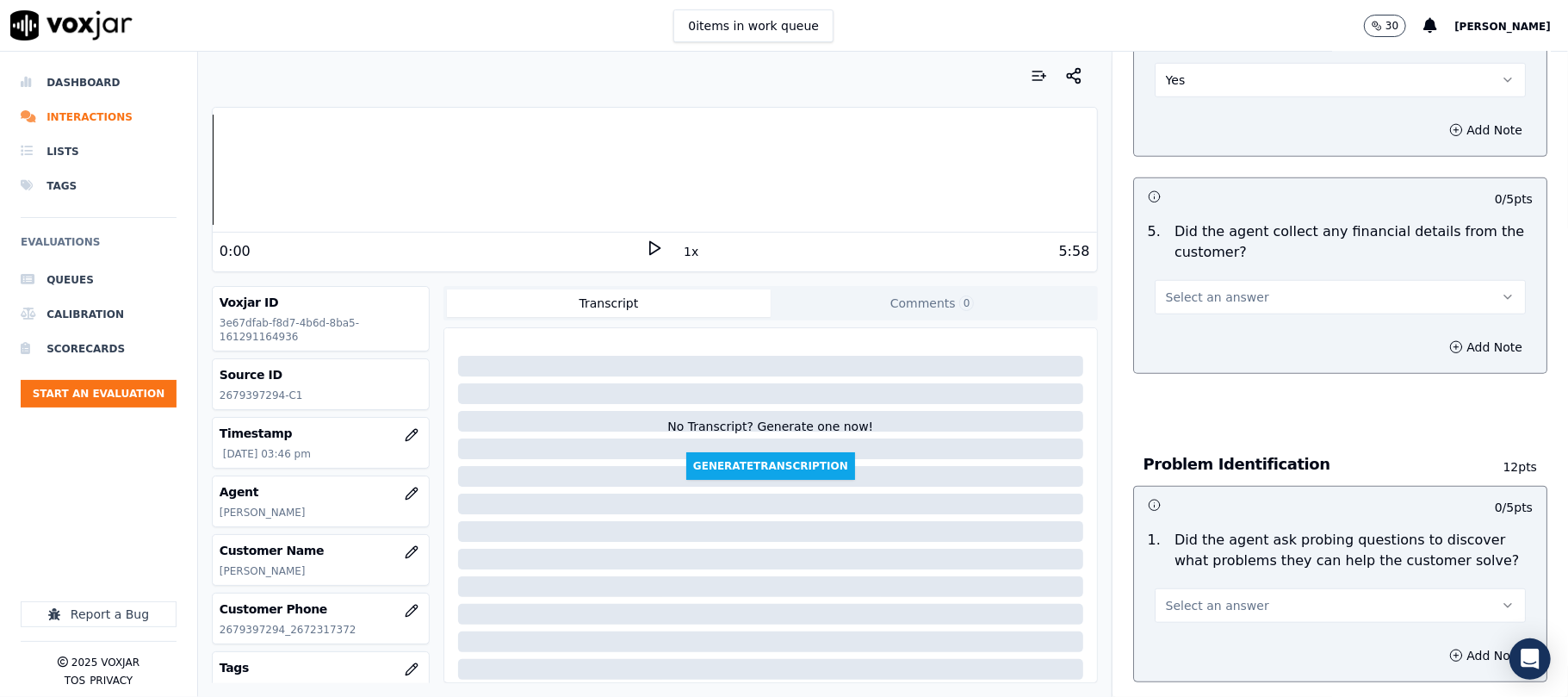
click at [1205, 280] on button "Select an answer" at bounding box center [1339, 297] width 371 height 34
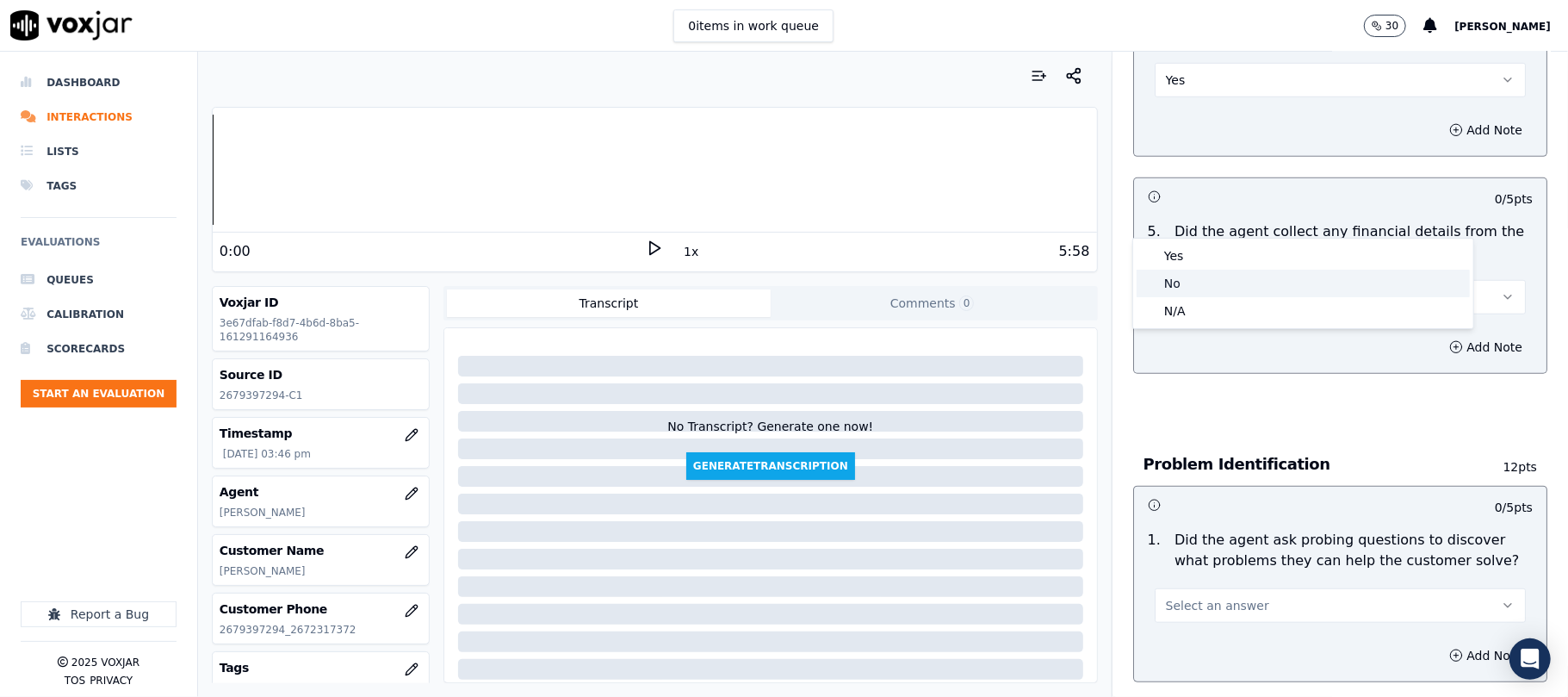
click at [1175, 283] on div "No" at bounding box center [1303, 283] width 333 height 27
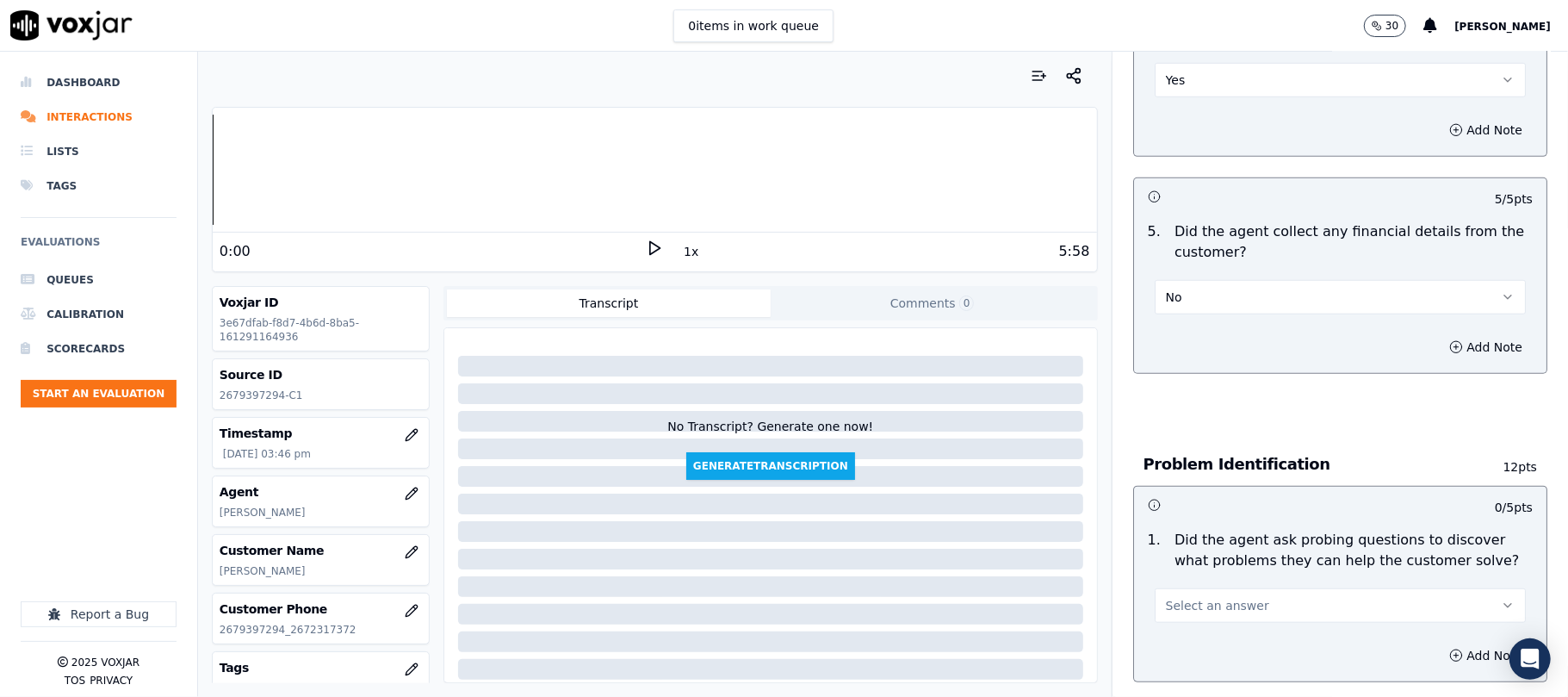
scroll to position [1148, 0]
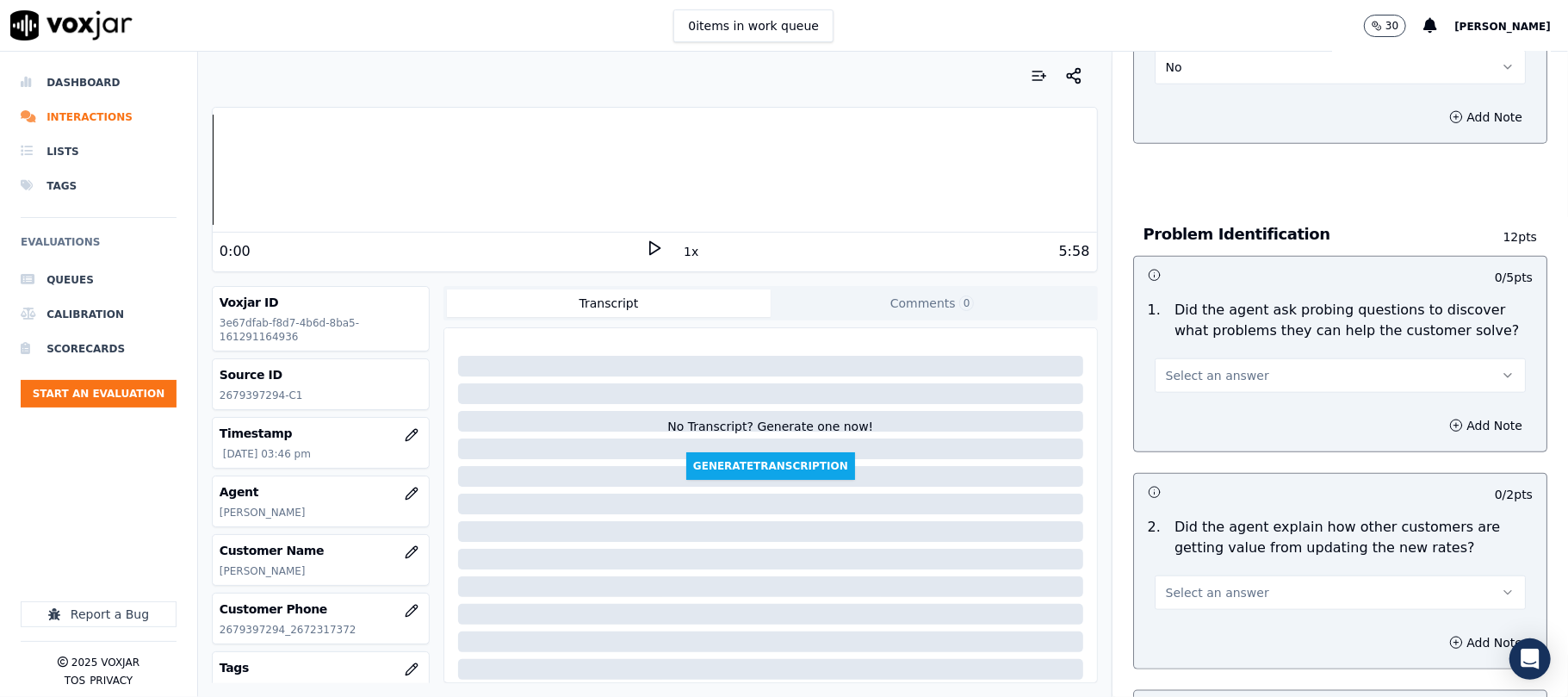
click at [1203, 367] on span "Select an answer" at bounding box center [1218, 376] width 103 height 18
click at [1186, 331] on div "Yes" at bounding box center [1303, 335] width 333 height 27
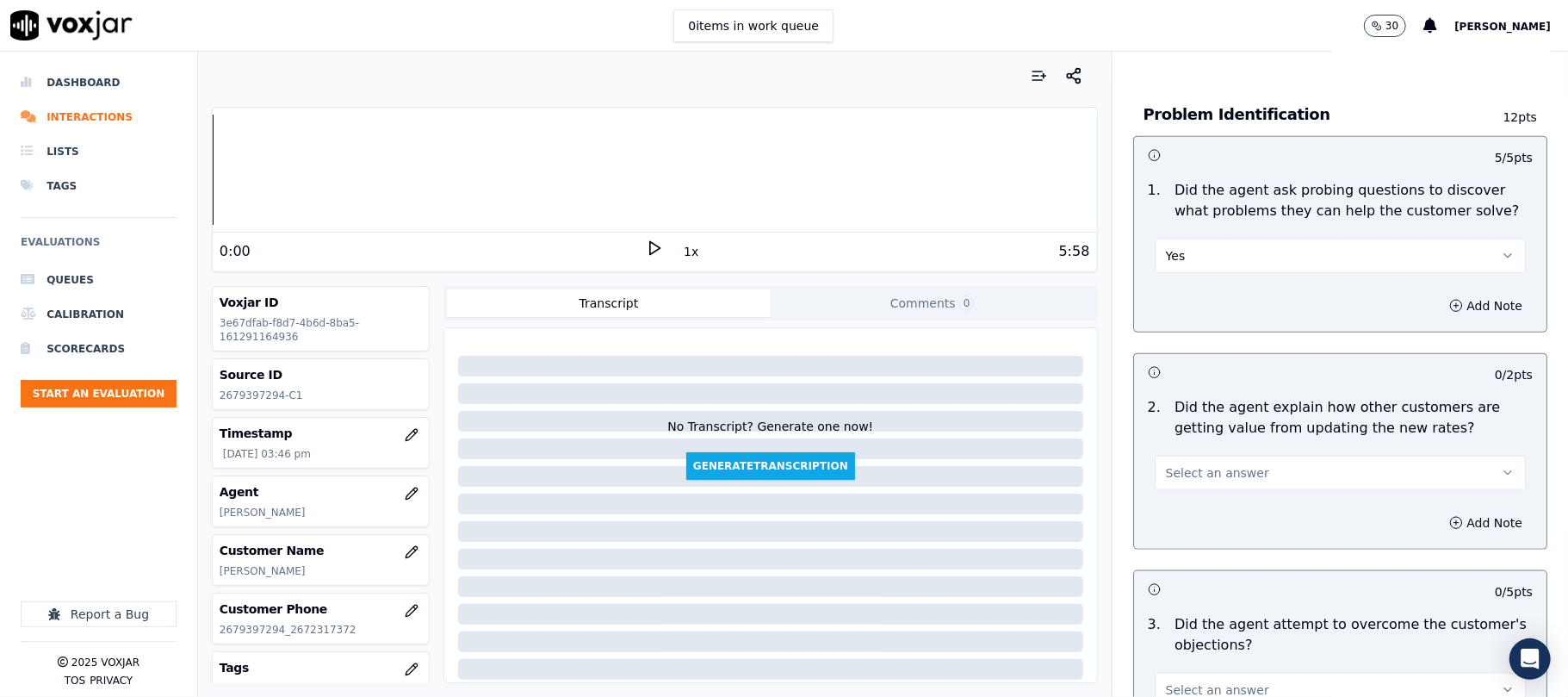
scroll to position [1377, 0]
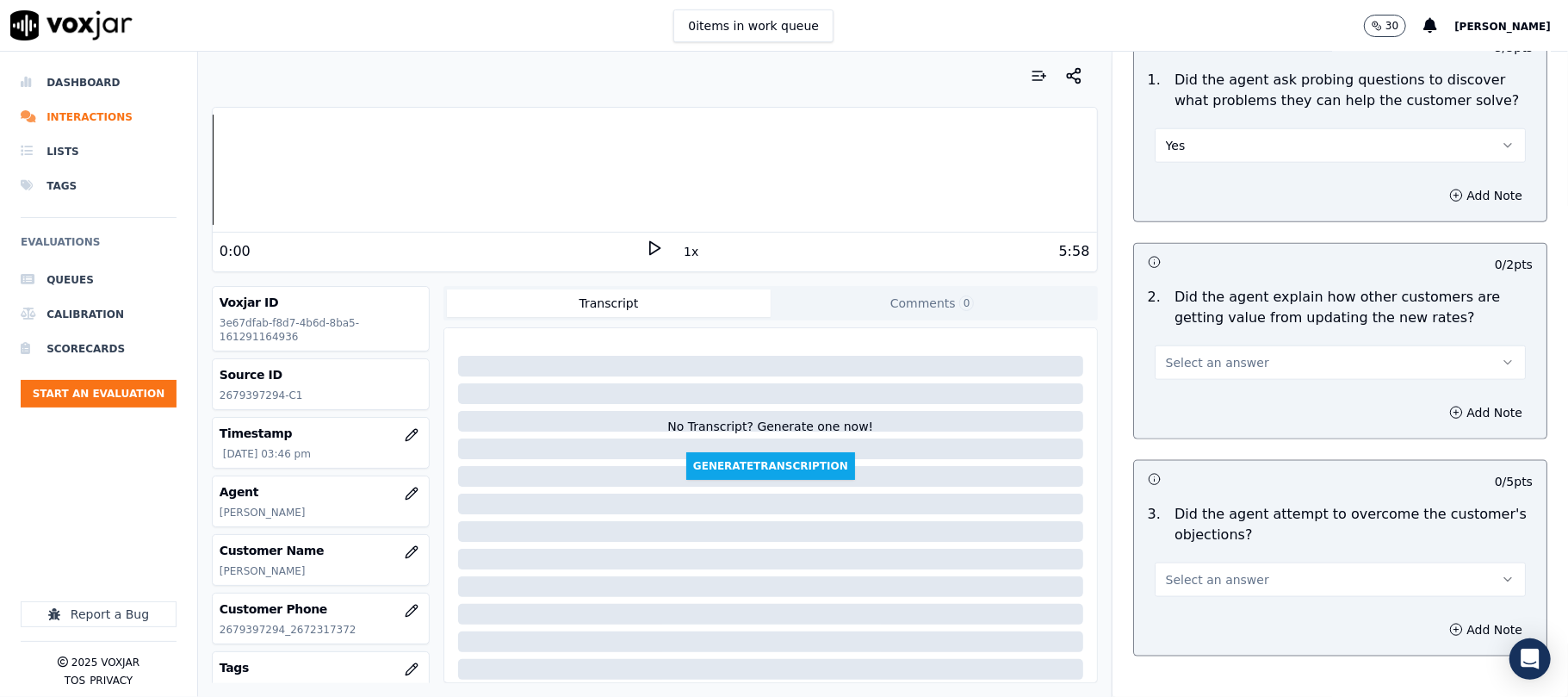
click at [1199, 354] on span "Select an answer" at bounding box center [1218, 363] width 103 height 18
click at [1176, 370] on div "N/A" at bounding box center [1303, 378] width 333 height 27
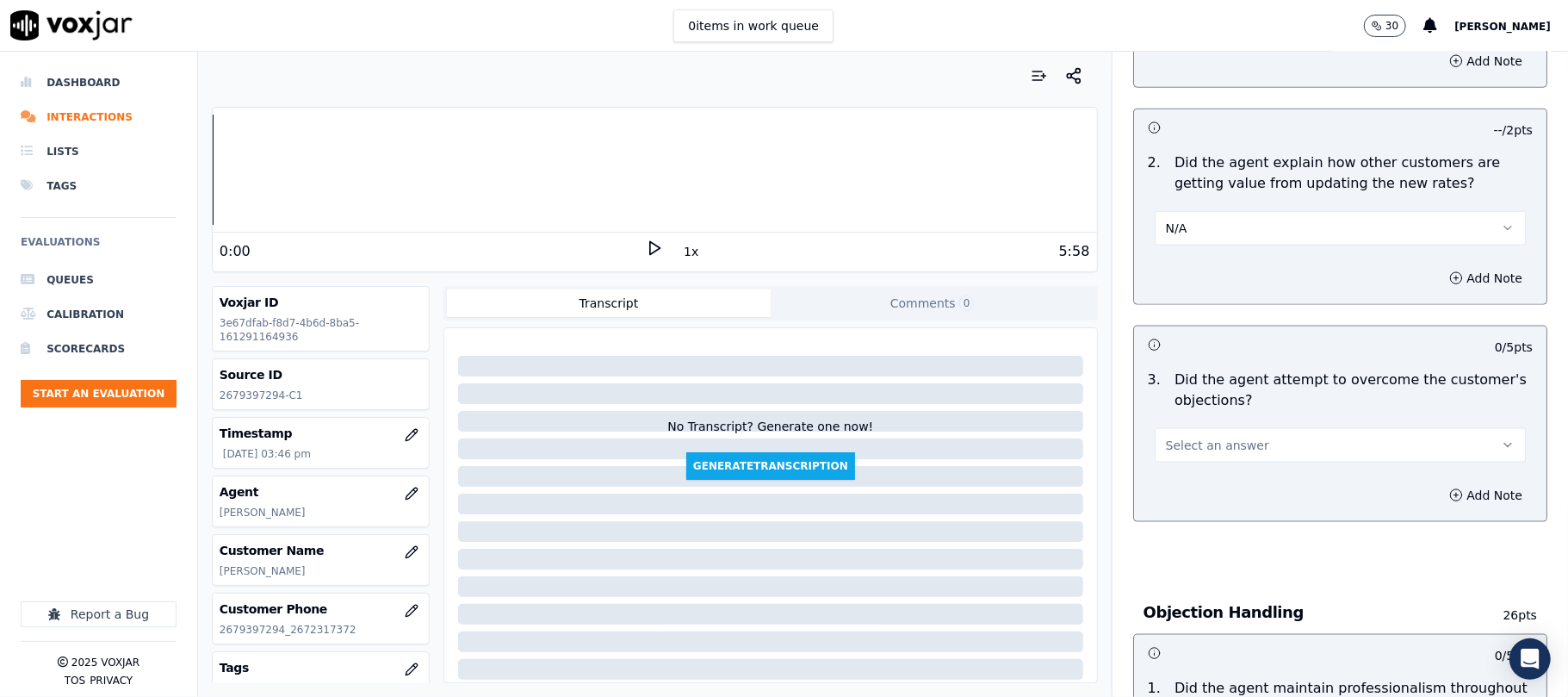
scroll to position [1722, 0]
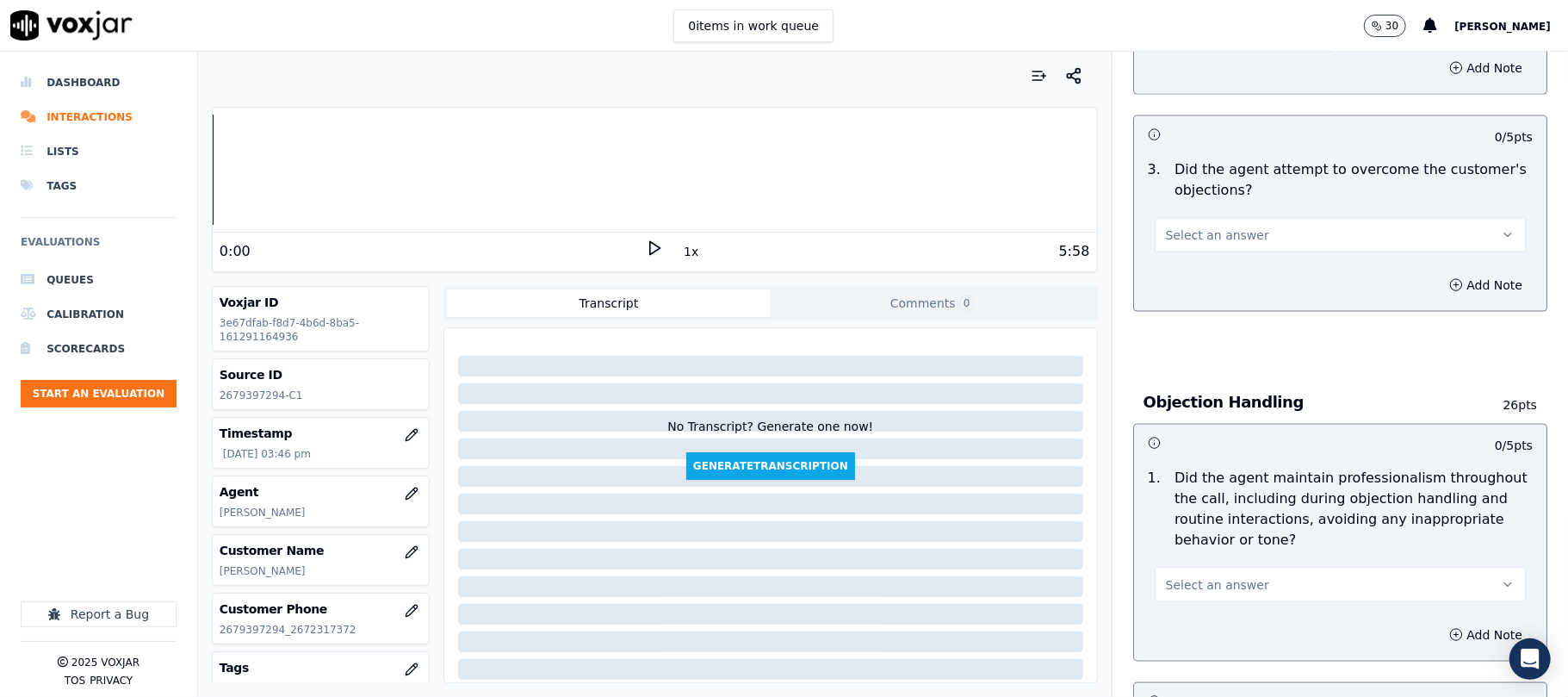
click at [1189, 227] on span "Select an answer" at bounding box center [1218, 236] width 103 height 18
click at [1185, 197] on div "Yes" at bounding box center [1303, 196] width 333 height 27
click at [1200, 568] on button "Select an answer" at bounding box center [1339, 584] width 371 height 34
click at [1188, 537] on div "Yes" at bounding box center [1303, 546] width 333 height 27
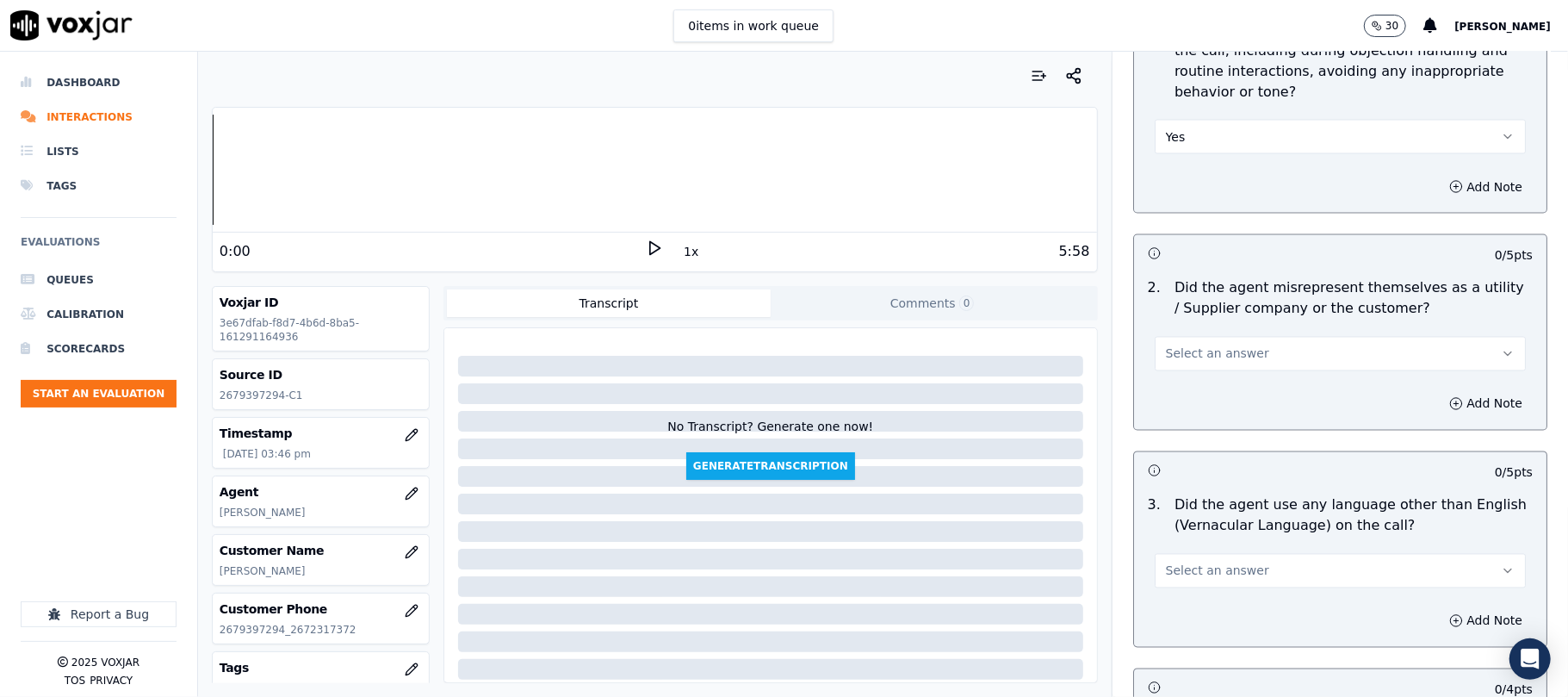
scroll to position [2182, 0]
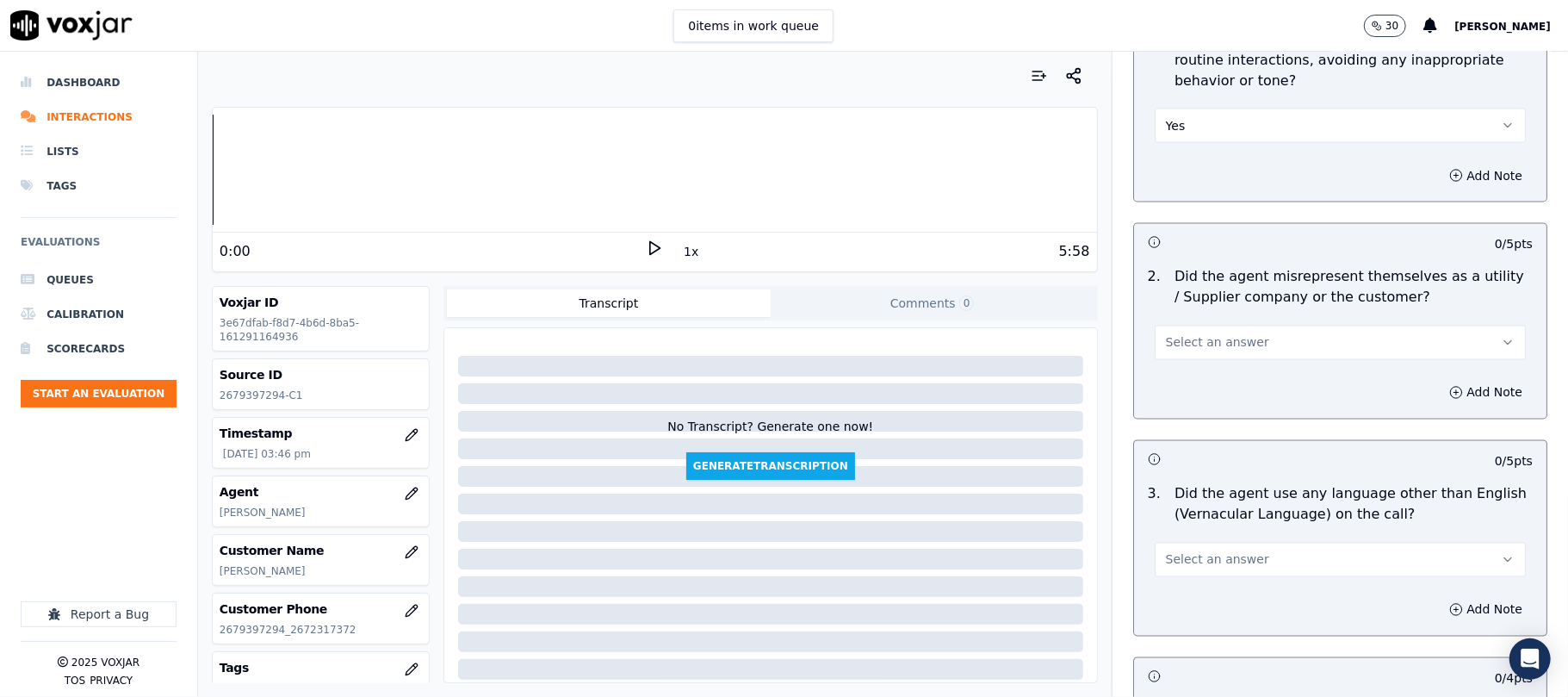
click at [1216, 334] on span "Select an answer" at bounding box center [1218, 343] width 103 height 18
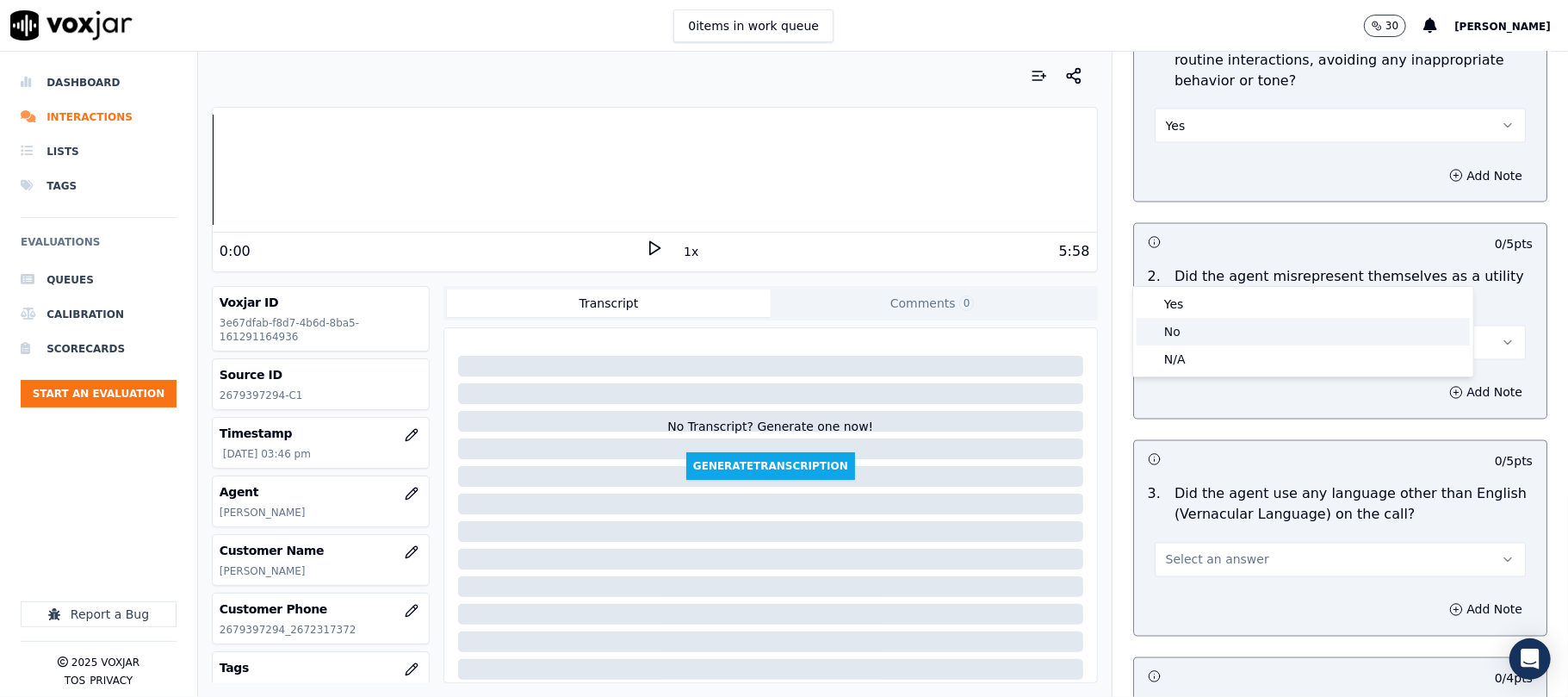
click at [1169, 332] on div "No" at bounding box center [1303, 331] width 333 height 27
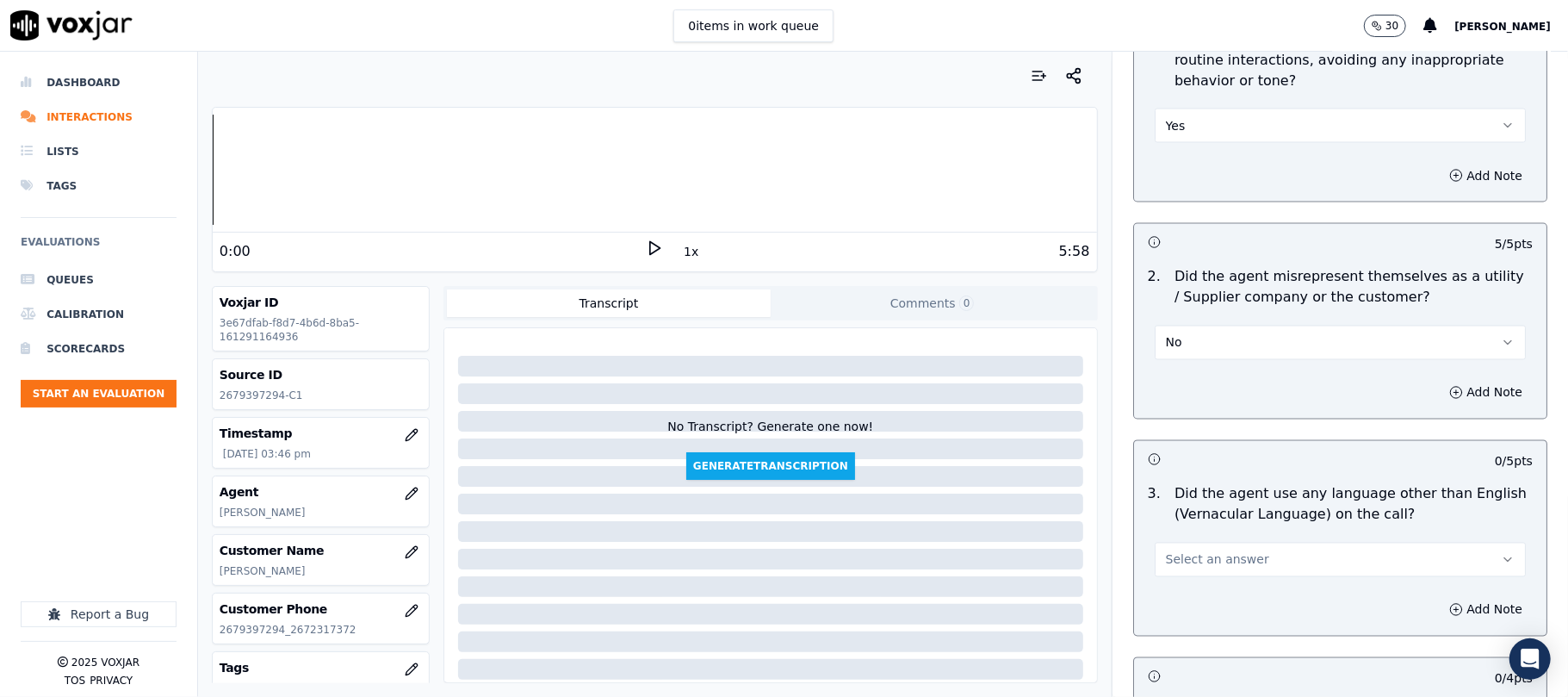
scroll to position [2411, 0]
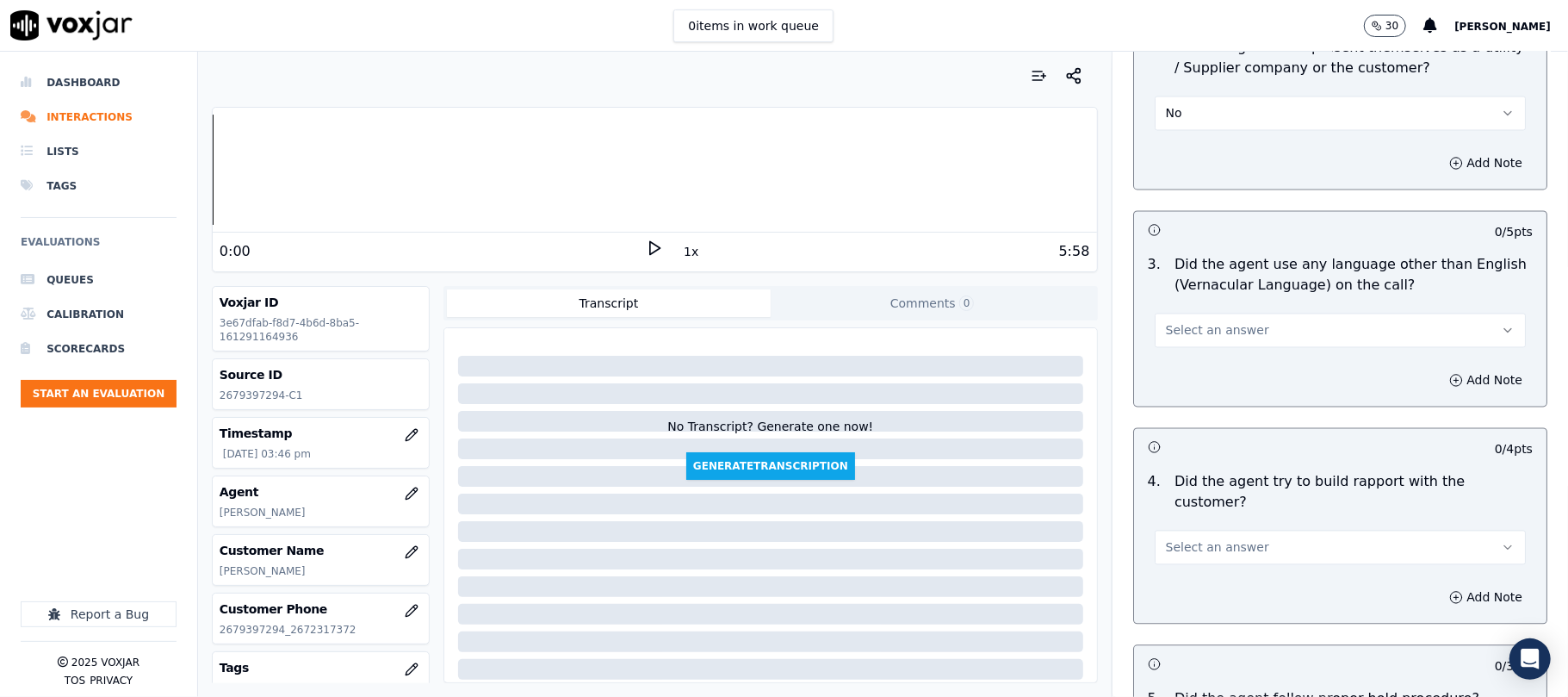
click at [1200, 312] on button "Select an answer" at bounding box center [1339, 329] width 371 height 34
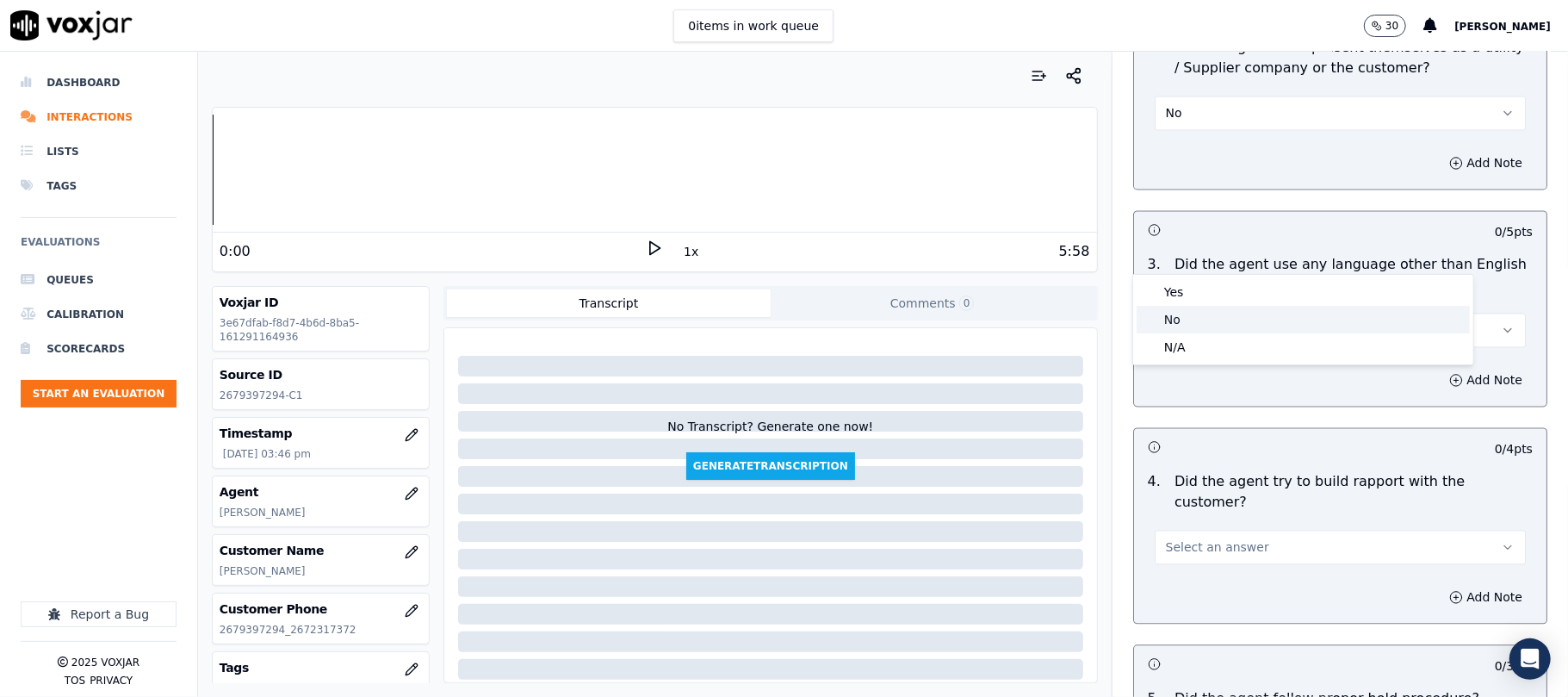
click at [1183, 314] on div "No" at bounding box center [1303, 319] width 333 height 27
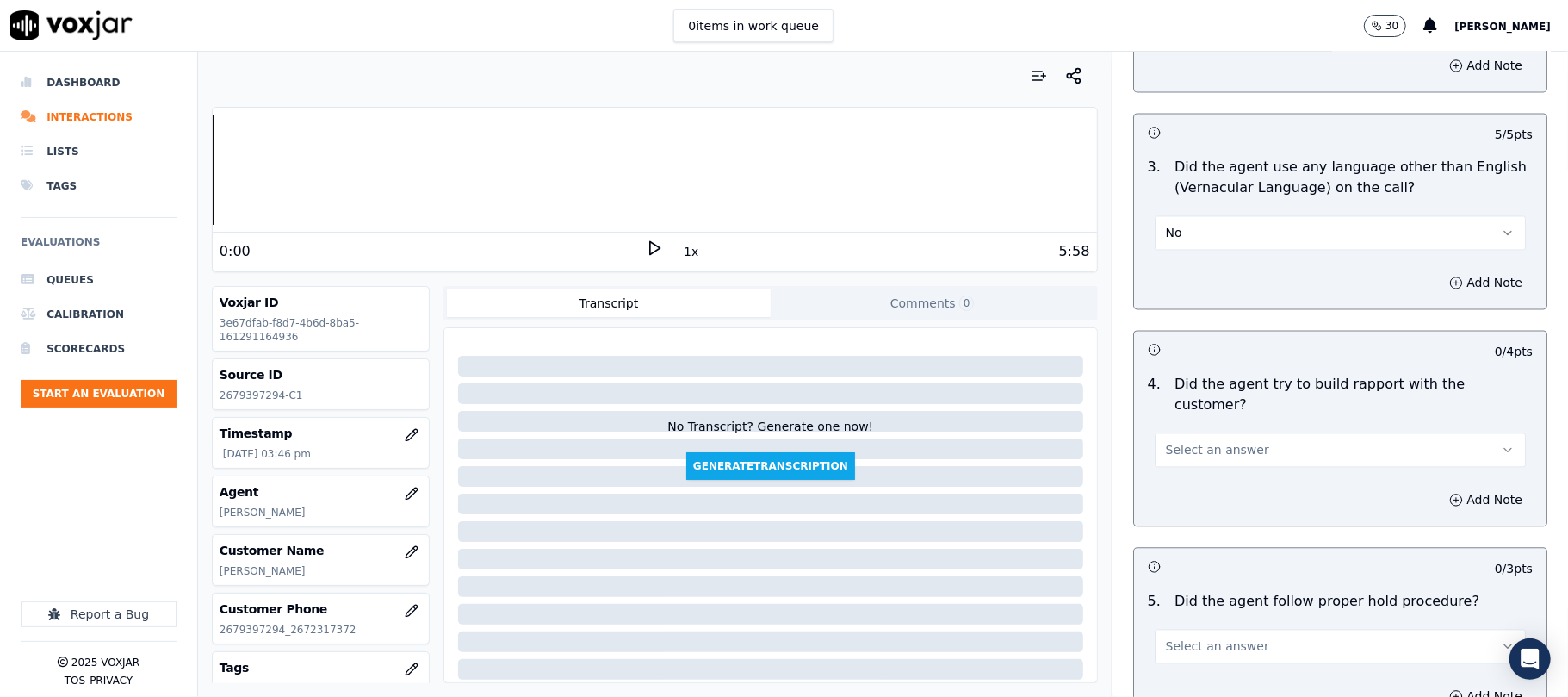
scroll to position [2640, 0]
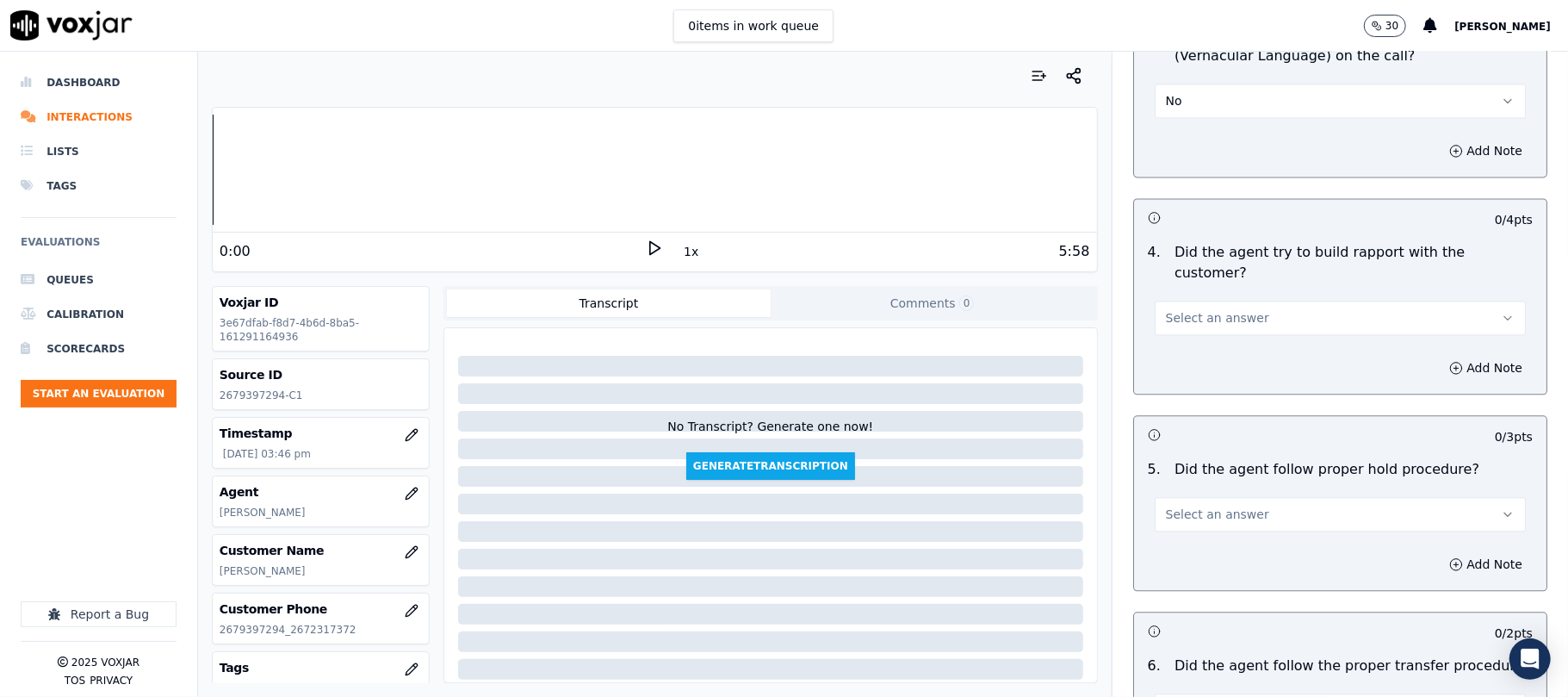
click at [1206, 310] on span "Select an answer" at bounding box center [1218, 318] width 103 height 18
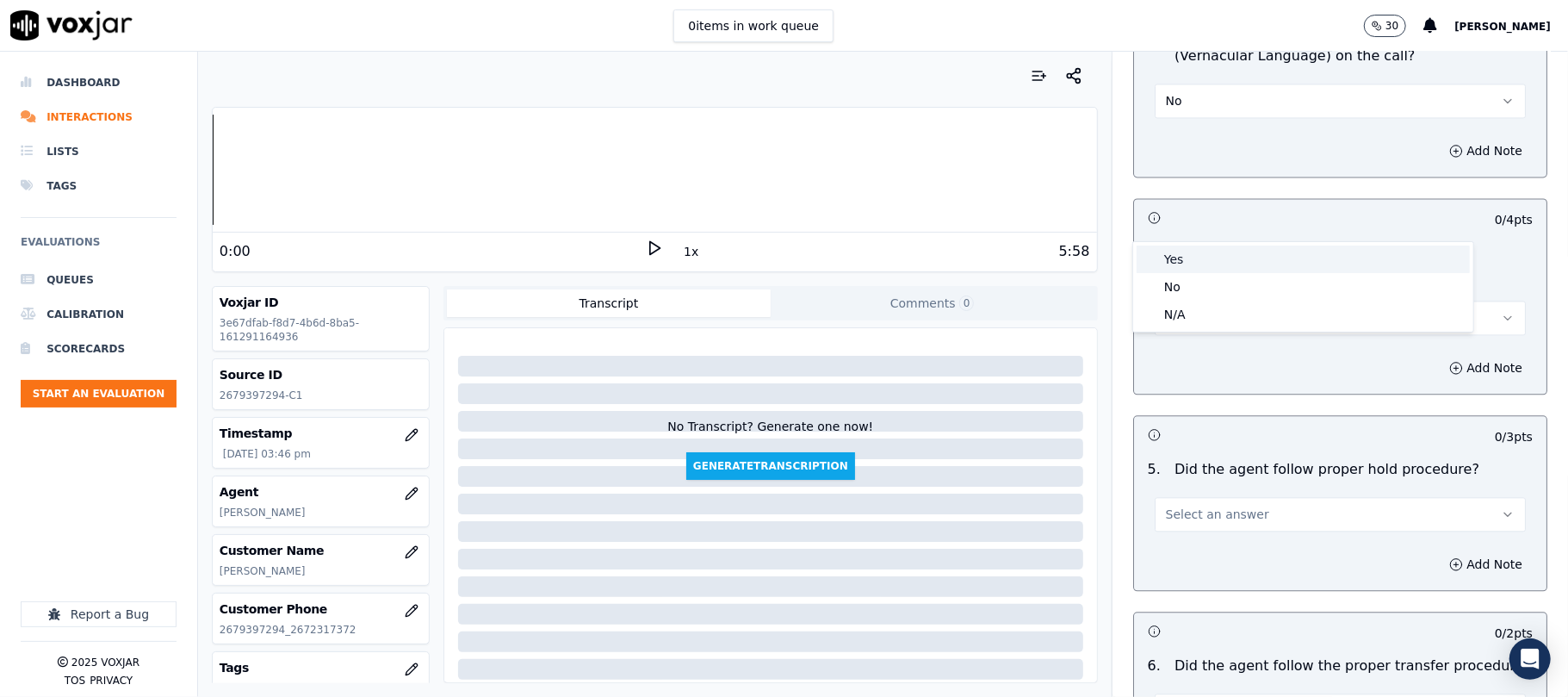
click at [1198, 269] on div "Yes" at bounding box center [1303, 259] width 333 height 27
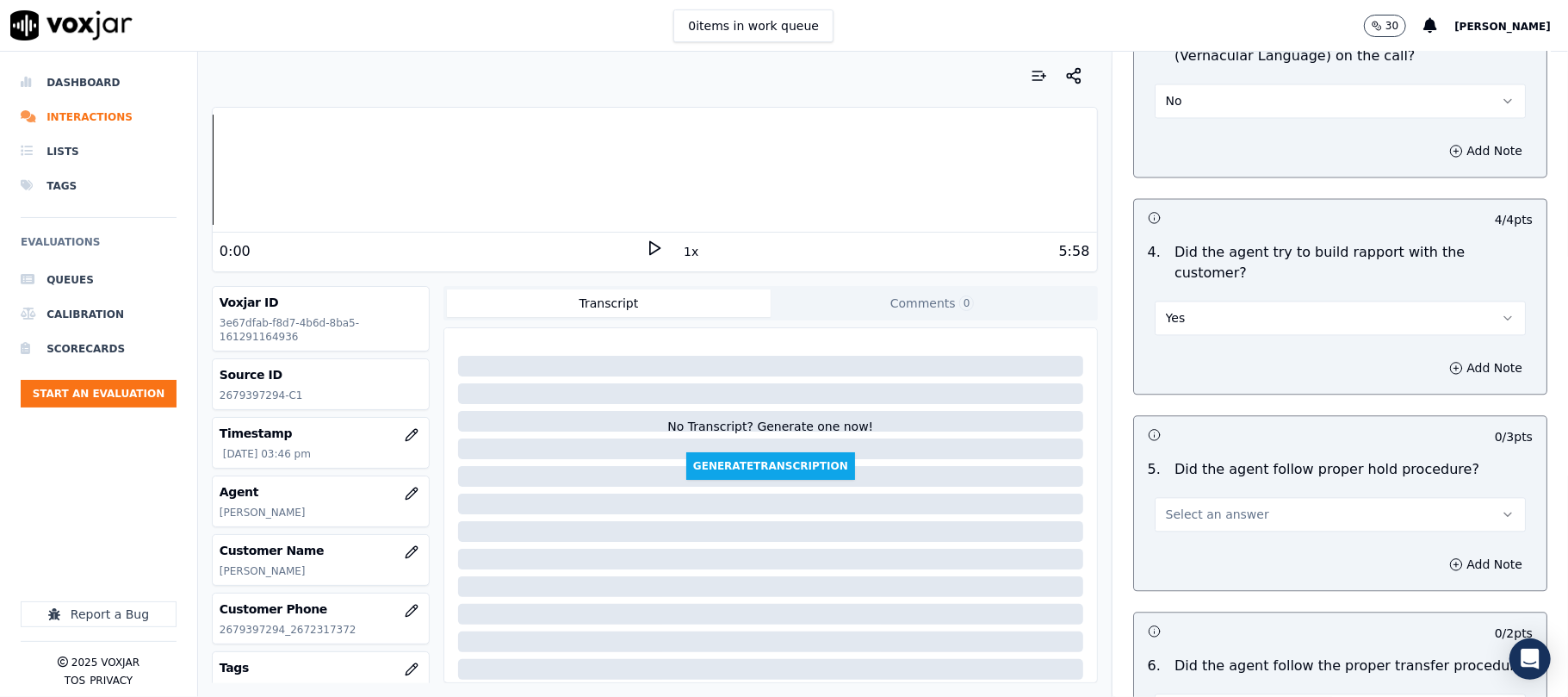
click at [1183, 496] on button "Select an answer" at bounding box center [1339, 513] width 371 height 34
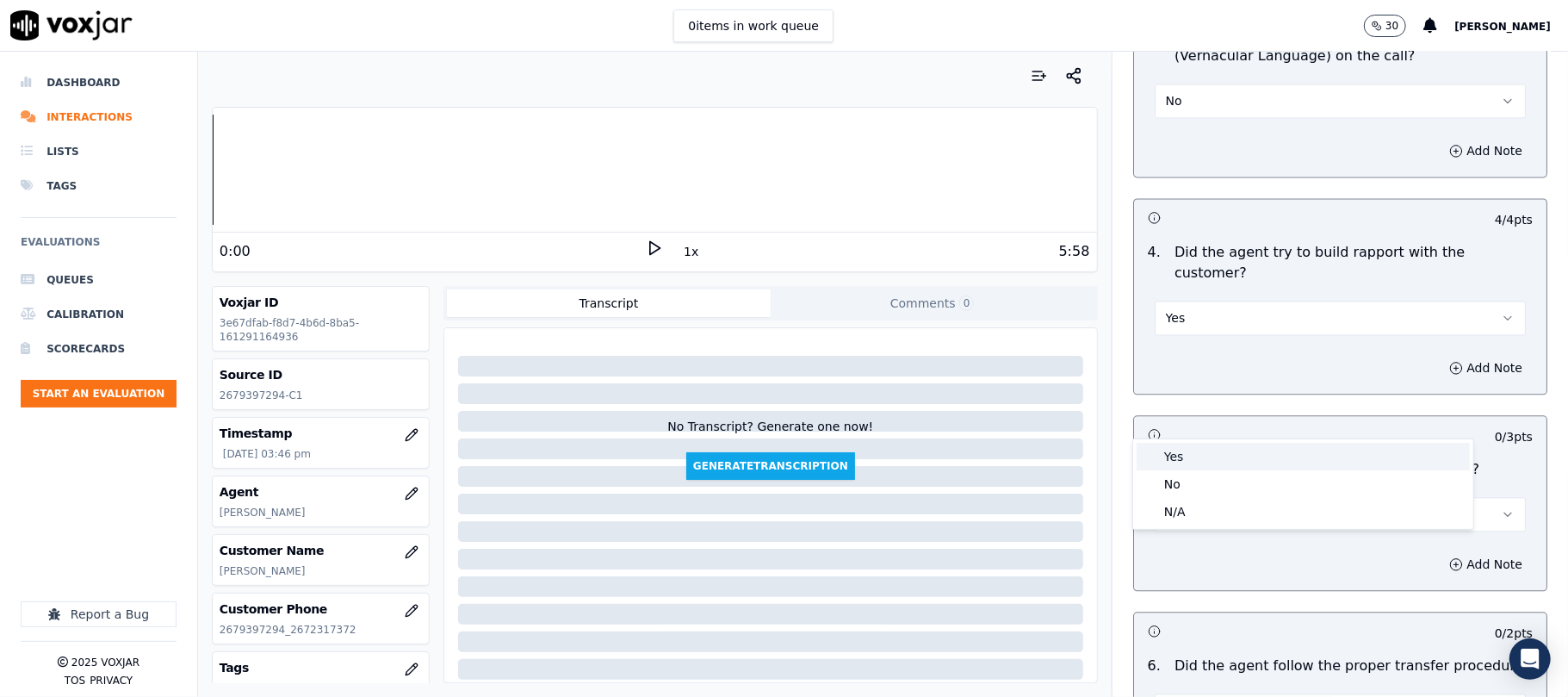
click at [1178, 462] on div "Yes" at bounding box center [1303, 457] width 333 height 27
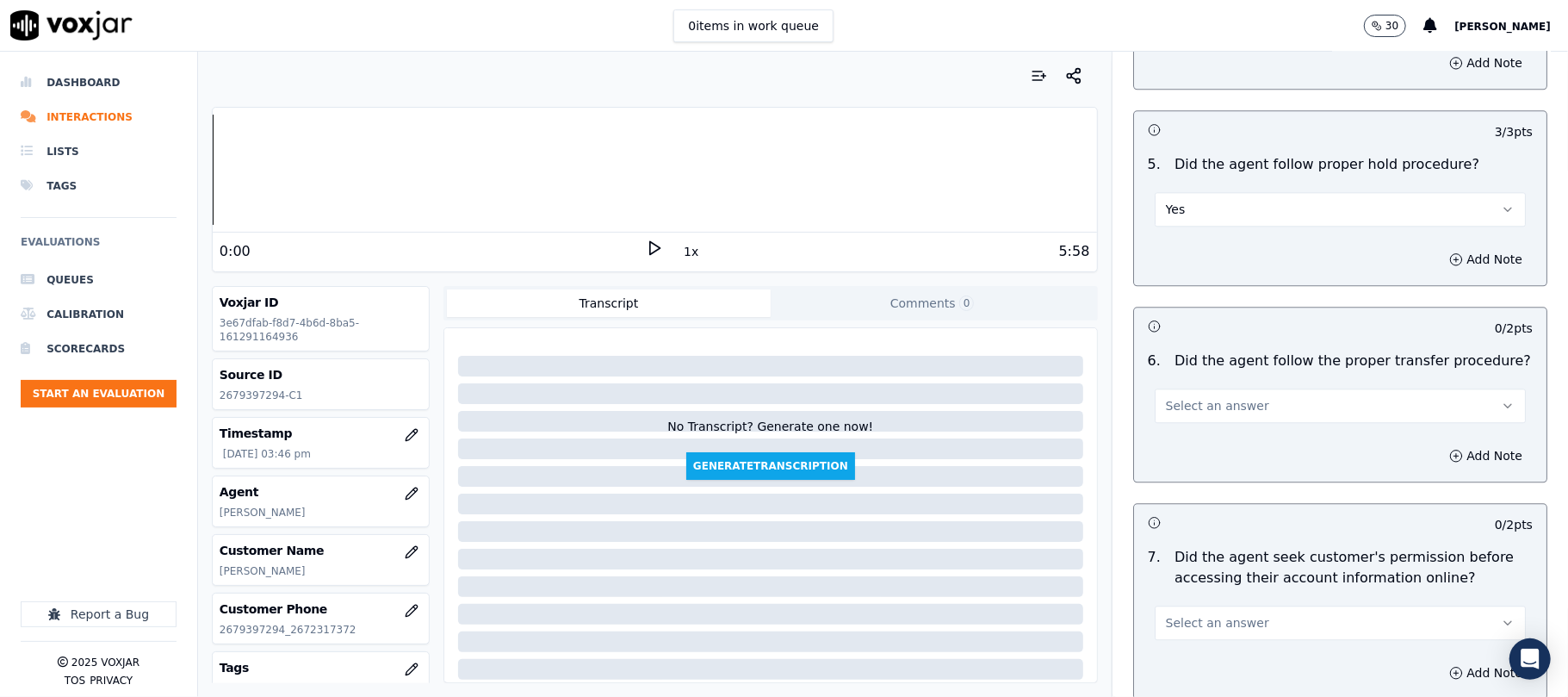
scroll to position [2985, 0]
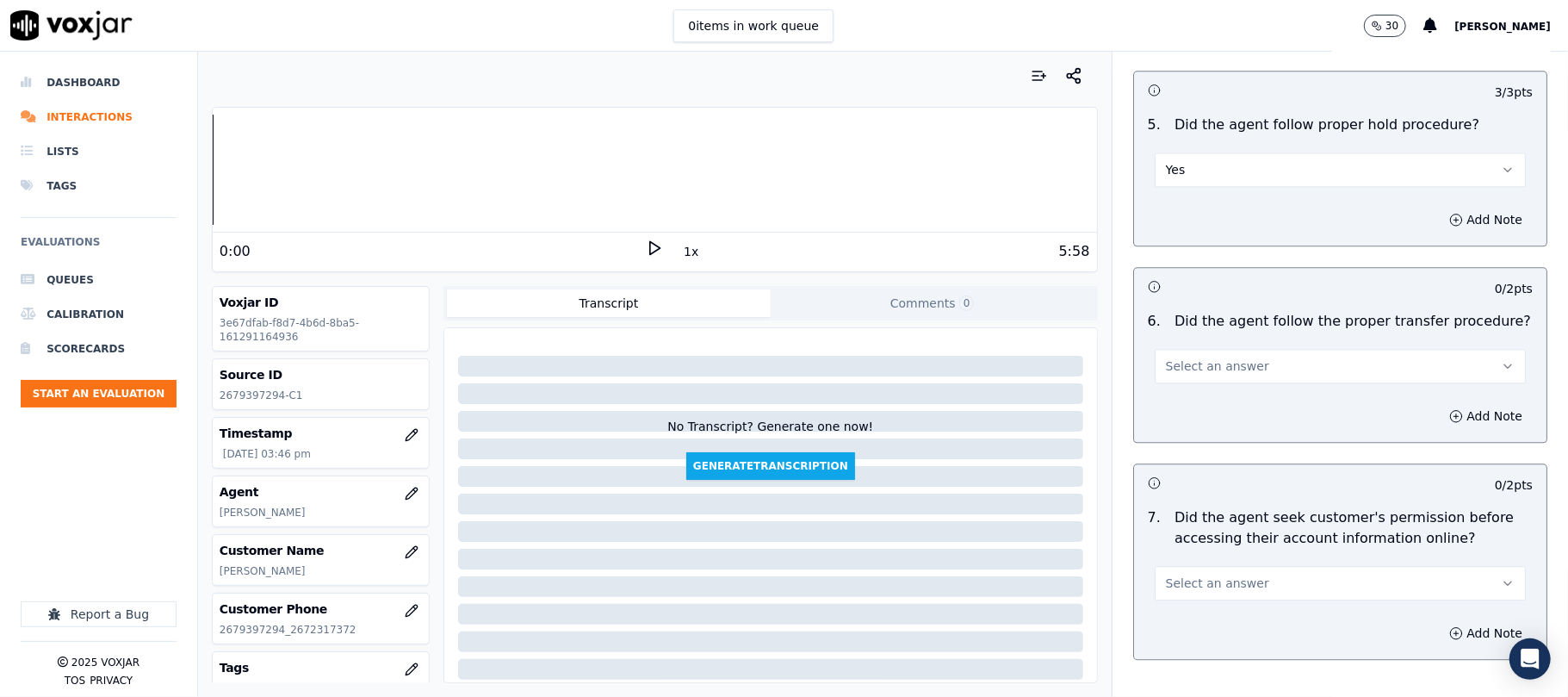
click at [1185, 348] on button "Select an answer" at bounding box center [1339, 365] width 371 height 34
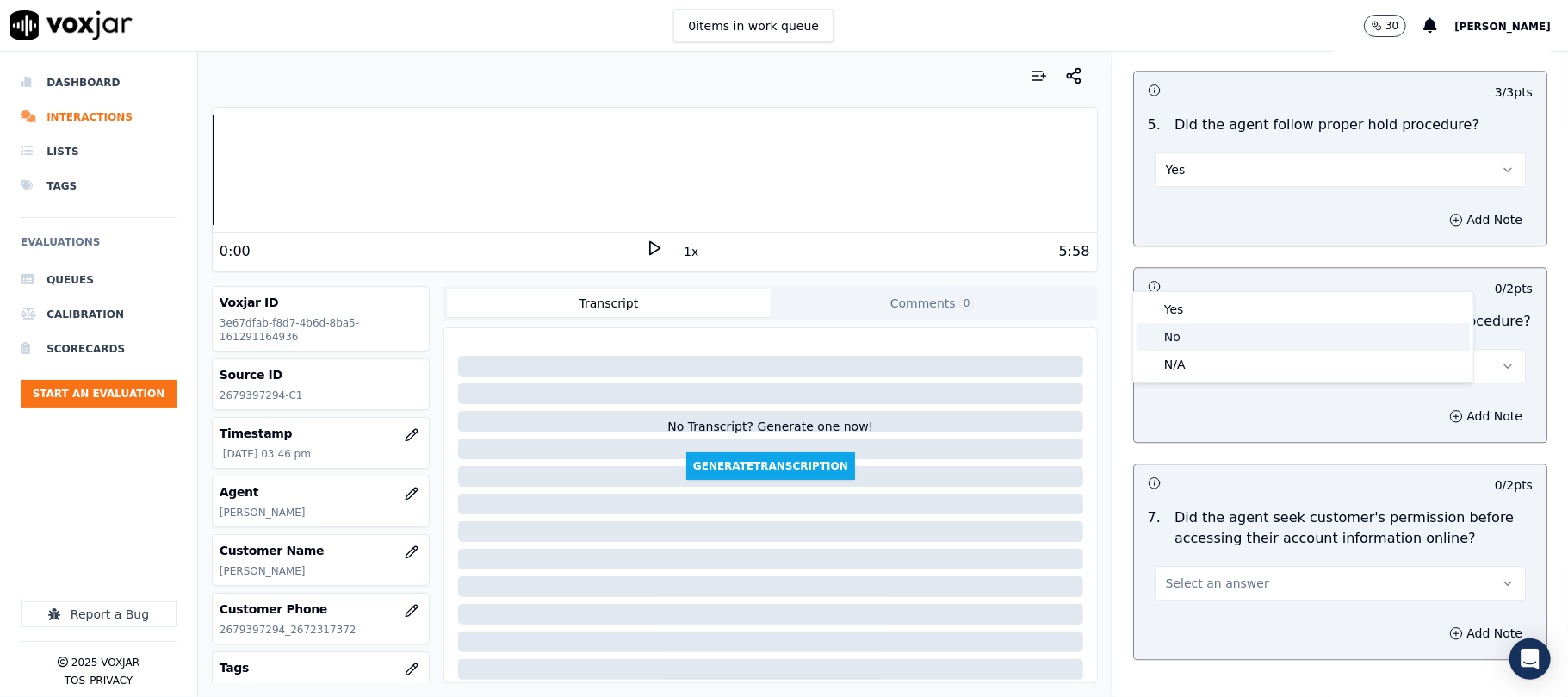
click at [1180, 329] on div "No" at bounding box center [1303, 337] width 333 height 27
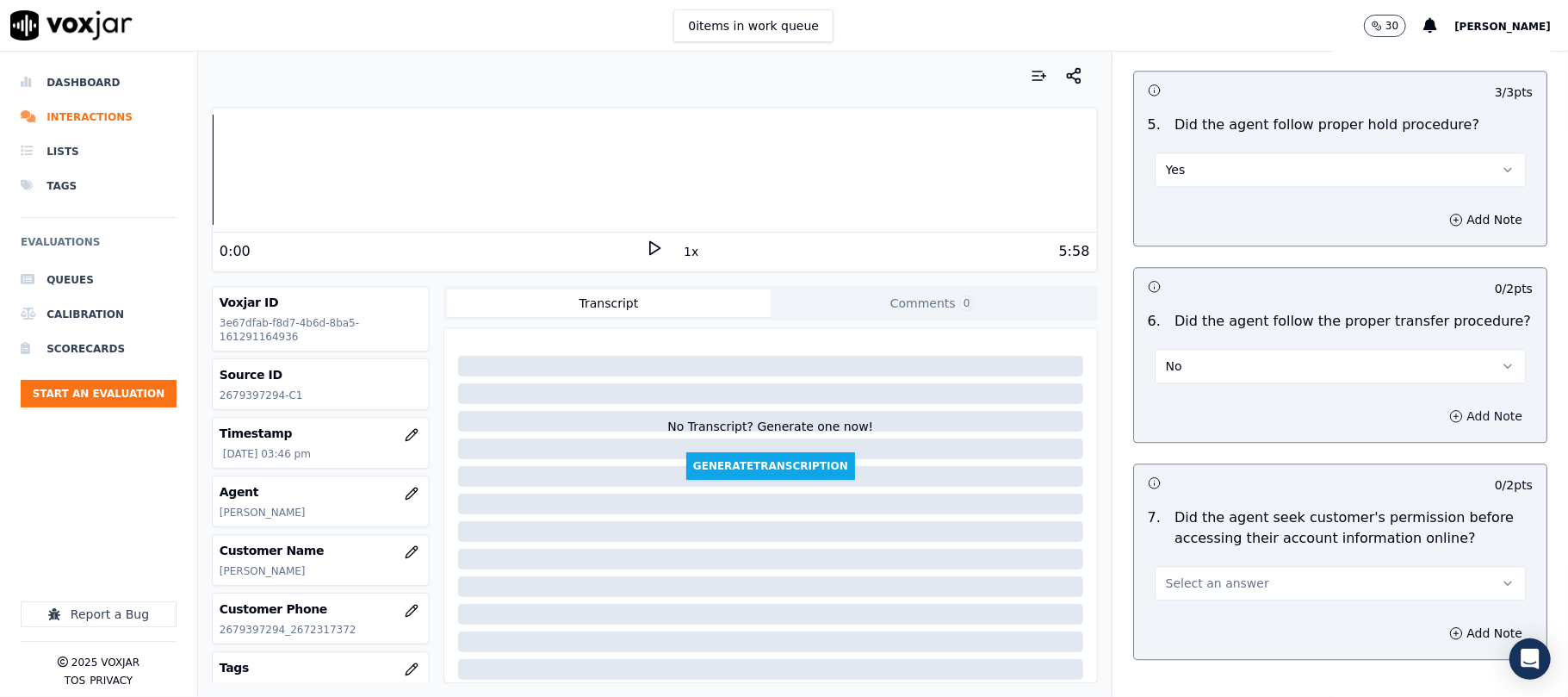
click at [1439, 404] on button "Add Note" at bounding box center [1485, 416] width 93 height 24
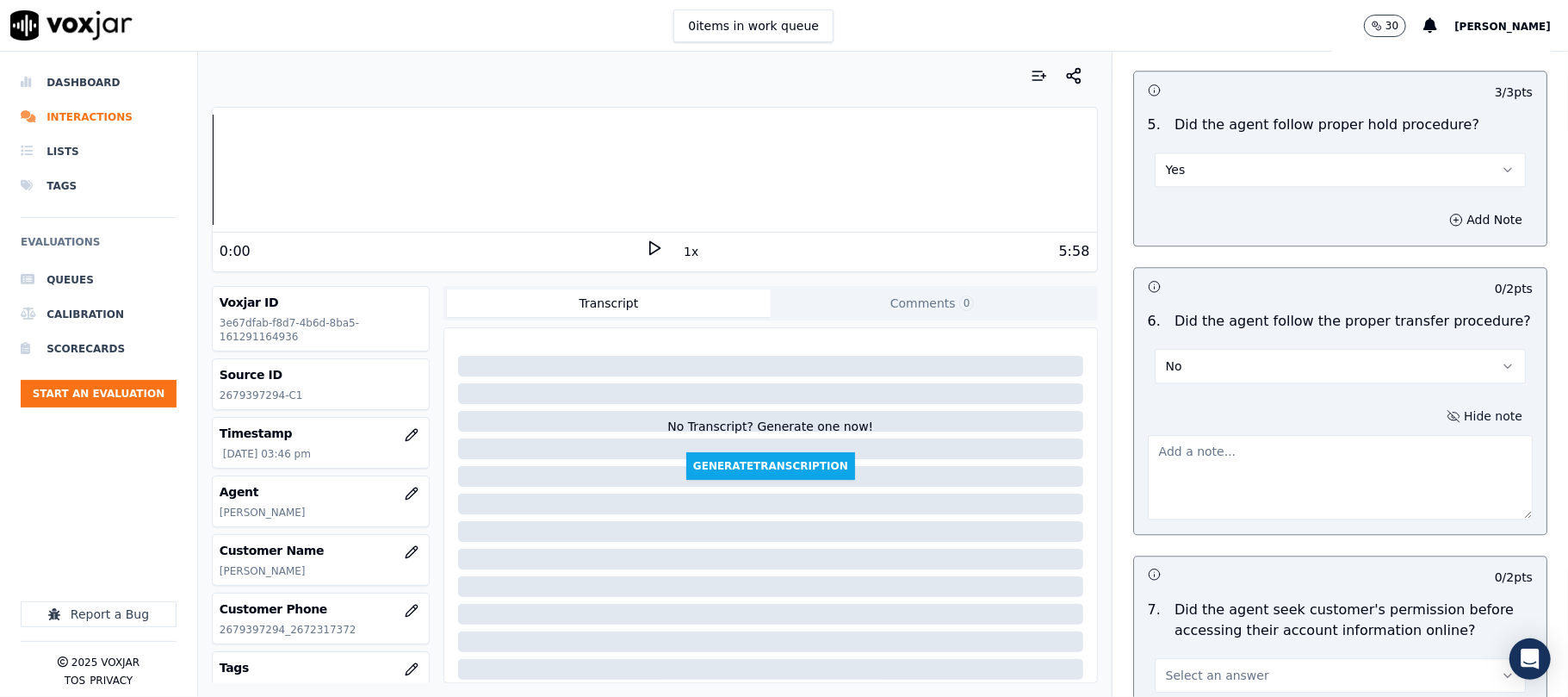
click at [1288, 435] on textarea at bounding box center [1339, 477] width 384 height 85
paste textarea "Call id - 20250916-154944_Jim reconnect with the customer // @4:27 - Without in…"
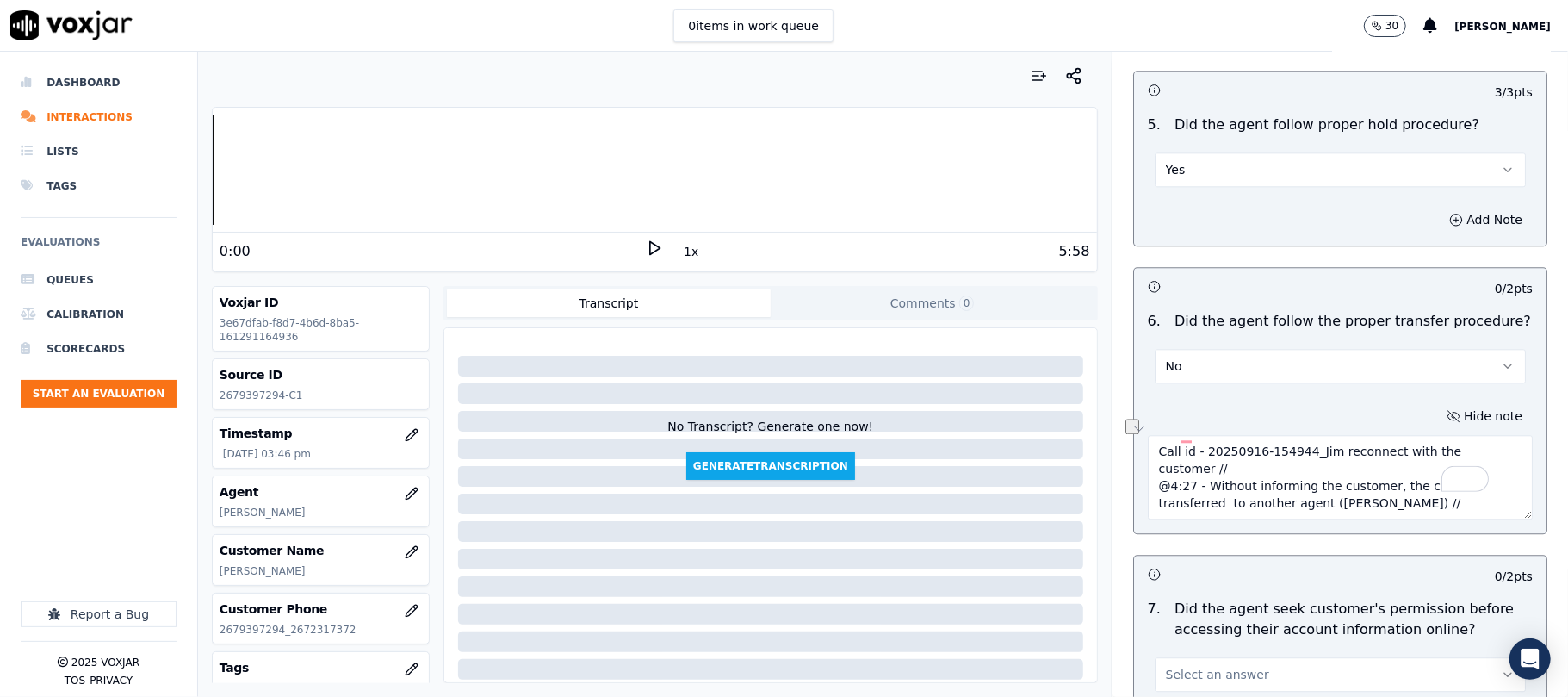
drag, startPoint x: 1278, startPoint y: 349, endPoint x: 1486, endPoint y: 341, distance: 208.2
click at [1486, 390] on div "Hide note Call id - 20250916-154944_Jim reconnect with the customer // @4:27 - …" at bounding box center [1340, 461] width 413 height 143
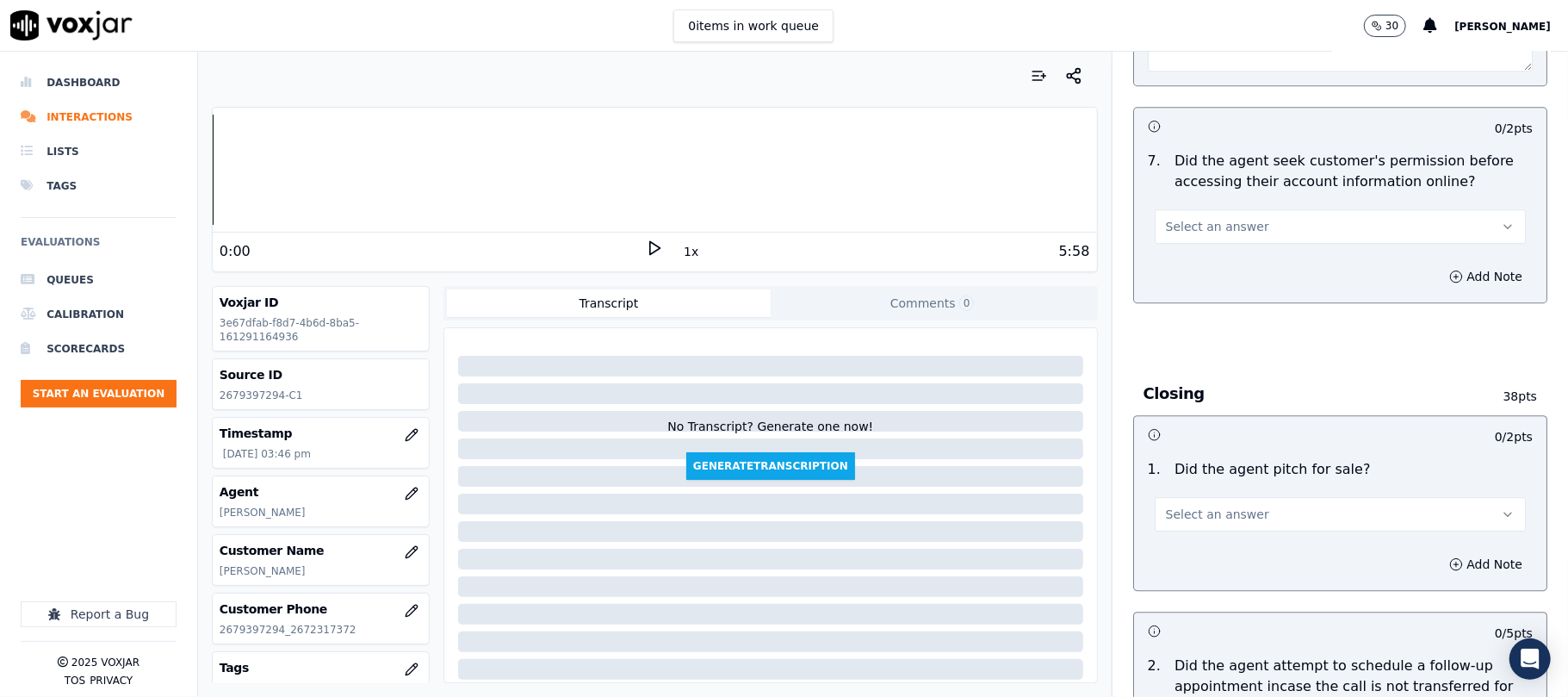
scroll to position [3444, 0]
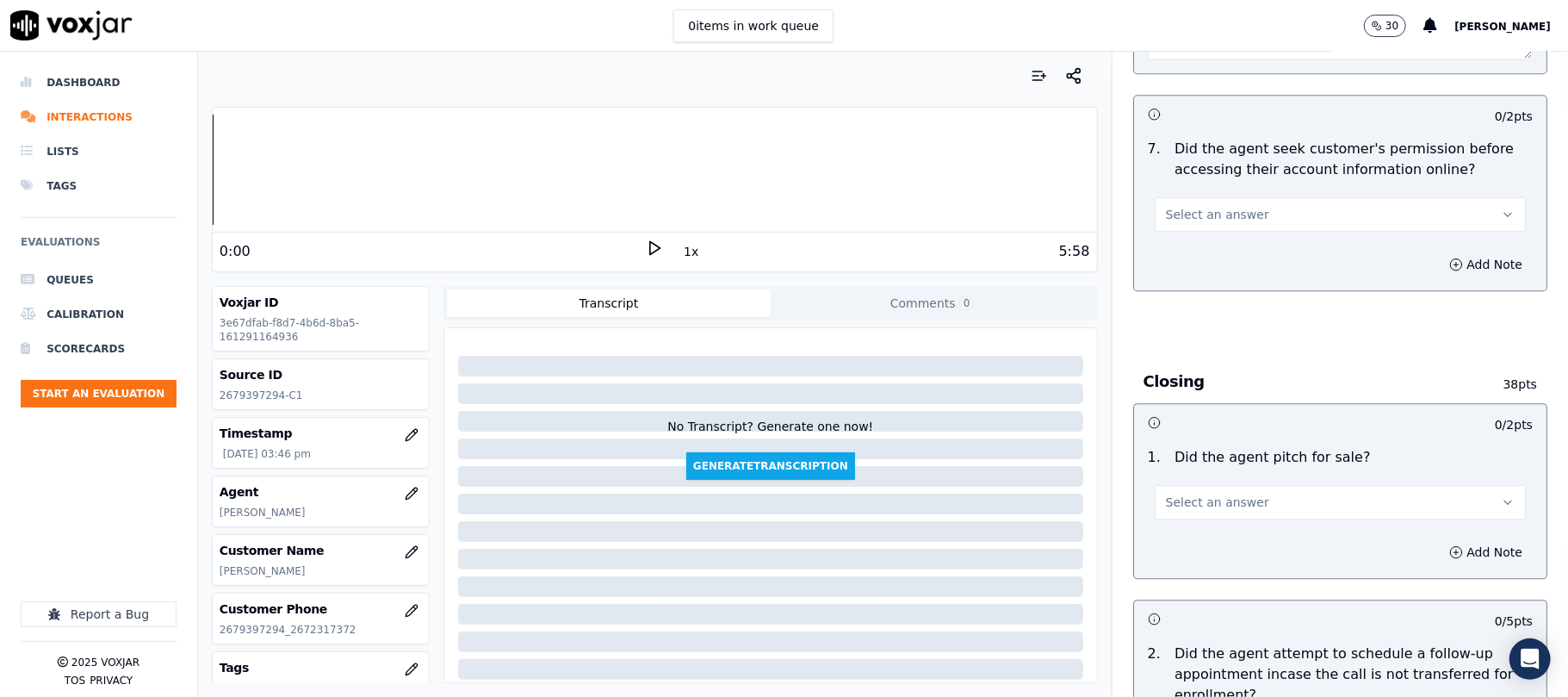
type textarea "Call id - 20250916-154944_ @4:27 - Without informing the customer, the call was…"
click at [1221, 205] on span "Select an answer" at bounding box center [1218, 214] width 103 height 18
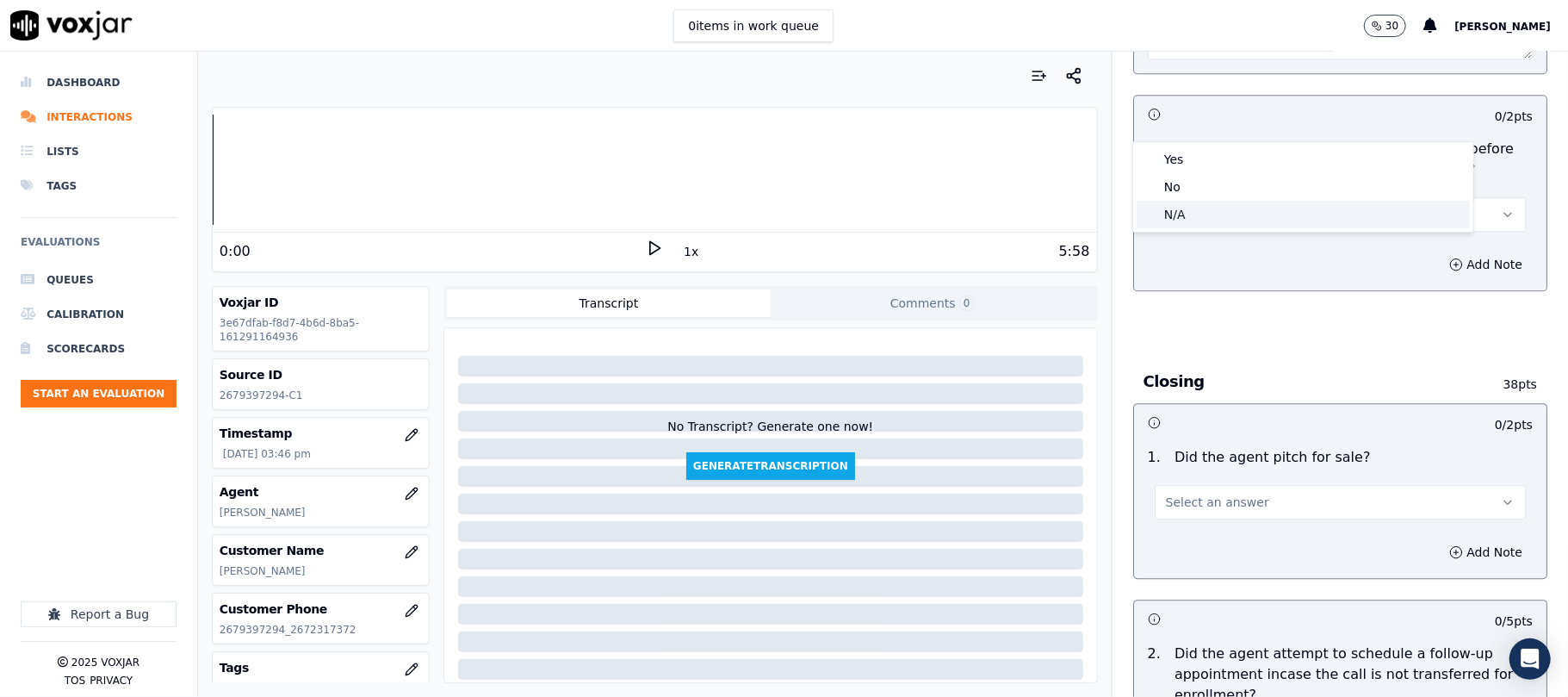
click at [1176, 212] on div "N/A" at bounding box center [1303, 214] width 333 height 27
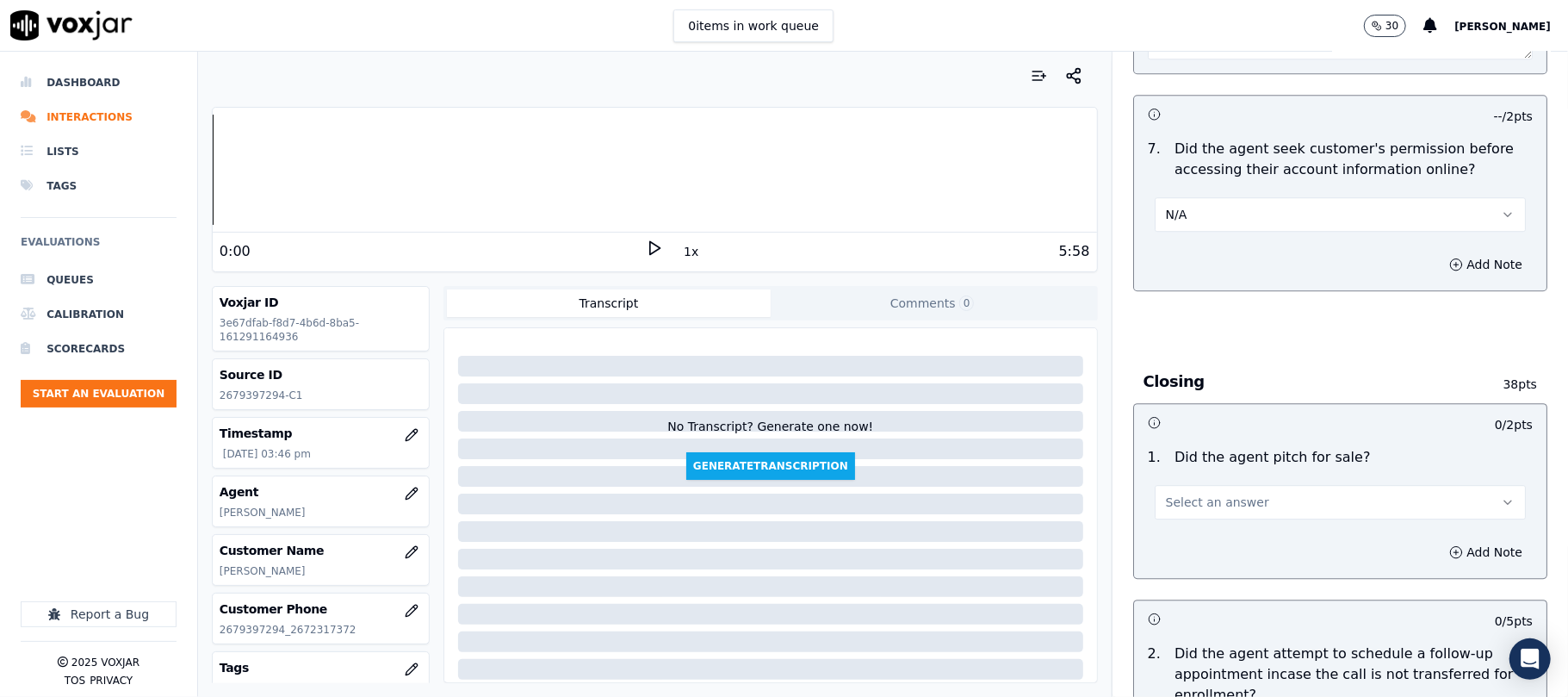
click at [1227, 494] on span "Select an answer" at bounding box center [1218, 502] width 103 height 18
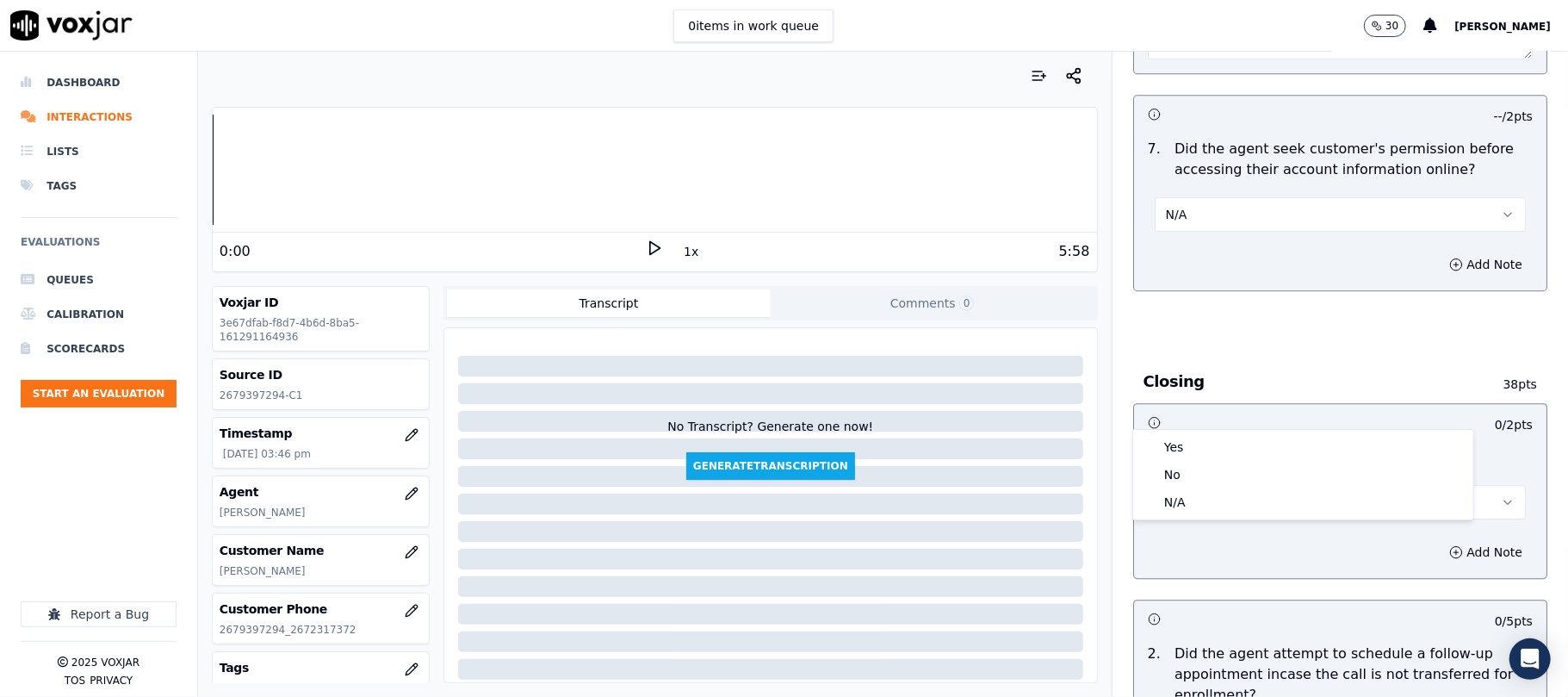
click at [1213, 431] on div "Yes No N/A" at bounding box center [1302, 474] width 340 height 90
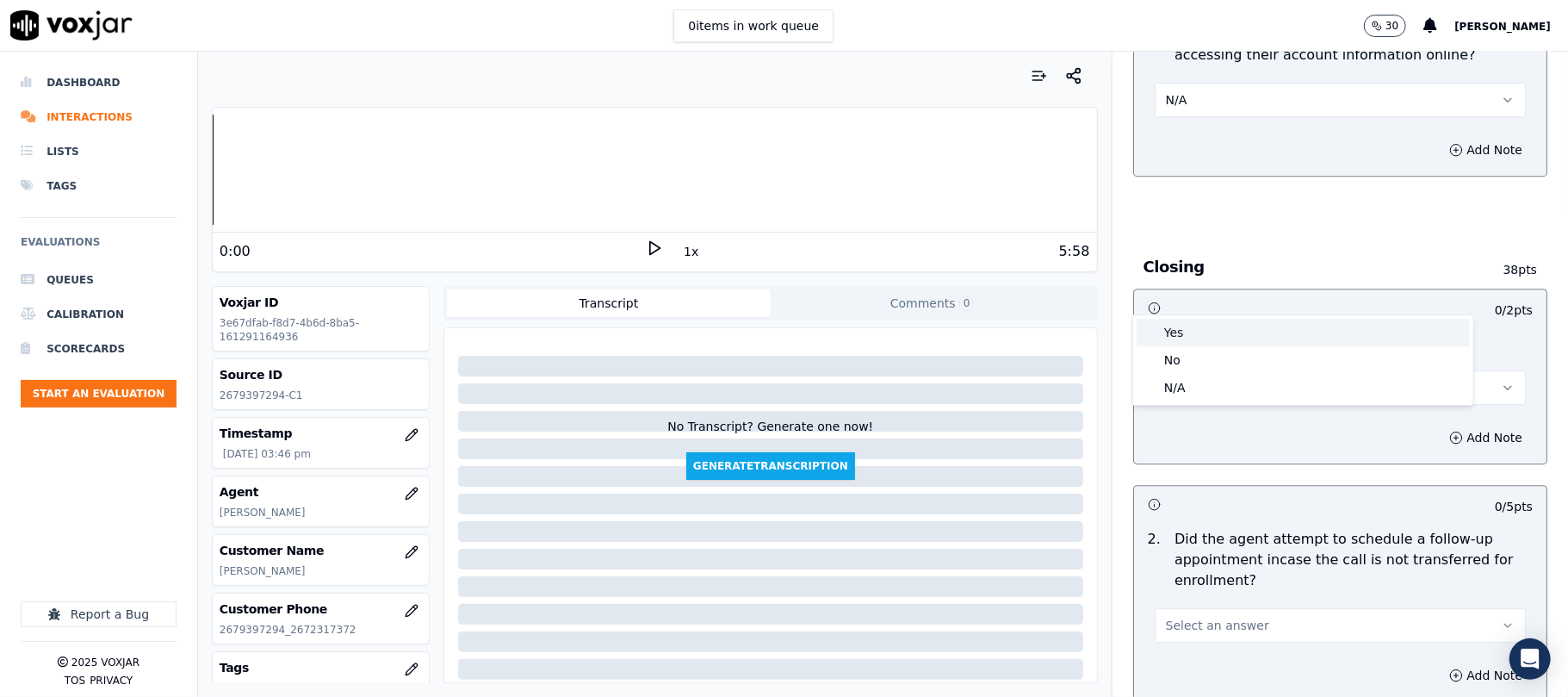
click at [1180, 332] on div "Yes" at bounding box center [1303, 332] width 333 height 27
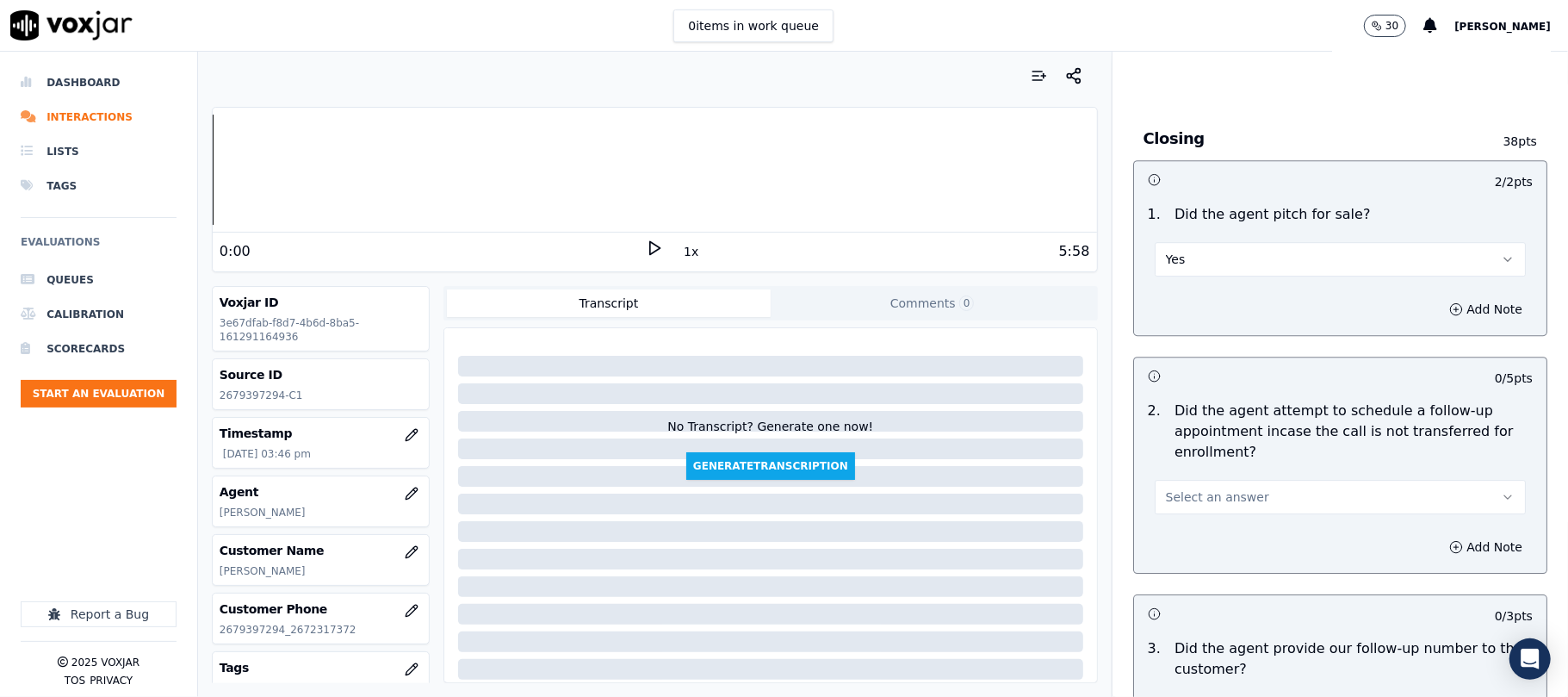
scroll to position [3904, 0]
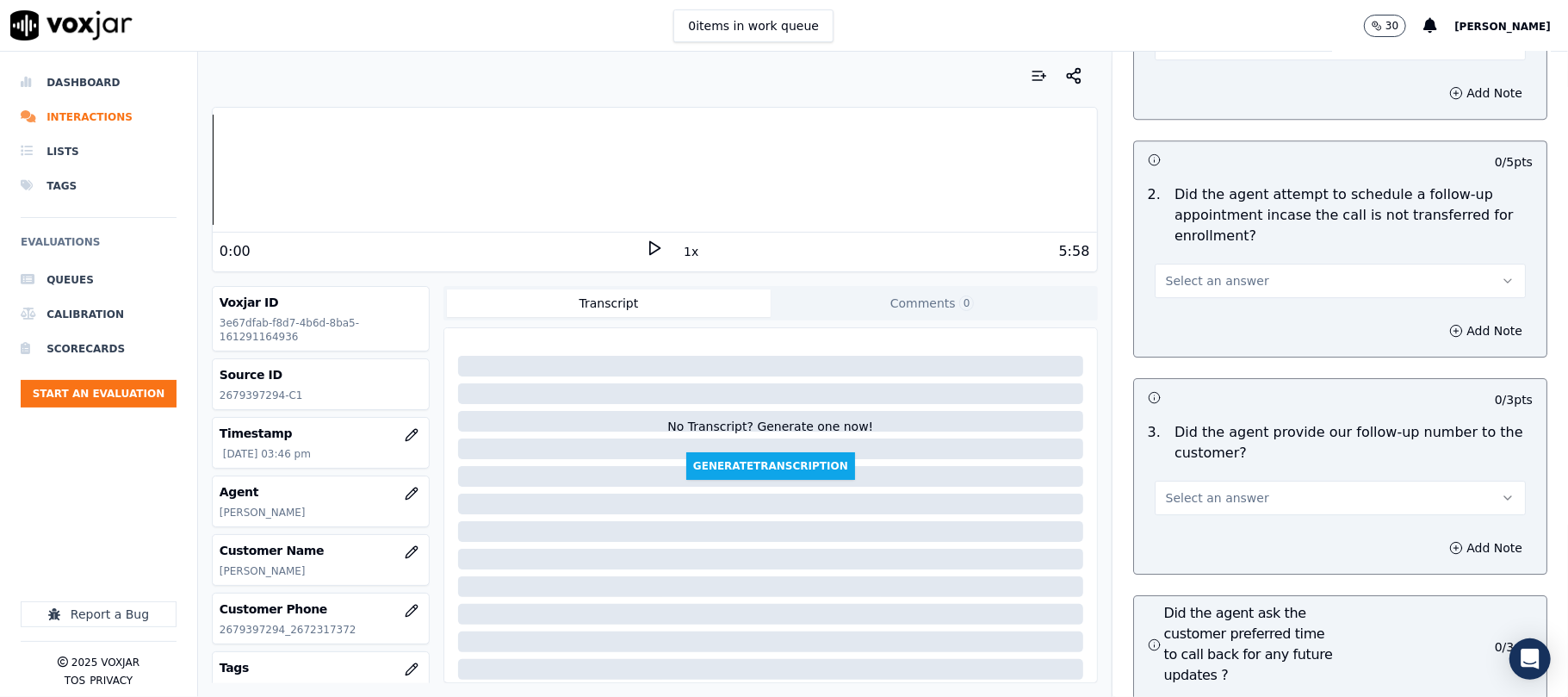
click at [1211, 273] on span "Select an answer" at bounding box center [1218, 281] width 103 height 18
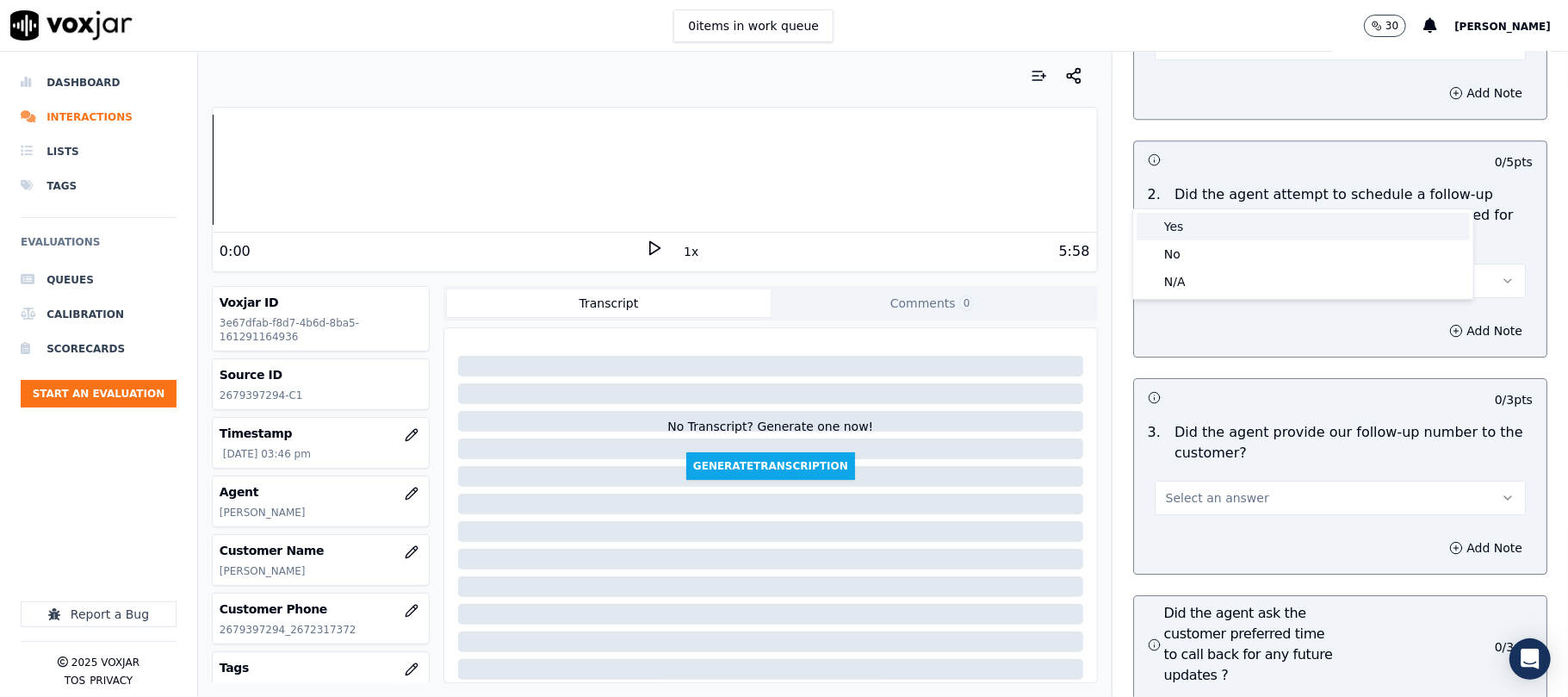
click at [1176, 221] on div "Yes" at bounding box center [1303, 227] width 333 height 27
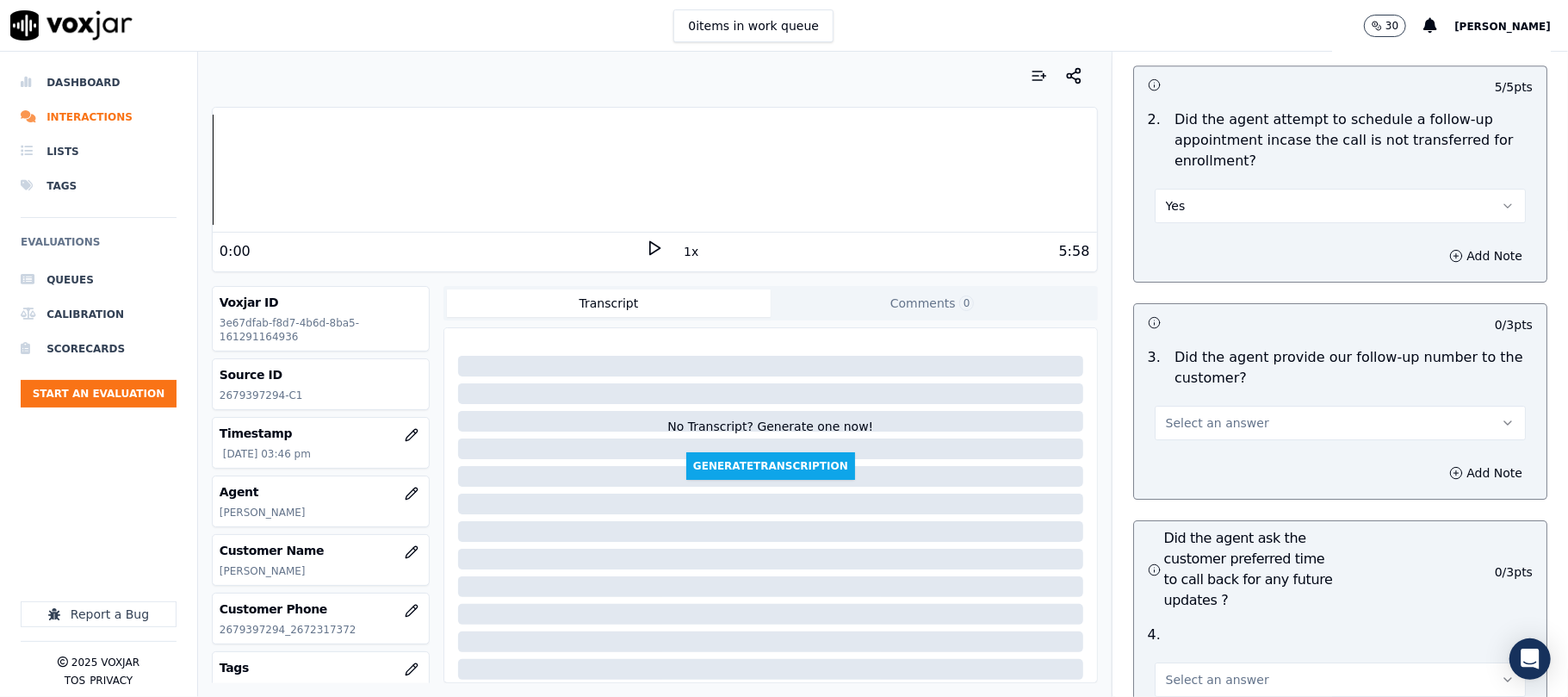
scroll to position [4018, 0]
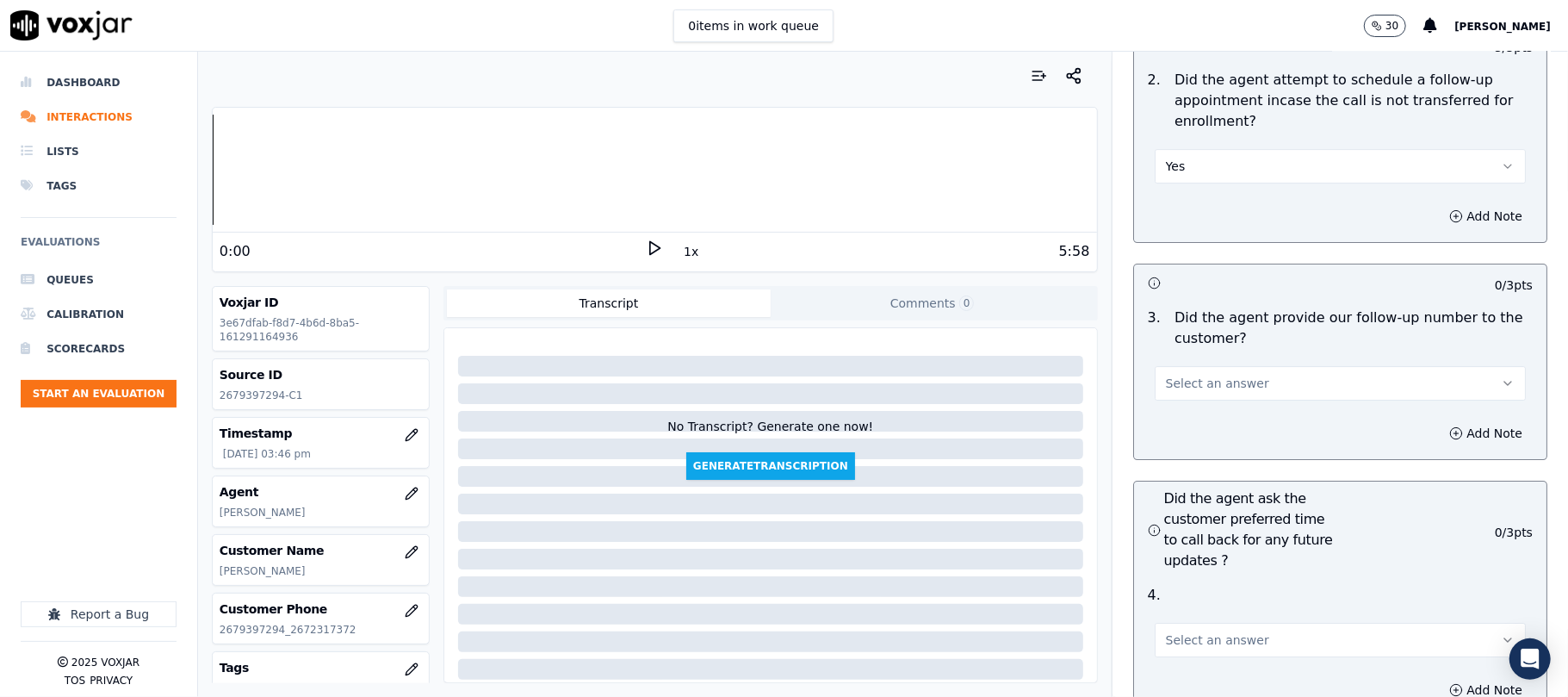
click at [1173, 375] on span "Select an answer" at bounding box center [1218, 384] width 103 height 18
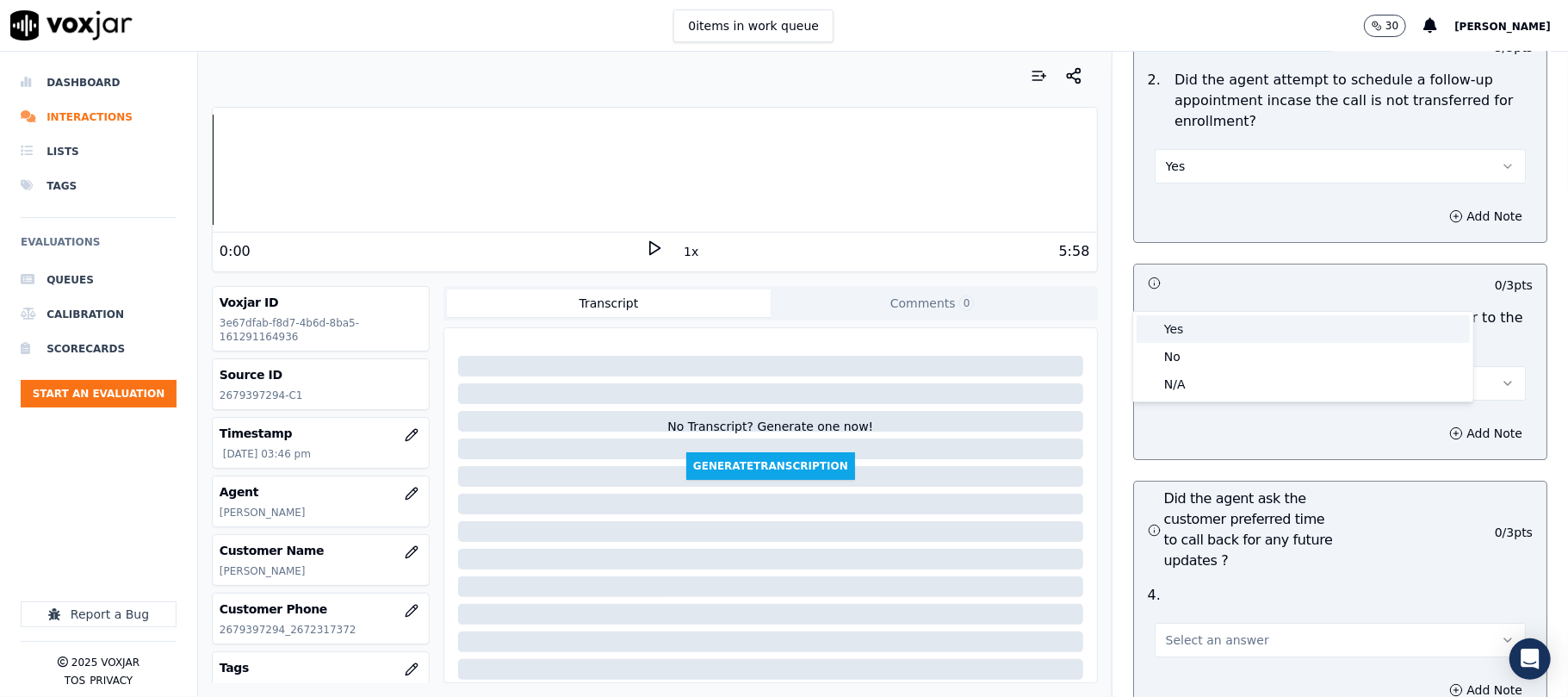
click at [1168, 328] on div "Yes" at bounding box center [1303, 329] width 333 height 27
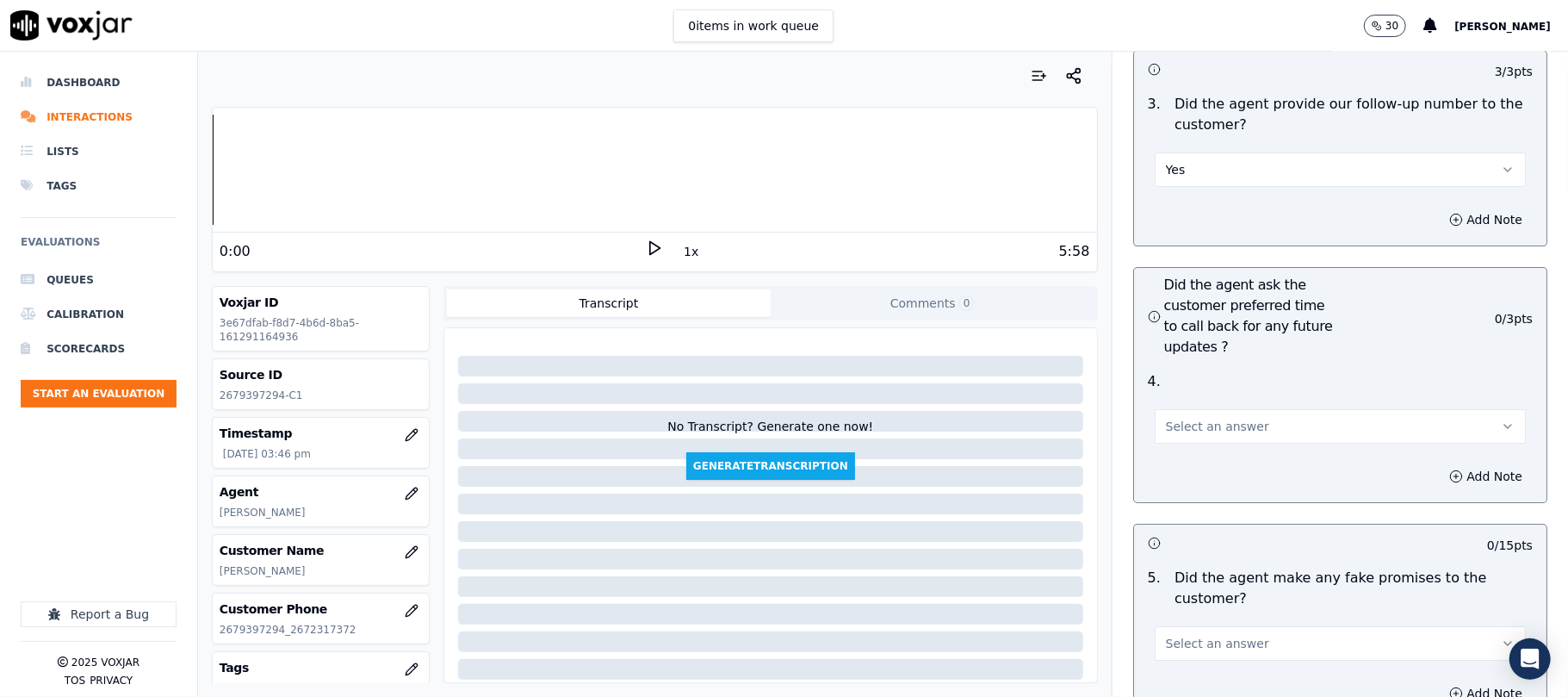
scroll to position [4248, 0]
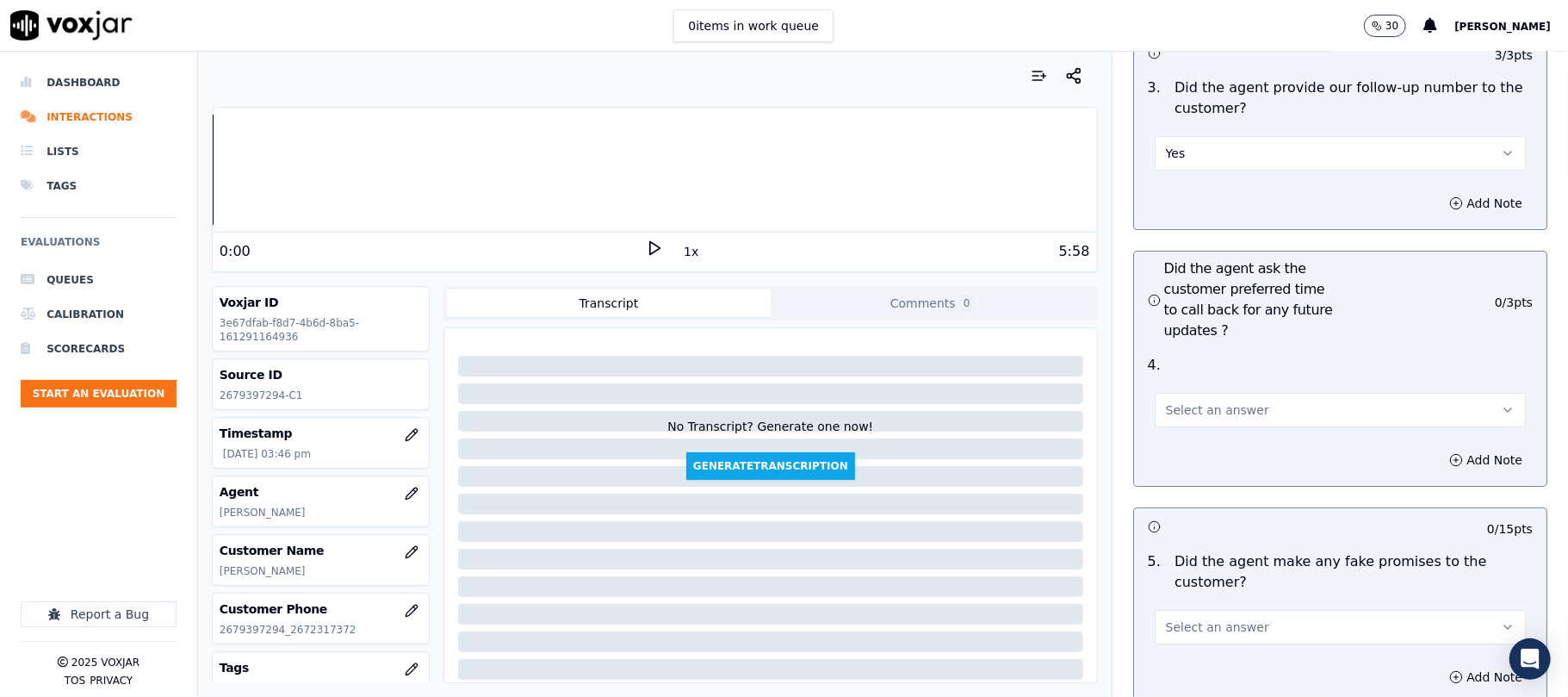
click at [1192, 401] on span "Select an answer" at bounding box center [1218, 410] width 103 height 18
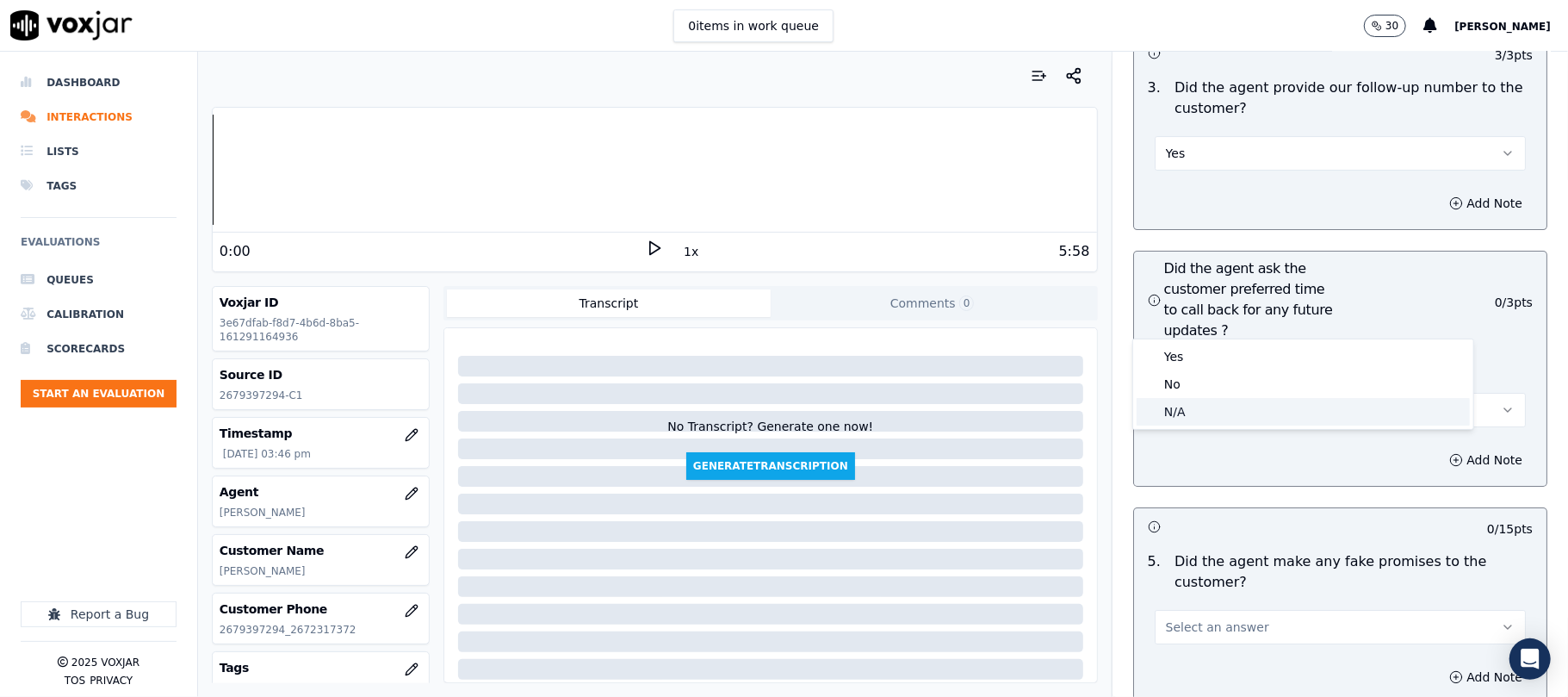
click at [1183, 408] on div "N/A" at bounding box center [1303, 412] width 333 height 27
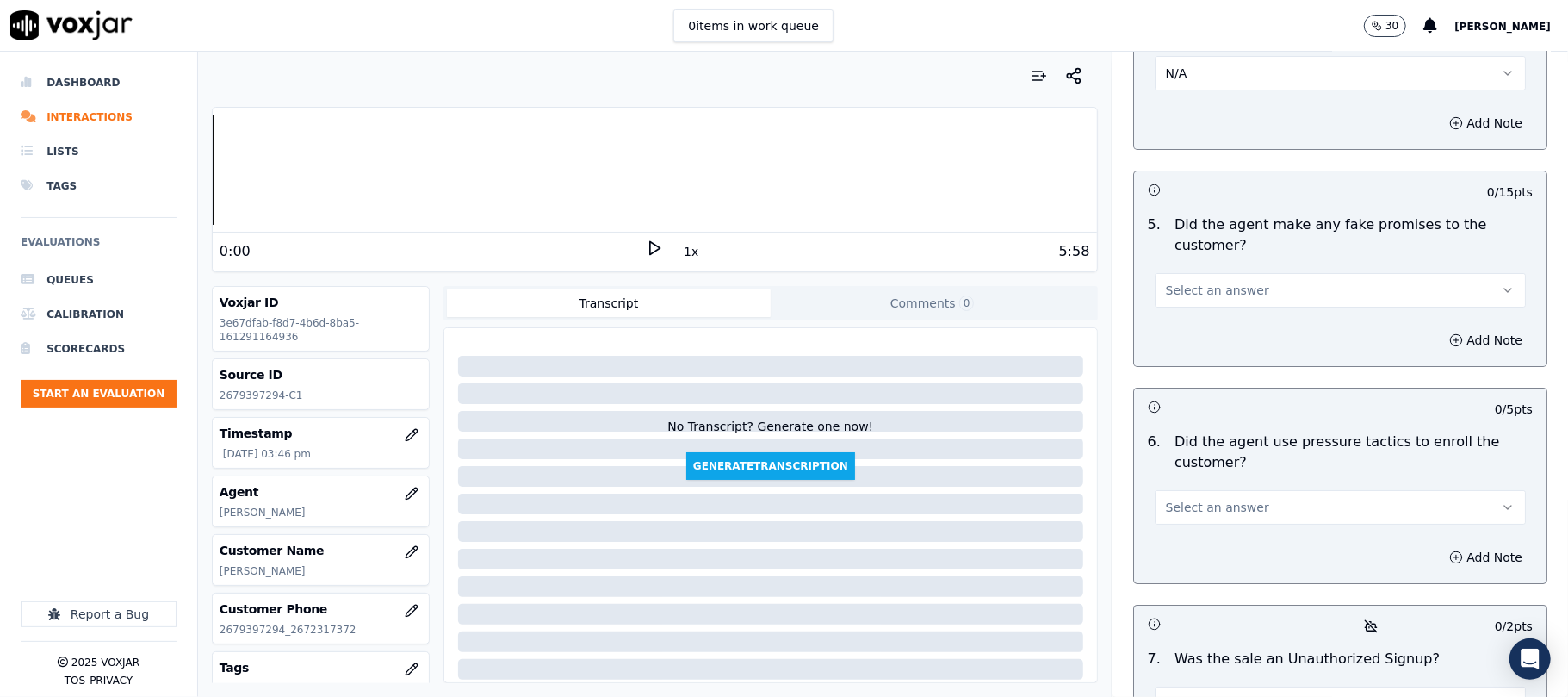
scroll to position [4593, 0]
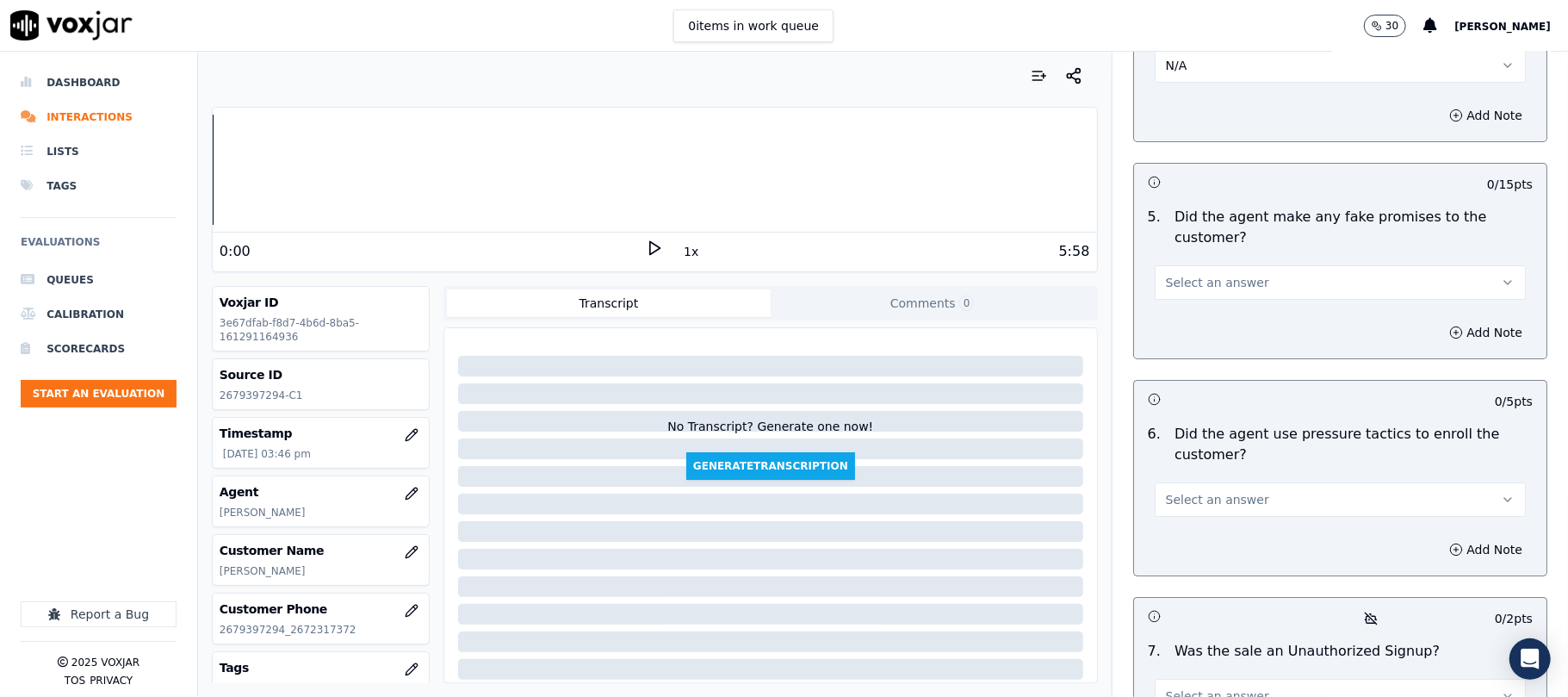
click at [1209, 274] on span "Select an answer" at bounding box center [1218, 282] width 103 height 18
click at [1179, 235] on div "Yes" at bounding box center [1303, 230] width 333 height 27
click at [1221, 265] on button "Yes" at bounding box center [1339, 281] width 371 height 34
click at [1179, 253] on div "No" at bounding box center [1303, 257] width 333 height 27
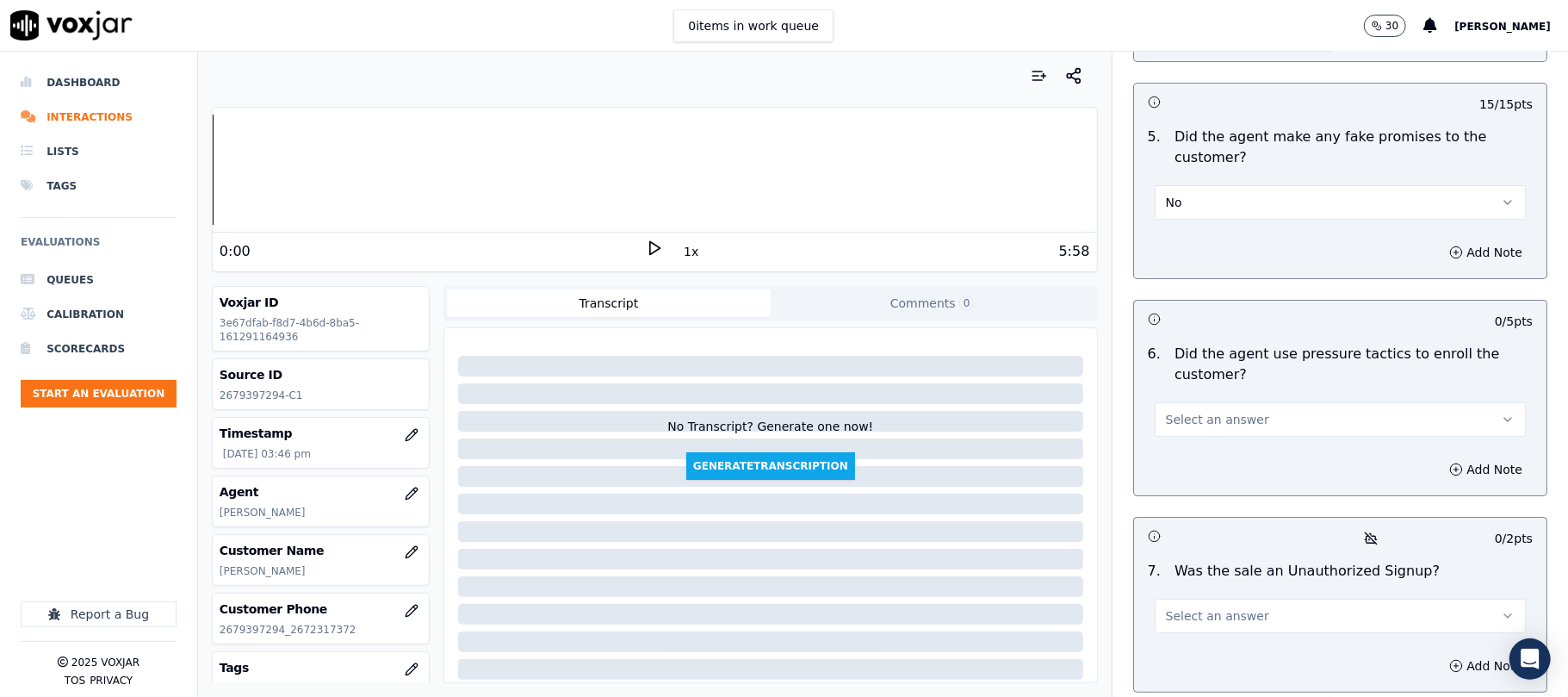
scroll to position [4707, 0]
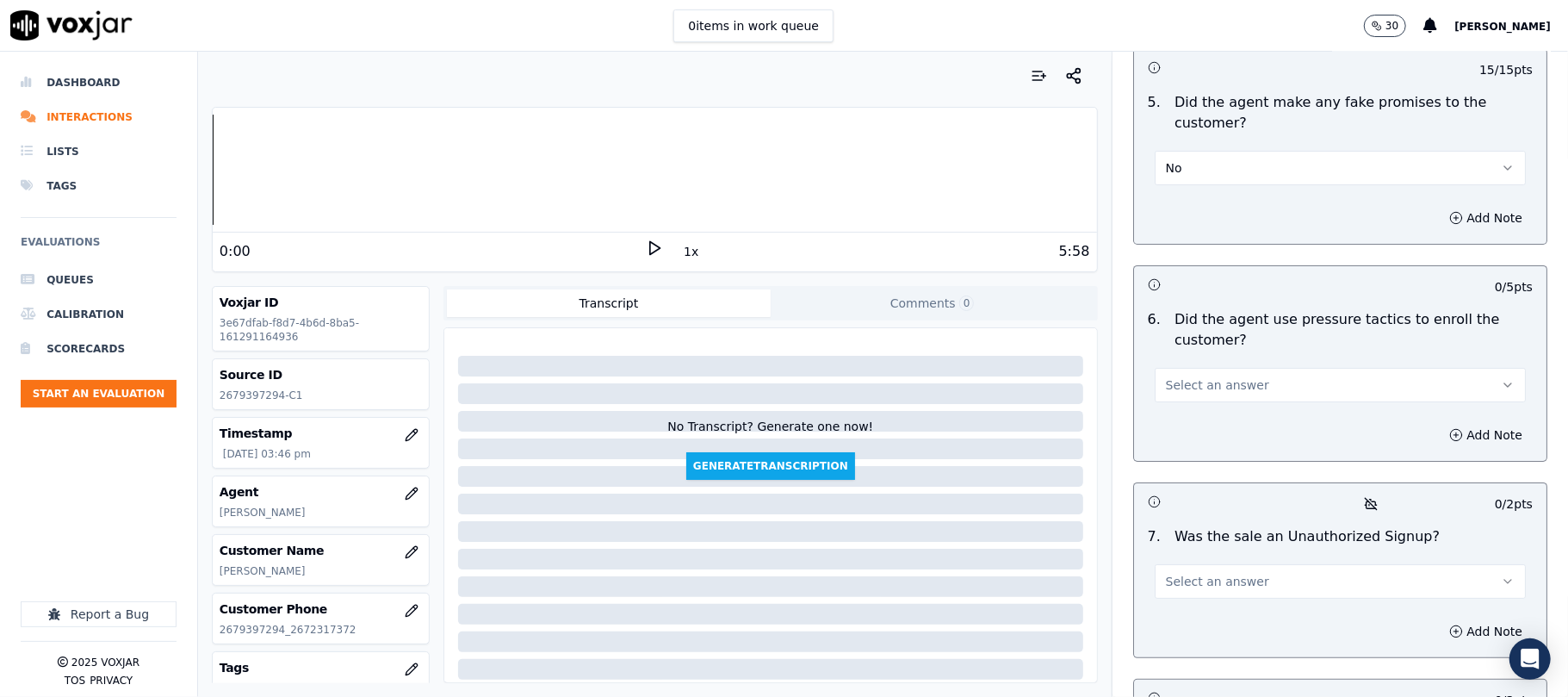
drag, startPoint x: 1197, startPoint y: 283, endPoint x: 1197, endPoint y: 305, distance: 22.0
click at [1197, 368] on button "Select an answer" at bounding box center [1339, 385] width 371 height 34
click at [1191, 362] on div "No" at bounding box center [1303, 360] width 333 height 27
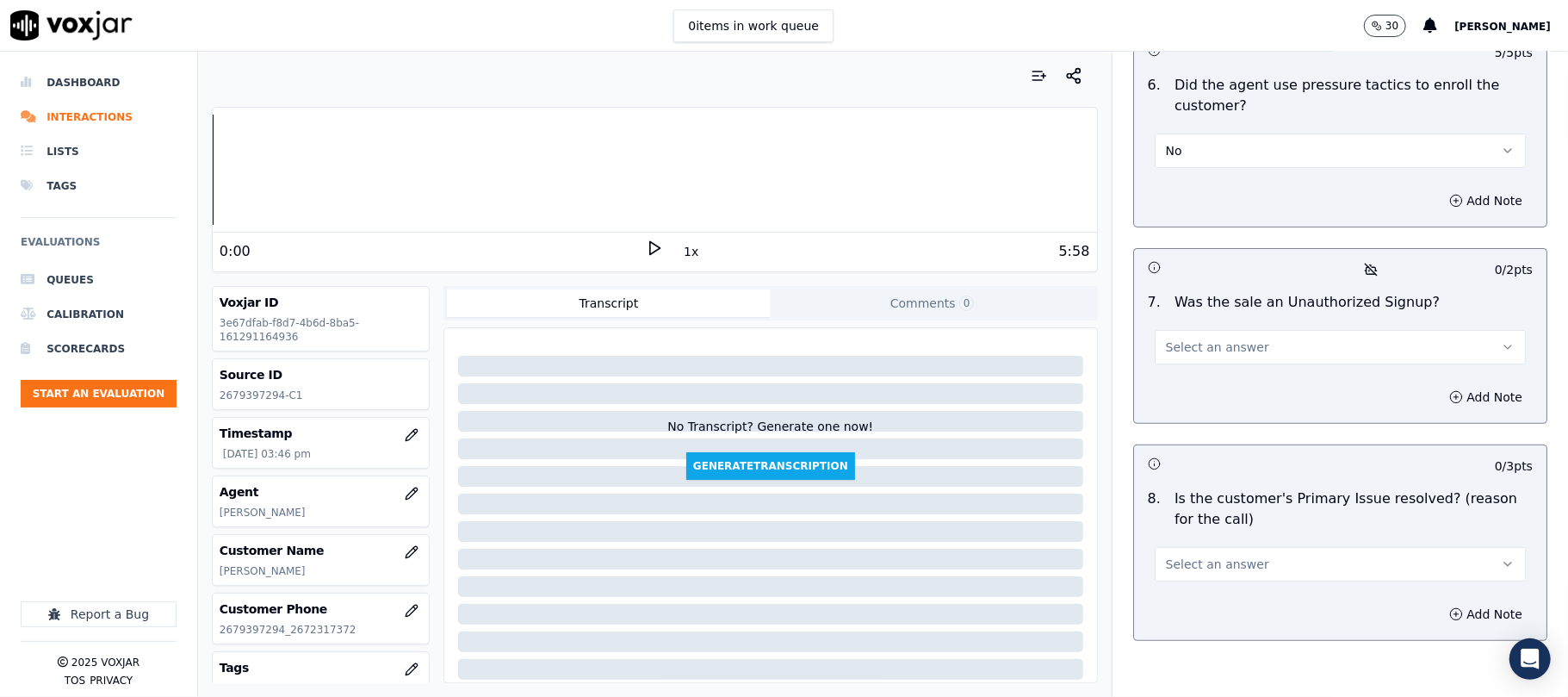
scroll to position [4951, 0]
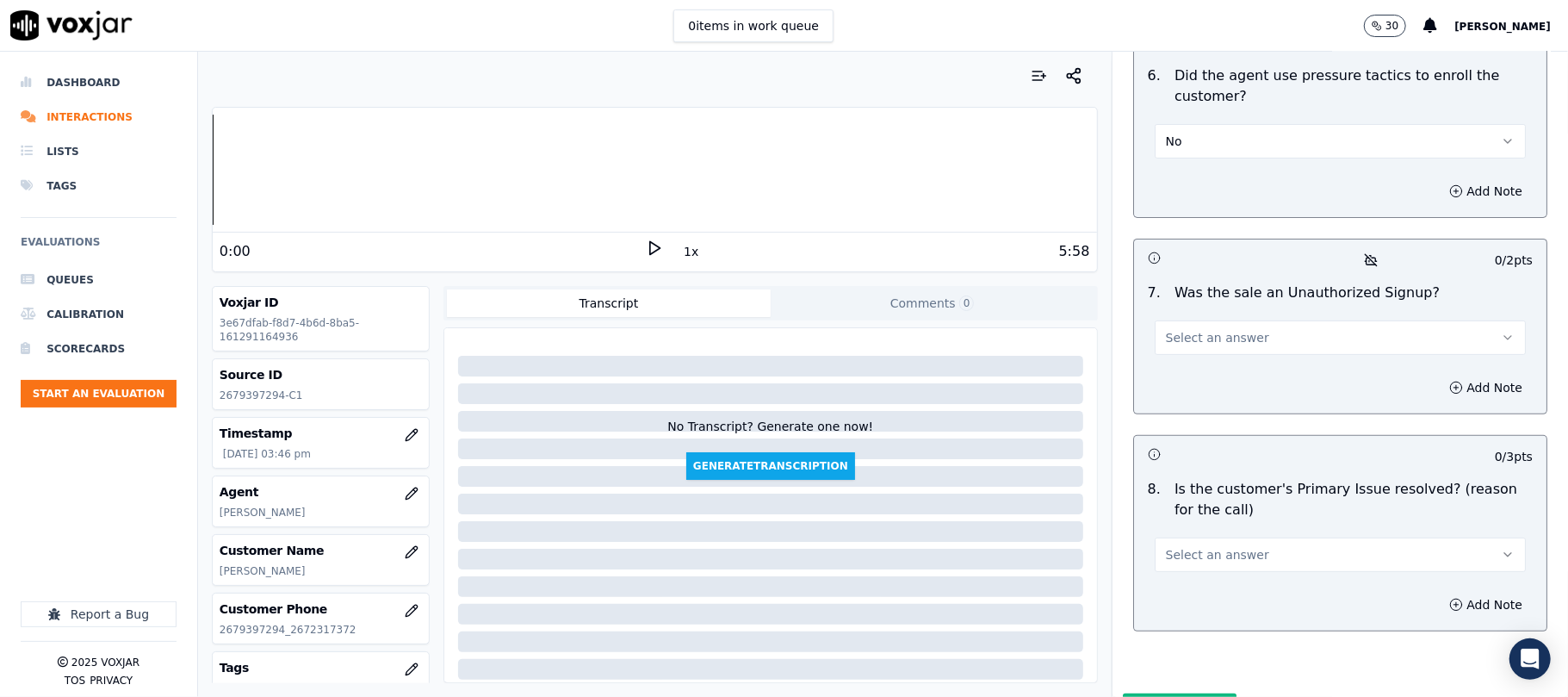
click at [1236, 320] on button "Select an answer" at bounding box center [1339, 337] width 371 height 34
click at [1206, 318] on div "No" at bounding box center [1303, 313] width 333 height 27
click at [1197, 546] on span "Select an answer" at bounding box center [1218, 555] width 103 height 18
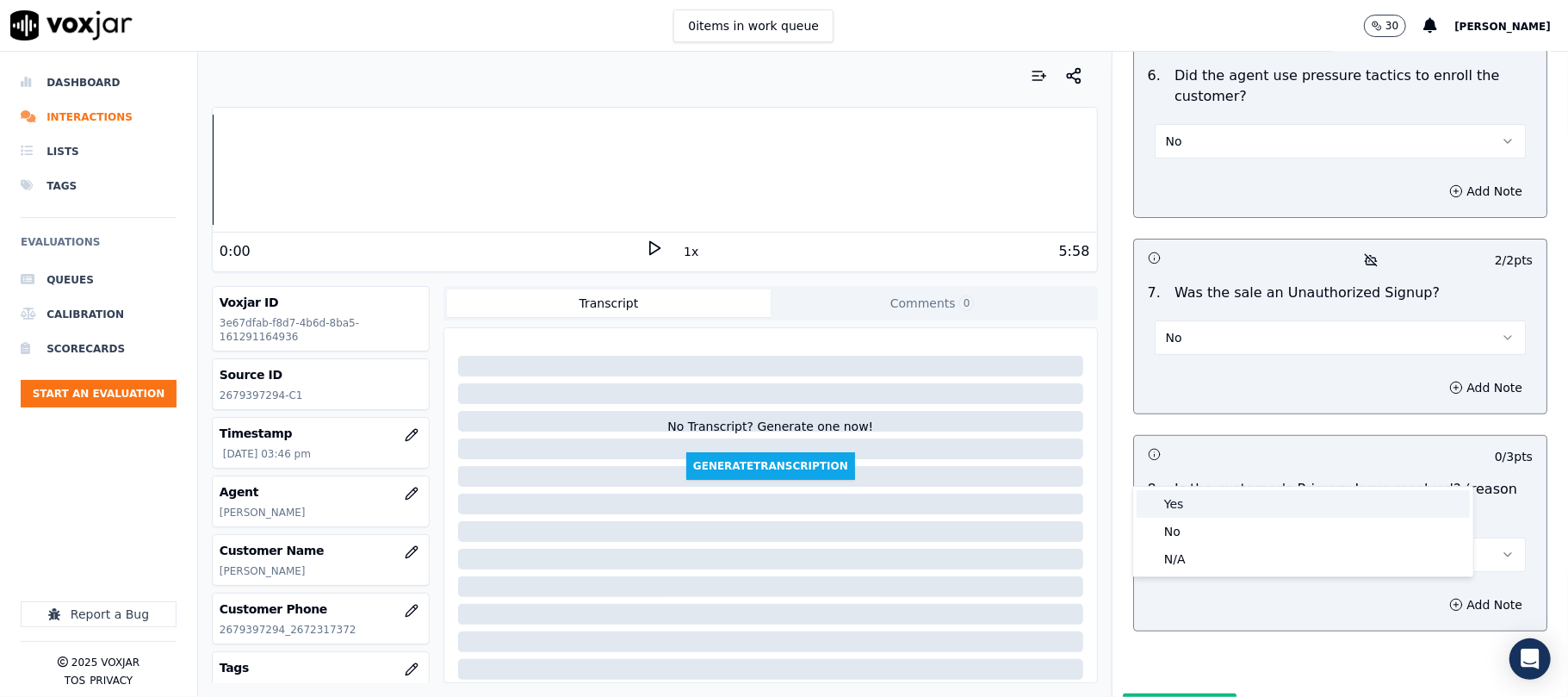
click at [1183, 496] on div "Yes" at bounding box center [1303, 503] width 333 height 27
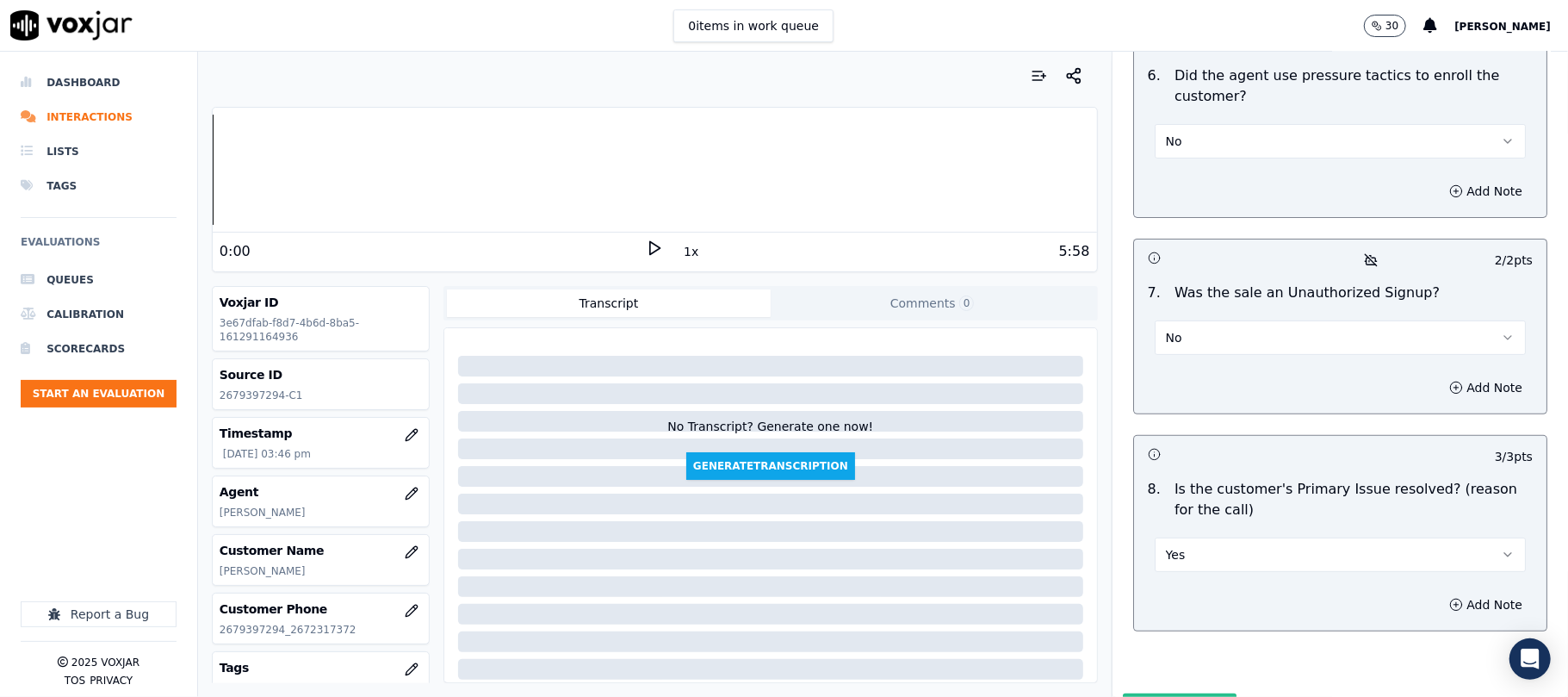
click at [1155, 693] on button "Submit Scores" at bounding box center [1181, 709] width 115 height 31
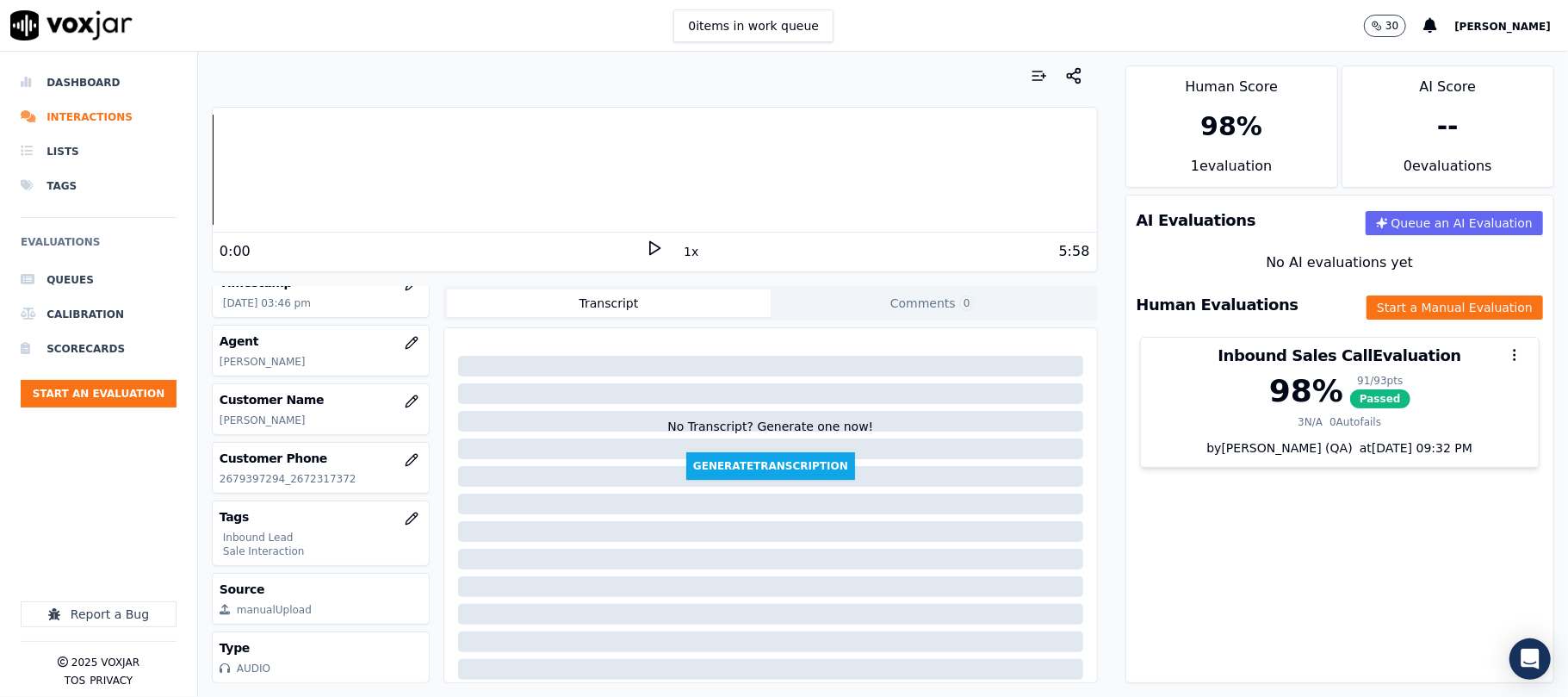
scroll to position [0, 0]
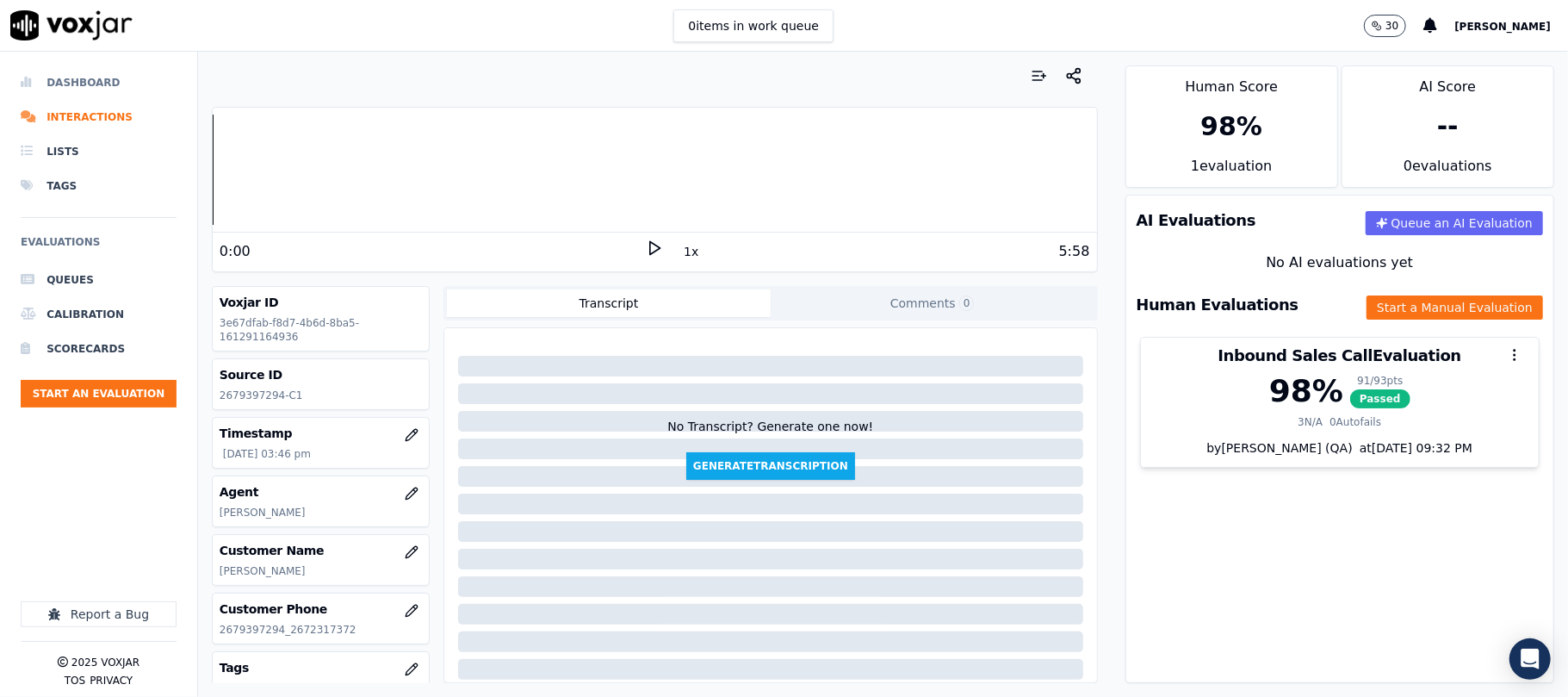
click at [81, 76] on li "Dashboard" at bounding box center [98, 82] width 156 height 34
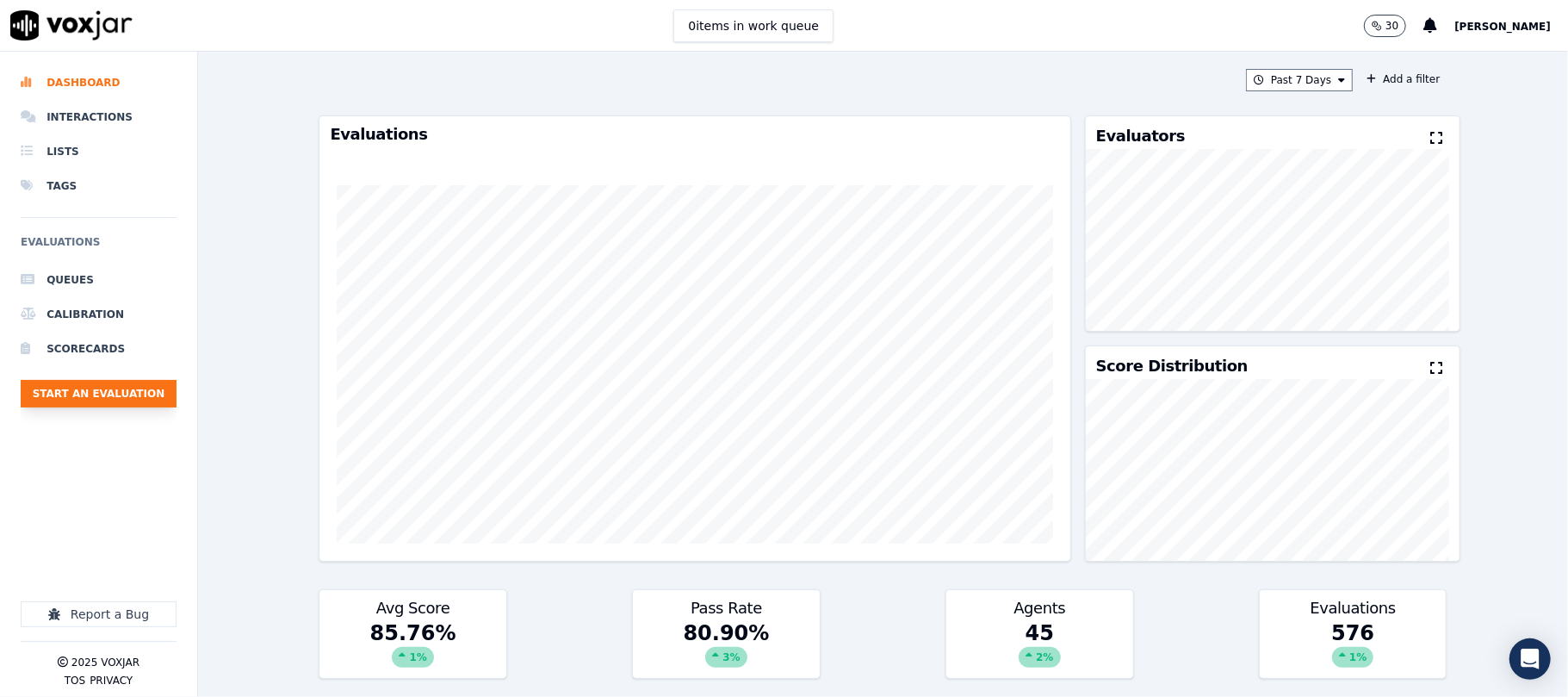
click at [101, 391] on button "Start an Evaluation" at bounding box center [98, 393] width 156 height 27
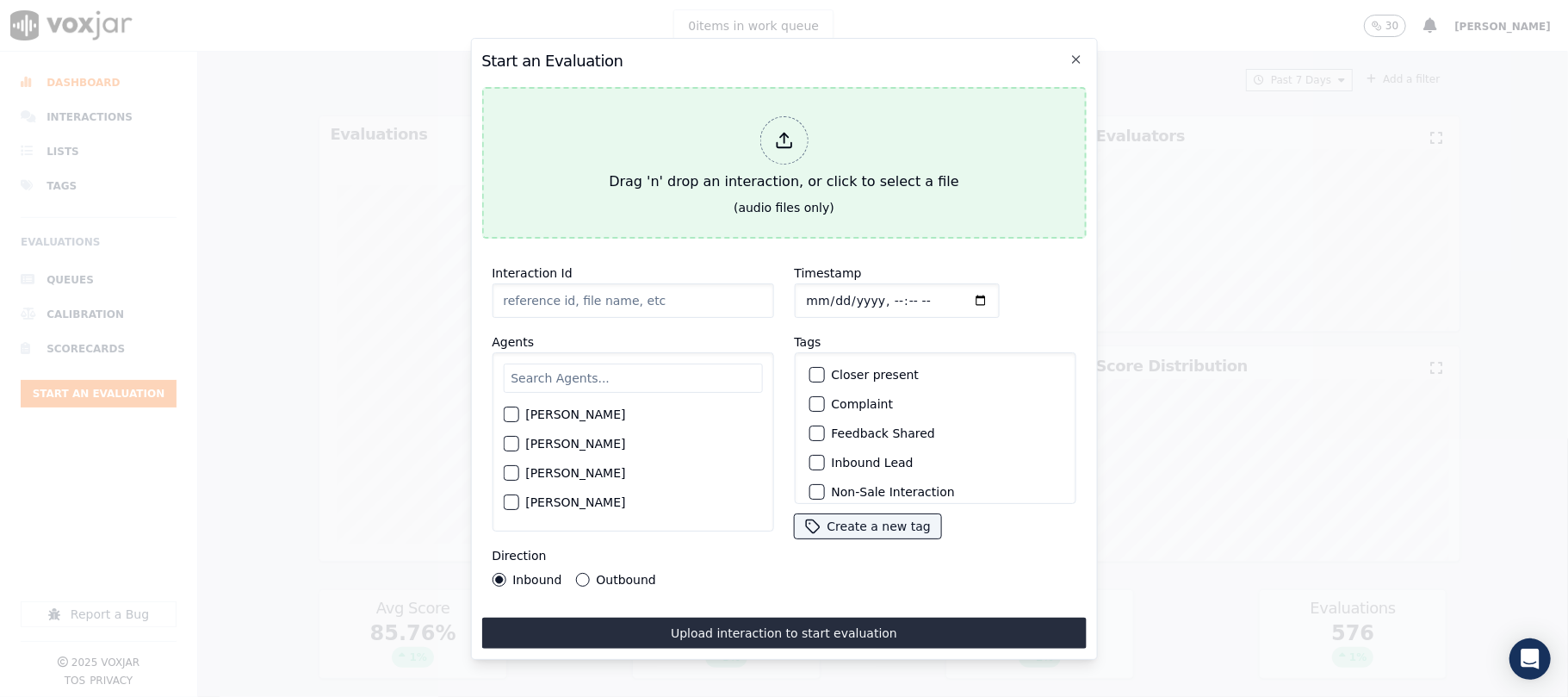
click at [777, 175] on div "Drag 'n' drop an interaction, or click to select a file" at bounding box center [783, 154] width 363 height 90
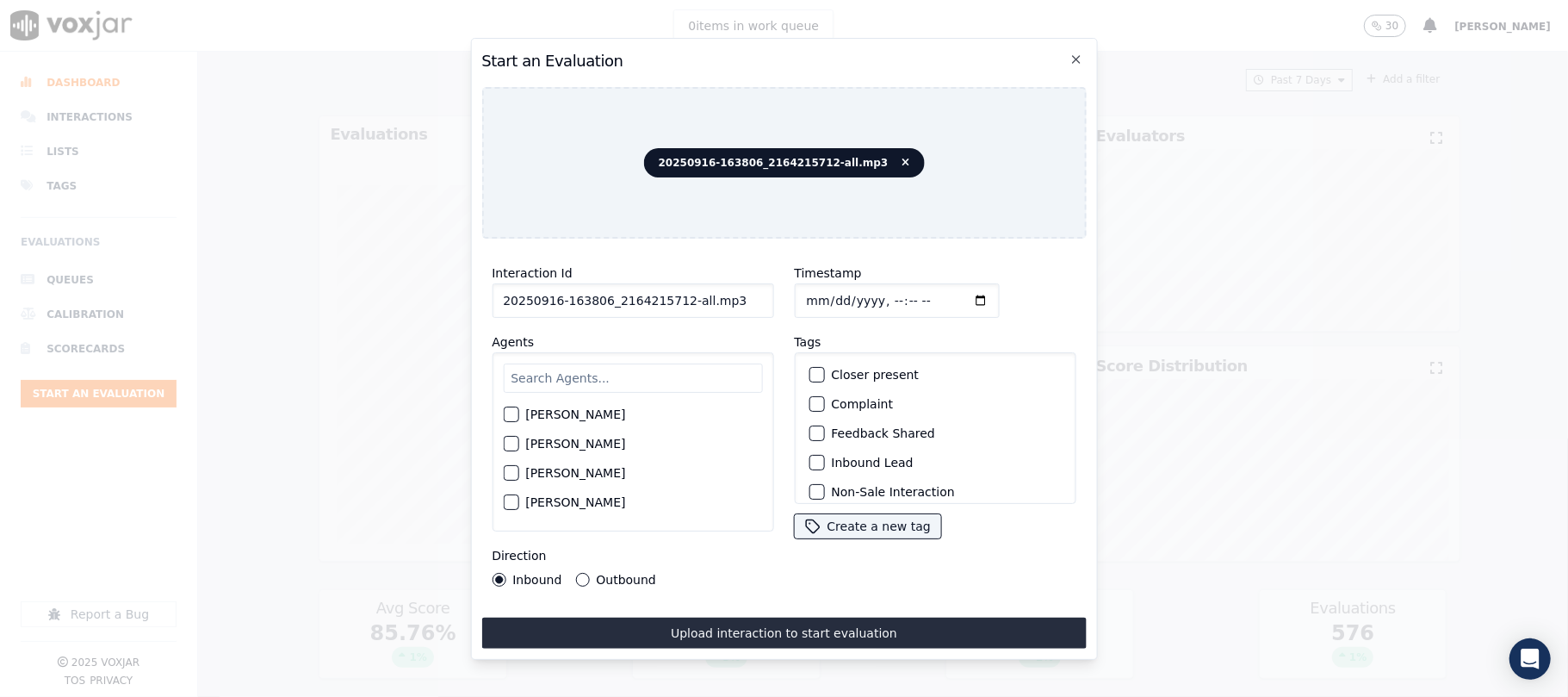
drag, startPoint x: 676, startPoint y: 289, endPoint x: 752, endPoint y: 290, distance: 76.0
click at [752, 290] on input "20250916-163806_2164215712-all.mp3" at bounding box center [632, 300] width 281 height 34
type input "20250916-163806_2164215712-C1"
click at [828, 287] on input "Timestamp" at bounding box center [896, 300] width 205 height 34
type input "2025-09-16T16:11"
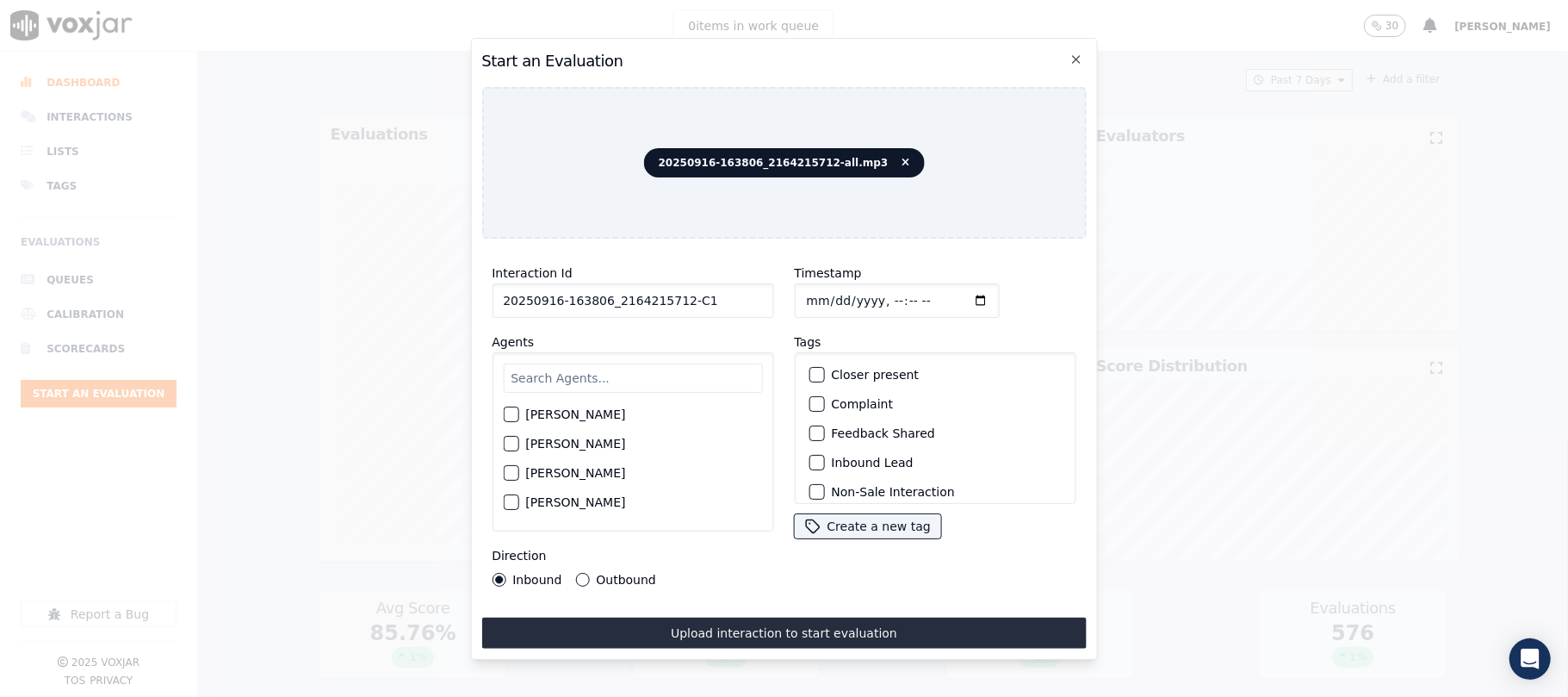
click at [618, 379] on input "text" at bounding box center [633, 378] width 259 height 29
type input "ge"
click at [569, 419] on div "[PERSON_NAME]" at bounding box center [633, 420] width 259 height 29
click at [511, 414] on div "button" at bounding box center [510, 420] width 12 height 12
click at [810, 457] on div "button" at bounding box center [816, 462] width 12 height 12
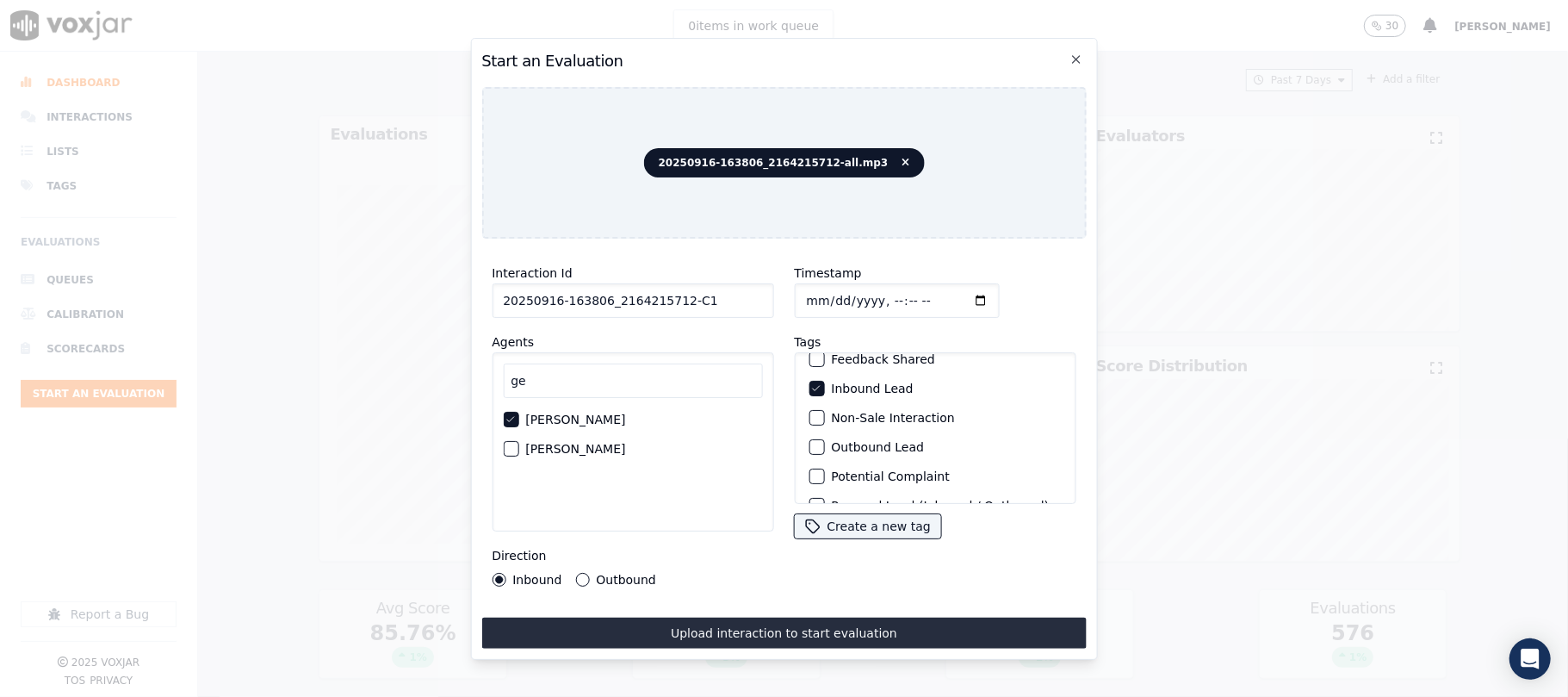
scroll to position [150, 0]
click at [810, 466] on div "Sale Interaction" at bounding box center [934, 481] width 266 height 29
click at [810, 475] on div "button" at bounding box center [816, 481] width 12 height 12
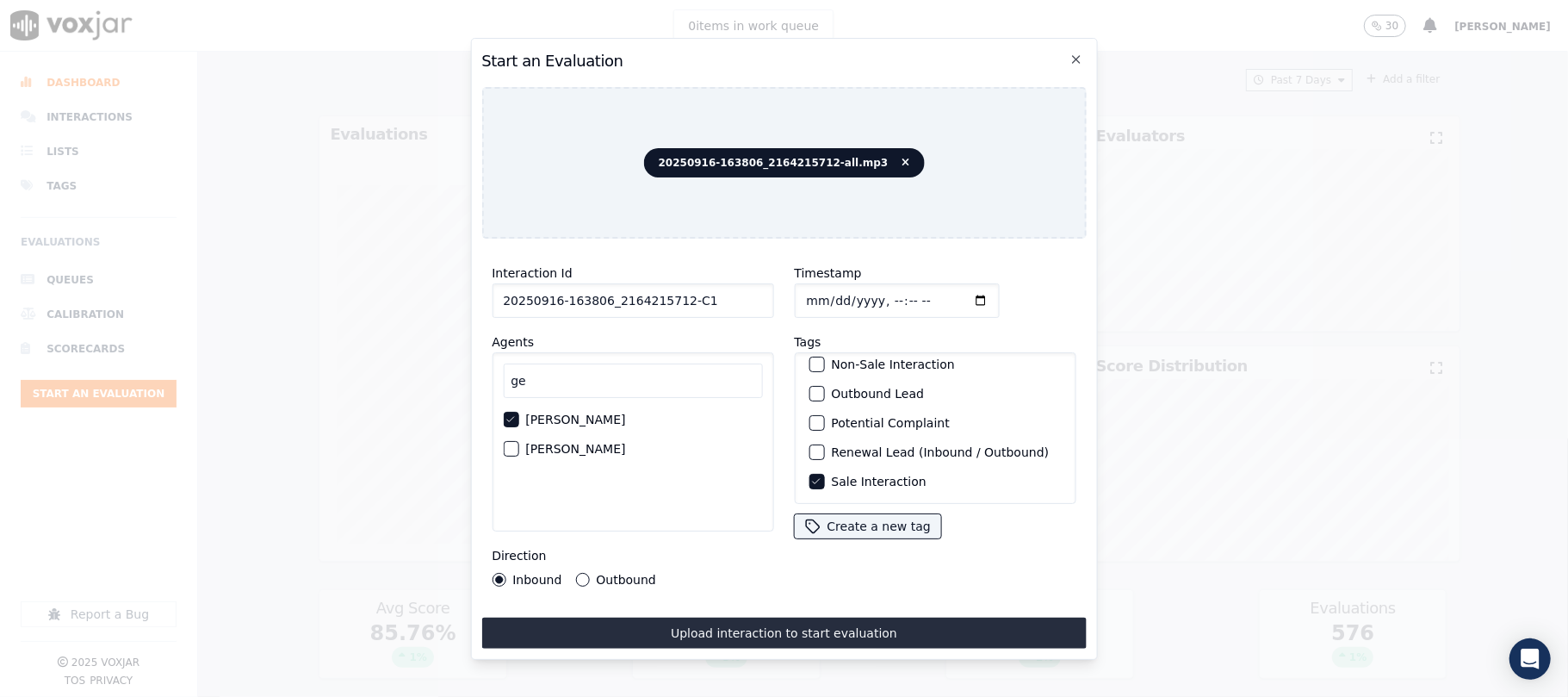
click at [765, 620] on button "Upload interaction to start evaluation" at bounding box center [784, 633] width 604 height 31
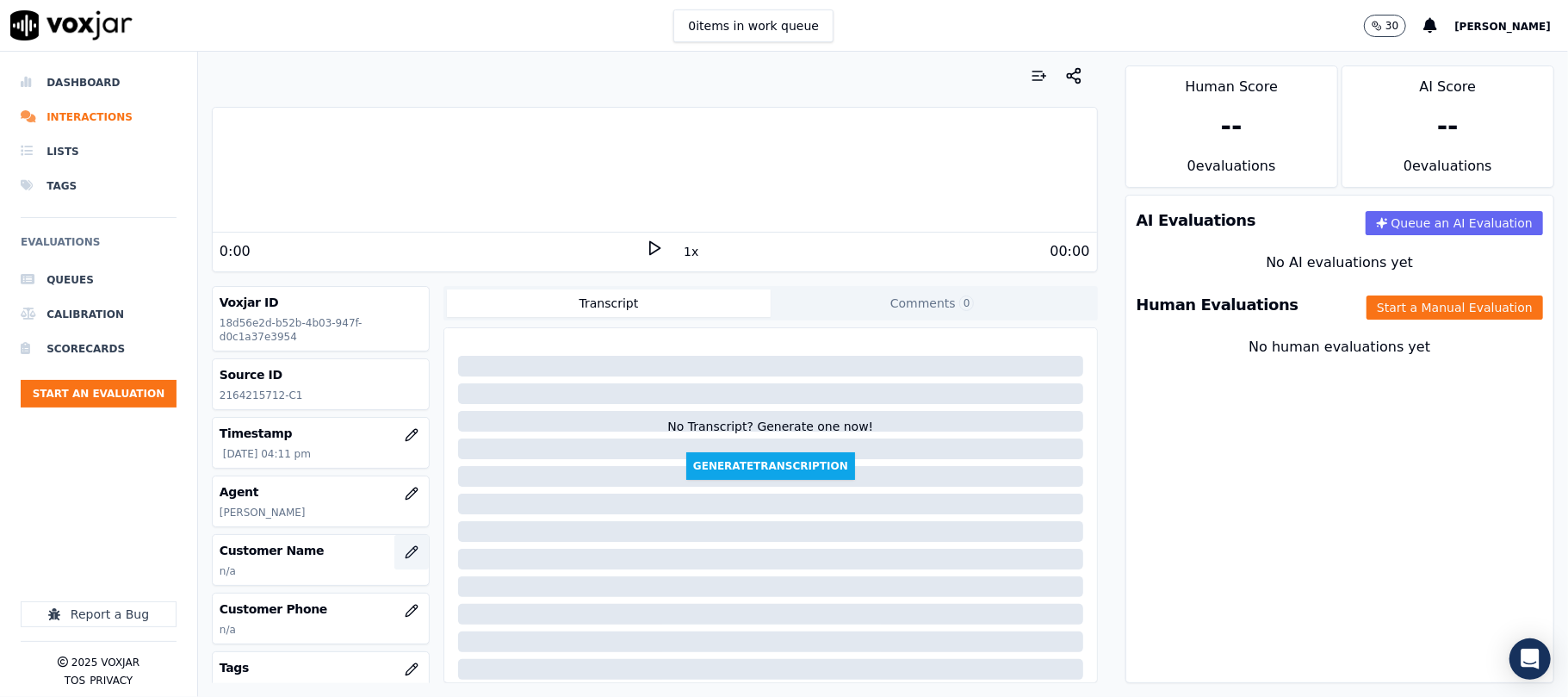
click at [405, 555] on icon "button" at bounding box center [412, 552] width 14 height 14
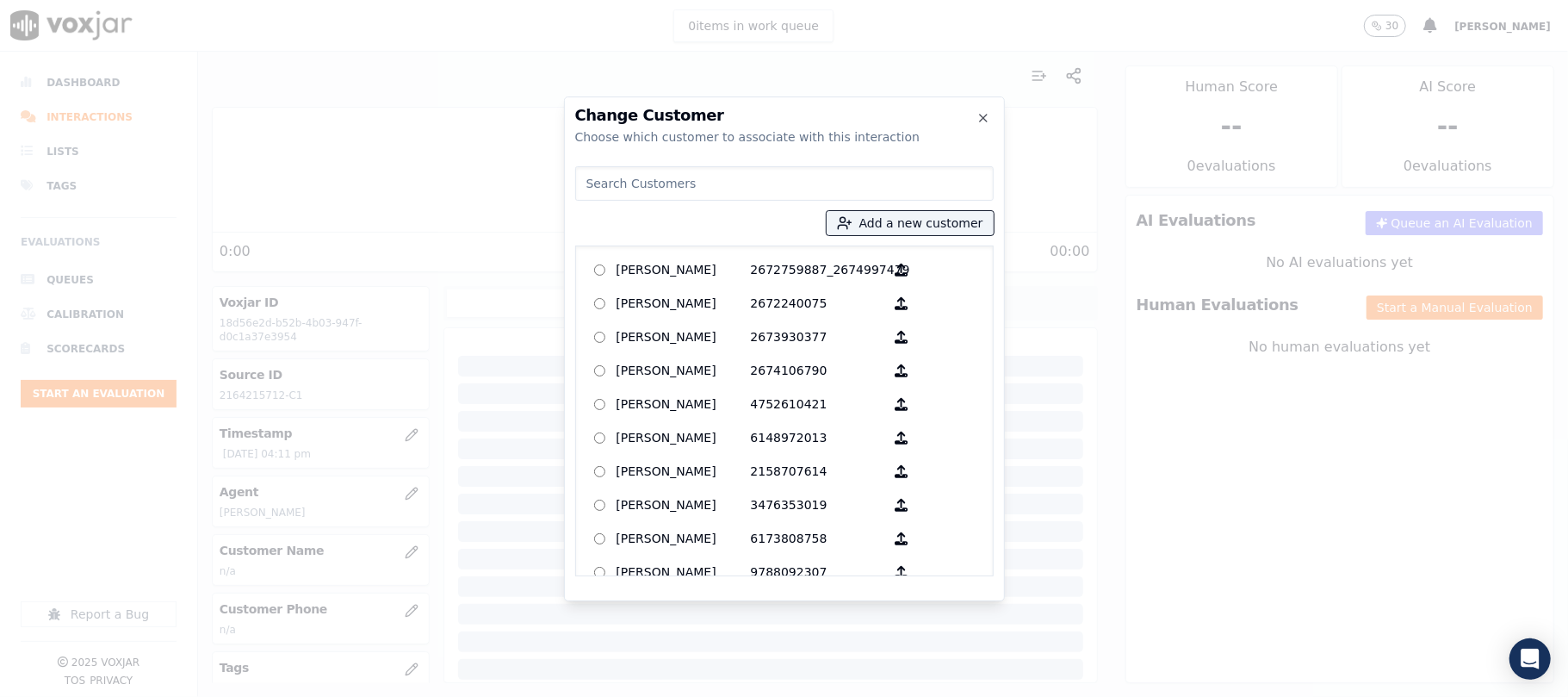
type input "[PERSON_NAME]"
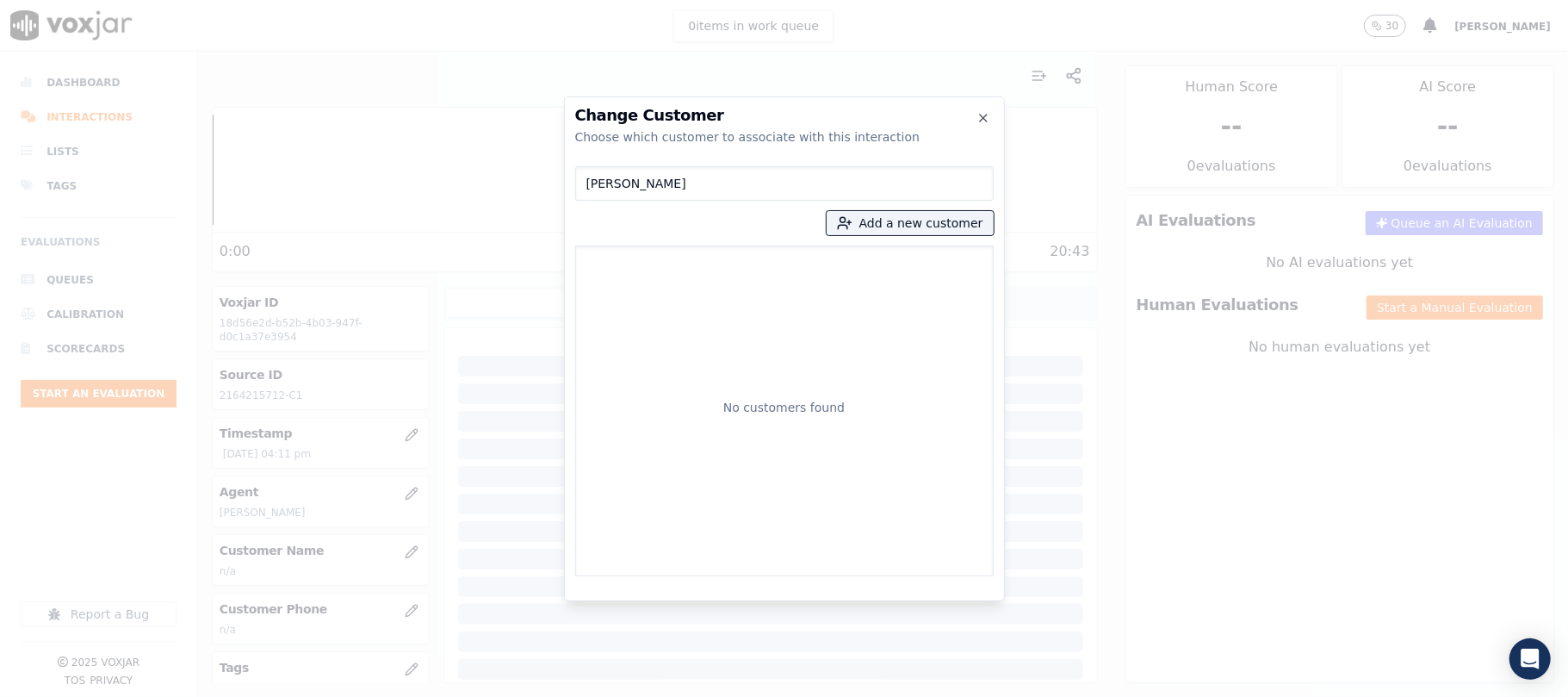
drag, startPoint x: 658, startPoint y: 177, endPoint x: 569, endPoint y: 181, distance: 89.1
click at [571, 180] on div "Change Customer Choose which customer to associate with this interaction EMILY …" at bounding box center [784, 348] width 441 height 504
click at [893, 232] on button "Add a new customer" at bounding box center [910, 223] width 167 height 24
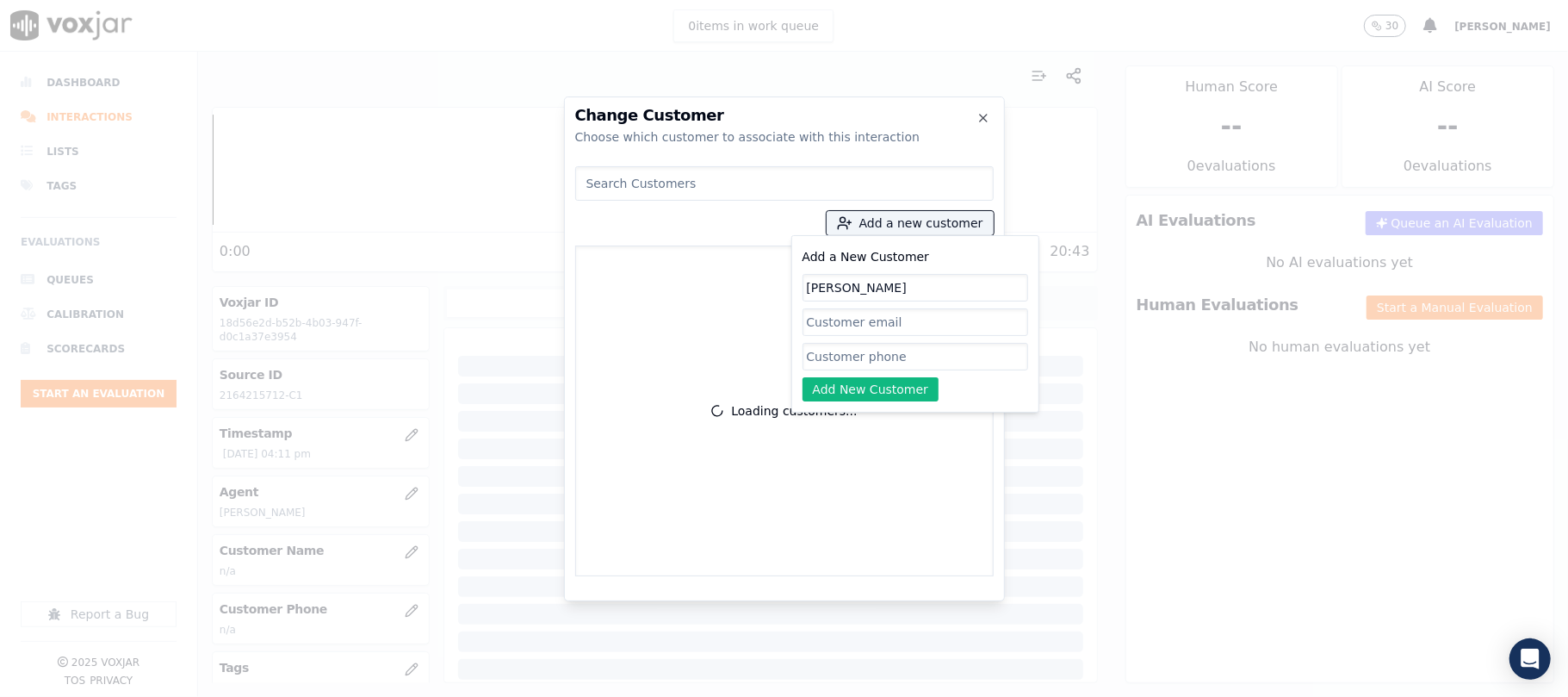
type input "[PERSON_NAME]"
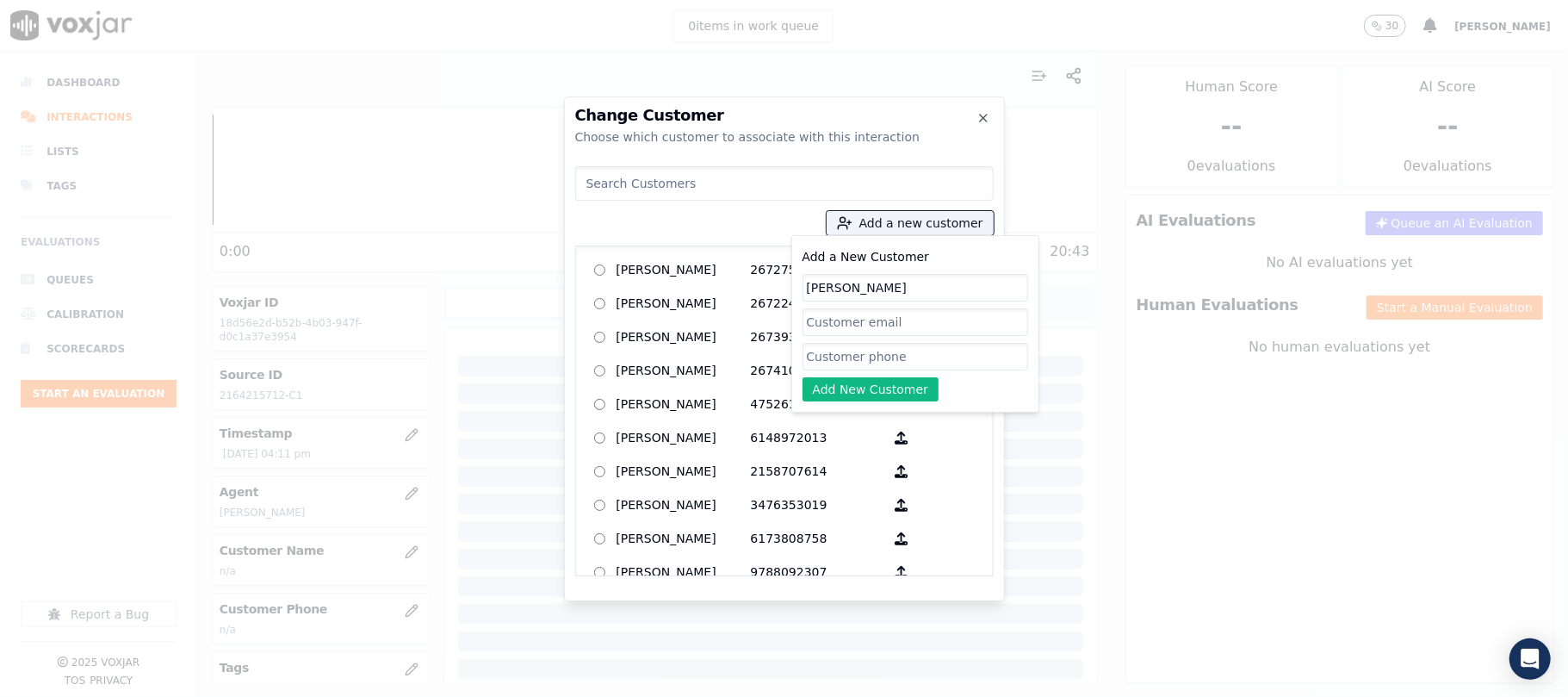
click at [841, 354] on input "Add a New Customer" at bounding box center [915, 356] width 226 height 27
paste input "2164215712"
type input "2164215712"
click at [842, 386] on button "Add New Customer" at bounding box center [870, 388] width 137 height 24
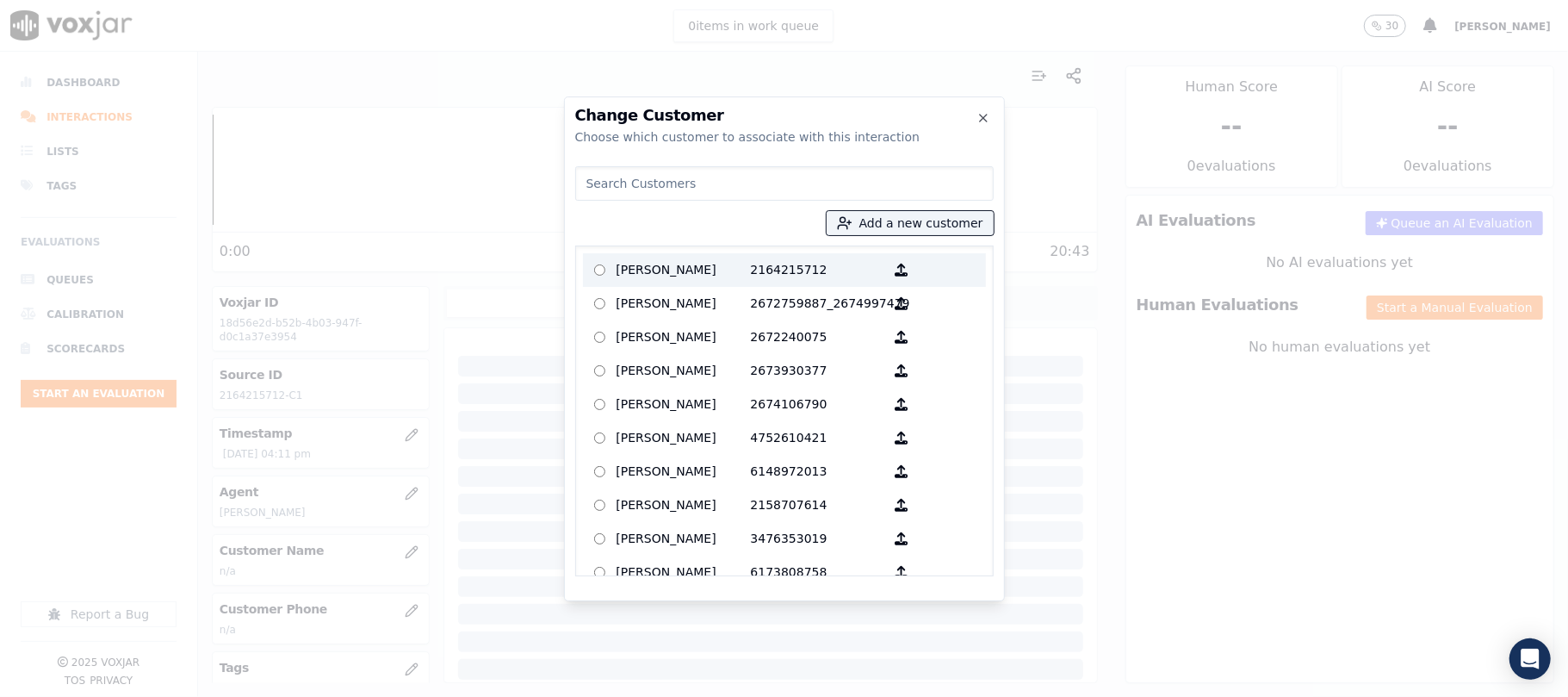
click at [675, 258] on p "[PERSON_NAME]" at bounding box center [683, 270] width 134 height 26
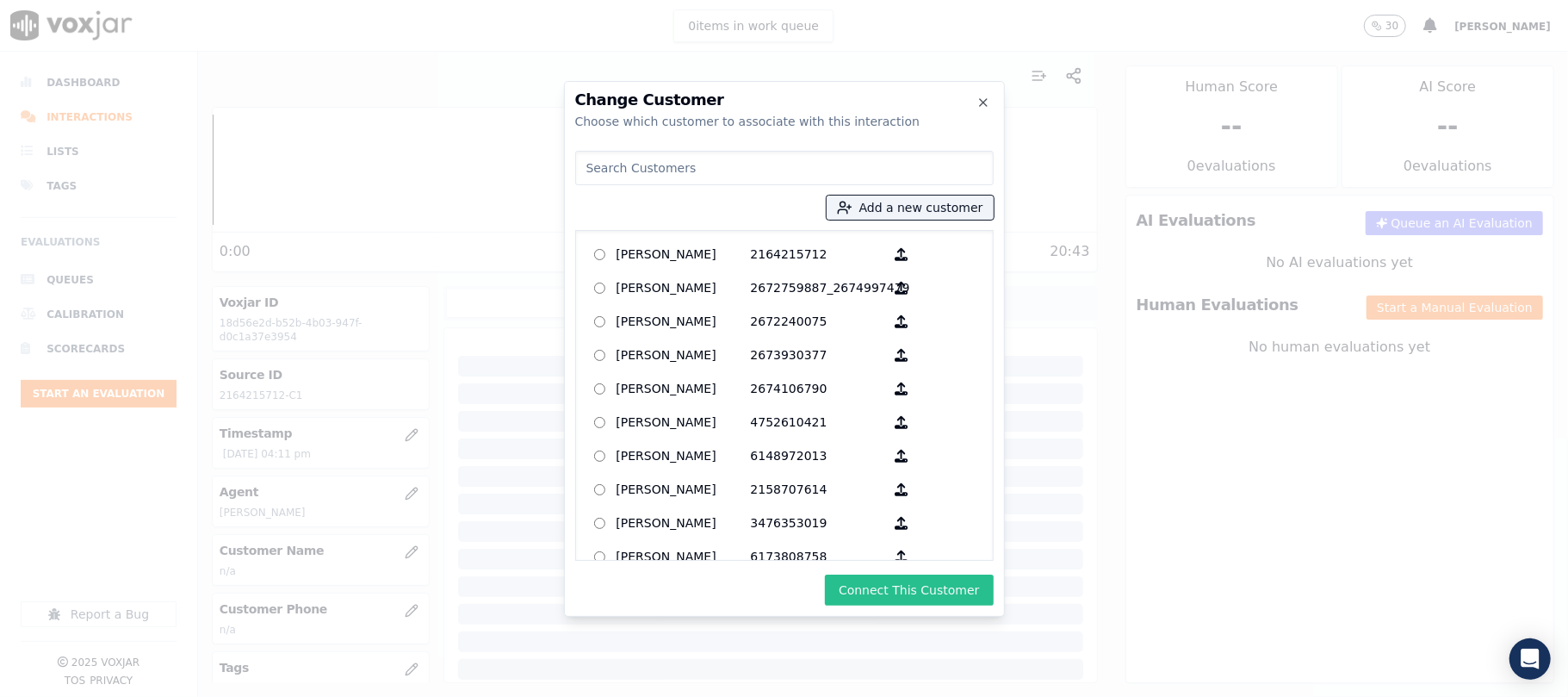
click at [882, 583] on button "Connect This Customer" at bounding box center [908, 590] width 168 height 31
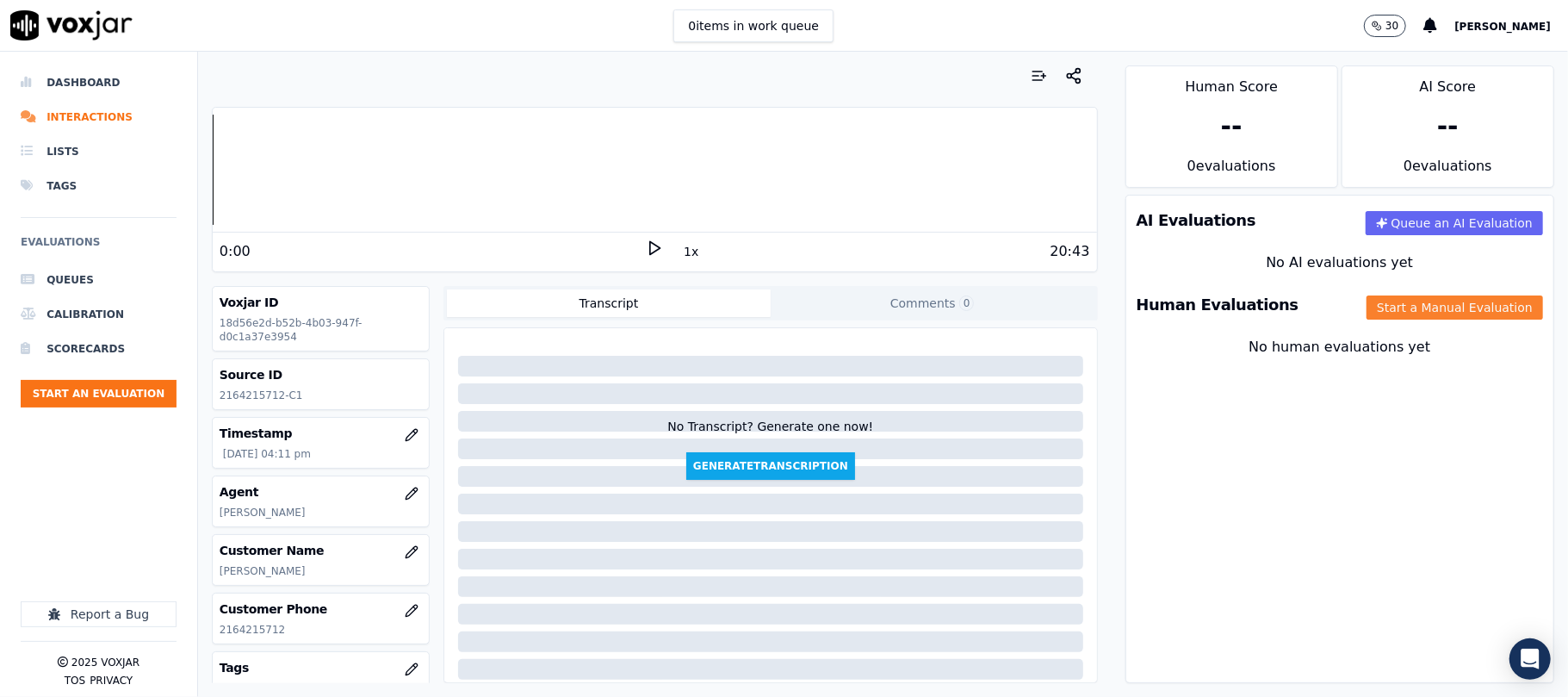
click at [1393, 301] on button "Start a Manual Evaluation" at bounding box center [1454, 307] width 176 height 24
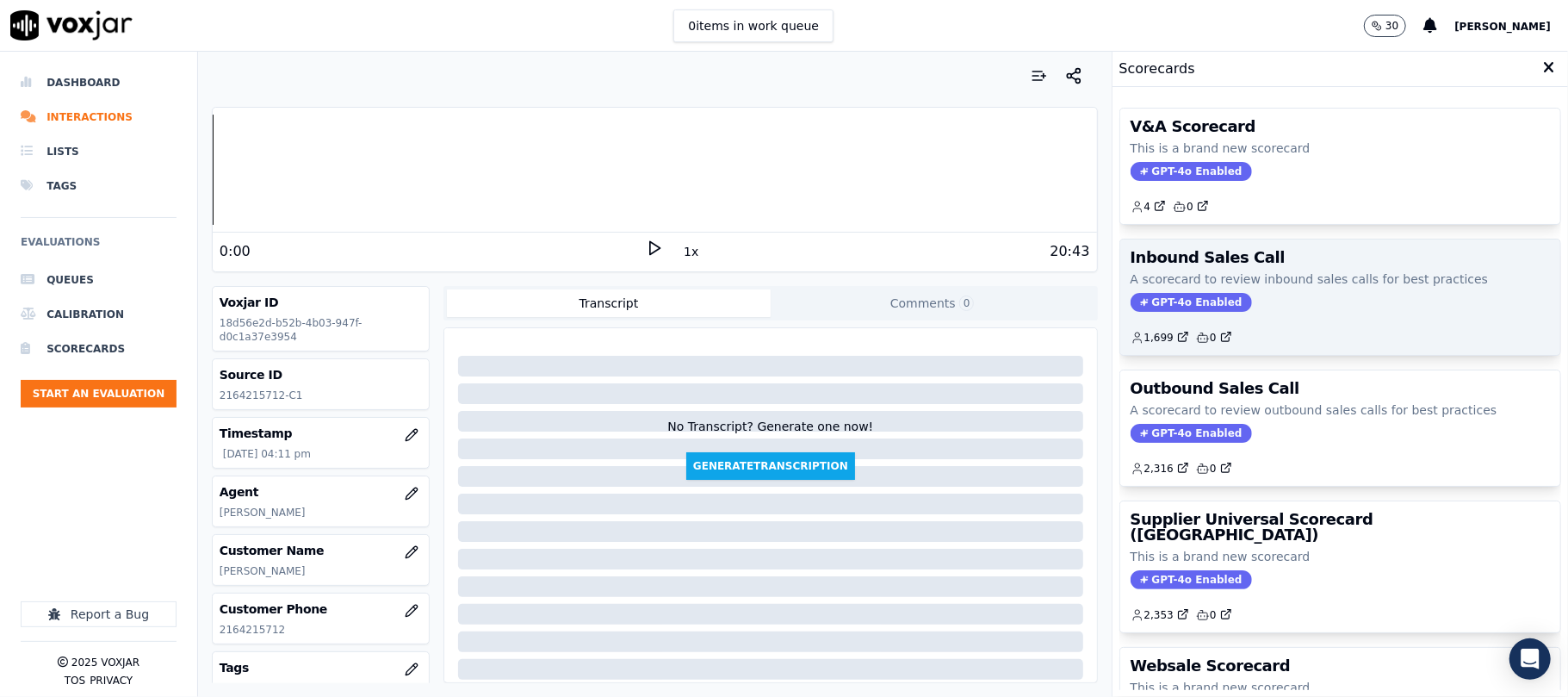
click at [1148, 298] on span "GPT-4o Enabled" at bounding box center [1191, 302] width 122 height 18
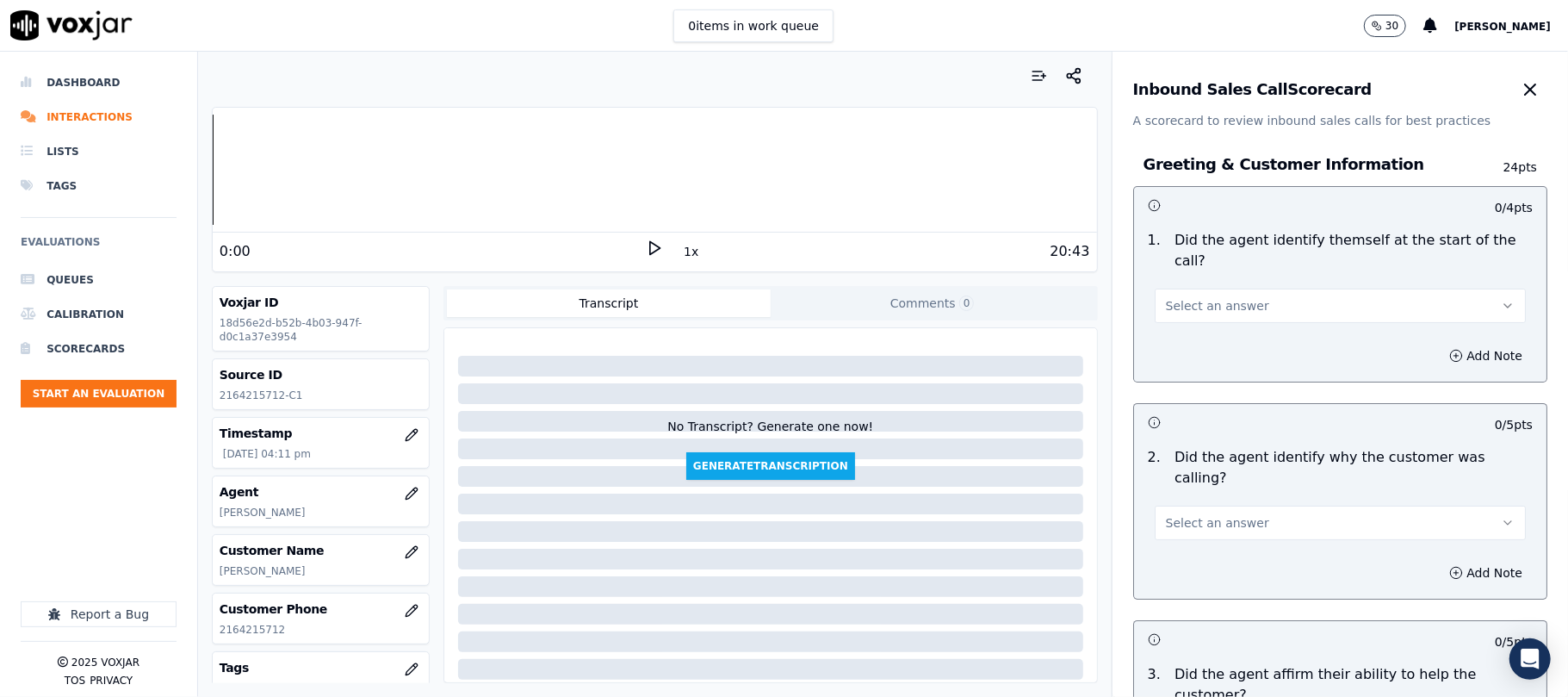
drag, startPoint x: 1221, startPoint y: 277, endPoint x: 1205, endPoint y: 304, distance: 31.4
click at [1222, 297] on span "Select an answer" at bounding box center [1218, 306] width 103 height 18
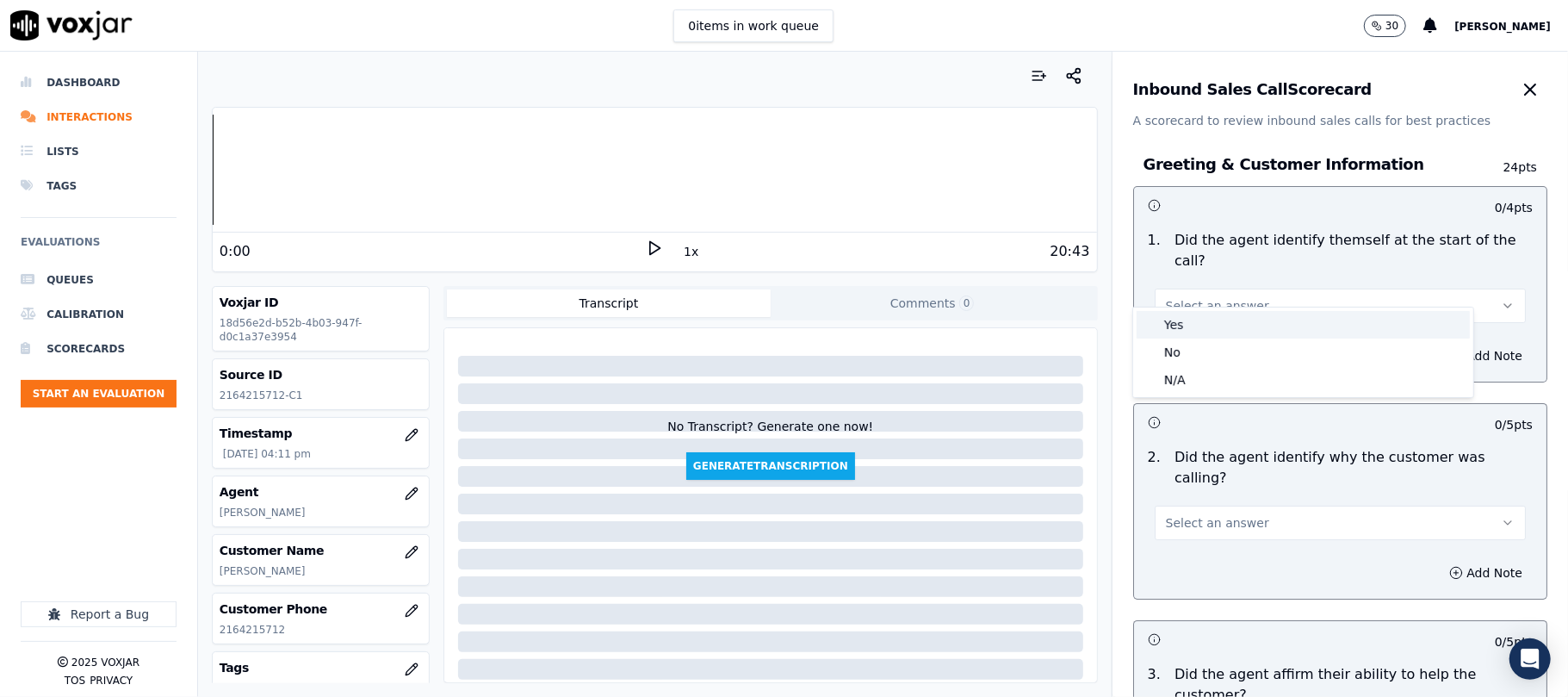
click at [1178, 332] on div "Yes" at bounding box center [1303, 324] width 333 height 27
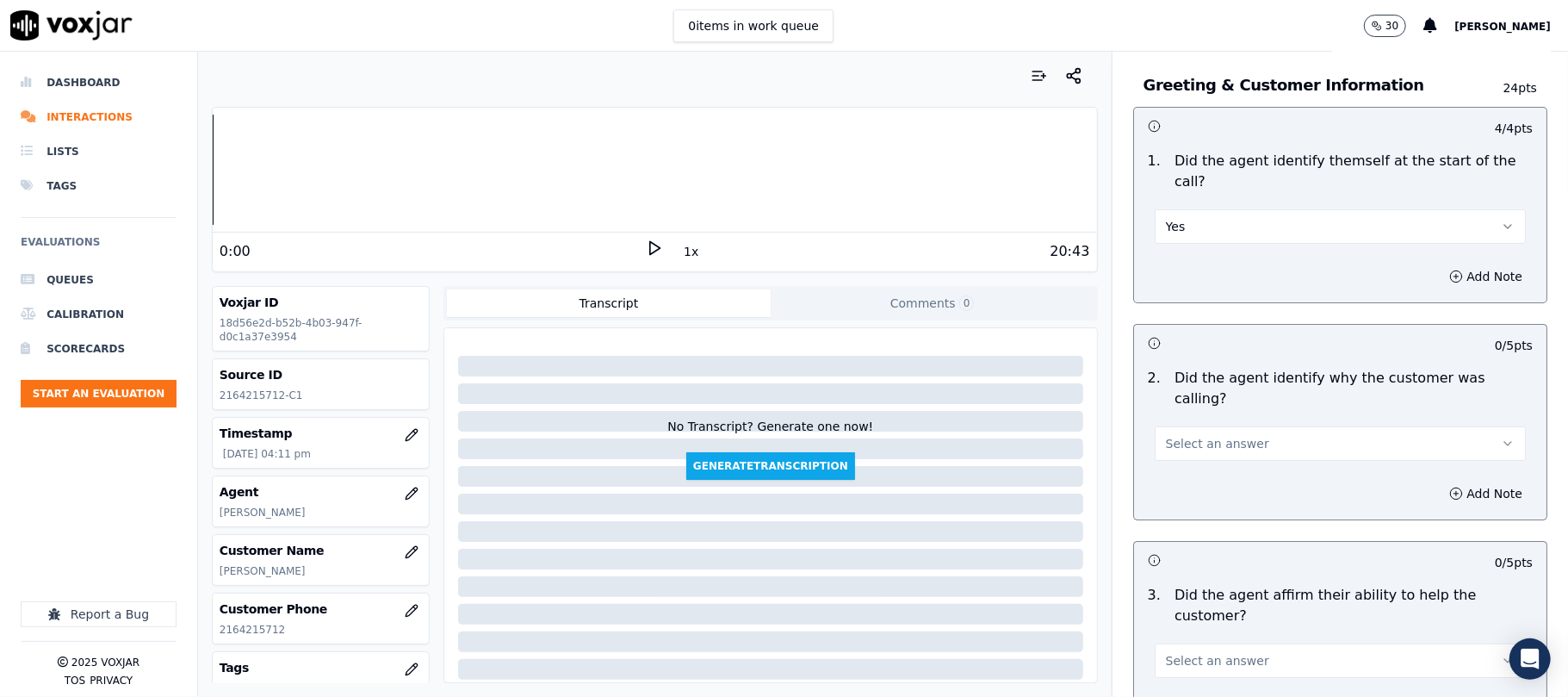
scroll to position [115, 0]
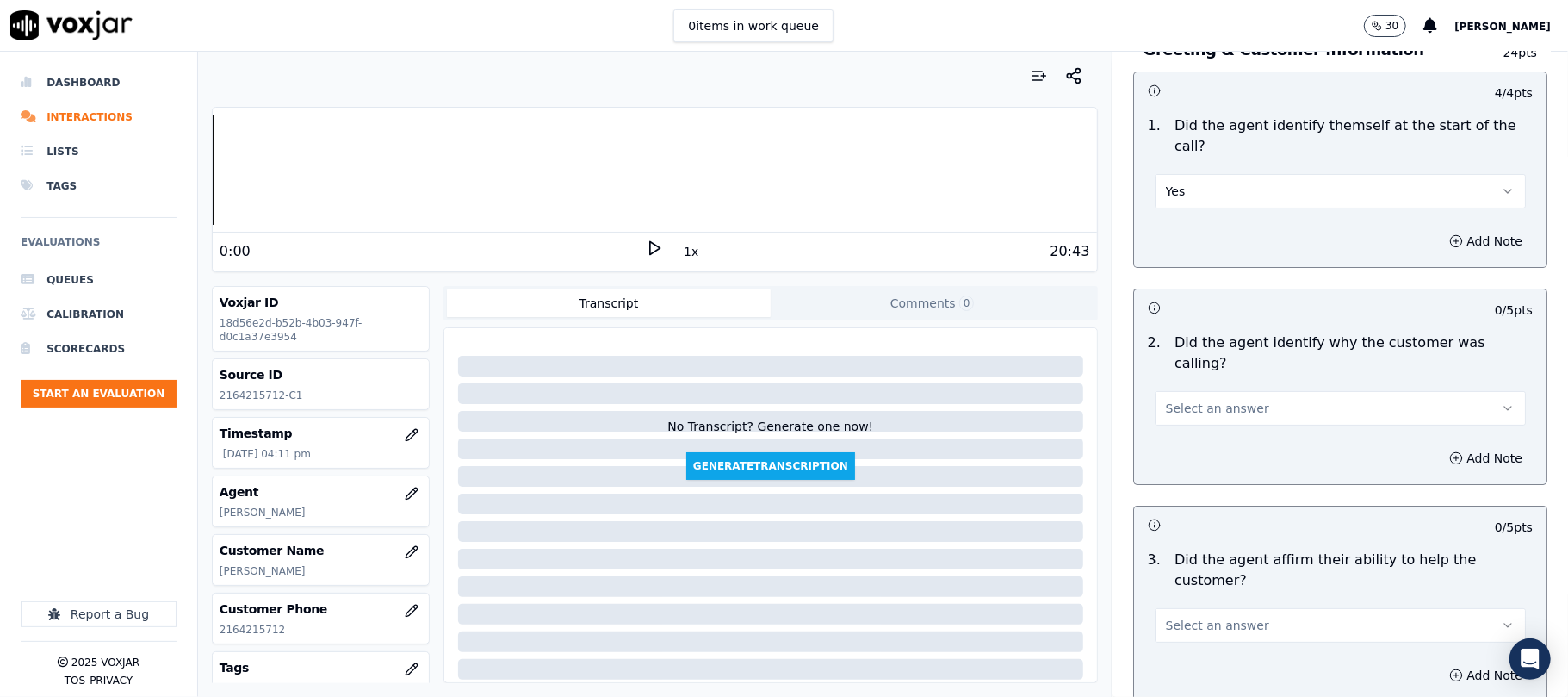
click at [1185, 399] on span "Select an answer" at bounding box center [1218, 408] width 103 height 18
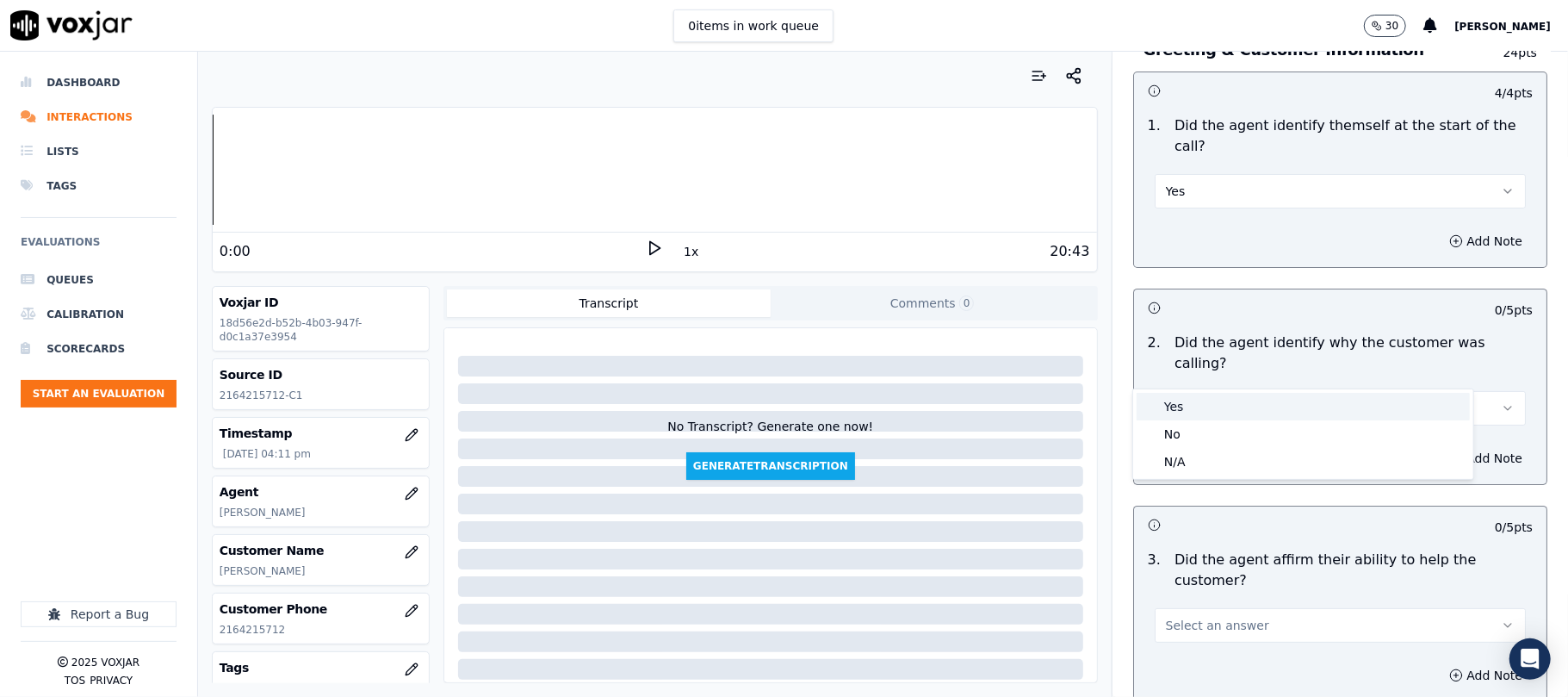
click at [1180, 399] on div "Yes" at bounding box center [1303, 406] width 333 height 27
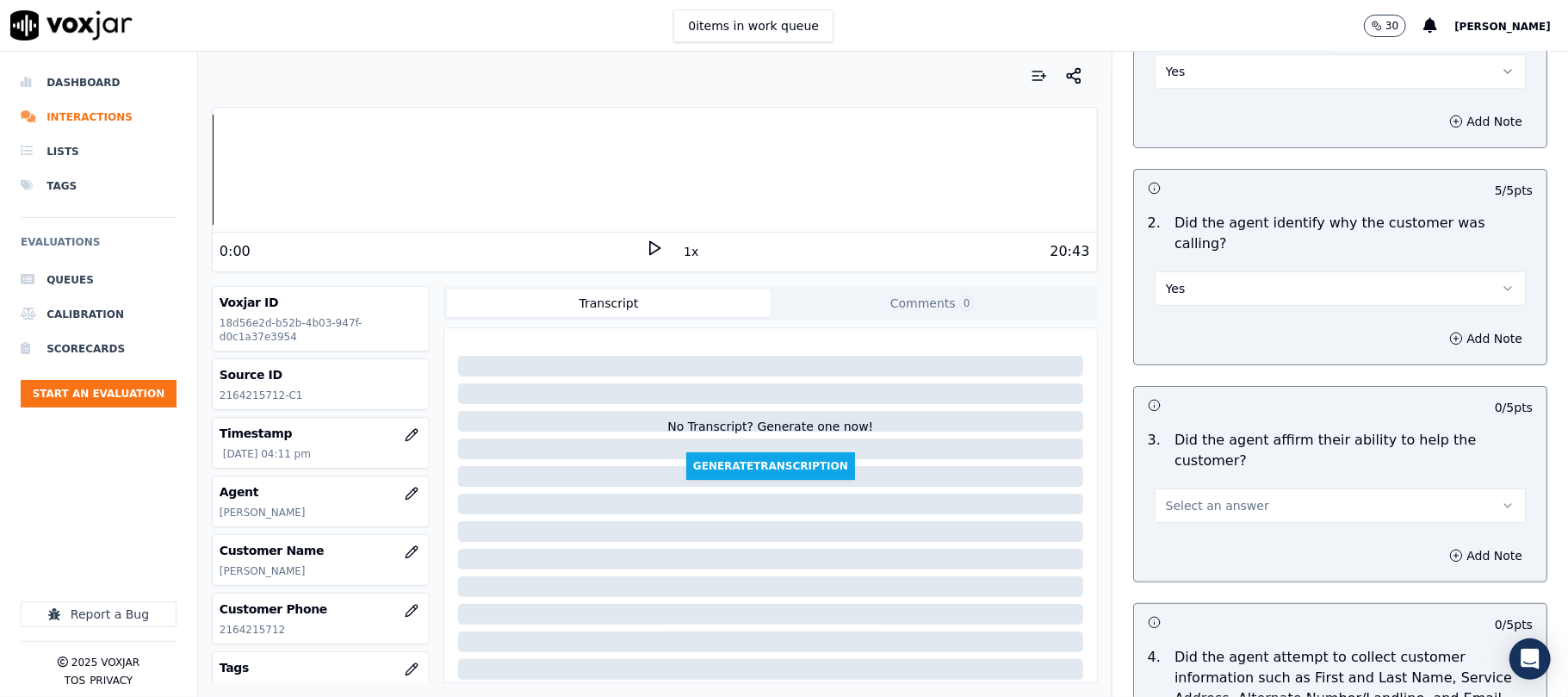
scroll to position [345, 0]
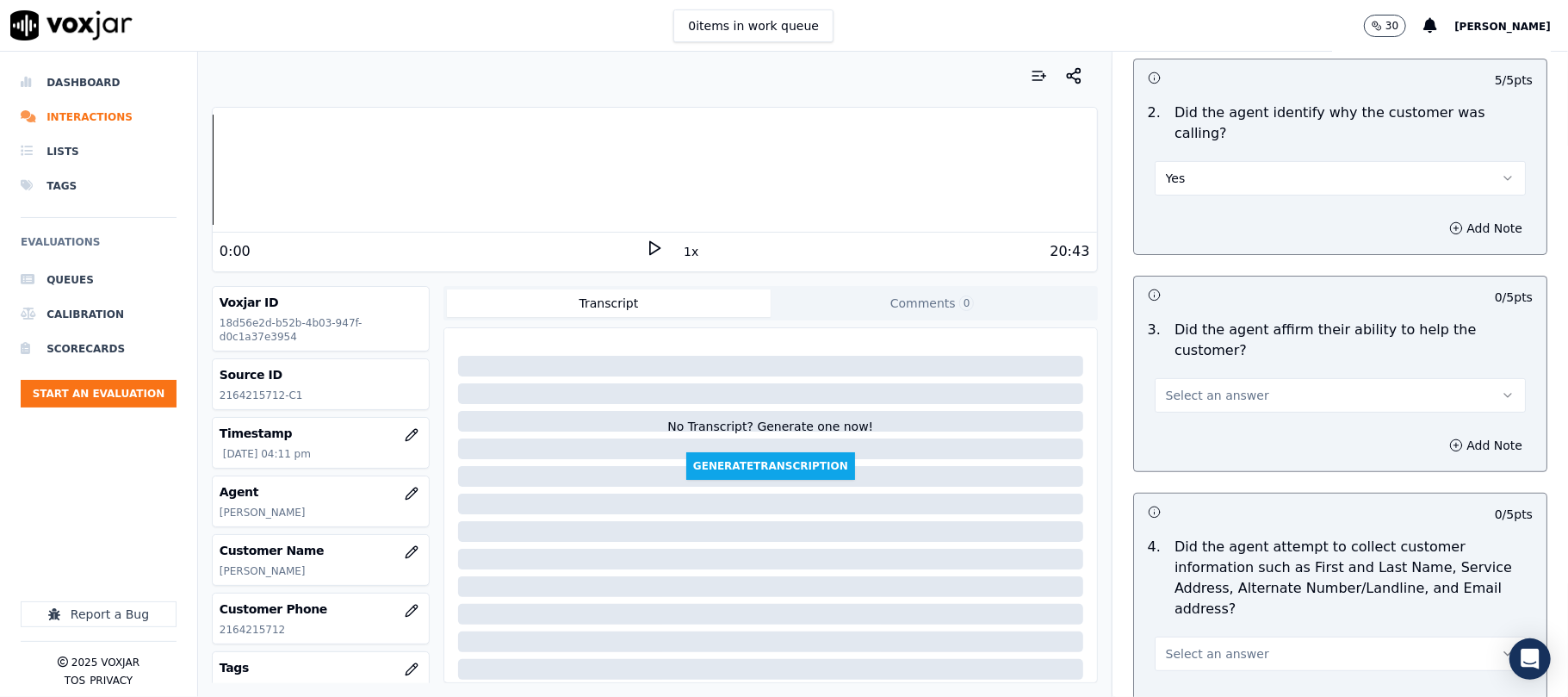
click at [1221, 378] on button "Select an answer" at bounding box center [1339, 394] width 371 height 34
click at [1200, 380] on div "Yes" at bounding box center [1303, 374] width 333 height 27
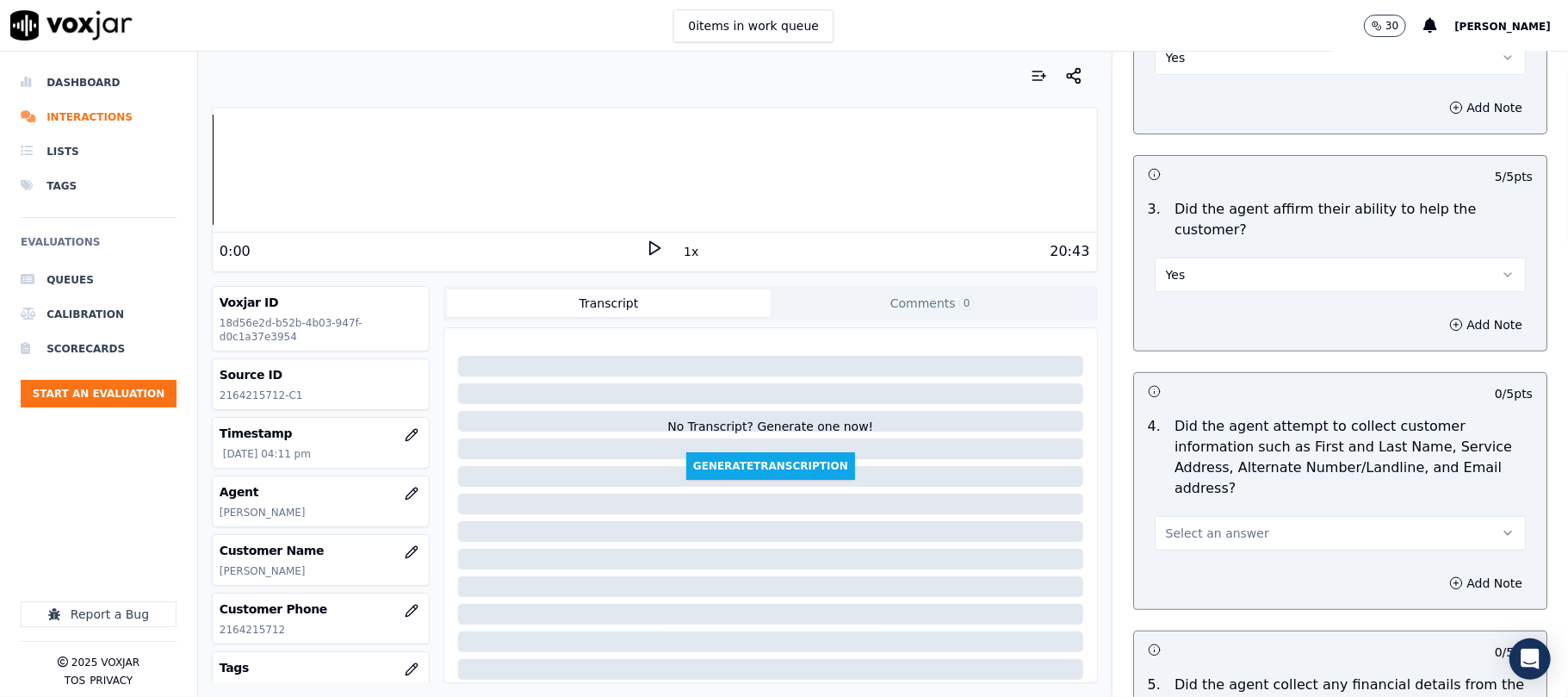
scroll to position [573, 0]
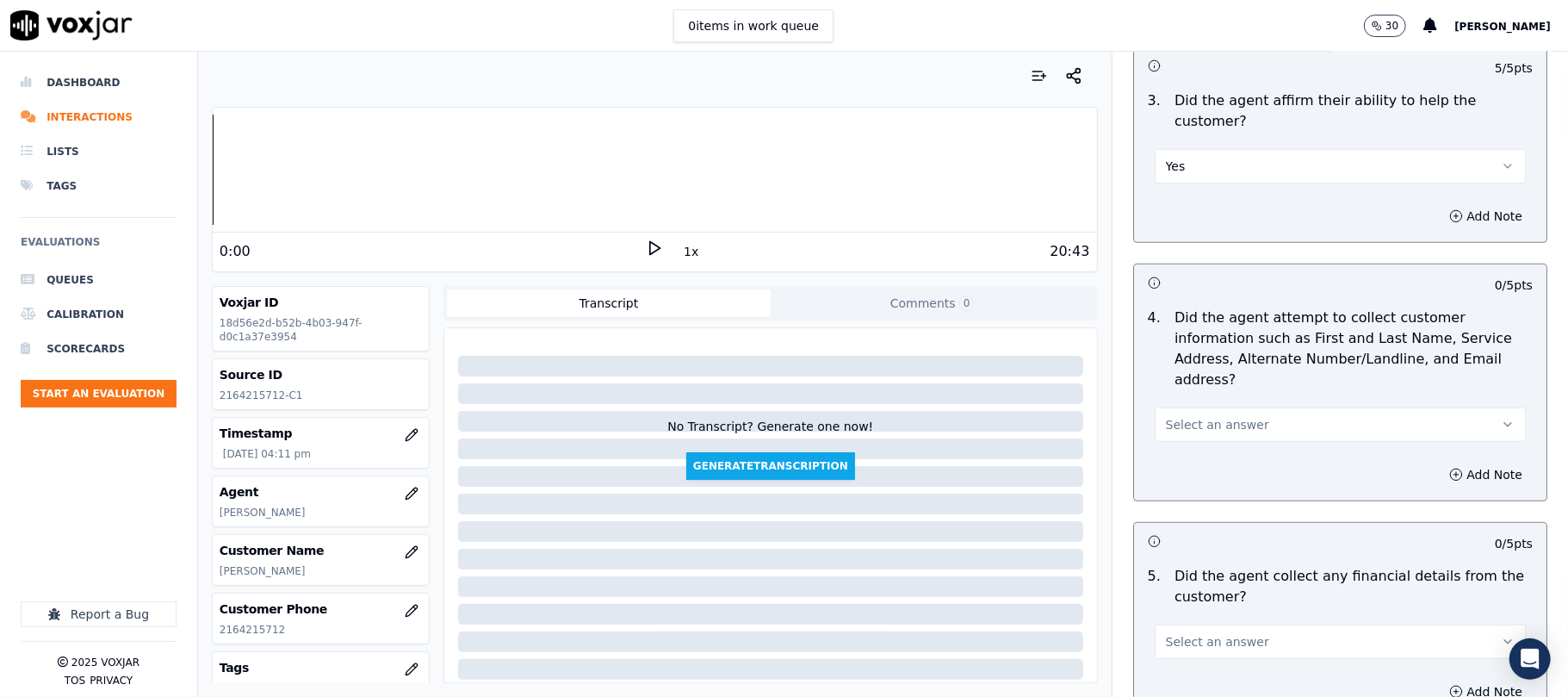
click at [1217, 416] on span "Select an answer" at bounding box center [1218, 424] width 103 height 18
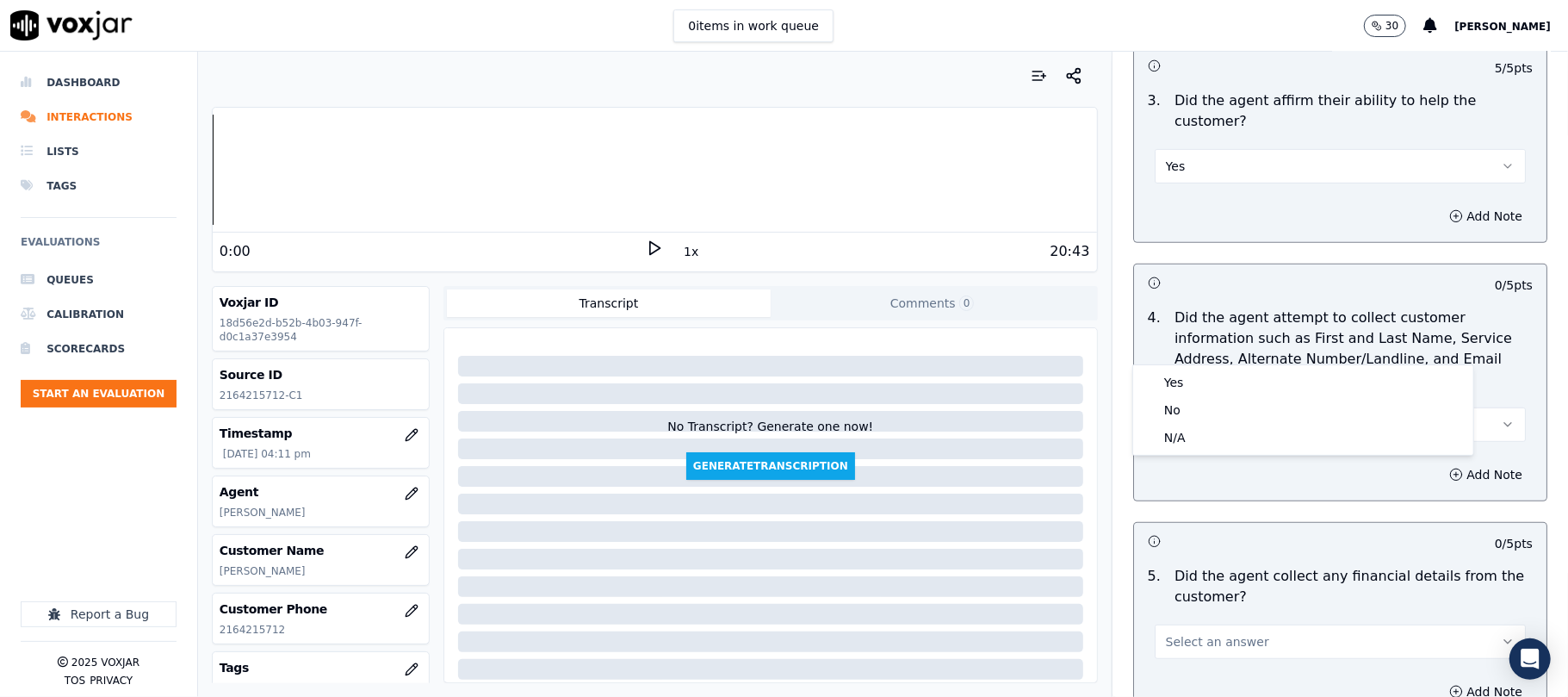
click at [1193, 385] on div "Yes" at bounding box center [1303, 383] width 333 height 27
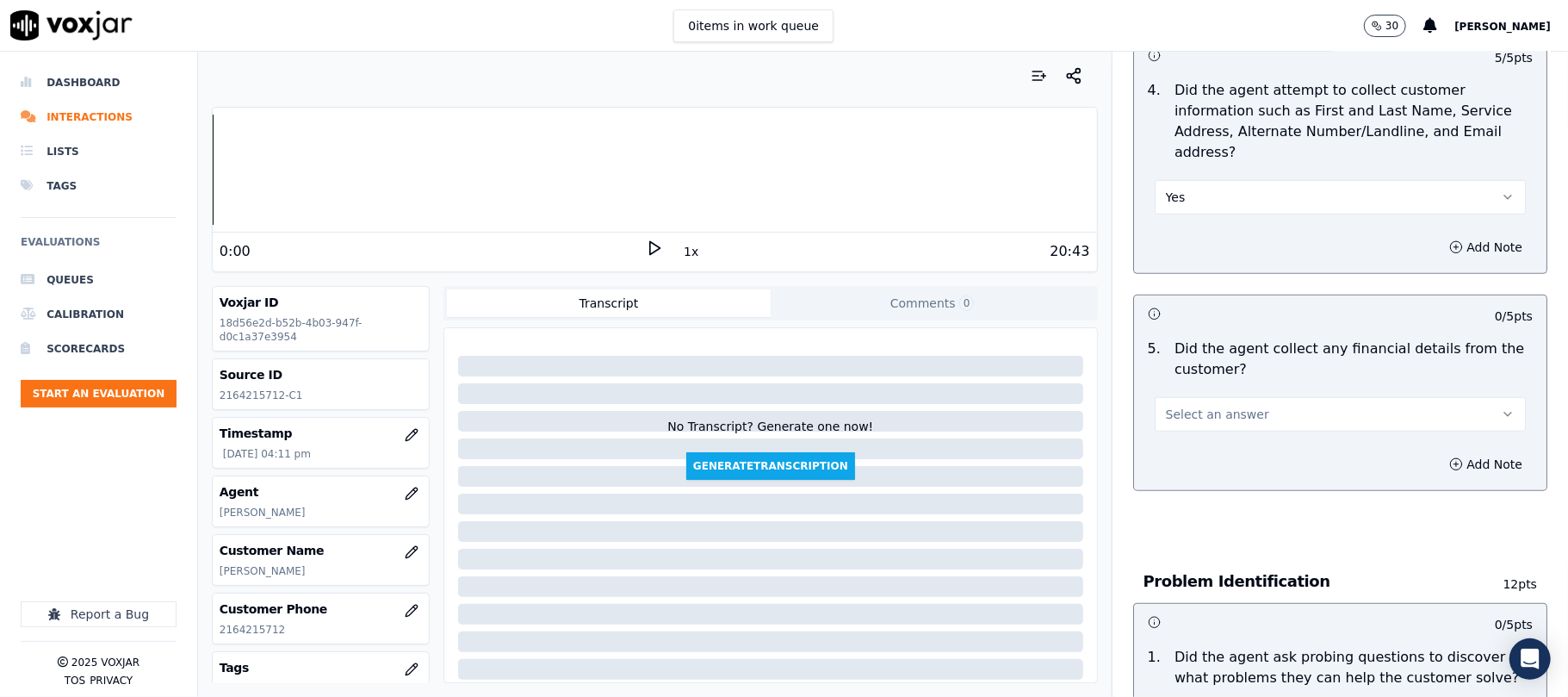
scroll to position [803, 0]
click at [1207, 403] on span "Select an answer" at bounding box center [1218, 412] width 103 height 18
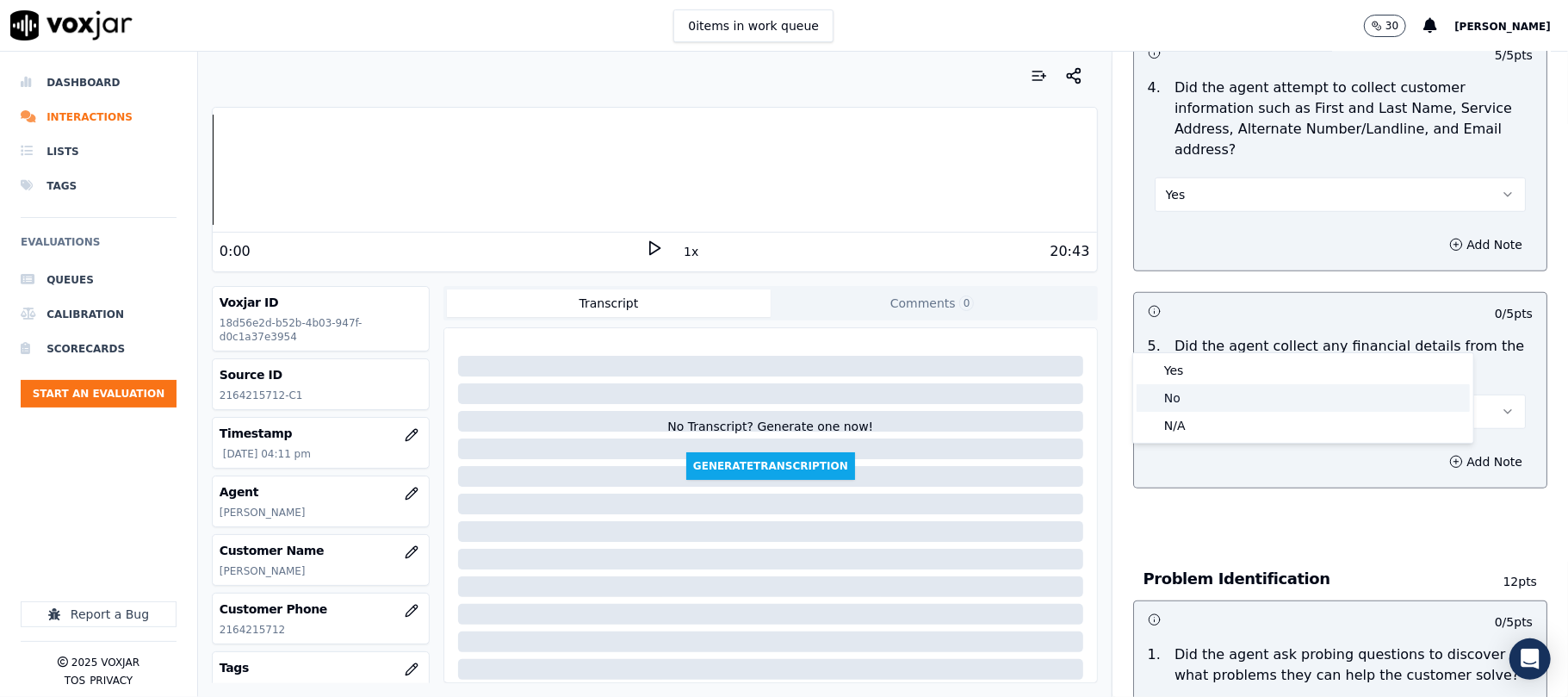
click at [1196, 391] on div "No" at bounding box center [1303, 398] width 333 height 27
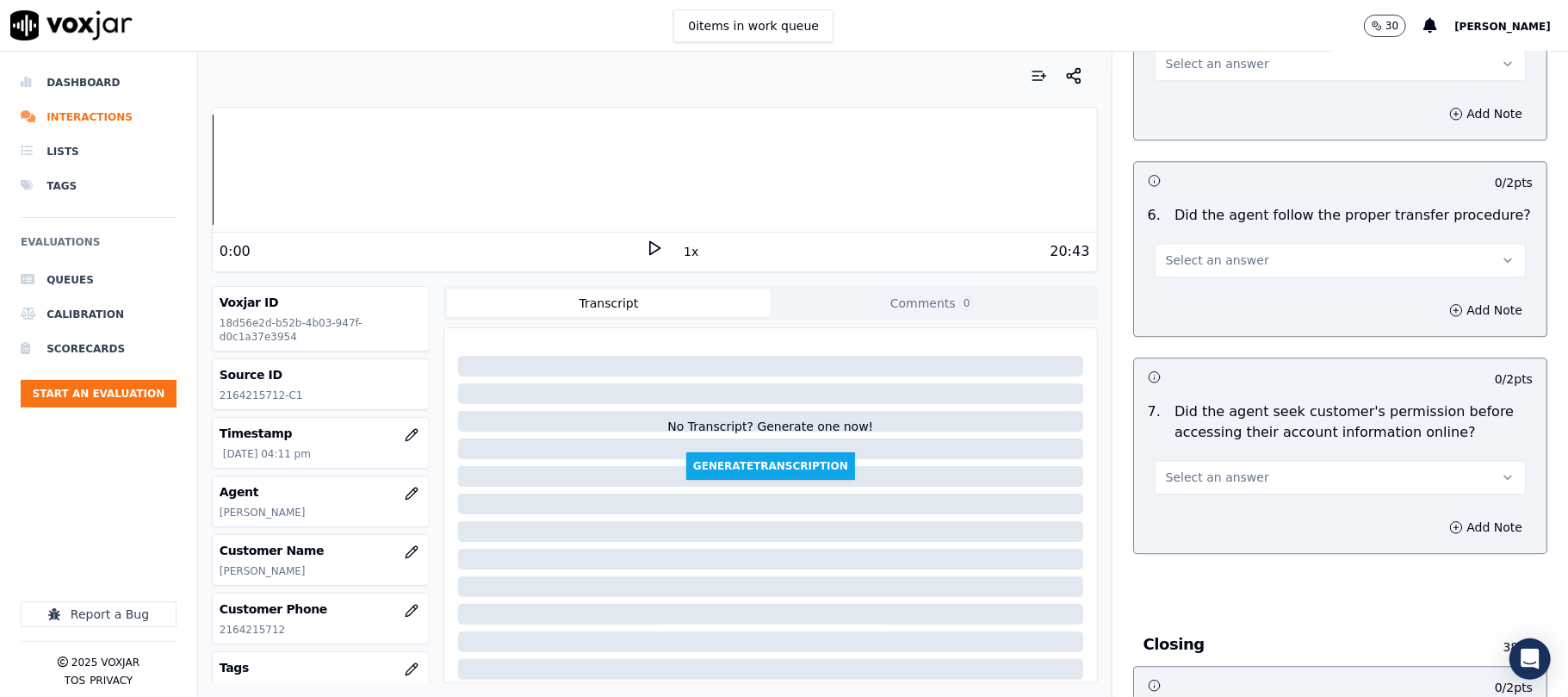
scroll to position [3100, 0]
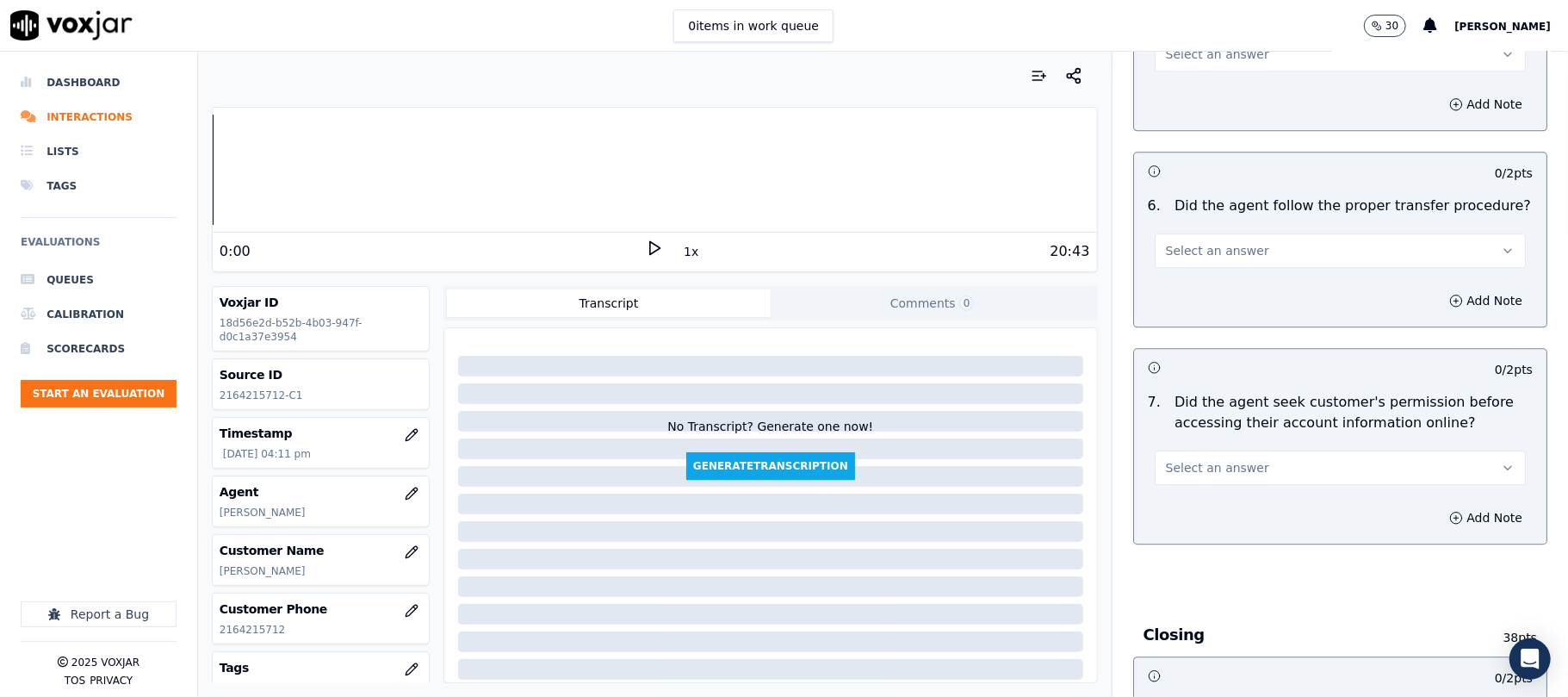
click at [1221, 459] on span "Select an answer" at bounding box center [1218, 468] width 103 height 18
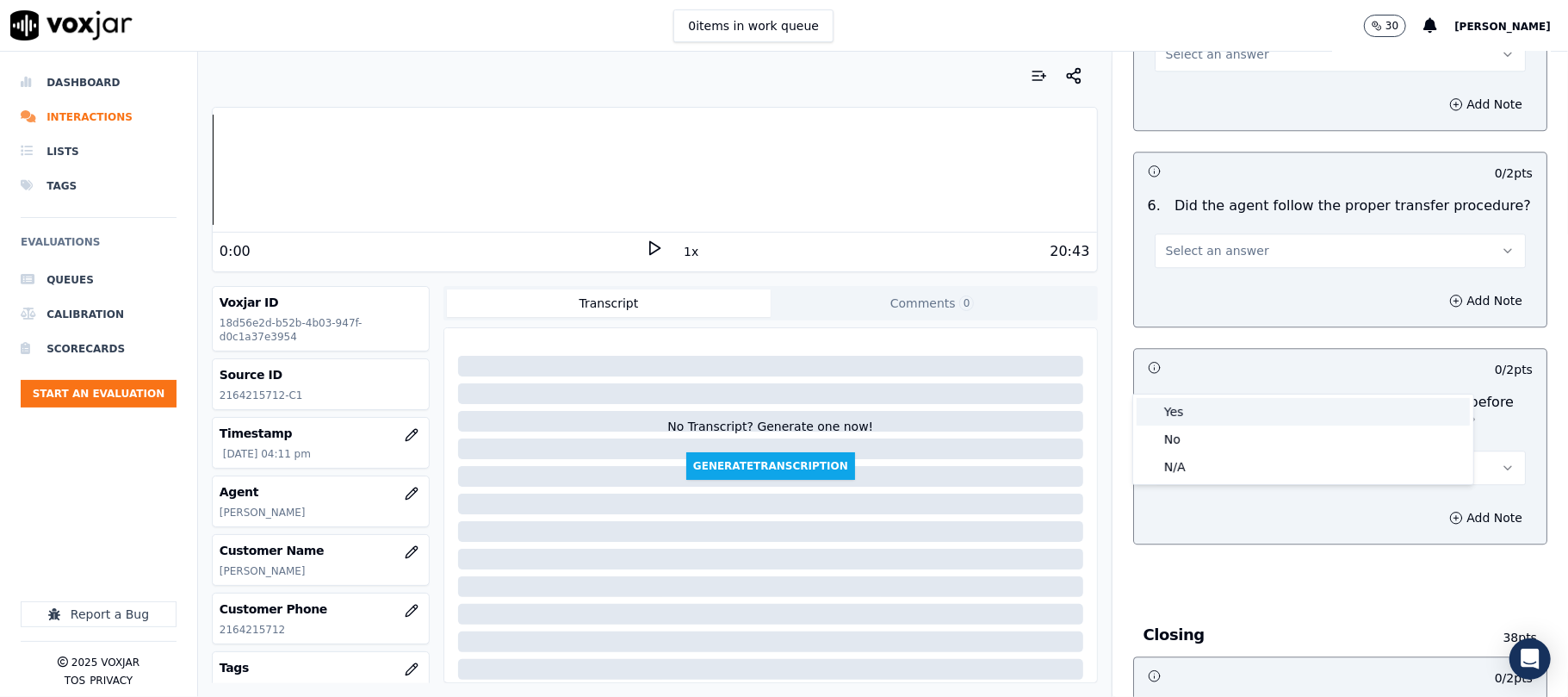
click at [1203, 411] on div "Yes" at bounding box center [1303, 412] width 333 height 27
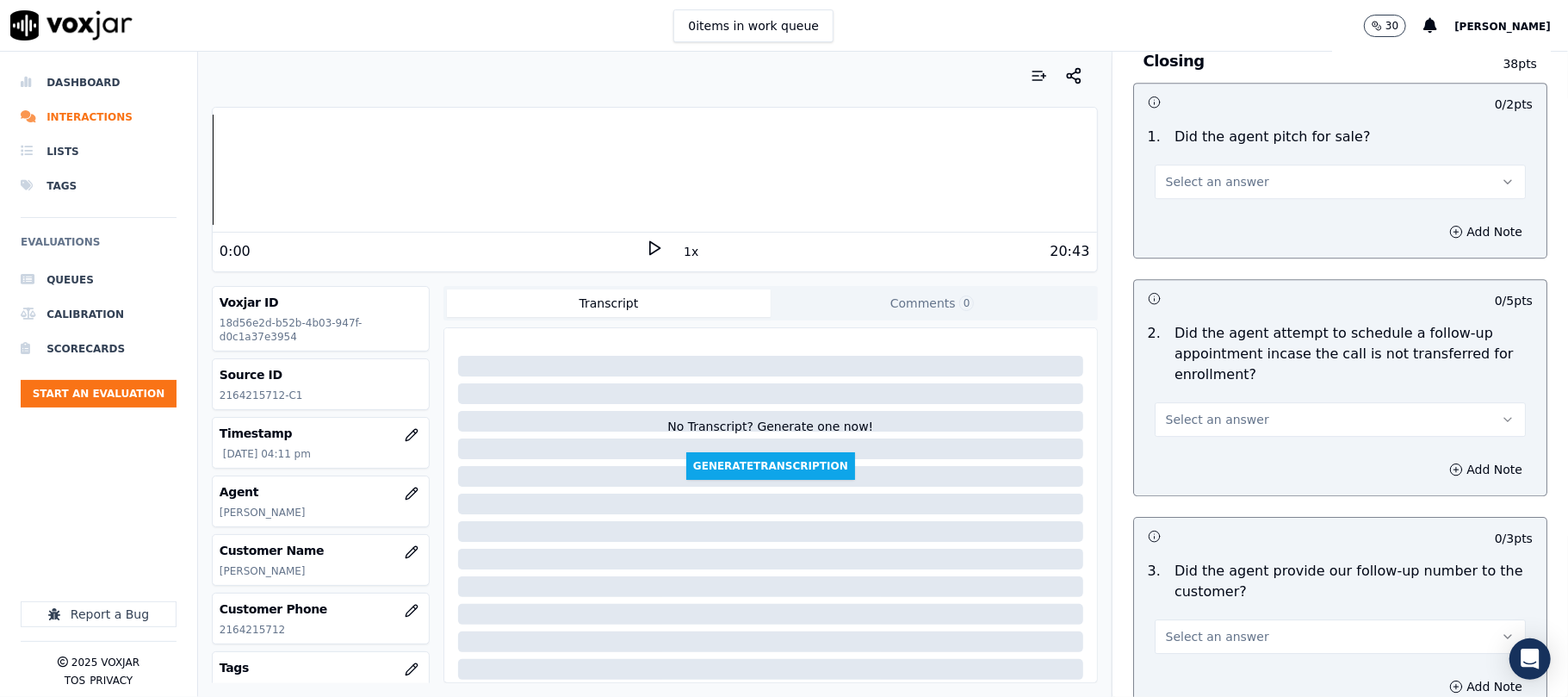
scroll to position [3904, 0]
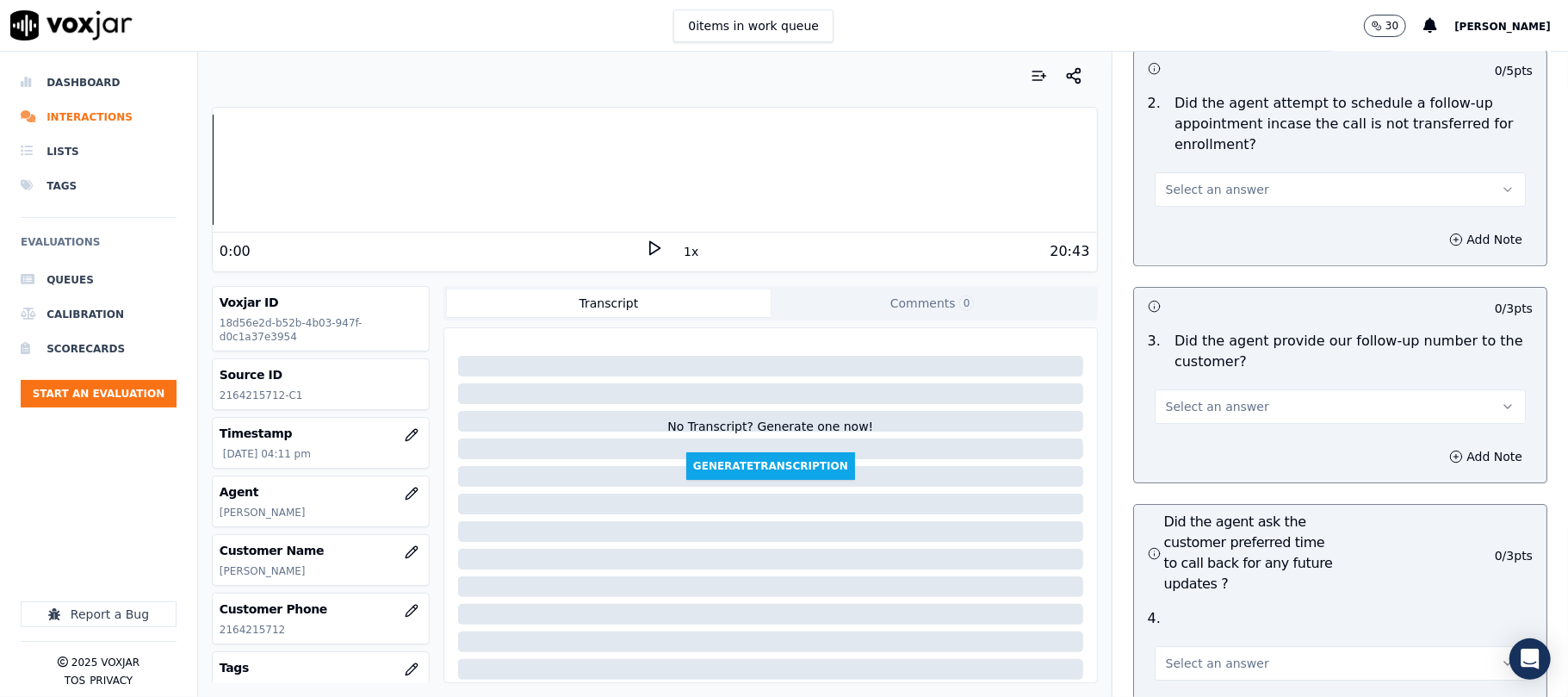
click at [1233, 389] on button "Select an answer" at bounding box center [1339, 406] width 371 height 34
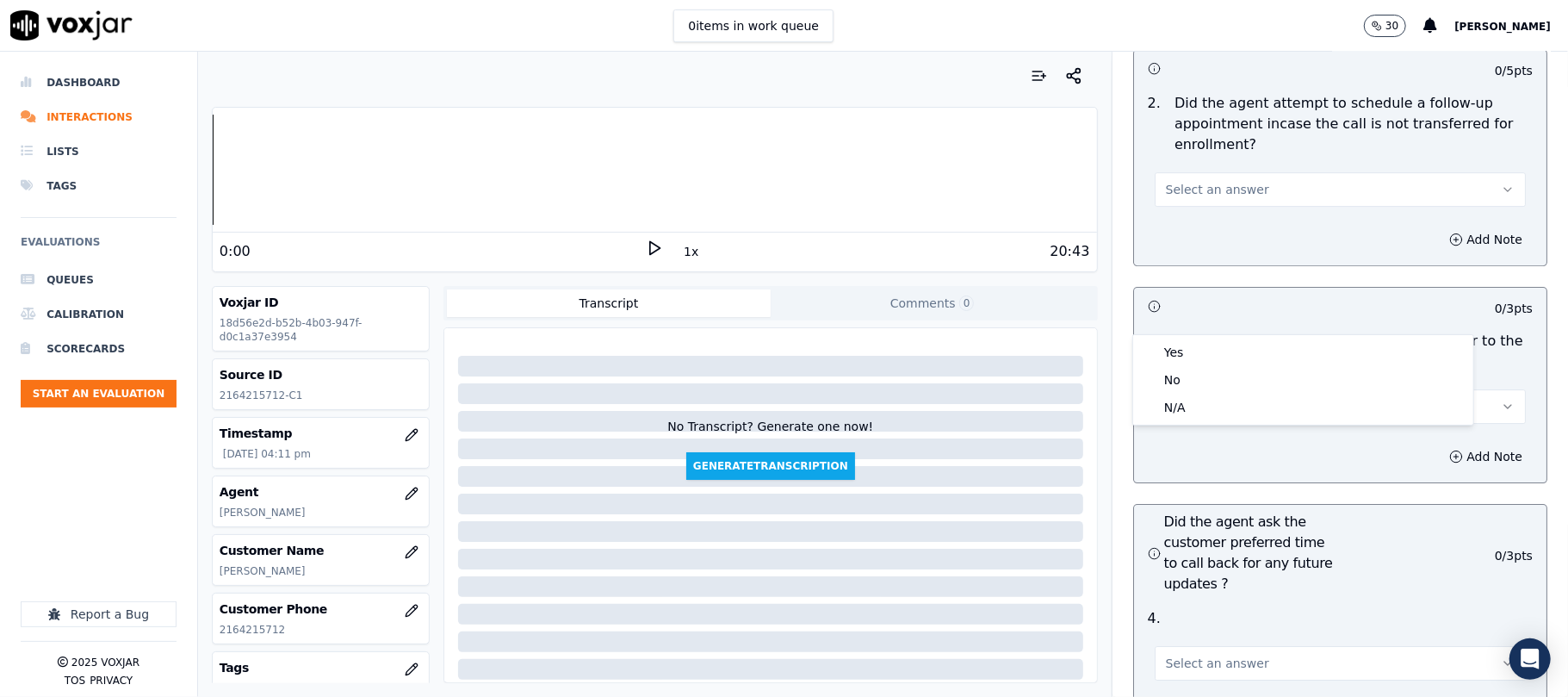
click at [1211, 346] on div "Yes" at bounding box center [1303, 352] width 333 height 27
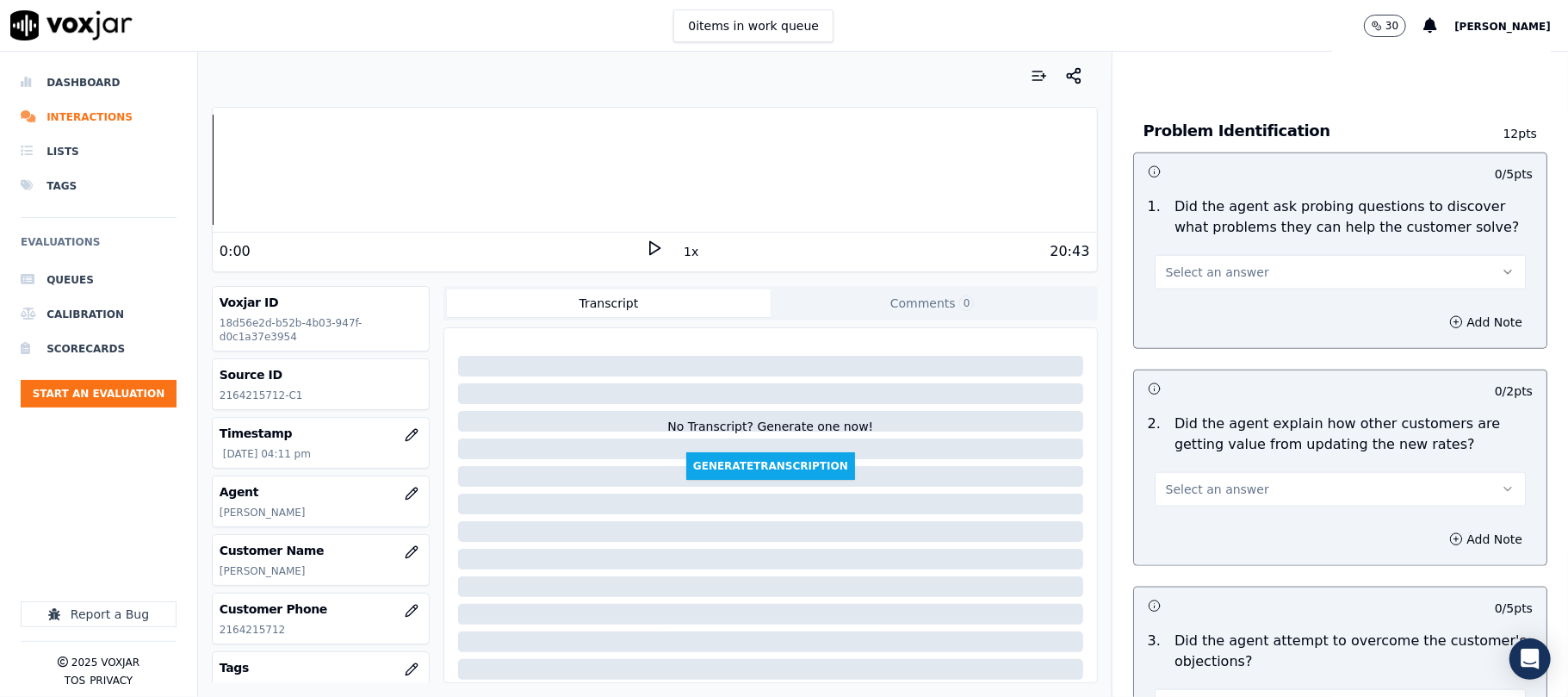
scroll to position [1263, 0]
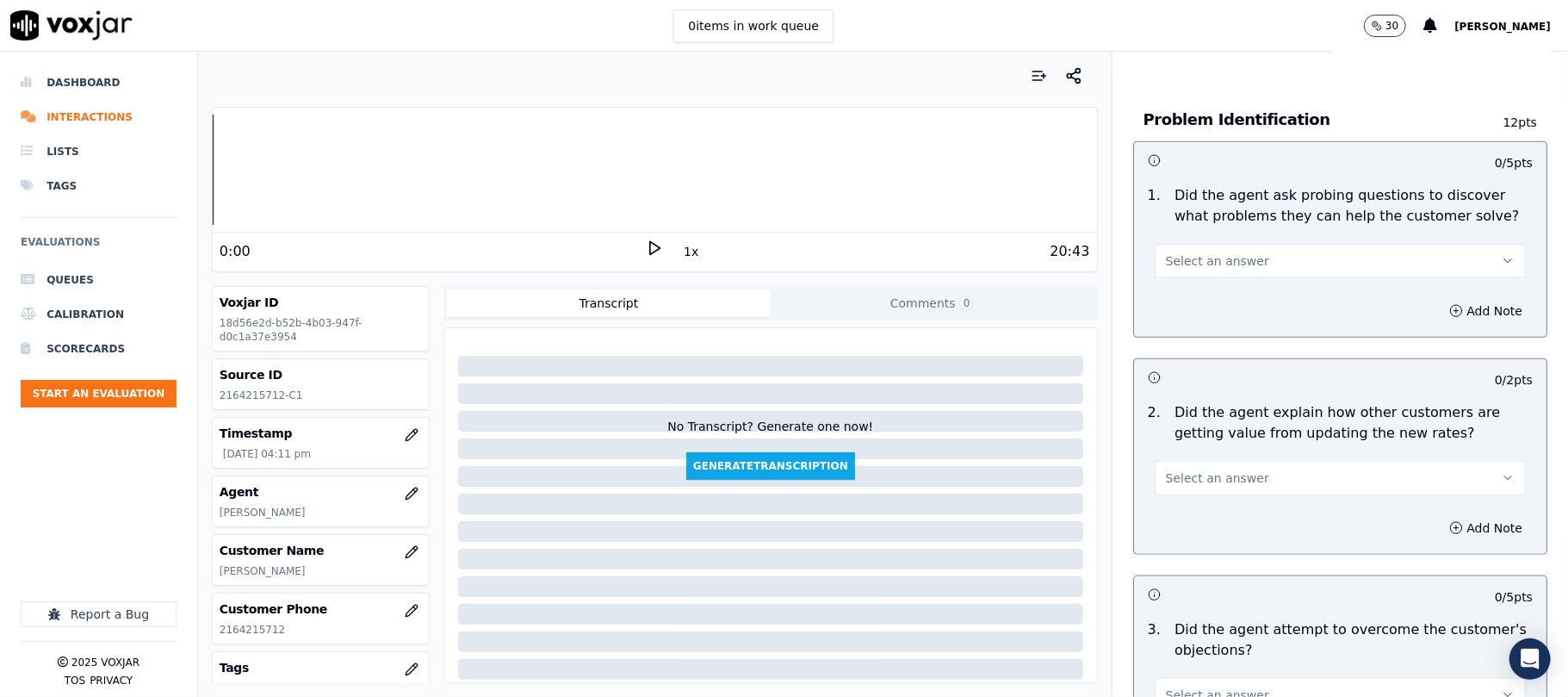
click at [1186, 243] on button "Select an answer" at bounding box center [1339, 260] width 371 height 34
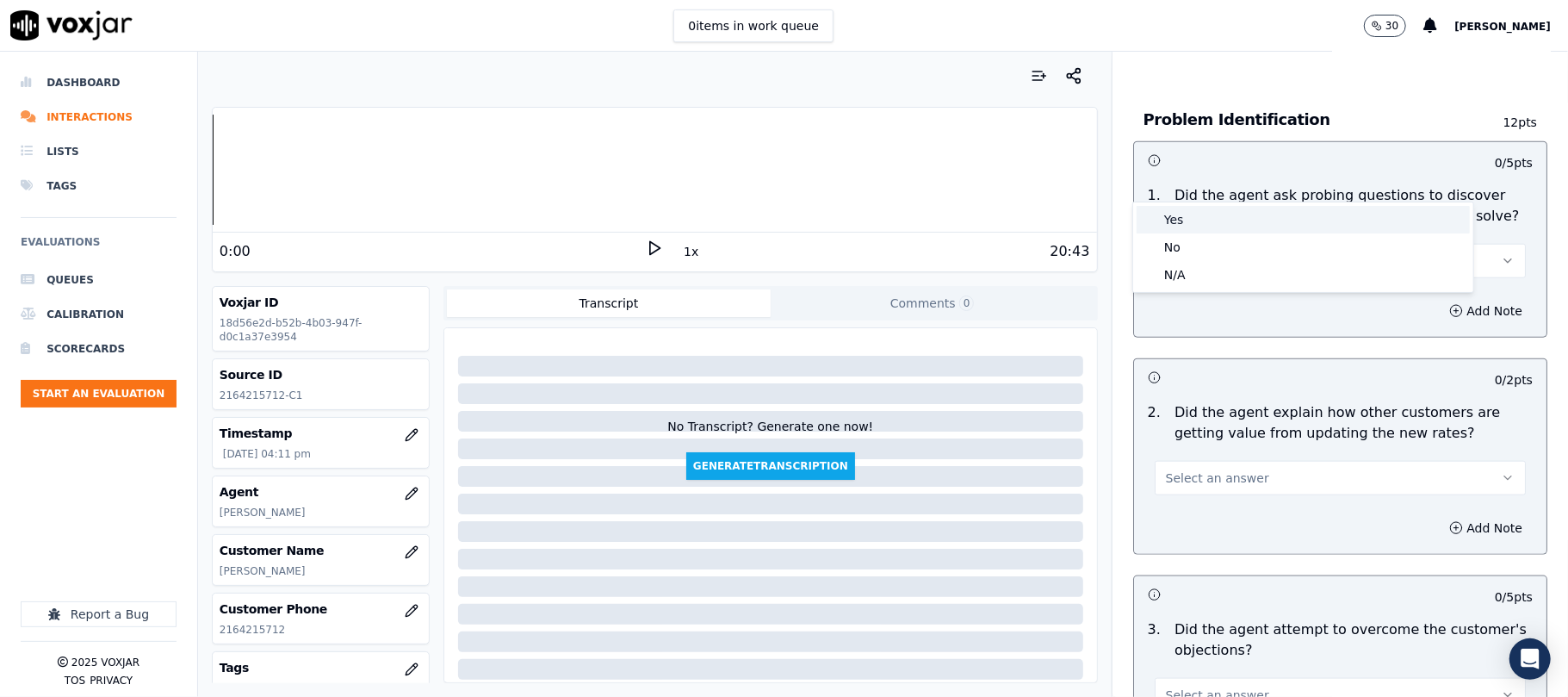
click at [1182, 211] on div "Yes" at bounding box center [1303, 219] width 333 height 27
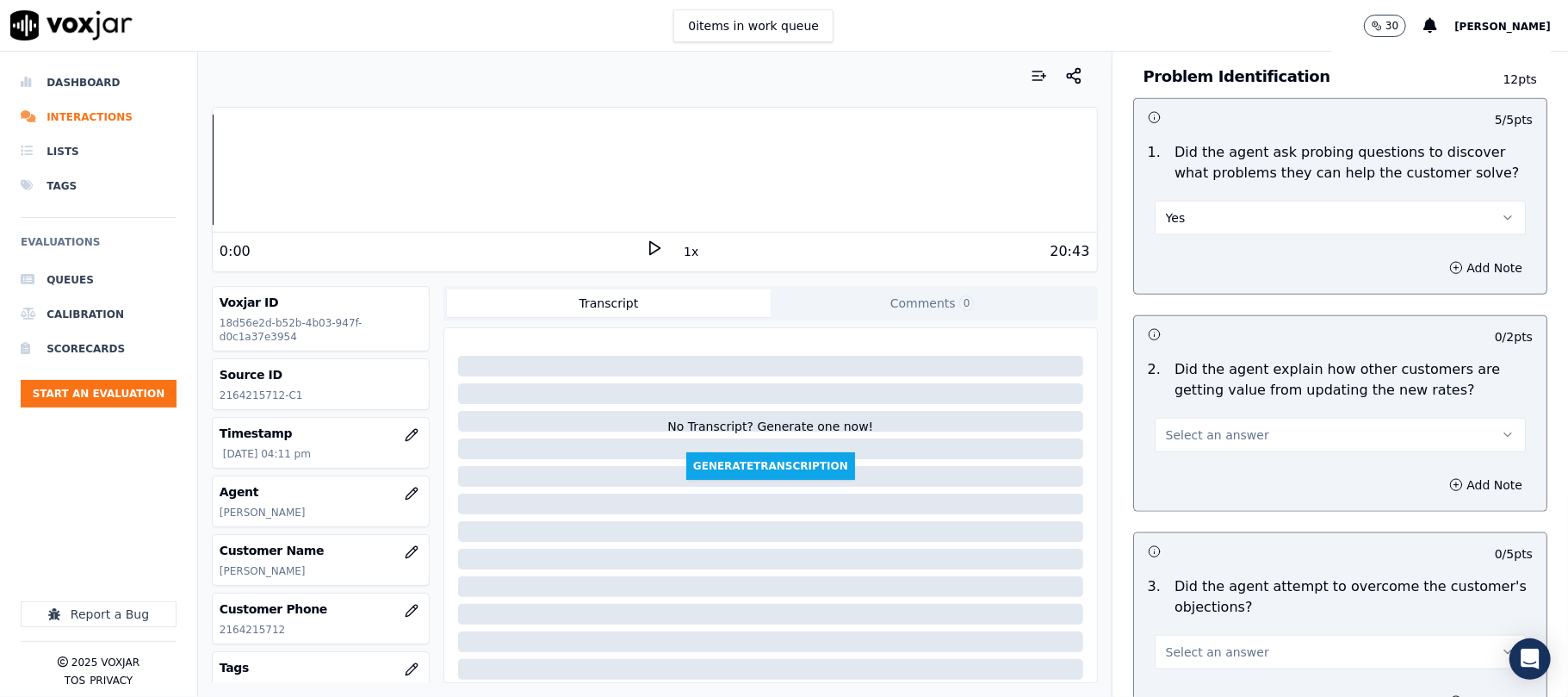
scroll to position [1377, 0]
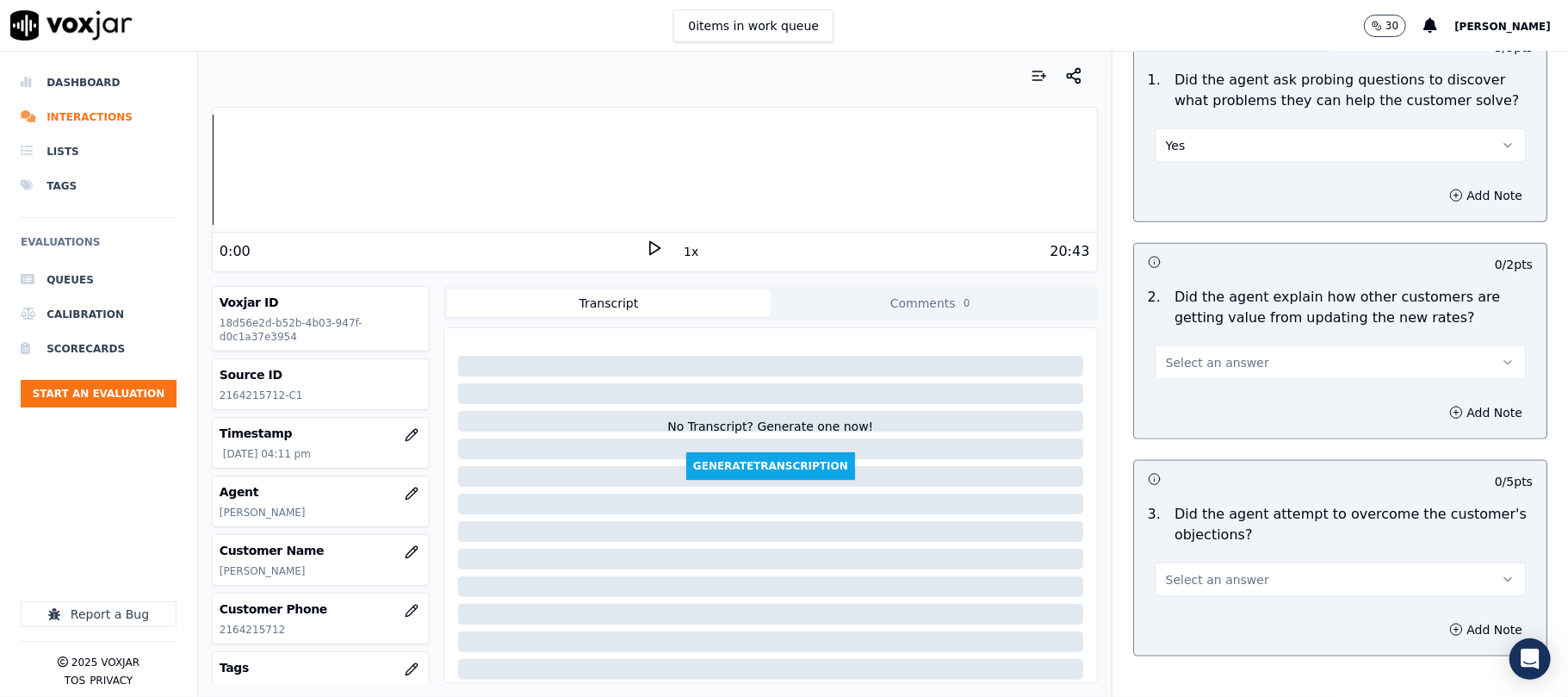
click at [1216, 354] on span "Select an answer" at bounding box center [1218, 363] width 103 height 18
click at [1185, 377] on div "N/A" at bounding box center [1303, 378] width 333 height 27
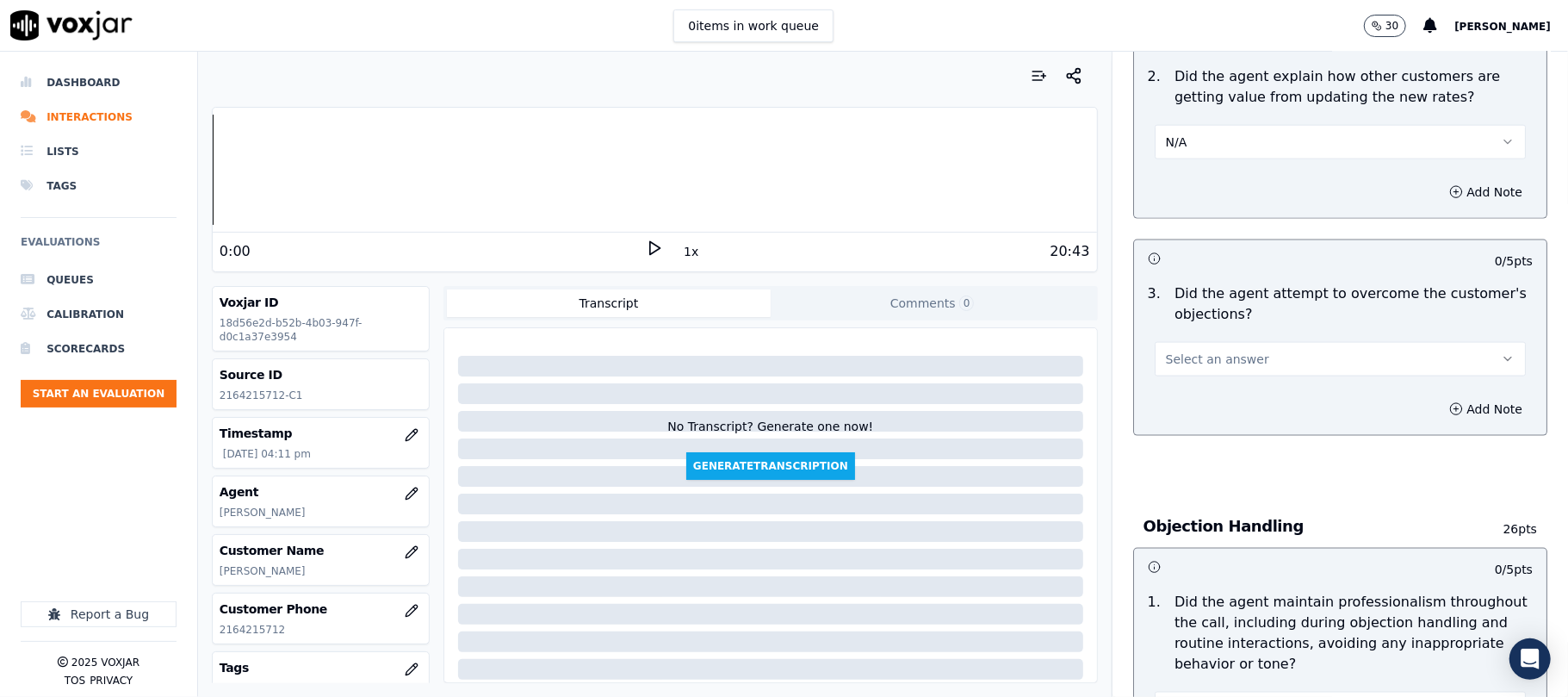
scroll to position [1607, 0]
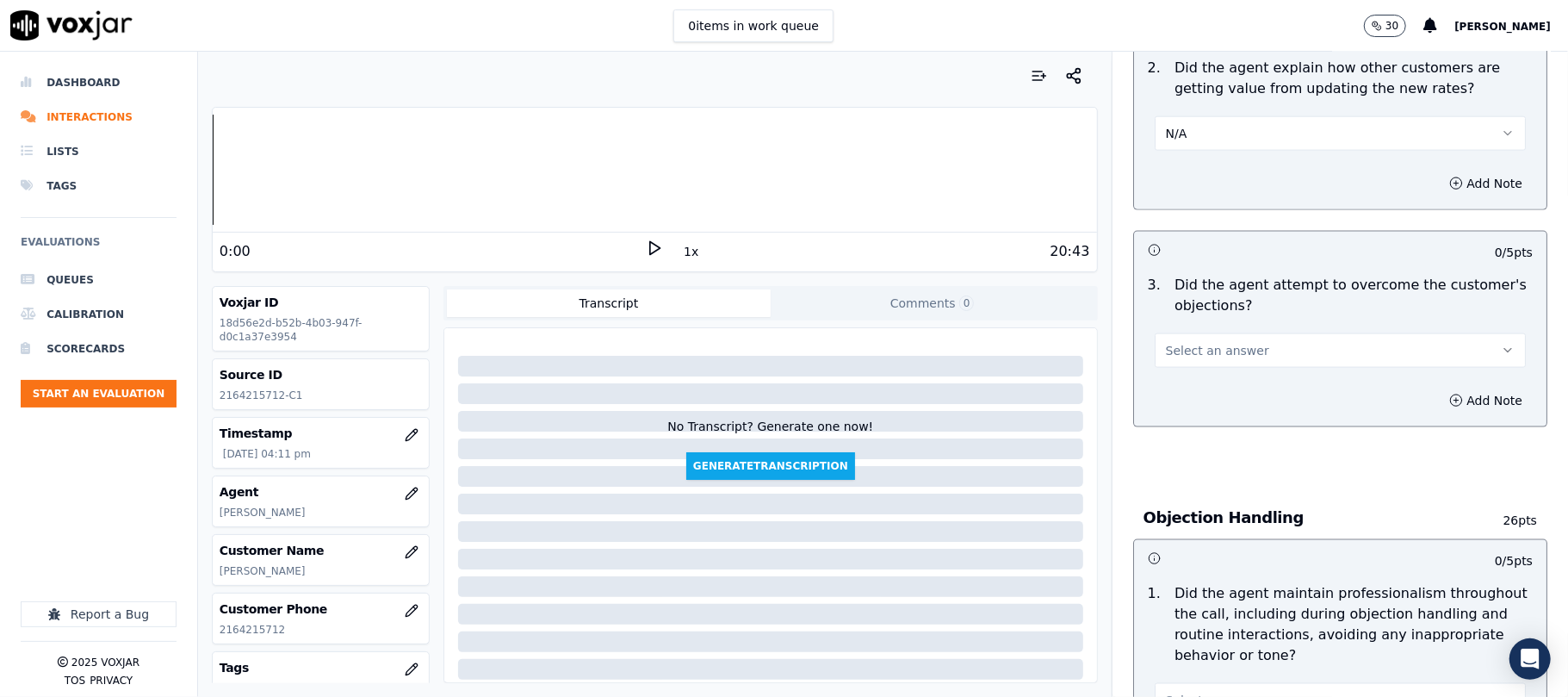
click at [1211, 333] on button "Select an answer" at bounding box center [1339, 349] width 371 height 34
click at [1195, 308] on div "Yes" at bounding box center [1303, 311] width 333 height 27
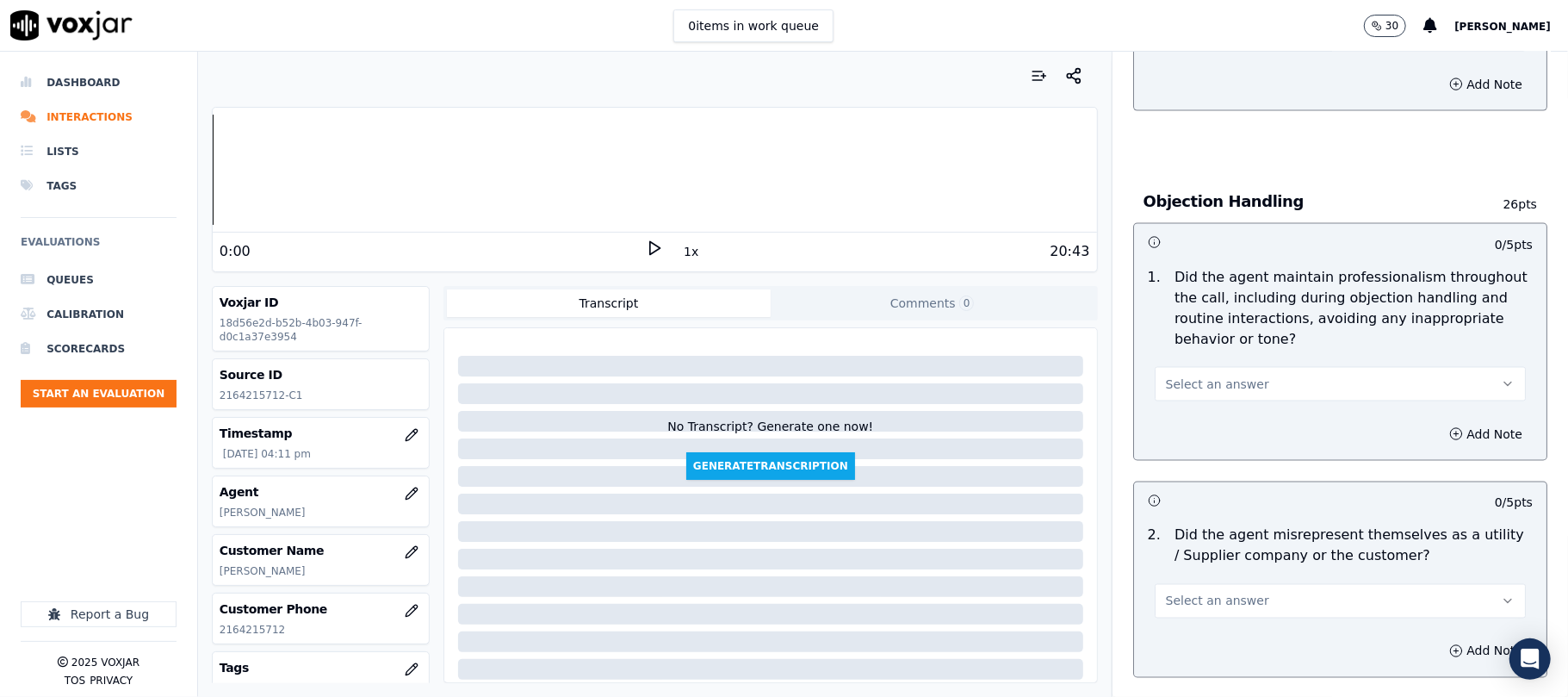
scroll to position [2067, 0]
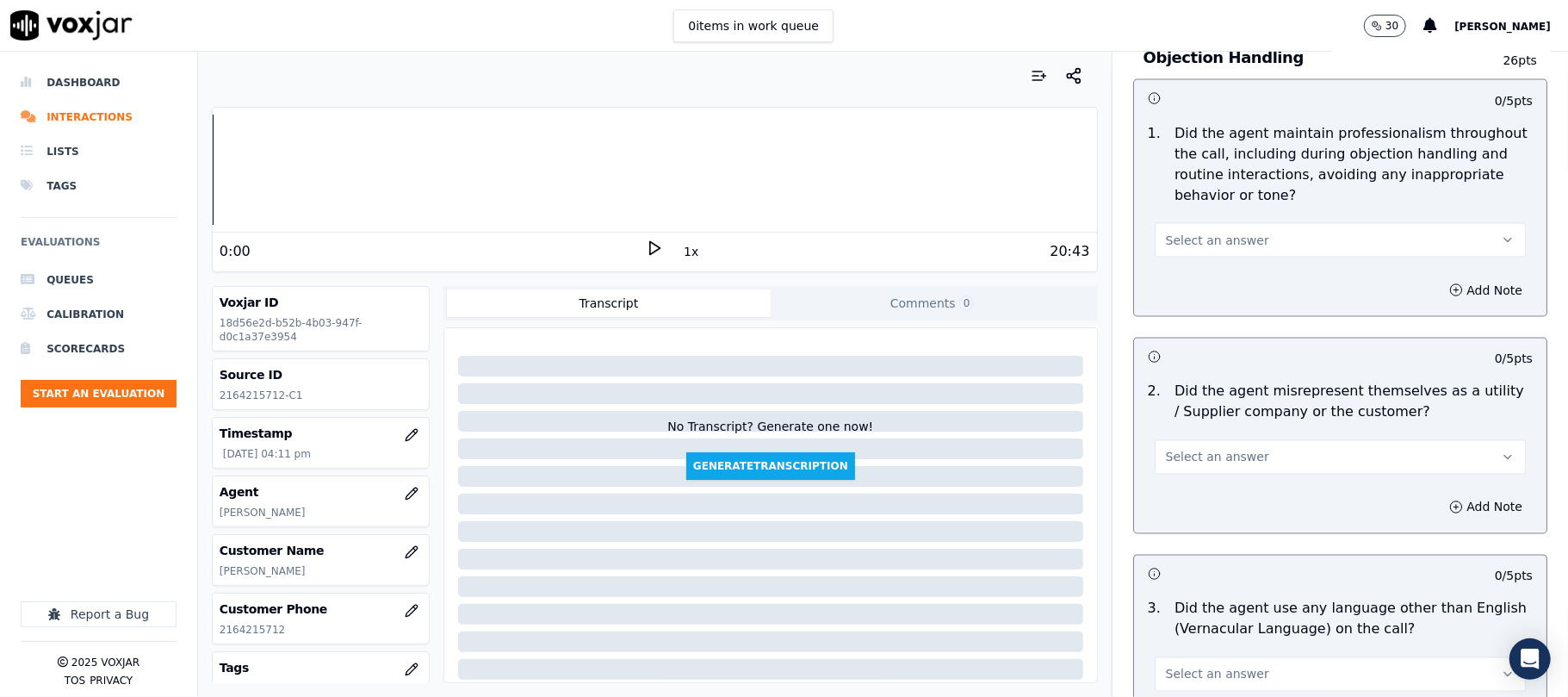
click at [1229, 181] on div "1 . Did the agent maintain professionalism throughout the call, including durin…" at bounding box center [1340, 190] width 413 height 148
click at [1200, 232] on span "Select an answer" at bounding box center [1218, 240] width 103 height 18
click at [1199, 203] on div "Yes" at bounding box center [1303, 202] width 333 height 27
click at [1274, 440] on button "Select an answer" at bounding box center [1339, 457] width 371 height 34
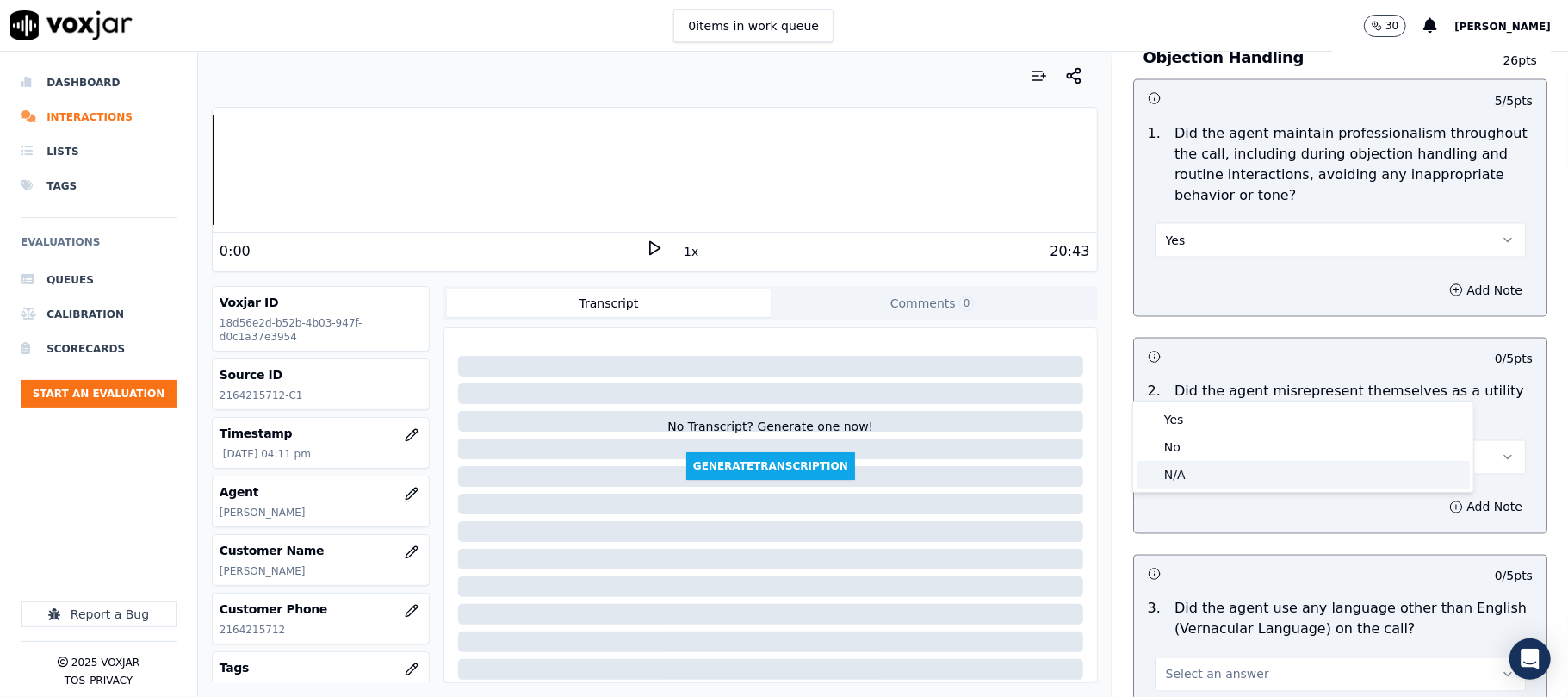
click at [1216, 475] on div "N/A" at bounding box center [1303, 474] width 333 height 27
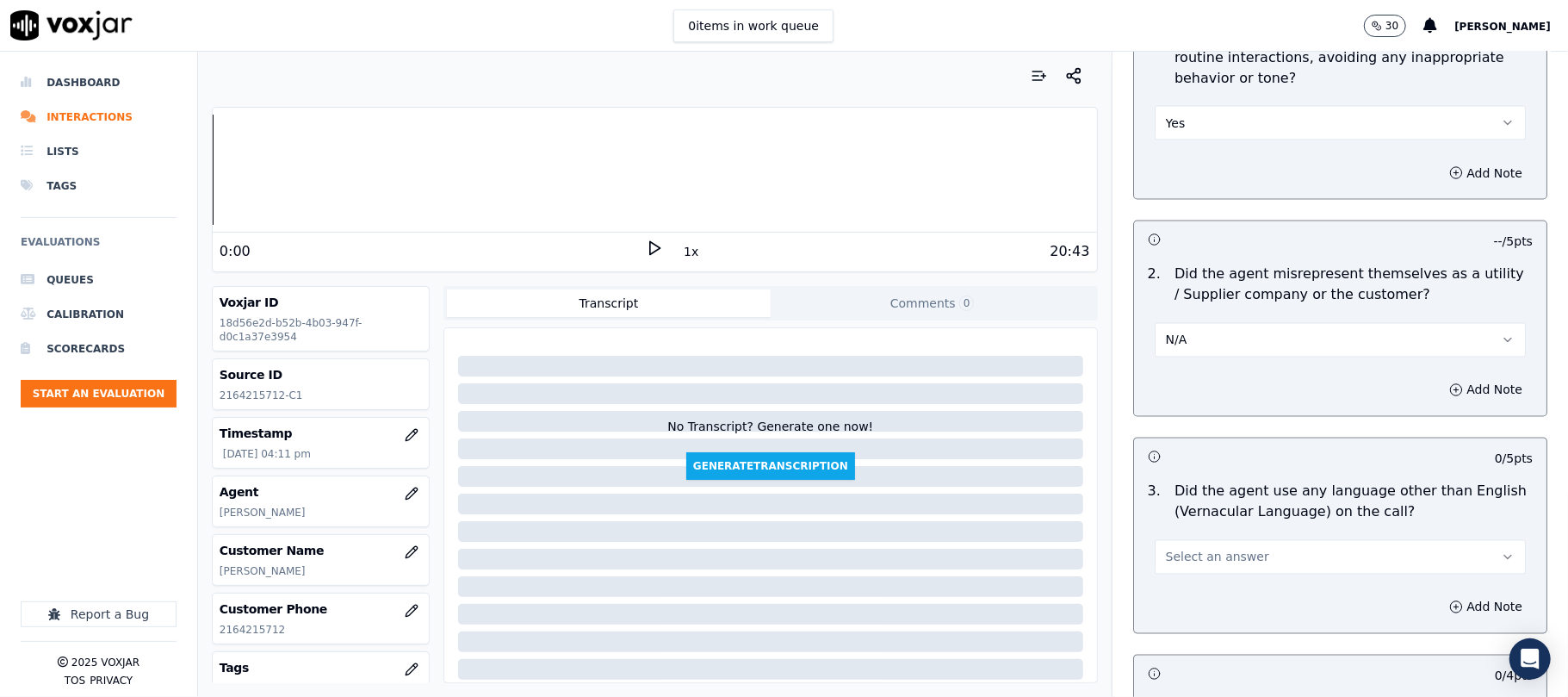
scroll to position [2182, 0]
drag, startPoint x: 1202, startPoint y: 253, endPoint x: 1204, endPoint y: 280, distance: 27.1
click at [1203, 325] on button "N/A" at bounding box center [1339, 342] width 371 height 34
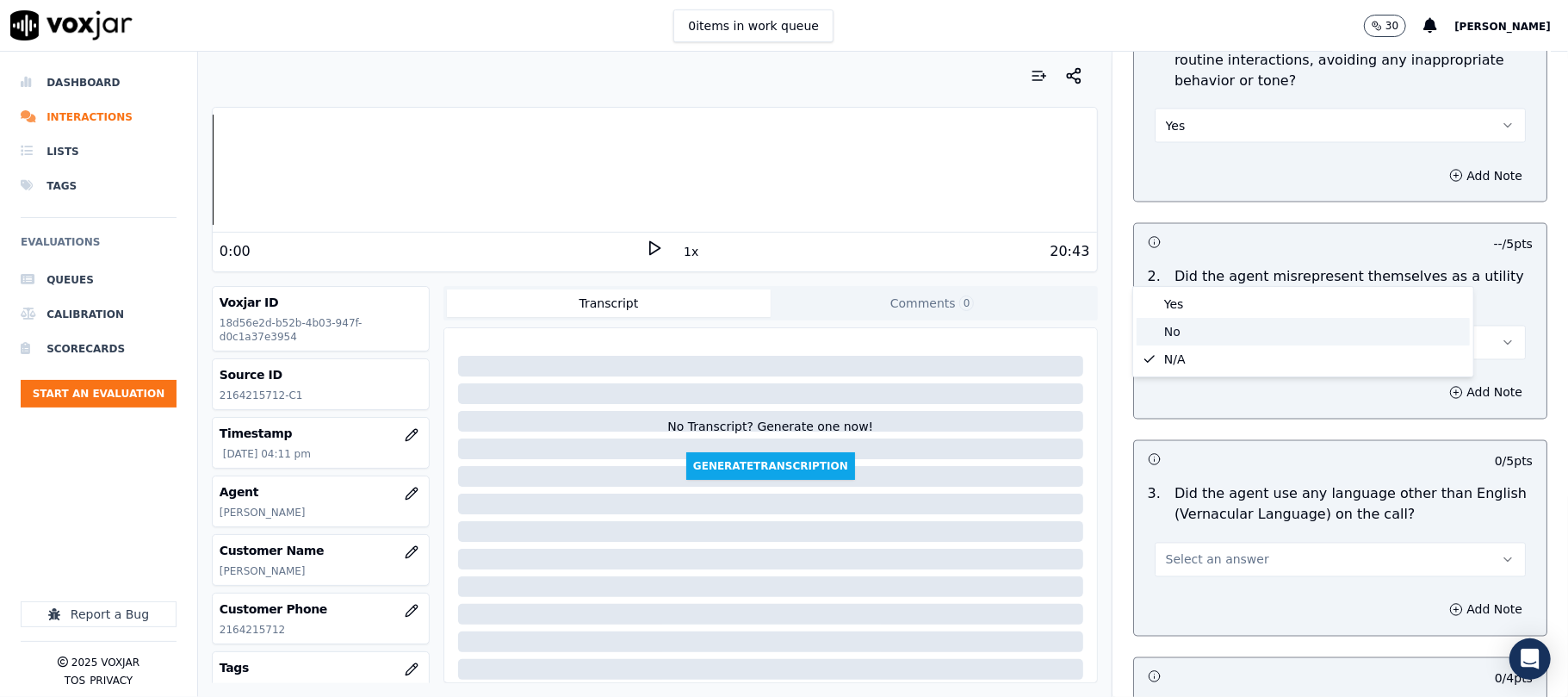
click at [1185, 321] on div "No" at bounding box center [1303, 331] width 333 height 27
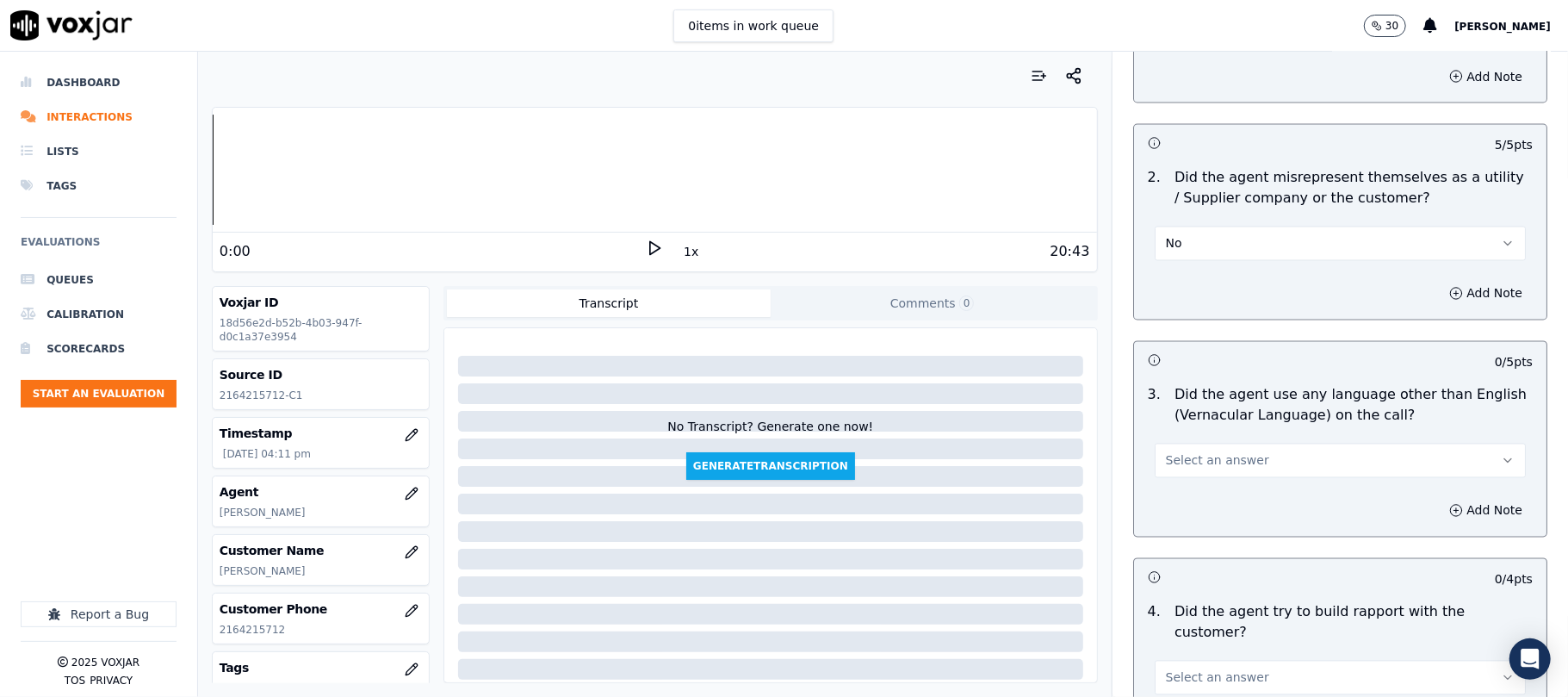
scroll to position [2411, 0]
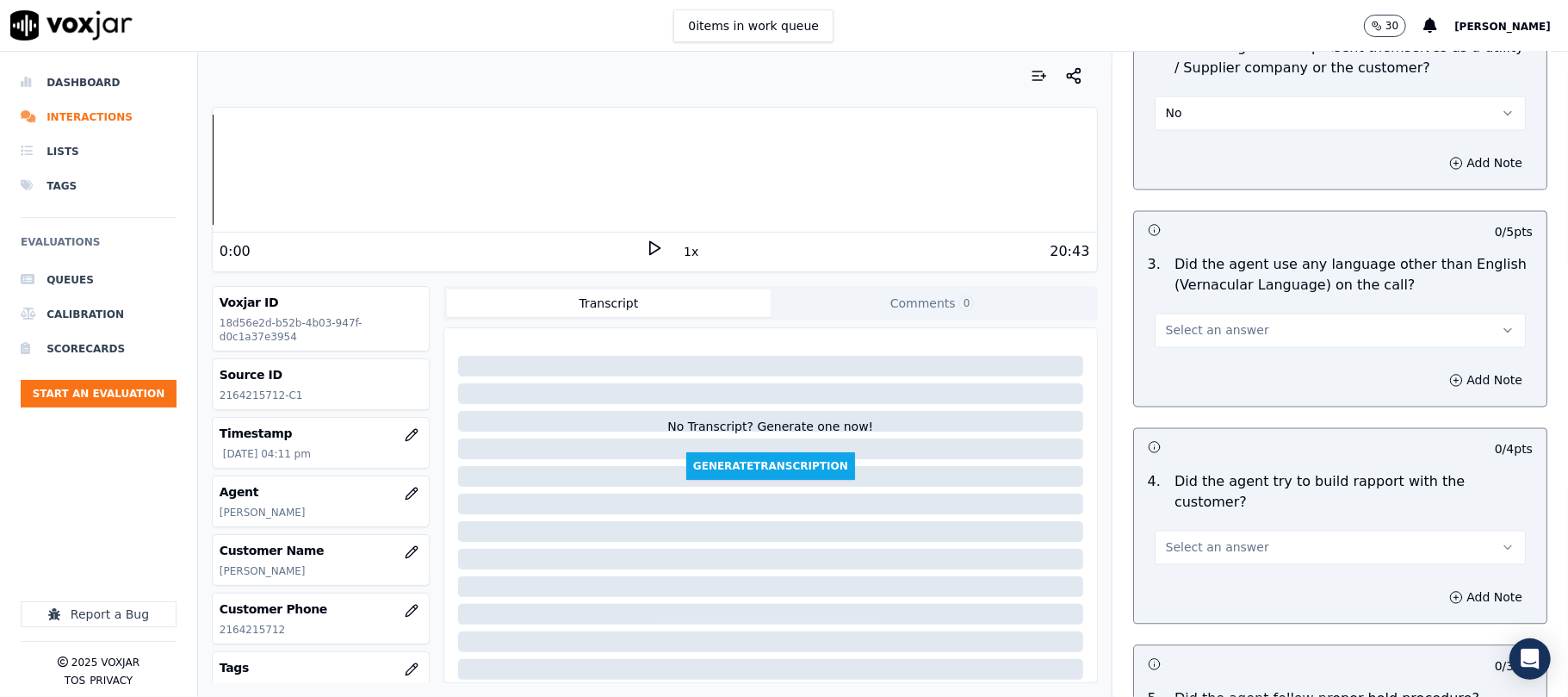
click at [1249, 312] on button "Select an answer" at bounding box center [1339, 329] width 371 height 34
click at [1193, 297] on div "Yes" at bounding box center [1303, 292] width 333 height 27
click at [1197, 312] on button "Yes" at bounding box center [1339, 329] width 371 height 34
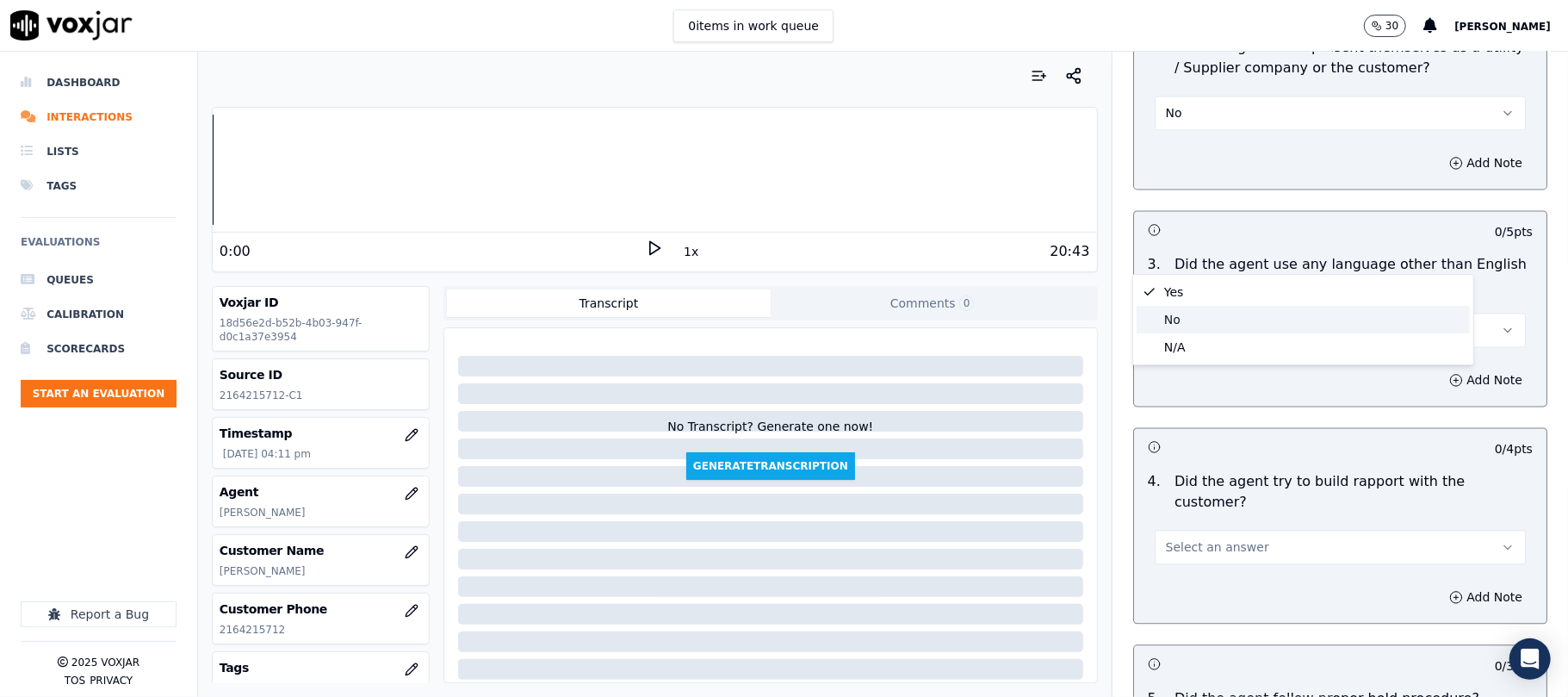
click at [1189, 317] on div "No" at bounding box center [1303, 319] width 333 height 27
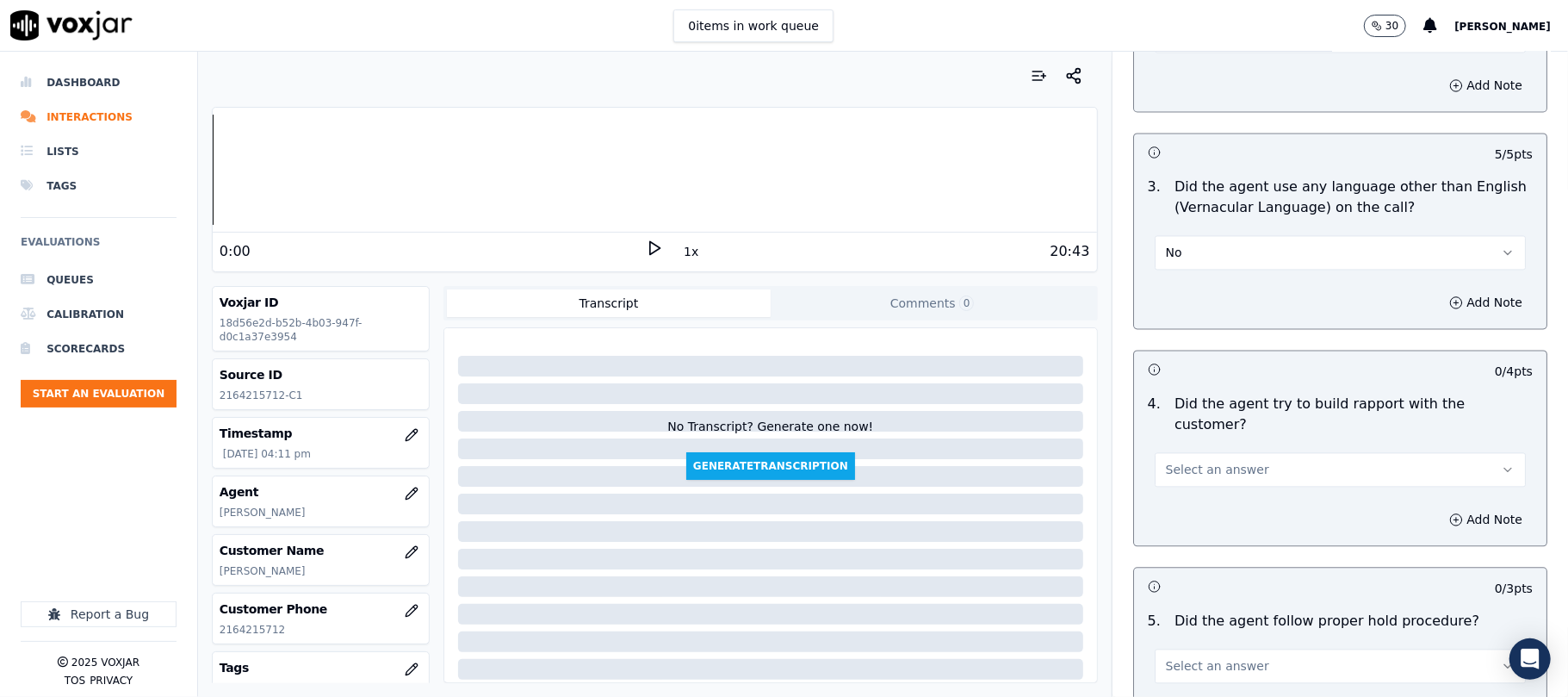
scroll to position [2526, 0]
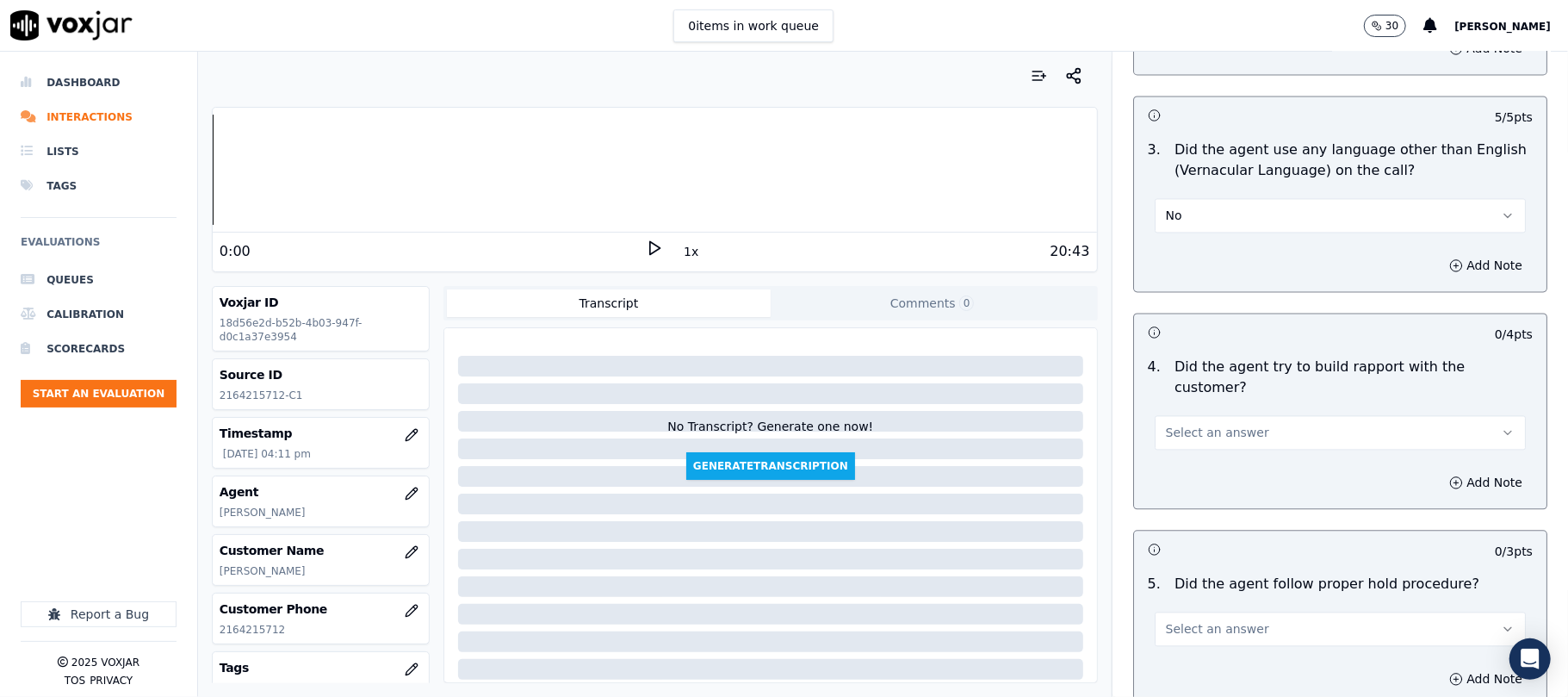
click at [1217, 423] on span "Select an answer" at bounding box center [1218, 432] width 103 height 18
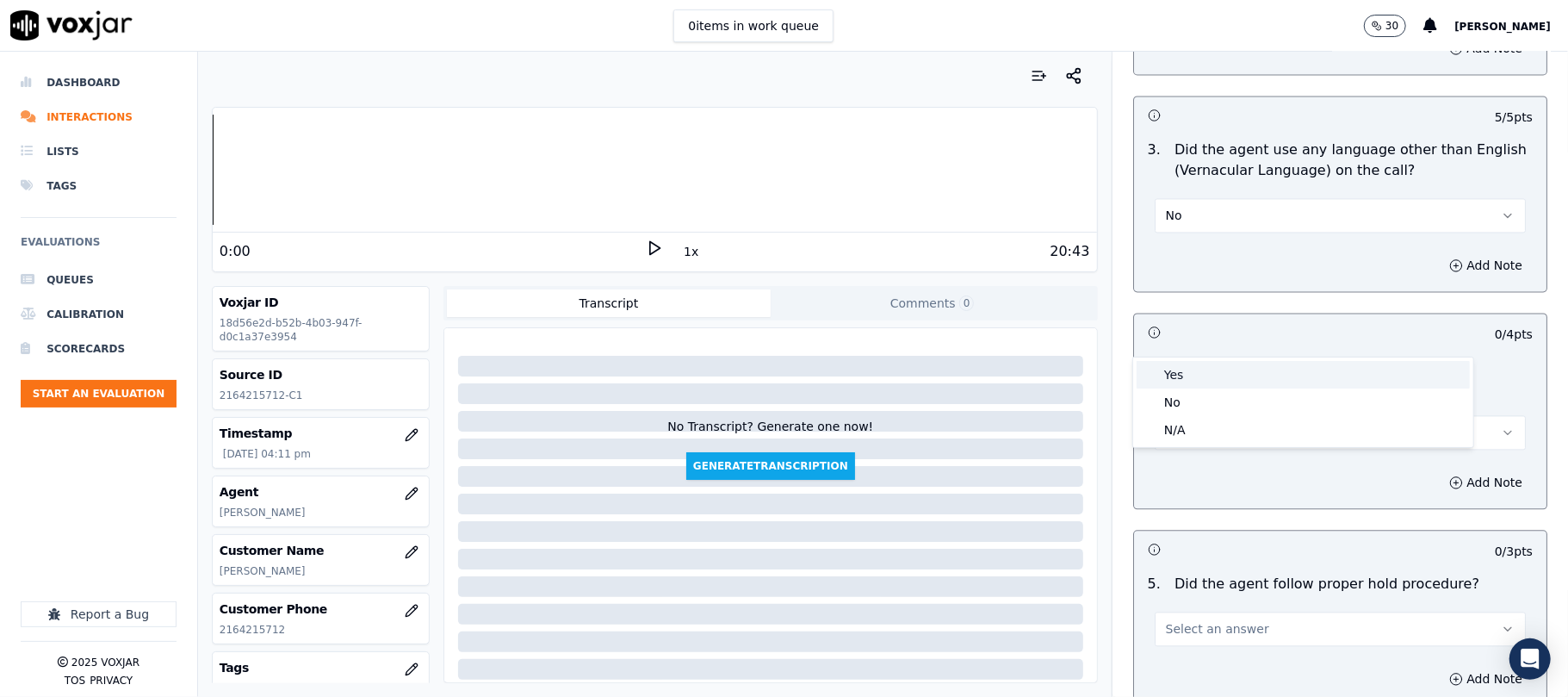
click at [1180, 373] on div "Yes" at bounding box center [1303, 375] width 333 height 27
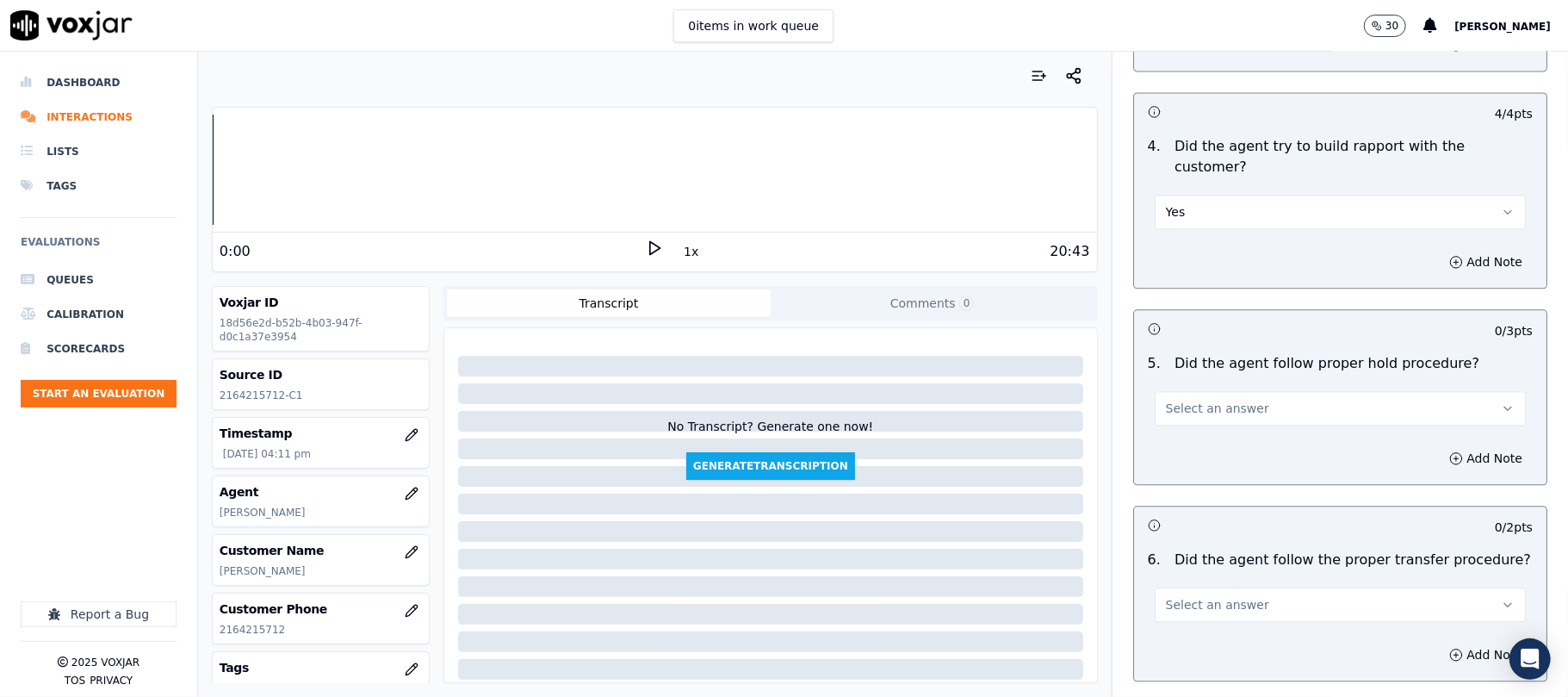
scroll to position [2756, 0]
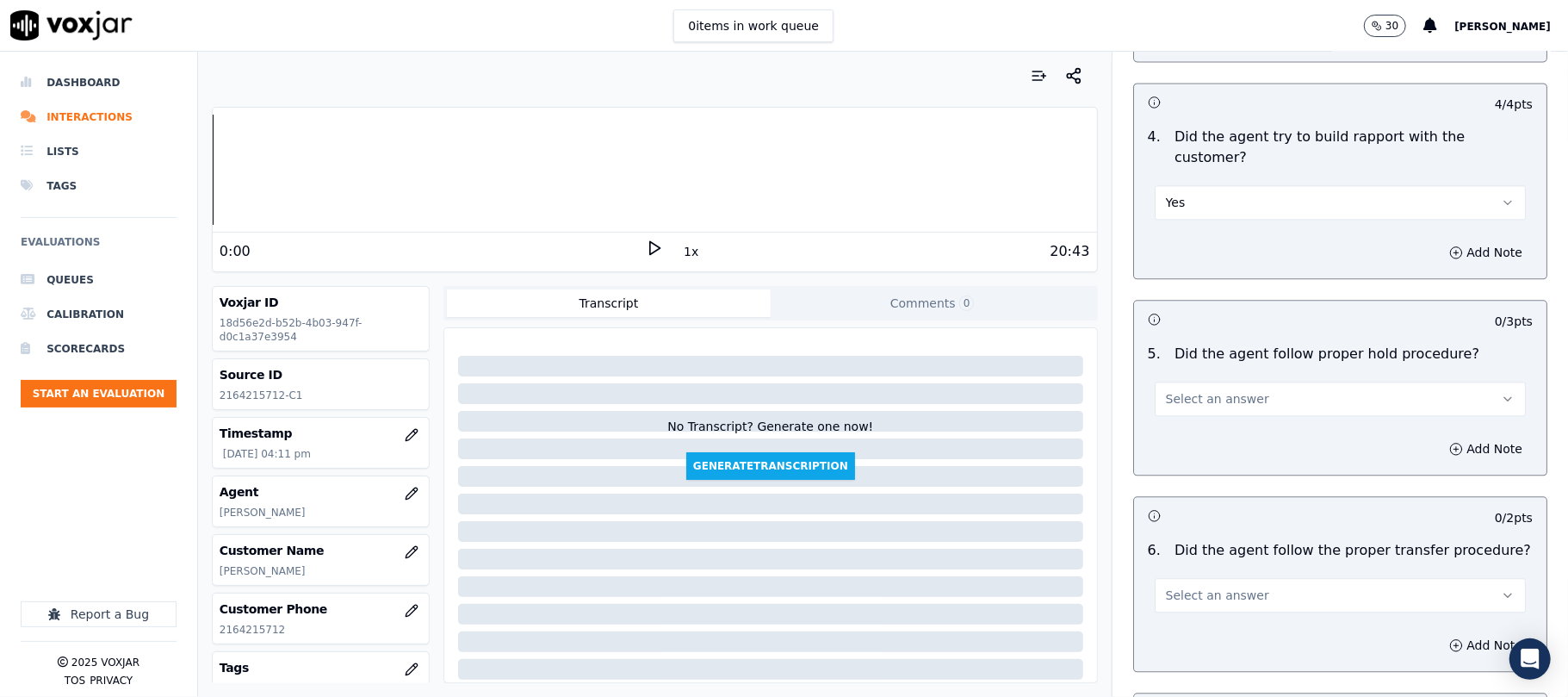
click at [1218, 390] on span "Select an answer" at bounding box center [1218, 399] width 103 height 18
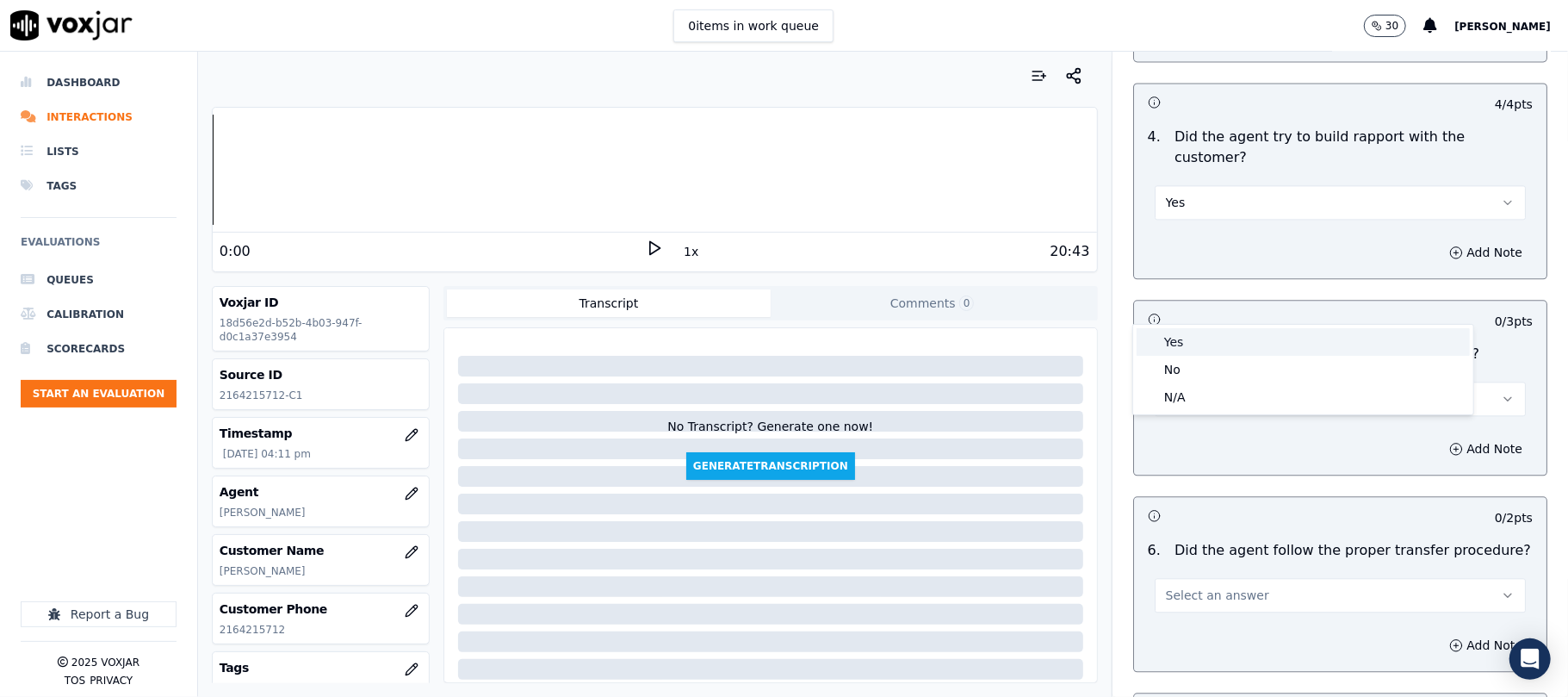
click at [1205, 336] on div "Yes" at bounding box center [1303, 342] width 333 height 27
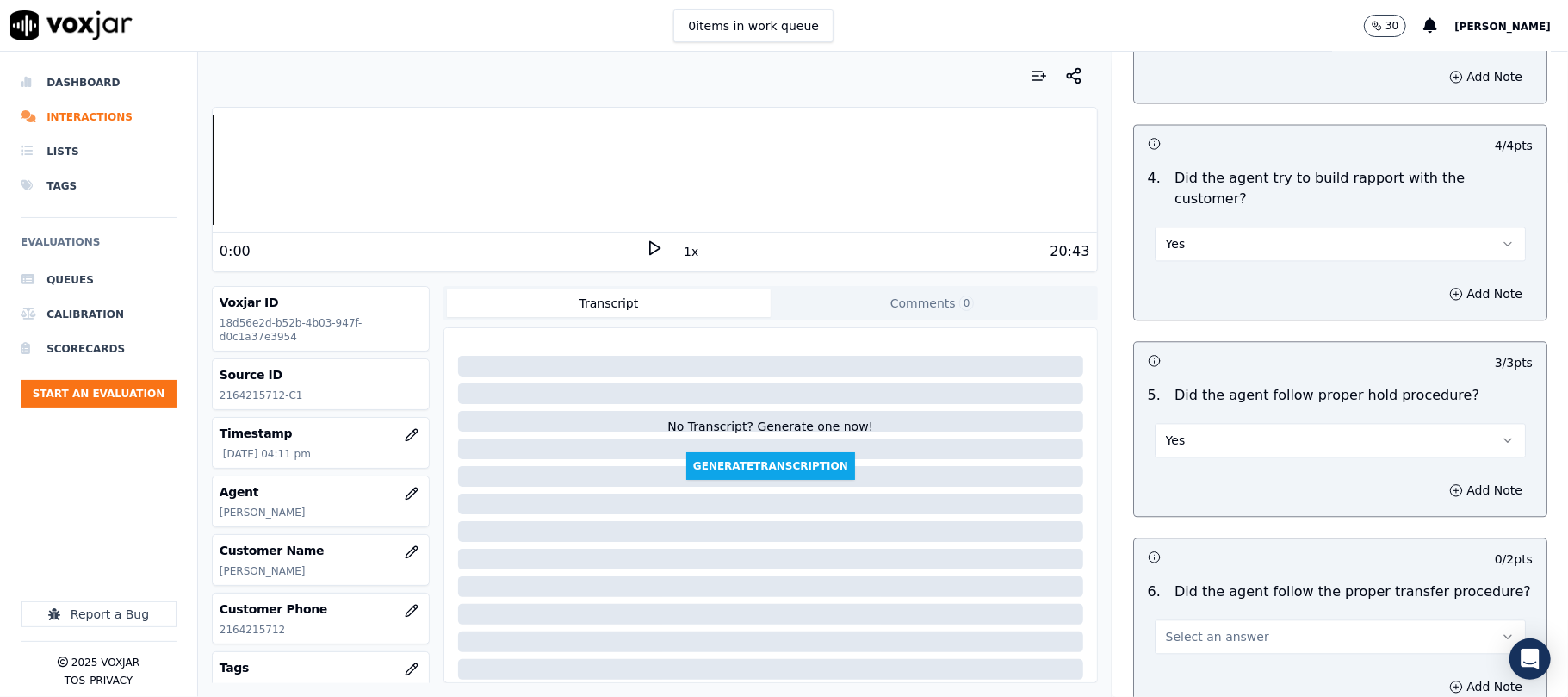
scroll to position [2870, 0]
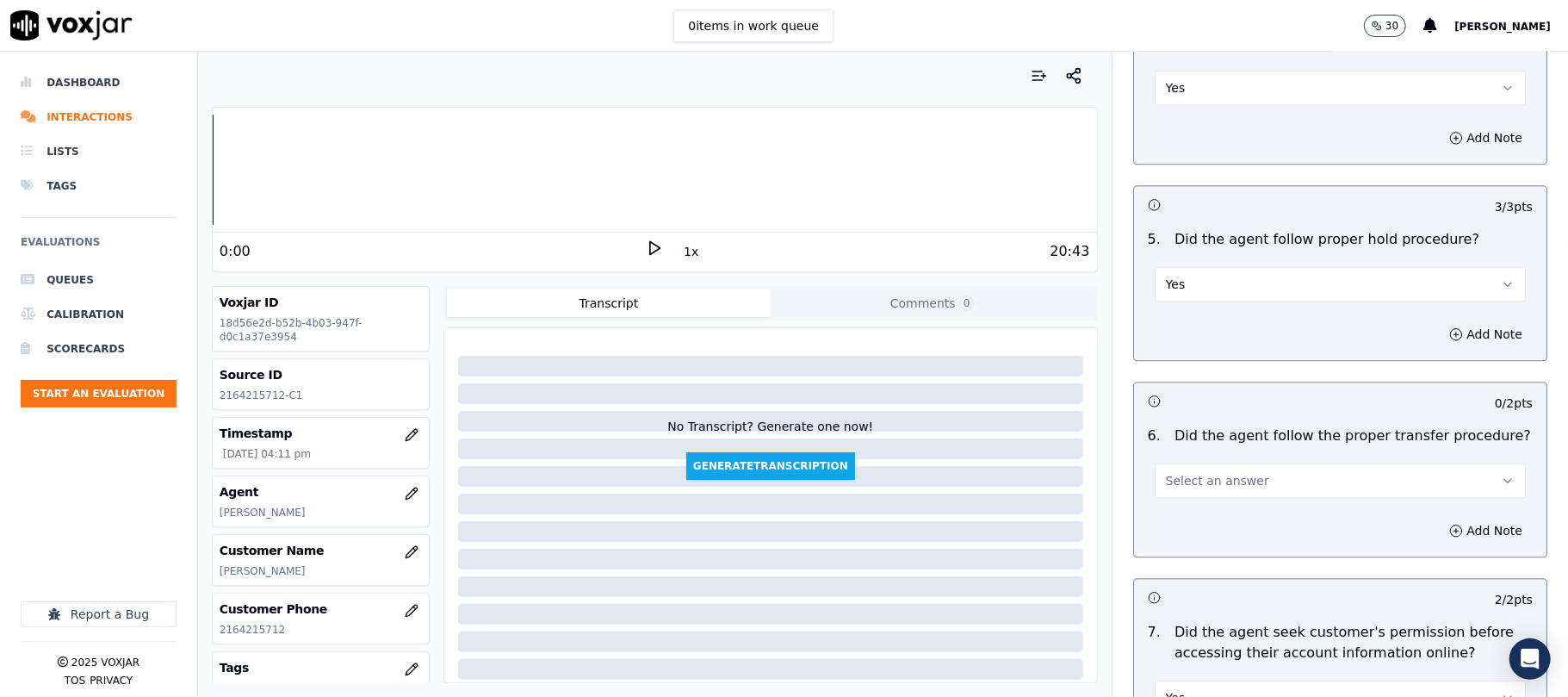
click at [1203, 472] on span "Select an answer" at bounding box center [1218, 481] width 103 height 18
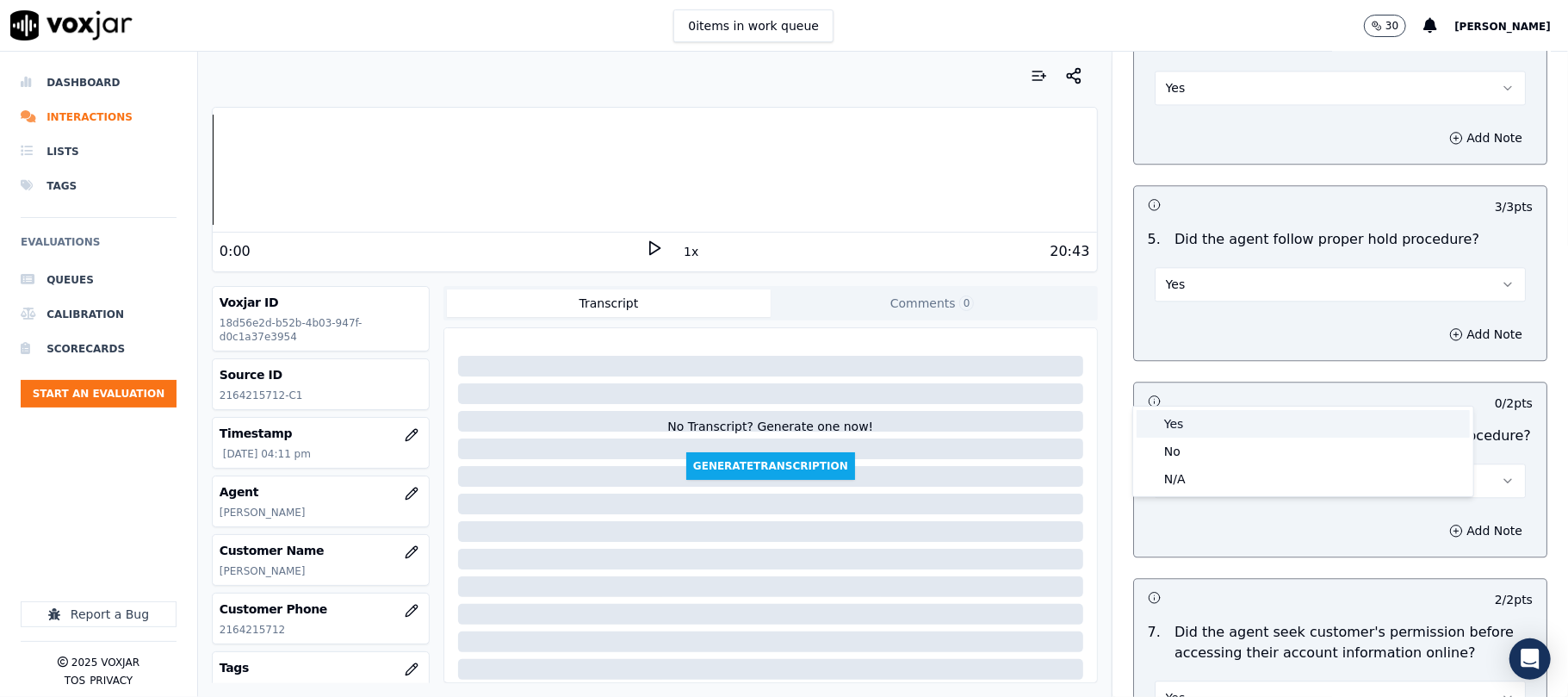
click at [1195, 414] on div "Yes" at bounding box center [1303, 423] width 333 height 27
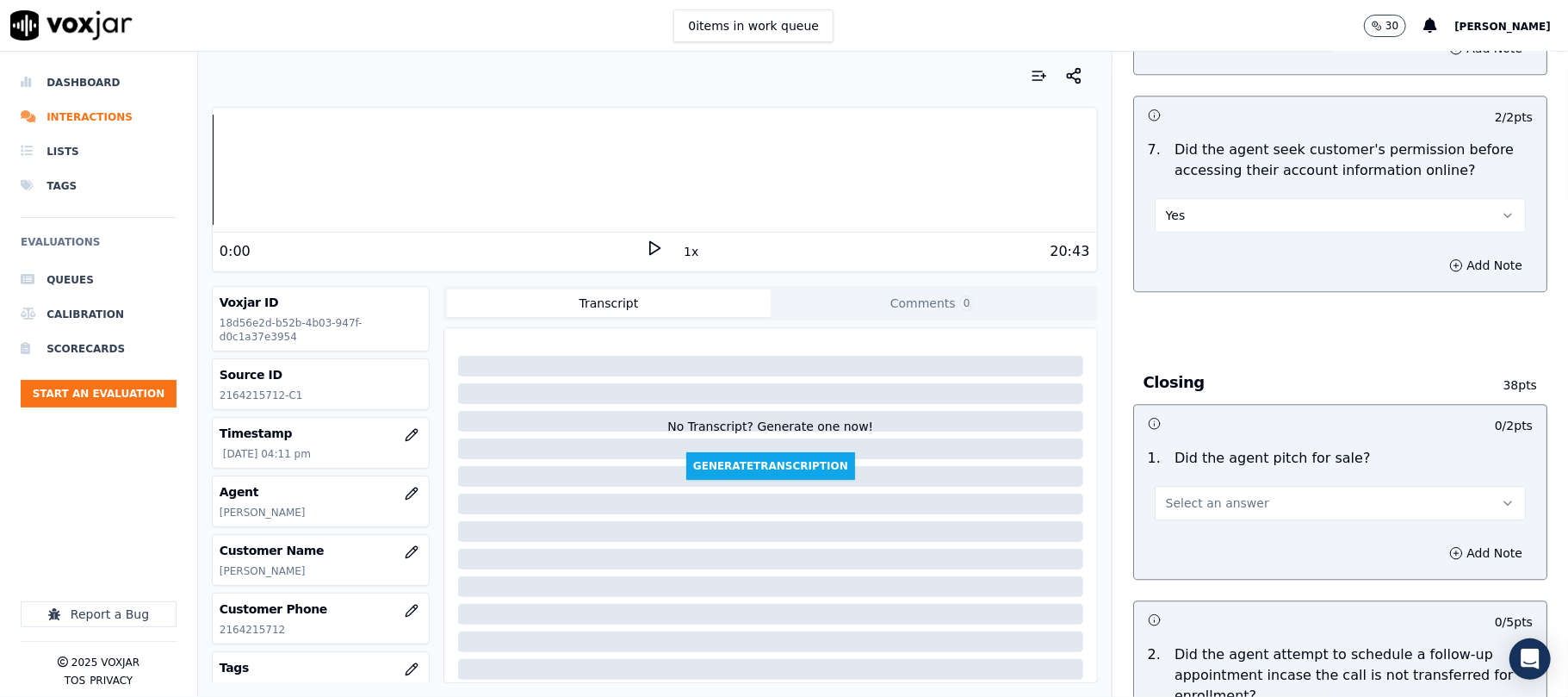
scroll to position [3559, 0]
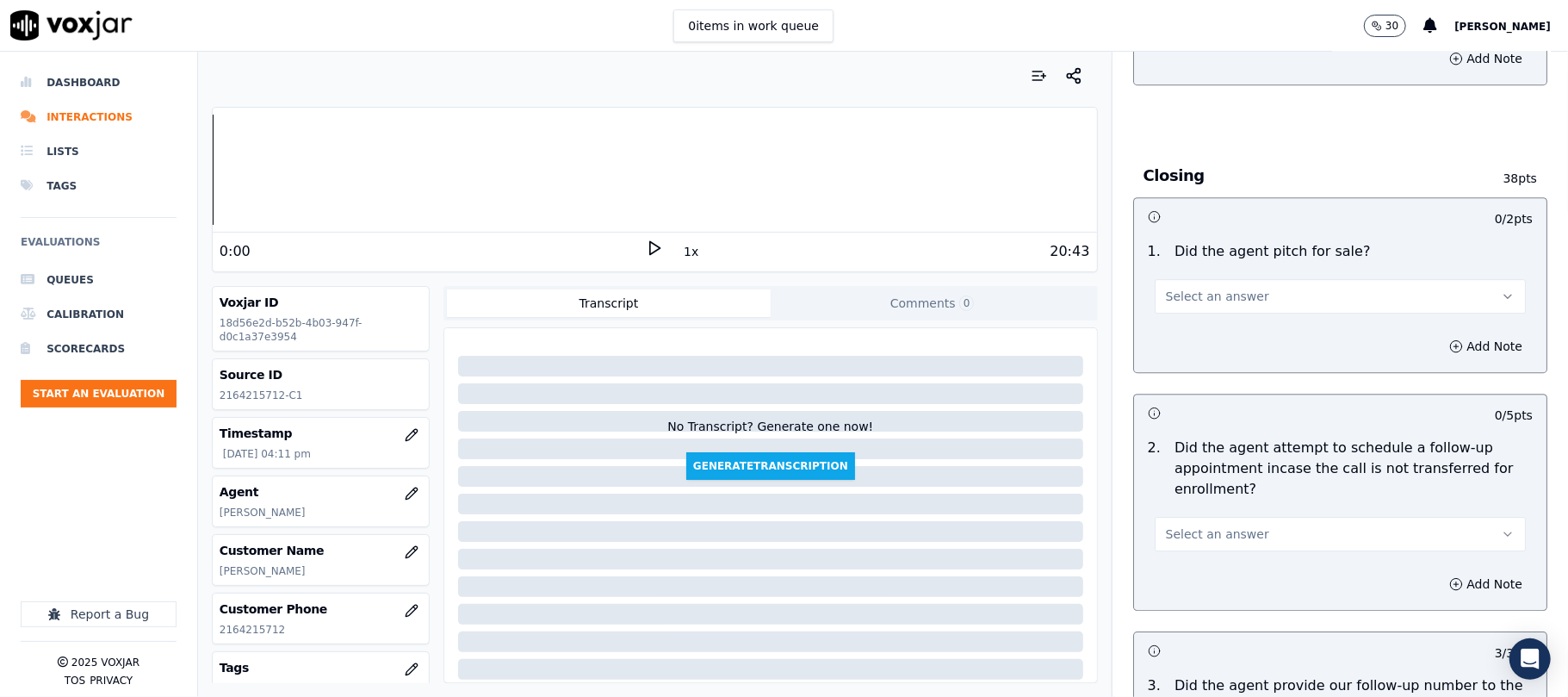
click at [1207, 287] on span "Select an answer" at bounding box center [1218, 296] width 103 height 18
click at [1189, 236] on div "Yes" at bounding box center [1303, 240] width 333 height 27
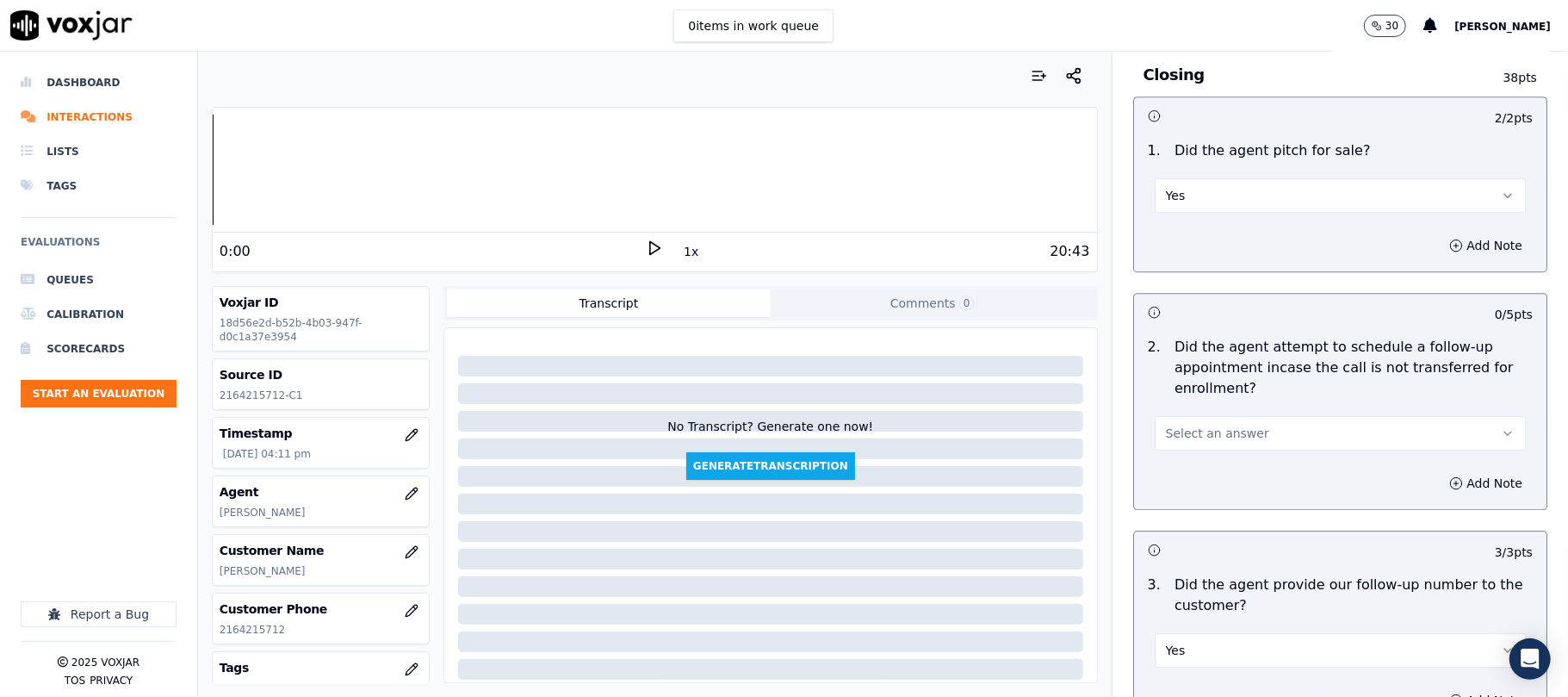
scroll to position [3789, 0]
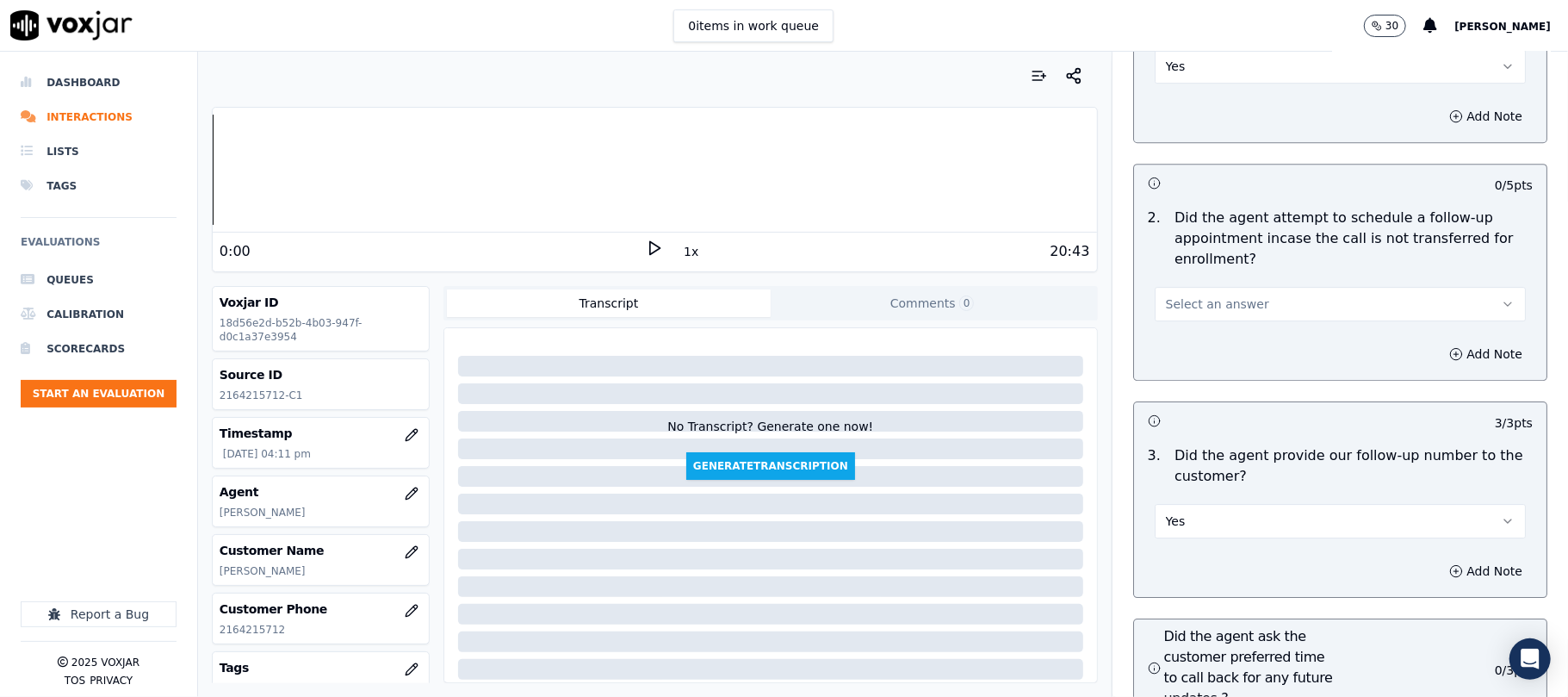
click at [1244, 287] on button "Select an answer" at bounding box center [1339, 304] width 371 height 34
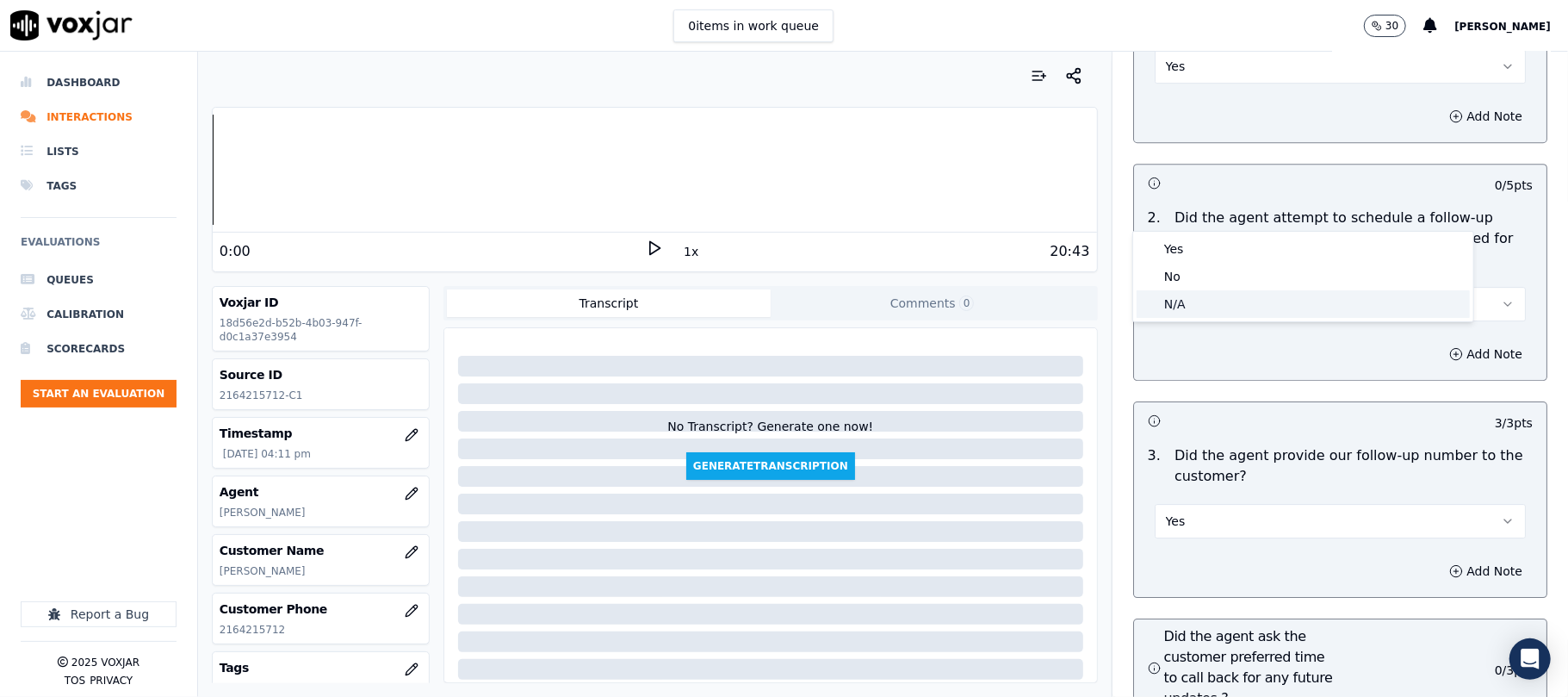
click at [1183, 300] on div "N/A" at bounding box center [1303, 304] width 333 height 27
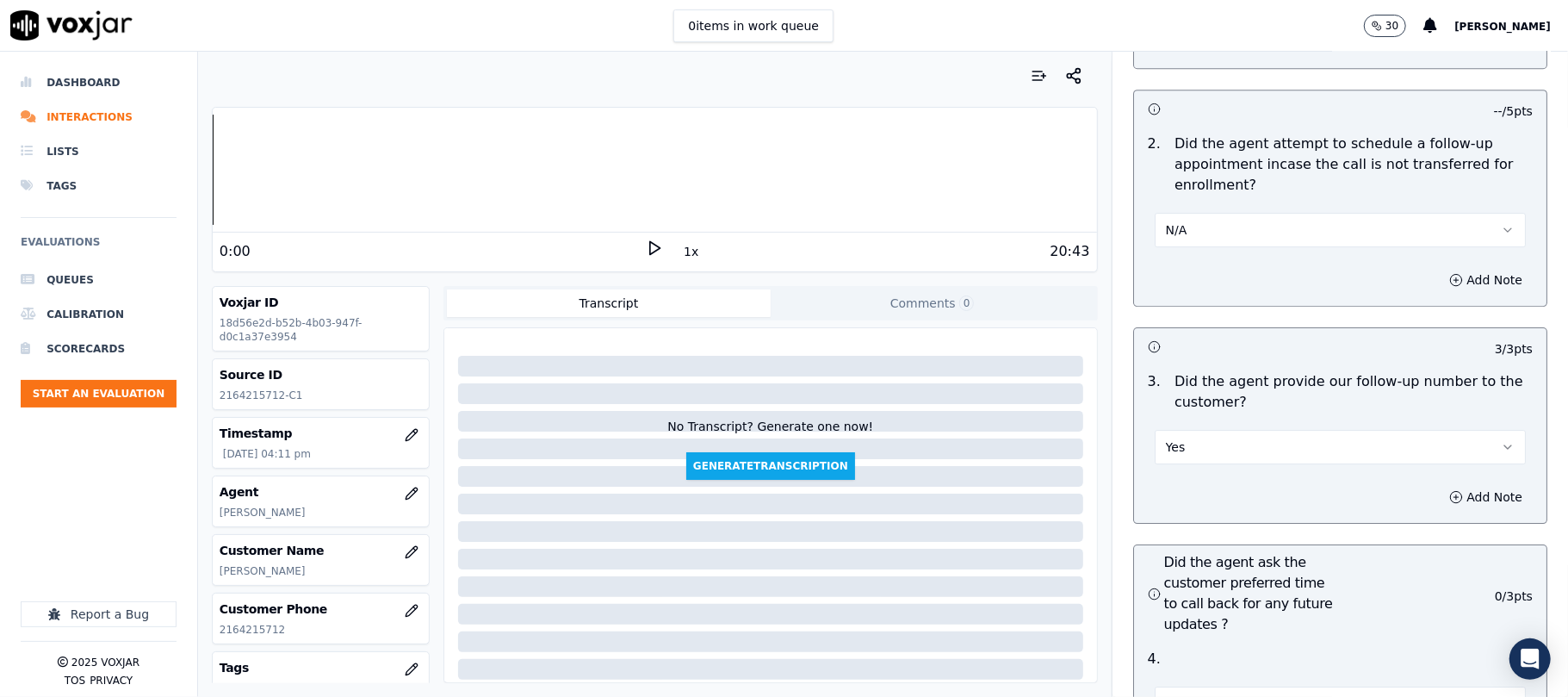
scroll to position [3904, 0]
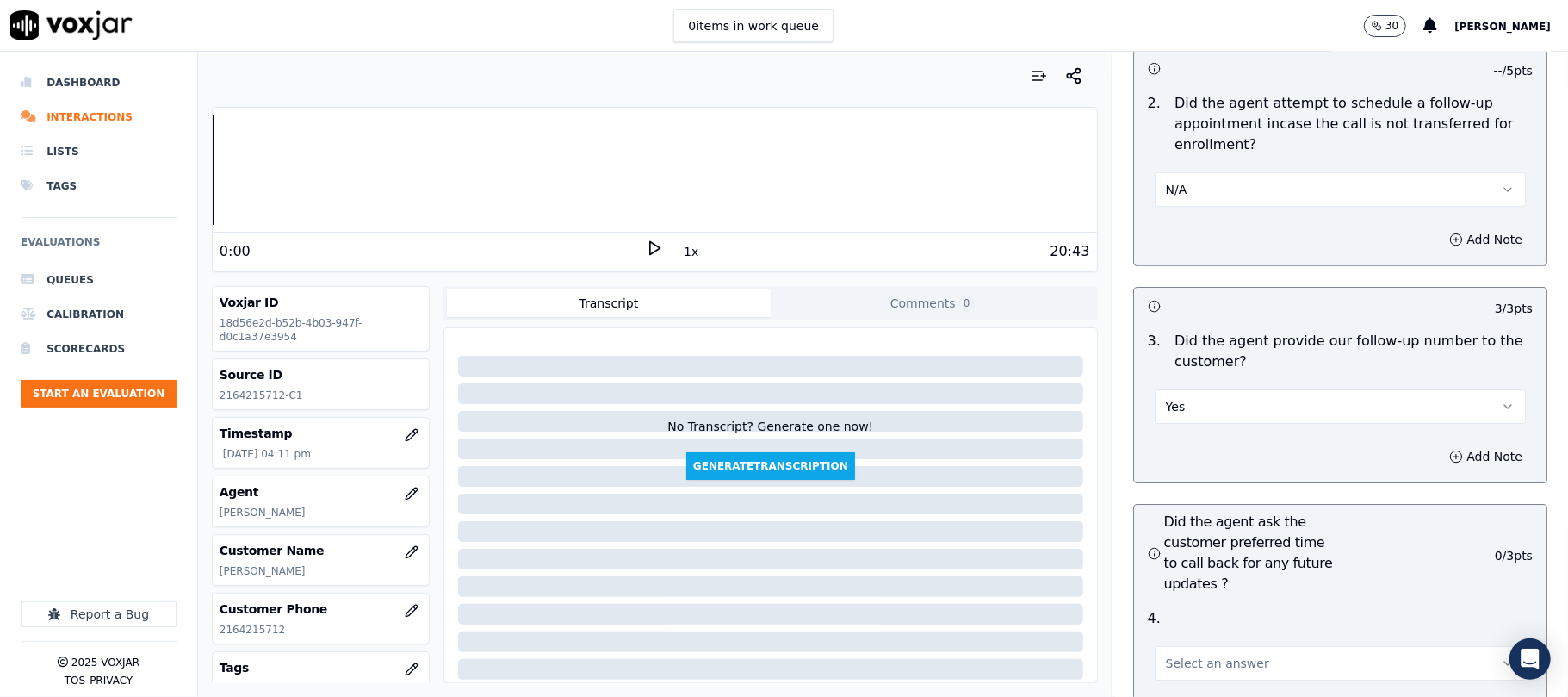
click at [1220, 372] on div "Yes" at bounding box center [1340, 397] width 399 height 52
click at [1206, 389] on button "Yes" at bounding box center [1339, 406] width 371 height 34
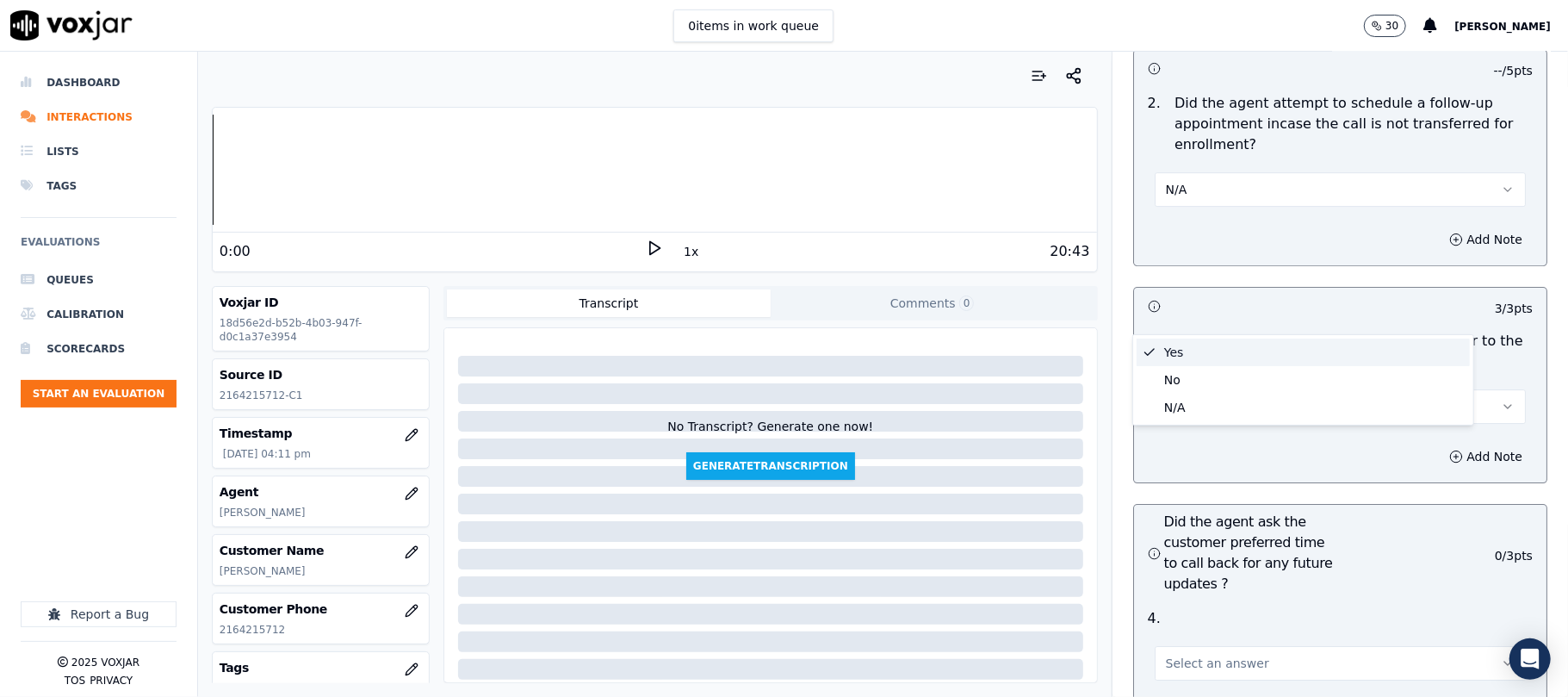
click at [1197, 349] on div "Yes" at bounding box center [1303, 352] width 333 height 27
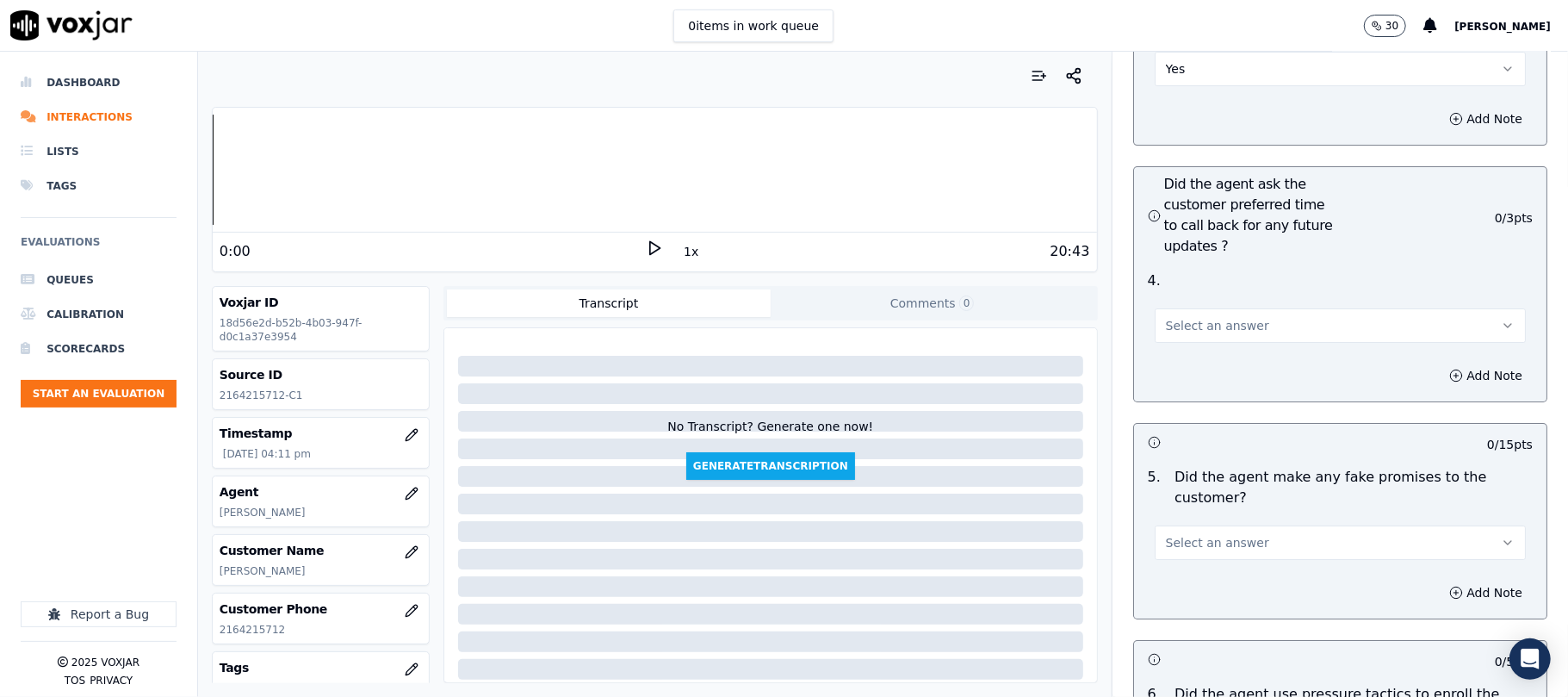
scroll to position [4248, 0]
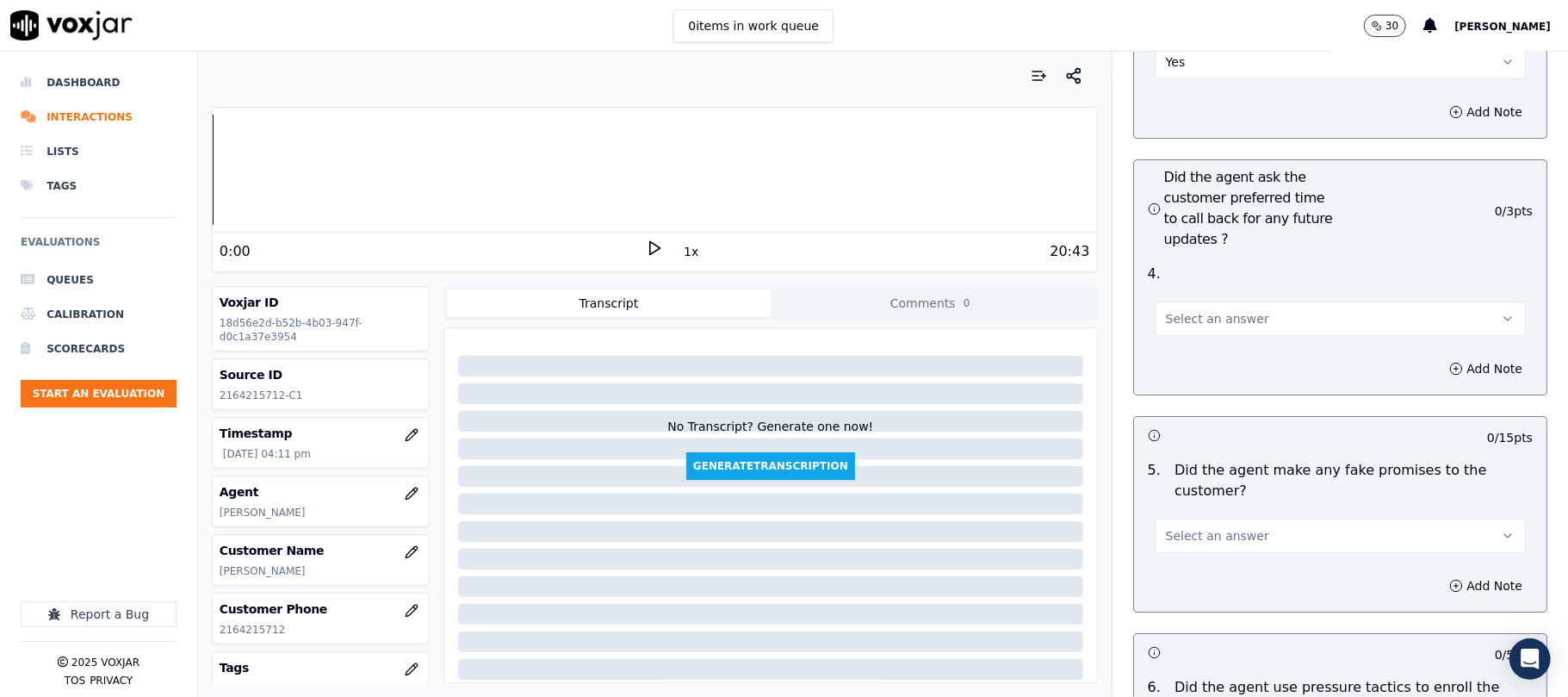
click at [1183, 310] on span "Select an answer" at bounding box center [1218, 318] width 103 height 18
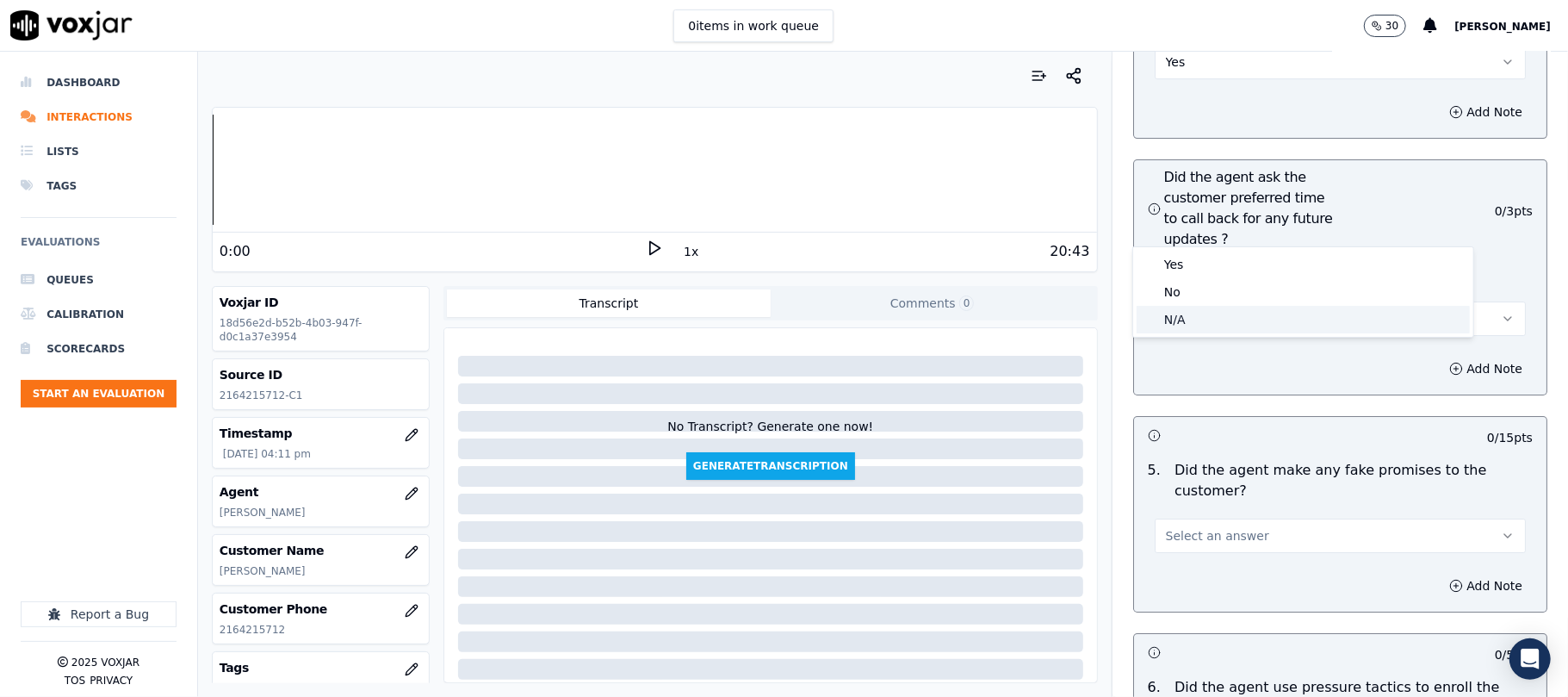
click at [1179, 322] on div "N/A" at bounding box center [1303, 319] width 333 height 27
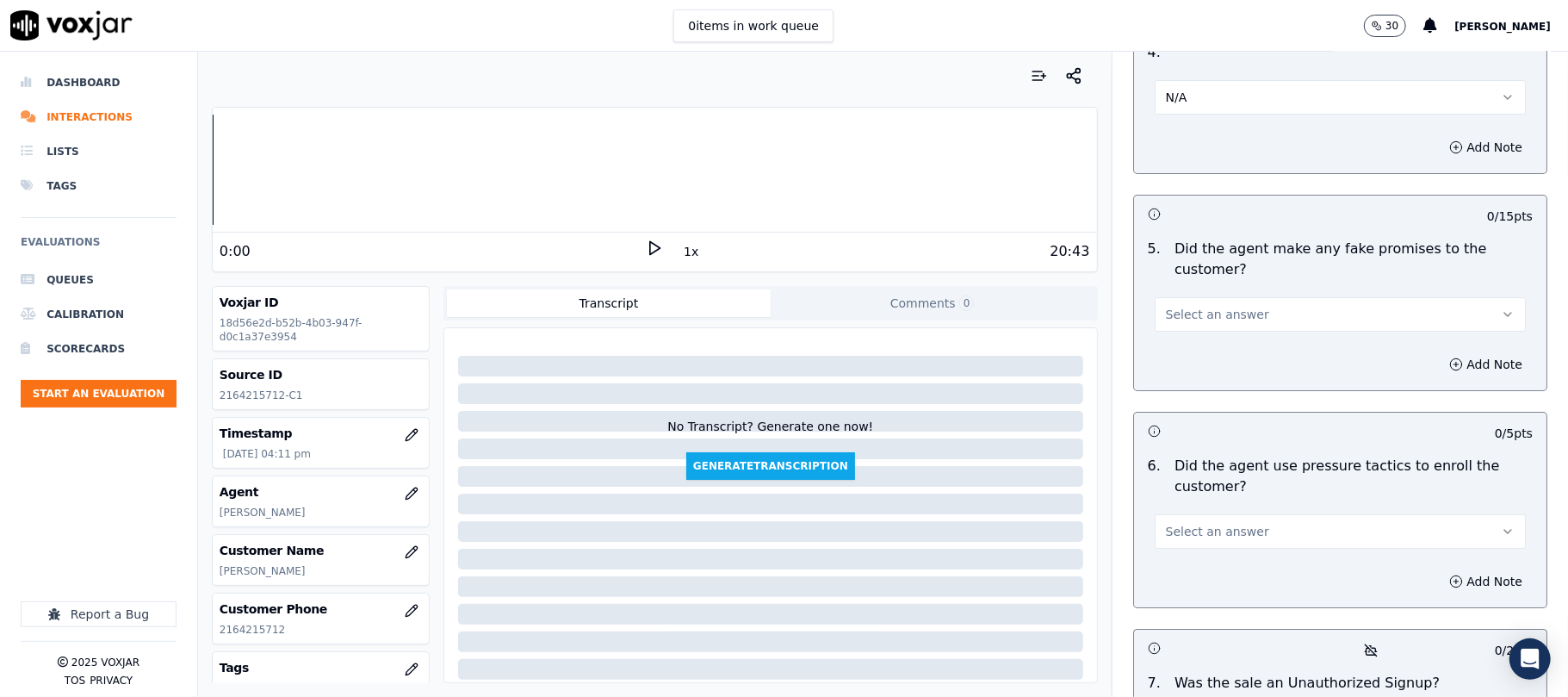
scroll to position [4478, 0]
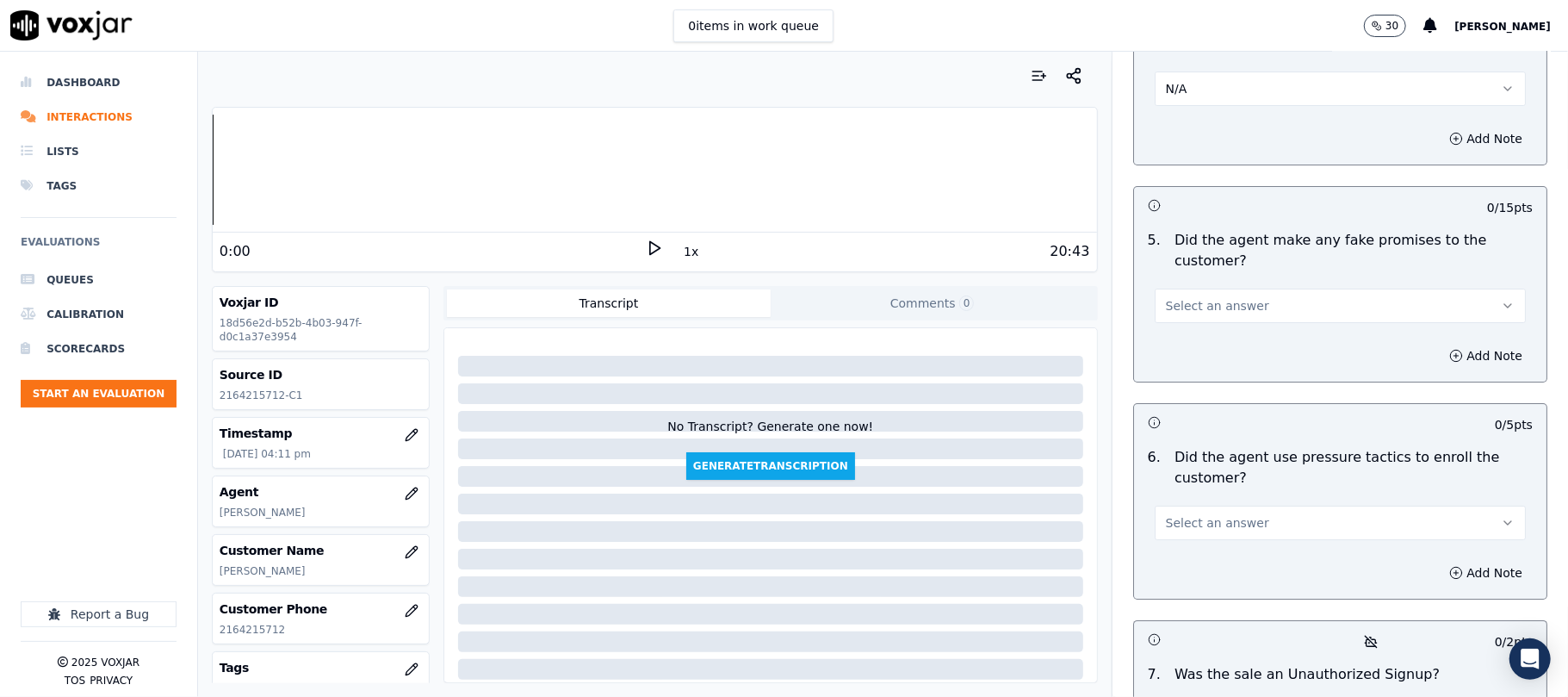
click at [1227, 297] on span "Select an answer" at bounding box center [1218, 306] width 103 height 18
click at [1192, 279] on div "No" at bounding box center [1303, 279] width 333 height 27
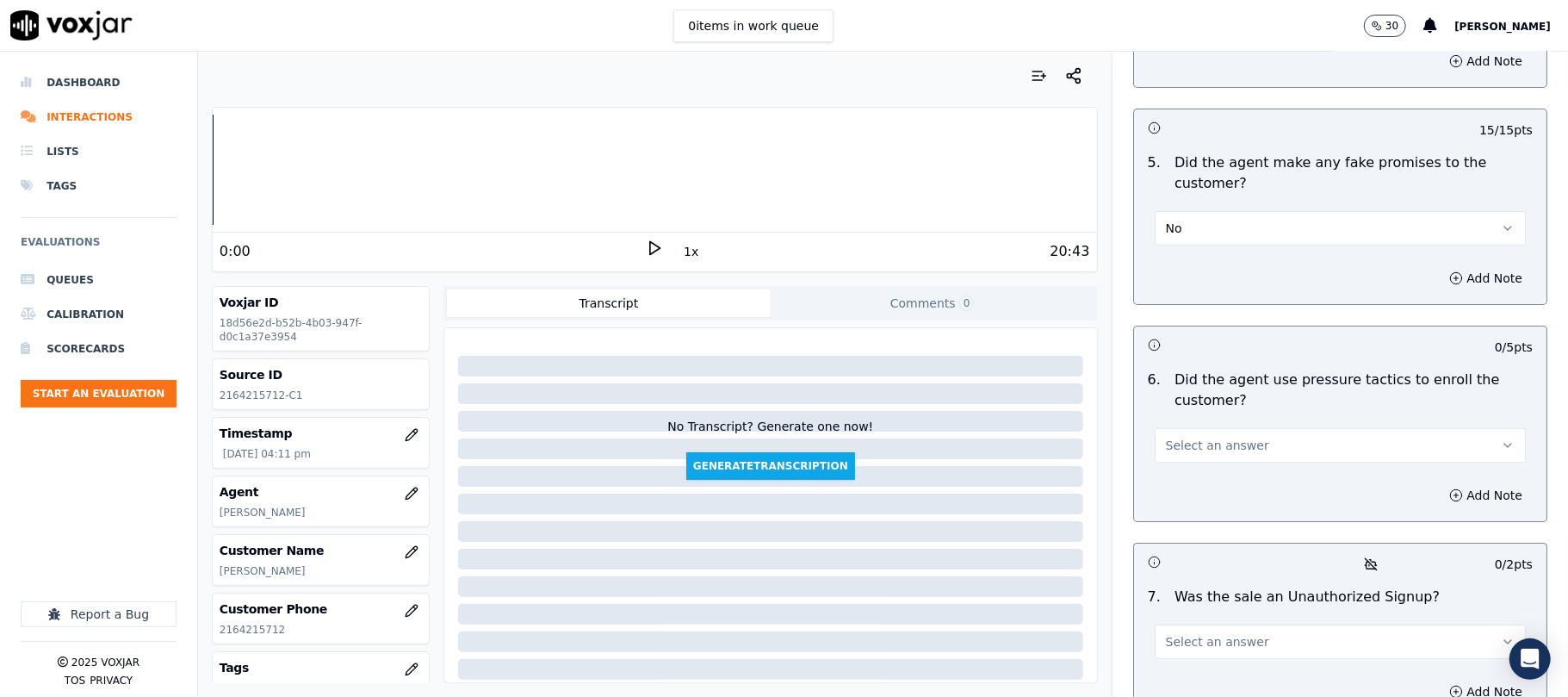
scroll to position [4593, 0]
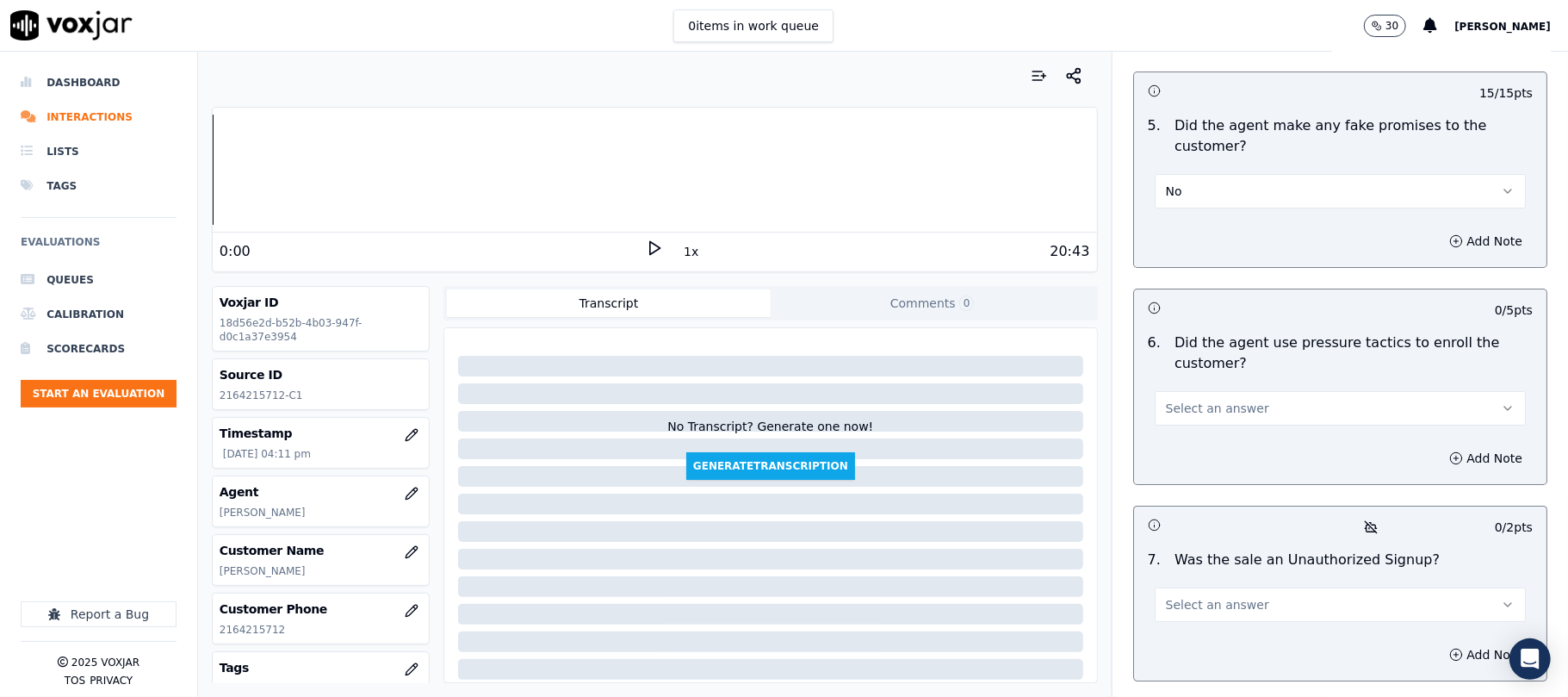
click at [1216, 399] on span "Select an answer" at bounding box center [1218, 408] width 103 height 18
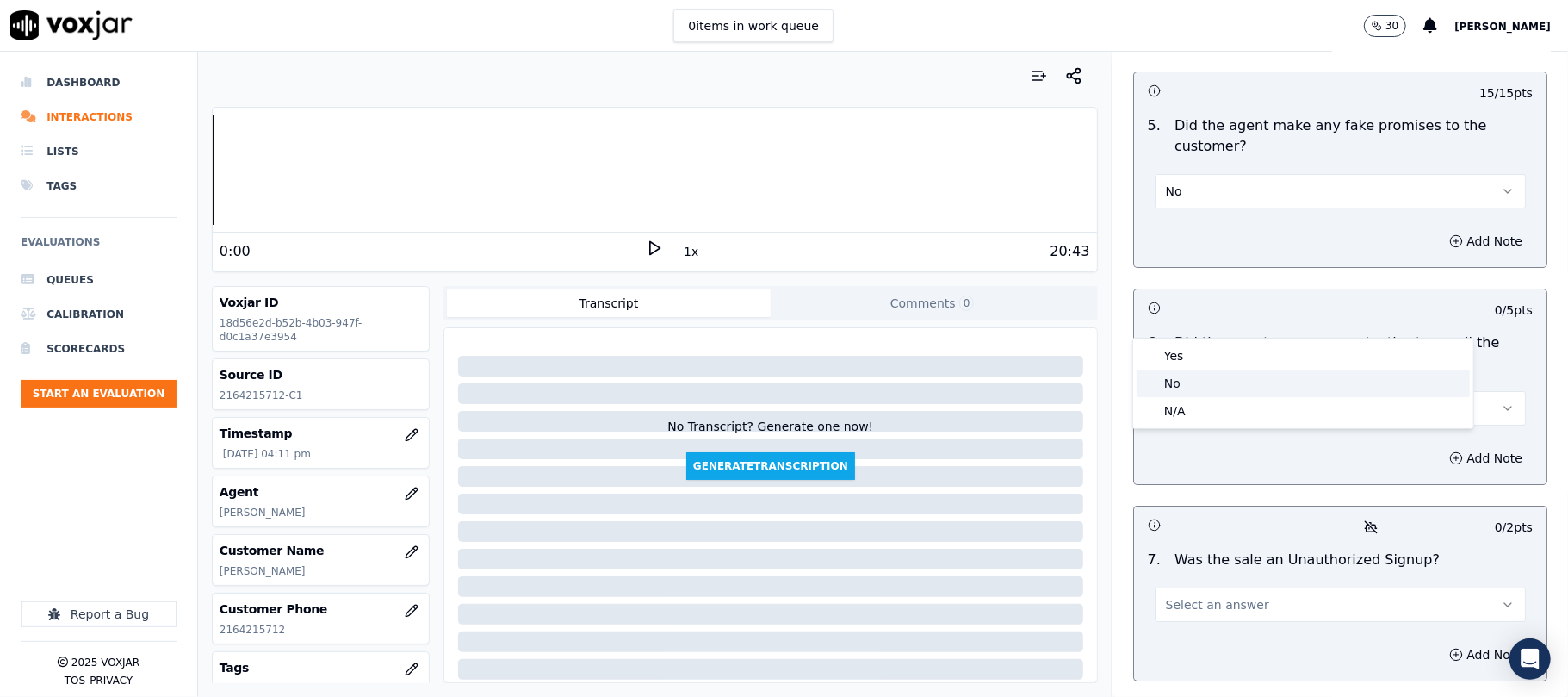
drag, startPoint x: 1190, startPoint y: 377, endPoint x: 1199, endPoint y: 334, distance: 43.9
click at [1189, 379] on div "No" at bounding box center [1303, 384] width 333 height 27
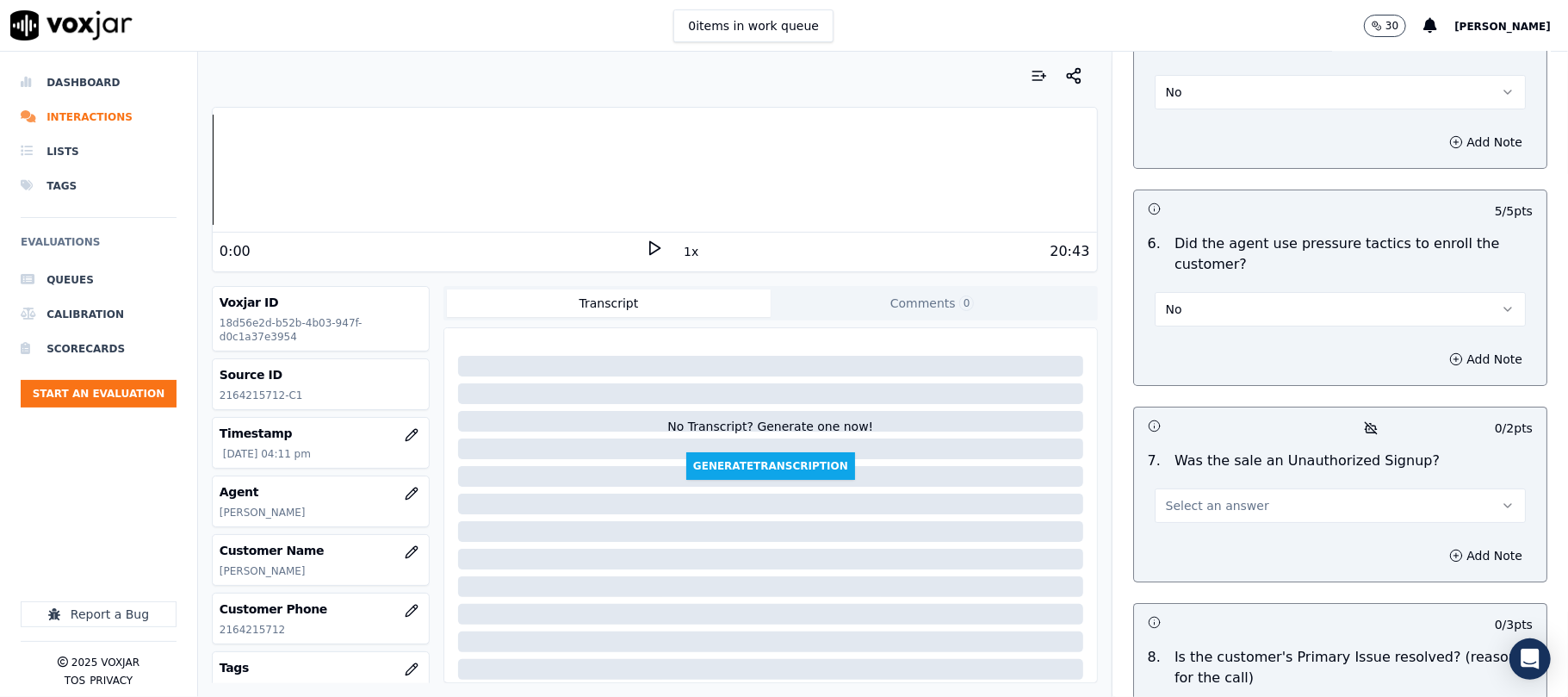
scroll to position [4823, 0]
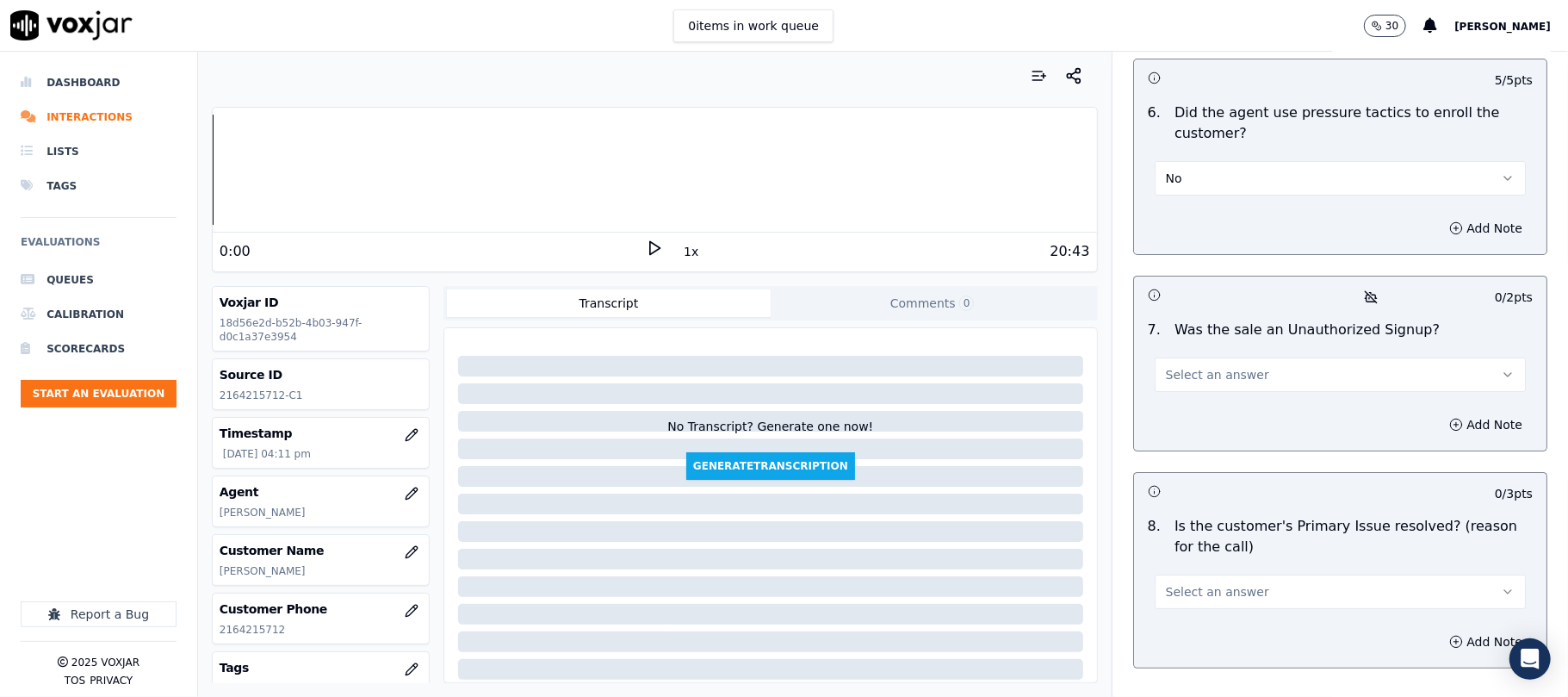
click at [1242, 357] on button "Select an answer" at bounding box center [1339, 374] width 371 height 34
click at [1213, 325] on div "Yes" at bounding box center [1303, 323] width 333 height 27
click at [1227, 357] on button "Yes" at bounding box center [1339, 374] width 371 height 34
click at [1183, 353] on div "No" at bounding box center [1303, 350] width 333 height 27
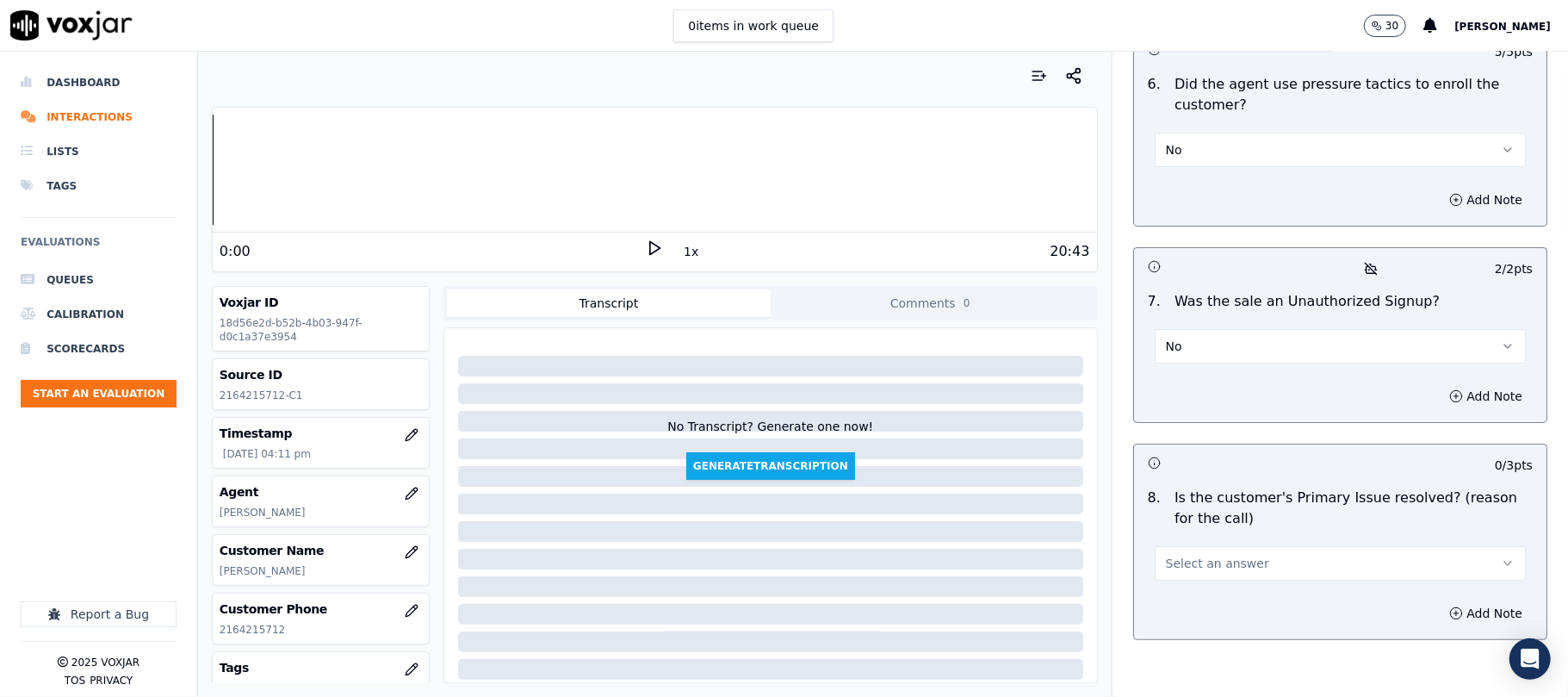
scroll to position [4859, 0]
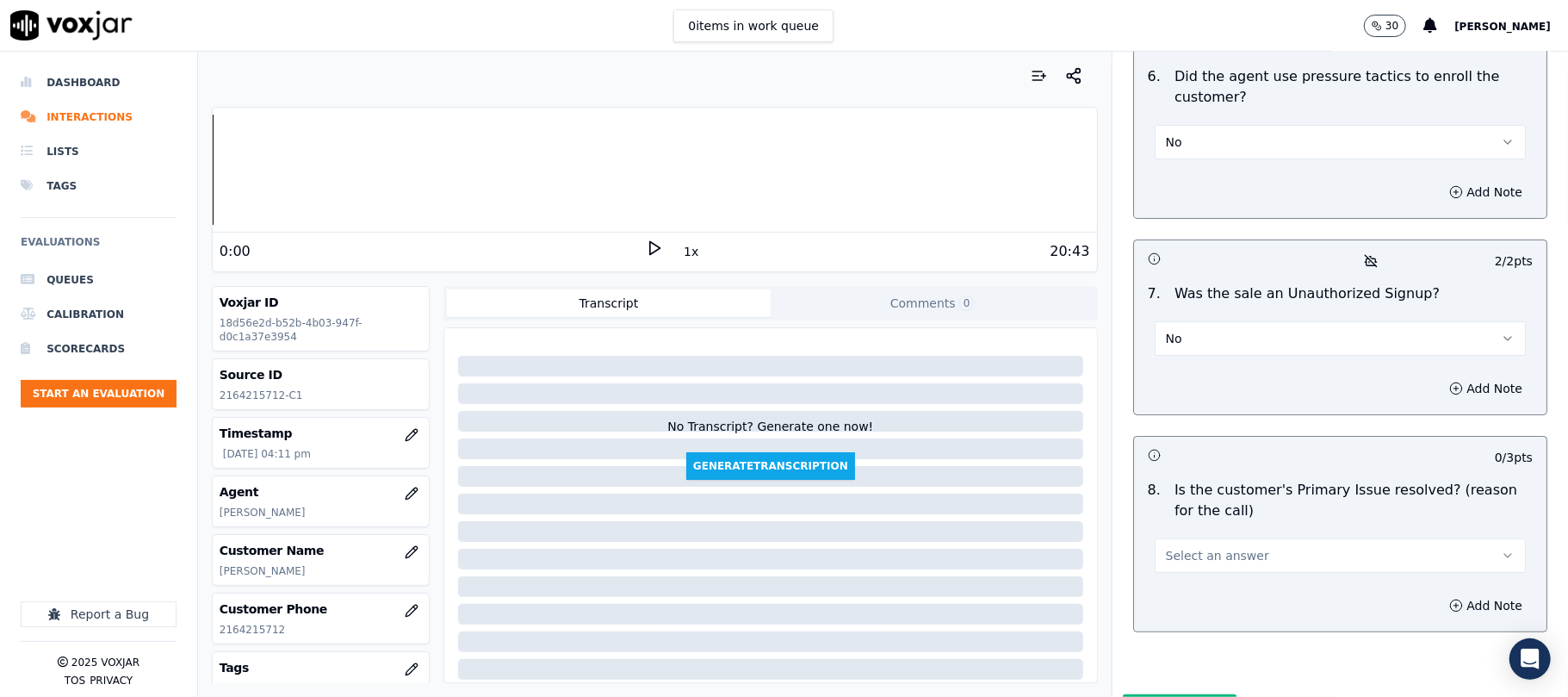
click at [1202, 538] on button "Select an answer" at bounding box center [1339, 555] width 371 height 34
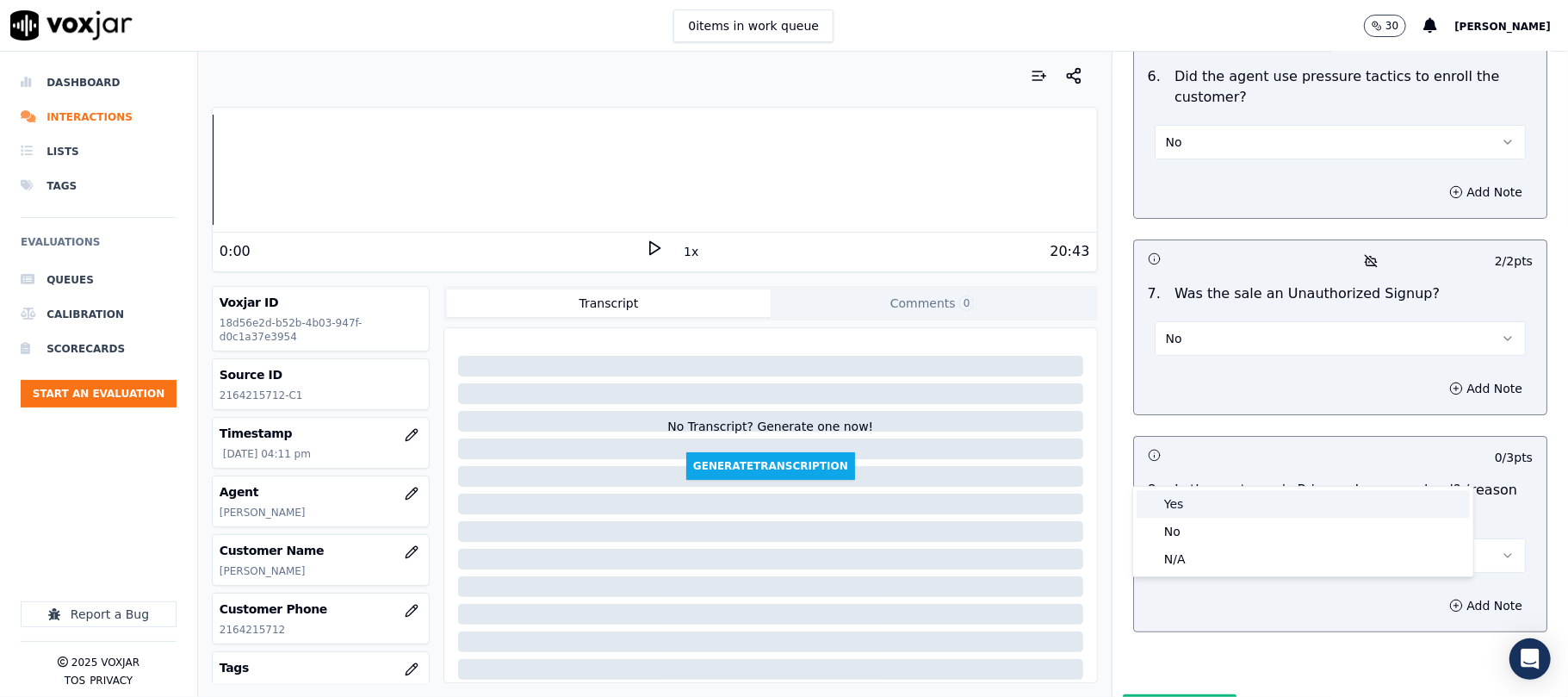
click at [1173, 506] on div "Yes" at bounding box center [1303, 503] width 333 height 27
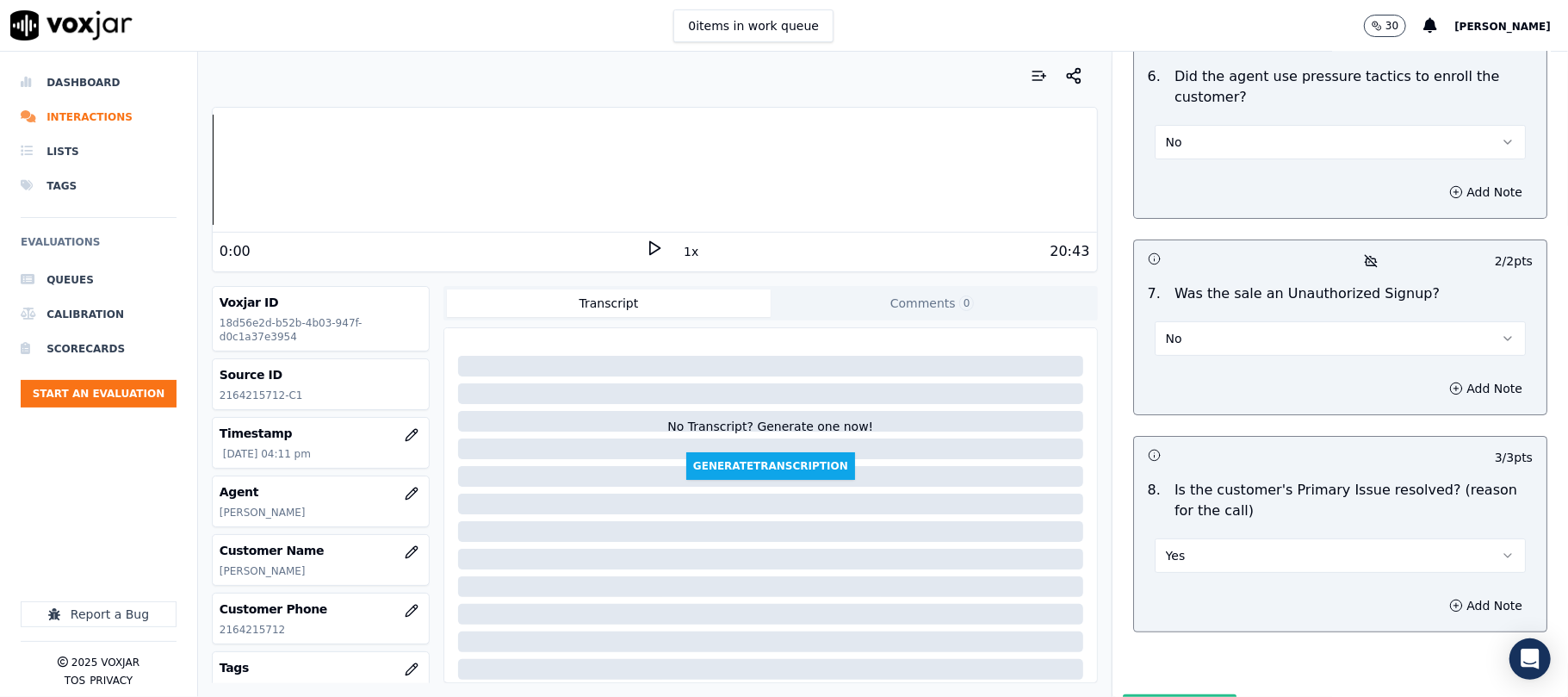
click at [1169, 694] on button "Submit Scores" at bounding box center [1181, 710] width 115 height 31
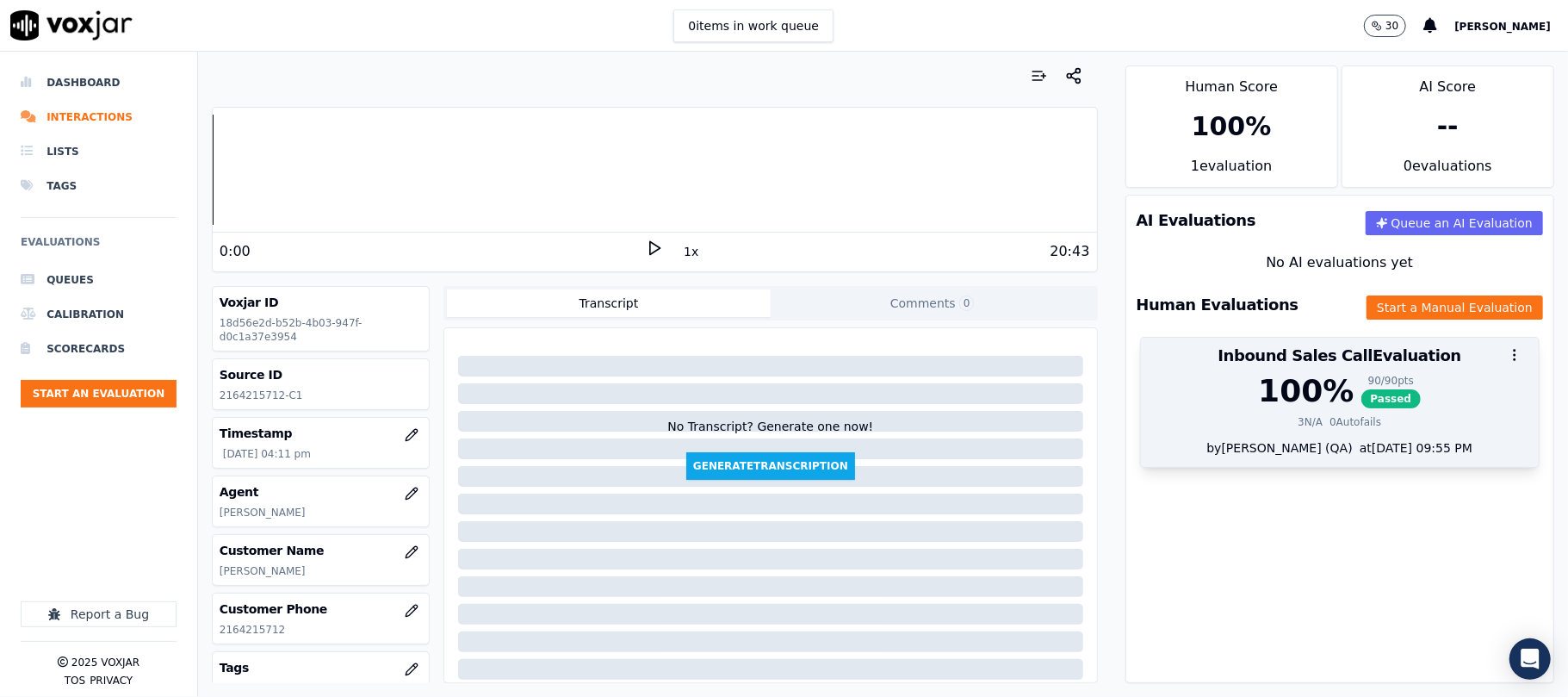
click at [1362, 384] on div "90 / 90 pts" at bounding box center [1392, 381] width 60 height 14
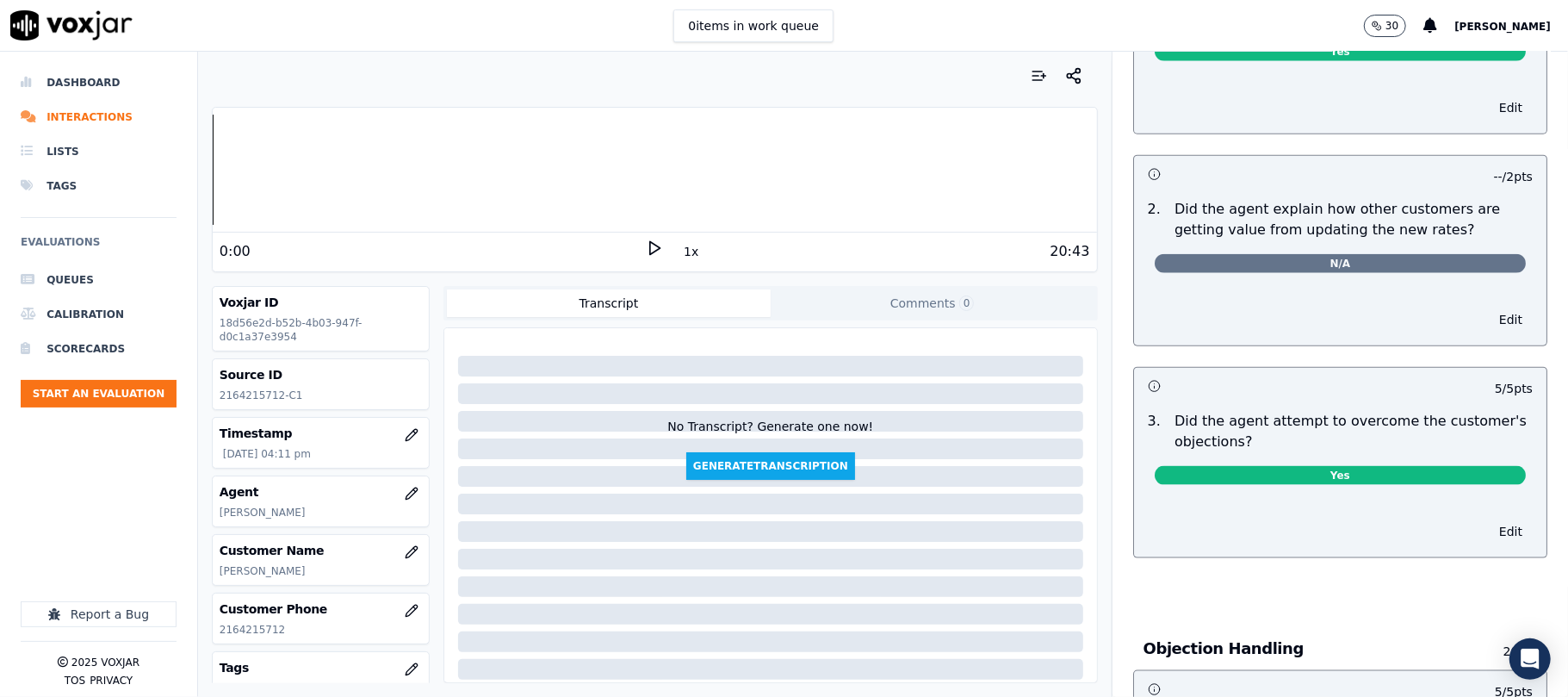
scroll to position [0, 0]
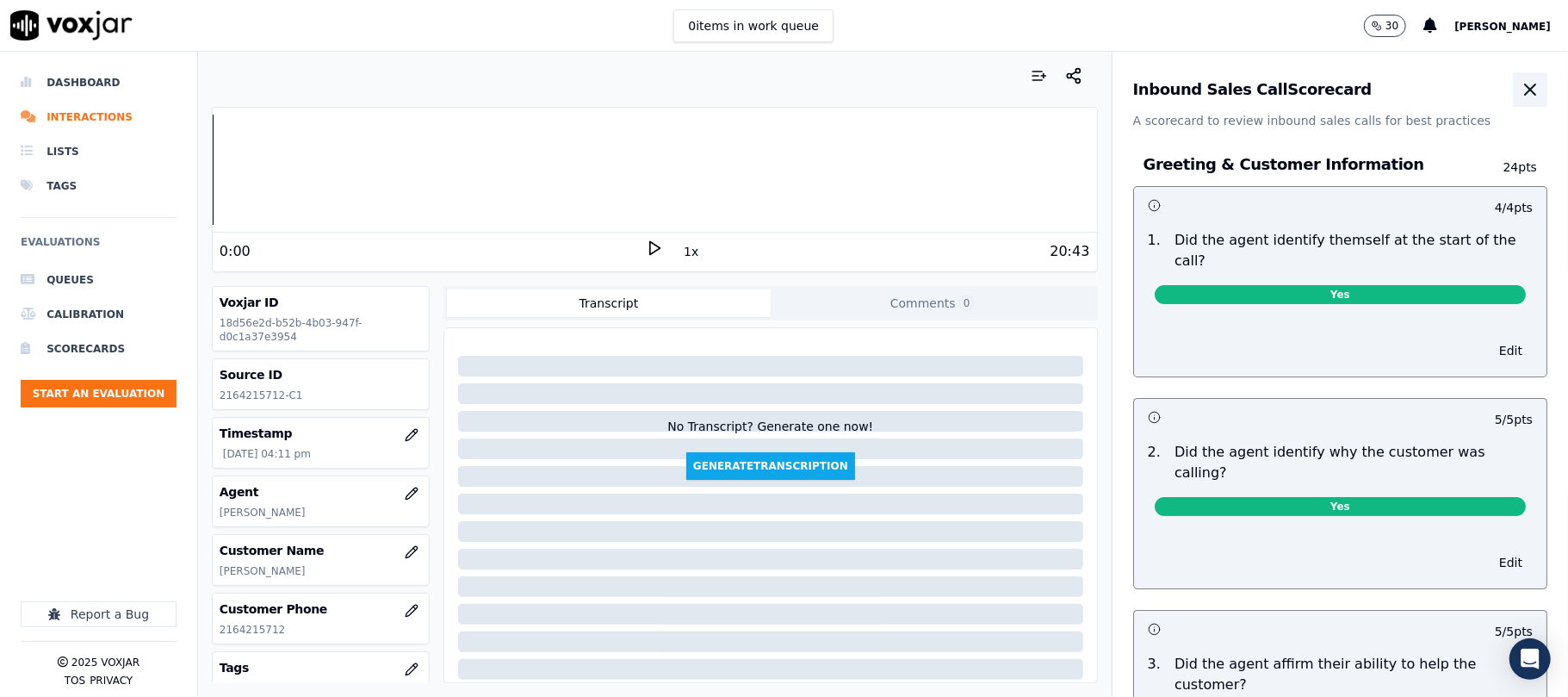
click at [1519, 94] on icon "button" at bounding box center [1529, 89] width 20 height 20
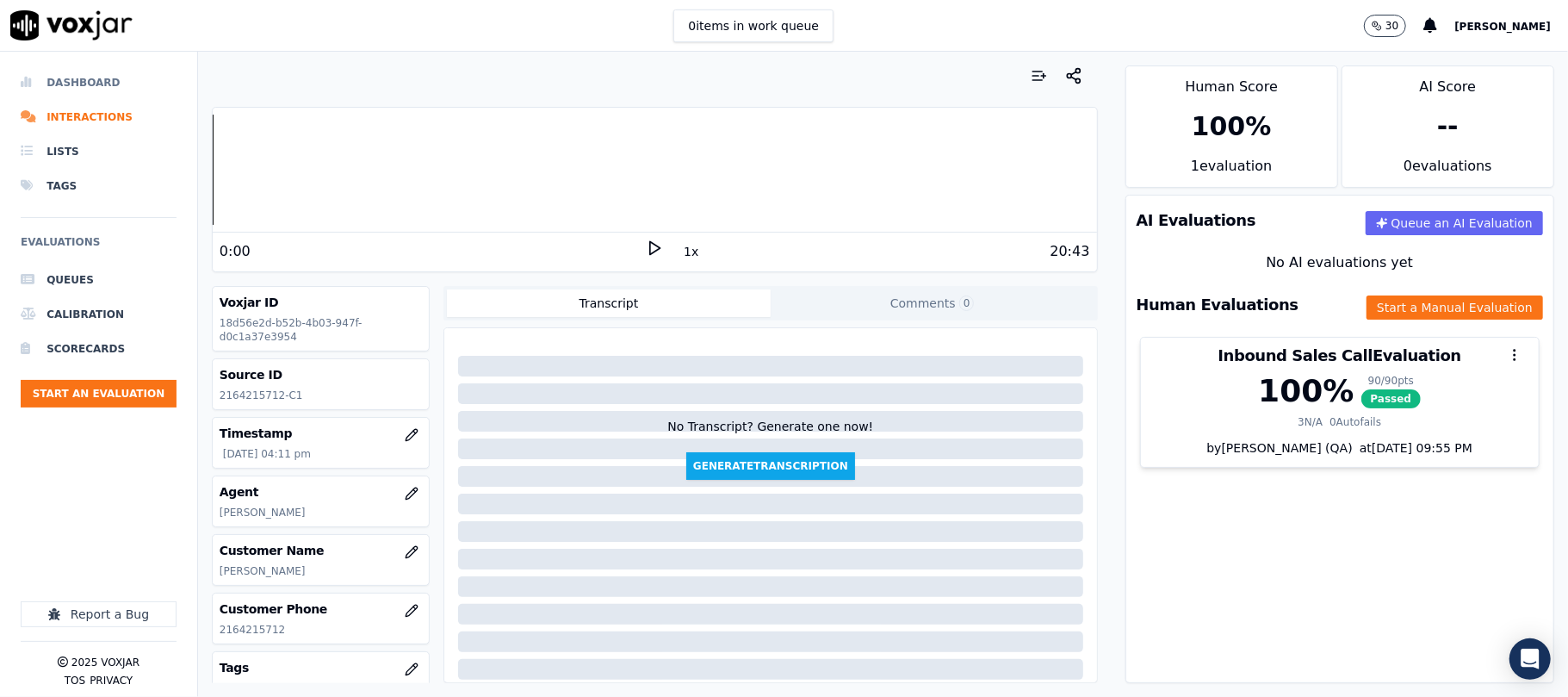
click at [56, 73] on li "Dashboard" at bounding box center [98, 82] width 156 height 34
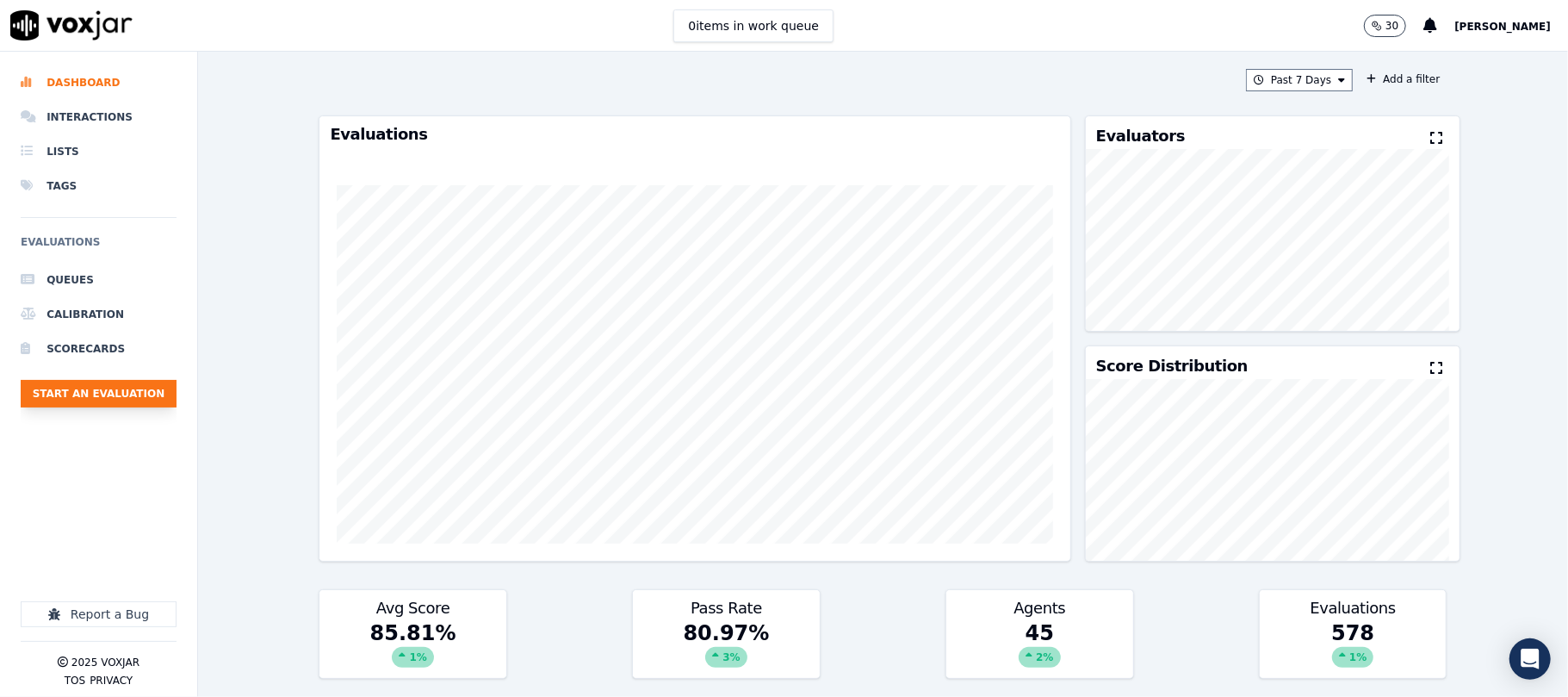
click at [121, 393] on button "Start an Evaluation" at bounding box center [98, 393] width 156 height 27
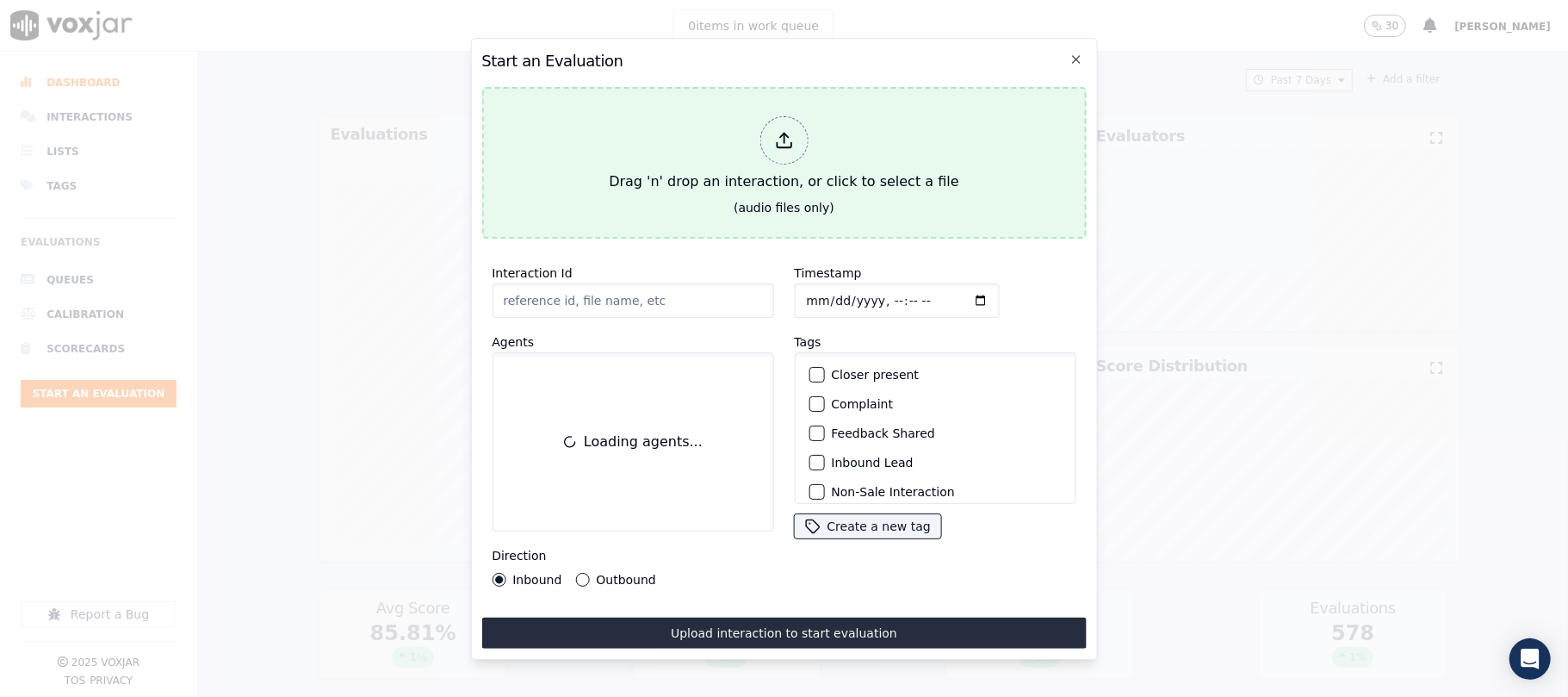
click at [801, 128] on div at bounding box center [784, 140] width 49 height 49
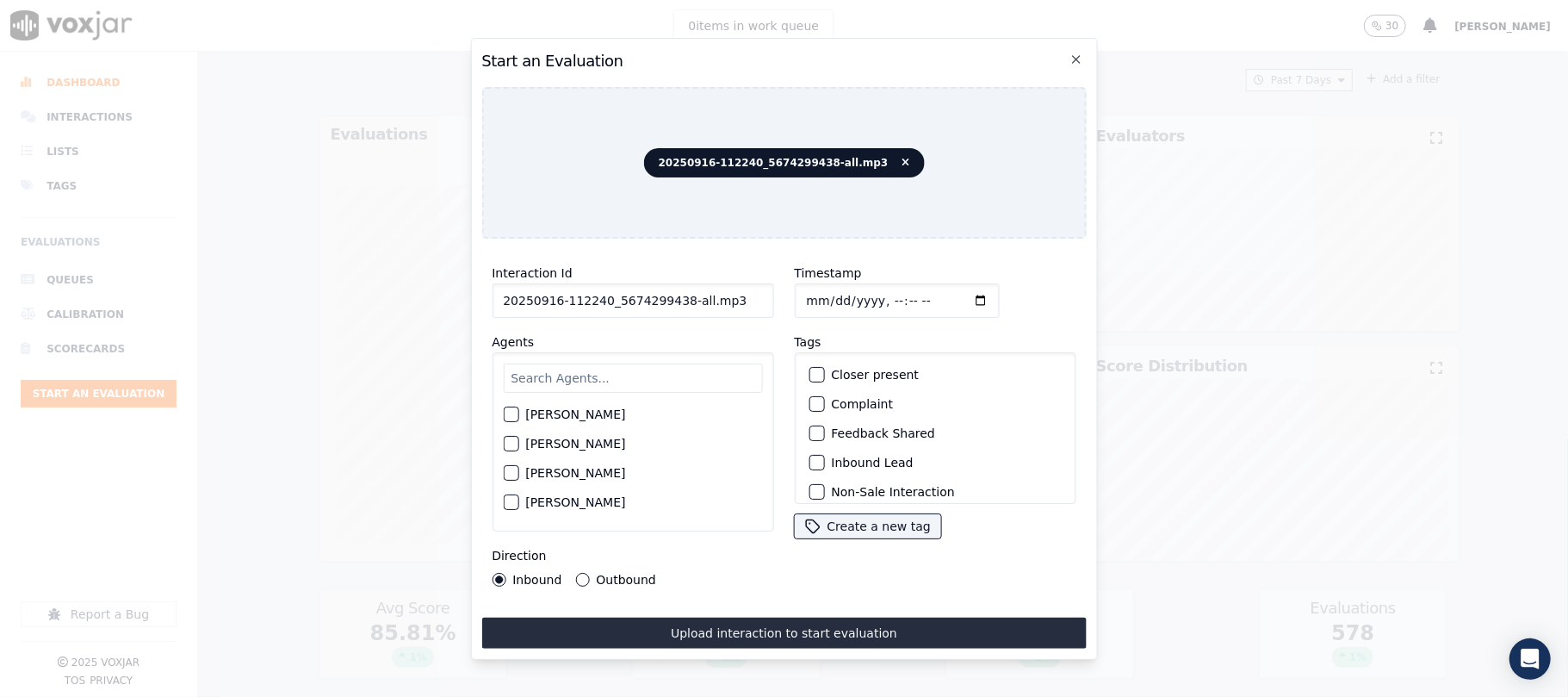
drag, startPoint x: 672, startPoint y: 295, endPoint x: 782, endPoint y: 296, distance: 110.0
click at [782, 296] on div "Interaction Id 20250916-112240_5674299438-all.mp3 Agents Harry Roy Aaron Biswas…" at bounding box center [784, 424] width 604 height 345
type input "20250916-112240_5674299438_C1"
click at [830, 289] on input "Timestamp" at bounding box center [896, 300] width 205 height 34
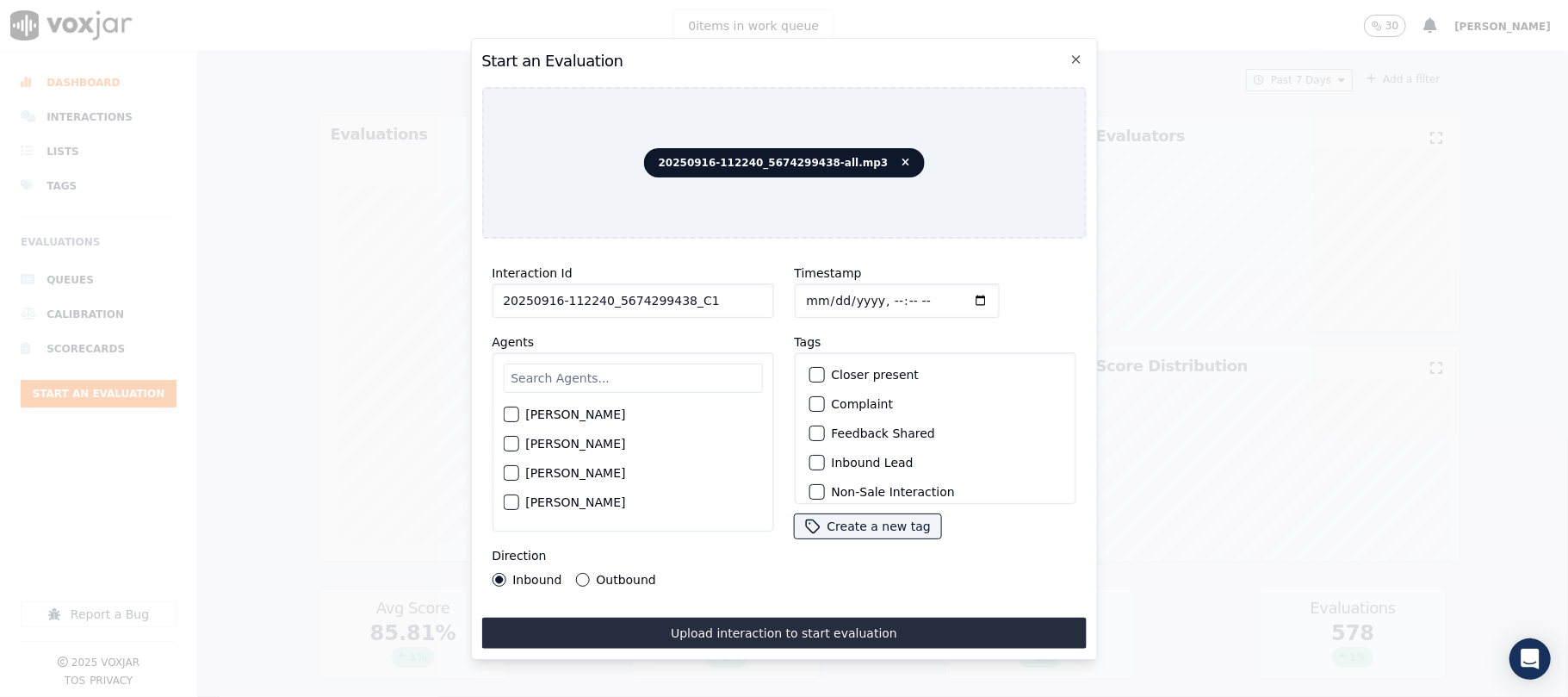
click at [821, 291] on input "Timestamp" at bounding box center [896, 300] width 205 height 34
type input "2025-09-16T16:40"
click at [611, 370] on input "text" at bounding box center [633, 378] width 259 height 29
type input "ed"
click at [508, 414] on div "button" at bounding box center [510, 420] width 12 height 12
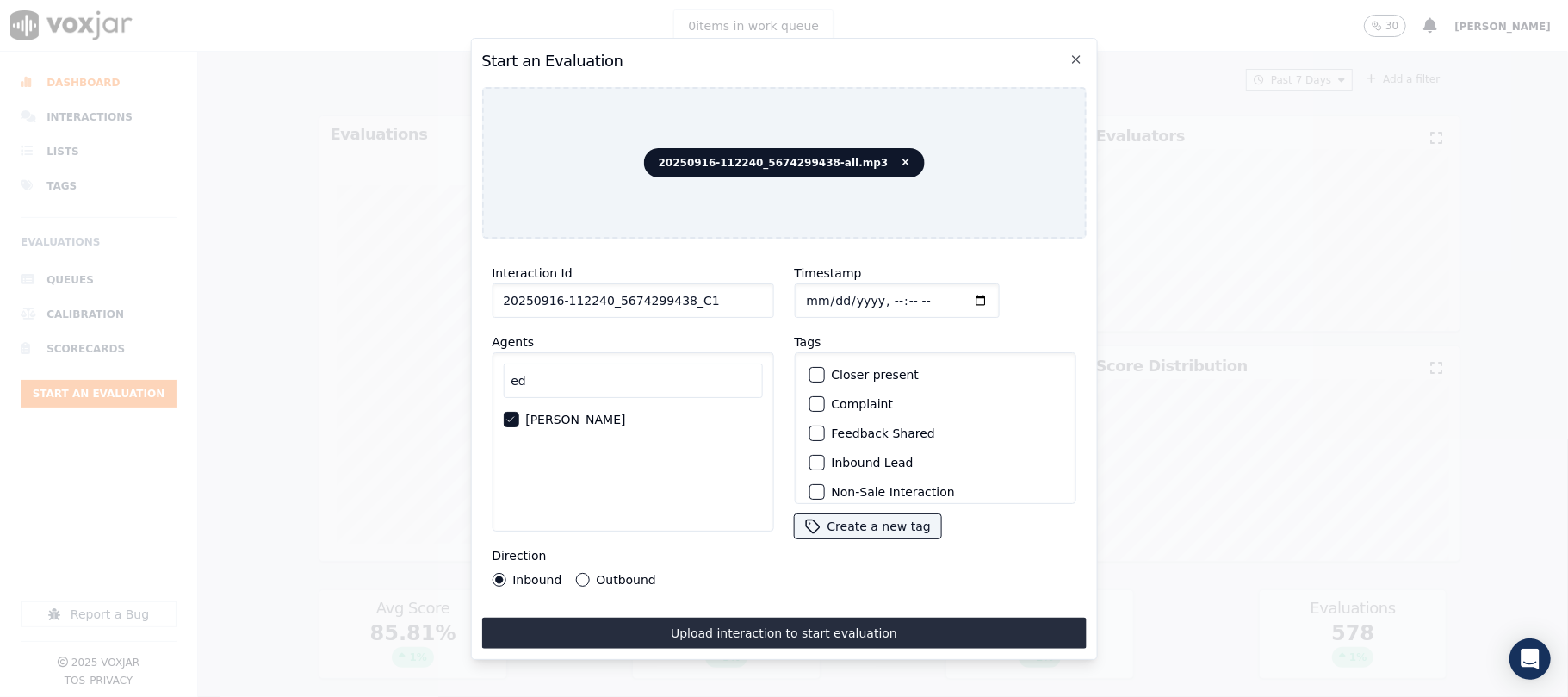
click at [579, 572] on button "Outbound" at bounding box center [582, 579] width 14 height 14
click at [810, 400] on div "button" at bounding box center [816, 406] width 12 height 12
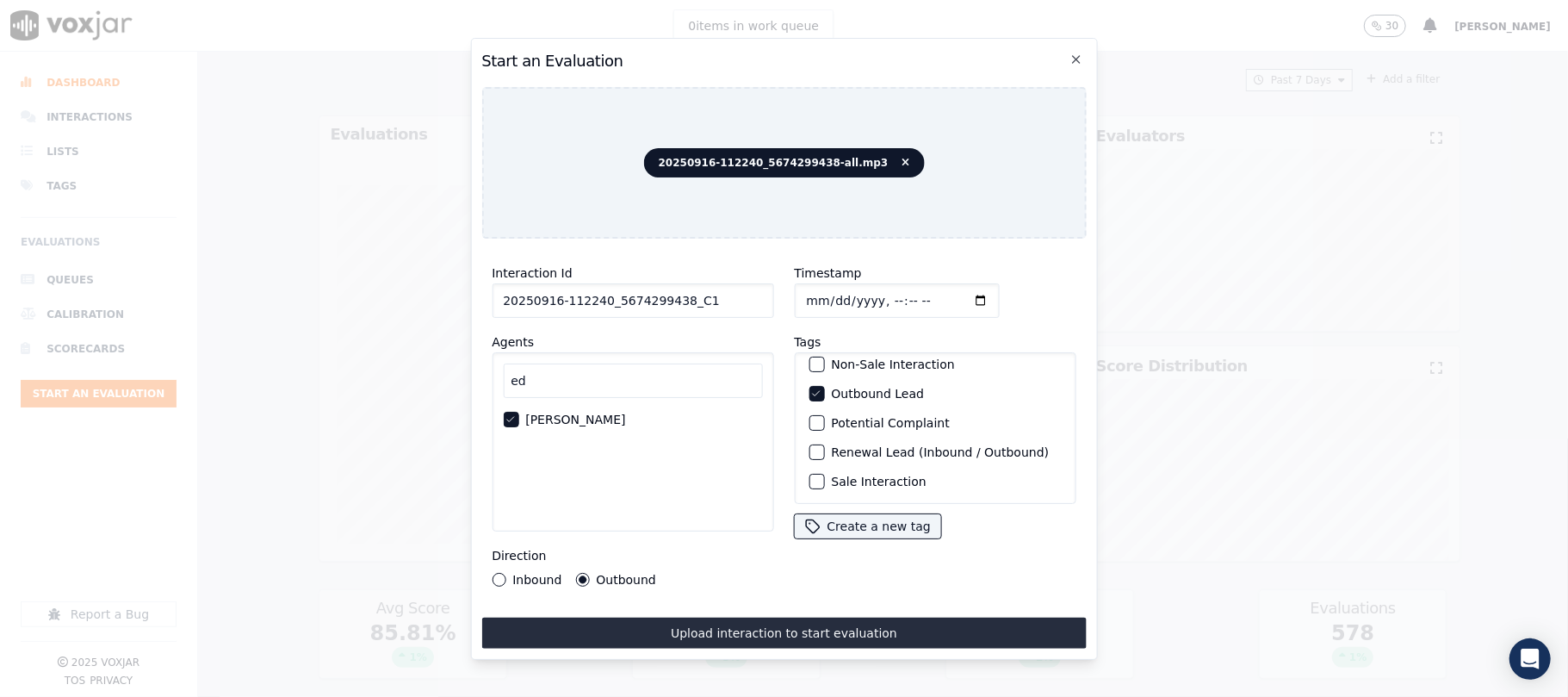
scroll to position [150, 0]
click at [810, 475] on div "button" at bounding box center [816, 481] width 12 height 12
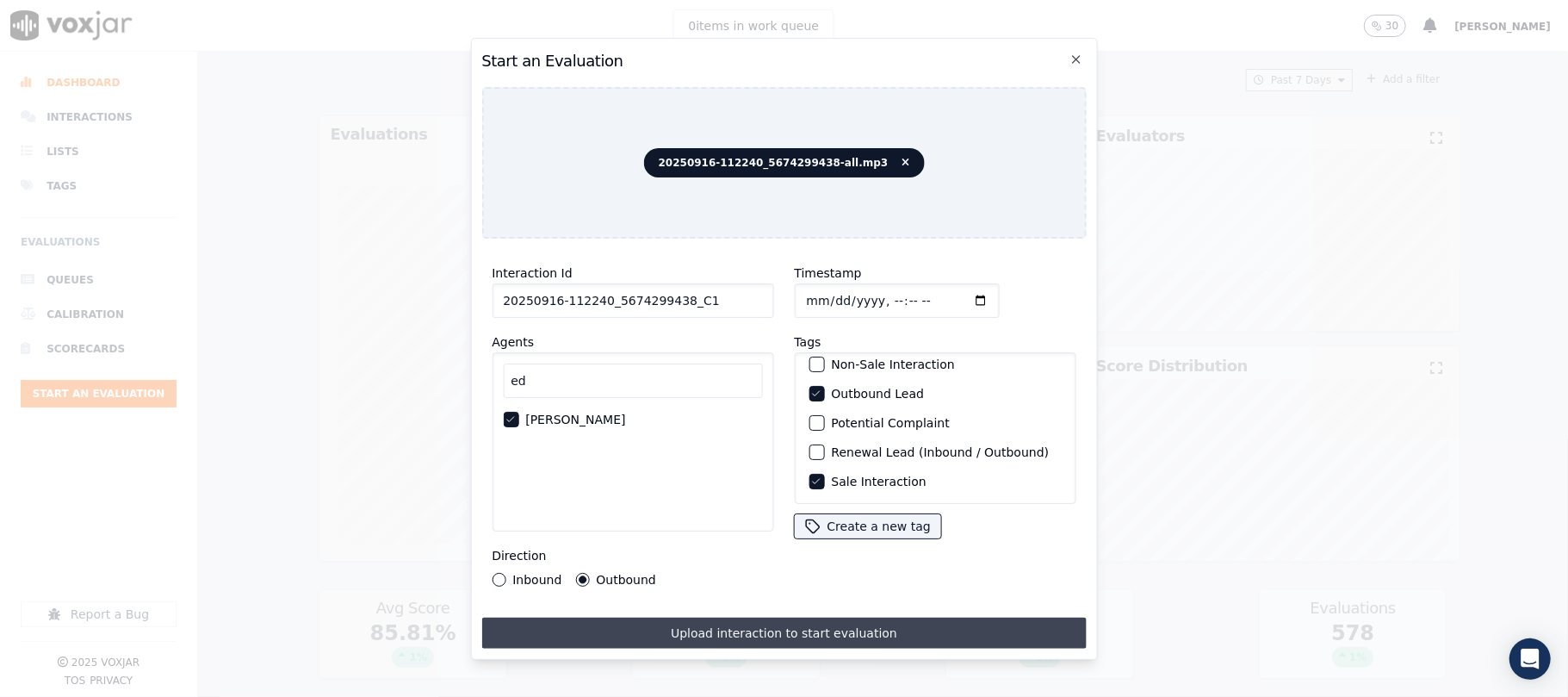
click at [788, 625] on button "Upload interaction to start evaluation" at bounding box center [784, 633] width 604 height 31
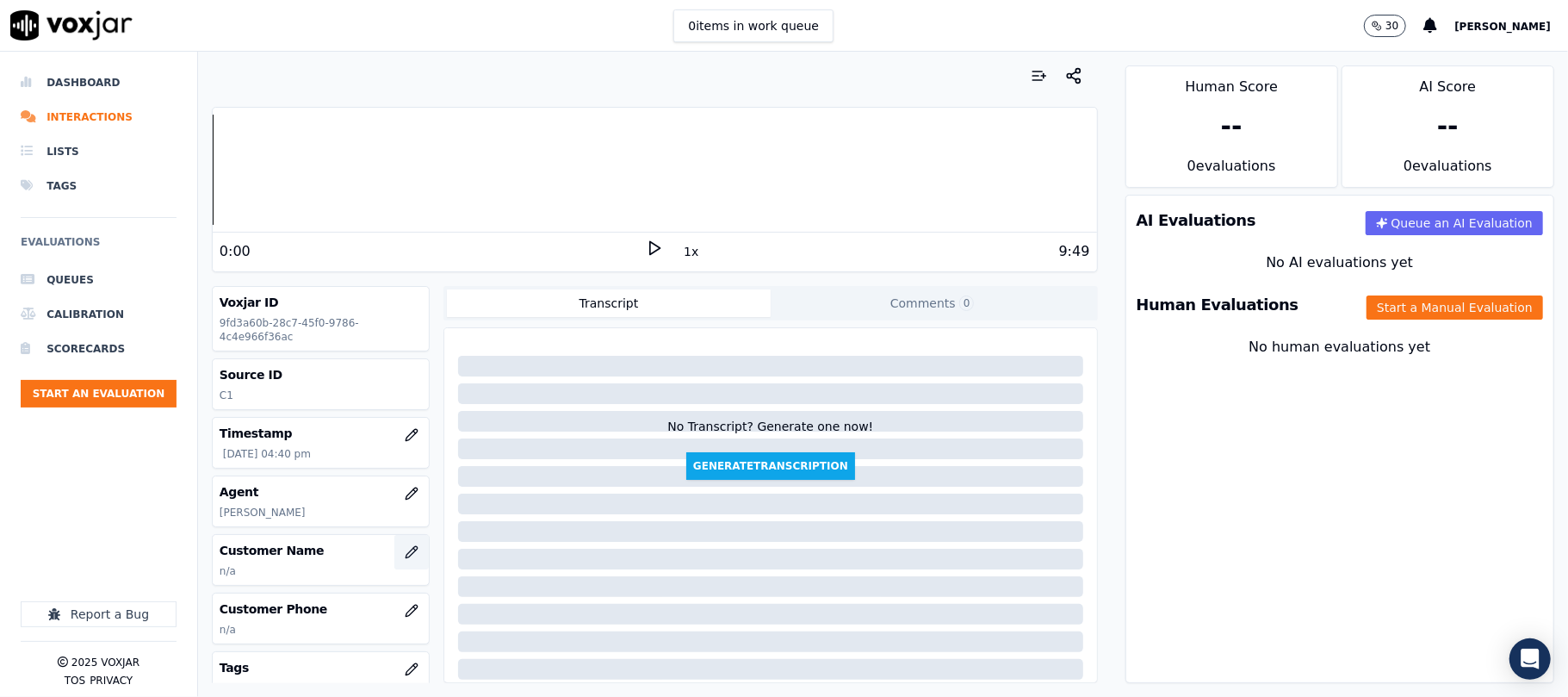
click at [405, 553] on icon "button" at bounding box center [412, 552] width 14 height 14
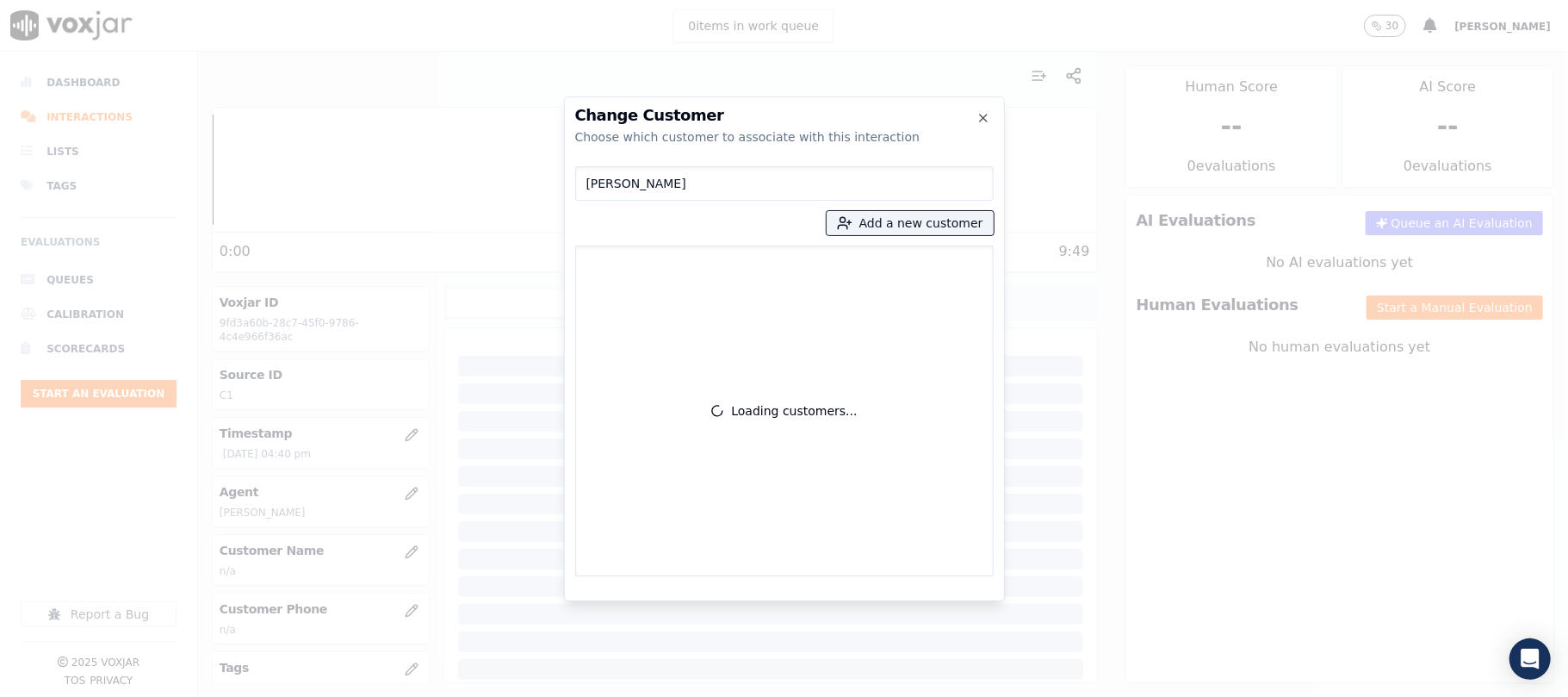
click at [587, 184] on input "[PERSON_NAME]" at bounding box center [784, 183] width 419 height 34
type input "[PERSON_NAME]"
drag, startPoint x: 720, startPoint y: 179, endPoint x: 496, endPoint y: 186, distance: 224.1
click at [497, 696] on div "Change Customer Choose which customer to associate with this interaction LOTTA …" at bounding box center [784, 697] width 1568 height 0
click at [904, 226] on button "Add a new customer" at bounding box center [910, 223] width 167 height 24
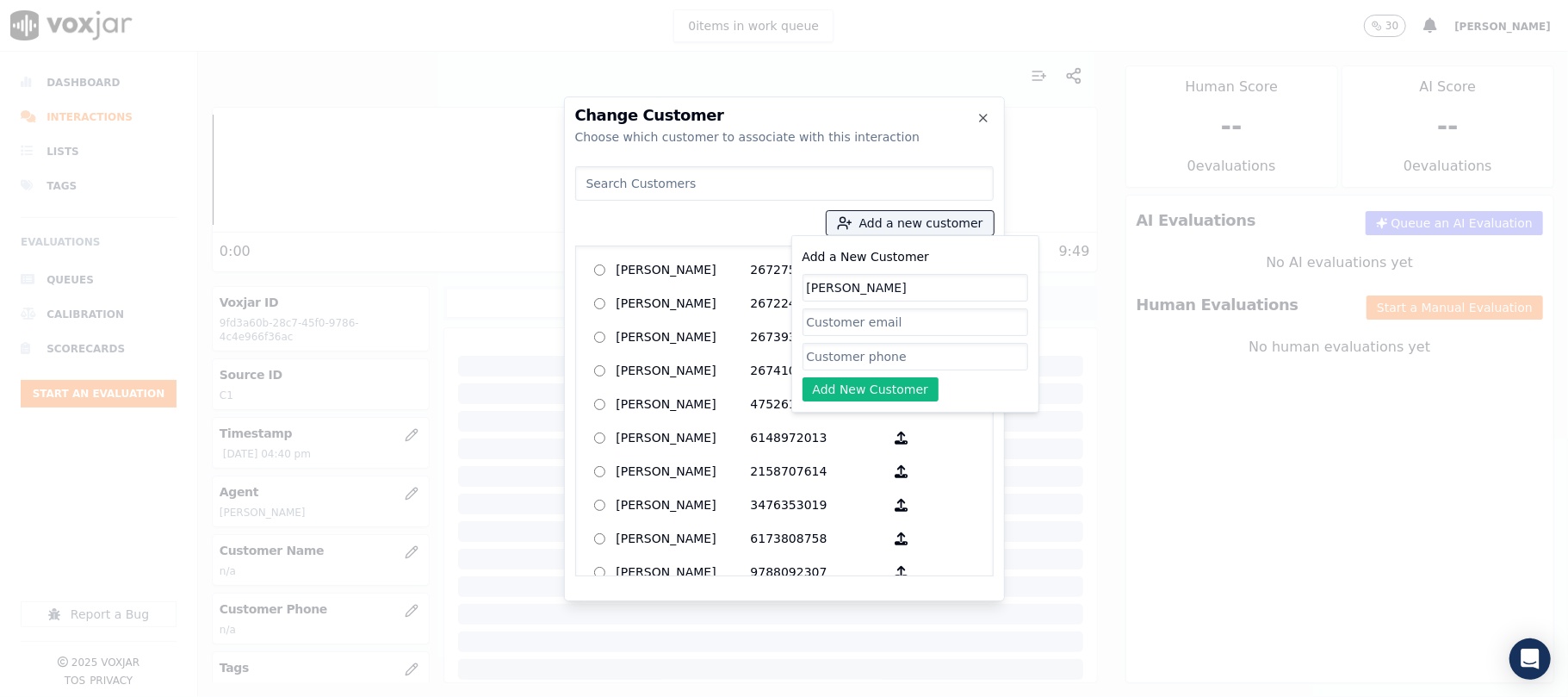
type input "[PERSON_NAME]"
click at [814, 339] on div "Add a New Customer LOTTA J BOSSERMAN Add New Customer" at bounding box center [915, 323] width 226 height 155
click at [818, 351] on input "Add a New Customer" at bounding box center [915, 356] width 226 height 27
paste input "5674299438"
paste input "4194238817"
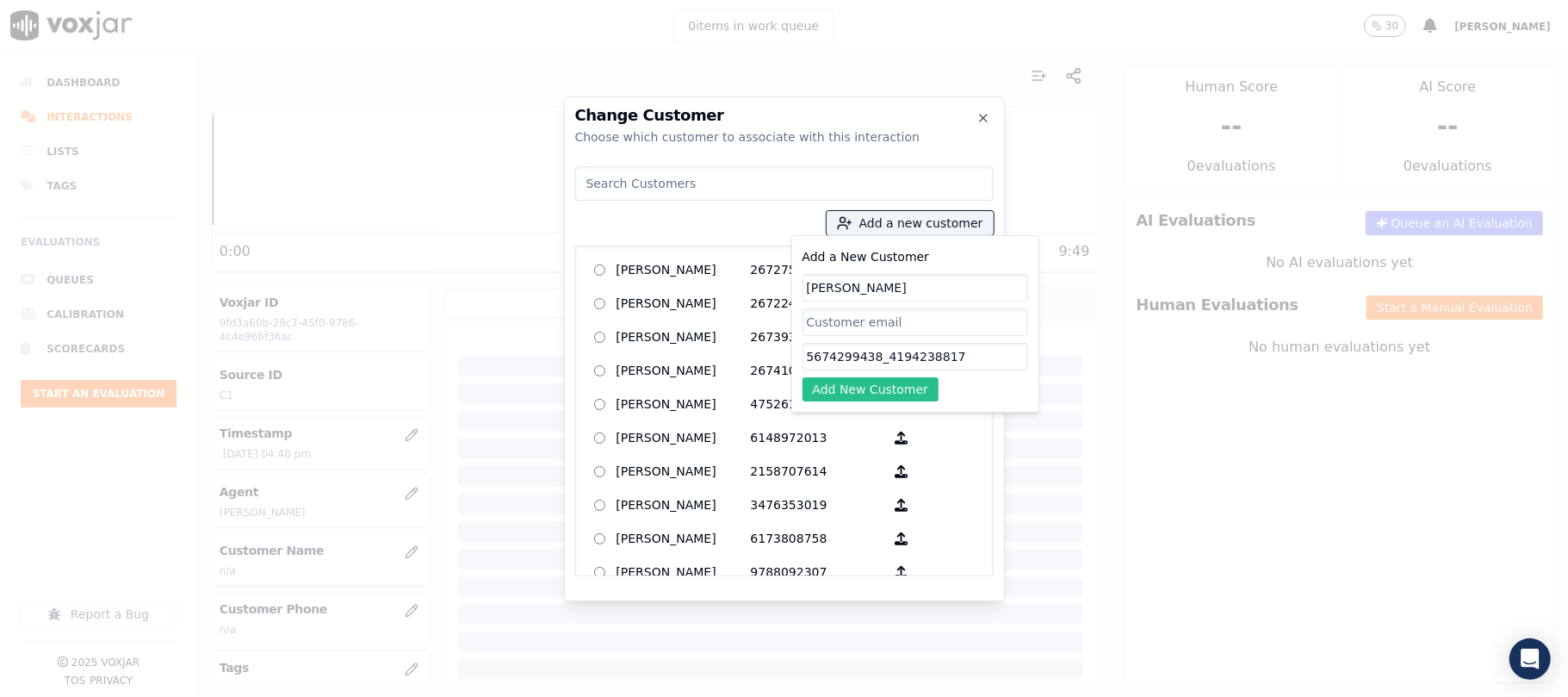
type input "5674299438_4194238817"
click at [861, 390] on button "Add New Customer" at bounding box center [870, 388] width 137 height 24
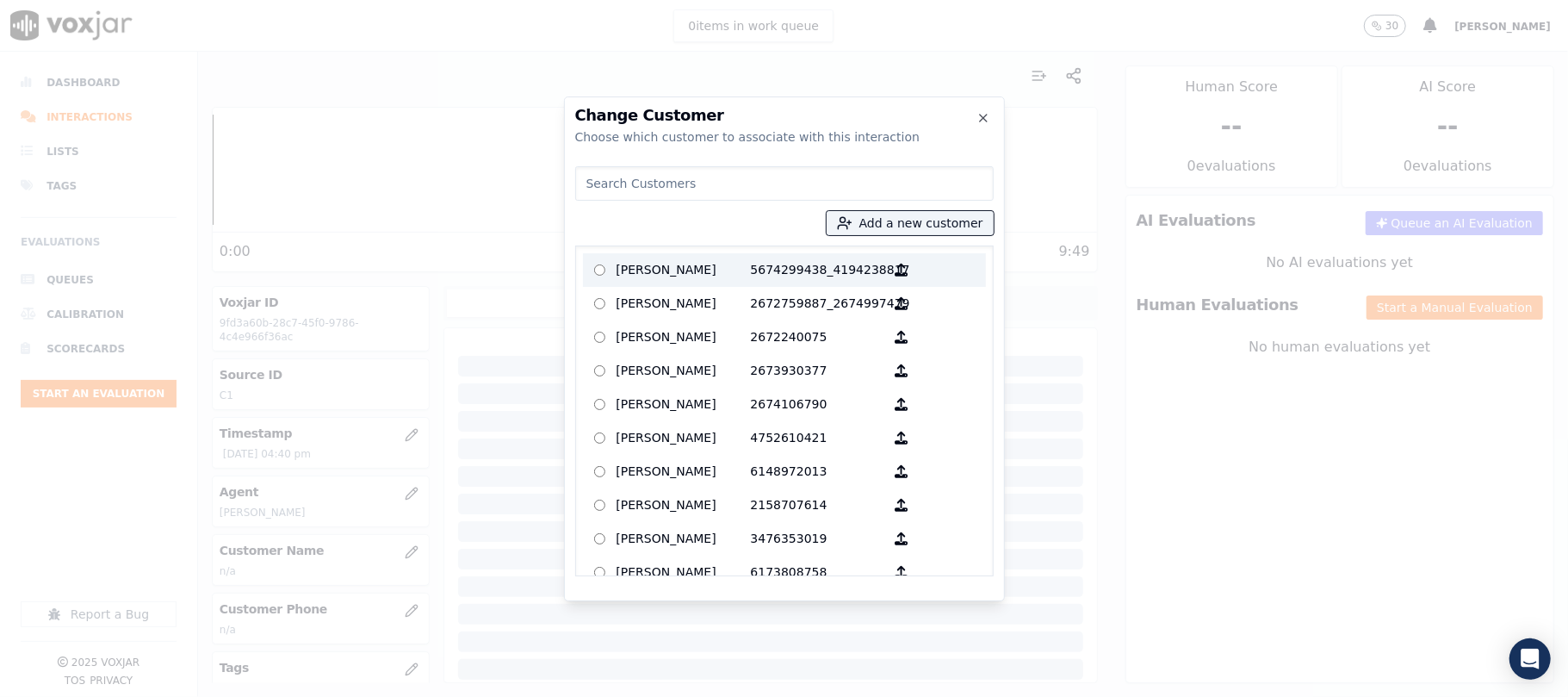
click at [697, 266] on p "[PERSON_NAME]" at bounding box center [683, 270] width 134 height 26
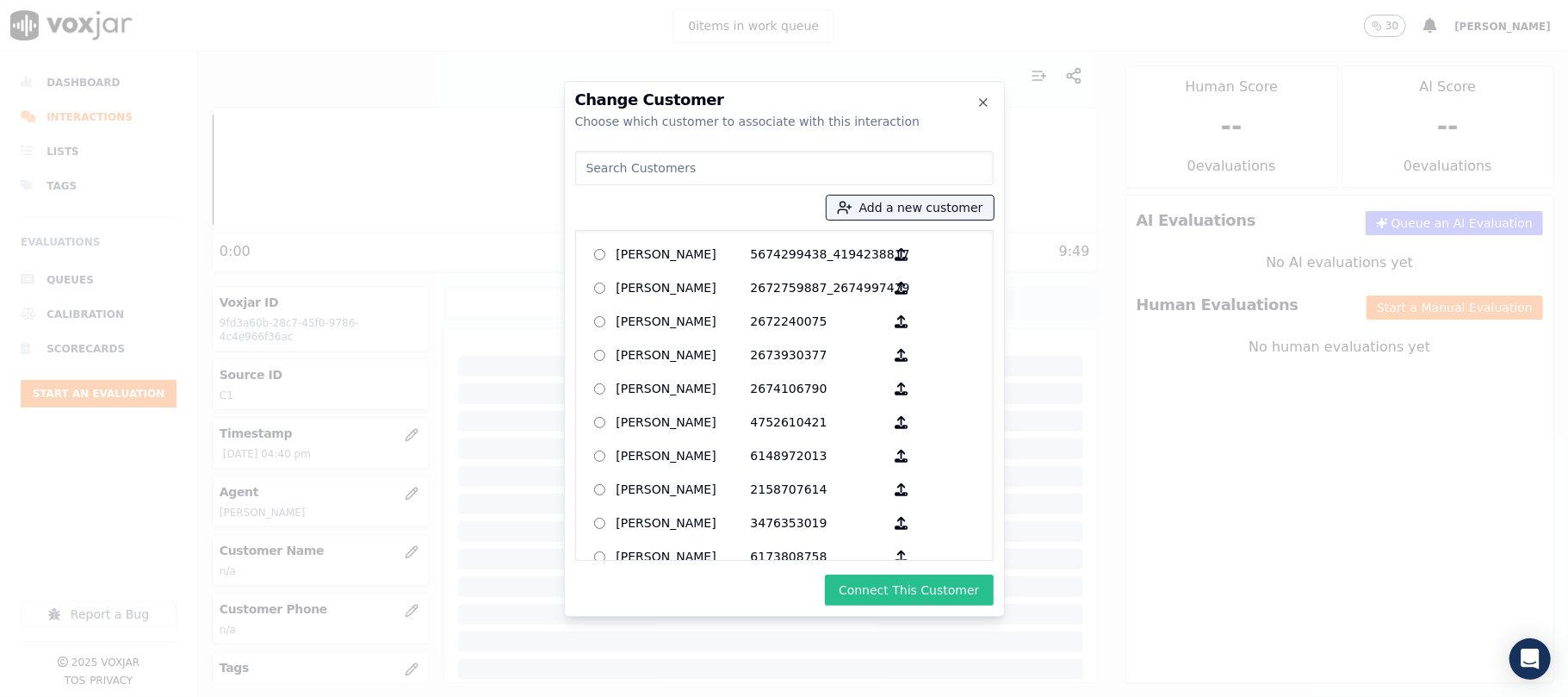
click at [883, 586] on button "Connect This Customer" at bounding box center [908, 590] width 168 height 31
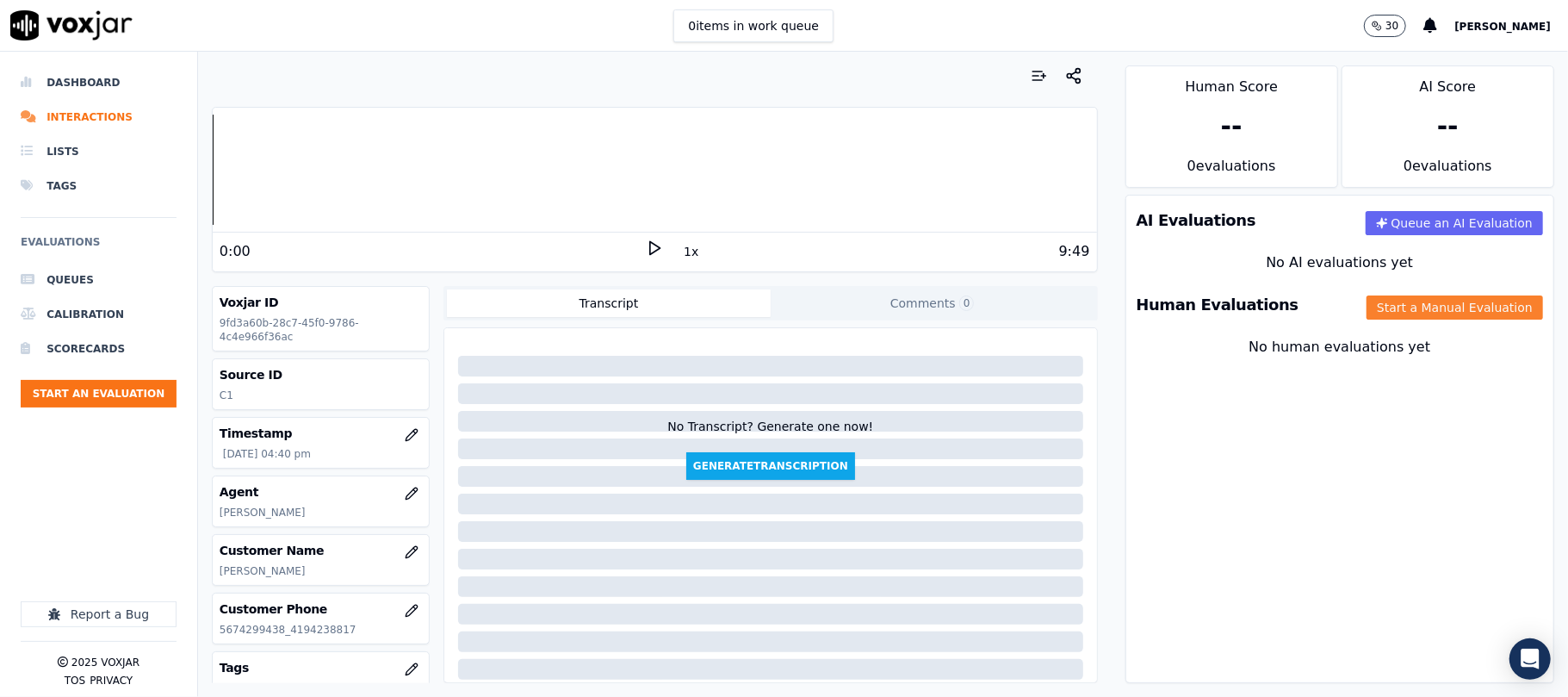
click at [1385, 302] on button "Start a Manual Evaluation" at bounding box center [1454, 307] width 176 height 24
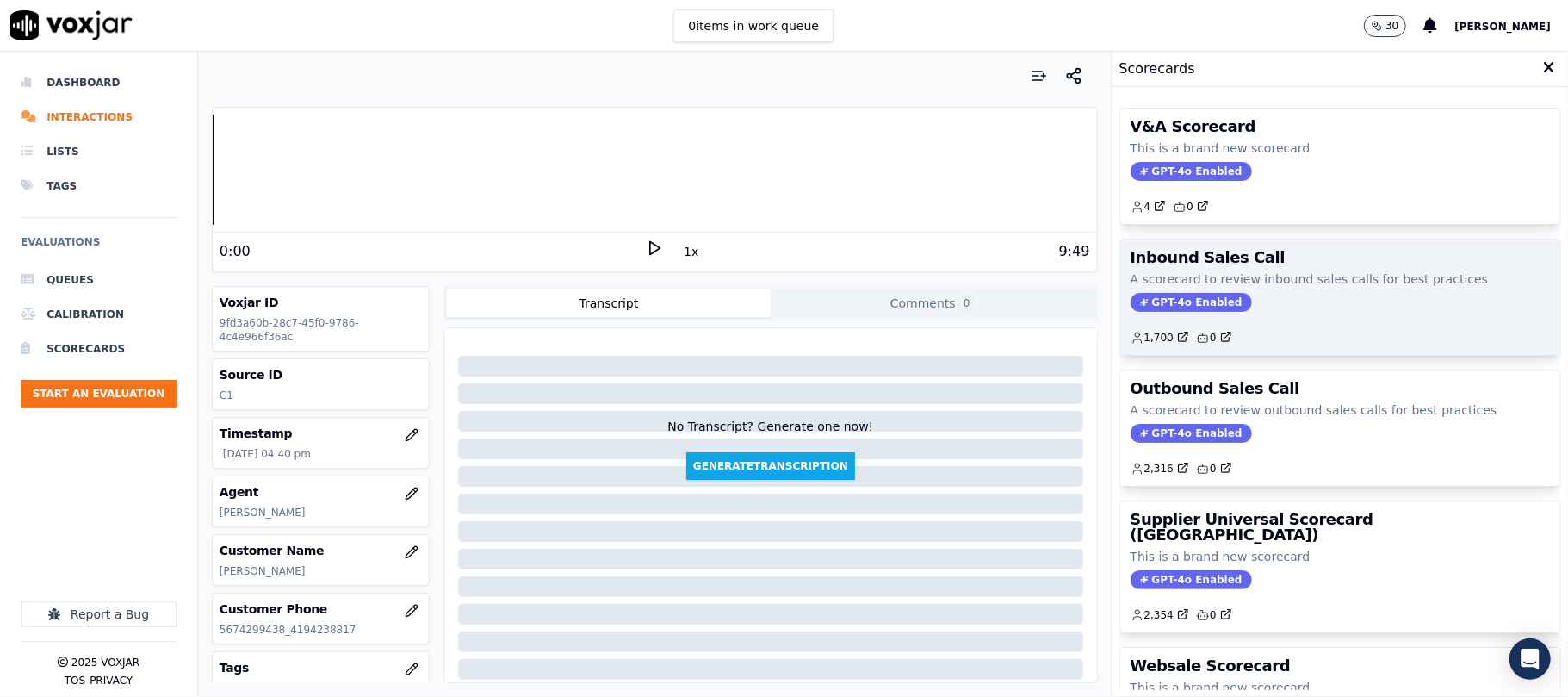
click at [1190, 307] on span "GPT-4o Enabled" at bounding box center [1191, 302] width 122 height 18
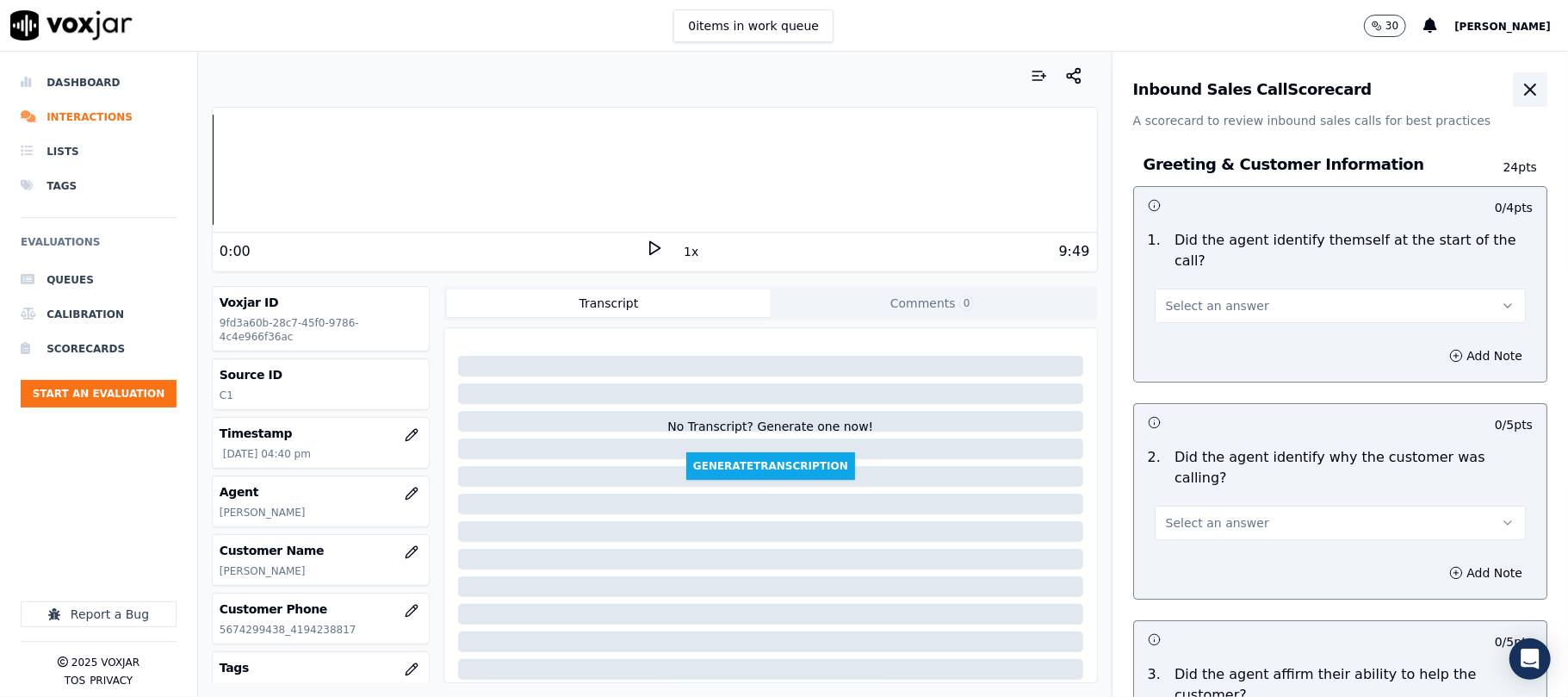
click at [1519, 91] on icon "button" at bounding box center [1529, 89] width 20 height 20
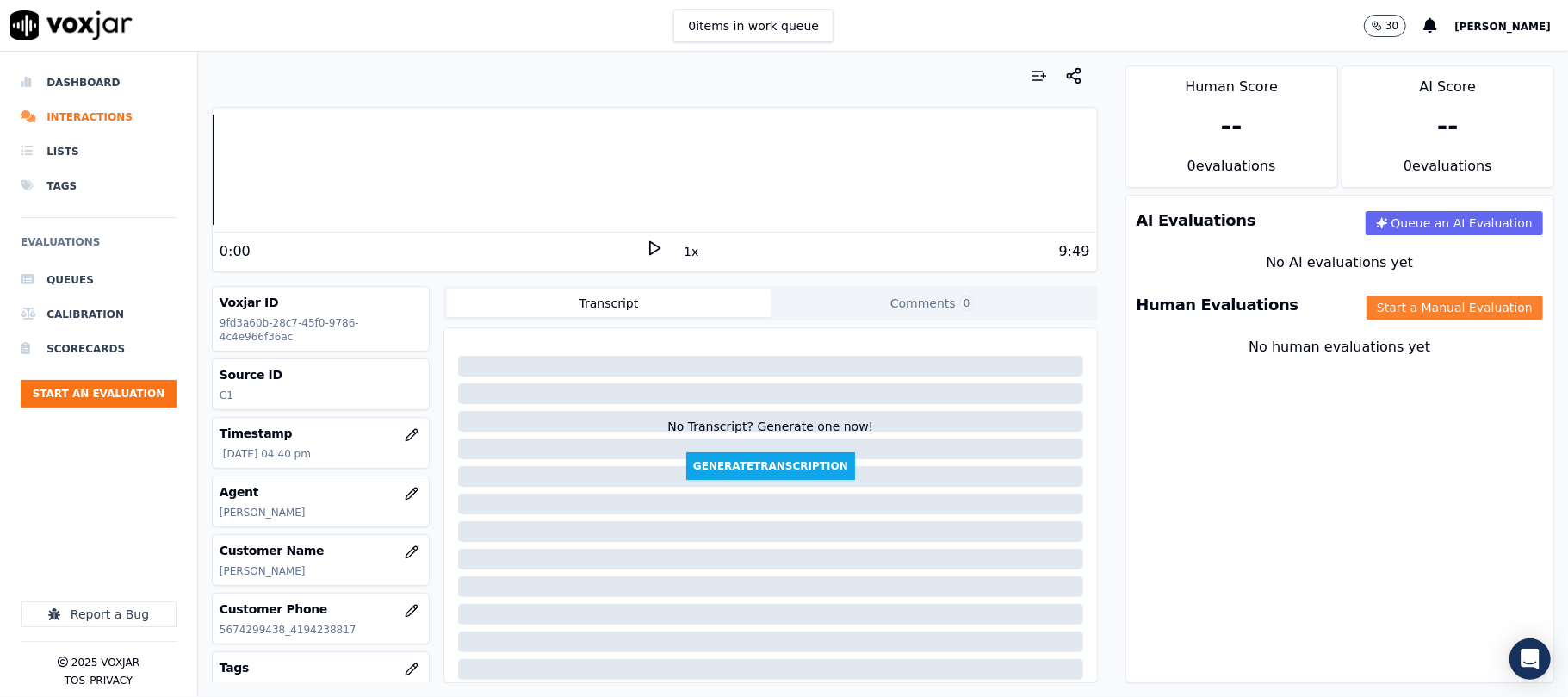
click at [1367, 304] on button "Start a Manual Evaluation" at bounding box center [1454, 307] width 176 height 24
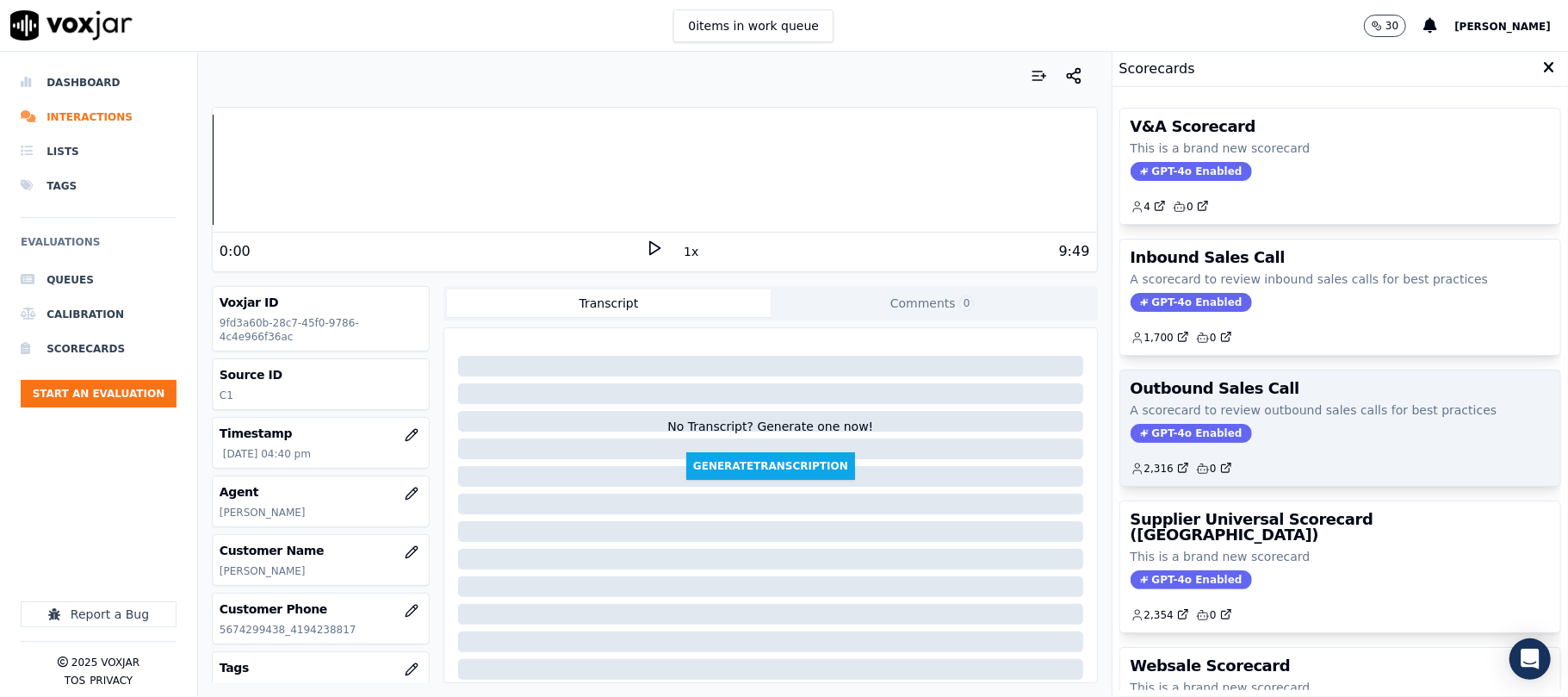
click at [1183, 432] on span "GPT-4o Enabled" at bounding box center [1191, 432] width 122 height 18
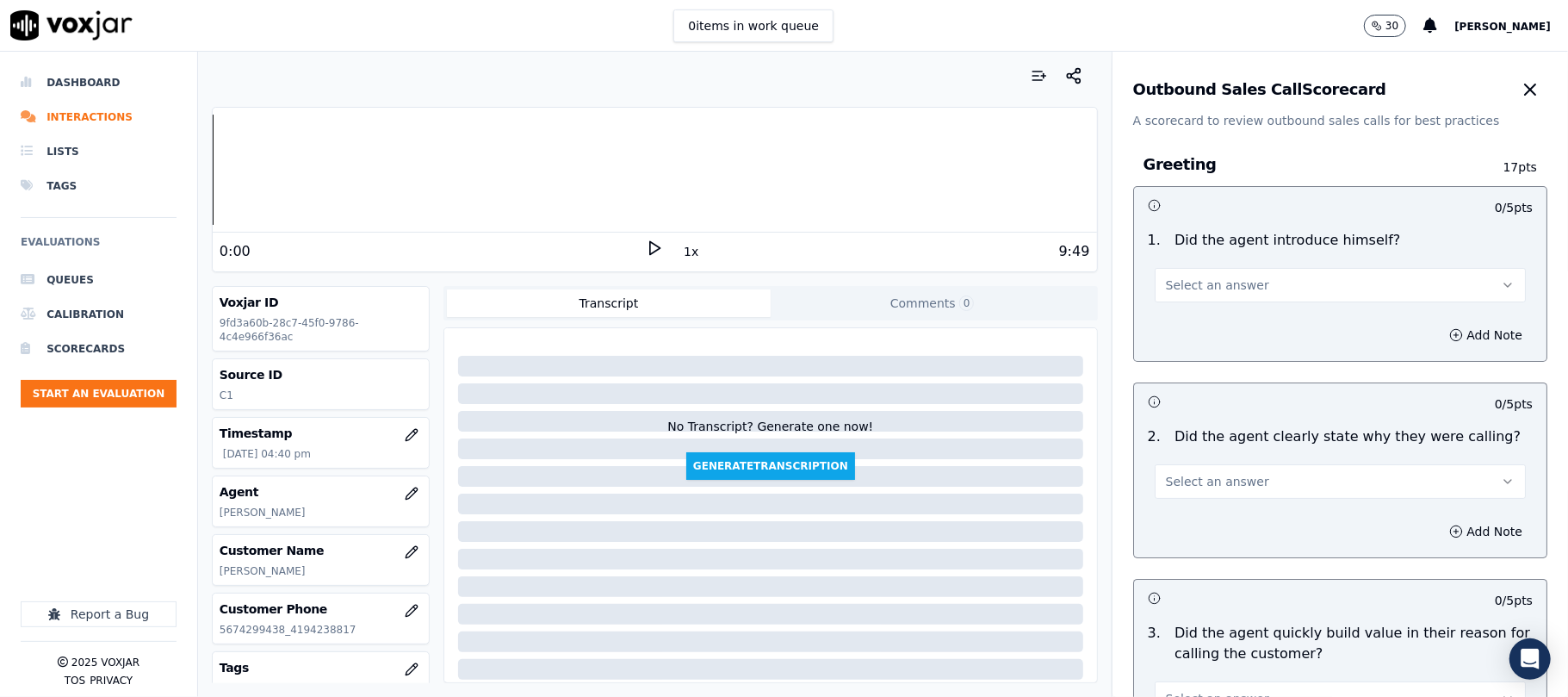
click at [1199, 283] on span "Select an answer" at bounding box center [1218, 285] width 103 height 18
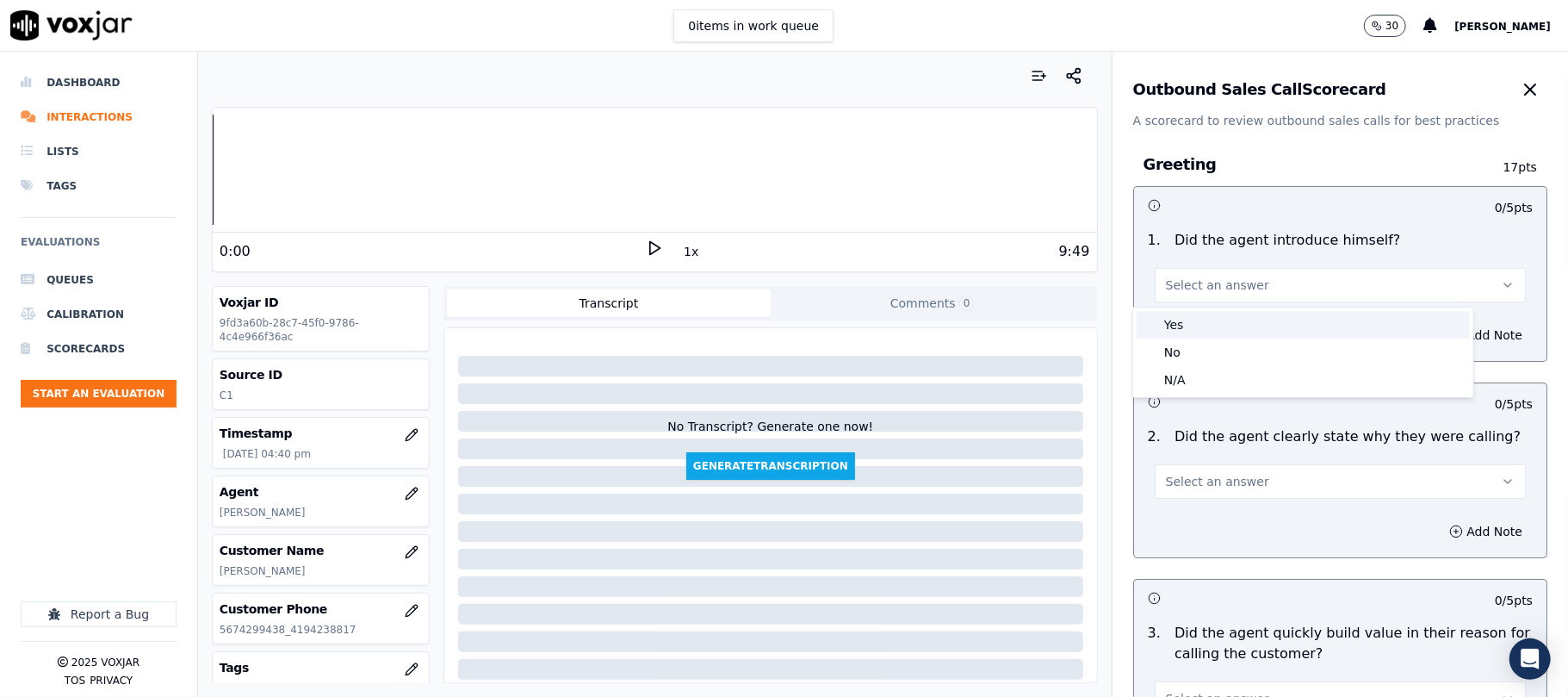
click at [1185, 320] on div "Yes" at bounding box center [1303, 324] width 333 height 27
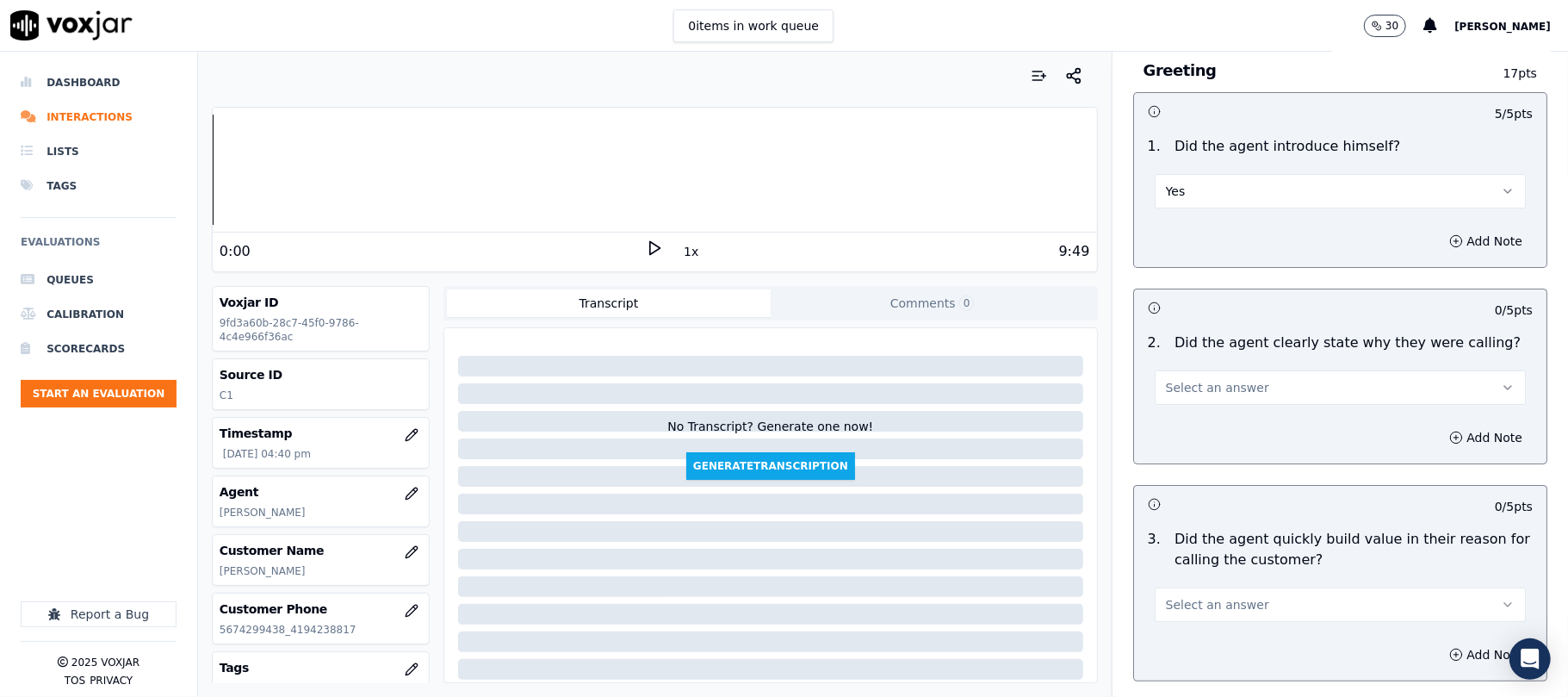
scroll to position [229, 0]
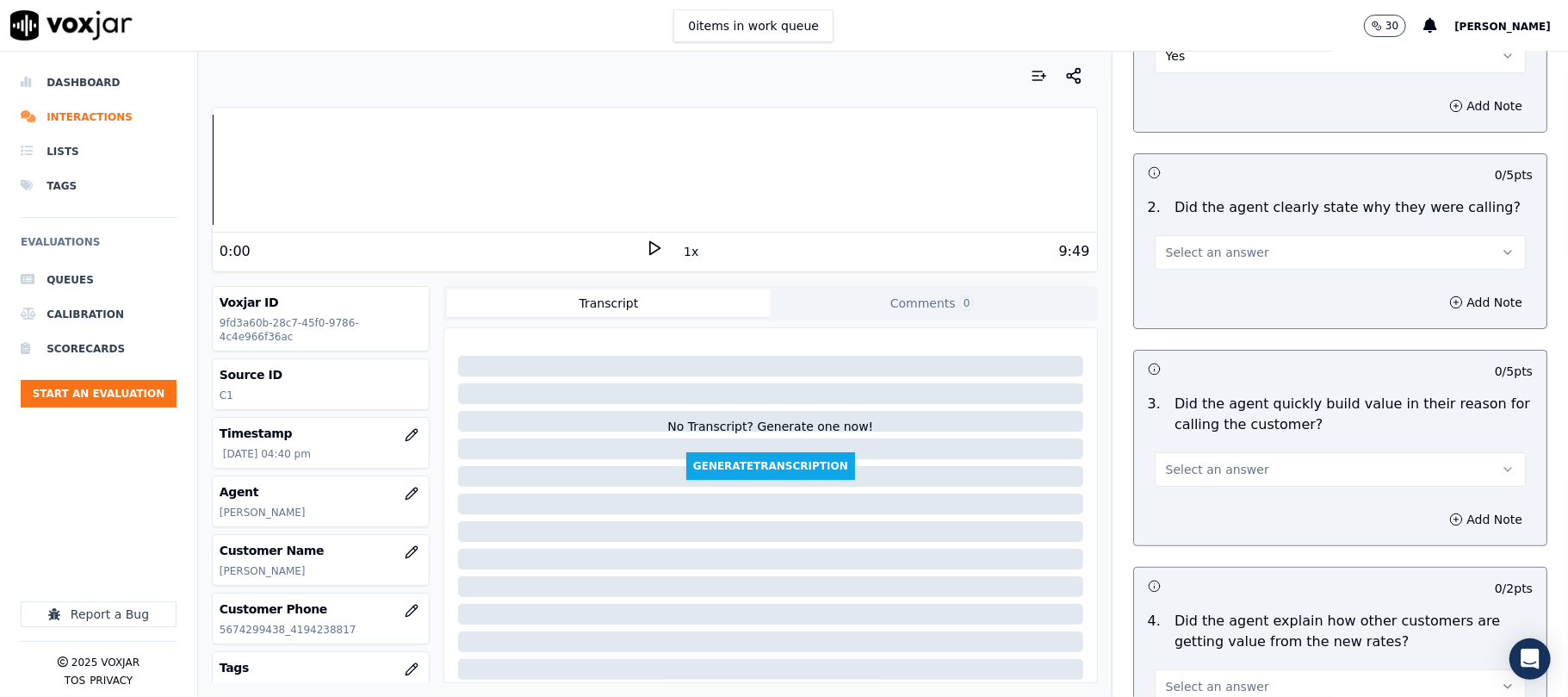
click at [1213, 258] on span "Select an answer" at bounding box center [1218, 252] width 103 height 18
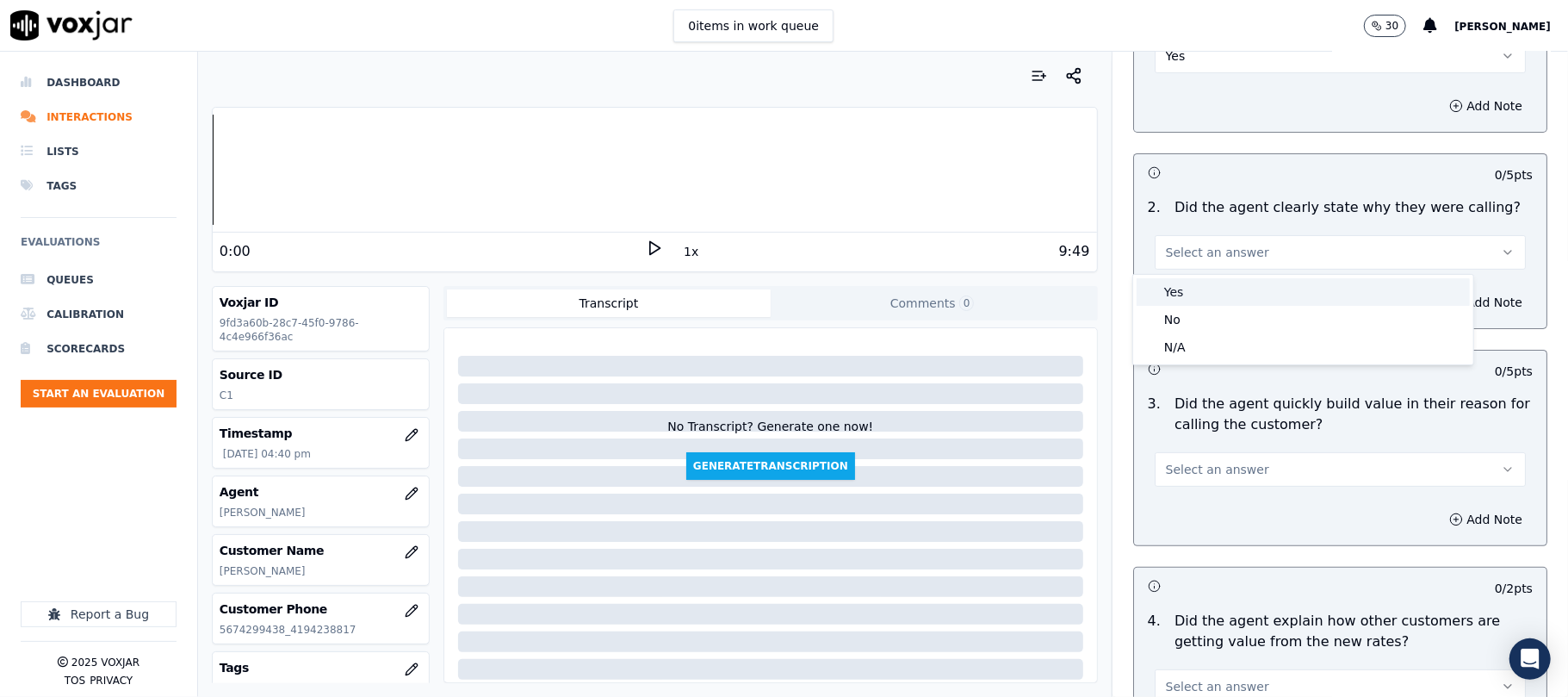
click at [1206, 286] on div "Yes" at bounding box center [1303, 292] width 333 height 27
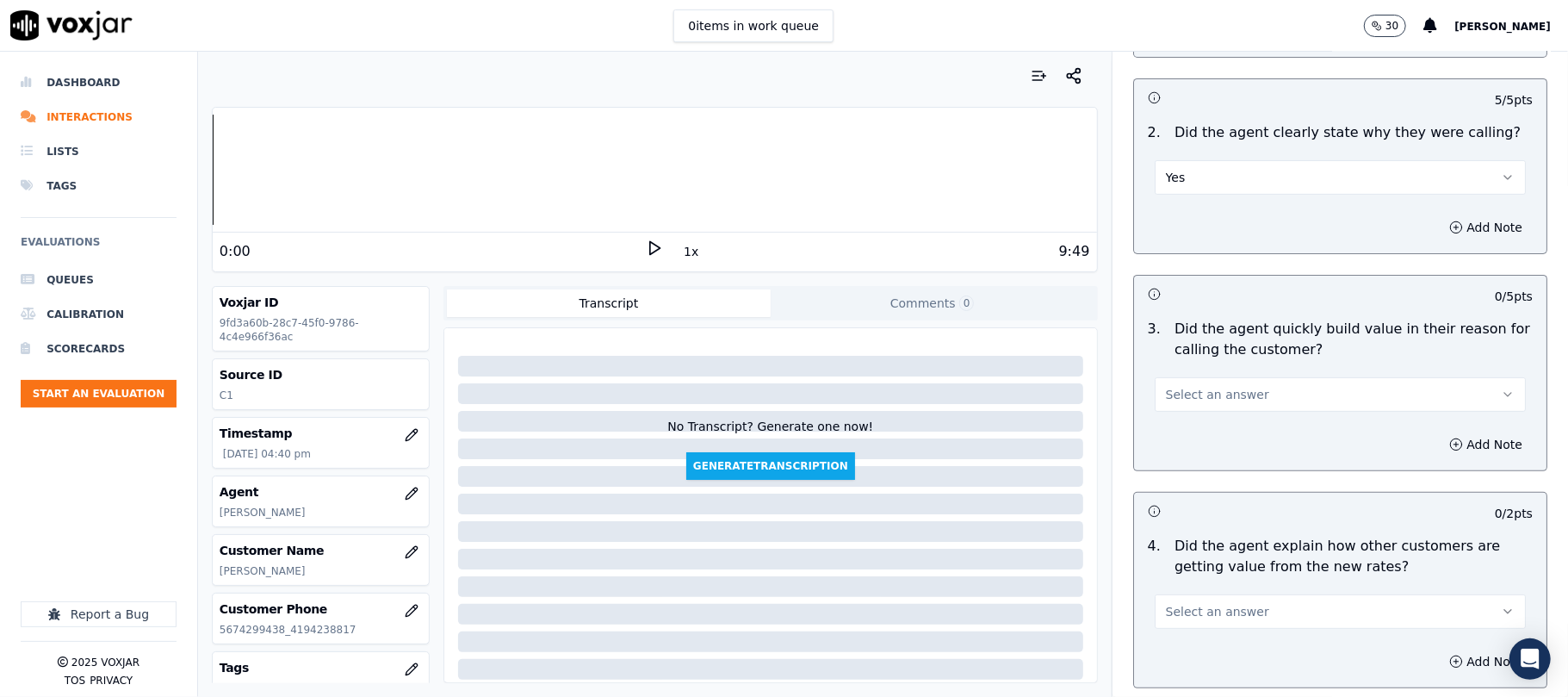
scroll to position [345, 0]
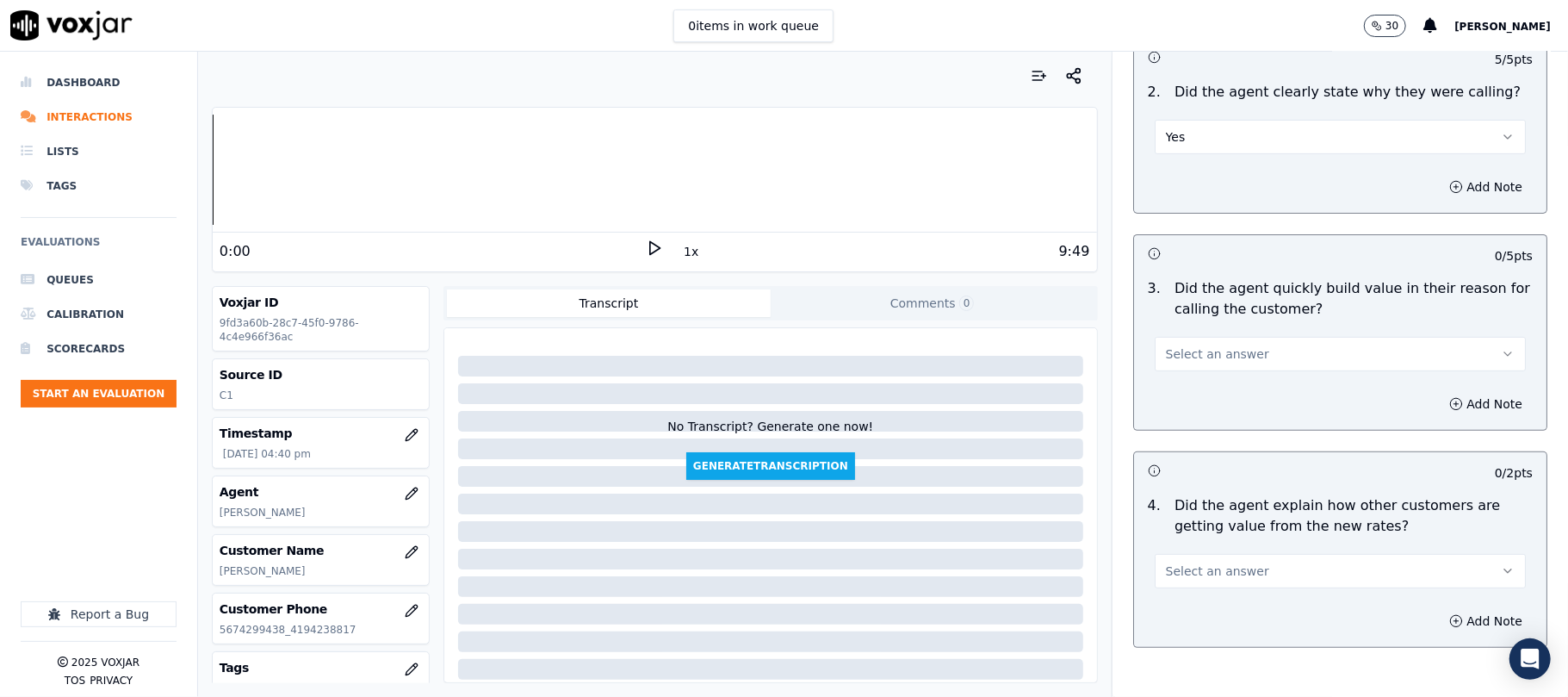
click at [1186, 347] on span "Select an answer" at bounding box center [1218, 354] width 103 height 18
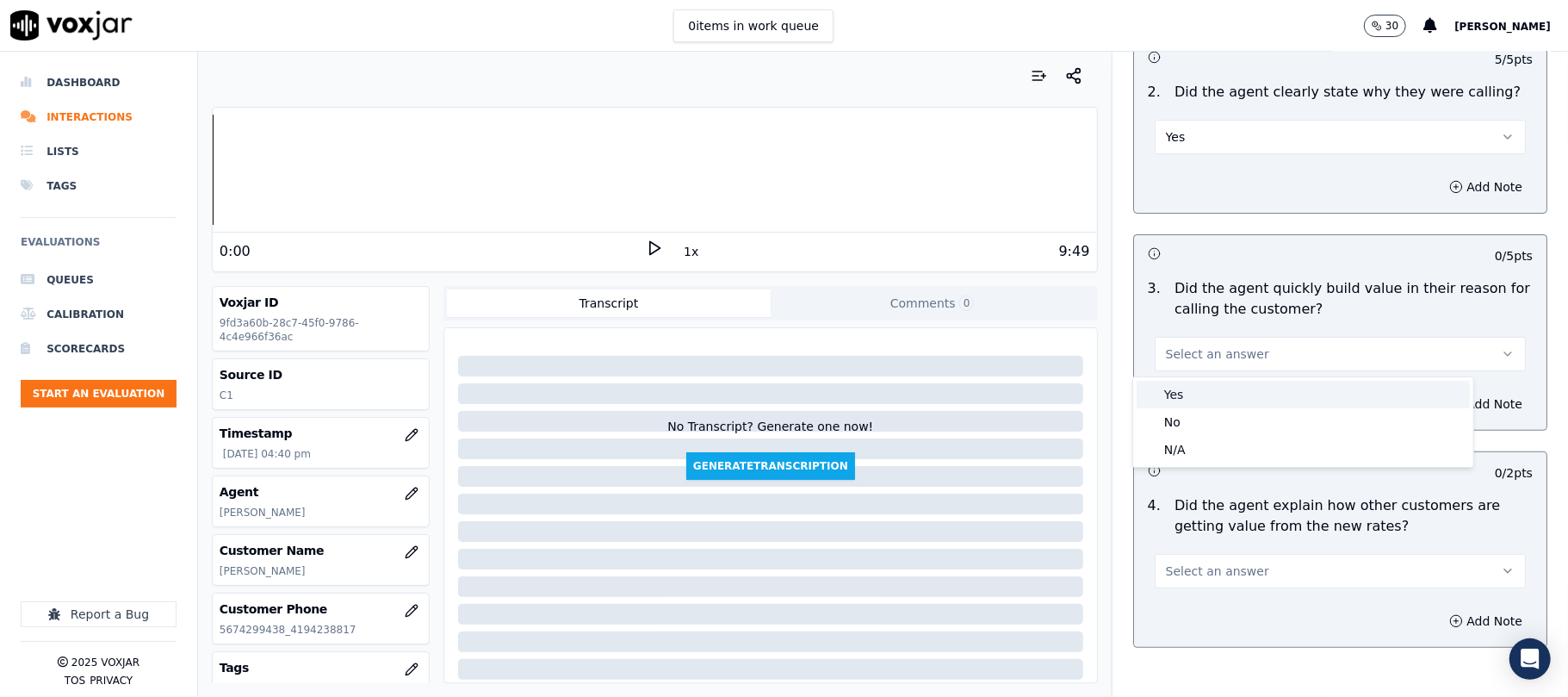
click at [1173, 385] on div "Yes" at bounding box center [1303, 394] width 333 height 27
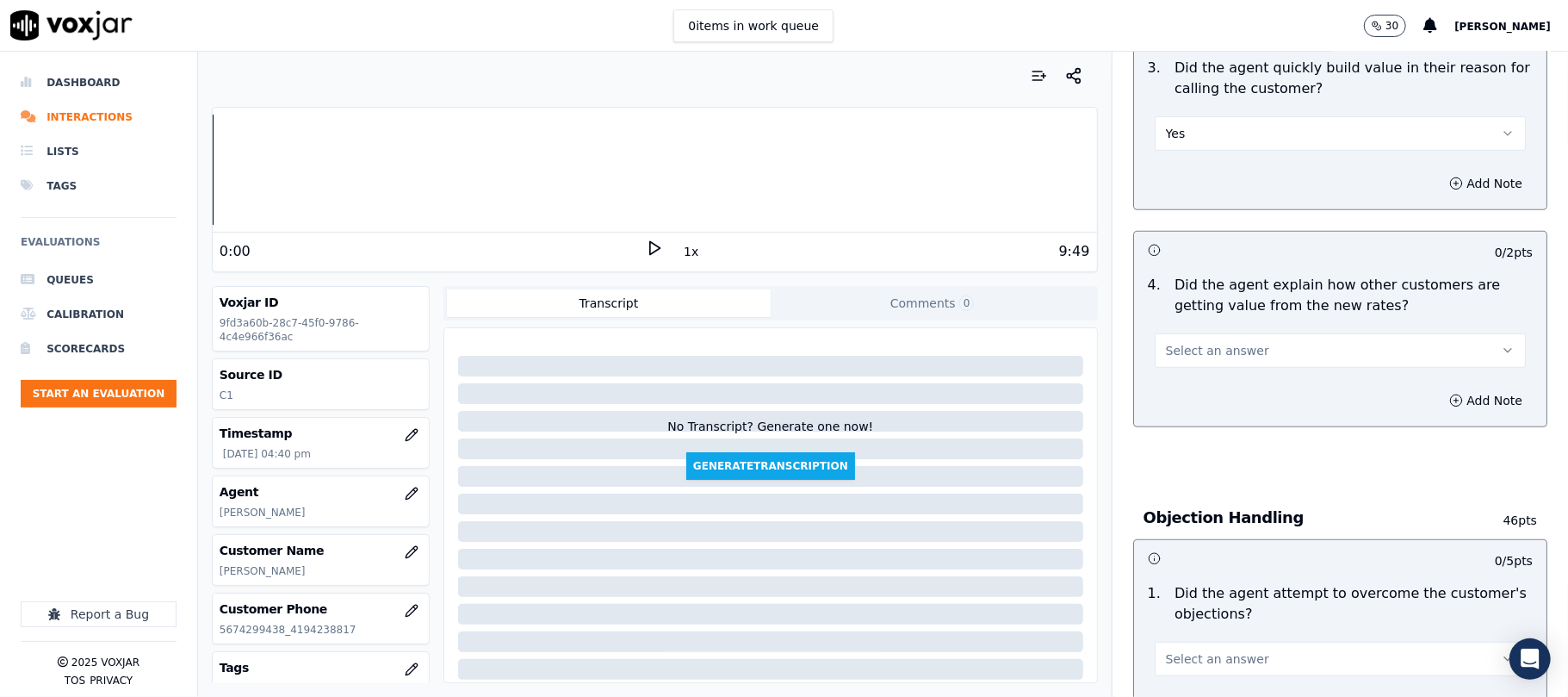
scroll to position [573, 0]
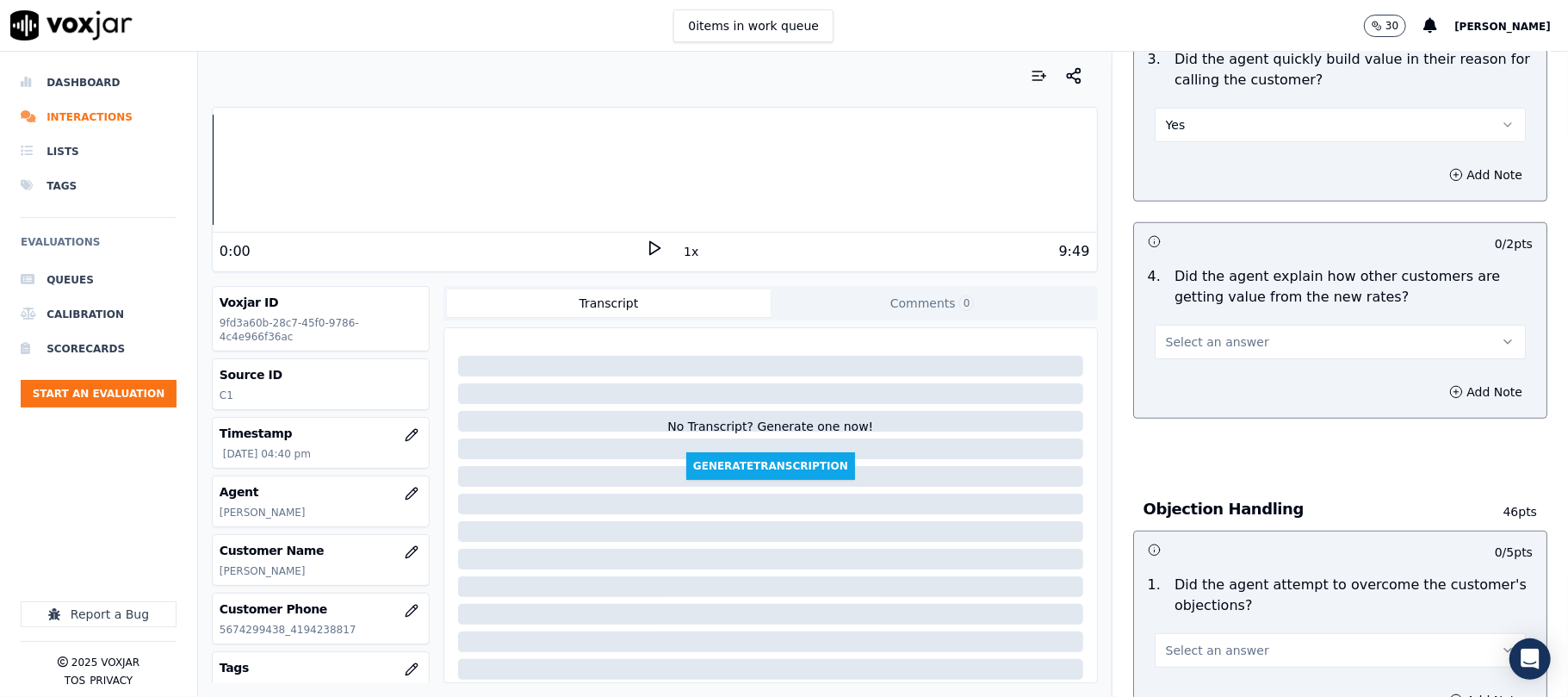
click at [1241, 341] on button "Select an answer" at bounding box center [1339, 342] width 371 height 34
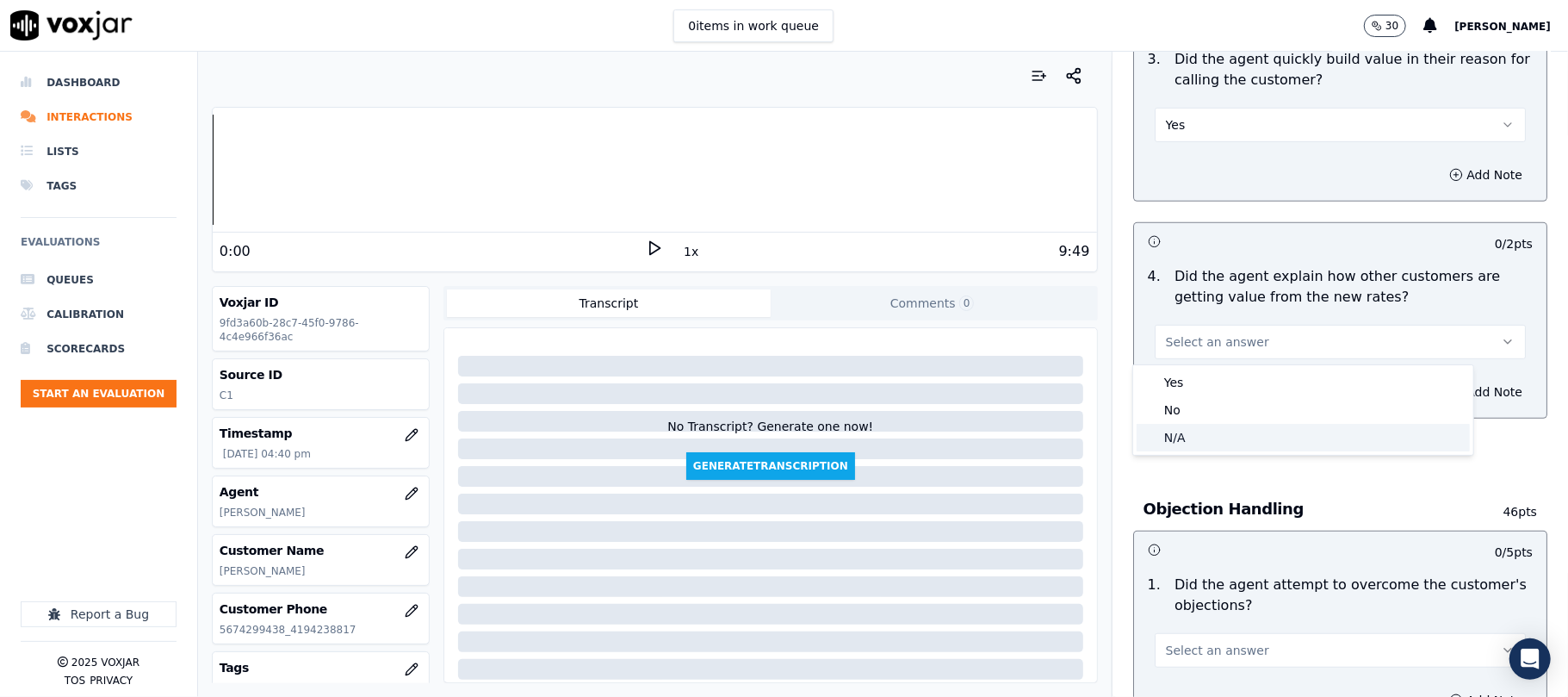
click at [1195, 432] on div "N/A" at bounding box center [1303, 437] width 333 height 27
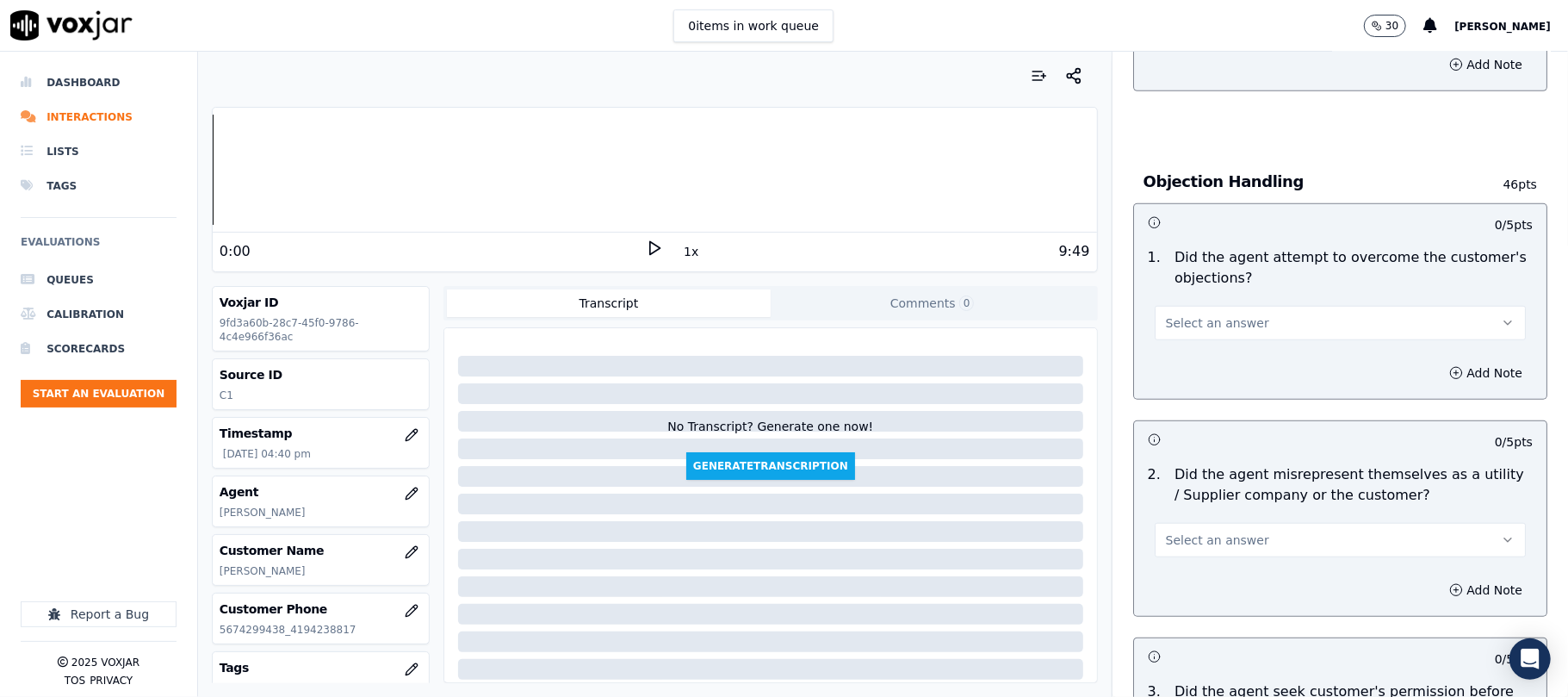
scroll to position [918, 0]
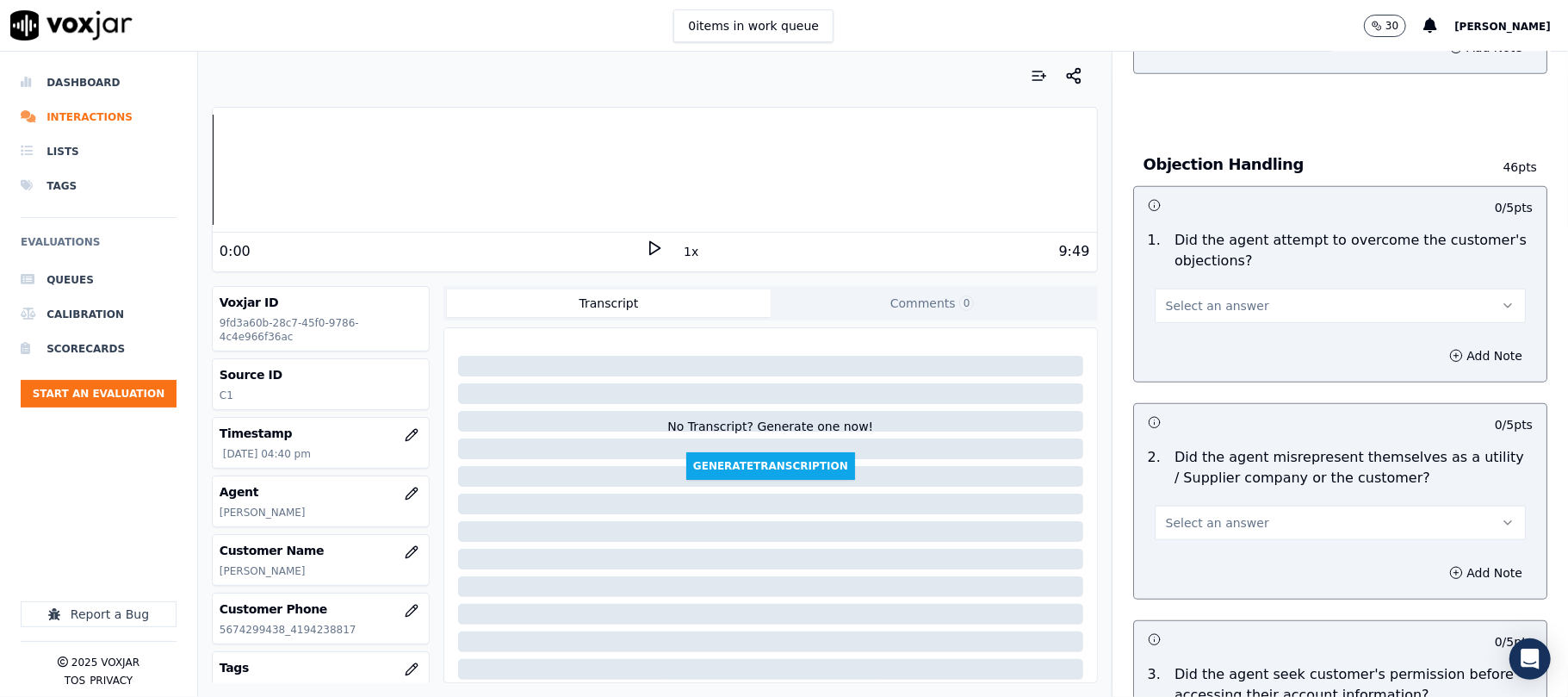
click at [1223, 286] on div "Select an answer" at bounding box center [1340, 297] width 399 height 52
click at [1209, 323] on button "Select an answer" at bounding box center [1339, 305] width 371 height 34
click at [1203, 345] on div "Yes" at bounding box center [1303, 347] width 333 height 27
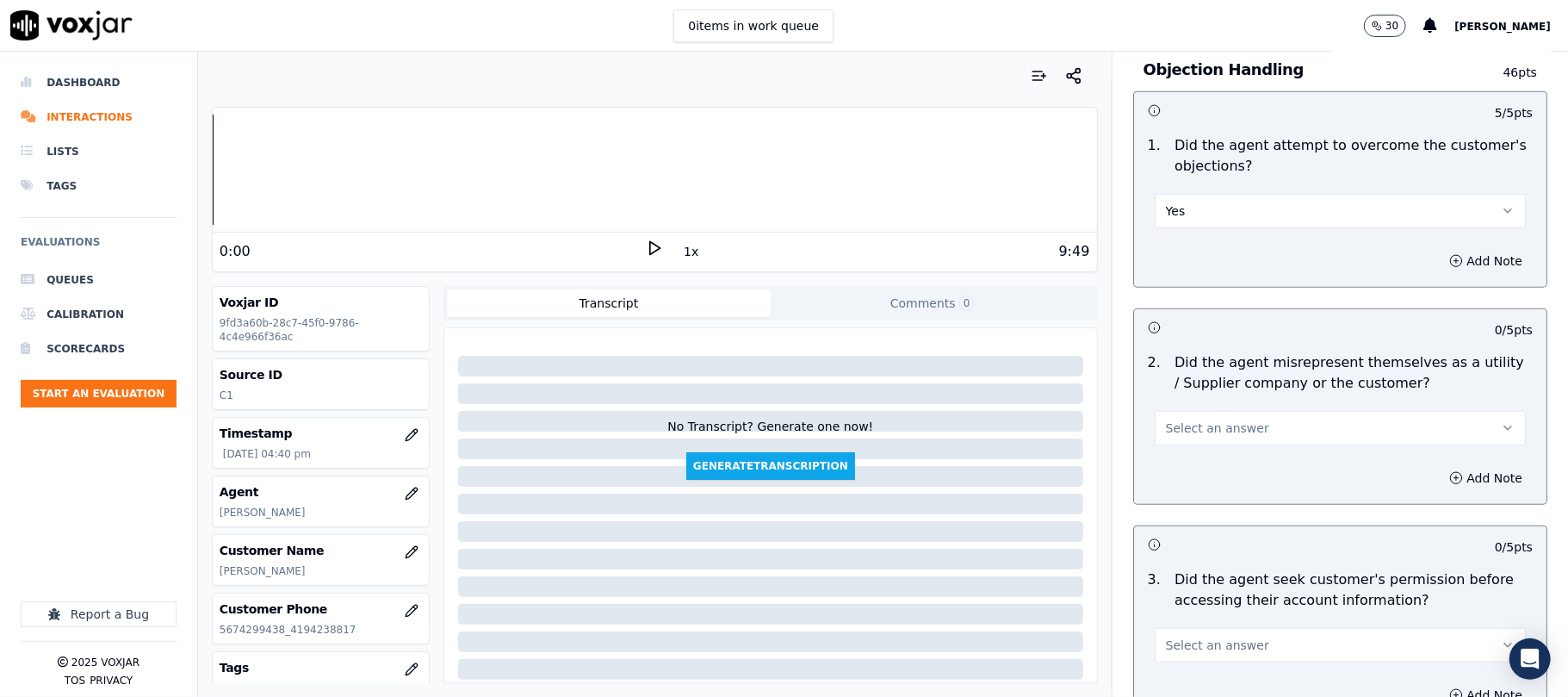
scroll to position [1148, 0]
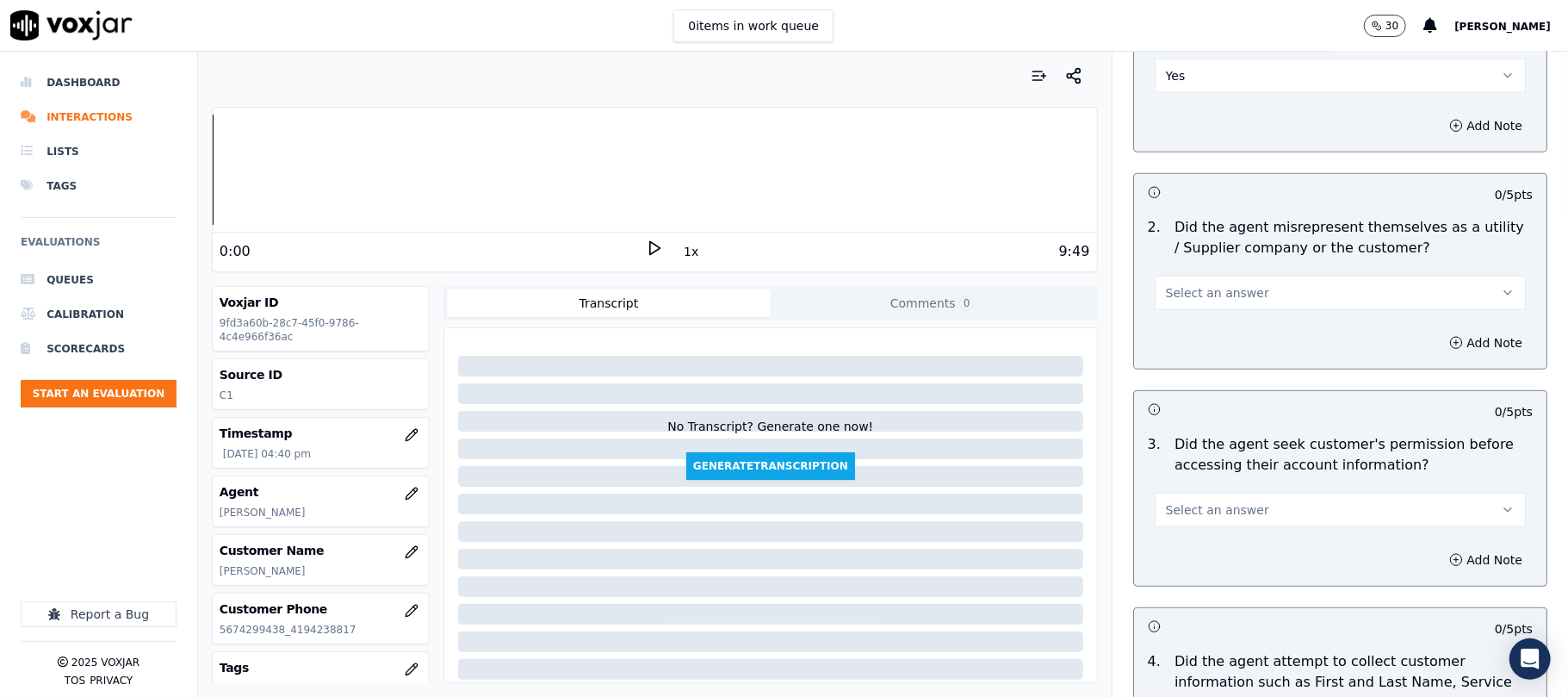
click at [1214, 308] on button "Select an answer" at bounding box center [1339, 292] width 371 height 34
click at [1191, 352] on div "No" at bounding box center [1303, 362] width 333 height 27
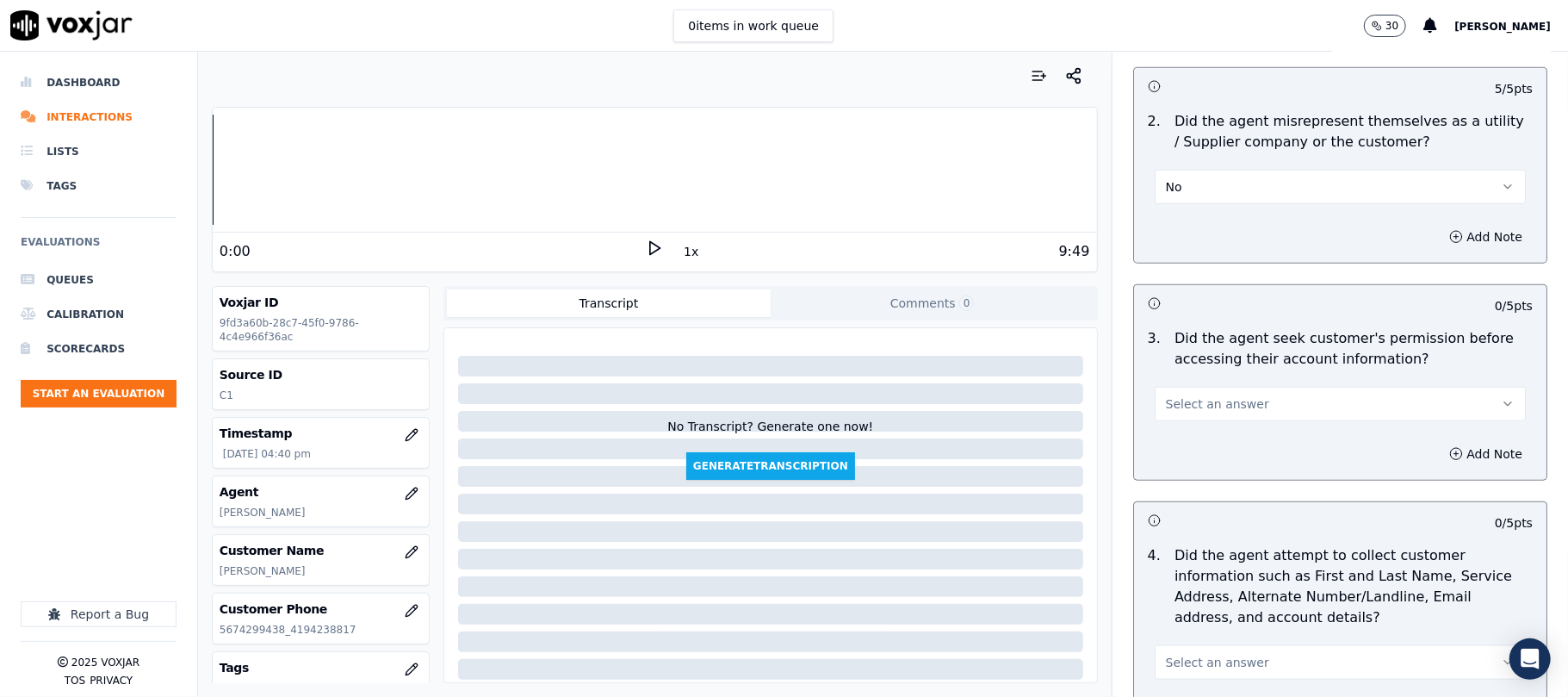
scroll to position [1377, 0]
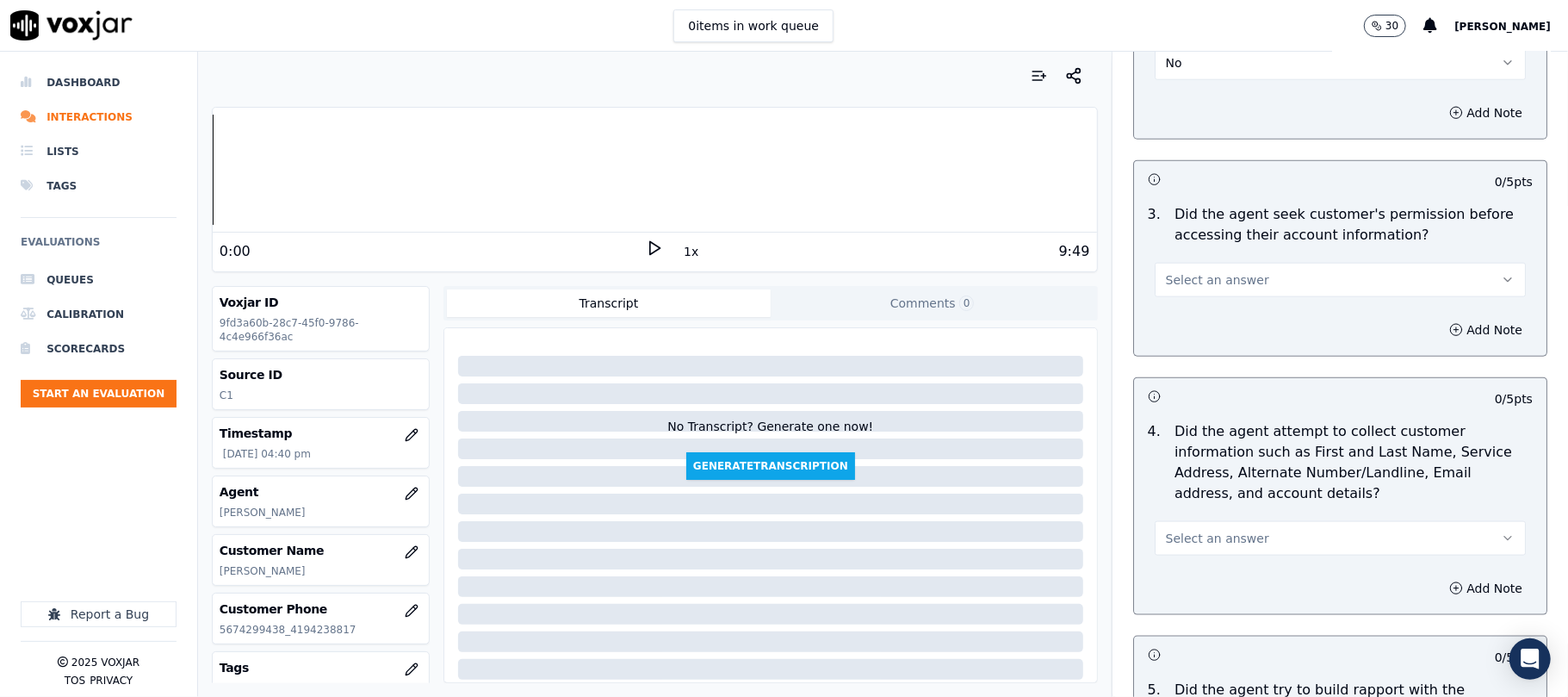
click at [1218, 275] on span "Select an answer" at bounding box center [1218, 280] width 103 height 18
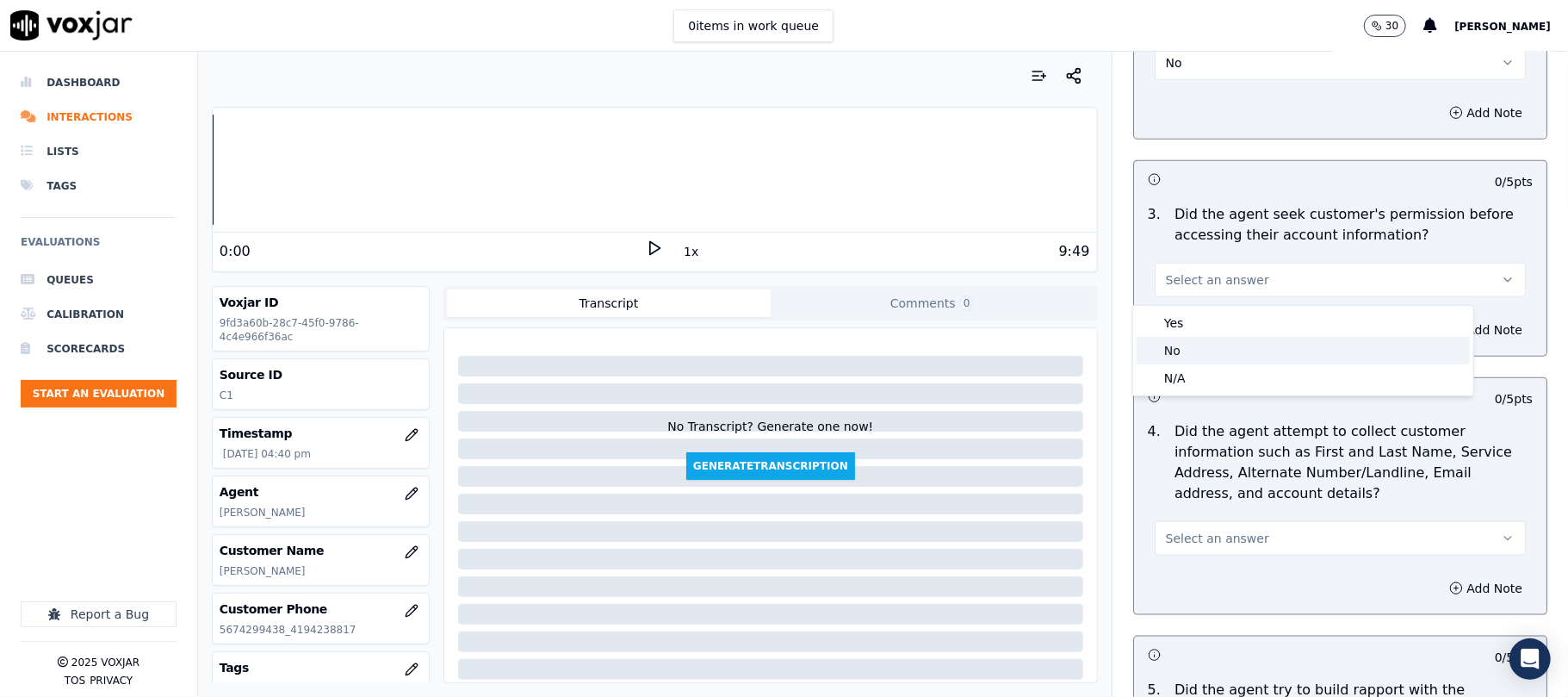
click at [1186, 346] on div "No" at bounding box center [1303, 350] width 333 height 27
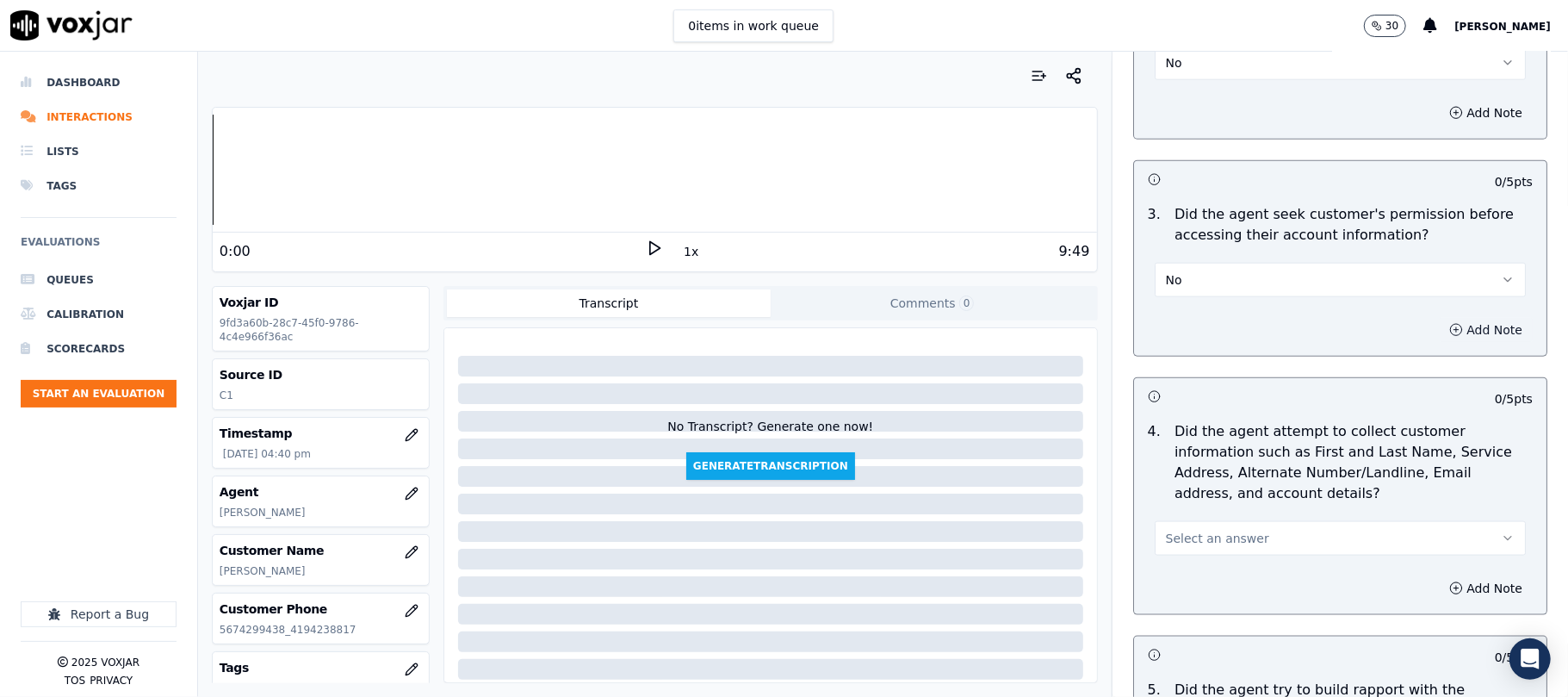
click at [1439, 334] on button "Add Note" at bounding box center [1485, 329] width 93 height 24
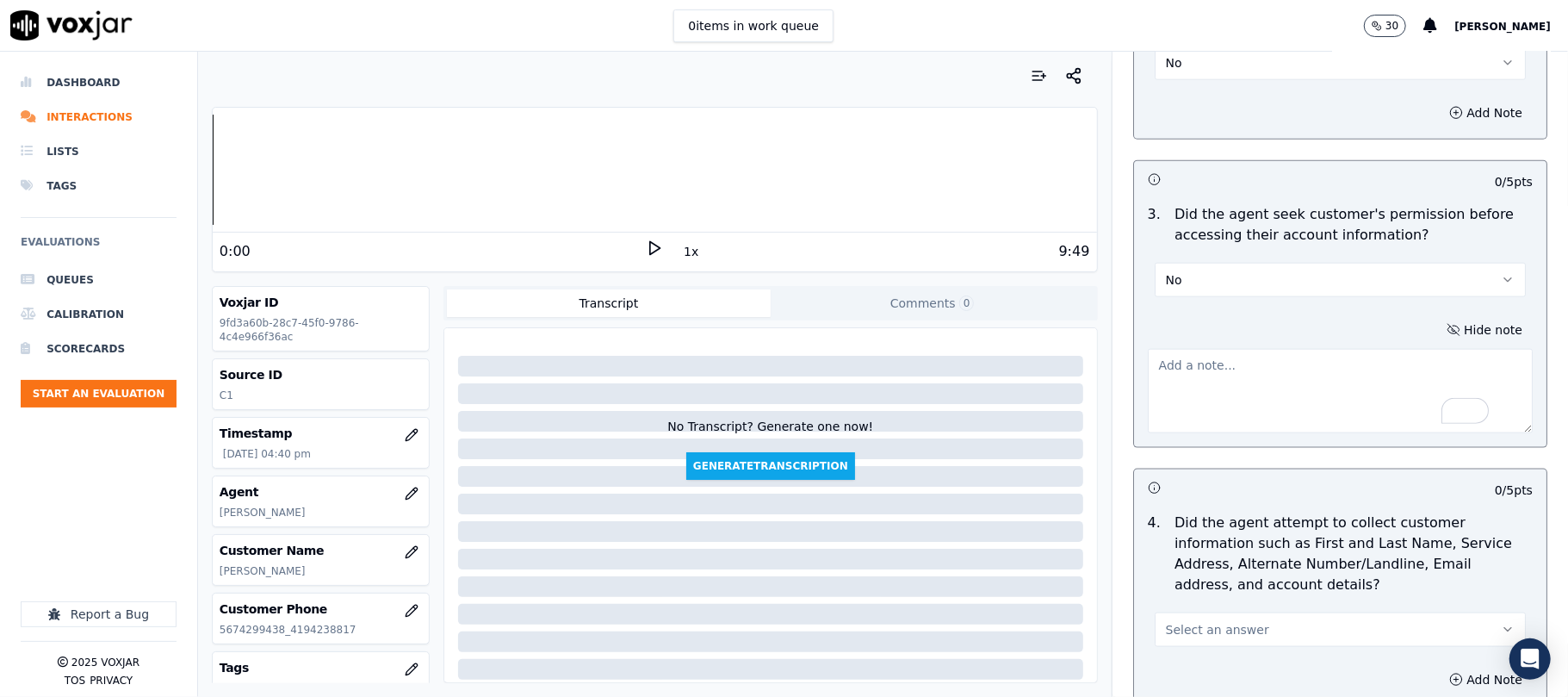
paste textarea "@5:51 [PERSON_NAME] share the account details <> The agent must ask for and obt…"
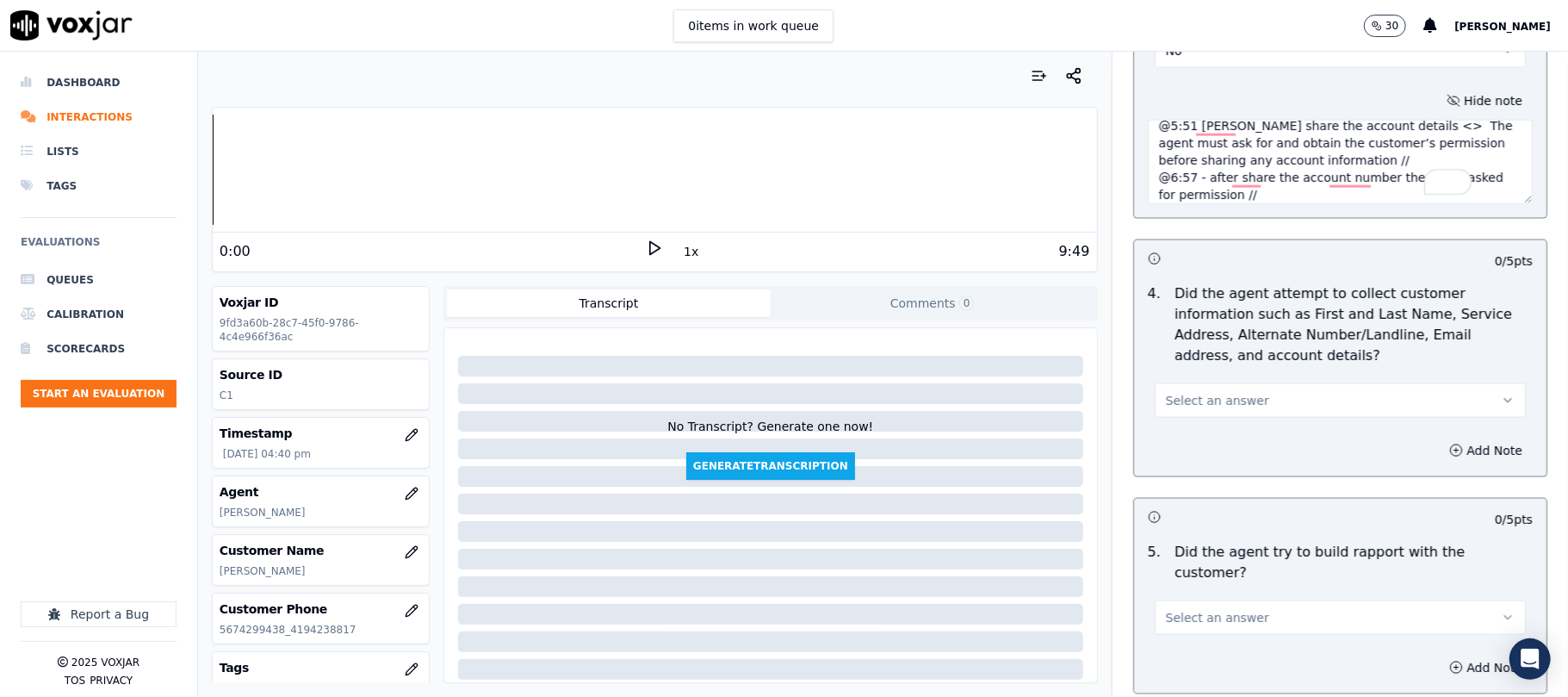
scroll to position [18, 0]
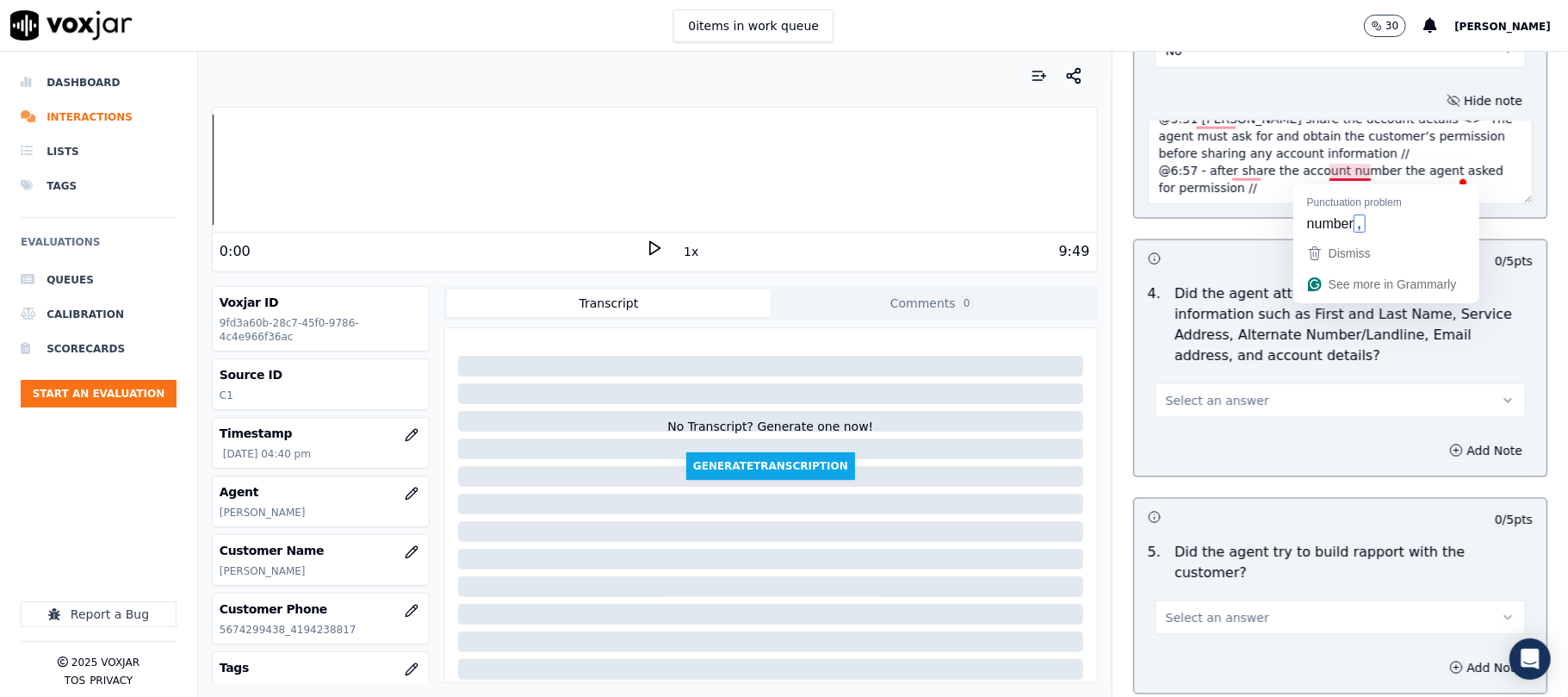
type textarea "@5:51 [PERSON_NAME] share the account details <> The agent must ask for and obt…"
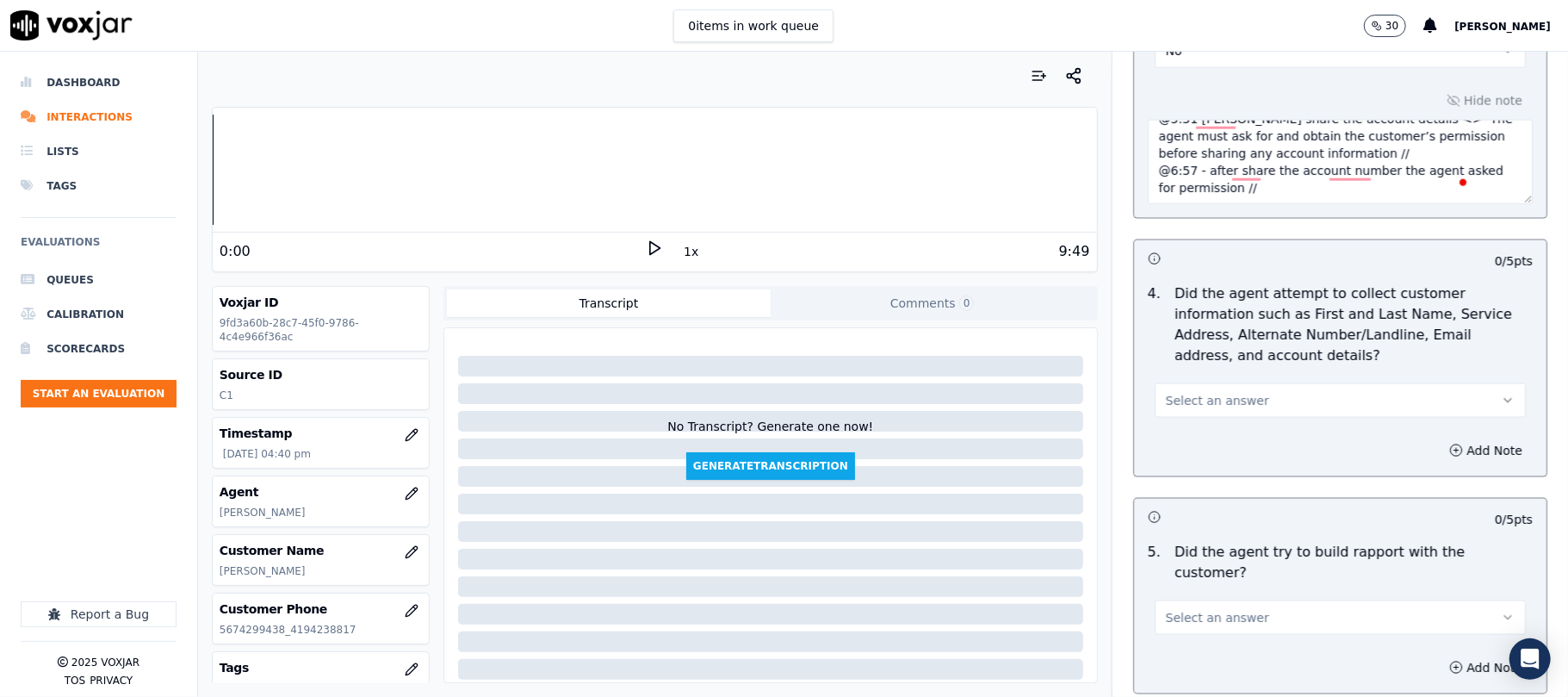
click at [1217, 400] on span "Select an answer" at bounding box center [1218, 401] width 103 height 18
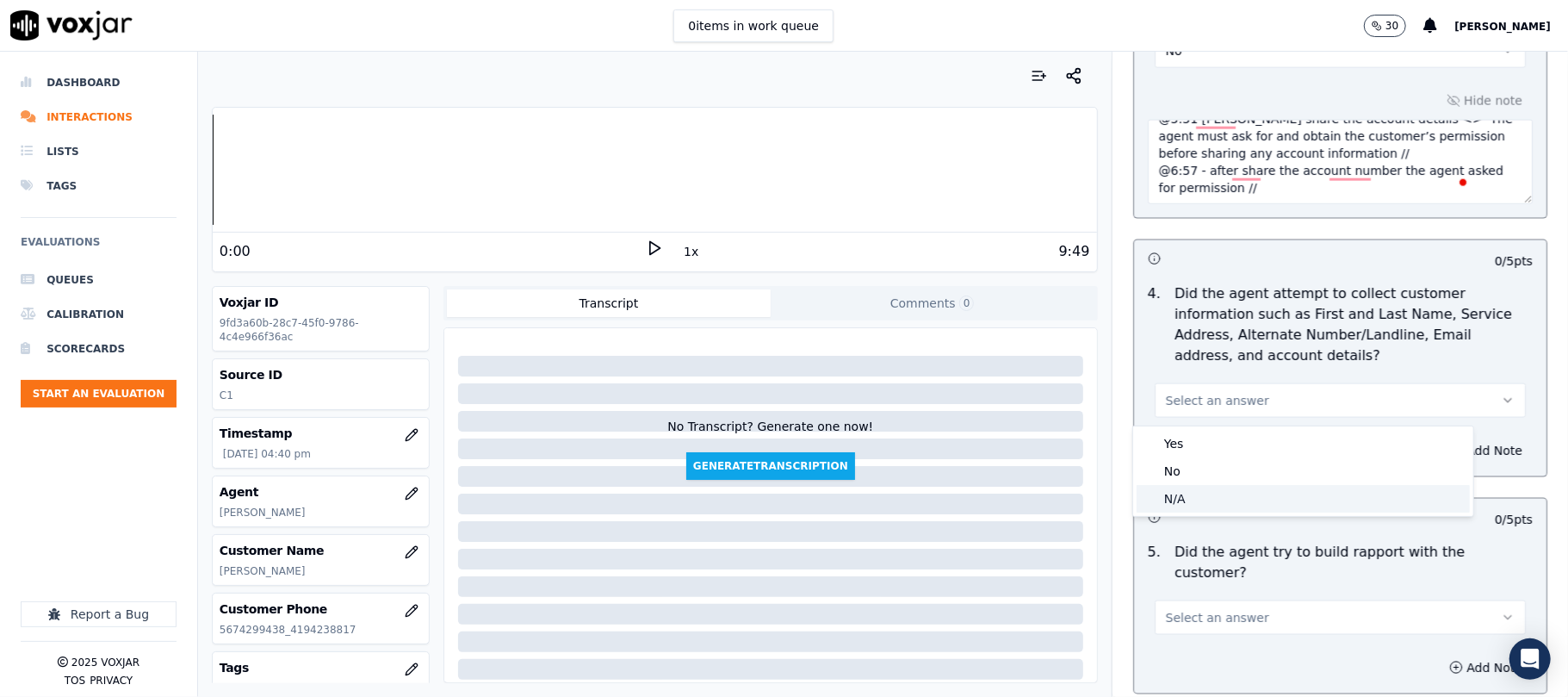
click at [1176, 497] on div "N/A" at bounding box center [1303, 498] width 333 height 27
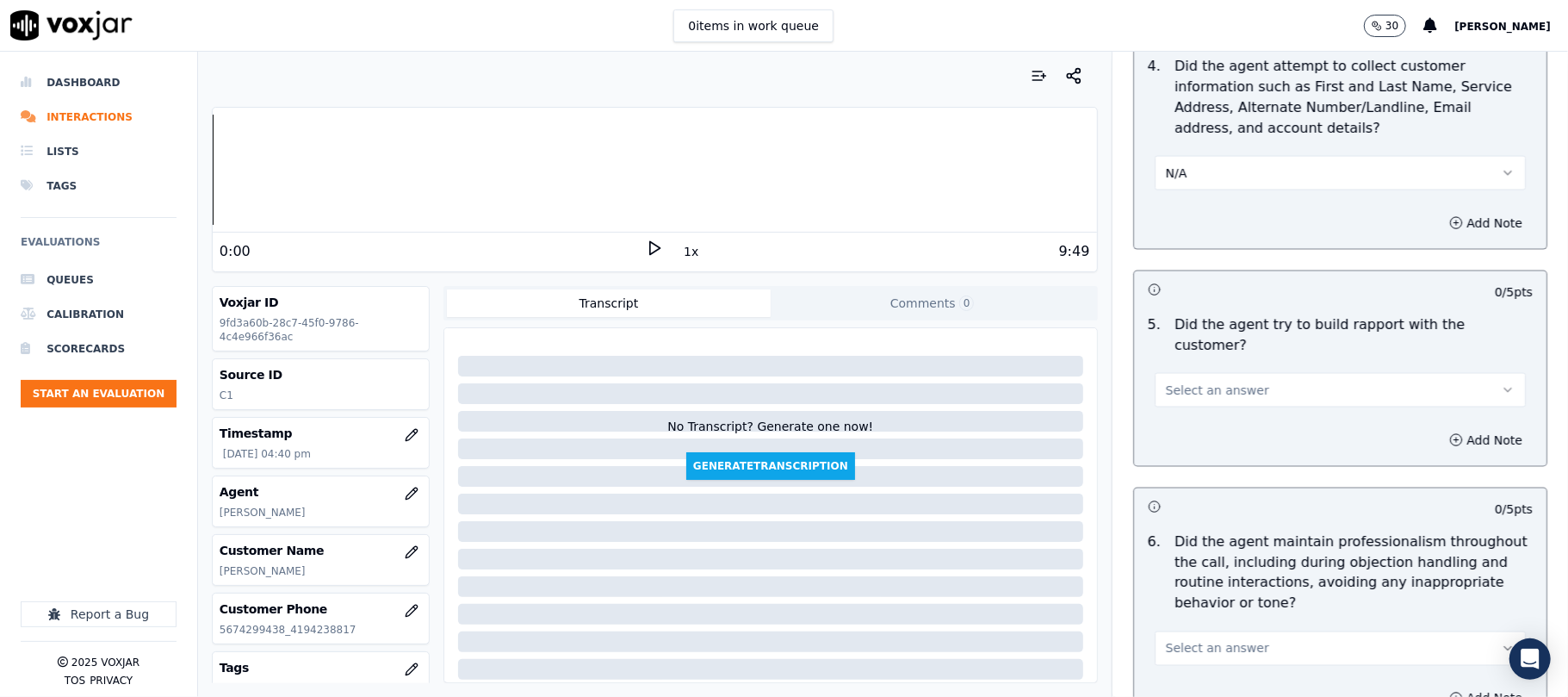
scroll to position [1837, 0]
click at [1189, 379] on span "Select an answer" at bounding box center [1218, 387] width 103 height 18
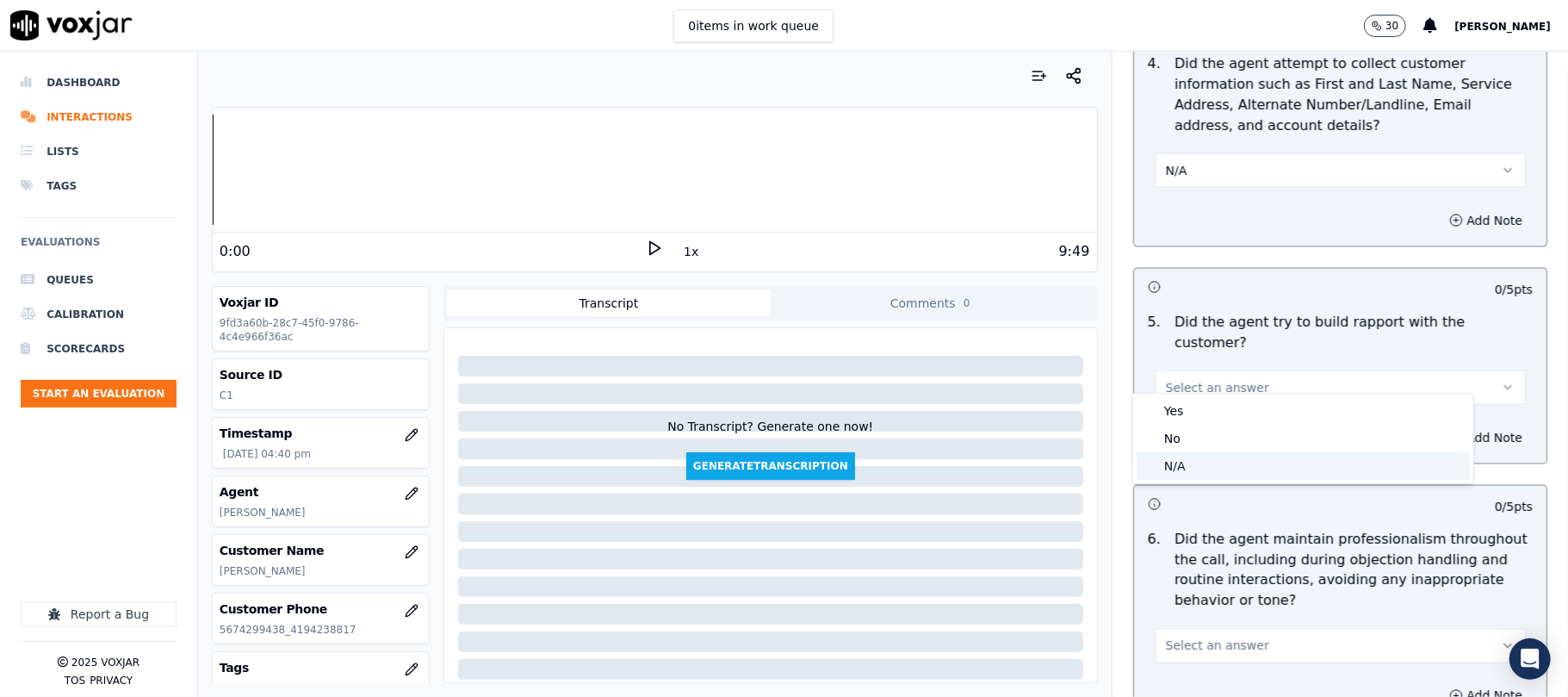
click at [1172, 463] on div "N/A" at bounding box center [1303, 465] width 333 height 27
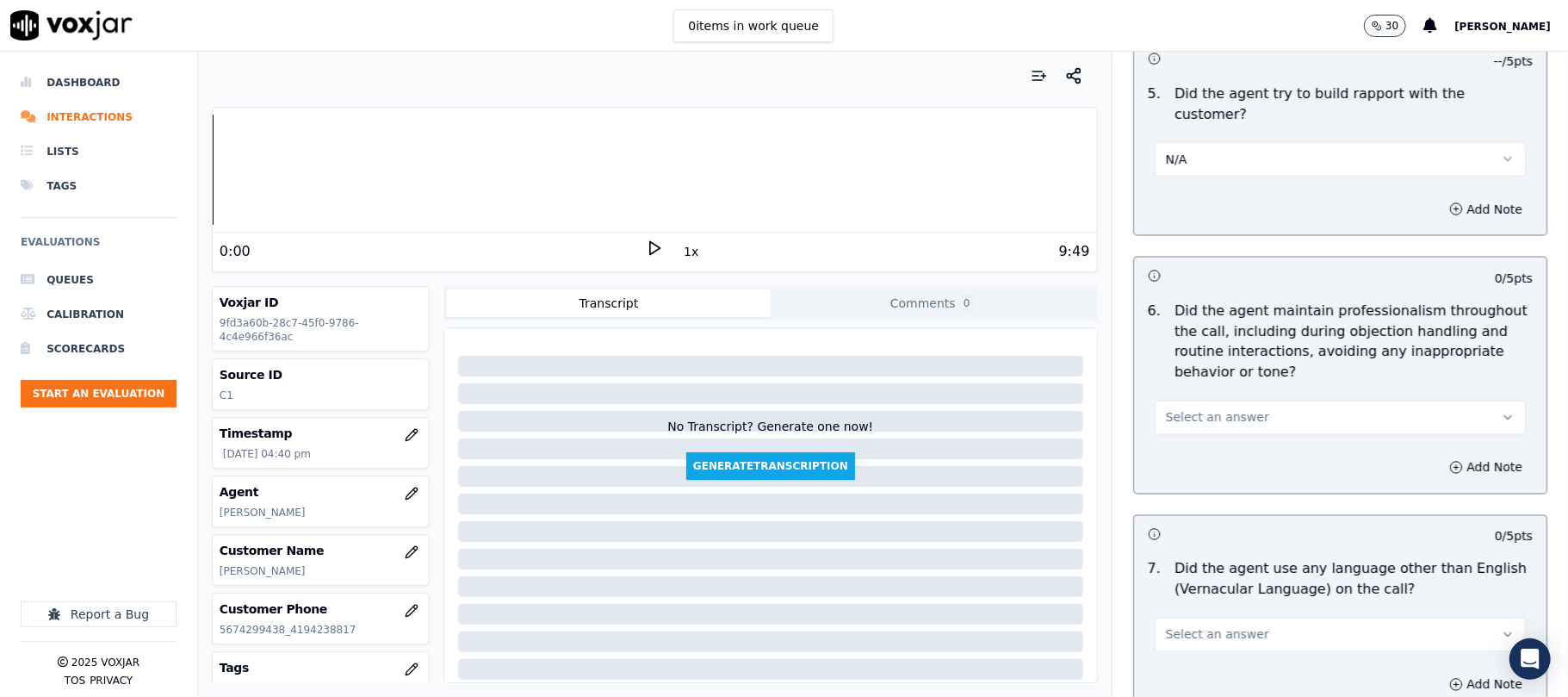
scroll to position [2067, 0]
click at [1202, 408] on span "Select an answer" at bounding box center [1218, 416] width 103 height 18
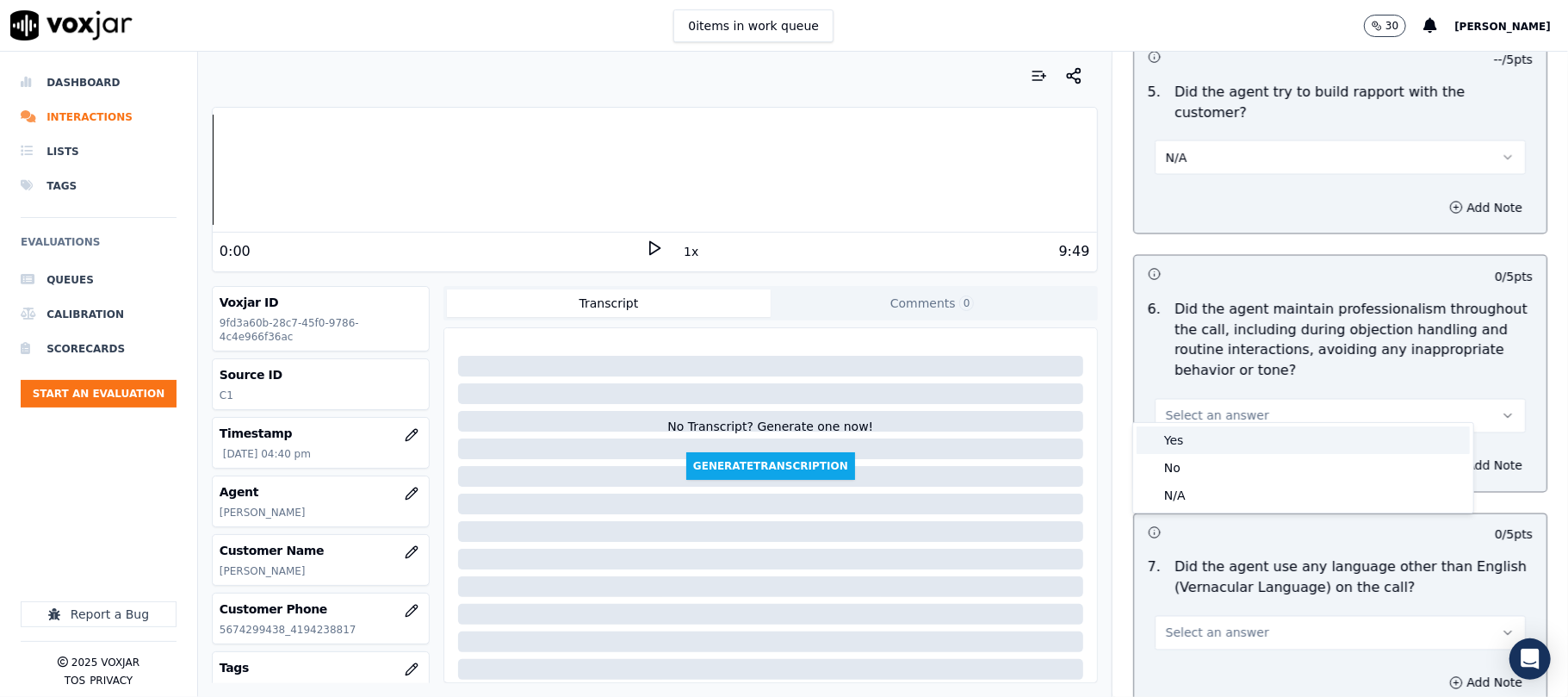
click at [1189, 441] on div "Yes" at bounding box center [1303, 440] width 333 height 27
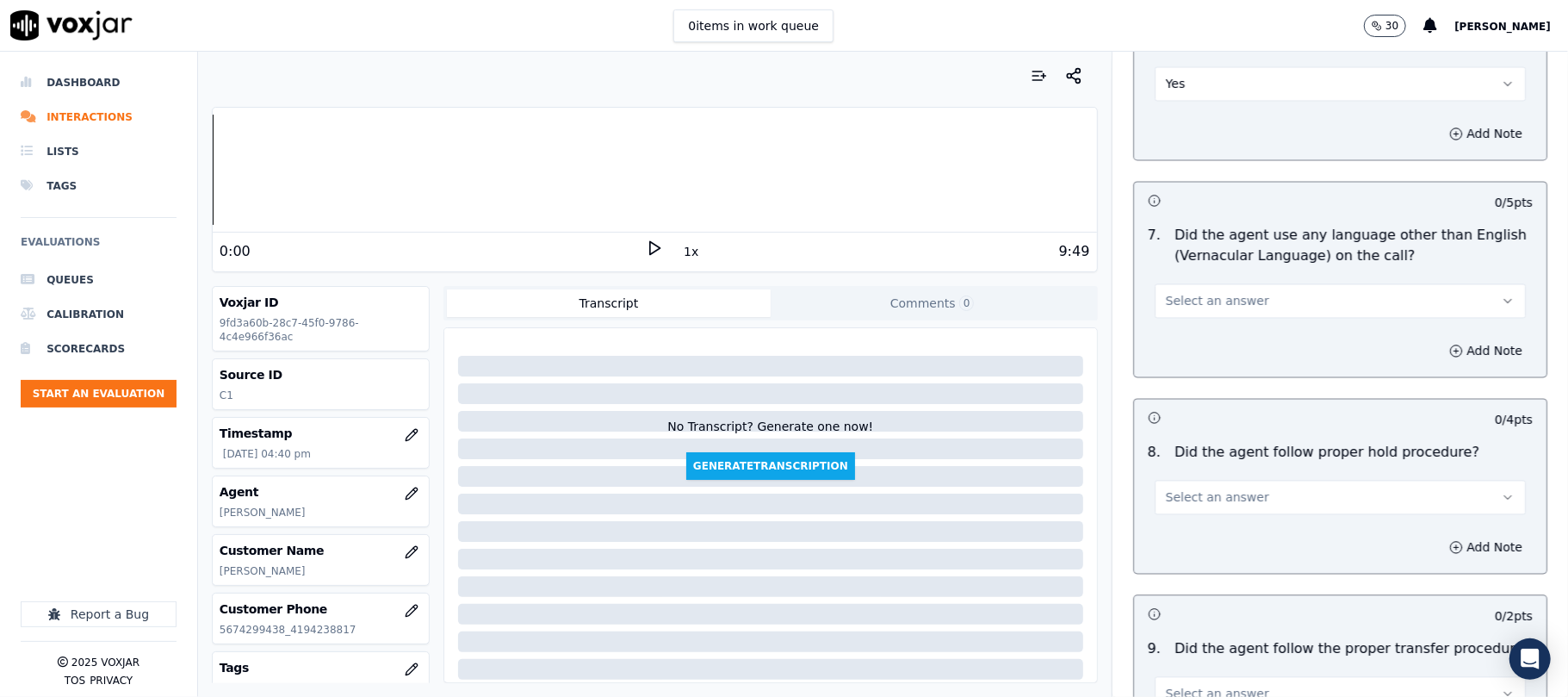
scroll to position [2411, 0]
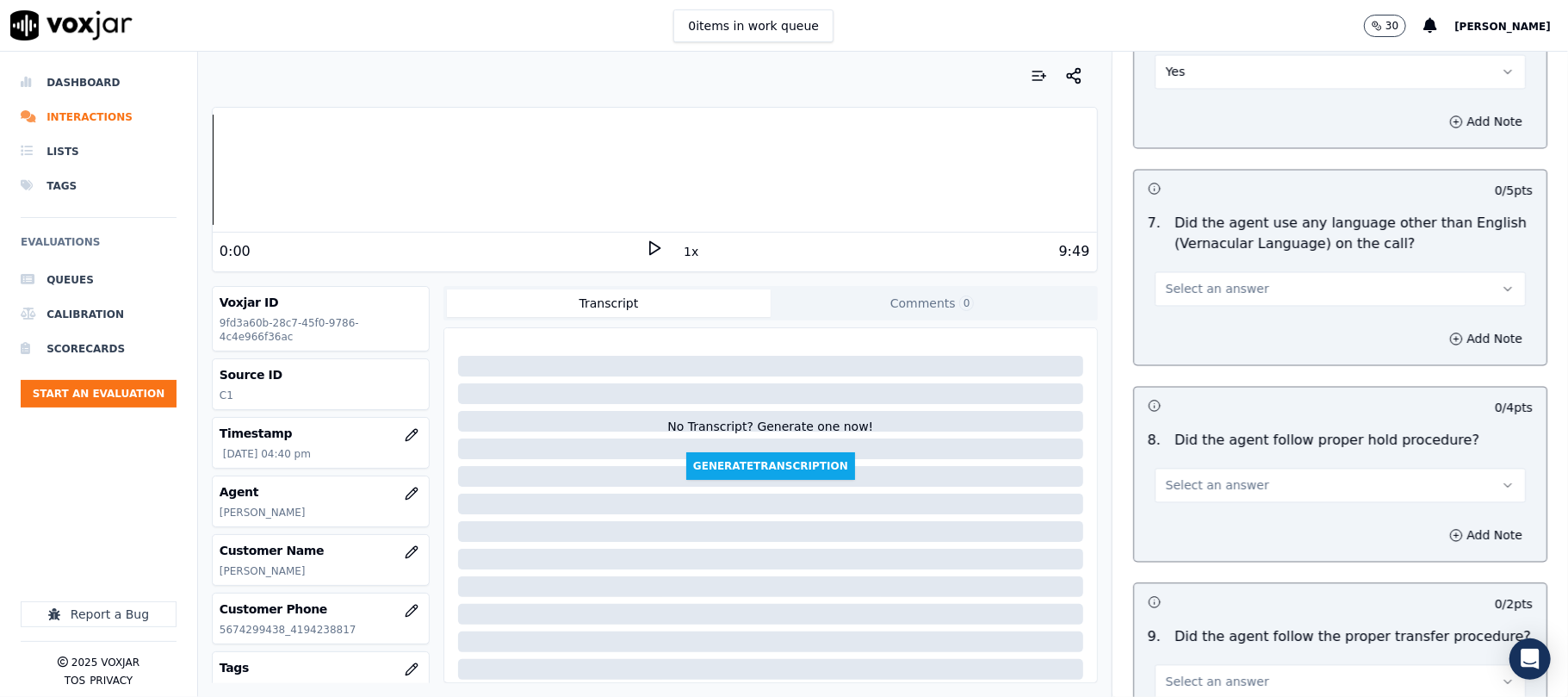
click at [1183, 287] on button "Select an answer" at bounding box center [1339, 288] width 371 height 34
click at [1154, 338] on span at bounding box center [1149, 341] width 12 height 12
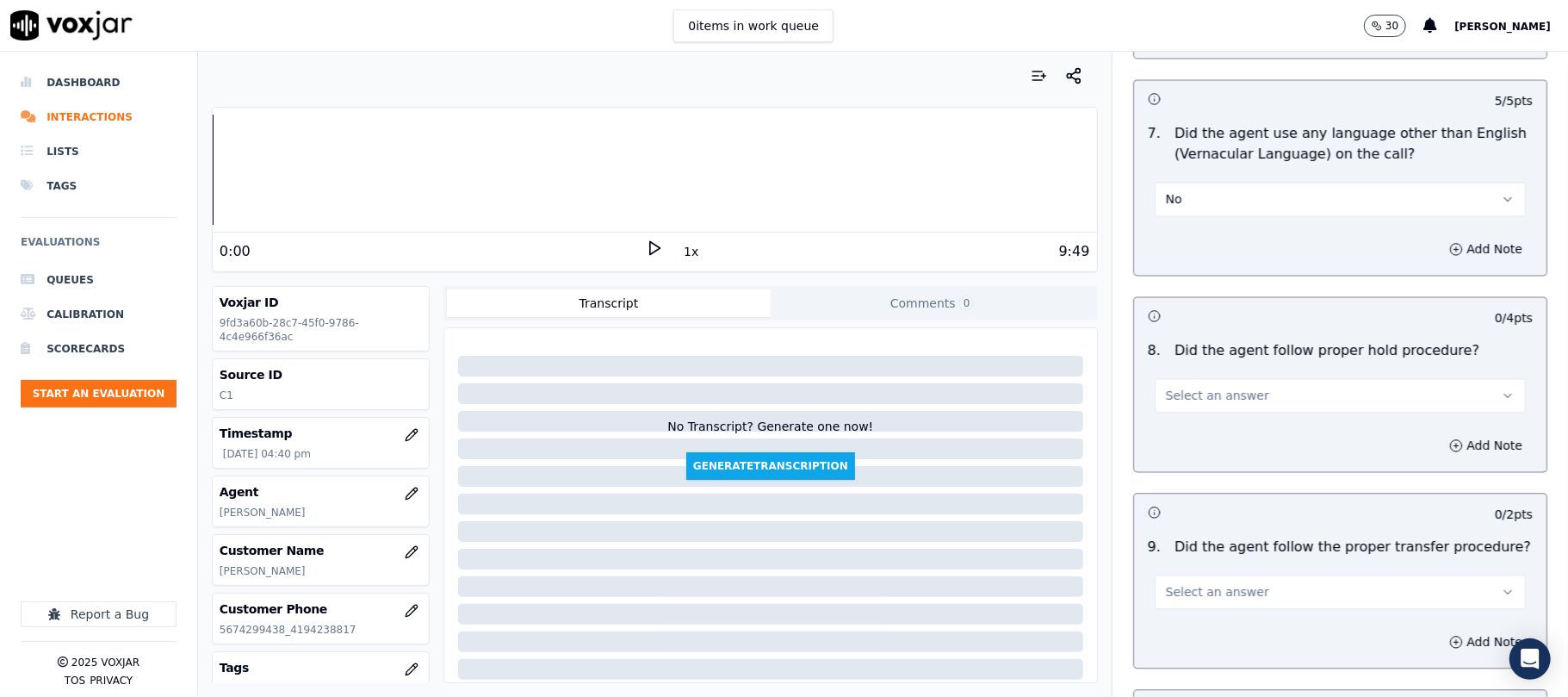
scroll to position [2526, 0]
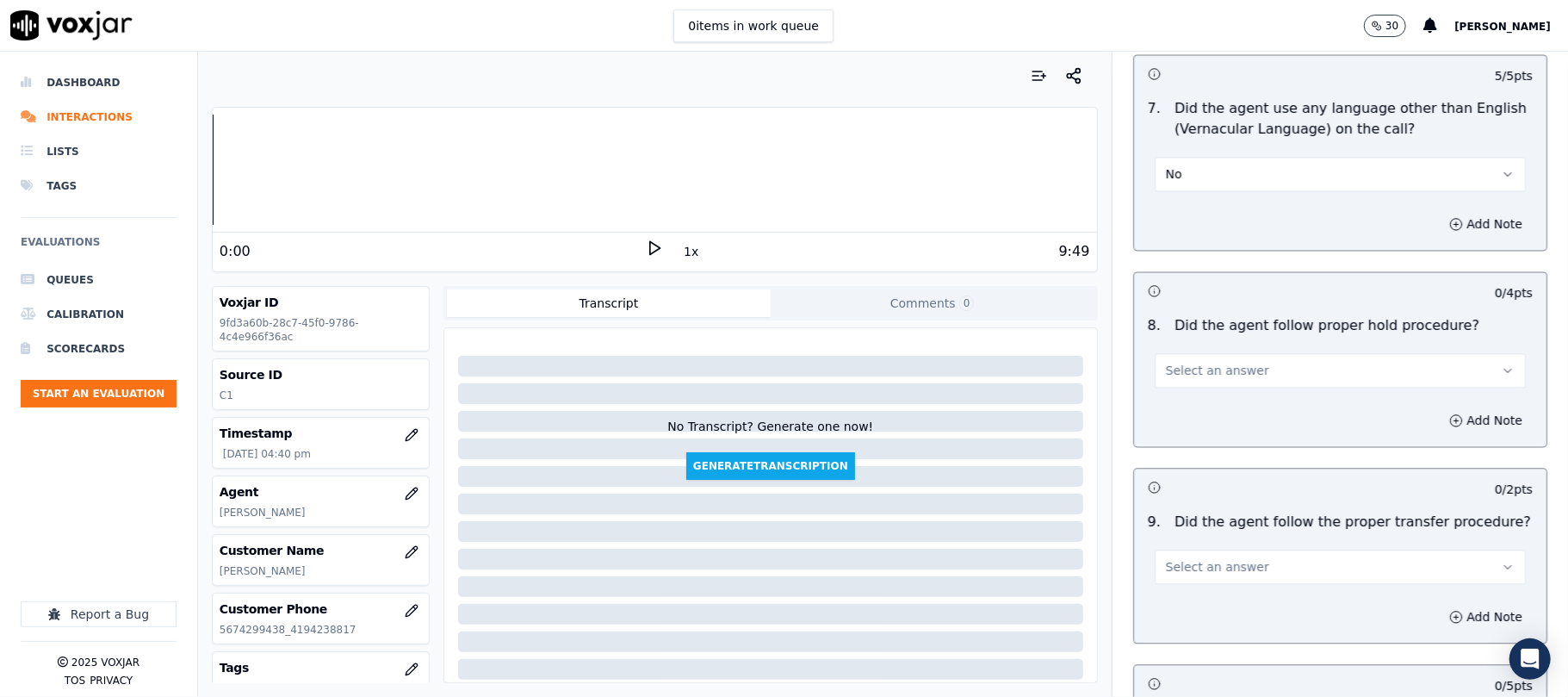
click at [1261, 353] on button "Select an answer" at bounding box center [1339, 370] width 371 height 34
click at [1189, 419] on div "No" at bounding box center [1303, 422] width 333 height 27
click at [1176, 353] on button "No" at bounding box center [1339, 370] width 371 height 34
click at [1213, 422] on div "No" at bounding box center [1303, 422] width 333 height 27
click at [1439, 408] on button "Add Note" at bounding box center [1485, 420] width 93 height 24
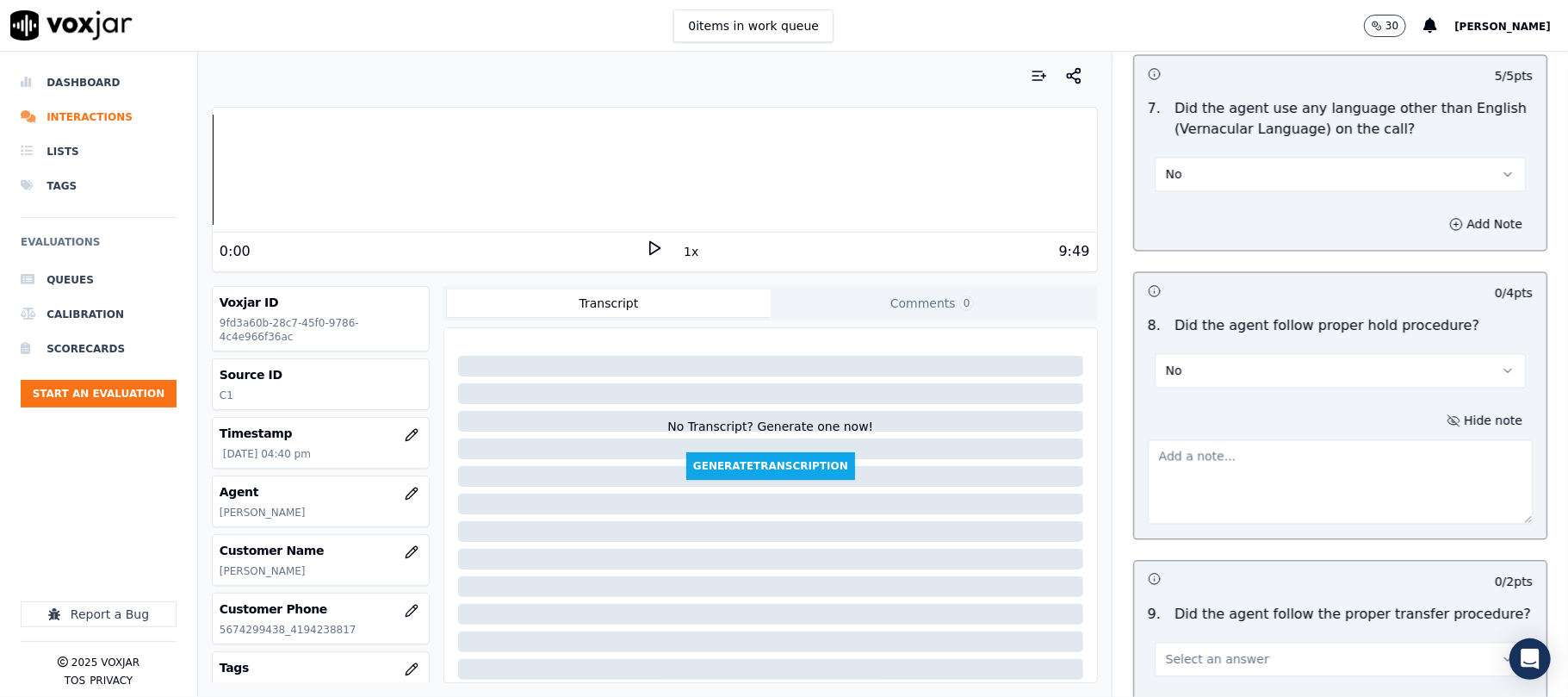
click at [1312, 453] on textarea at bounding box center [1339, 481] width 384 height 85
paste textarea "Call id - 20250916-113230_@"
drag, startPoint x: 1283, startPoint y: 442, endPoint x: 1319, endPoint y: 442, distance: 36.0
click at [1319, 442] on textarea "Call id - 20250916-113230_@" at bounding box center [1339, 481] width 384 height 85
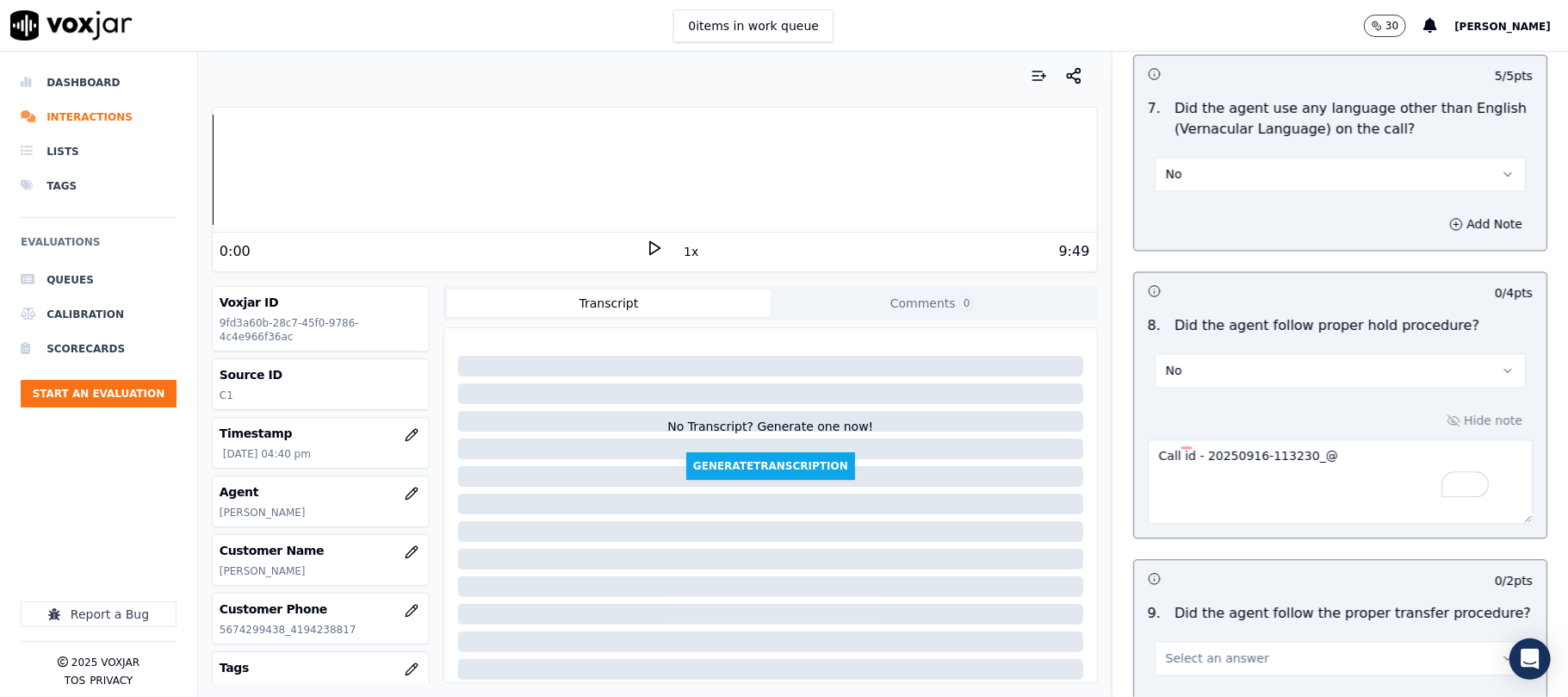
paste textarea "12:17 - "The agent failed to provide the hold release statement."//"
type textarea "Call id - 20250916-113230_@12:17 - "The agent failed to provide the hold releas…"
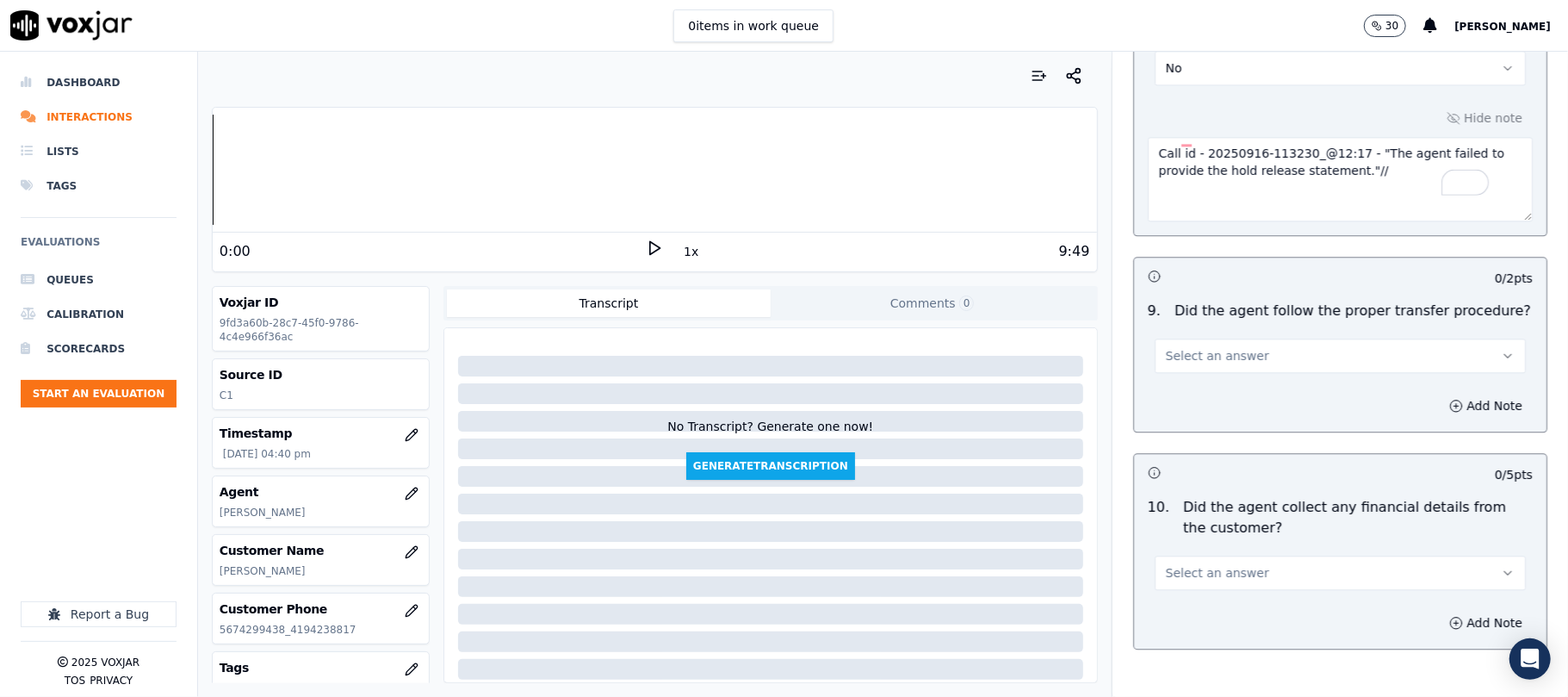
scroll to position [2870, 0]
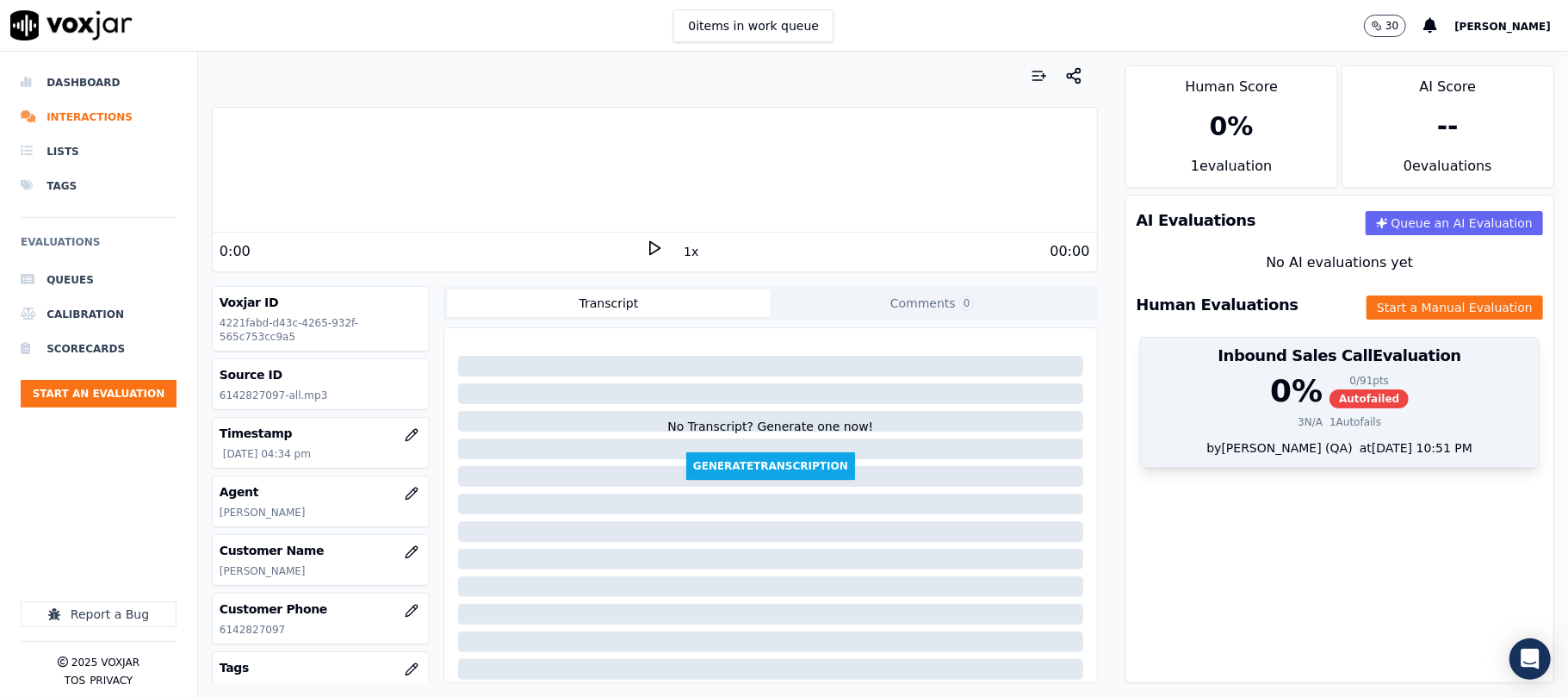
click at [1330, 381] on div "0 / 91 pts" at bounding box center [1368, 381] width 79 height 14
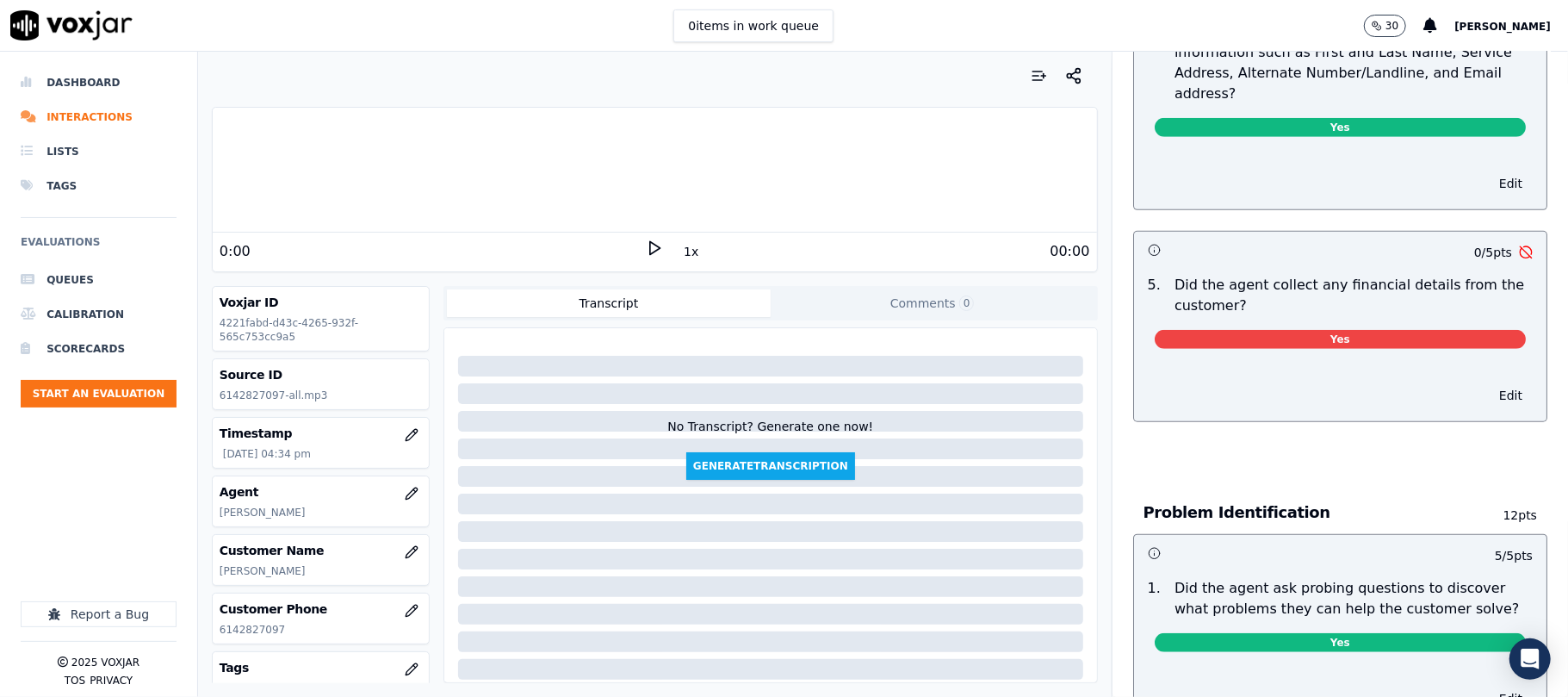
scroll to position [803, 0]
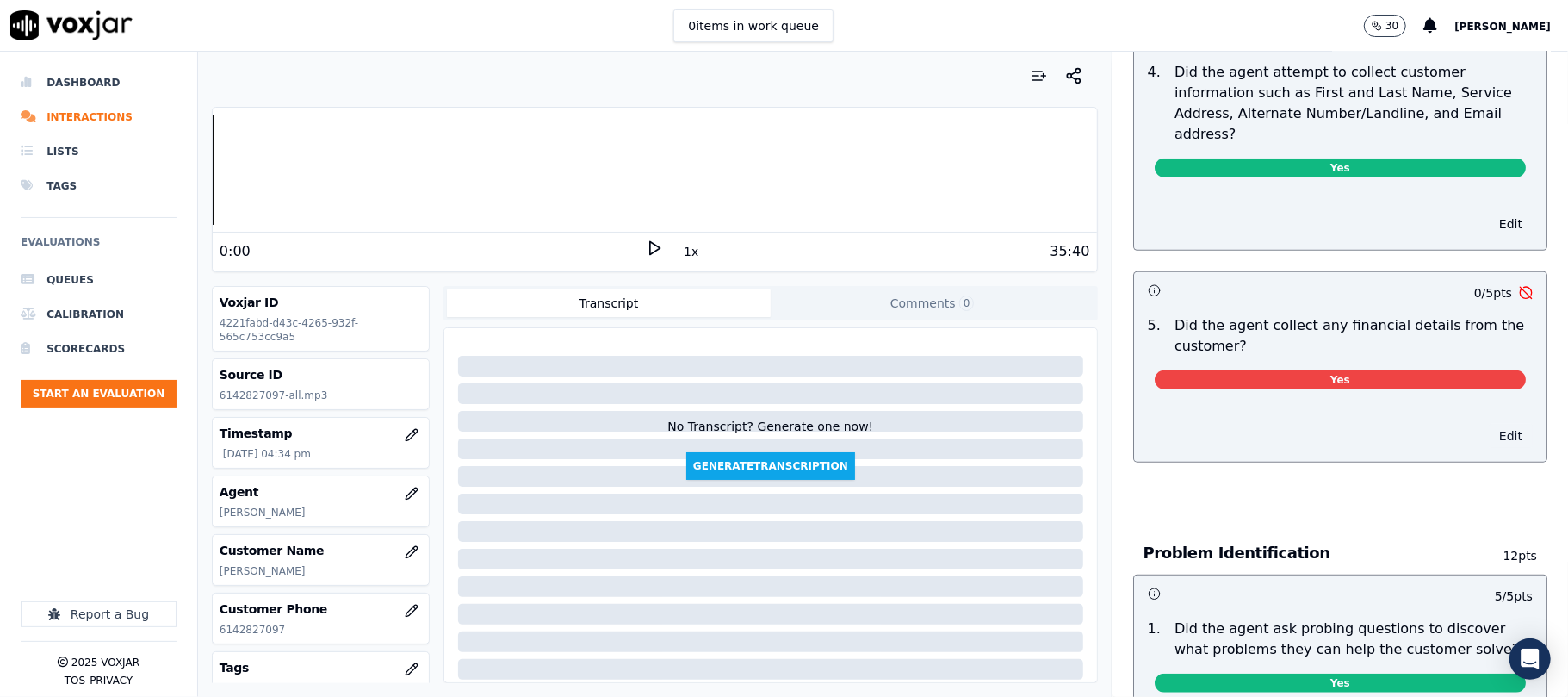
click at [1489, 423] on button "Edit" at bounding box center [1511, 435] width 44 height 24
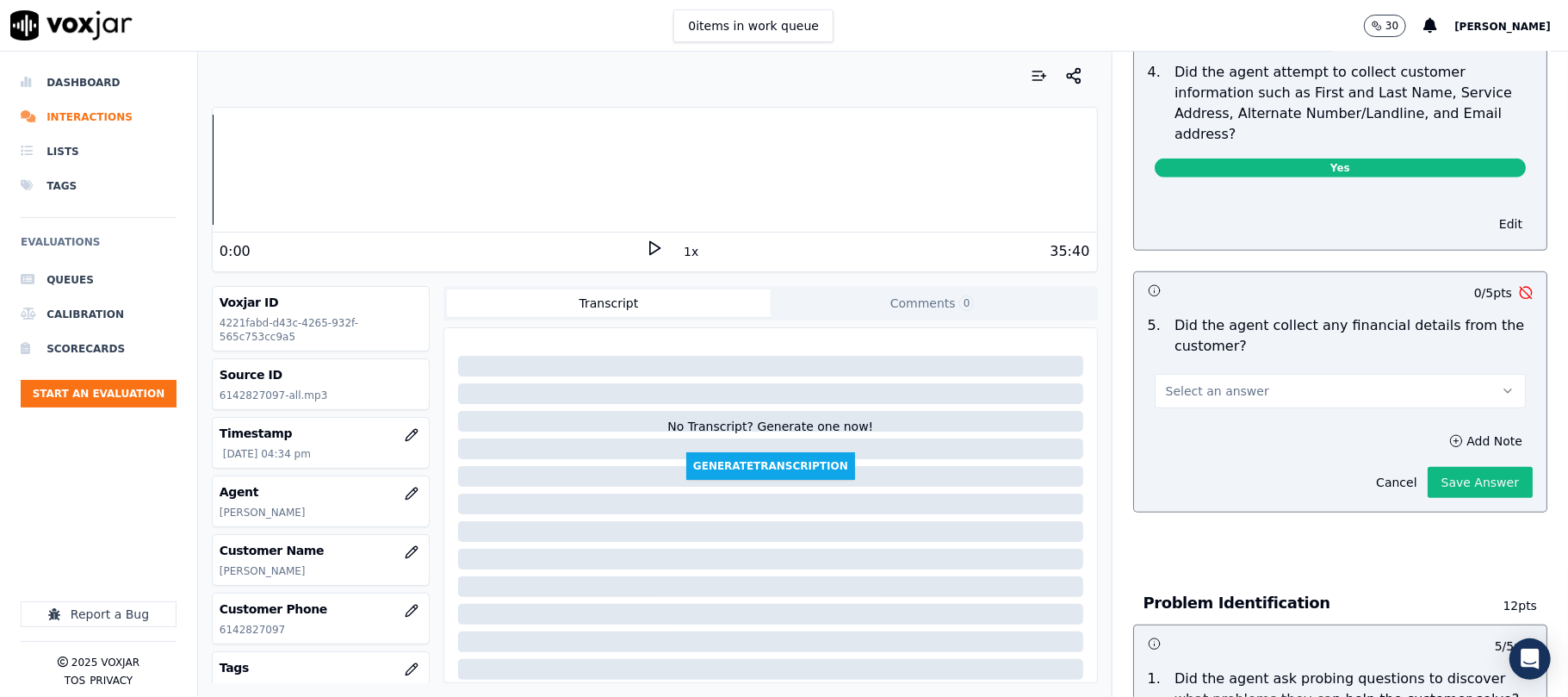
click at [1330, 374] on button "Select an answer" at bounding box center [1339, 390] width 371 height 34
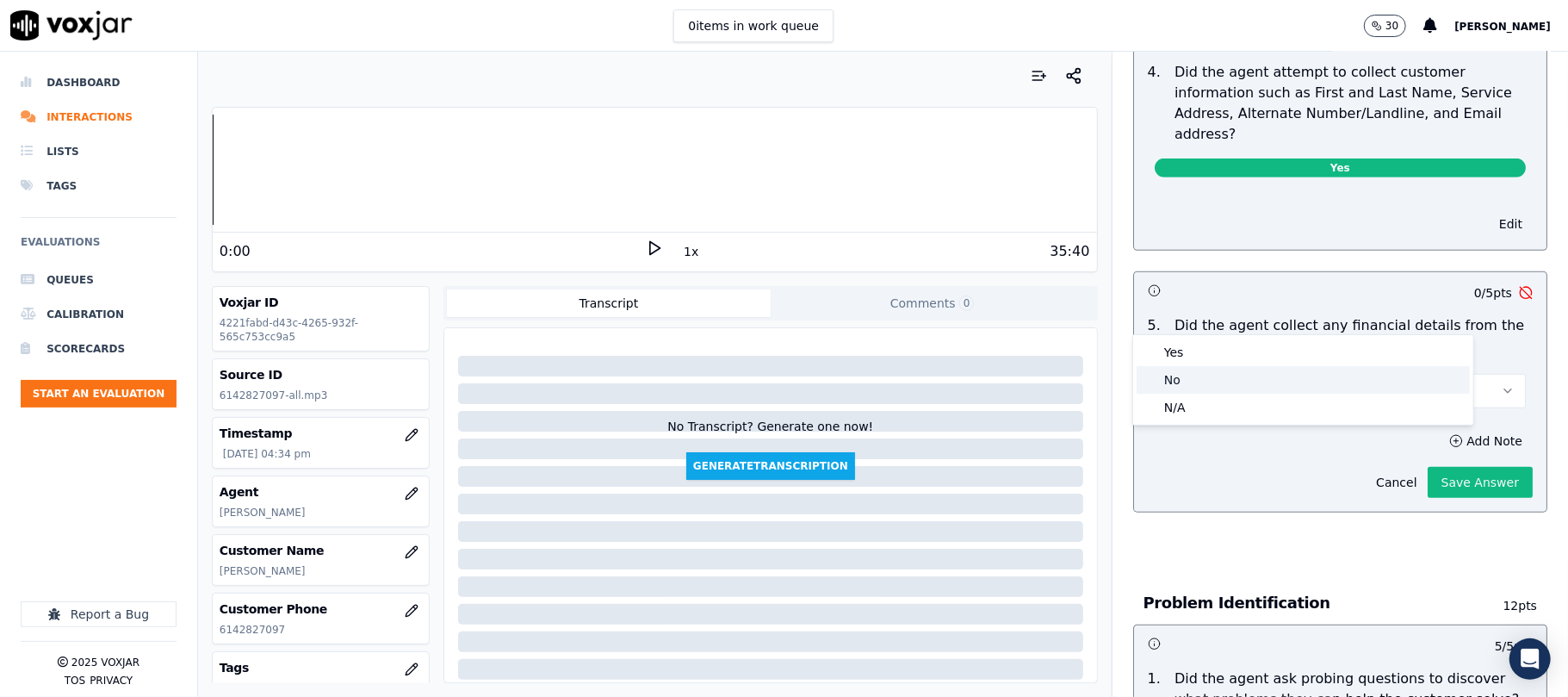
click at [1269, 377] on div "No" at bounding box center [1303, 380] width 333 height 27
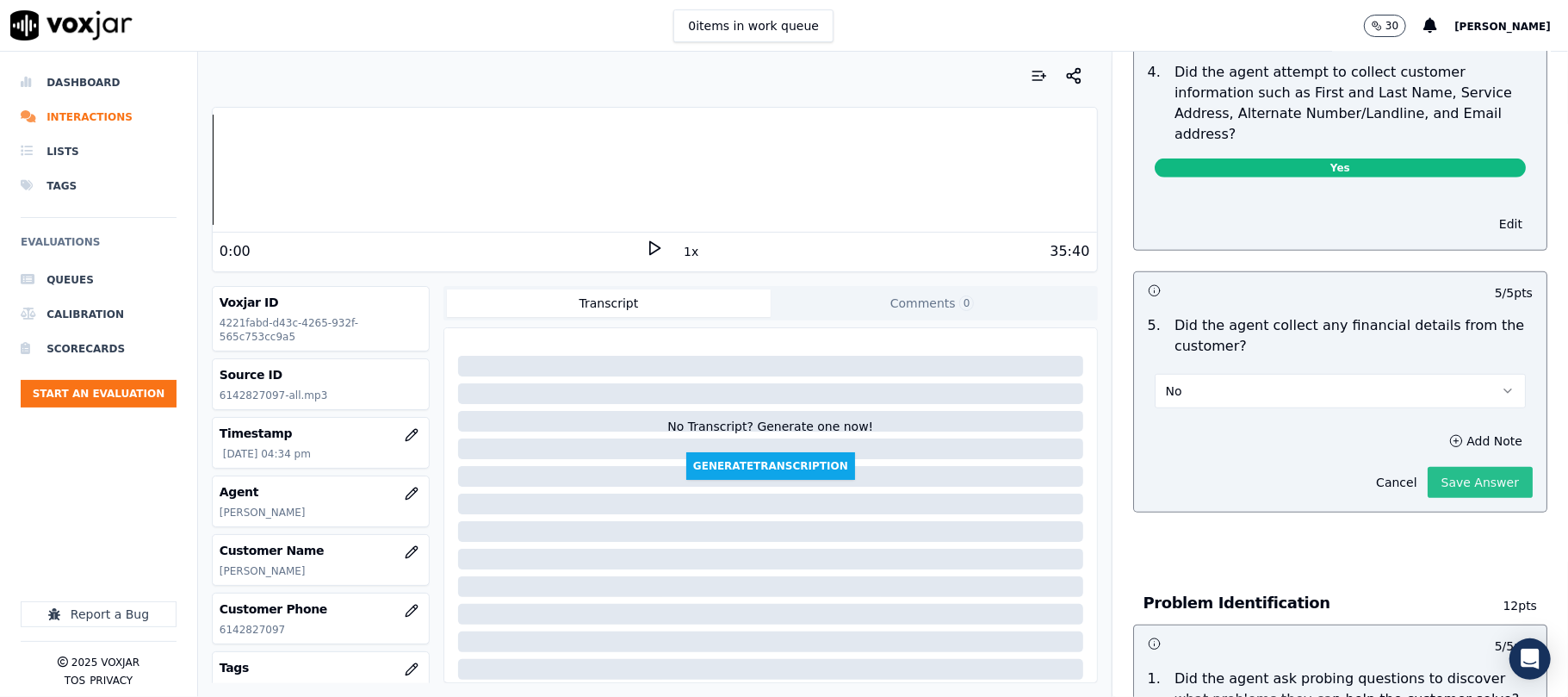
click at [1443, 466] on button "Save Answer" at bounding box center [1480, 482] width 105 height 31
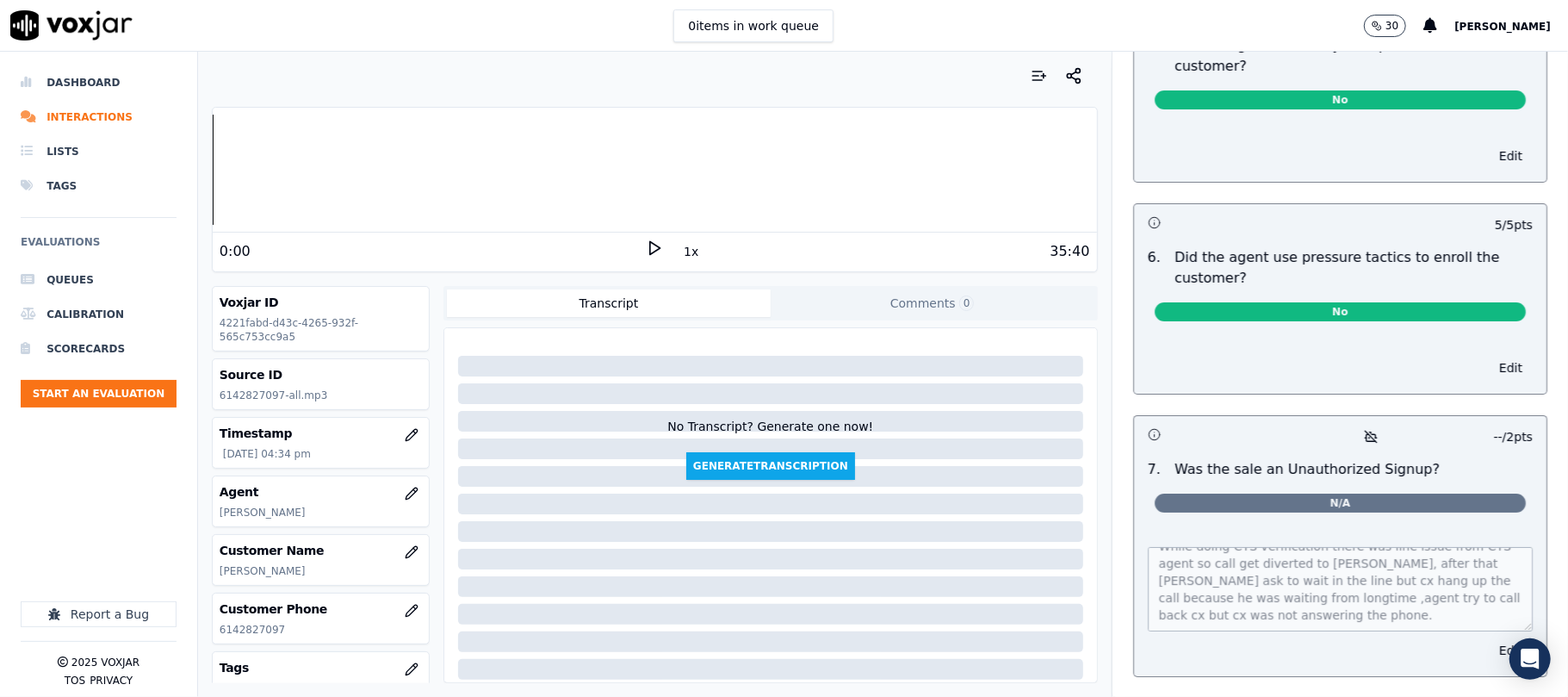
scroll to position [0, 0]
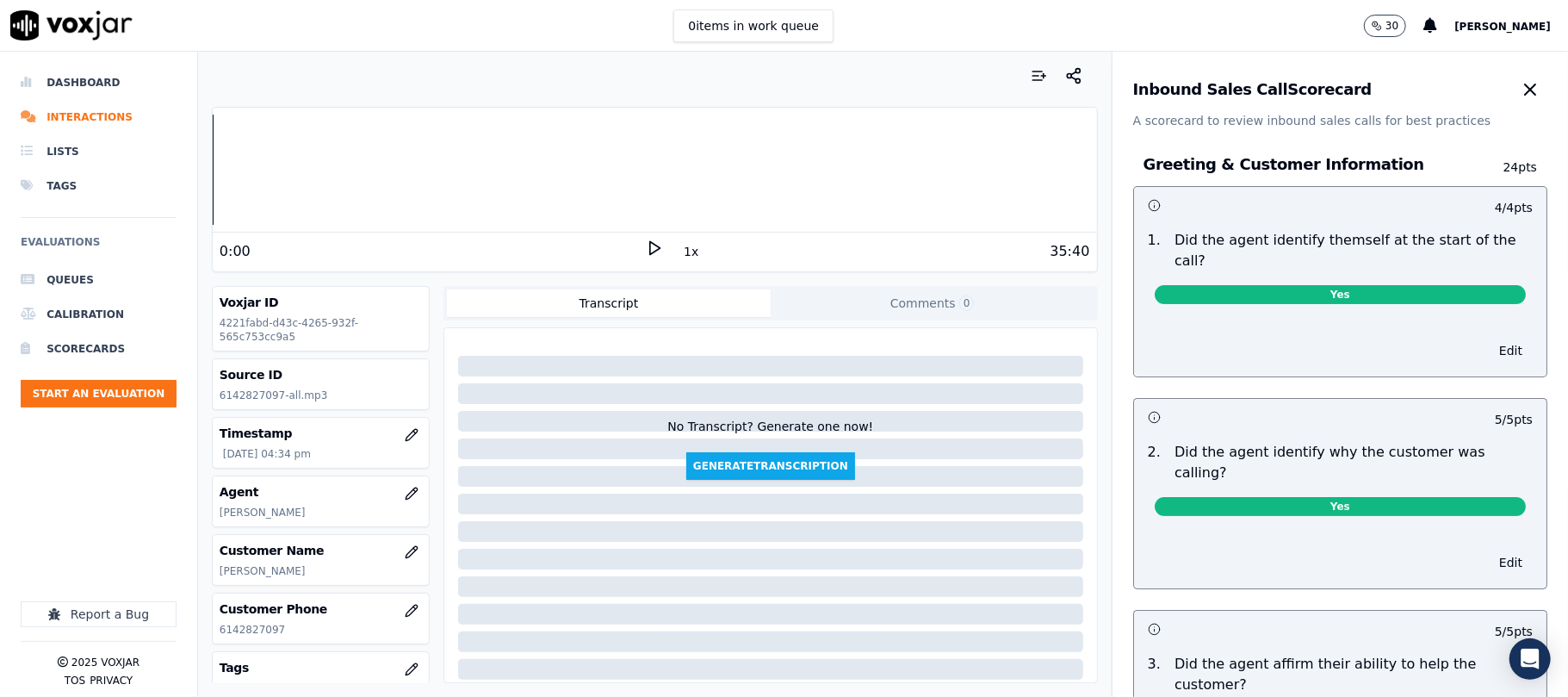
click at [1519, 81] on icon "button" at bounding box center [1529, 89] width 20 height 20
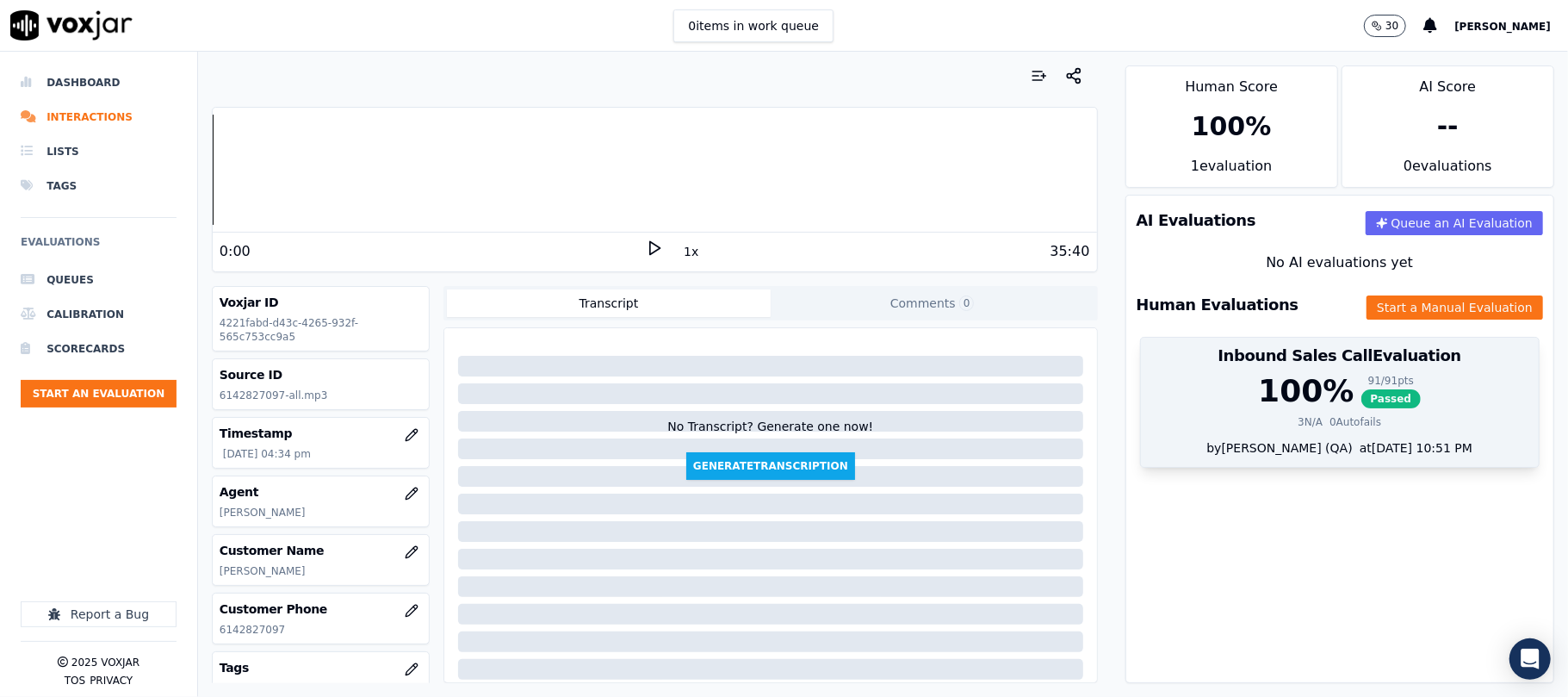
click at [1362, 392] on span "Passed" at bounding box center [1392, 398] width 60 height 18
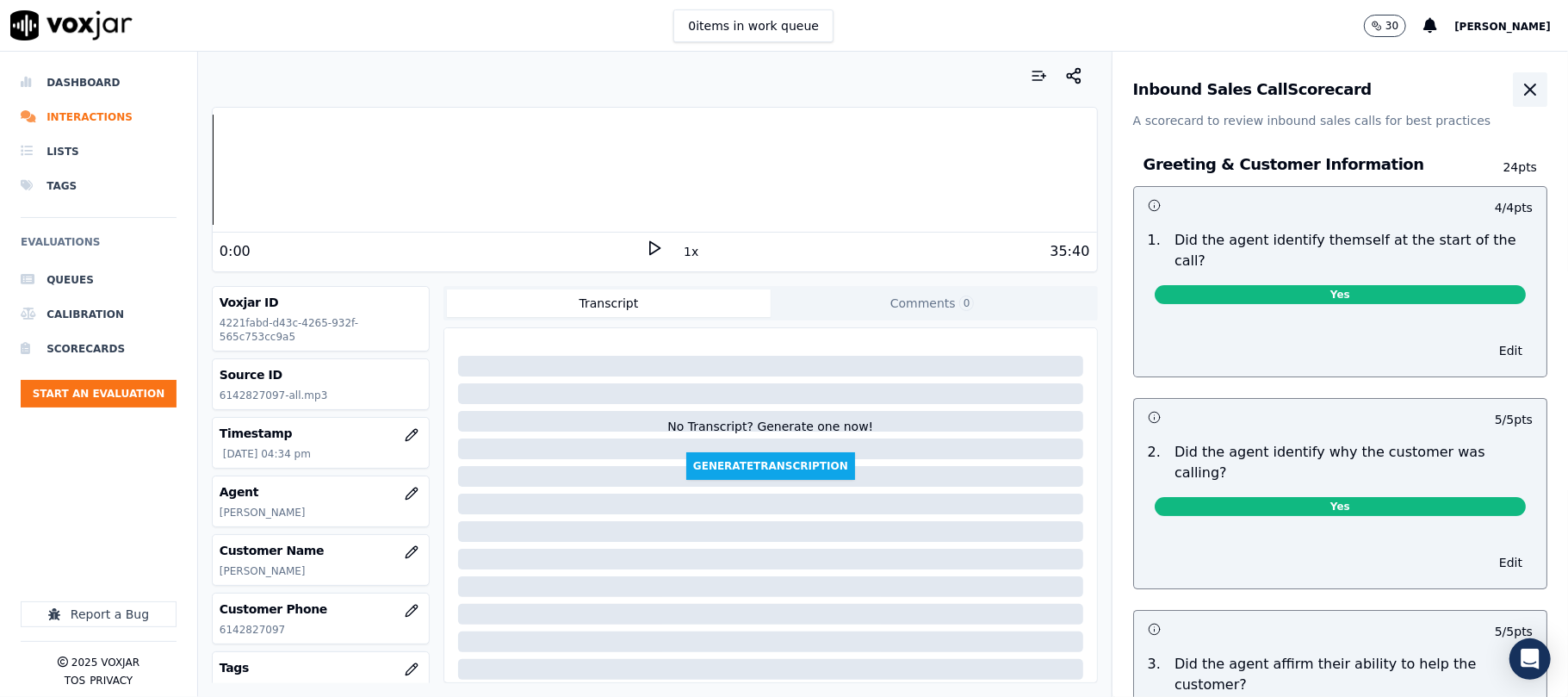
click at [1525, 86] on icon "button" at bounding box center [1530, 90] width 11 height 11
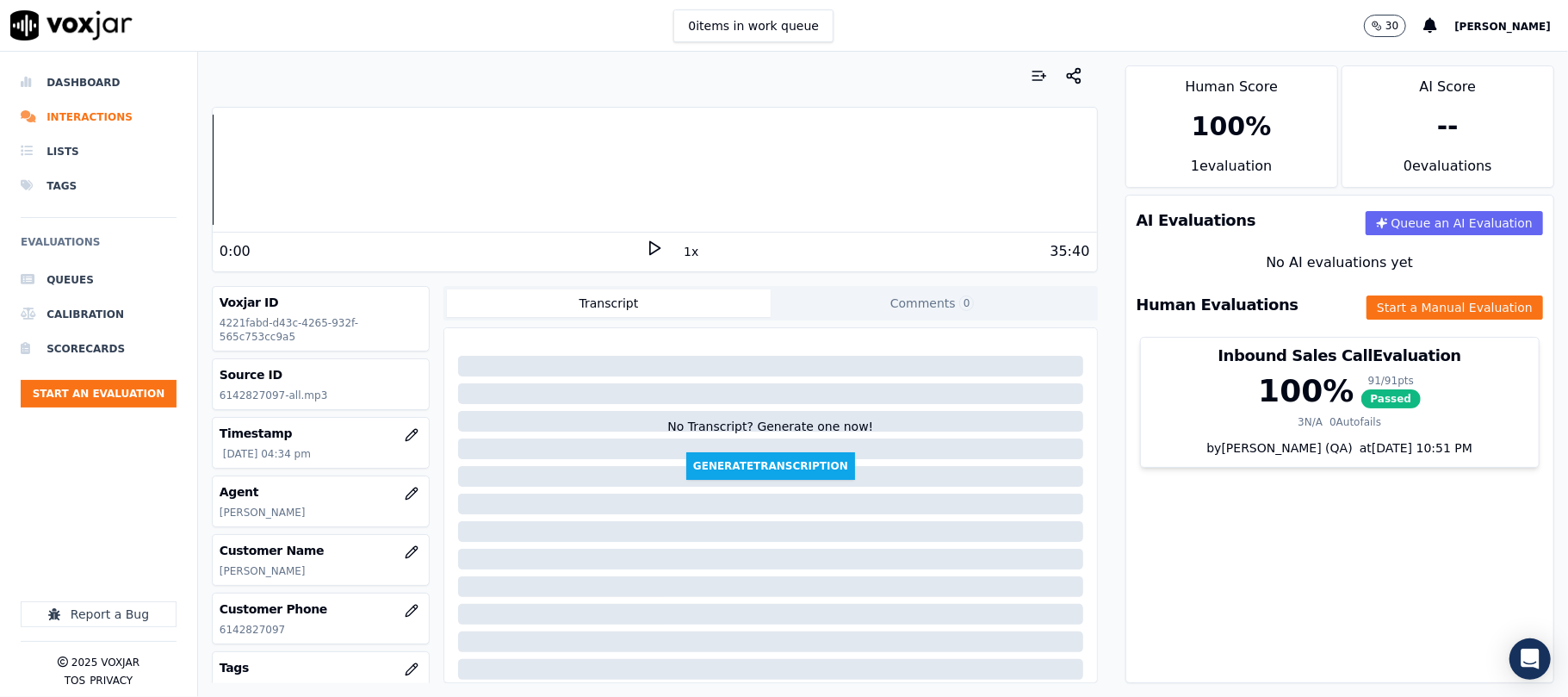
drag, startPoint x: 71, startPoint y: 85, endPoint x: 198, endPoint y: 8, distance: 148.5
click at [70, 85] on li "Dashboard" at bounding box center [98, 82] width 156 height 34
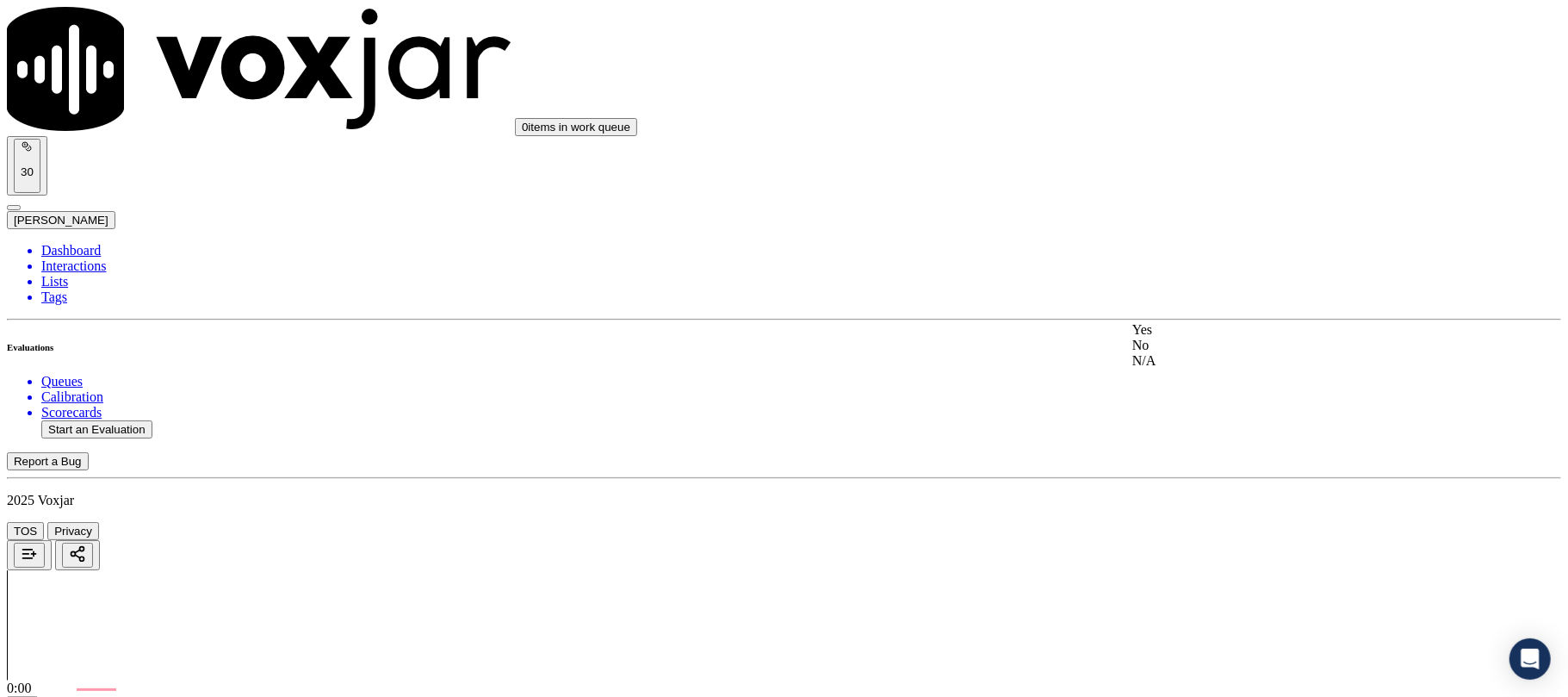
scroll to position [16, 0]
click at [1176, 334] on div "Yes" at bounding box center [1302, 330] width 342 height 16
click at [1185, 341] on div "No" at bounding box center [1302, 333] width 342 height 16
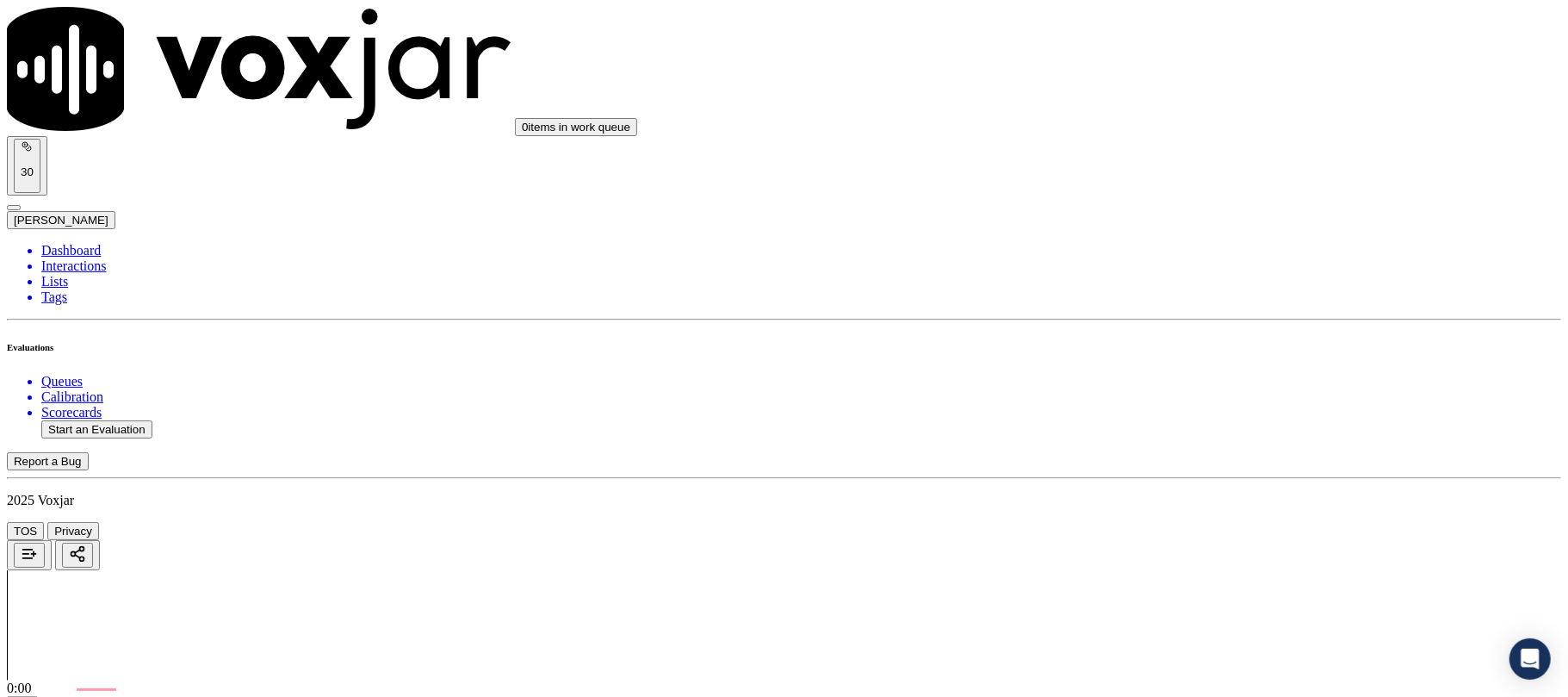
scroll to position [3329, 0]
click at [1191, 385] on div "Yes" at bounding box center [1302, 377] width 342 height 16
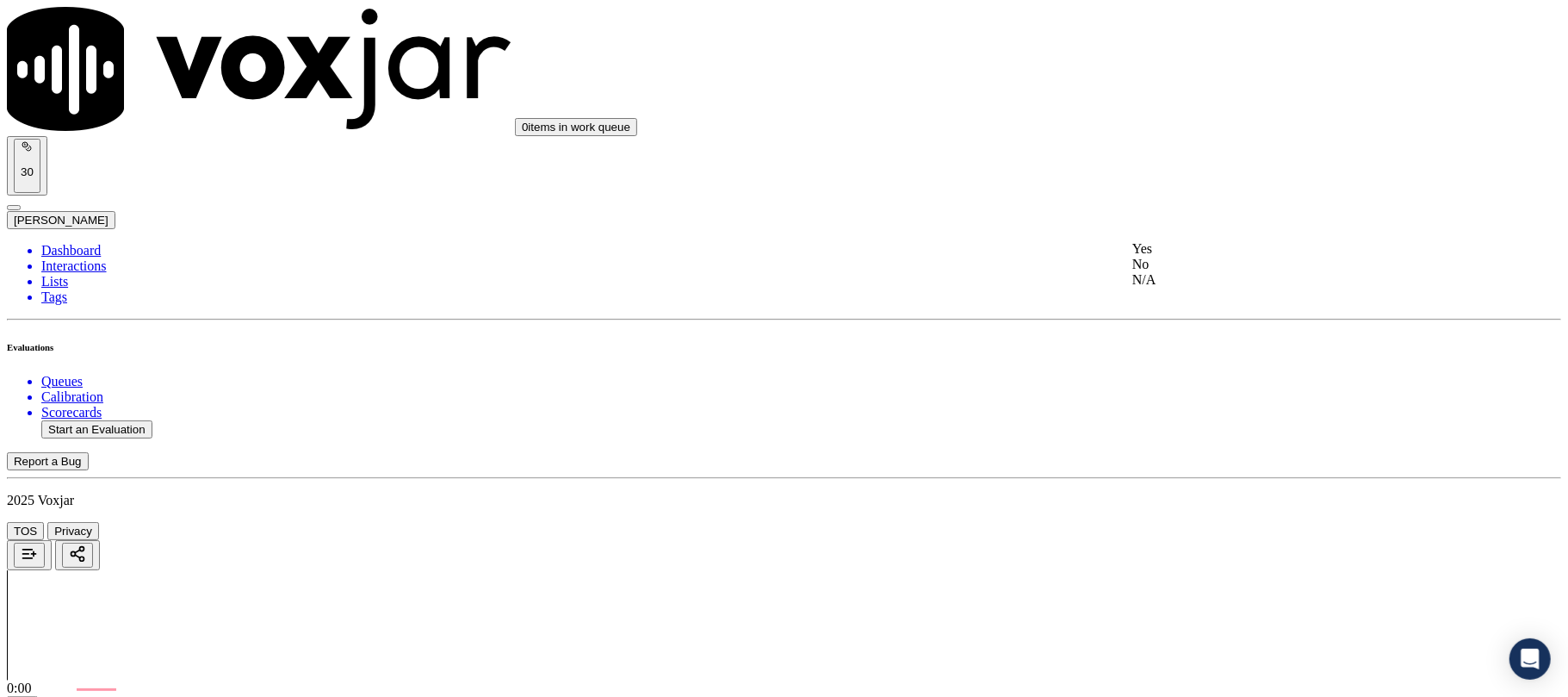
click at [1207, 273] on div "No" at bounding box center [1302, 265] width 342 height 16
drag, startPoint x: 1189, startPoint y: 428, endPoint x: 1198, endPoint y: 422, distance: 10.8
click at [1172, 490] on div "No" at bounding box center [1302, 482] width 342 height 16
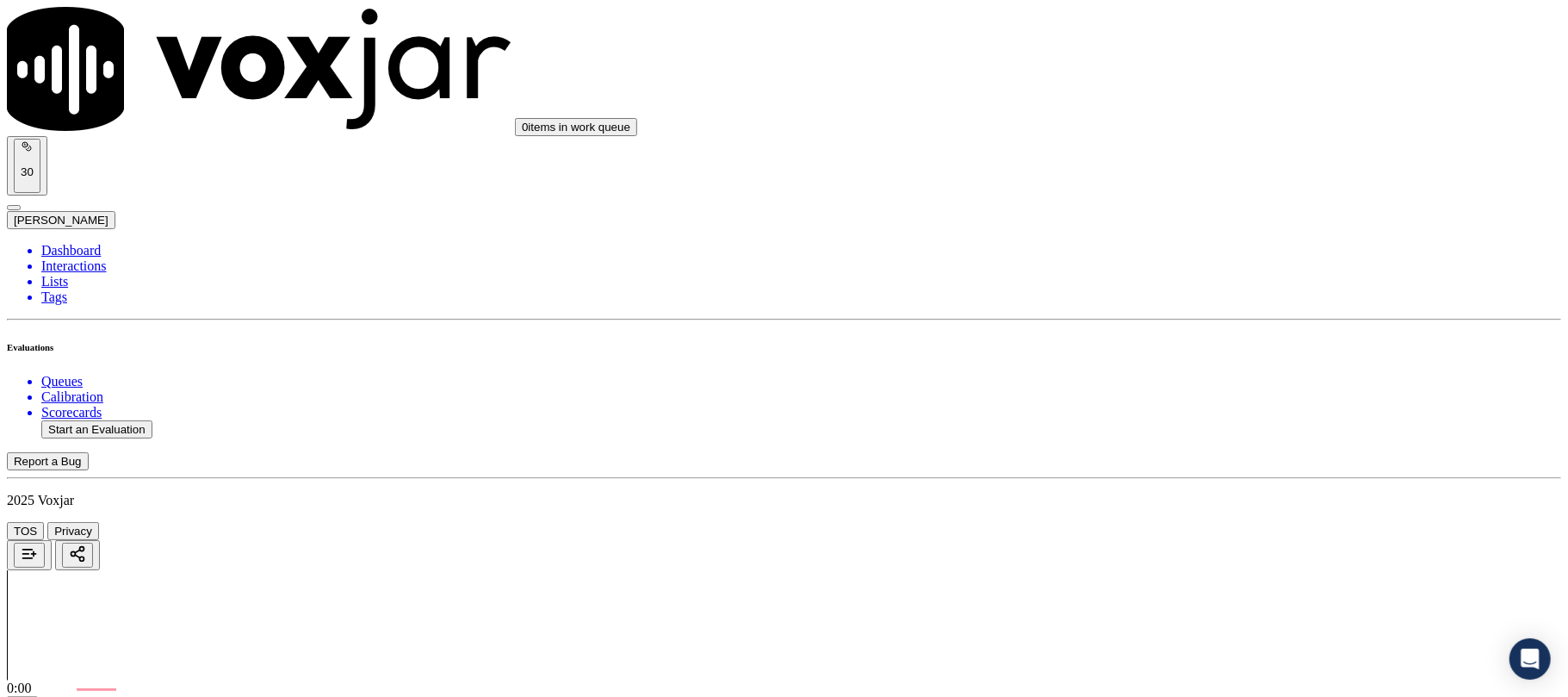
click at [1189, 363] on div "No" at bounding box center [1302, 355] width 342 height 16
click at [1199, 482] on div "N/A" at bounding box center [1302, 474] width 342 height 16
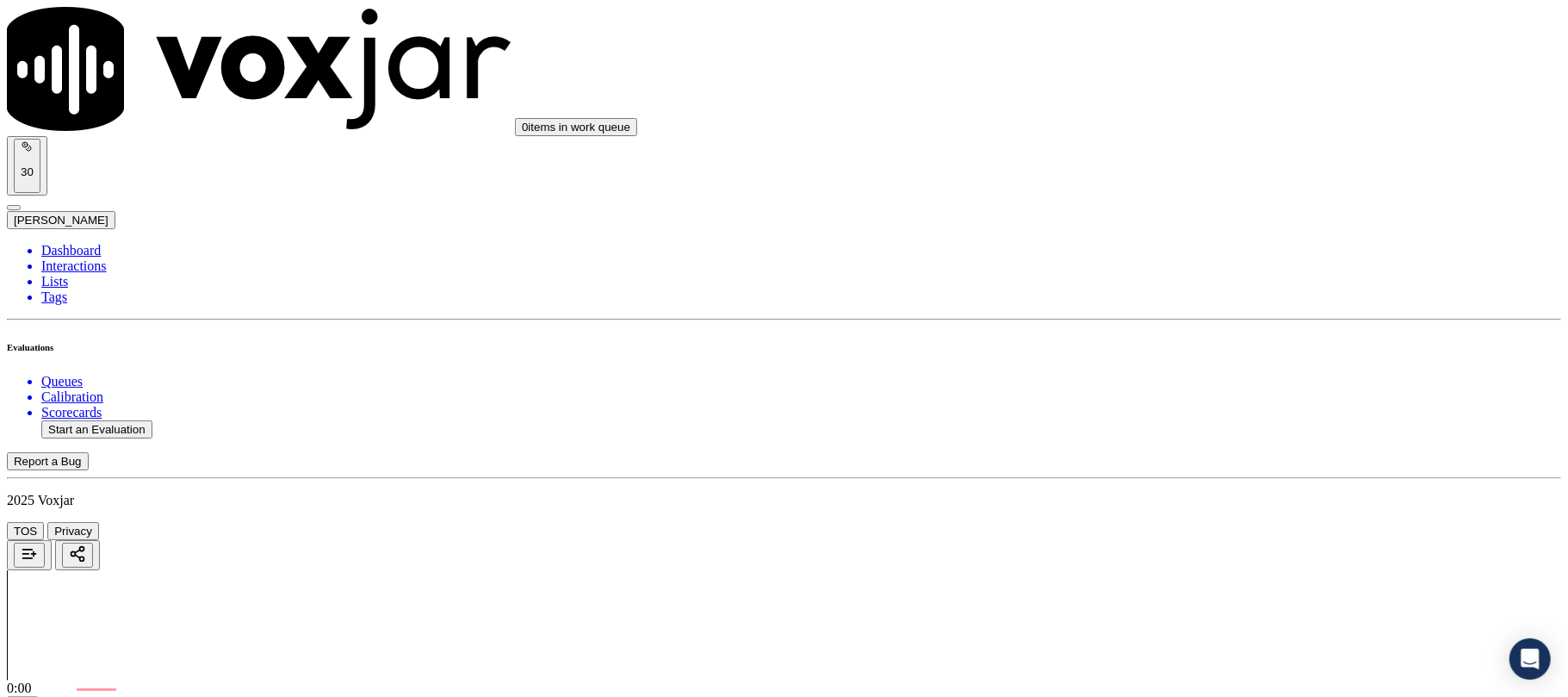
scroll to position [4478, 0]
click at [1203, 360] on div "No" at bounding box center [1302, 352] width 342 height 16
drag, startPoint x: 1221, startPoint y: 493, endPoint x: 1210, endPoint y: 518, distance: 27.3
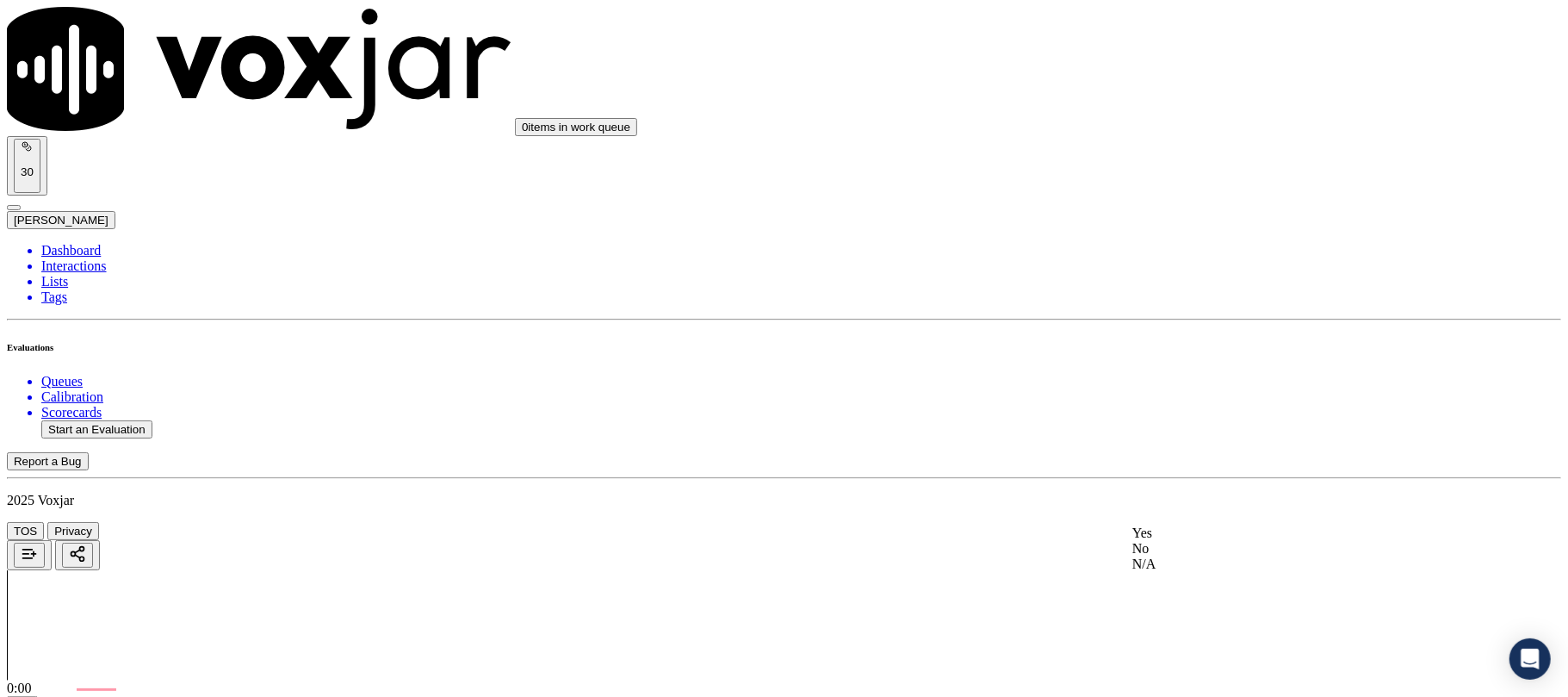
drag, startPoint x: 1189, startPoint y: 544, endPoint x: 1176, endPoint y: 551, distance: 14.8
click at [1189, 541] on div "Yes" at bounding box center [1302, 533] width 342 height 16
click at [1176, 565] on div "No" at bounding box center [1302, 572] width 342 height 16
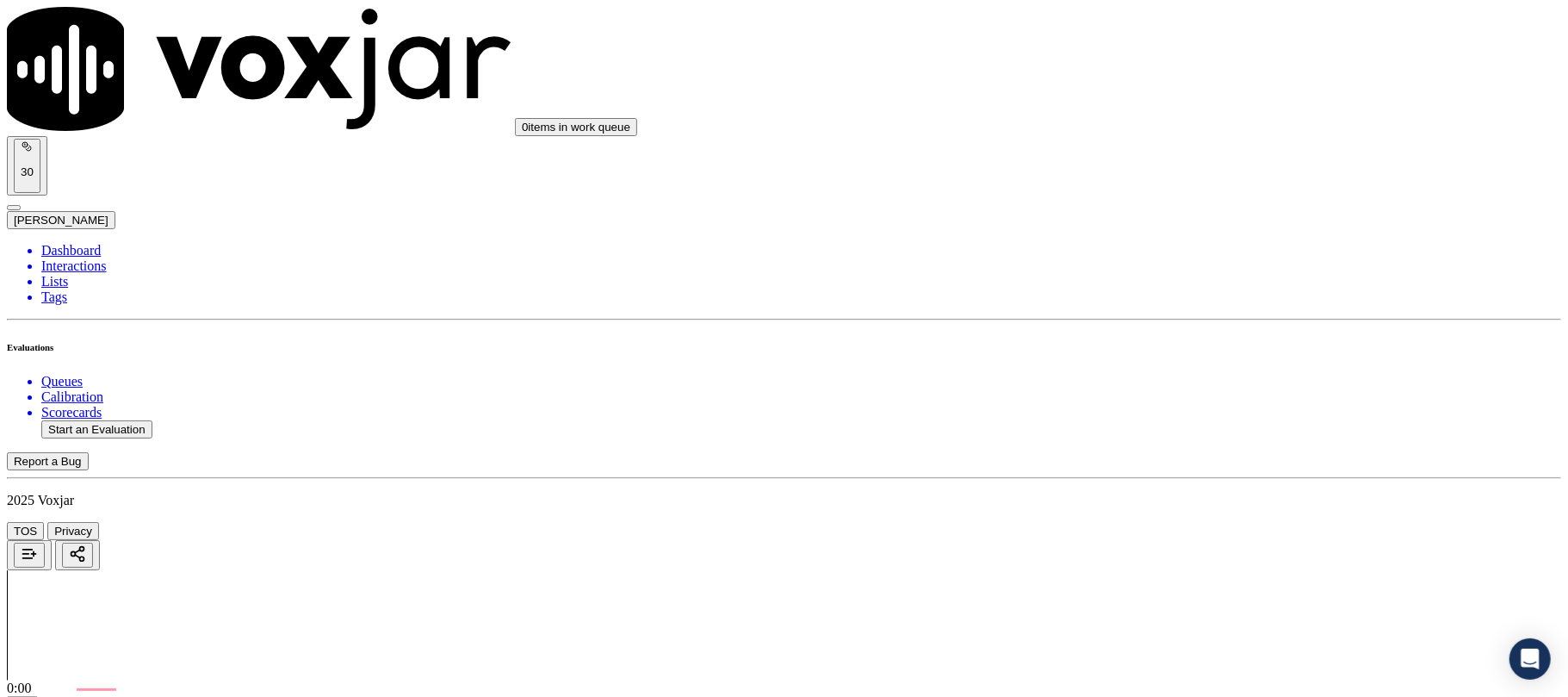
scroll to position [4518, 0]
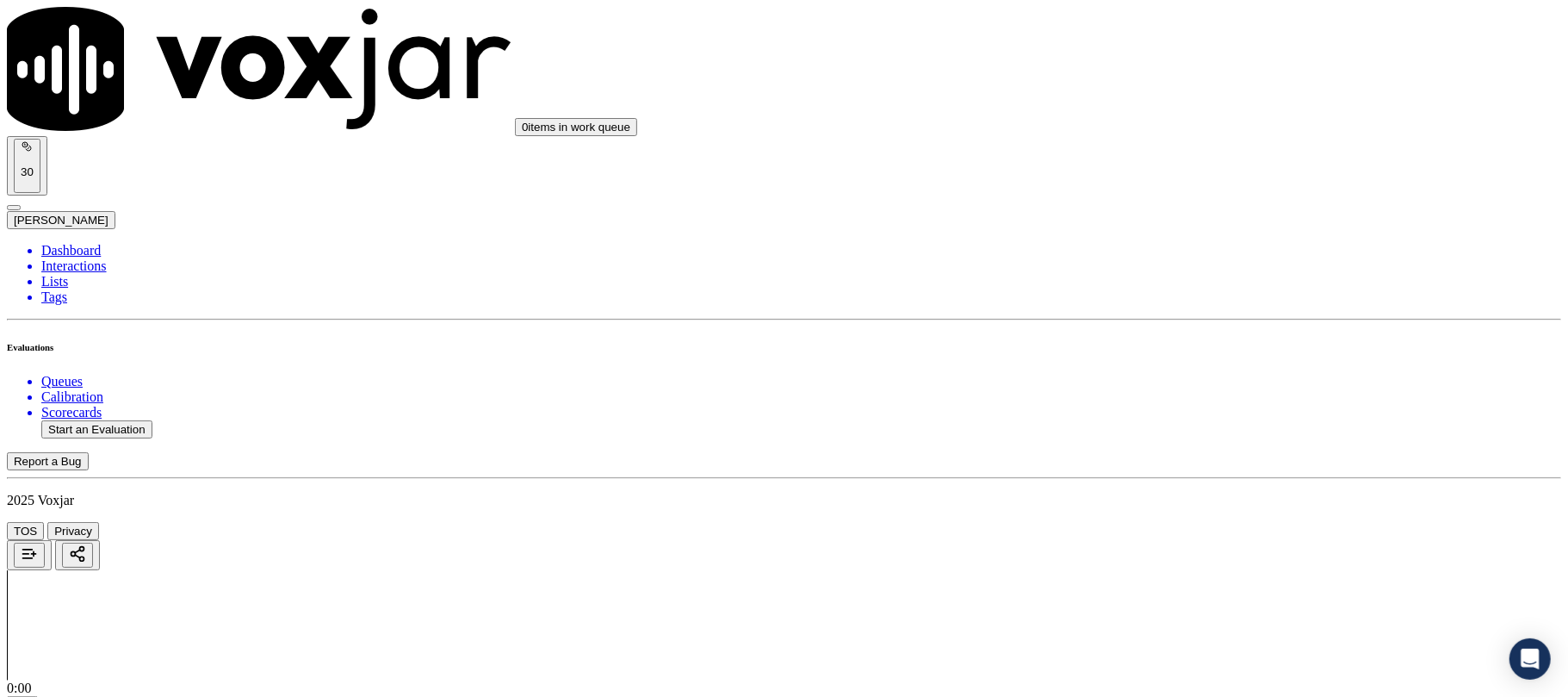
click at [84, 242] on li "Dashboard" at bounding box center [800, 250] width 1519 height 16
click at [116, 242] on li "Dashboard" at bounding box center [800, 250] width 1519 height 16
click at [116, 258] on li "Interactions" at bounding box center [800, 266] width 1519 height 16
click at [115, 258] on li "Interactions" at bounding box center [800, 266] width 1519 height 16
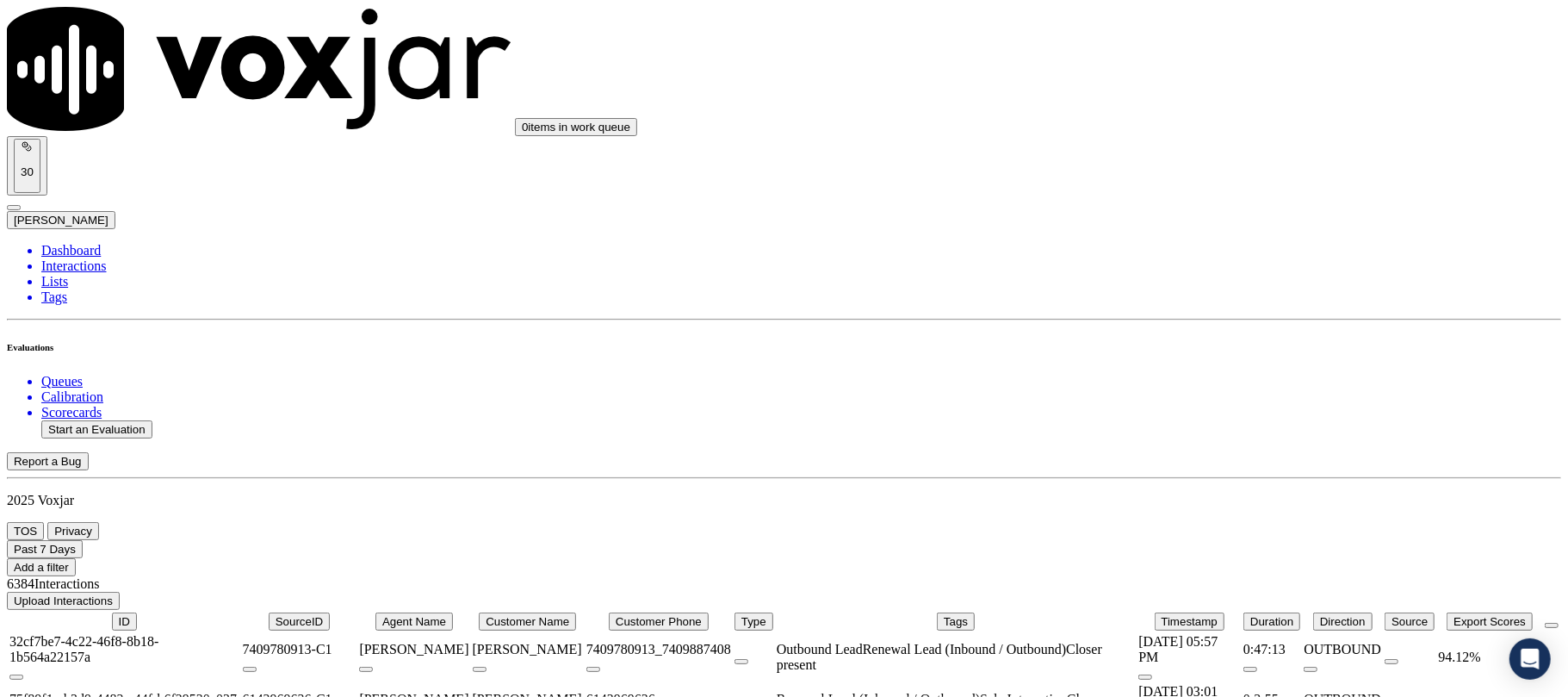
click at [150, 421] on button "Start an Evaluation" at bounding box center [96, 429] width 111 height 18
drag, startPoint x: 675, startPoint y: 294, endPoint x: 745, endPoint y: 294, distance: 70.0
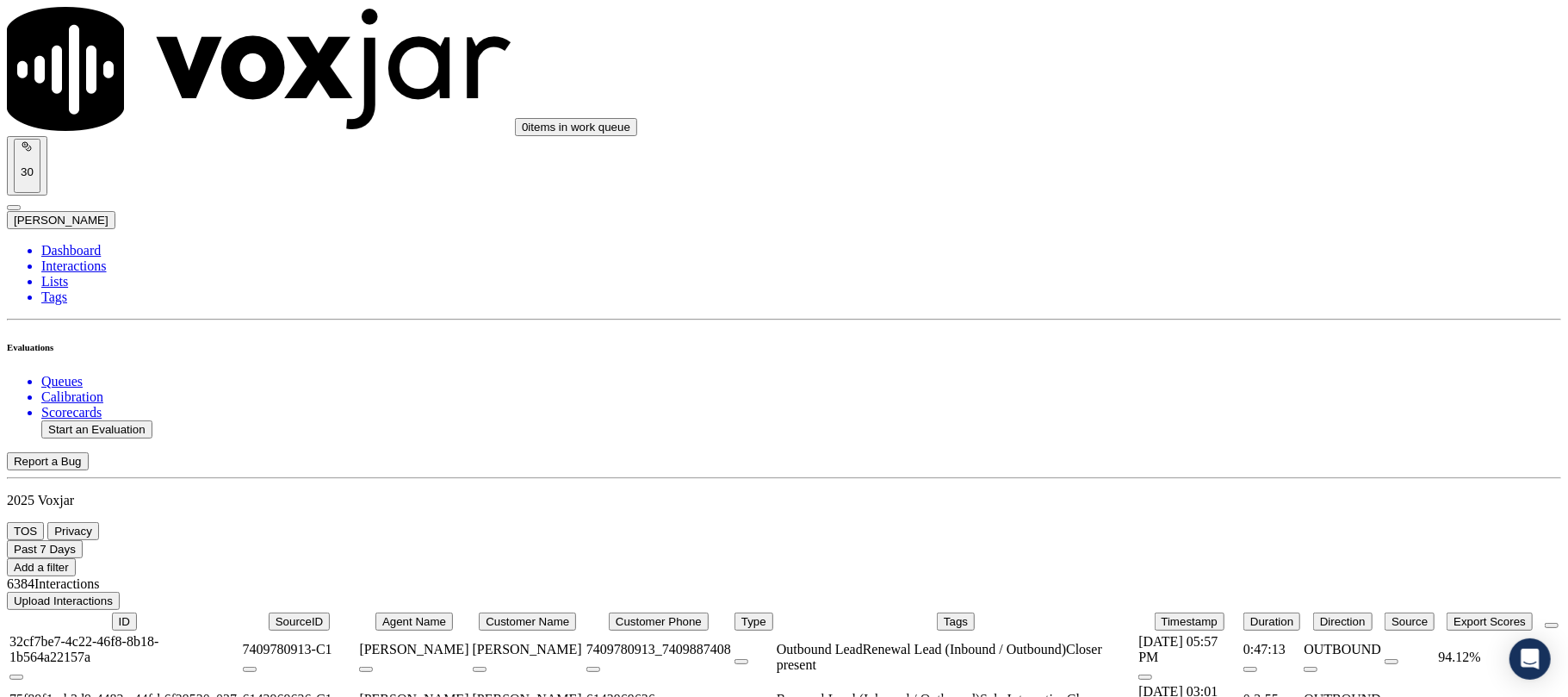
type input "20250916-175829_2162190693-C1"
type input "[DATE]T16:59"
type input "chr"
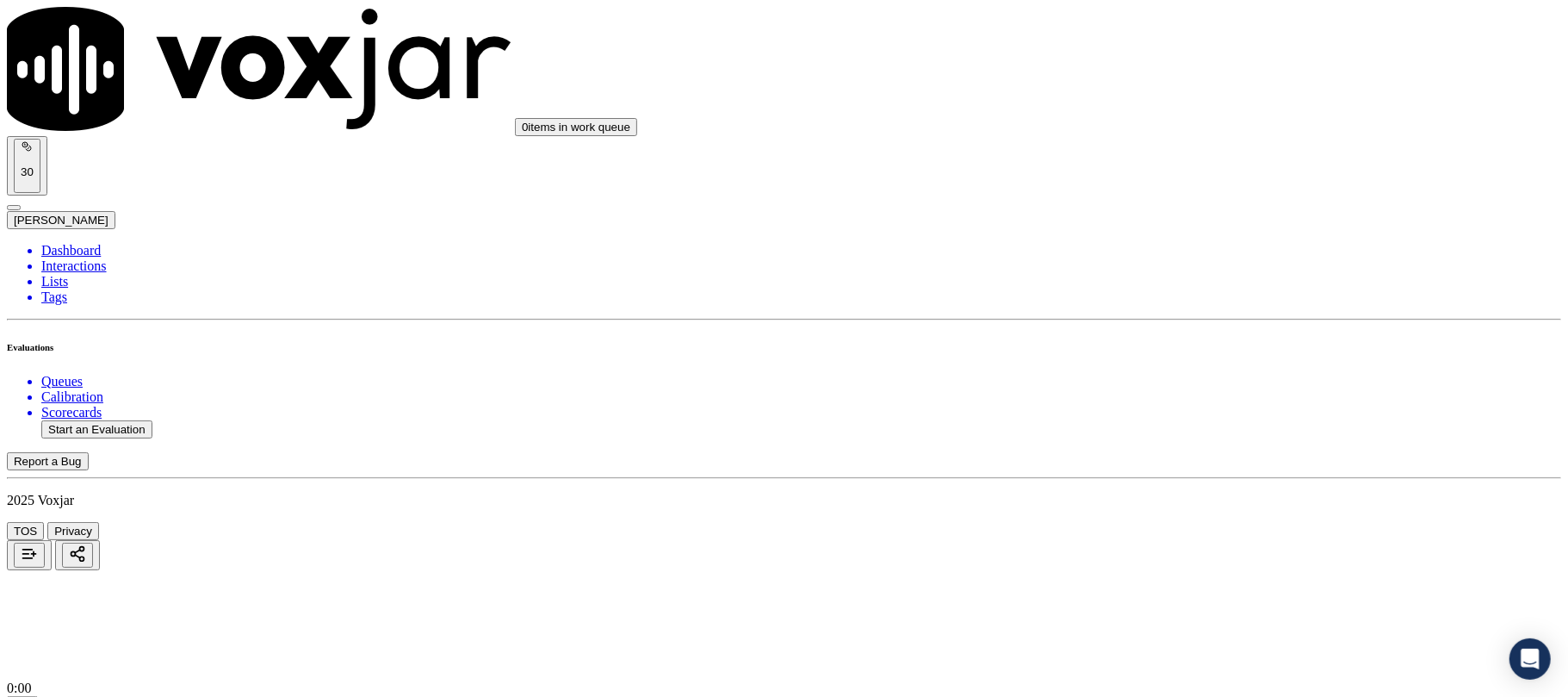
type input "[PERSON_NAME]"
drag, startPoint x: 623, startPoint y: 190, endPoint x: 294, endPoint y: 242, distance: 333.1
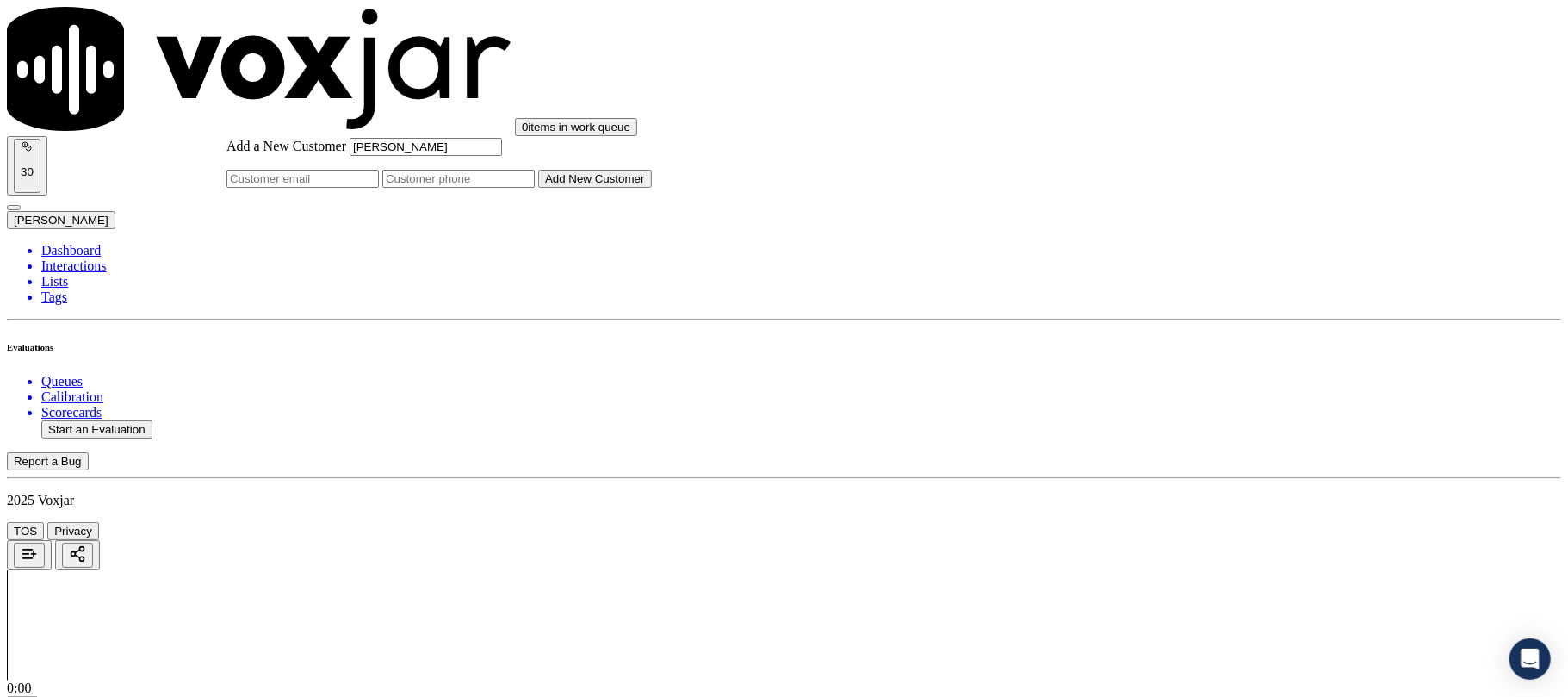
type input "[PERSON_NAME]"
drag, startPoint x: 851, startPoint y: 353, endPoint x: 848, endPoint y: 384, distance: 31.1
click at [534, 188] on input "Add a New Customer" at bounding box center [458, 178] width 153 height 18
paste input "2162190693"
type input "2162190693"
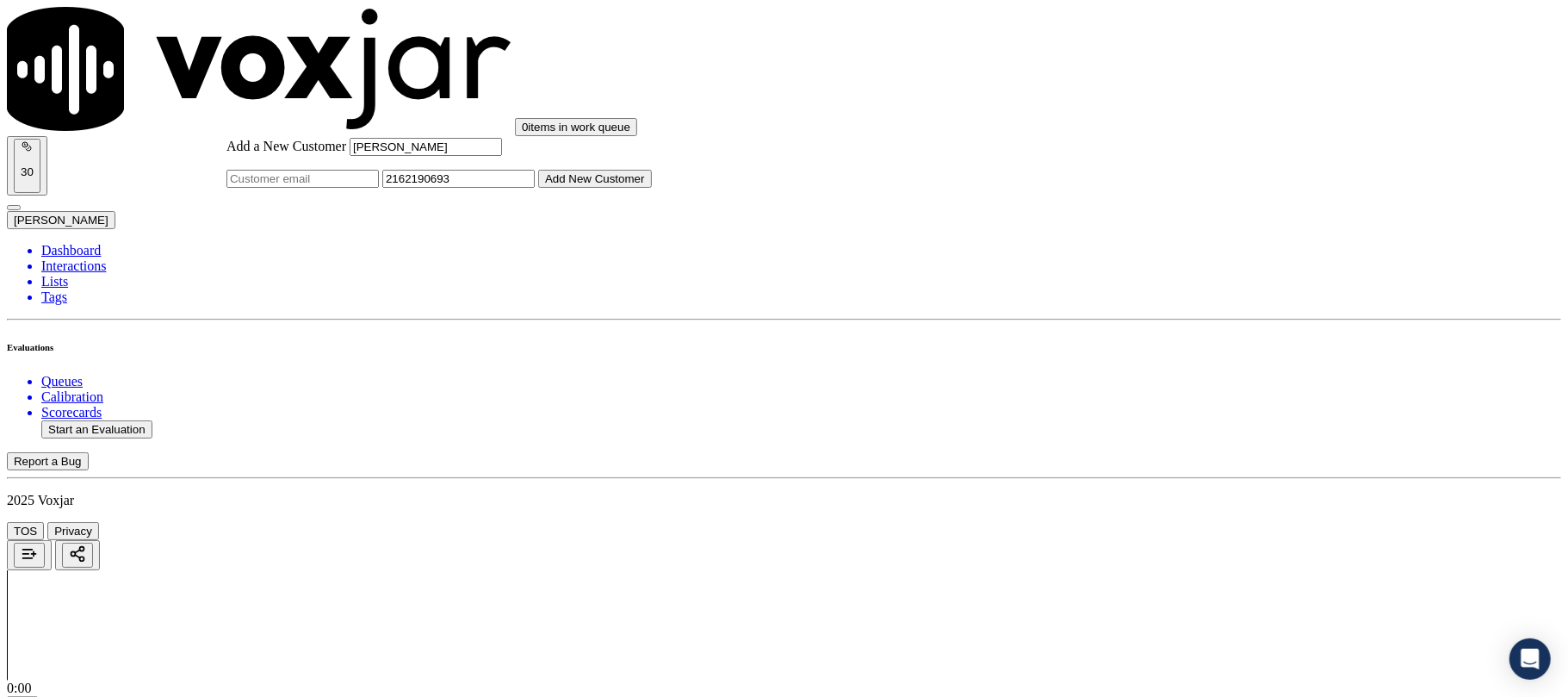
click at [652, 188] on button "Add New Customer" at bounding box center [595, 178] width 114 height 18
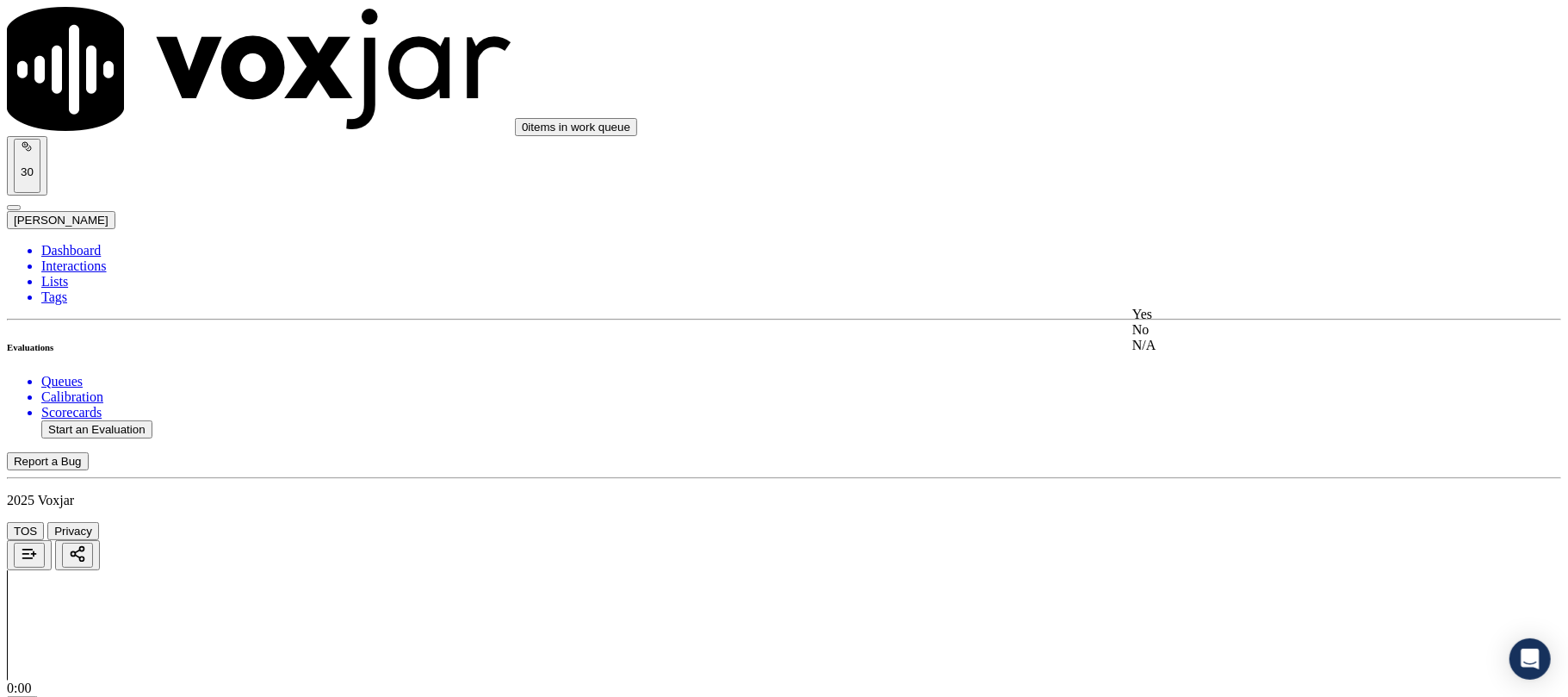
click at [1168, 309] on div "Yes No N/A" at bounding box center [1302, 330] width 342 height 47
click at [1176, 321] on div "Yes" at bounding box center [1302, 314] width 342 height 16
click at [1185, 174] on div "Yes" at bounding box center [1302, 166] width 342 height 16
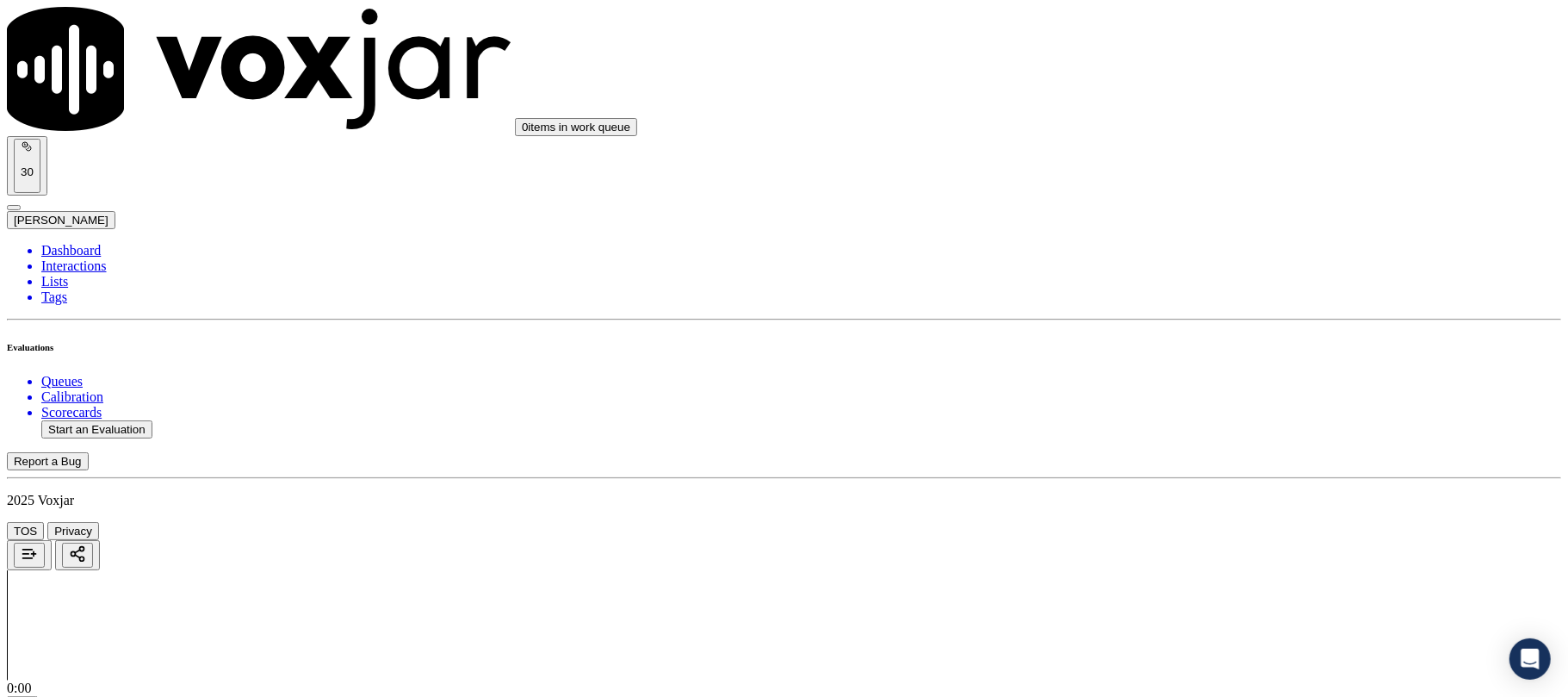
scroll to position [459, 0]
drag, startPoint x: 1176, startPoint y: 232, endPoint x: 1176, endPoint y: 246, distance: 14.0
click at [1169, 277] on div "Yes" at bounding box center [1302, 270] width 342 height 16
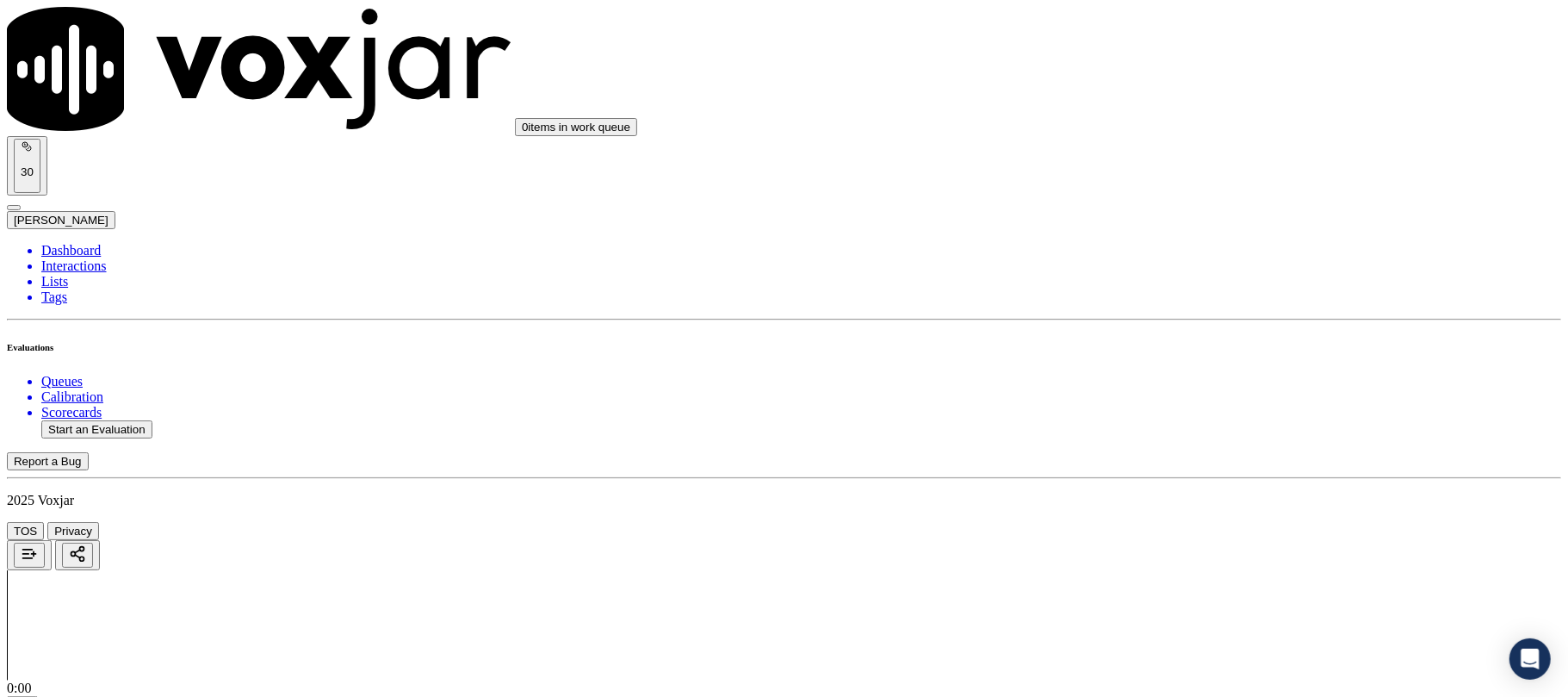
click at [1207, 411] on div "N/A" at bounding box center [1302, 403] width 342 height 16
click at [1178, 334] on div "Yes" at bounding box center [1302, 337] width 342 height 16
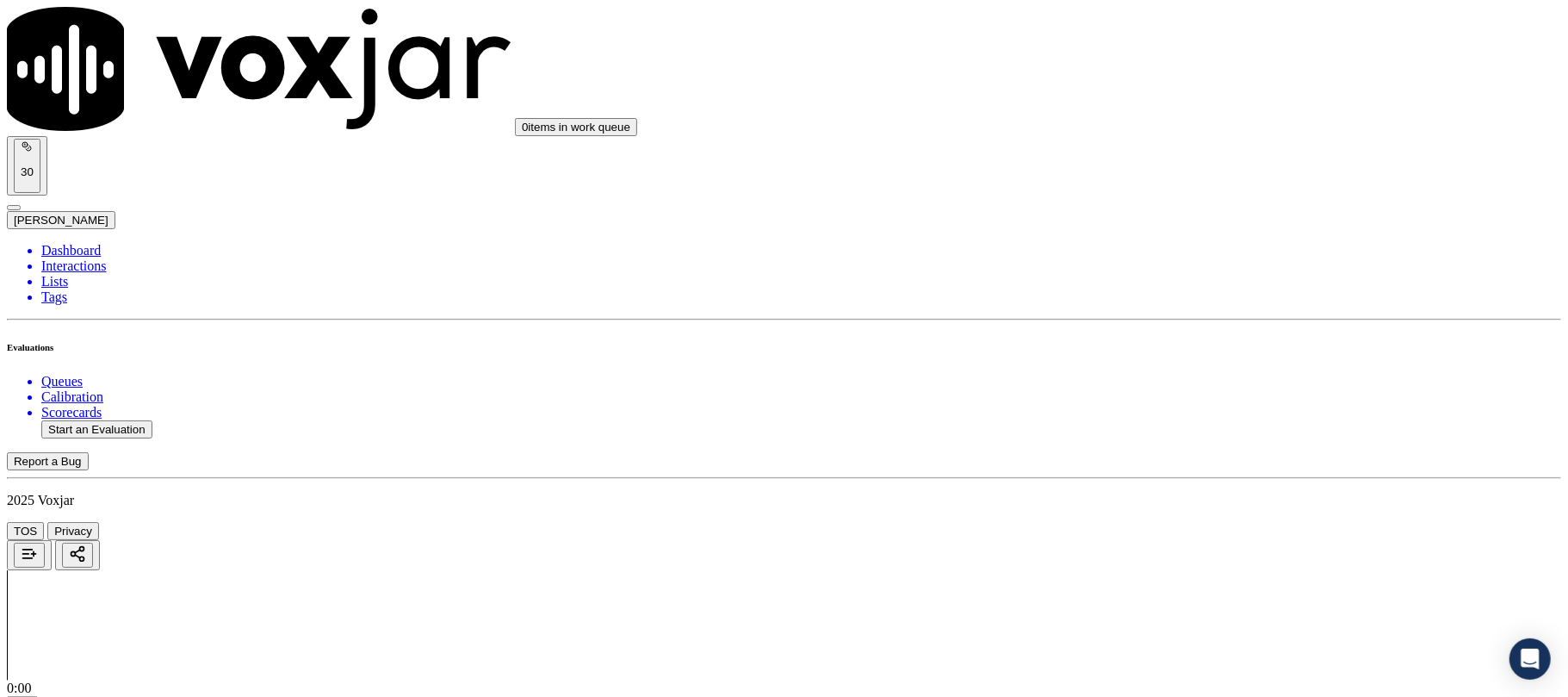
scroll to position [1034, 0]
click at [1206, 462] on div "No" at bounding box center [1302, 455] width 342 height 16
drag, startPoint x: 1242, startPoint y: 271, endPoint x: 1236, endPoint y: 301, distance: 30.6
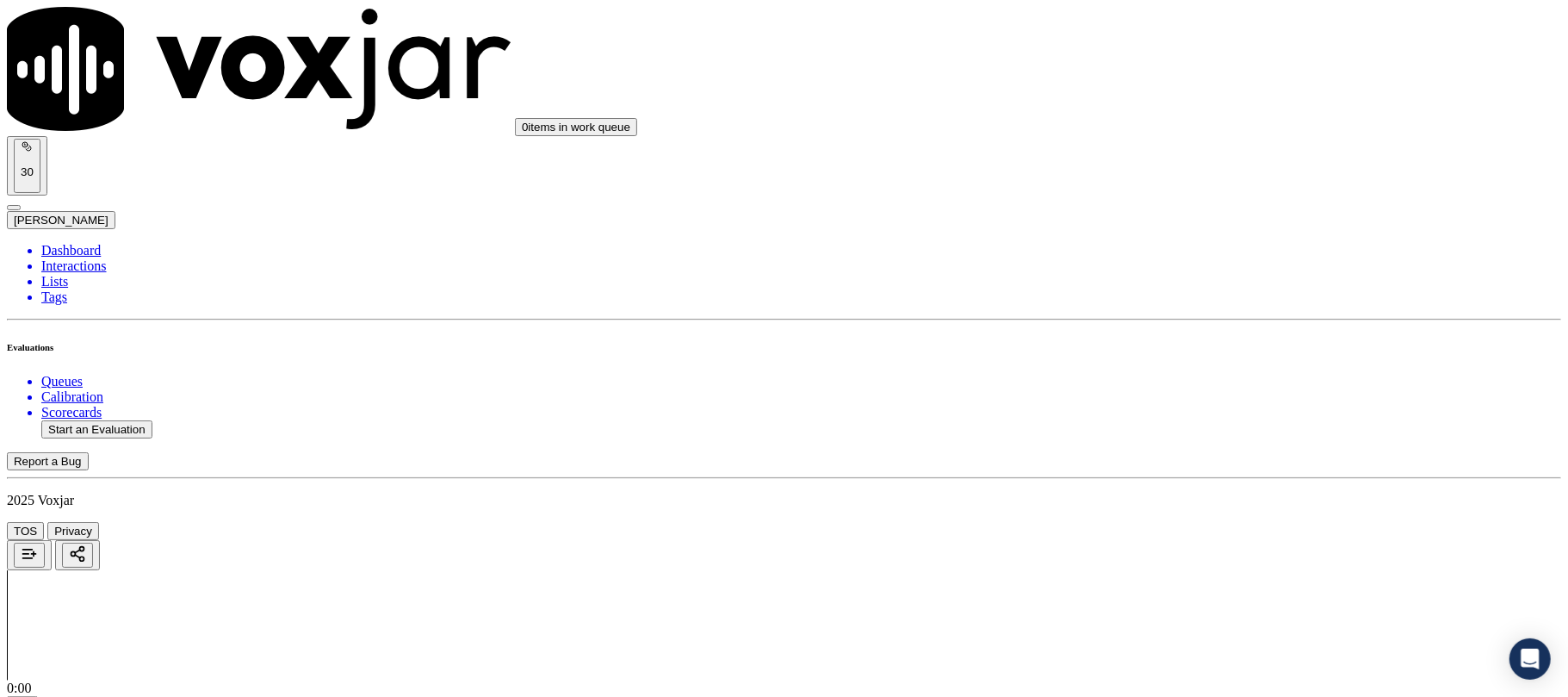
click at [1223, 314] on div "Yes" at bounding box center [1302, 312] width 342 height 16
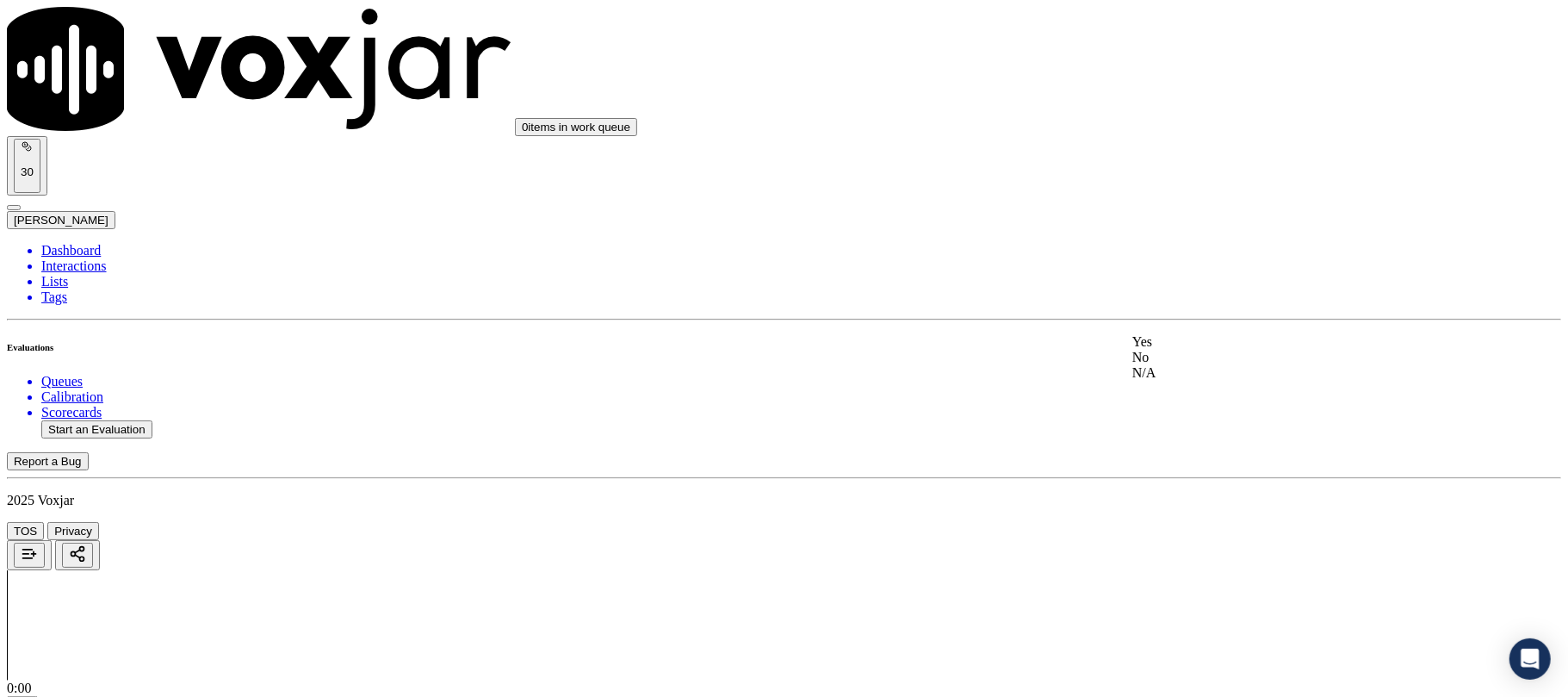
drag, startPoint x: 1203, startPoint y: 397, endPoint x: 1191, endPoint y: 370, distance: 29.5
click at [1204, 381] on div "N/A" at bounding box center [1302, 373] width 342 height 16
click at [1214, 317] on div "Yes" at bounding box center [1302, 310] width 342 height 16
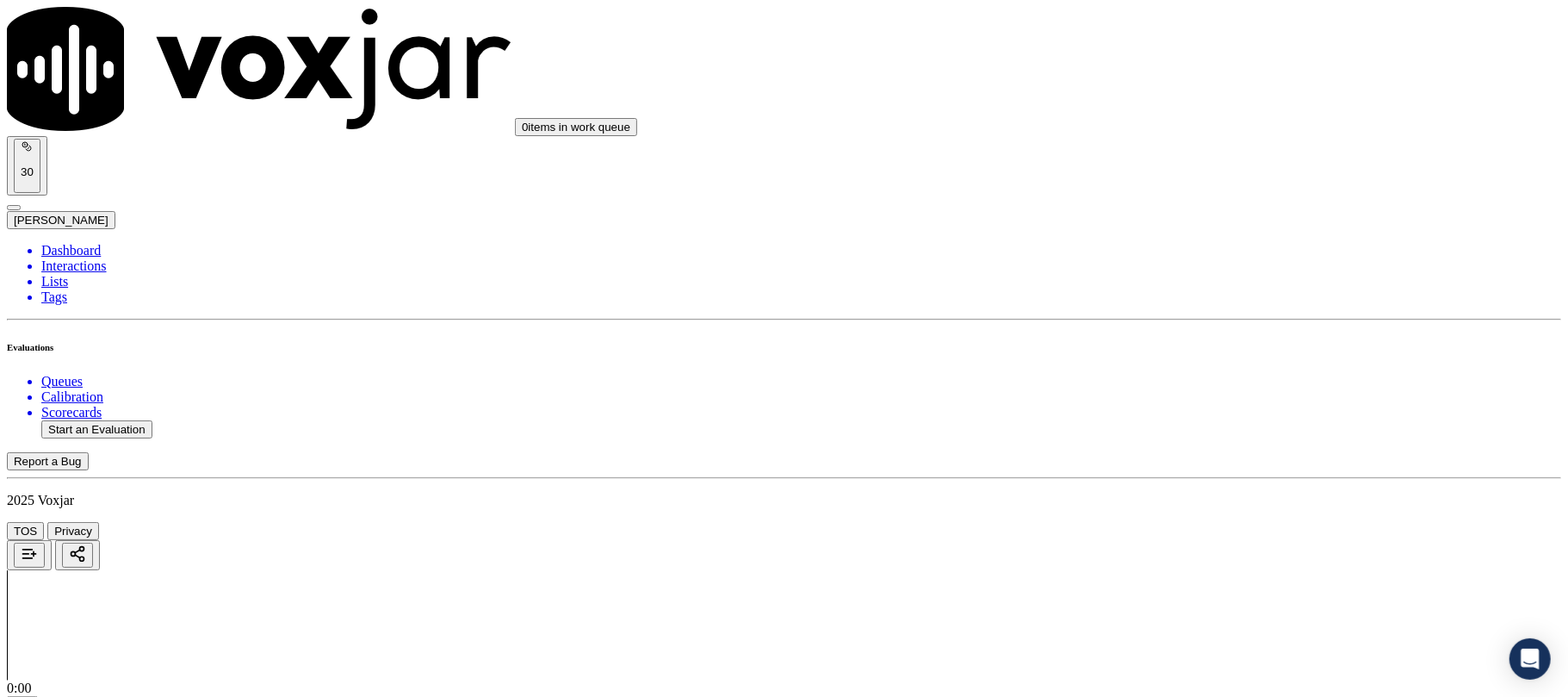
scroll to position [2067, 0]
click at [1186, 342] on div "Yes" at bounding box center [1302, 339] width 342 height 16
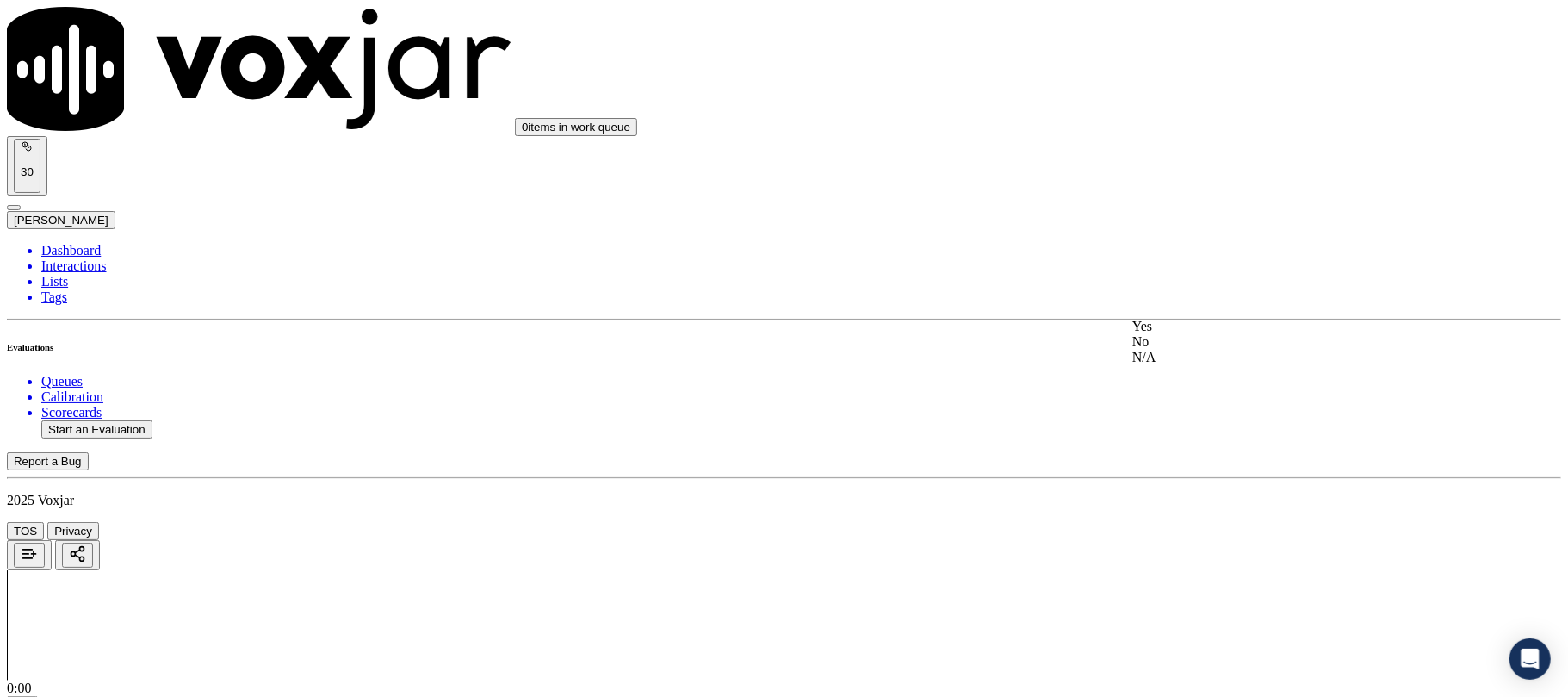
click at [1182, 349] on div "No" at bounding box center [1302, 342] width 342 height 16
click at [1193, 302] on div "Yes" at bounding box center [1302, 294] width 342 height 16
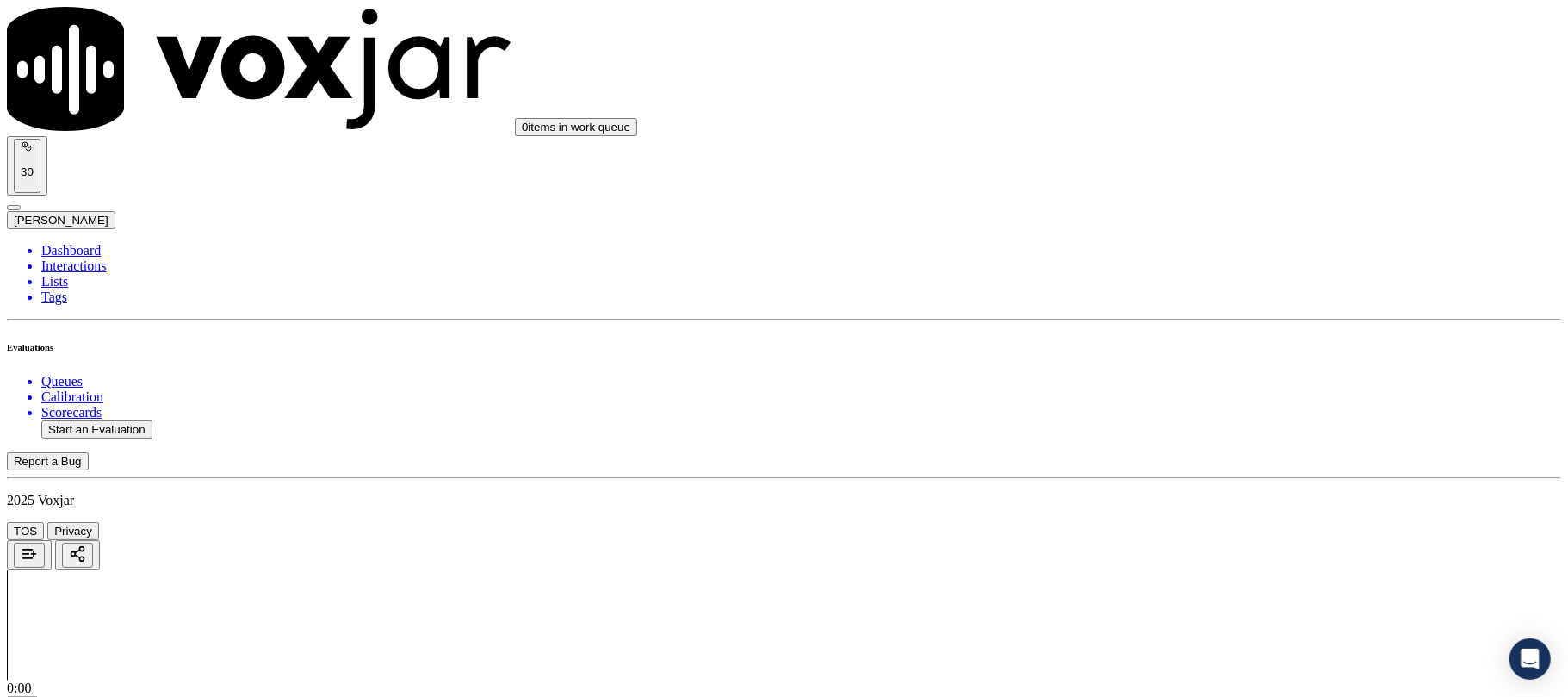
click at [1180, 384] on div "Yes" at bounding box center [1302, 376] width 342 height 16
click at [1176, 386] on div "No" at bounding box center [1302, 379] width 342 height 16
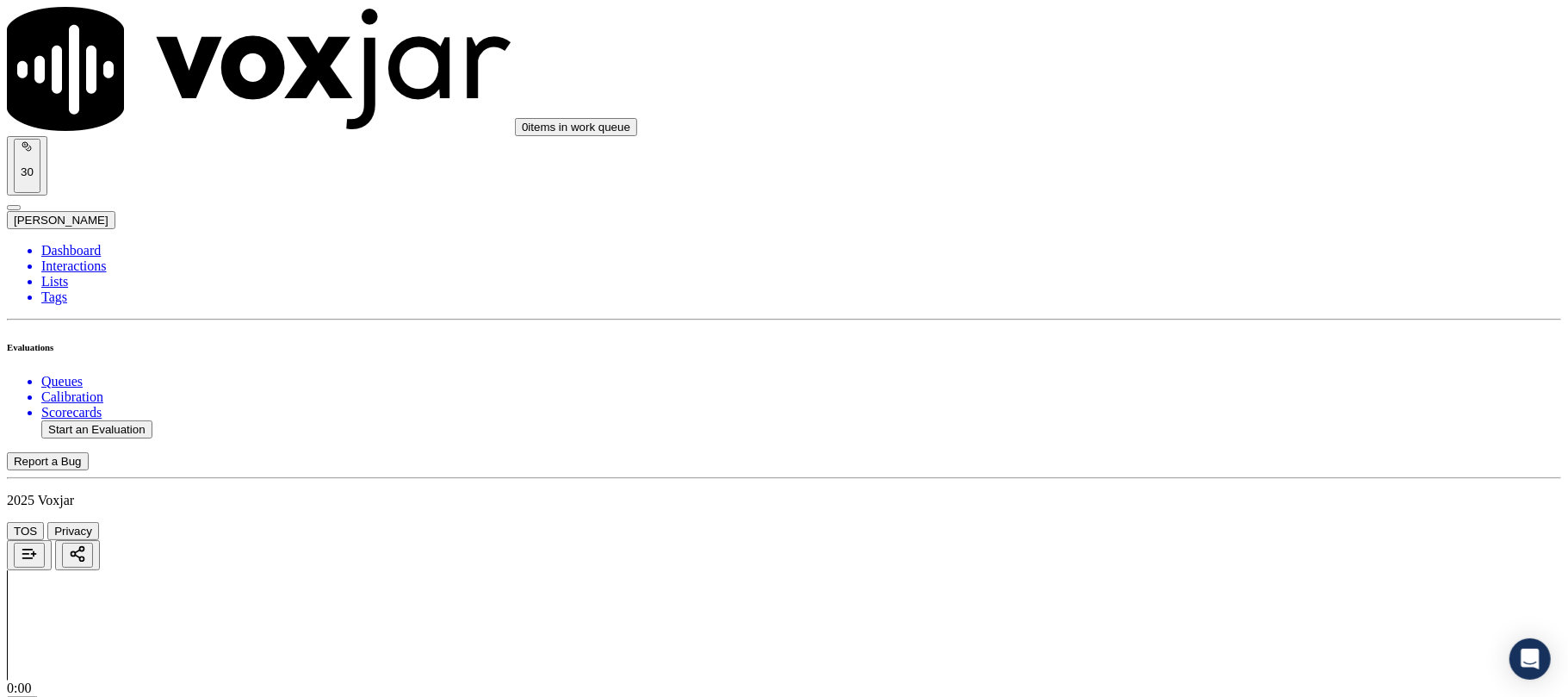
scroll to position [2985, 0]
click at [1191, 537] on div "Yes" at bounding box center [1302, 536] width 342 height 16
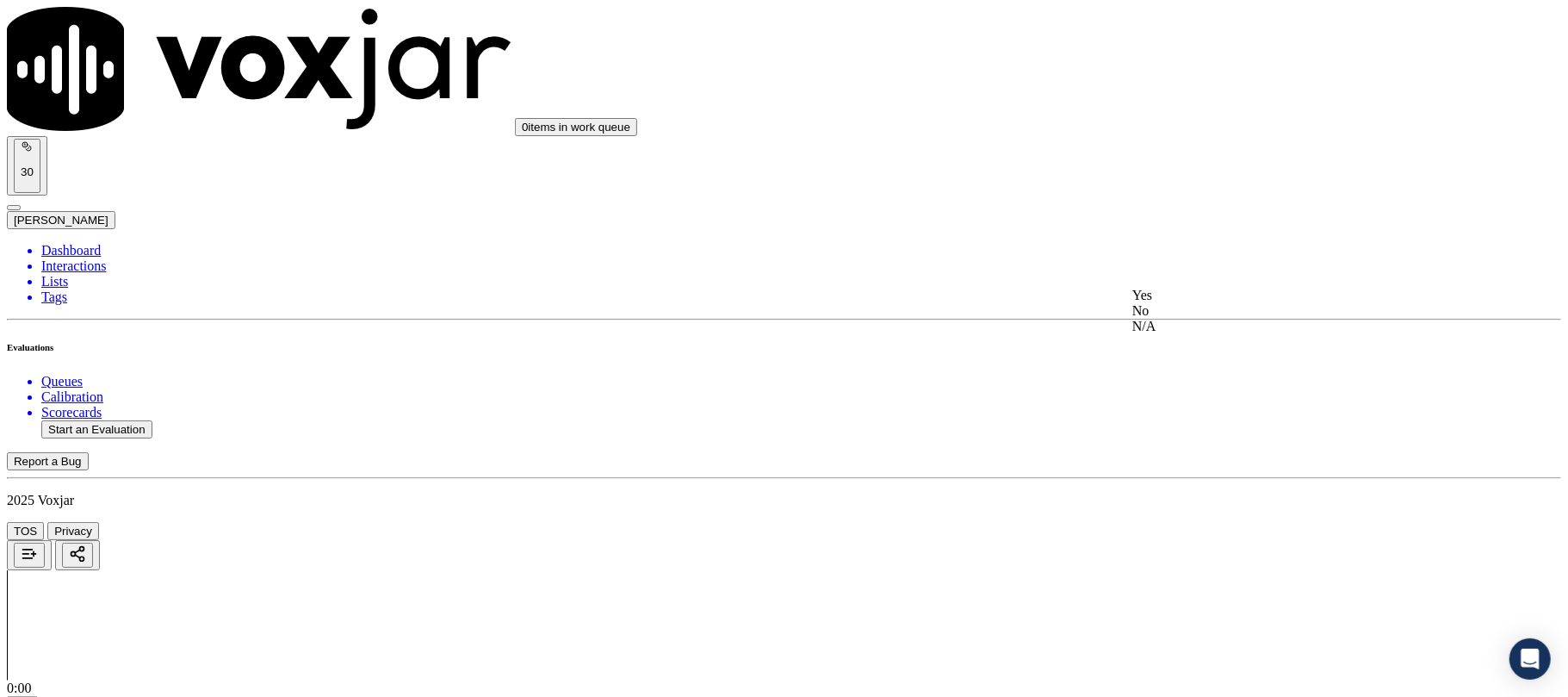
click at [1190, 303] on div "Yes" at bounding box center [1302, 295] width 342 height 16
click at [1183, 327] on div "No" at bounding box center [1302, 335] width 342 height 16
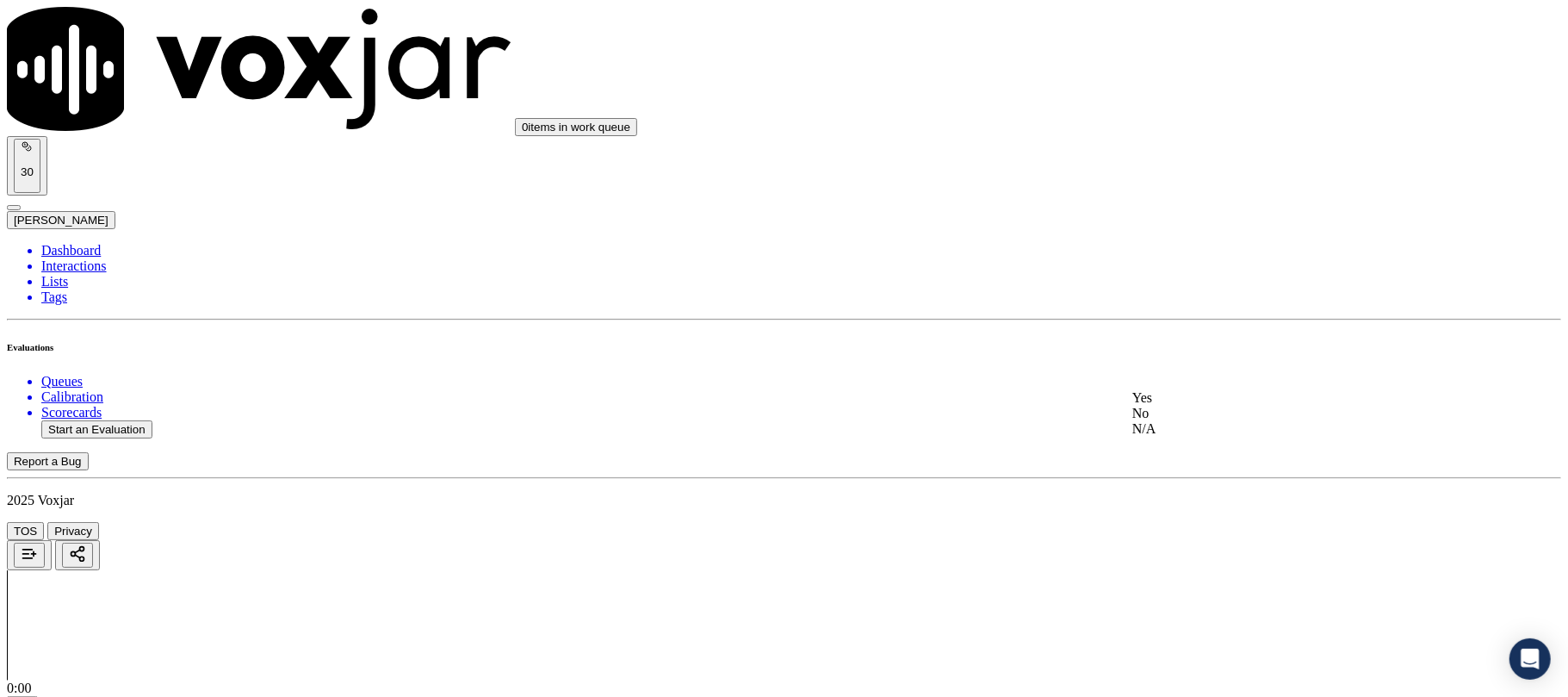
click at [1176, 422] on div "No" at bounding box center [1302, 414] width 342 height 16
click at [1176, 391] on div "Yes" at bounding box center [1302, 385] width 342 height 16
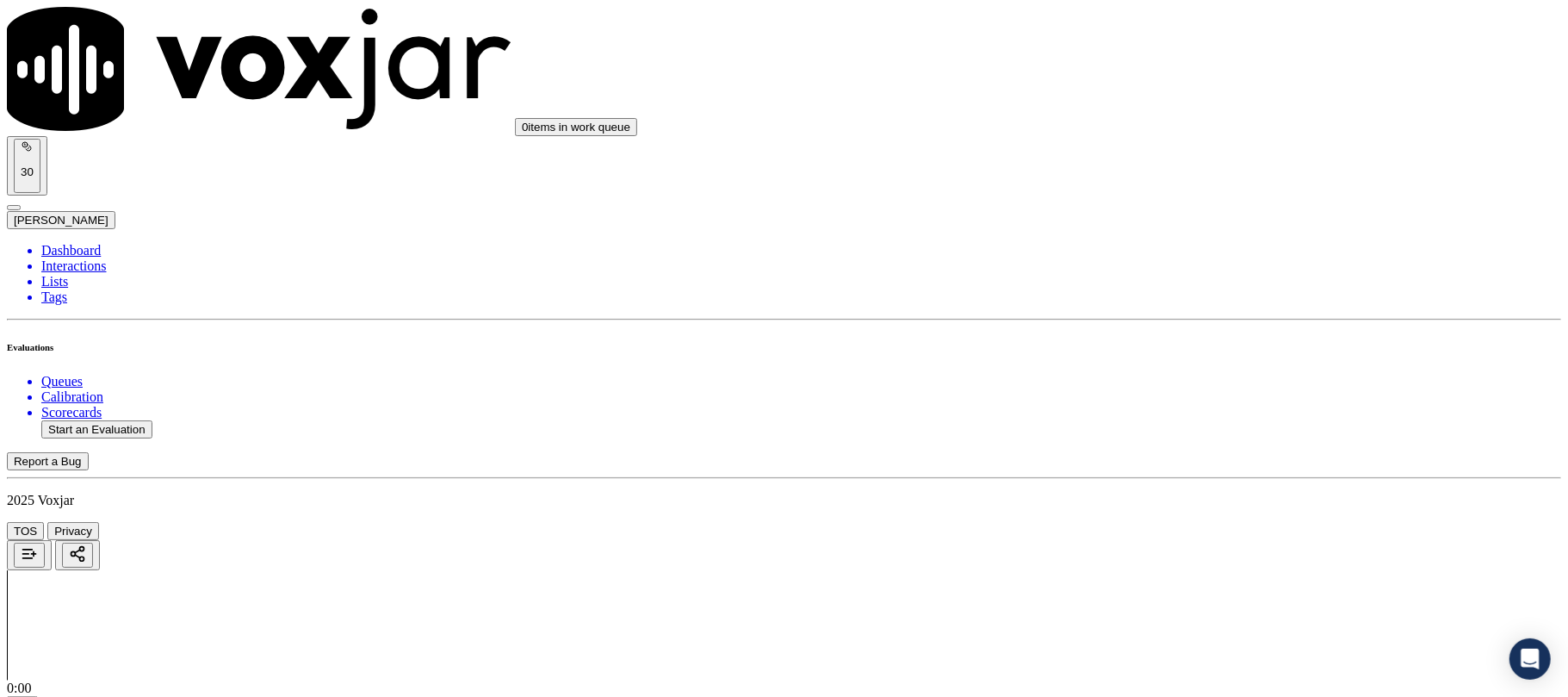
click at [1182, 413] on div "N/A" at bounding box center [1302, 405] width 342 height 16
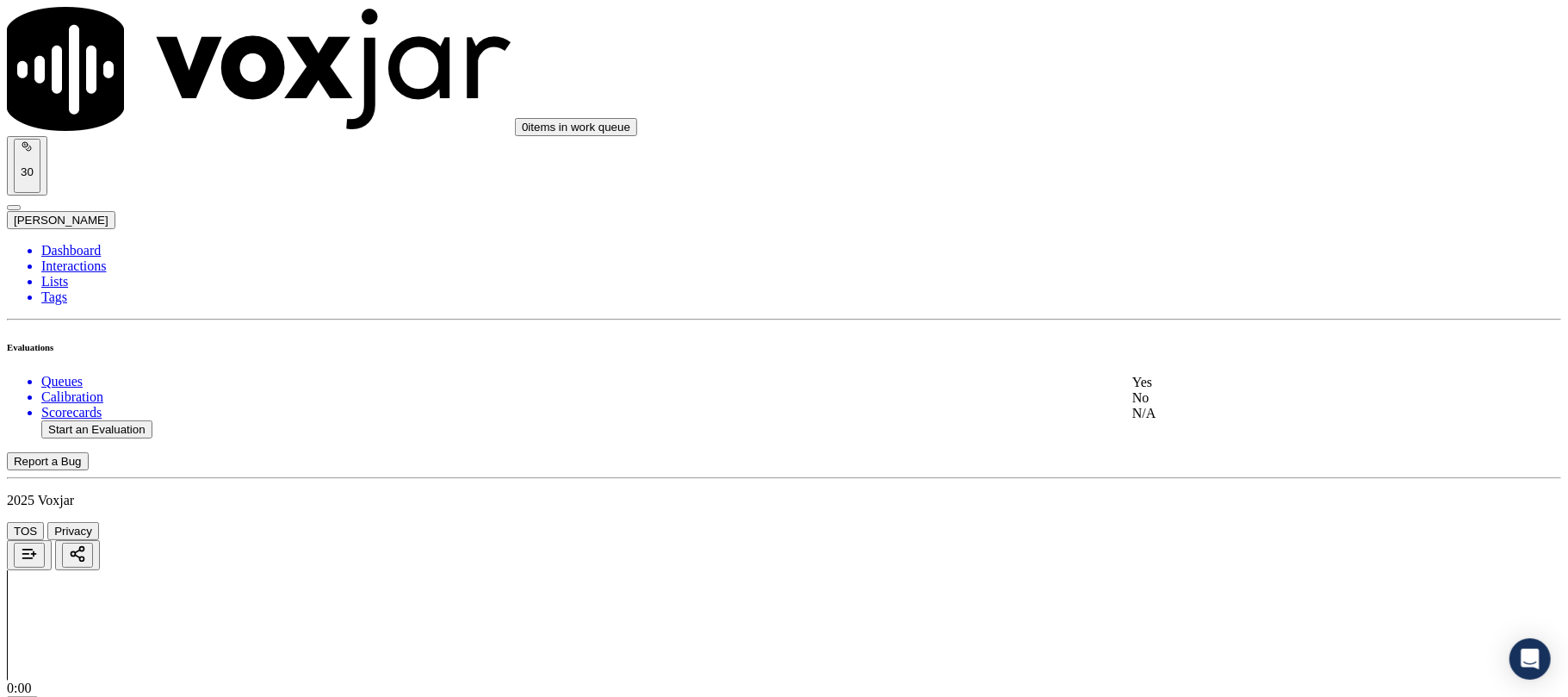
click at [1172, 406] on div "No" at bounding box center [1302, 398] width 342 height 16
click at [1199, 517] on div "No" at bounding box center [1302, 509] width 342 height 16
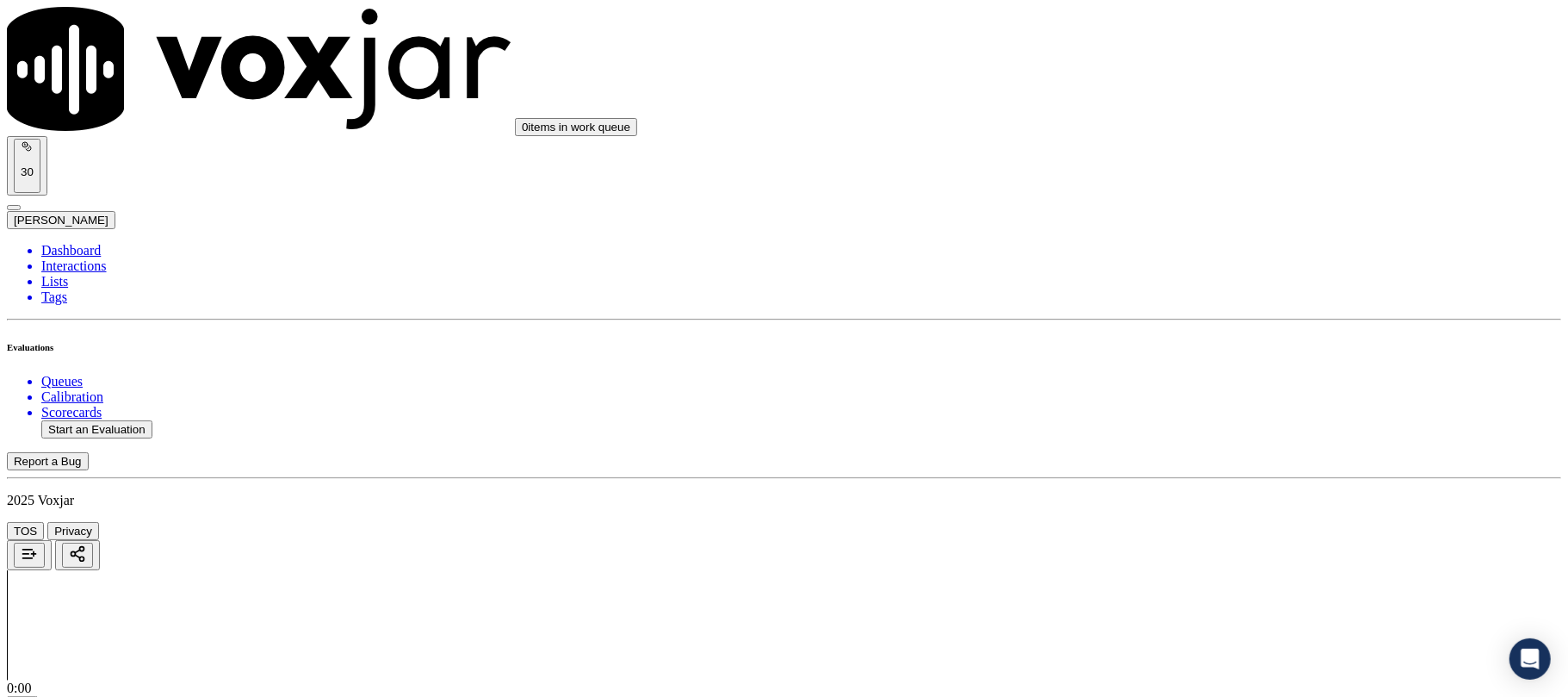
click at [71, 242] on li "Dashboard" at bounding box center [800, 250] width 1519 height 16
click at [149, 421] on button "Start an Evaluation" at bounding box center [96, 429] width 111 height 18
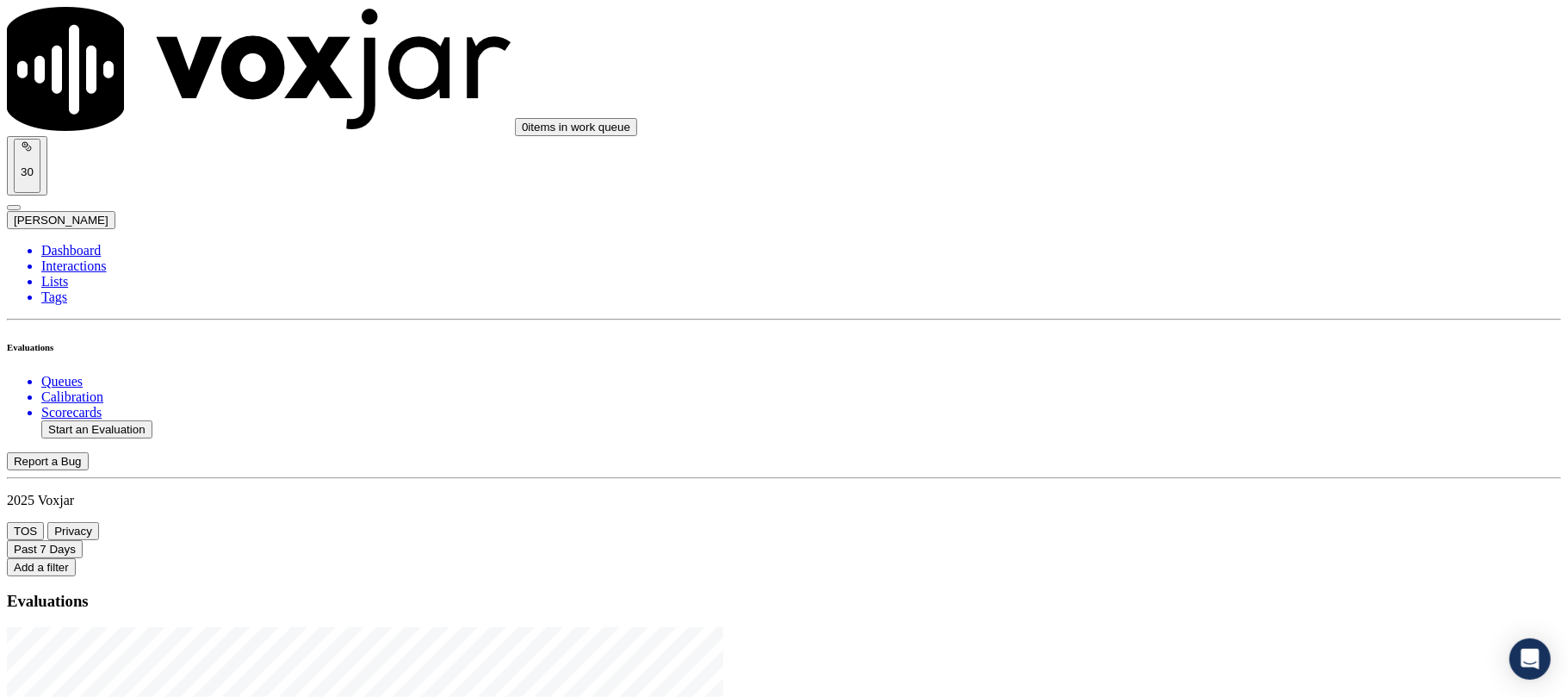
drag, startPoint x: 675, startPoint y: 294, endPoint x: 787, endPoint y: 283, distance: 112.5
type input "20250916-115140_3307439341-C1"
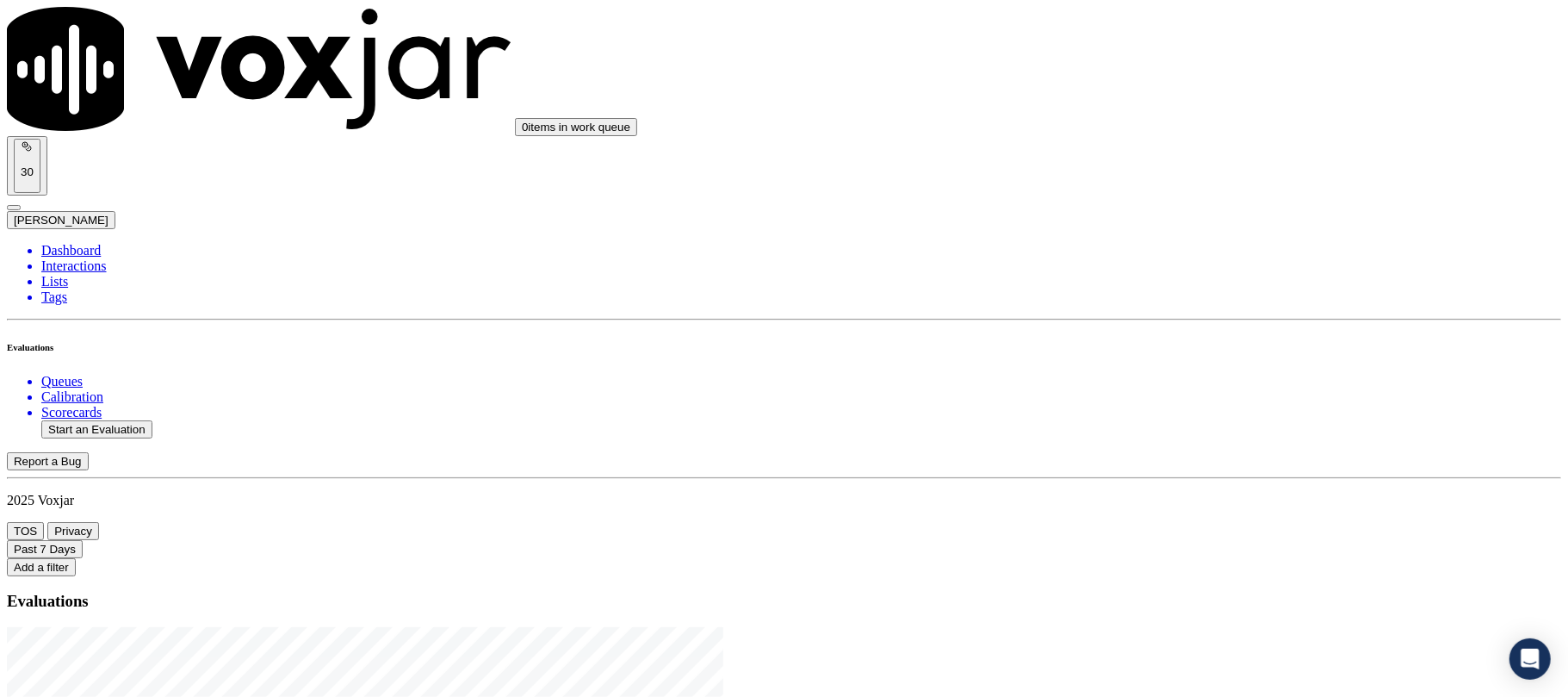
type input "[PERSON_NAME]"
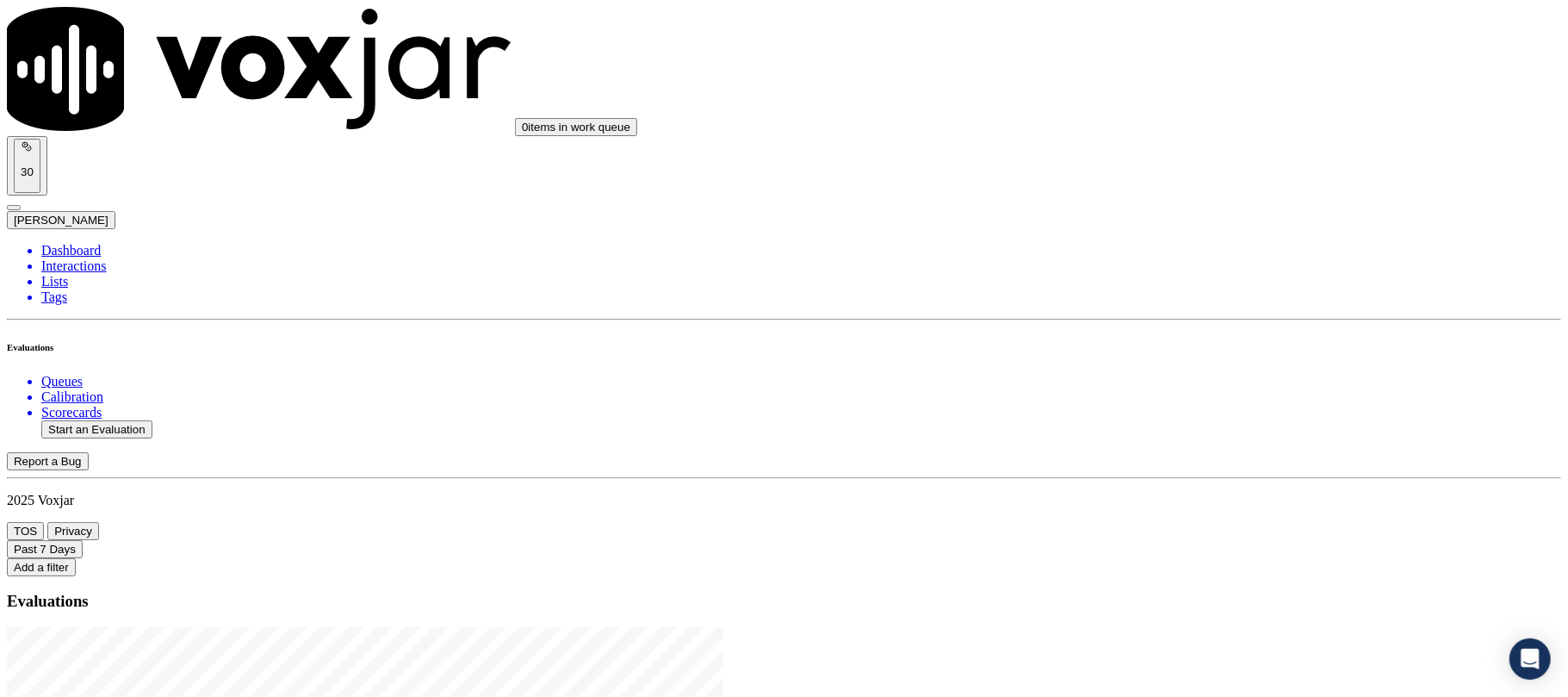
type input "[DATE]T17:12"
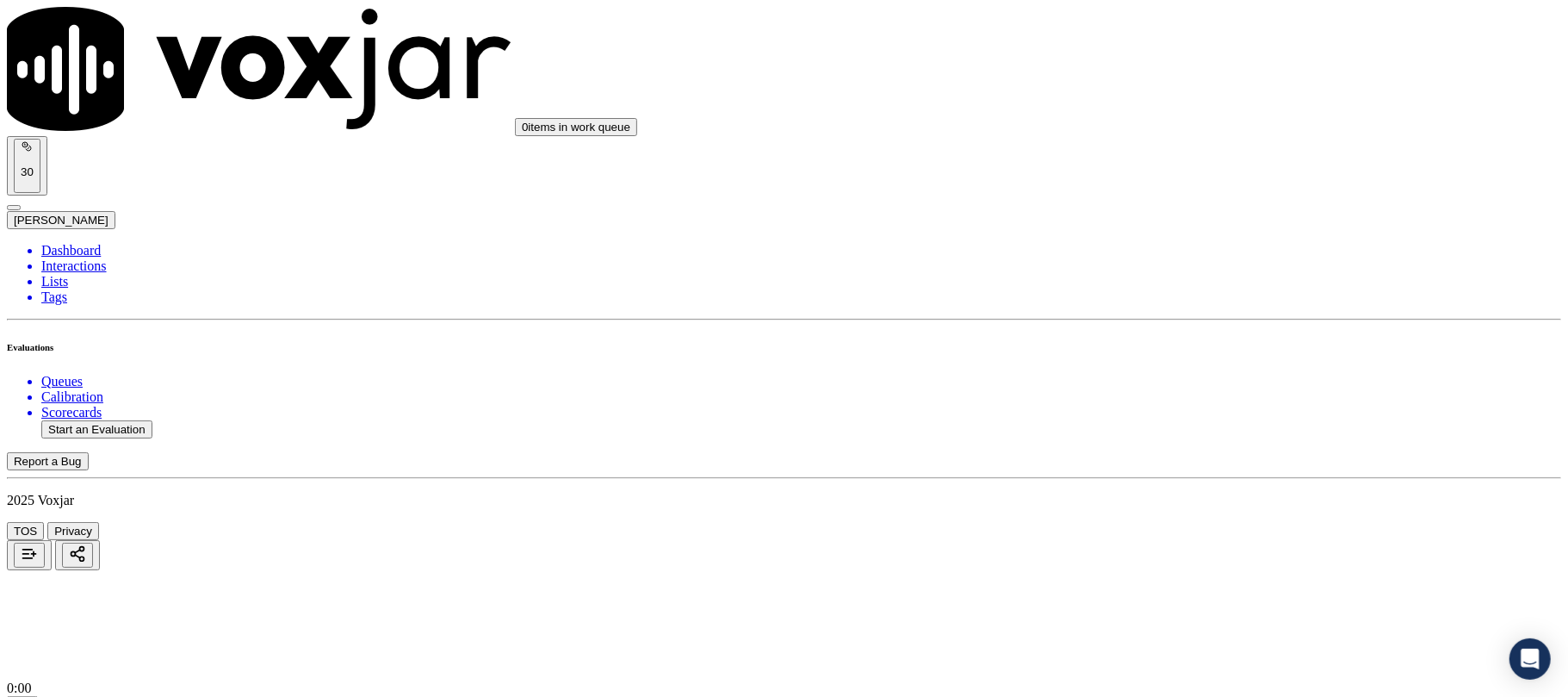
type input "[PERSON_NAME]"
drag, startPoint x: 728, startPoint y: 200, endPoint x: 448, endPoint y: 203, distance: 280.0
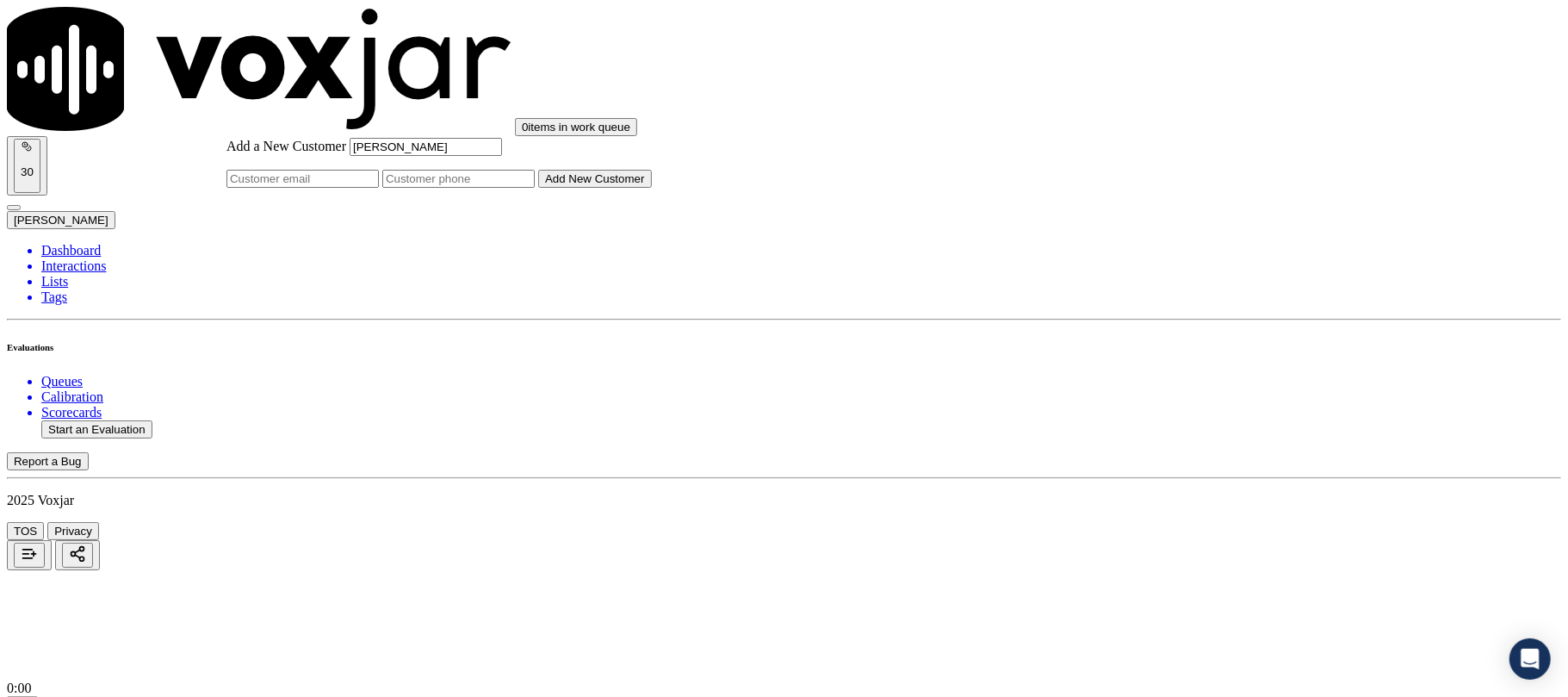
type input "[PERSON_NAME]"
click at [534, 188] on input "Add a New Customer" at bounding box center [458, 178] width 153 height 18
paste input "3307439341"
paste input "3305062995"
type input "3307439341_3305062995"
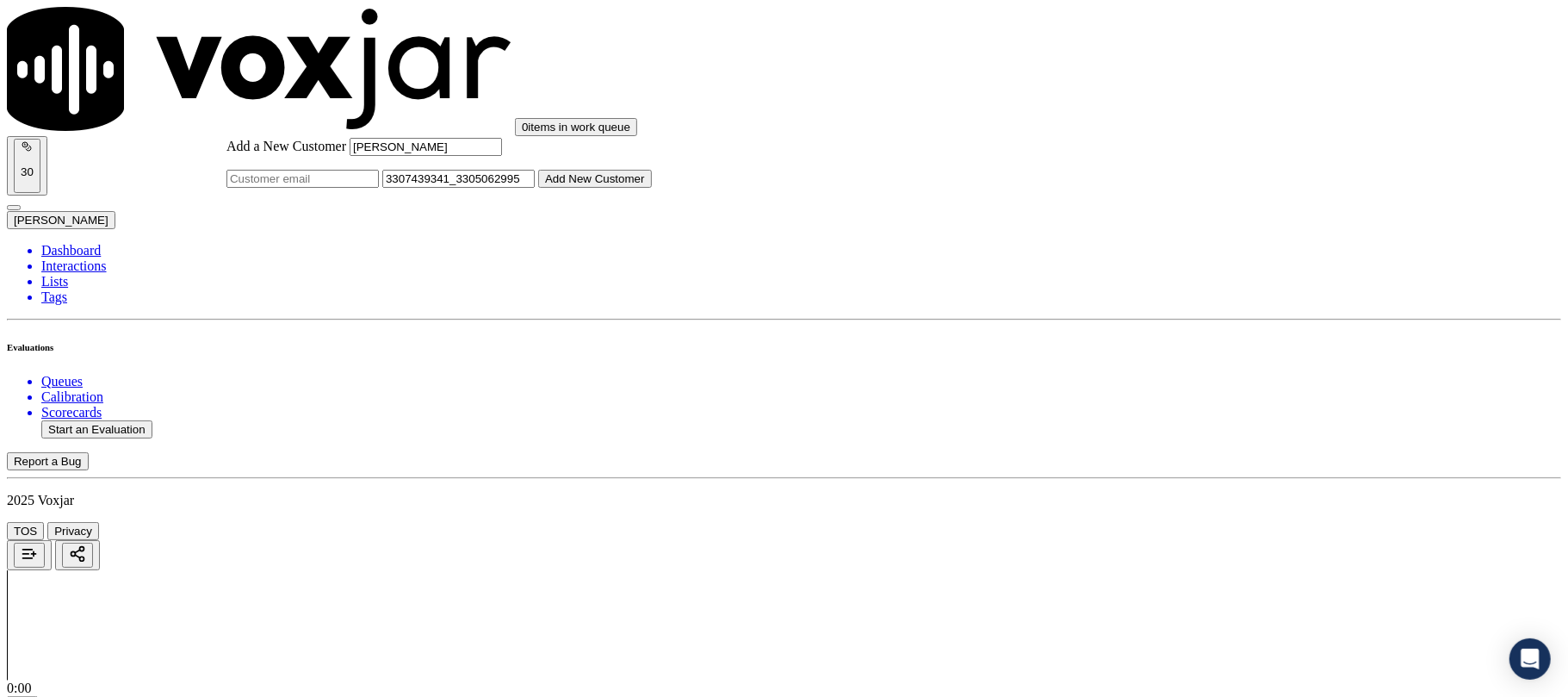
click at [652, 188] on button "Add New Customer" at bounding box center [595, 178] width 114 height 18
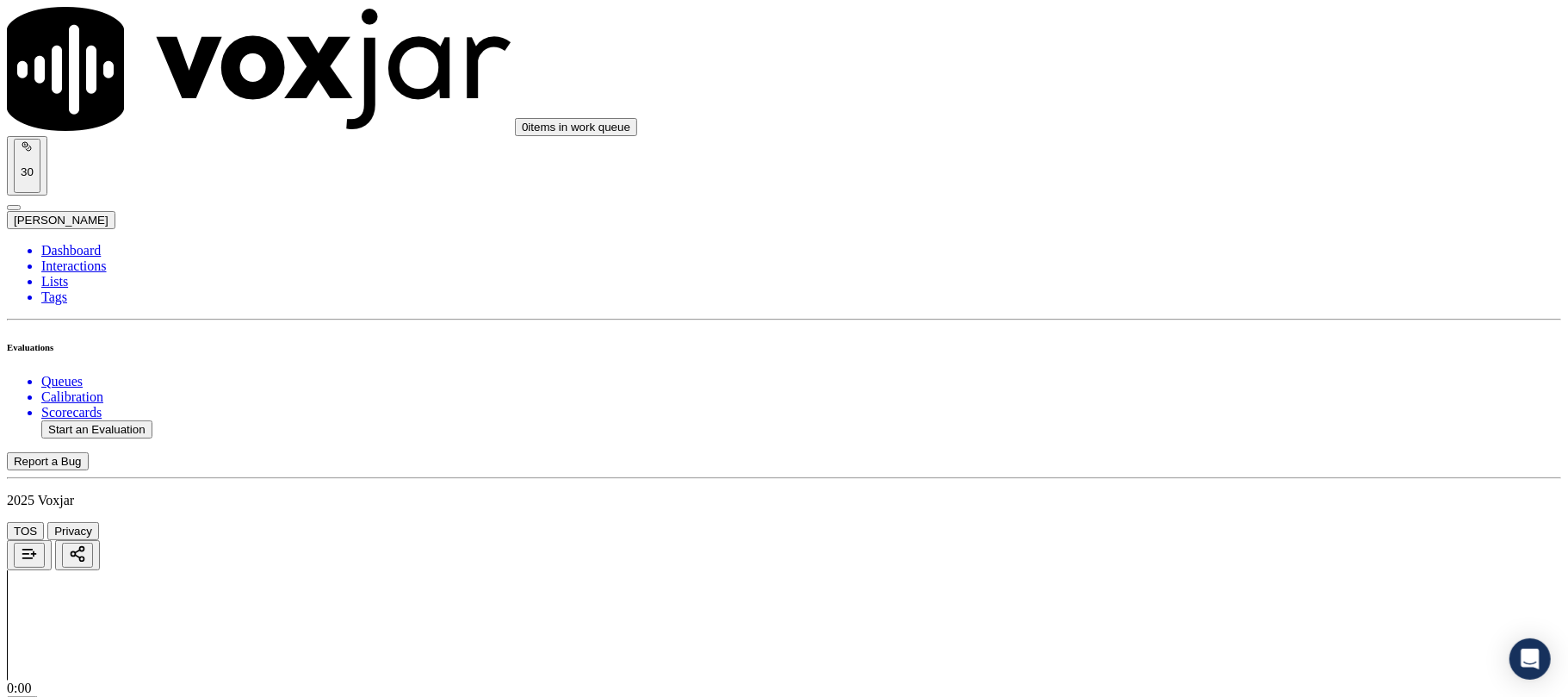
drag, startPoint x: 1229, startPoint y: 302, endPoint x: 1221, endPoint y: 354, distance: 52.6
click at [1222, 317] on div "Yes" at bounding box center [1302, 314] width 342 height 16
click at [1218, 515] on div "Yes" at bounding box center [1302, 511] width 342 height 16
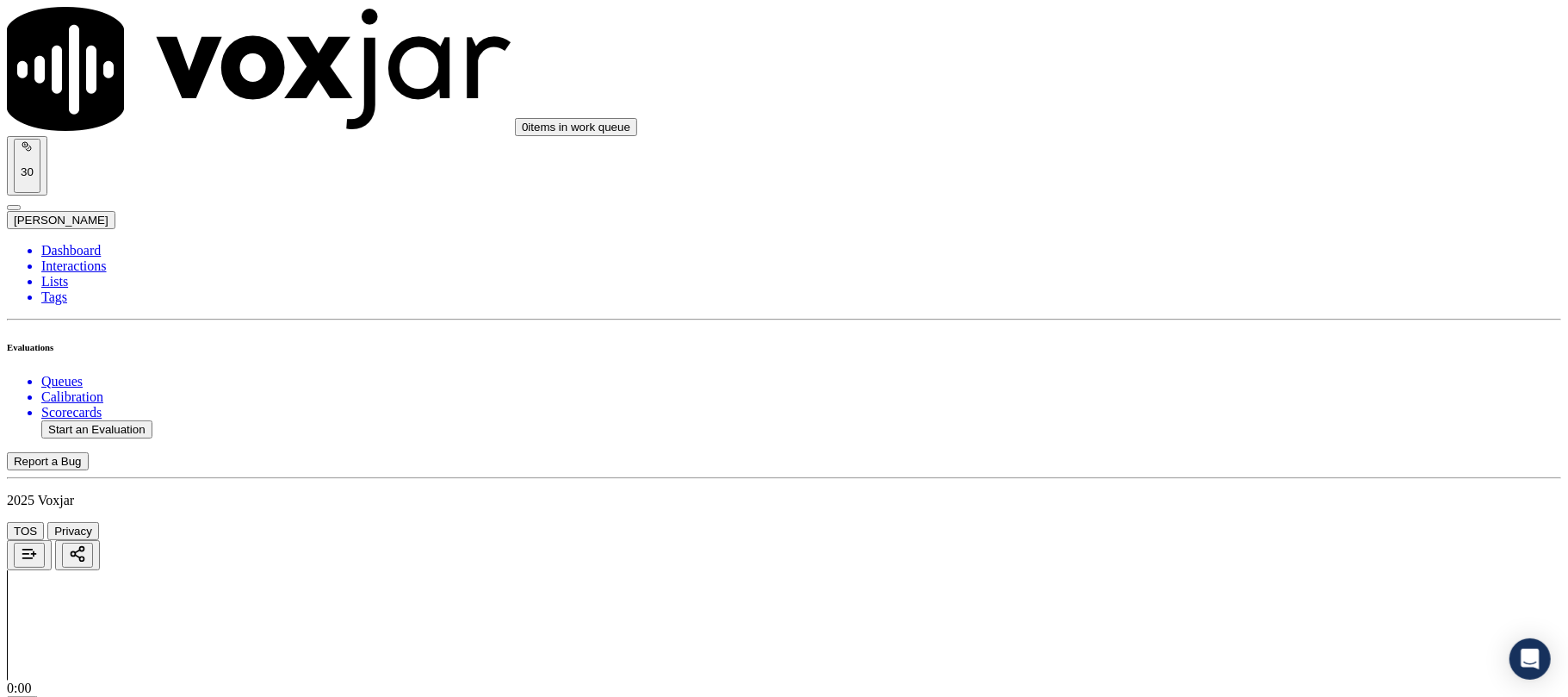
scroll to position [115, 0]
click at [1197, 601] on div "Yes" at bounding box center [1302, 594] width 342 height 16
drag, startPoint x: 1195, startPoint y: 455, endPoint x: 1198, endPoint y: 474, distance: 19.2
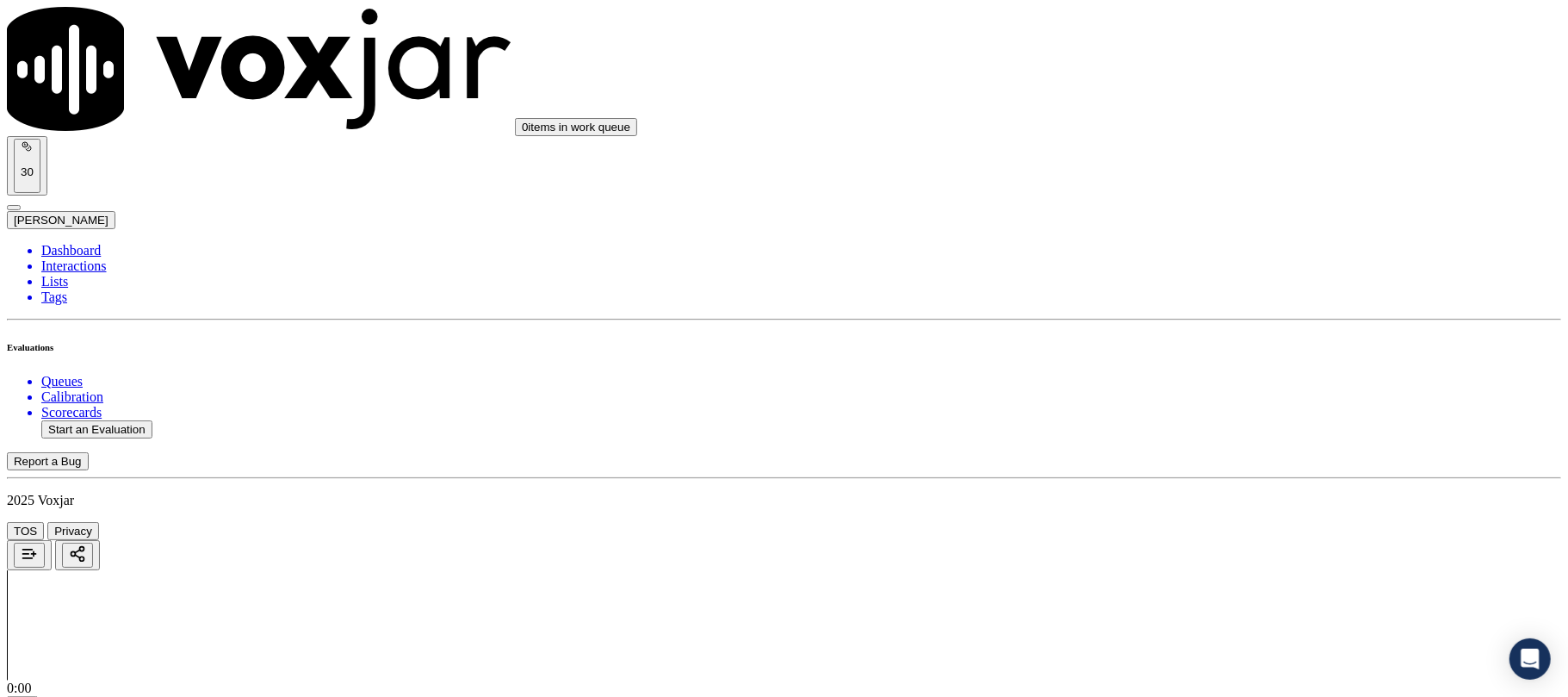
click at [1183, 479] on div "Yes No N/A" at bounding box center [1302, 502] width 342 height 47
click at [1183, 495] on div "Yes" at bounding box center [1302, 487] width 342 height 16
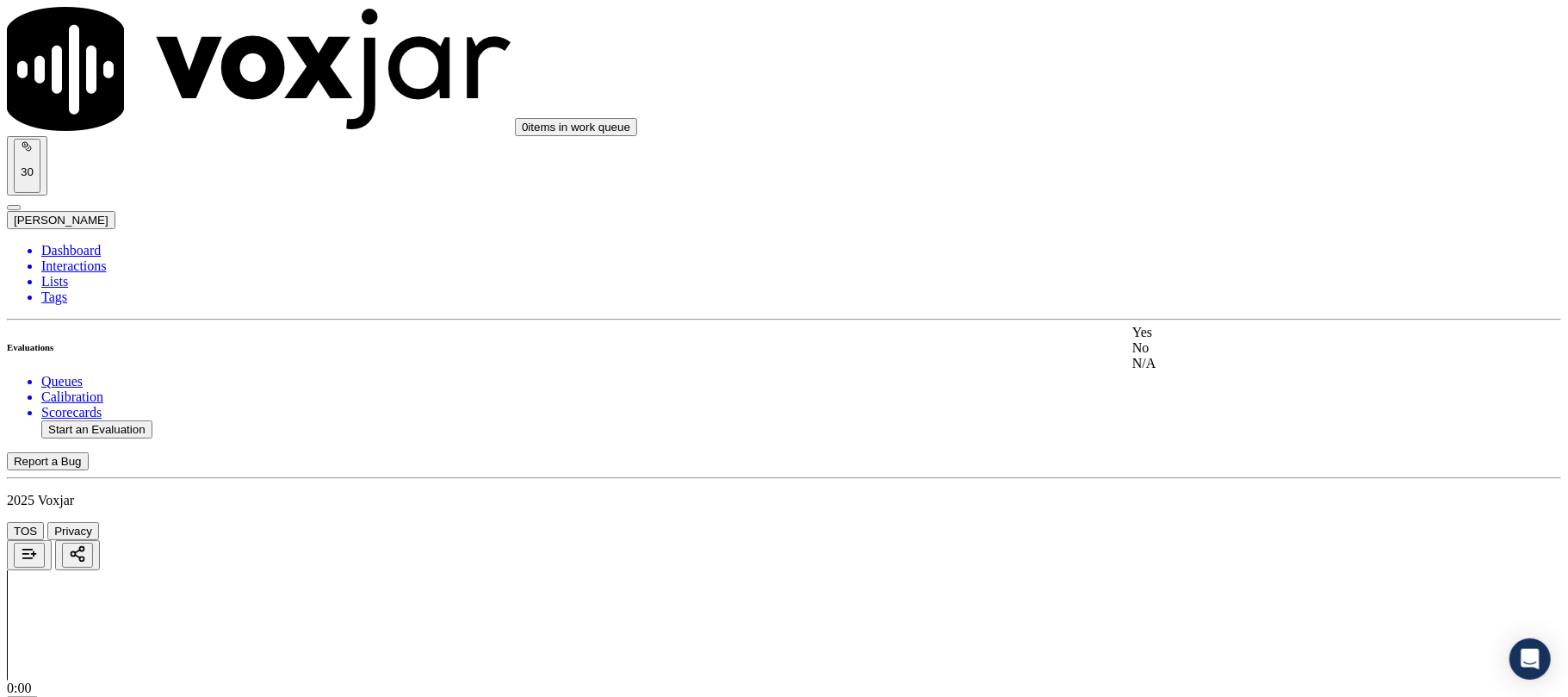
click at [1226, 338] on div "Yes" at bounding box center [1302, 333] width 342 height 16
click at [1200, 417] on div "Yes" at bounding box center [1302, 420] width 342 height 16
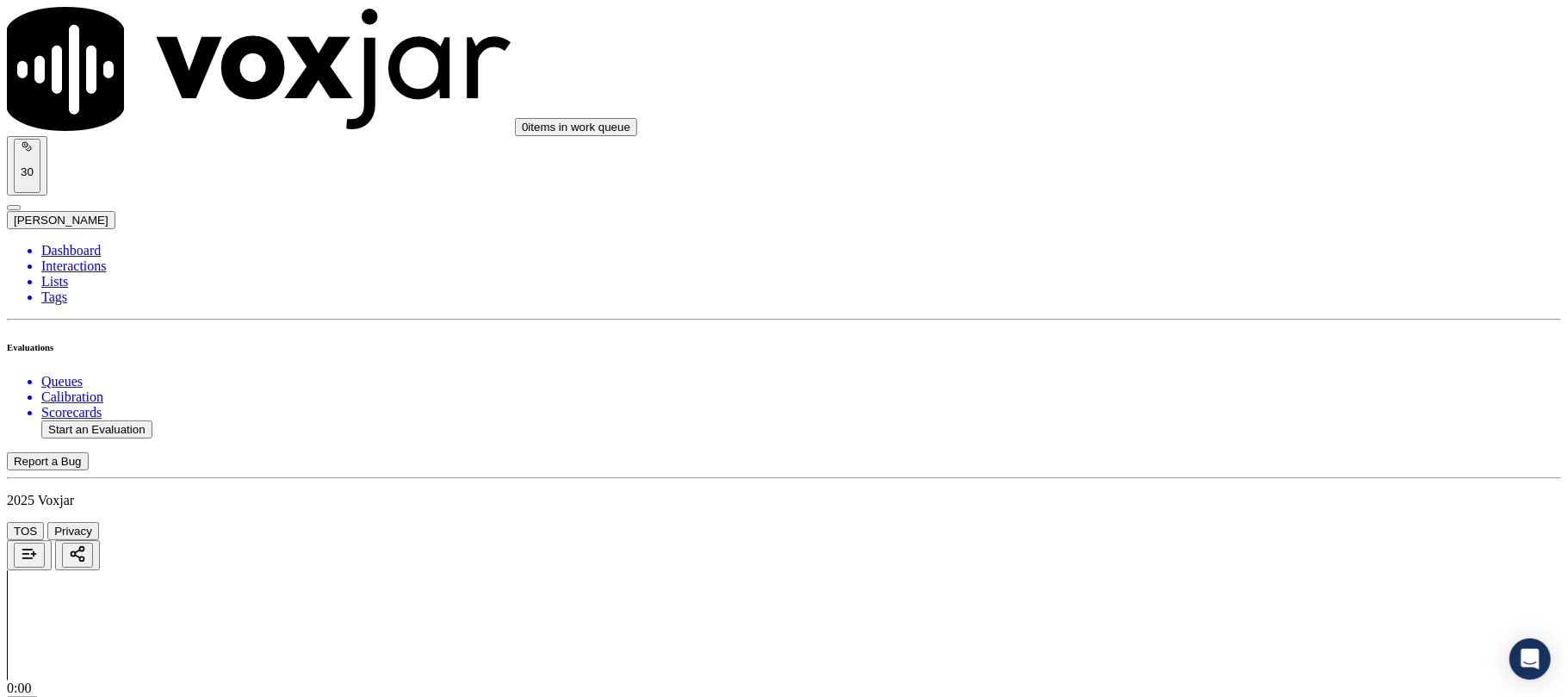
click at [1192, 269] on div "No" at bounding box center [1302, 261] width 342 height 16
click at [1200, 439] on div "Yes" at bounding box center [1302, 439] width 342 height 16
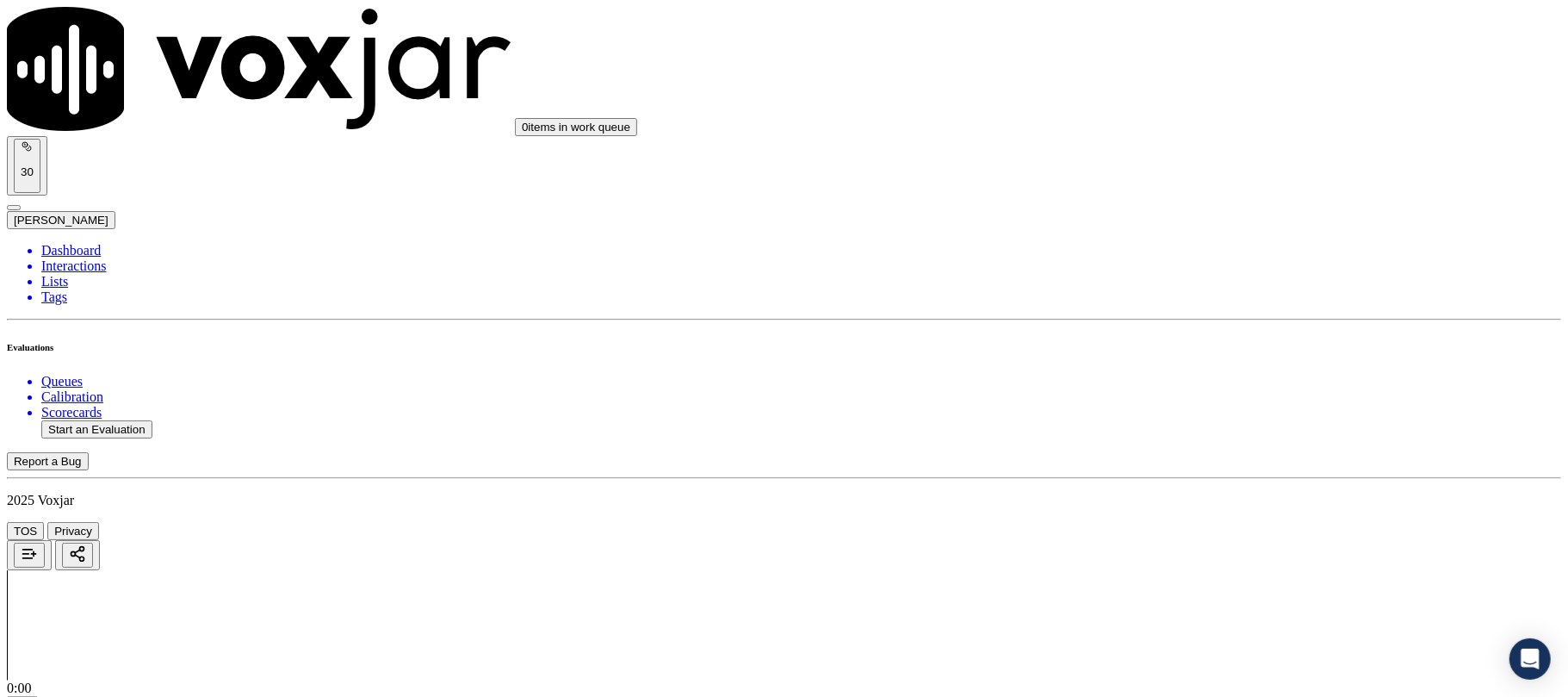
scroll to position [1377, 0]
click at [1176, 351] on div "N/A" at bounding box center [1302, 344] width 342 height 16
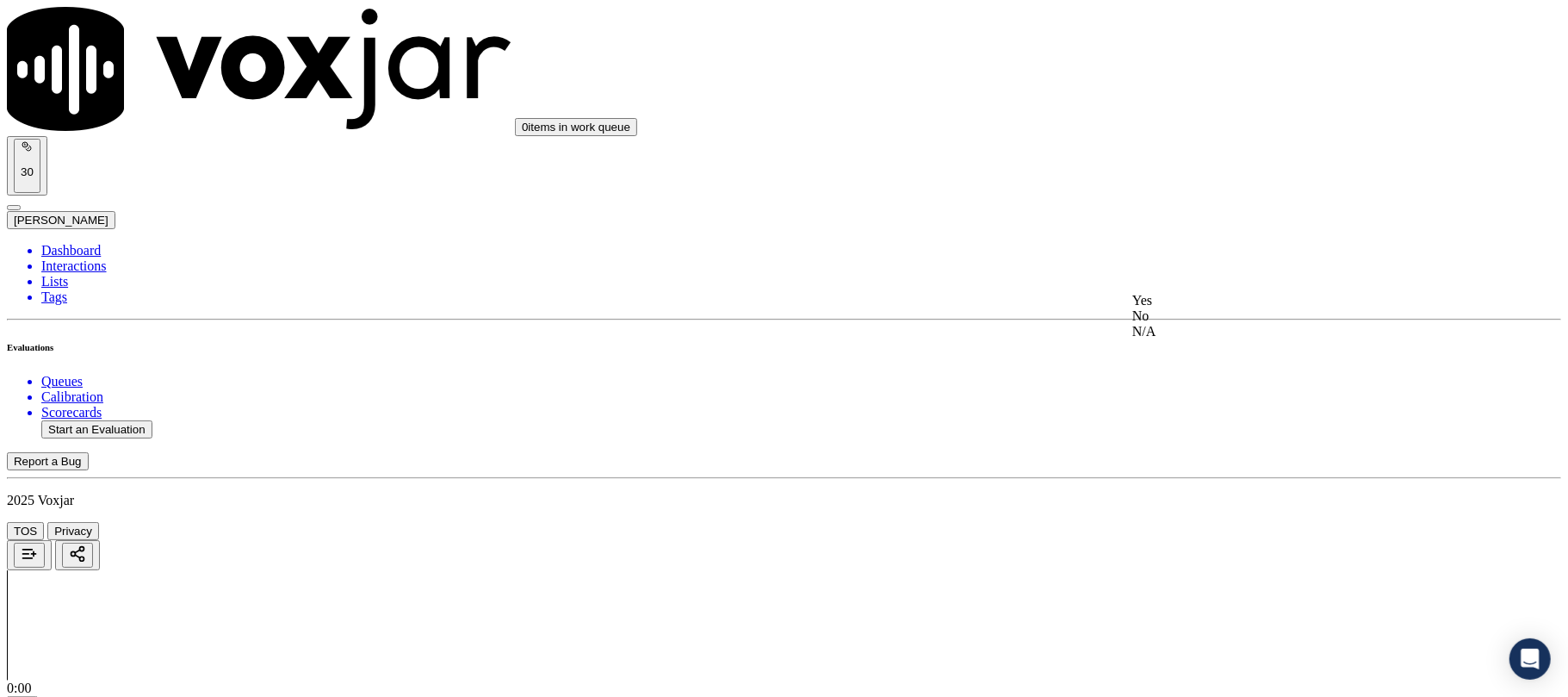
click at [1198, 300] on div "Yes" at bounding box center [1302, 301] width 342 height 16
click at [1202, 308] on div "Yes" at bounding box center [1302, 306] width 342 height 16
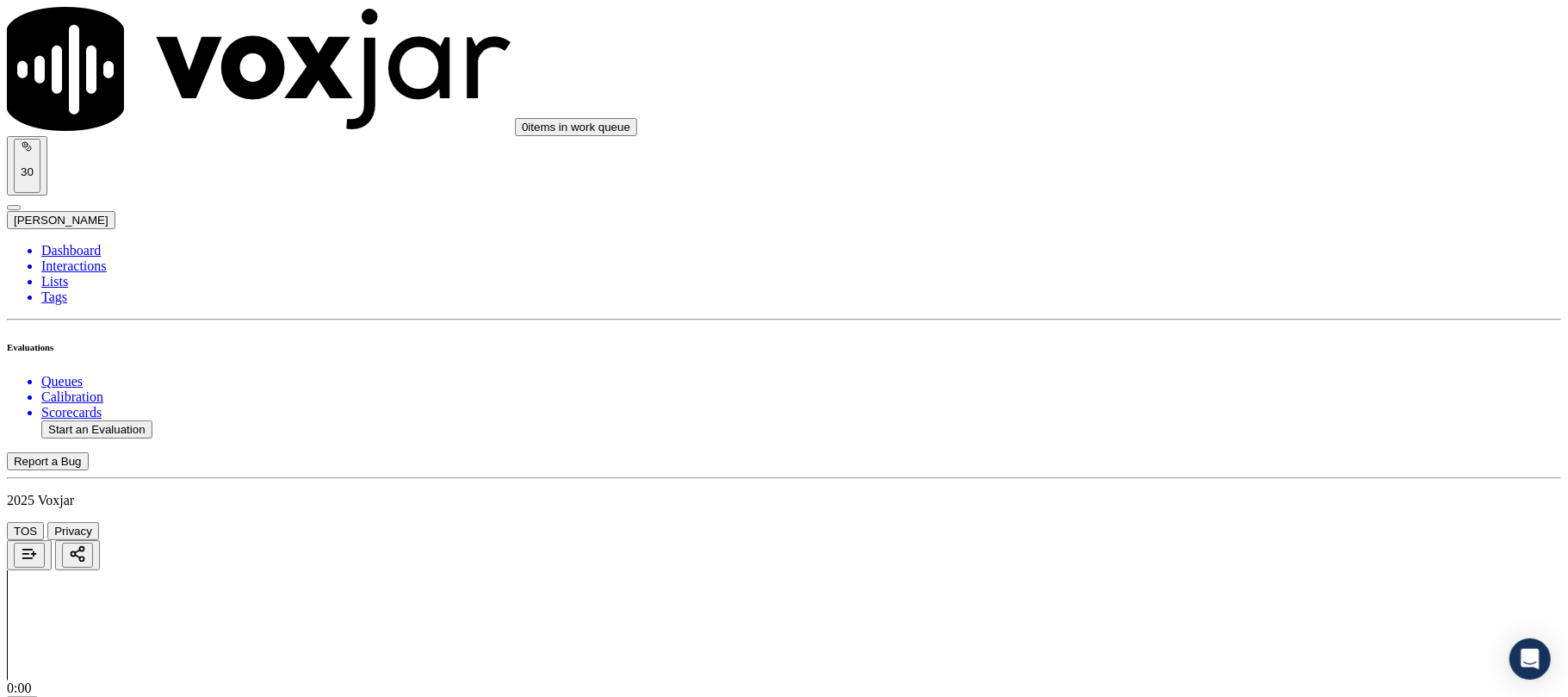
drag, startPoint x: 1210, startPoint y: 256, endPoint x: 1218, endPoint y: 276, distance: 21.5
click at [1188, 317] on div "No" at bounding box center [1302, 310] width 342 height 16
drag, startPoint x: 1202, startPoint y: 367, endPoint x: 1202, endPoint y: 381, distance: 14.0
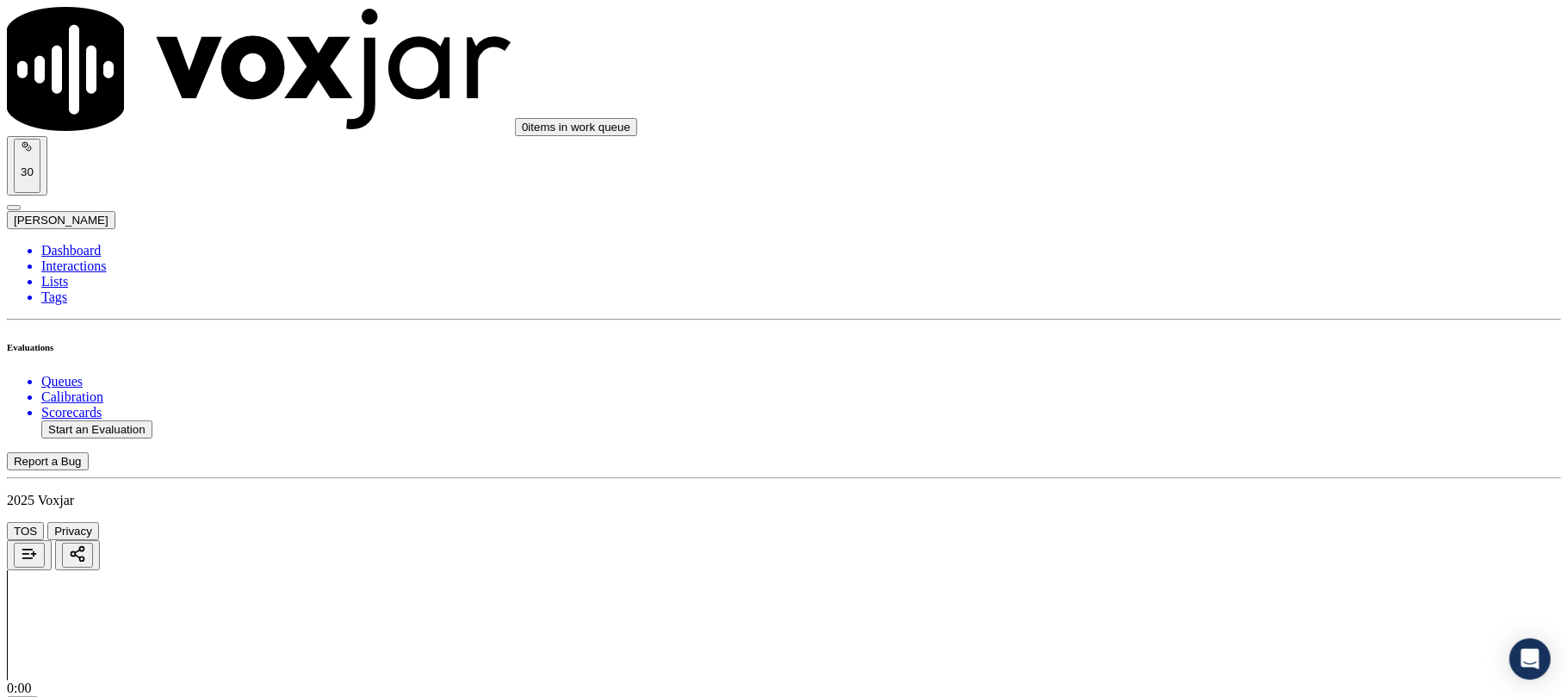
click at [1192, 421] on div "No" at bounding box center [1302, 413] width 342 height 16
click at [1209, 255] on div "Yes" at bounding box center [1302, 249] width 342 height 16
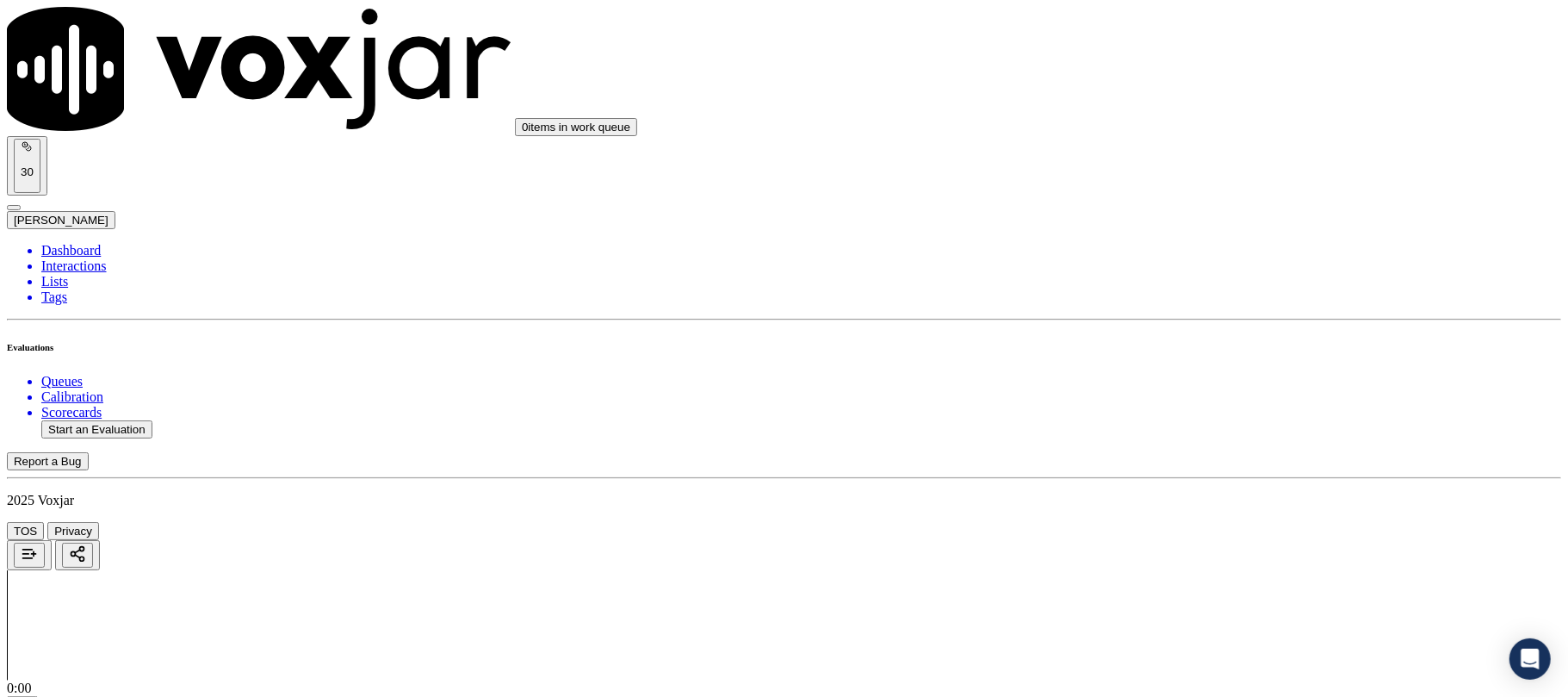
drag, startPoint x: 1204, startPoint y: 422, endPoint x: 1199, endPoint y: 430, distance: 9.4
click at [1189, 454] on div "Yes" at bounding box center [1302, 446] width 342 height 16
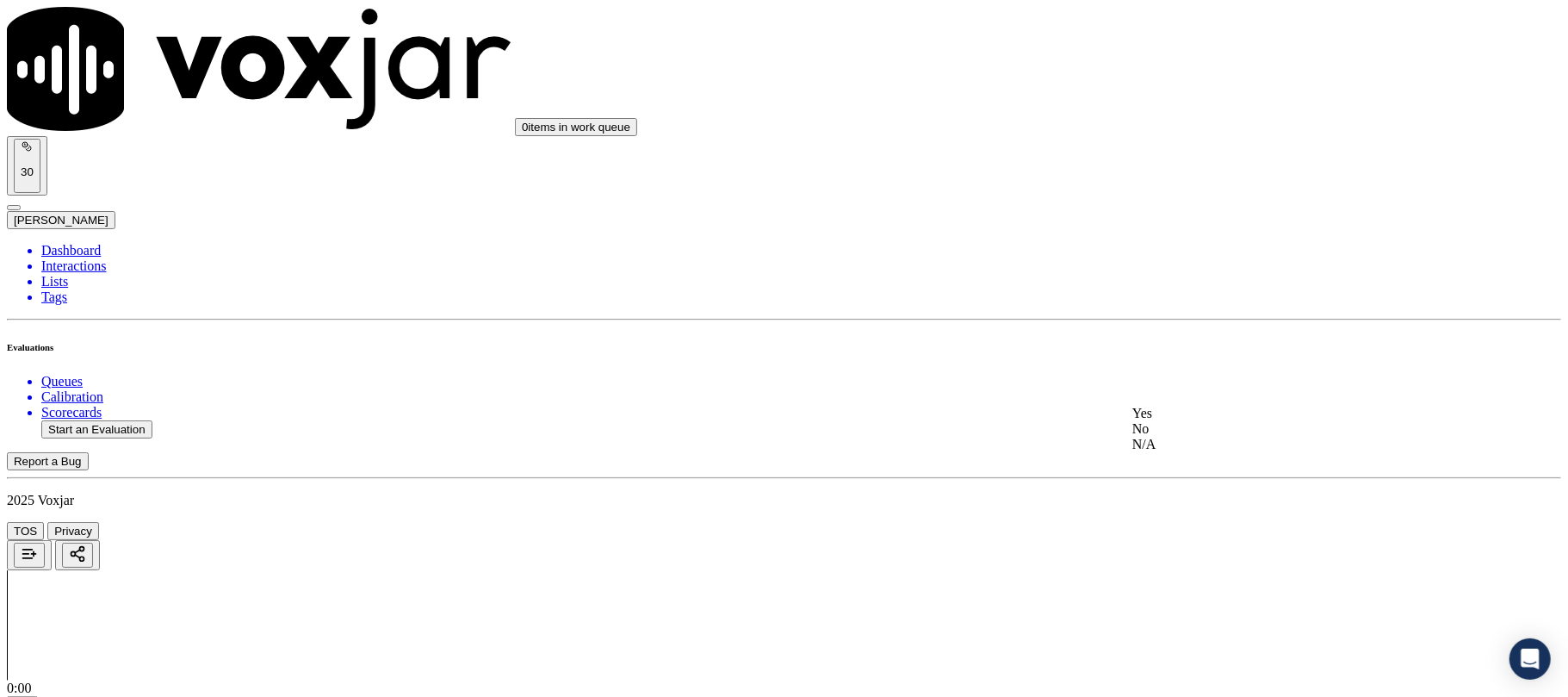
click at [1185, 422] on div "Yes" at bounding box center [1302, 414] width 342 height 16
click at [1199, 310] on div "No" at bounding box center [1302, 303] width 342 height 16
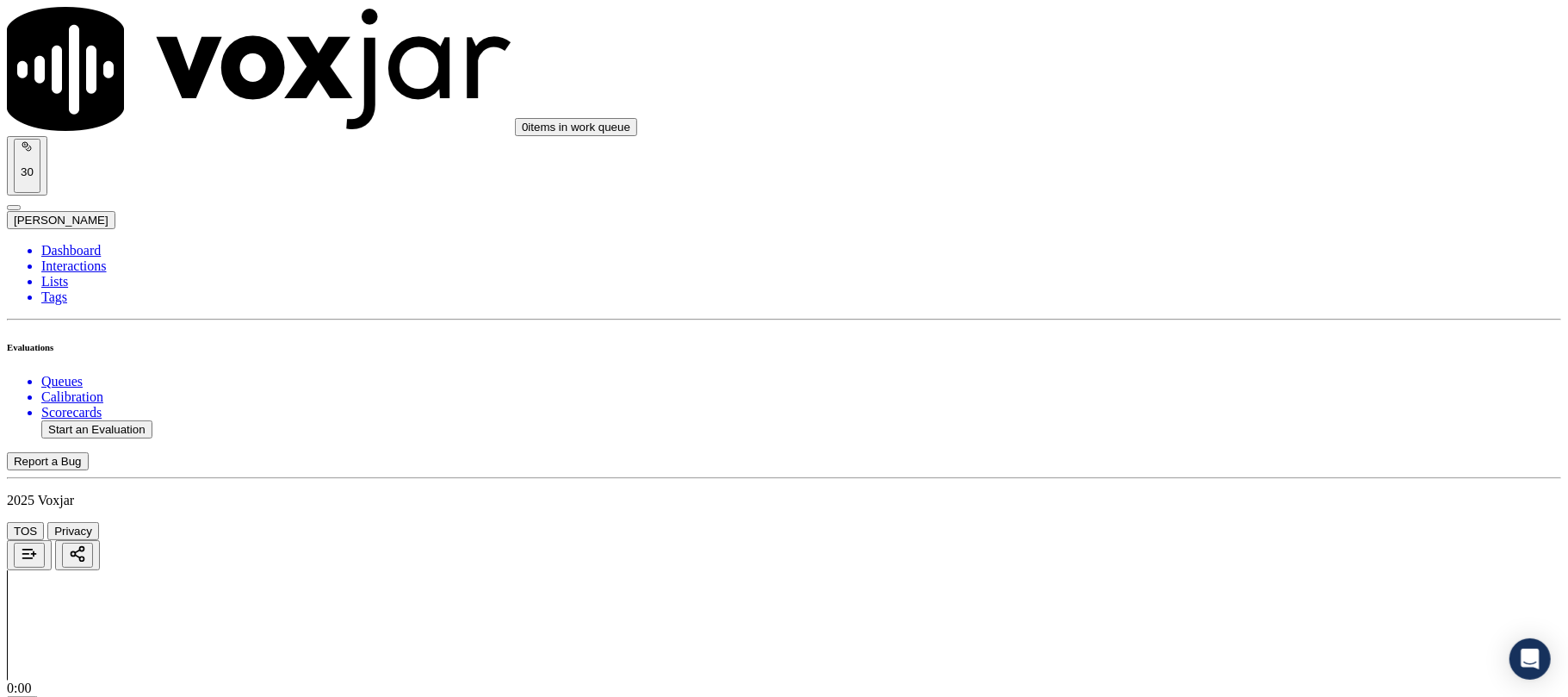
paste textarea "@50:05 [PERSON_NAME] - You had made a payment of $99.36.<> The agent must ask f…"
type textarea "@50:05 [PERSON_NAME] - You had made a payment of $99.36.<> The agent must ask f…"
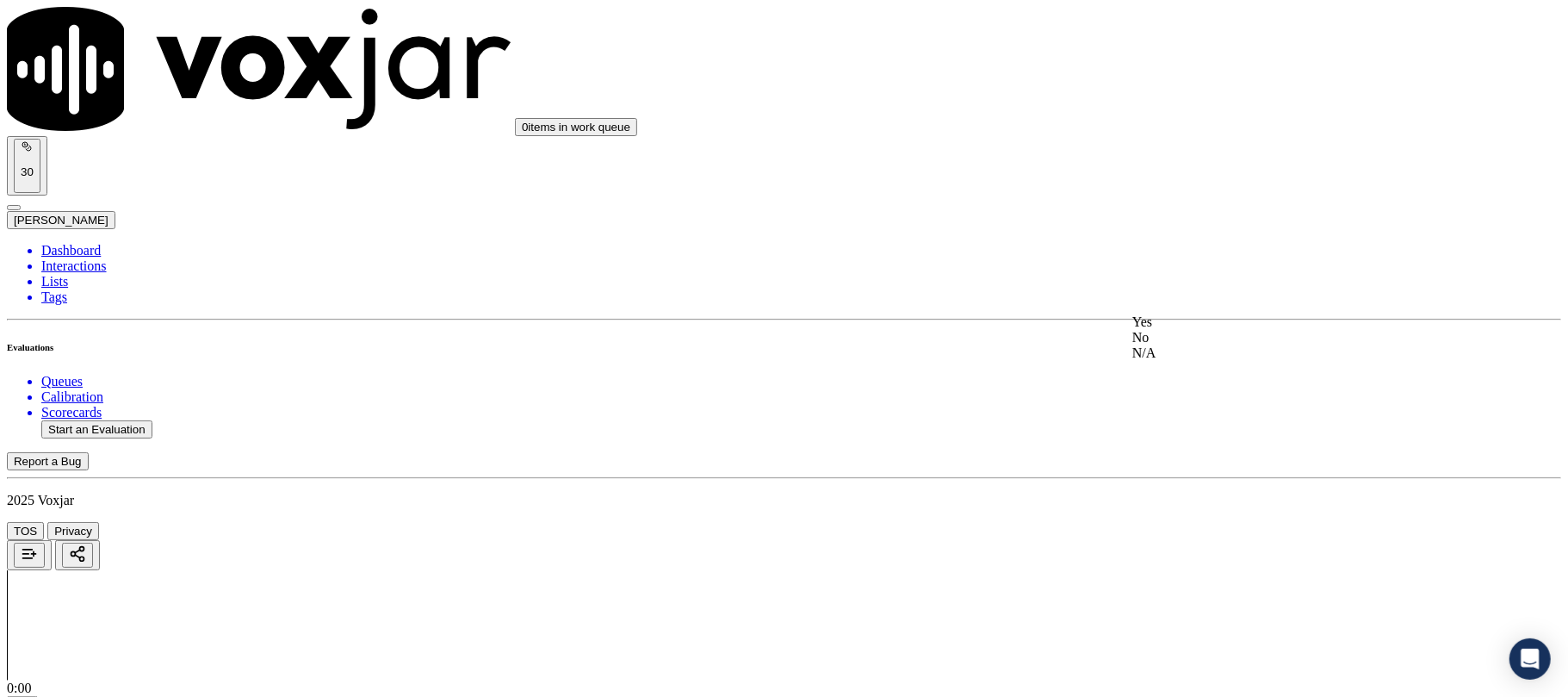
click at [1175, 330] on div "Yes" at bounding box center [1302, 322] width 342 height 16
click at [1186, 255] on div "N/A" at bounding box center [1302, 247] width 342 height 16
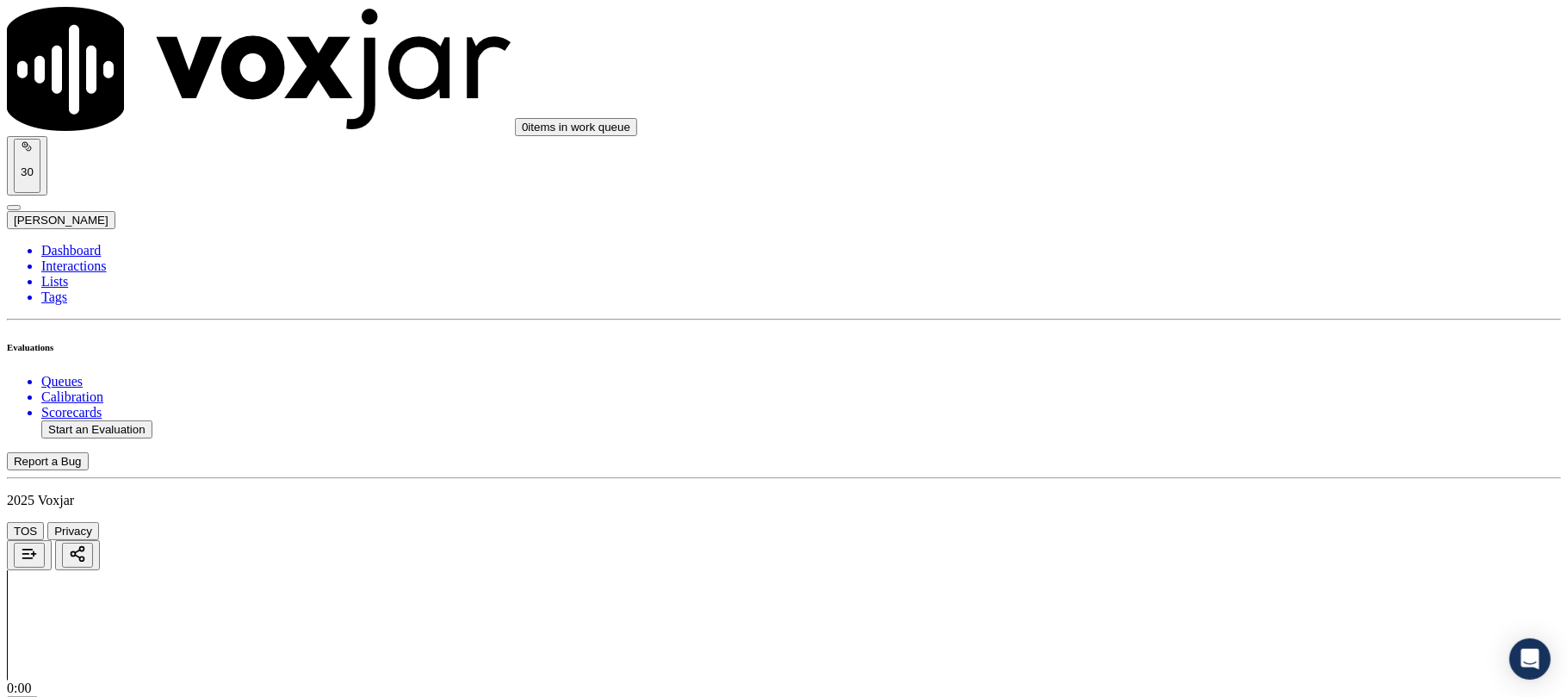
scroll to position [4478, 0]
click at [1171, 357] on div "No" at bounding box center [1302, 349] width 342 height 16
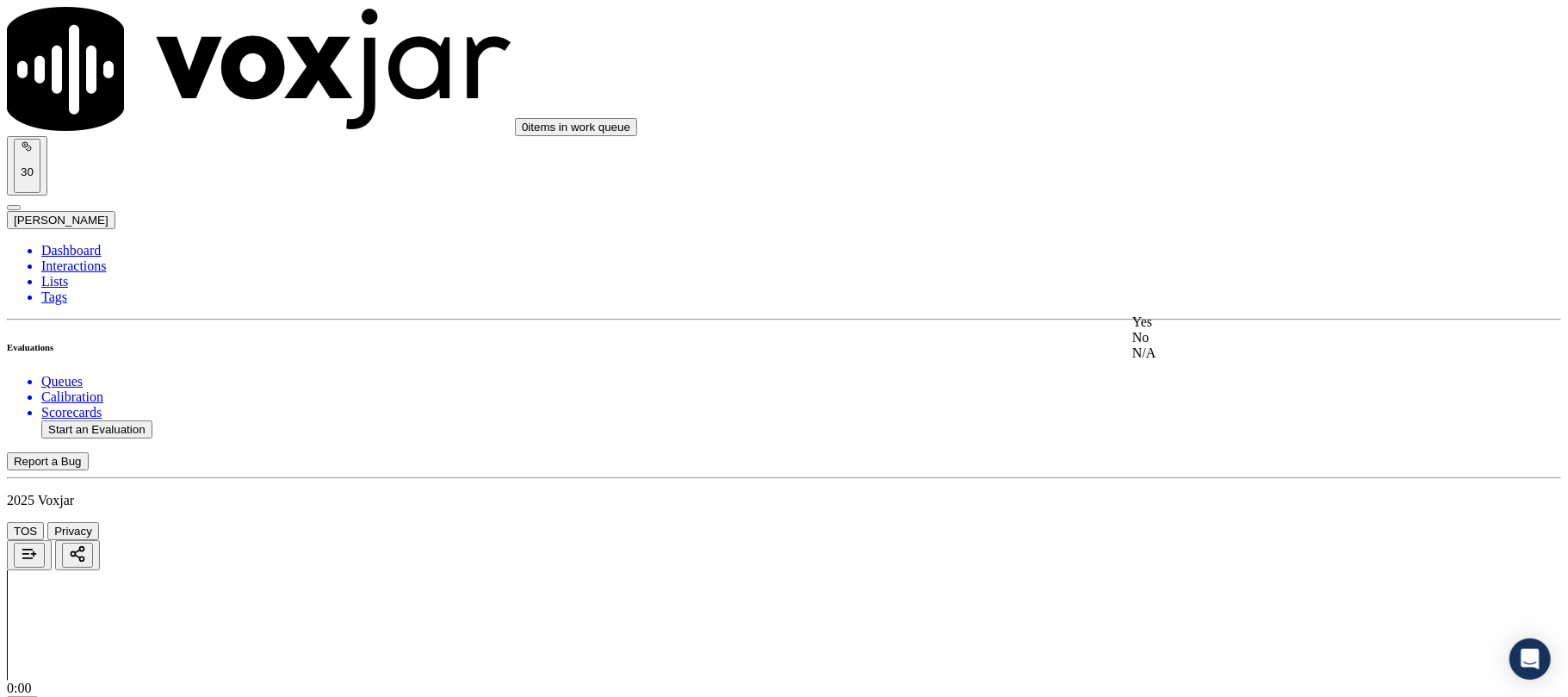
click at [1183, 349] on div "Yes No N/A" at bounding box center [1302, 338] width 342 height 47
click at [1180, 346] on div "No" at bounding box center [1302, 338] width 342 height 16
click at [1190, 312] on div "No" at bounding box center [1302, 305] width 342 height 16
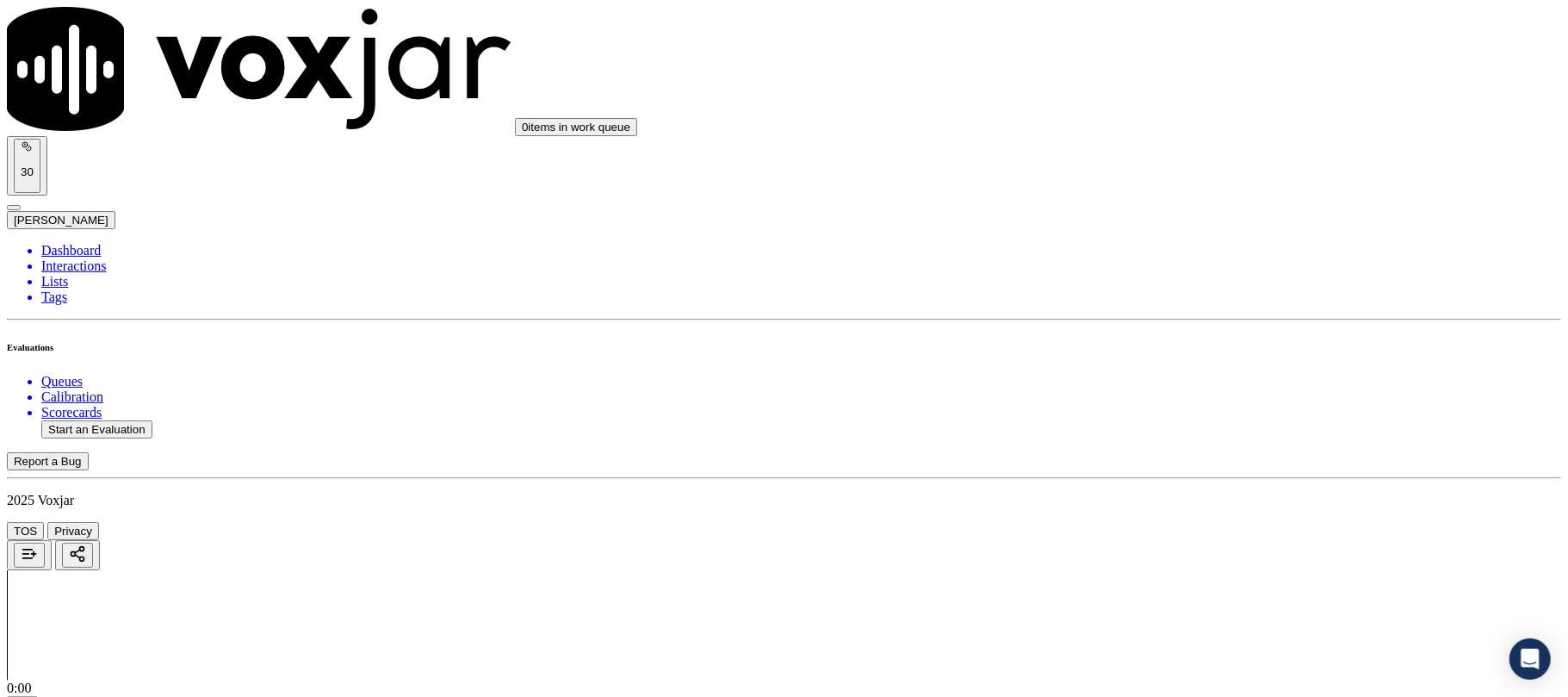
click at [1186, 515] on div "Yes" at bounding box center [1302, 507] width 342 height 16
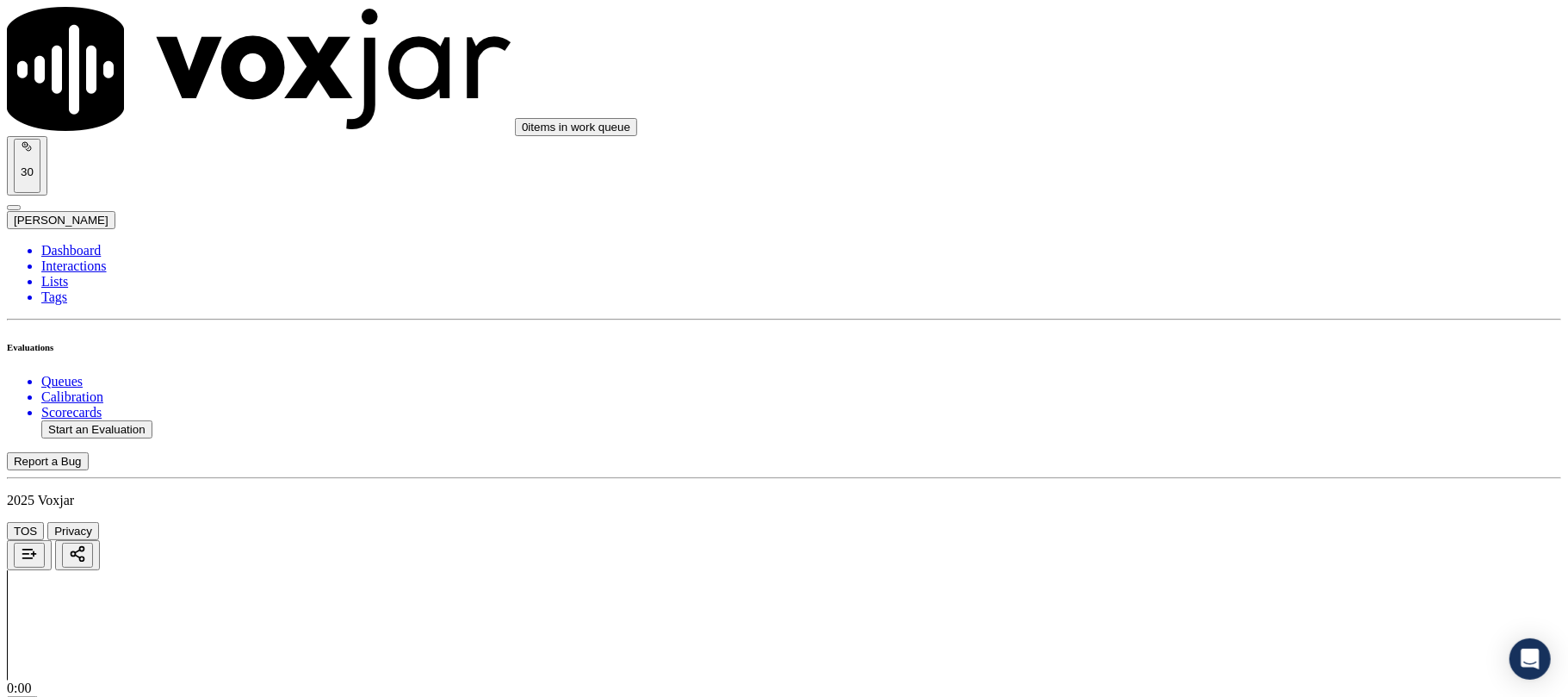
click at [63, 242] on li "Dashboard" at bounding box center [800, 250] width 1519 height 16
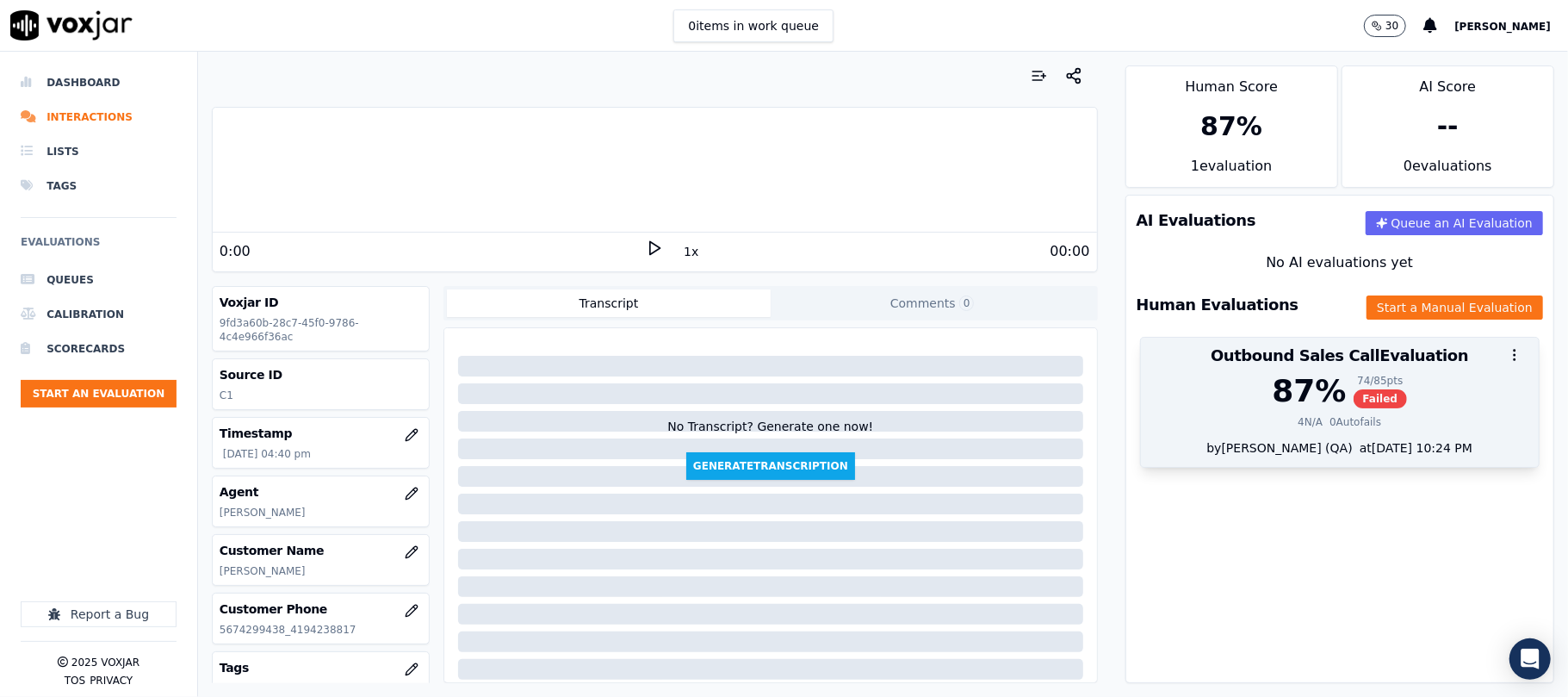
click at [1354, 389] on div "74 / 85 pts Failed" at bounding box center [1381, 390] width 55 height 34
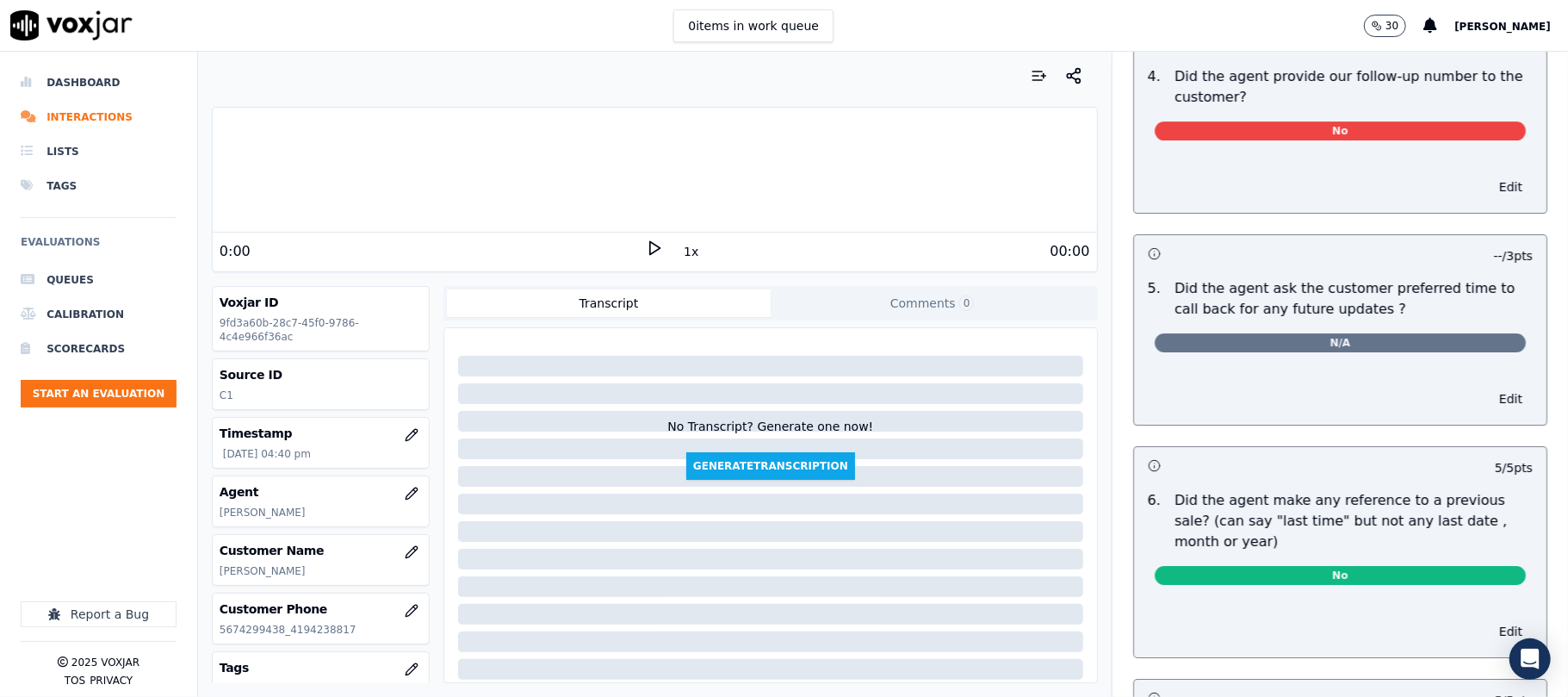
scroll to position [4035, 0]
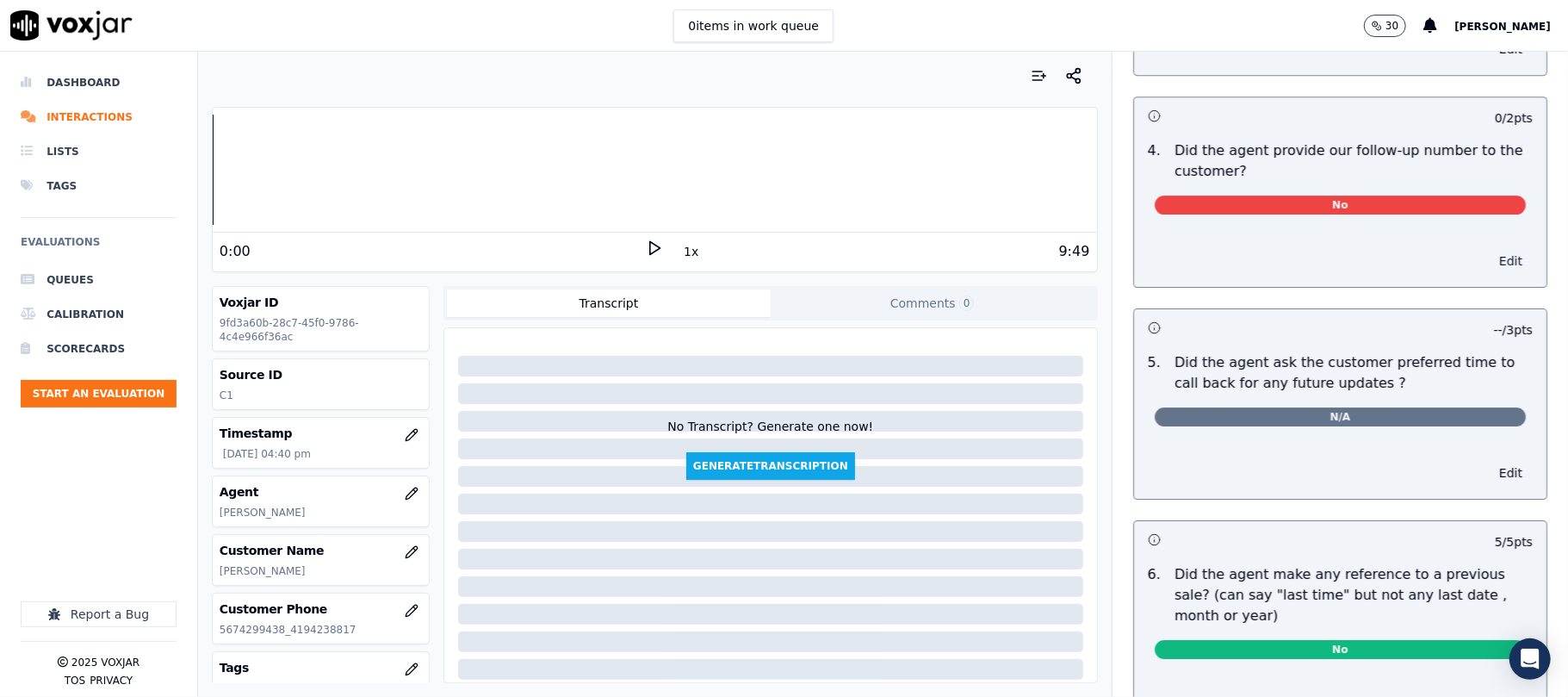
click at [1489, 262] on button "Edit" at bounding box center [1511, 261] width 44 height 24
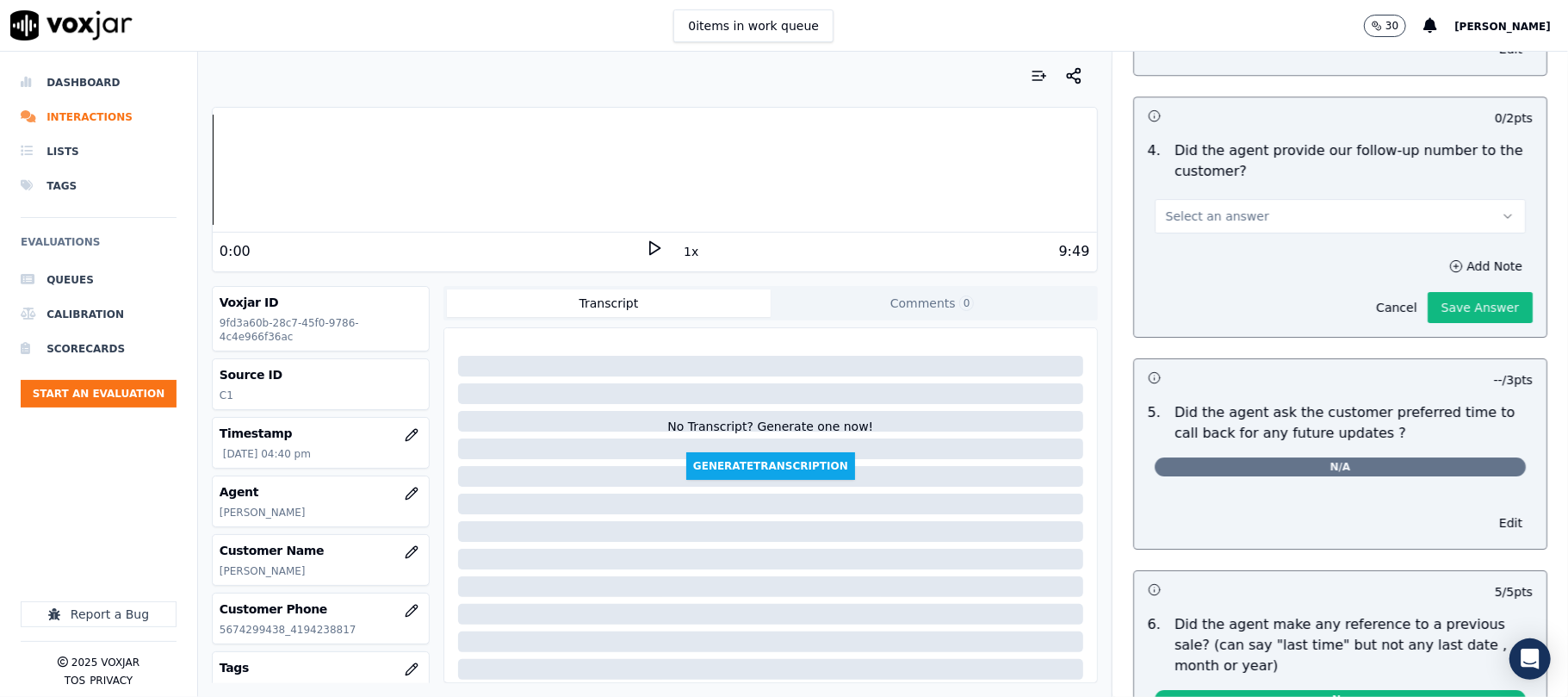
click at [1281, 228] on button "Select an answer" at bounding box center [1339, 215] width 371 height 34
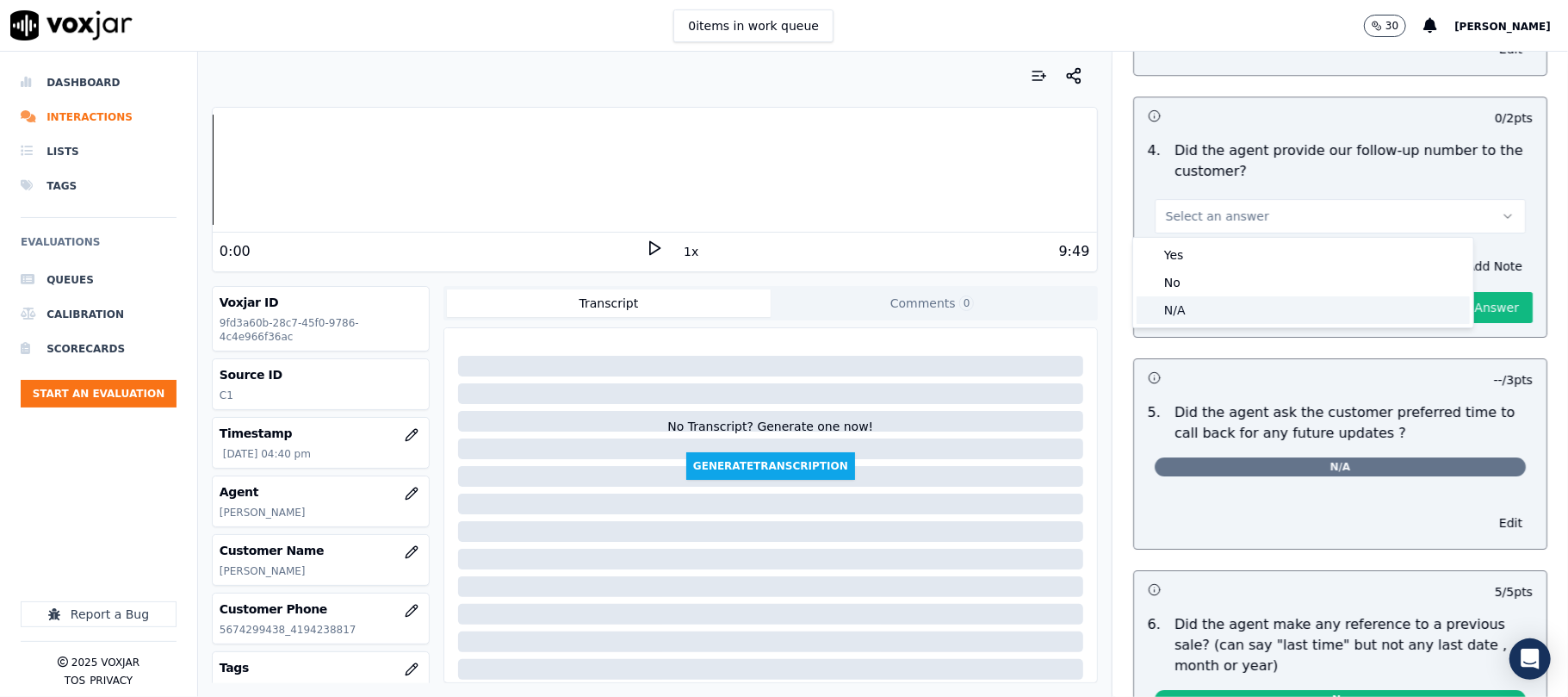
drag, startPoint x: 1218, startPoint y: 304, endPoint x: 1333, endPoint y: 309, distance: 115.1
click at [1218, 305] on div "N/A" at bounding box center [1303, 310] width 333 height 27
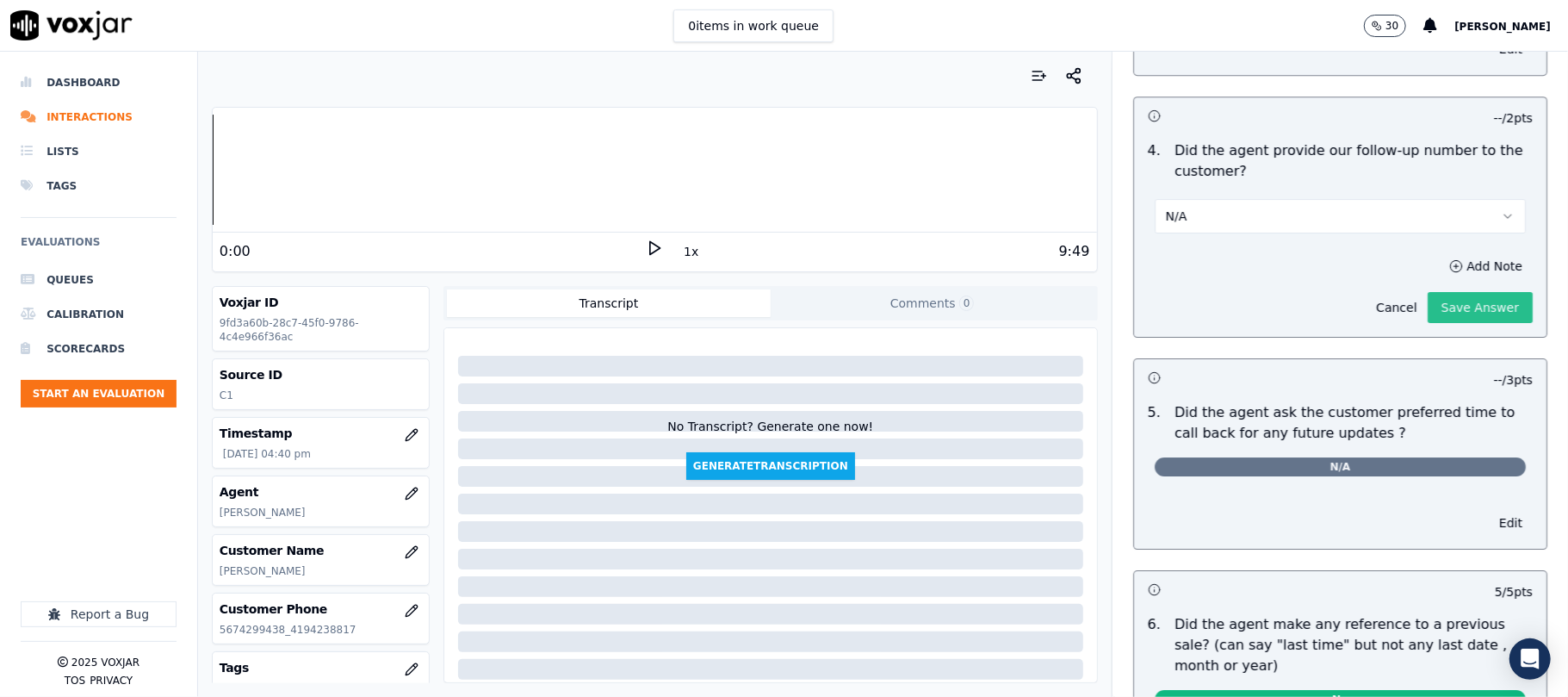
click at [1428, 313] on button "Save Answer" at bounding box center [1480, 308] width 105 height 31
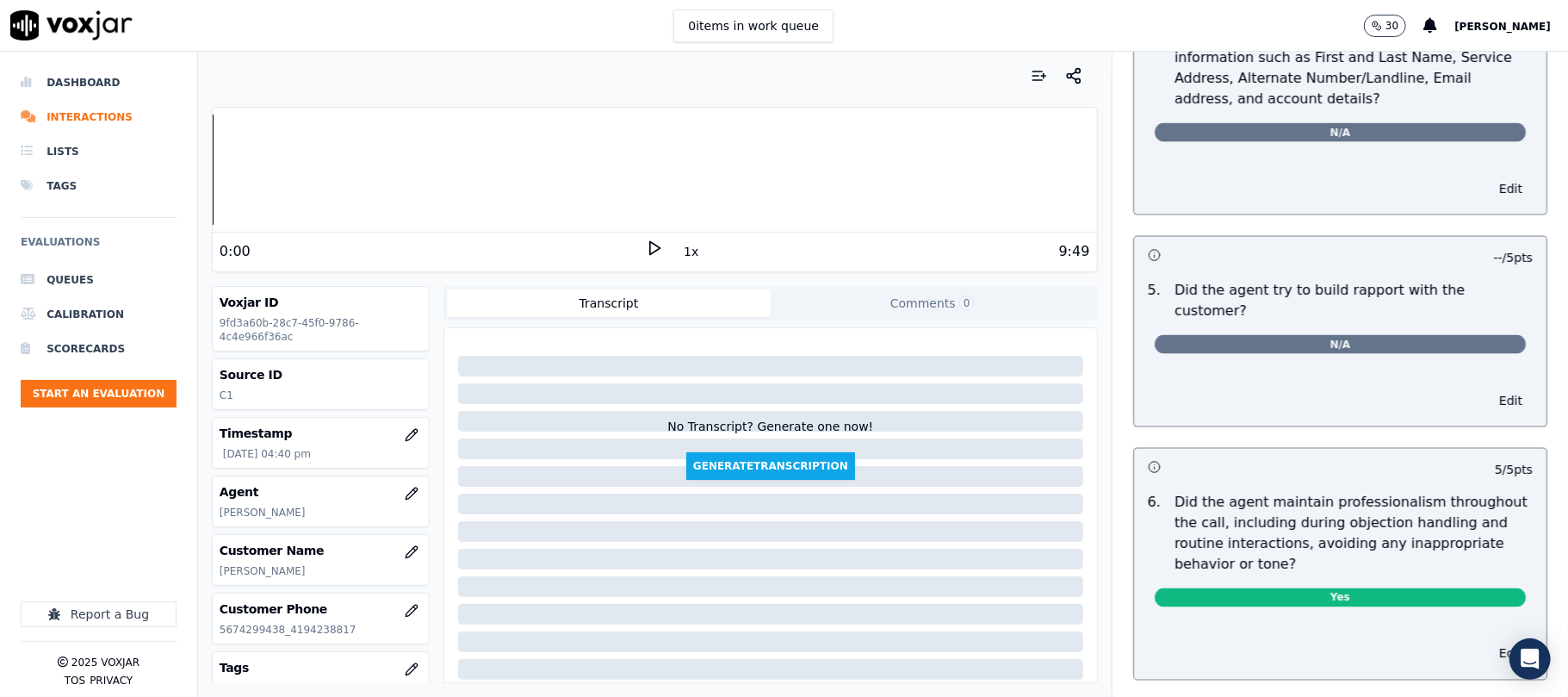
scroll to position [0, 0]
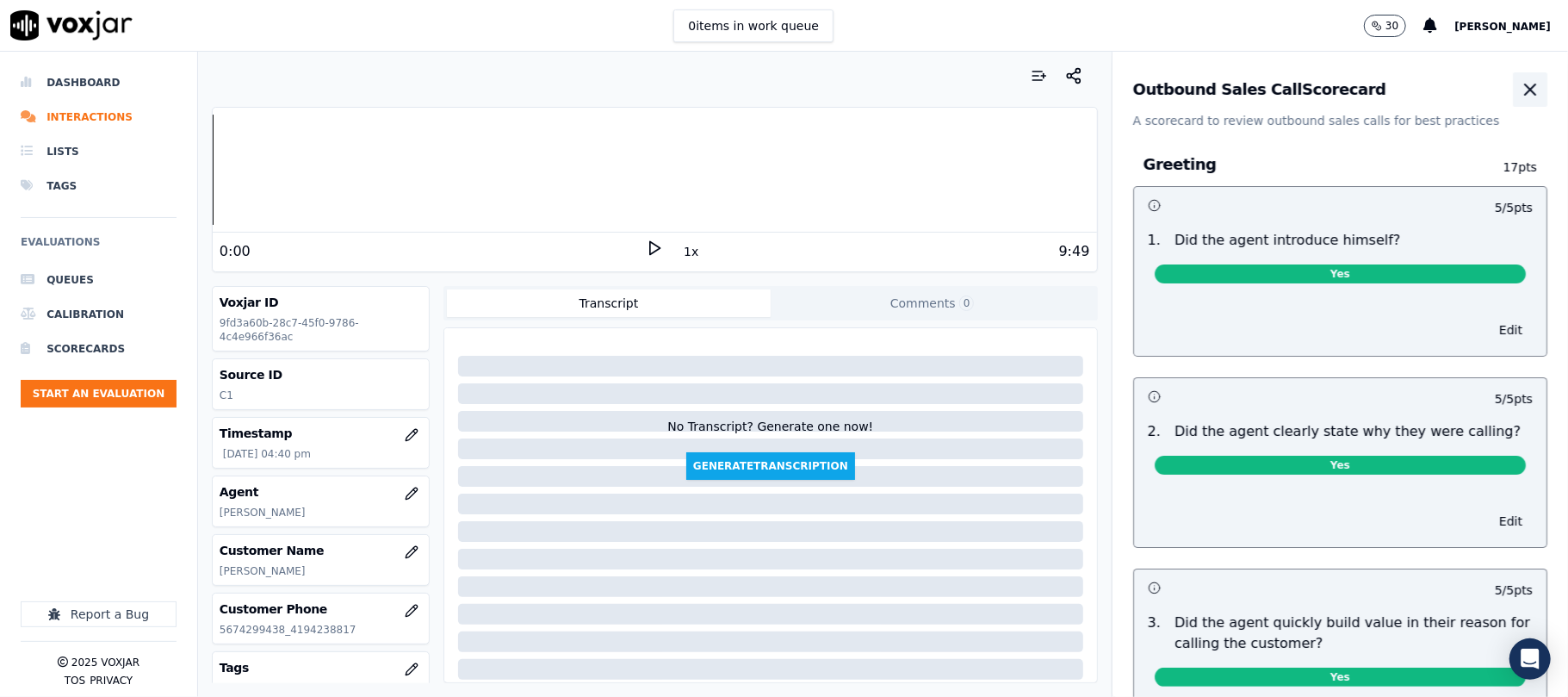
click at [1513, 93] on button "button" at bounding box center [1529, 89] width 34 height 34
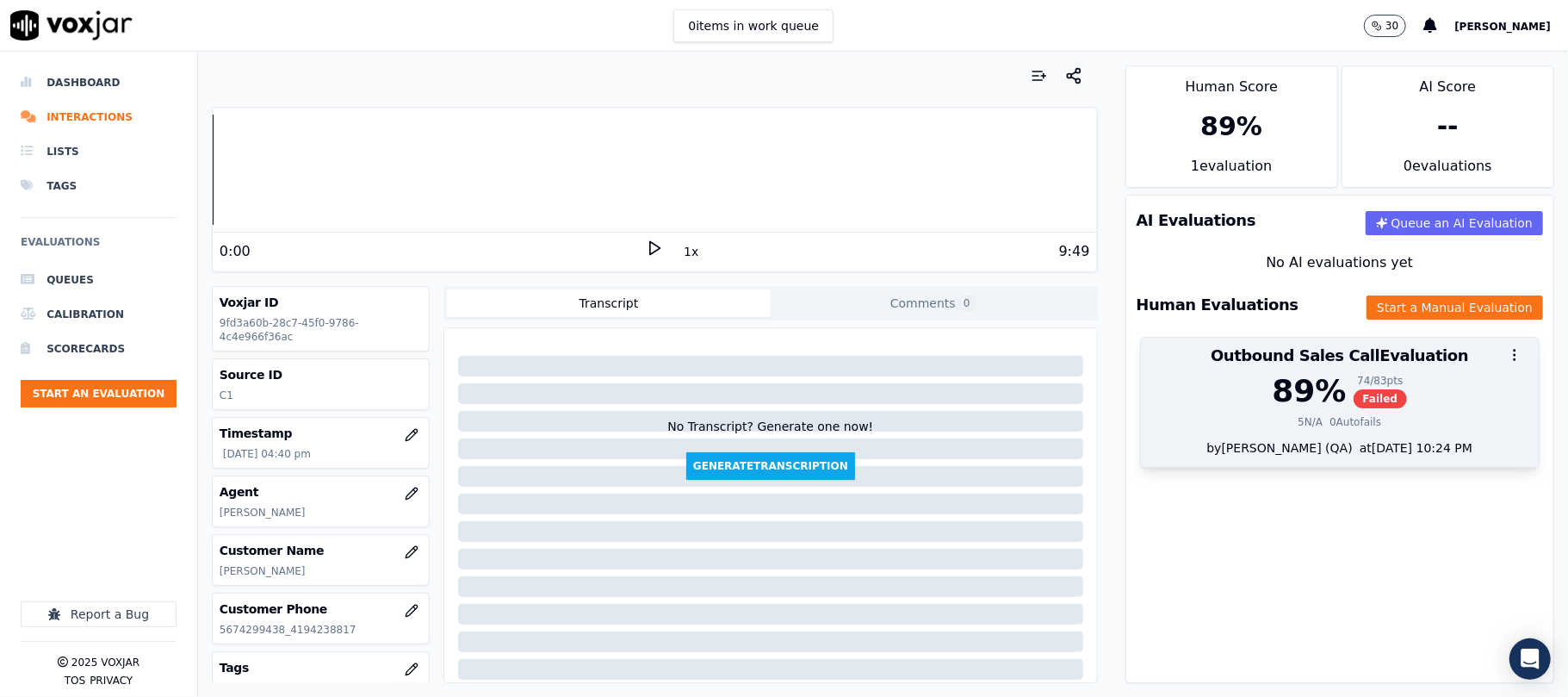
click at [1272, 360] on div at bounding box center [1339, 354] width 398 height 34
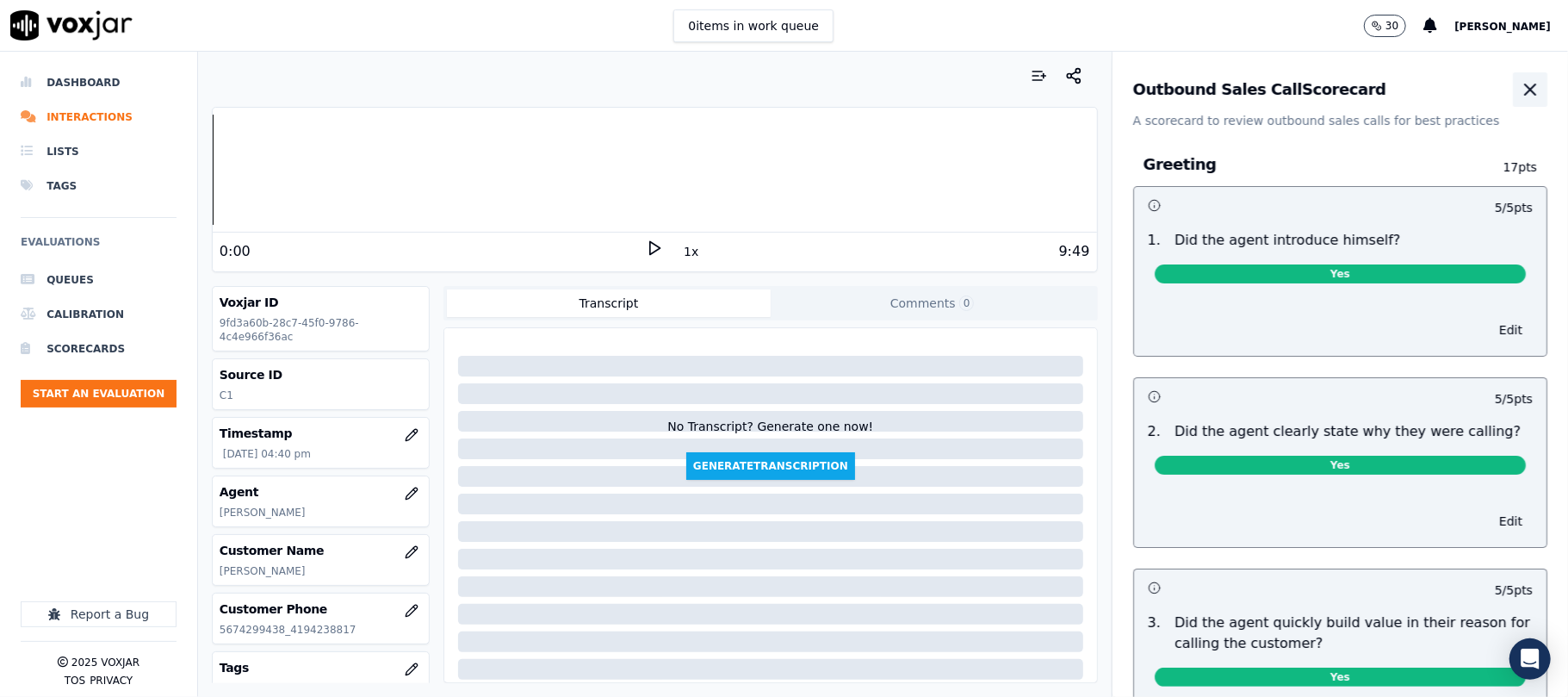
click at [1519, 91] on icon "button" at bounding box center [1529, 89] width 20 height 20
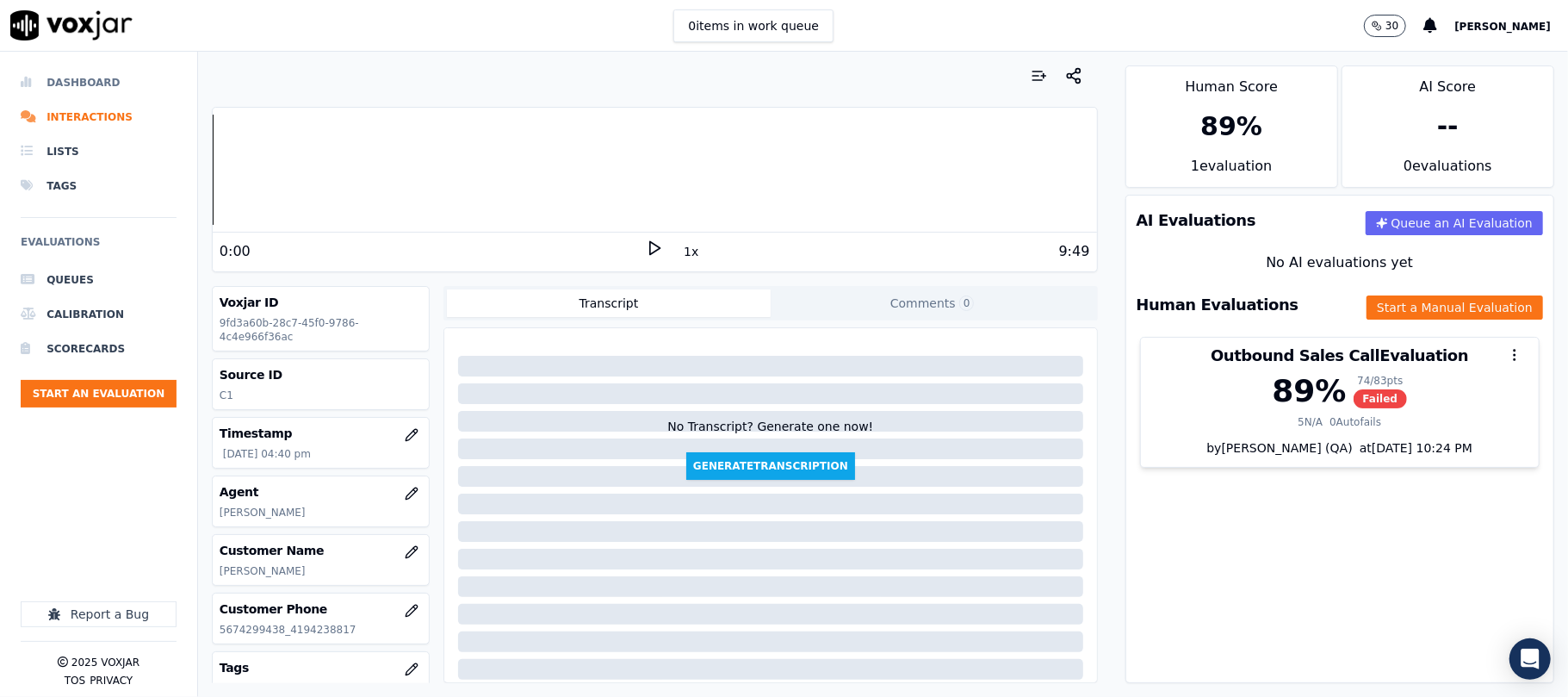
click at [36, 73] on li "Dashboard" at bounding box center [98, 82] width 156 height 34
